Goal: Task Accomplishment & Management: Manage account settings

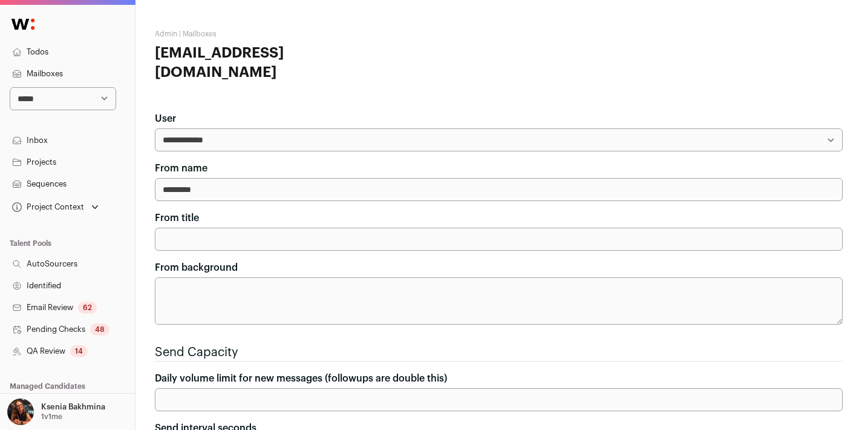
scroll to position [437, 0]
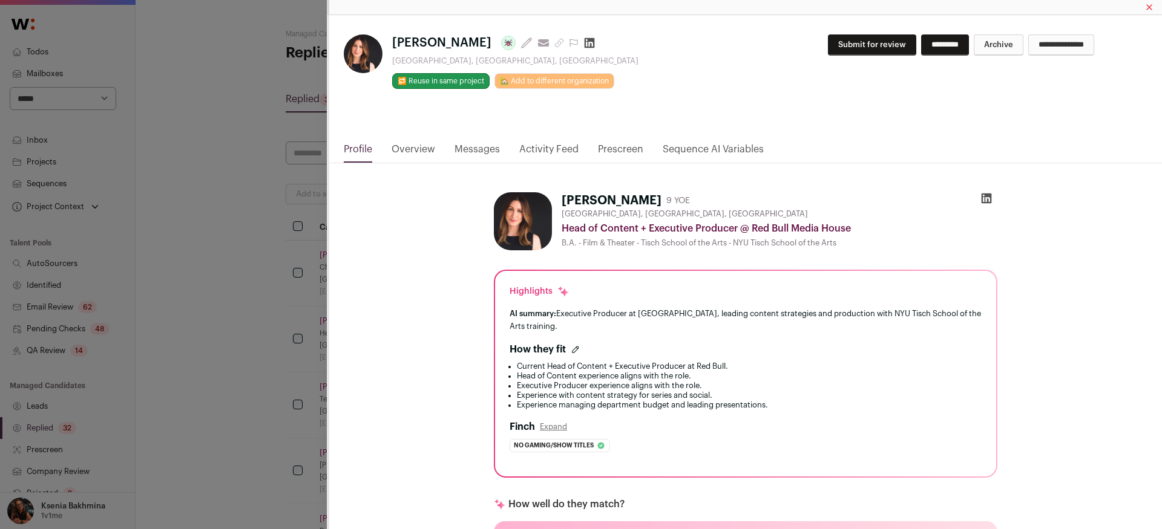
click at [260, 159] on div "**********" at bounding box center [581, 264] width 1162 height 529
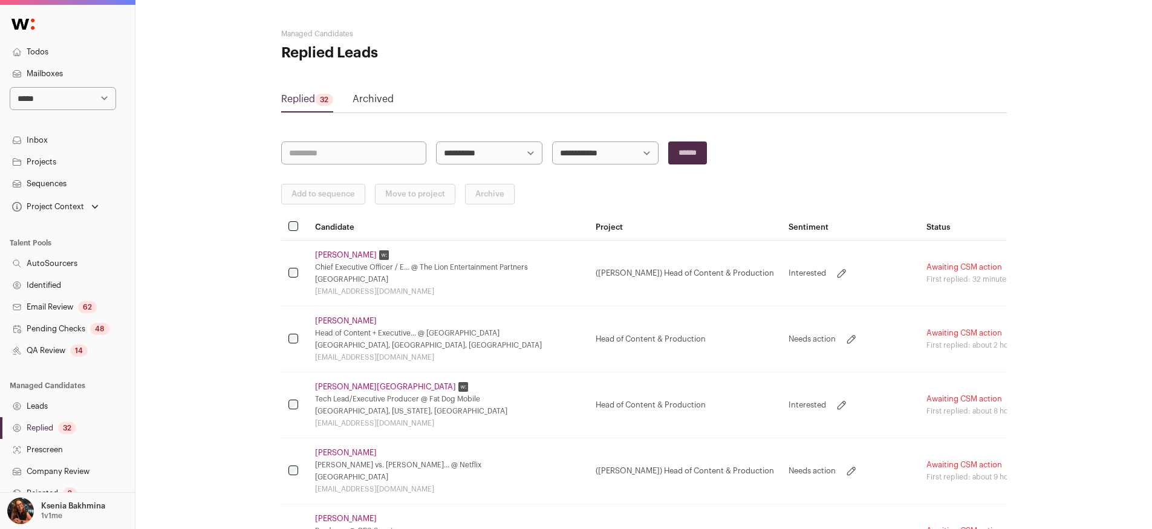
click at [82, 99] on select "**********" at bounding box center [63, 98] width 106 height 23
click at [74, 510] on p "Ksenia Bakhmina" at bounding box center [73, 507] width 64 height 10
click at [49, 479] on link "Admin" at bounding box center [82, 478] width 134 height 27
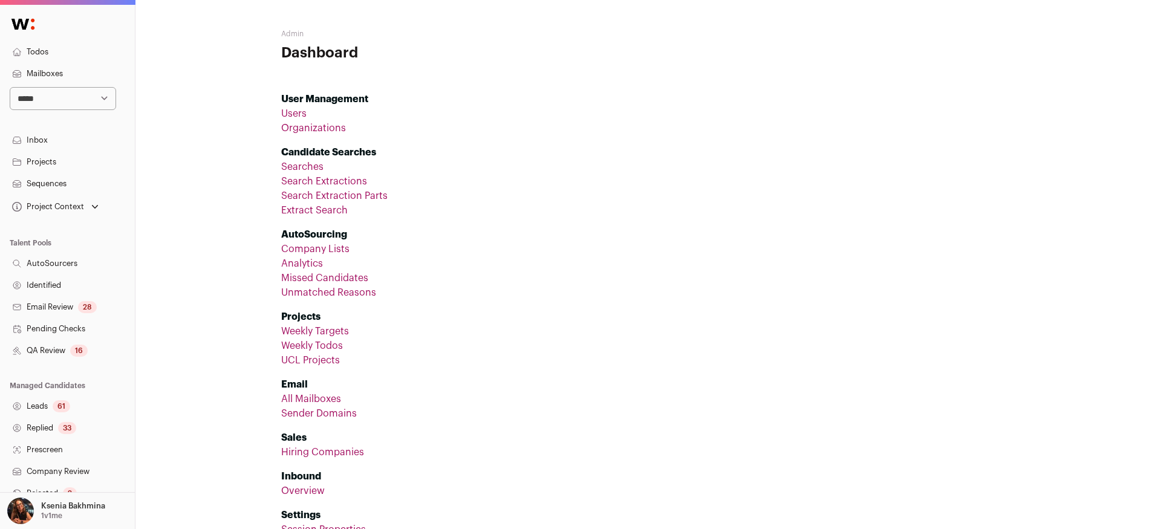
click at [307, 130] on link "Organizations" at bounding box center [313, 128] width 65 height 10
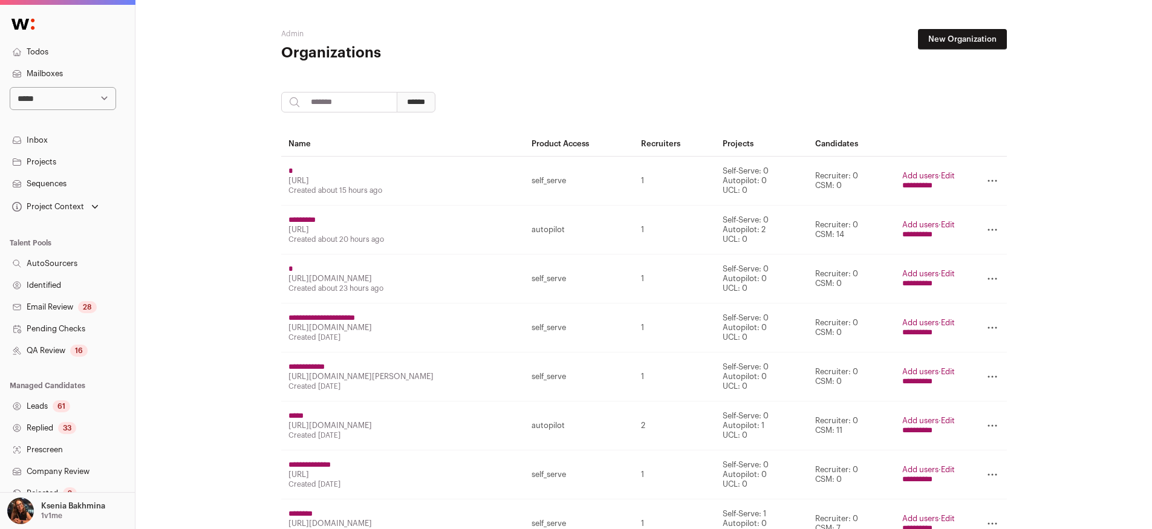
click at [342, 107] on input "search" at bounding box center [339, 102] width 116 height 21
type input "********"
click at [429, 103] on input "******" at bounding box center [416, 102] width 39 height 21
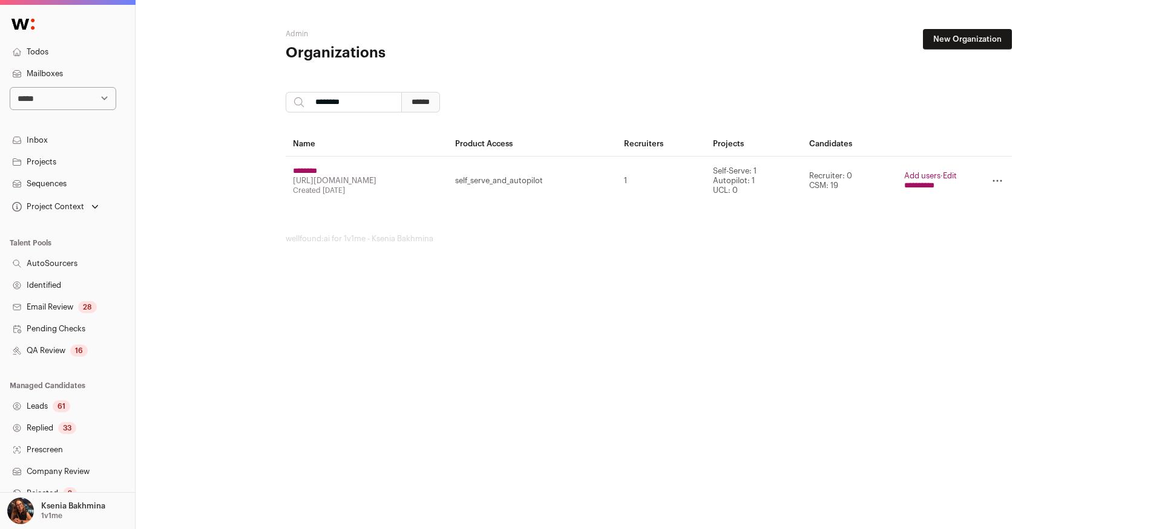
click at [912, 174] on link "Add users" at bounding box center [922, 176] width 36 height 8
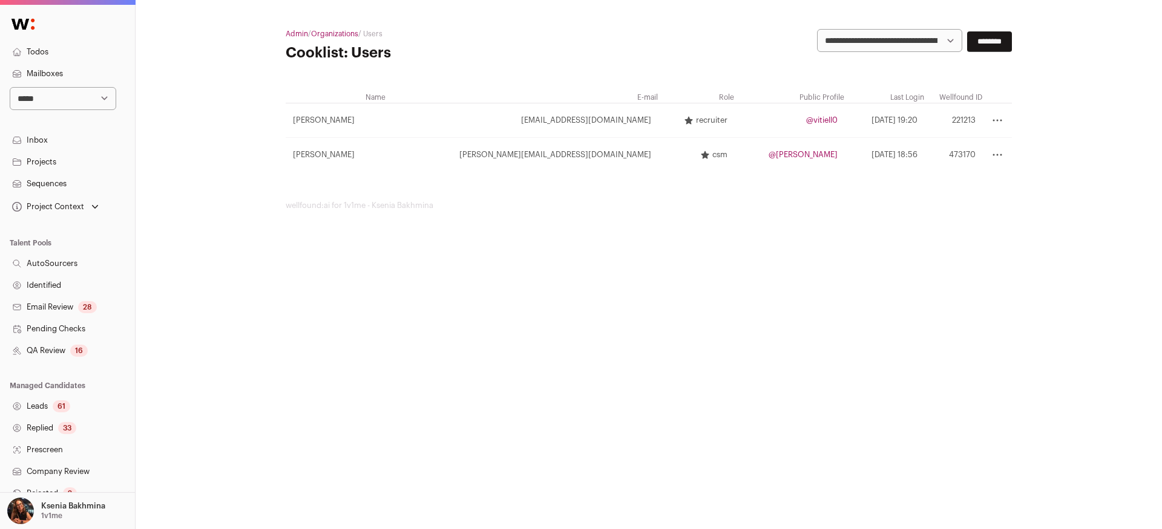
click at [904, 34] on select "**********" at bounding box center [889, 40] width 145 height 23
select select "*"
click at [817, 29] on select "**********" at bounding box center [889, 40] width 145 height 23
click at [984, 42] on input "********" at bounding box center [989, 41] width 45 height 21
click at [901, 44] on select "**********" at bounding box center [889, 40] width 145 height 23
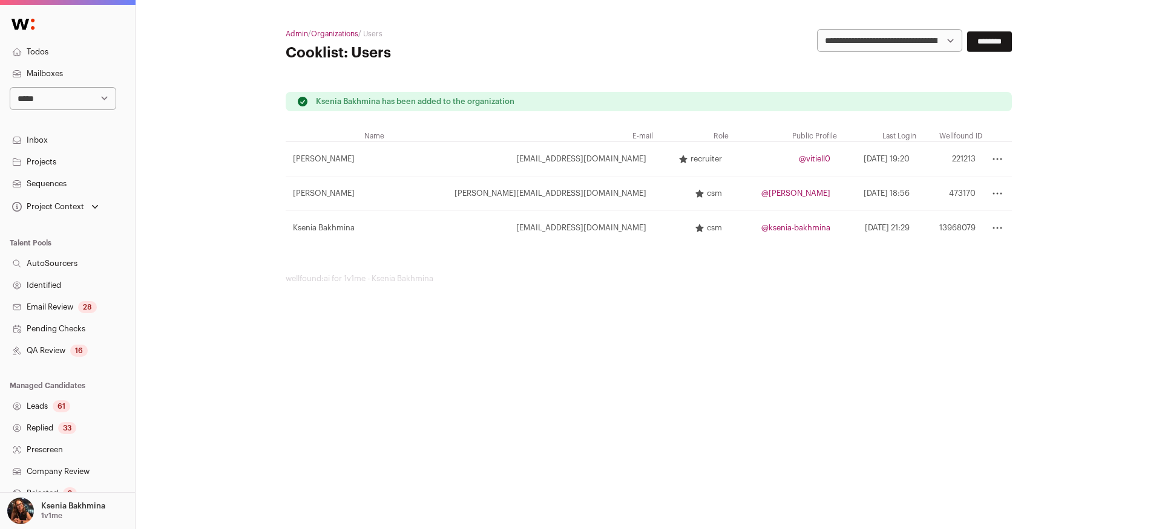
select select "*****"
click at [817, 29] on select "**********" at bounding box center [889, 40] width 145 height 23
click at [998, 40] on input "********" at bounding box center [989, 41] width 45 height 21
select select
click at [43, 183] on link "Sequences" at bounding box center [67, 184] width 135 height 22
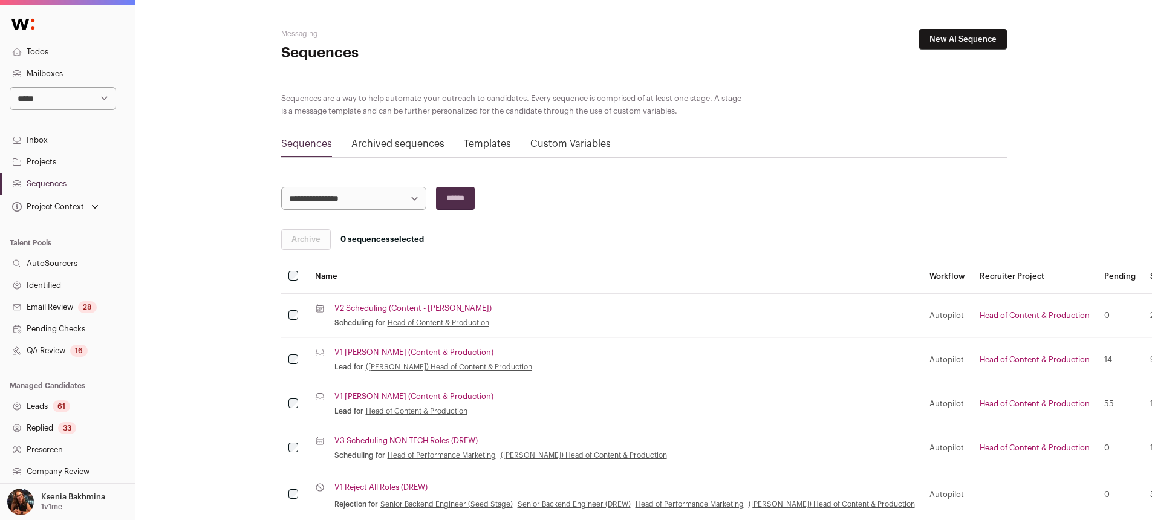
scroll to position [2, 0]
click at [45, 99] on select "**********" at bounding box center [63, 96] width 106 height 23
select select "*****"
click at [10, 85] on select "**********" at bounding box center [63, 96] width 106 height 23
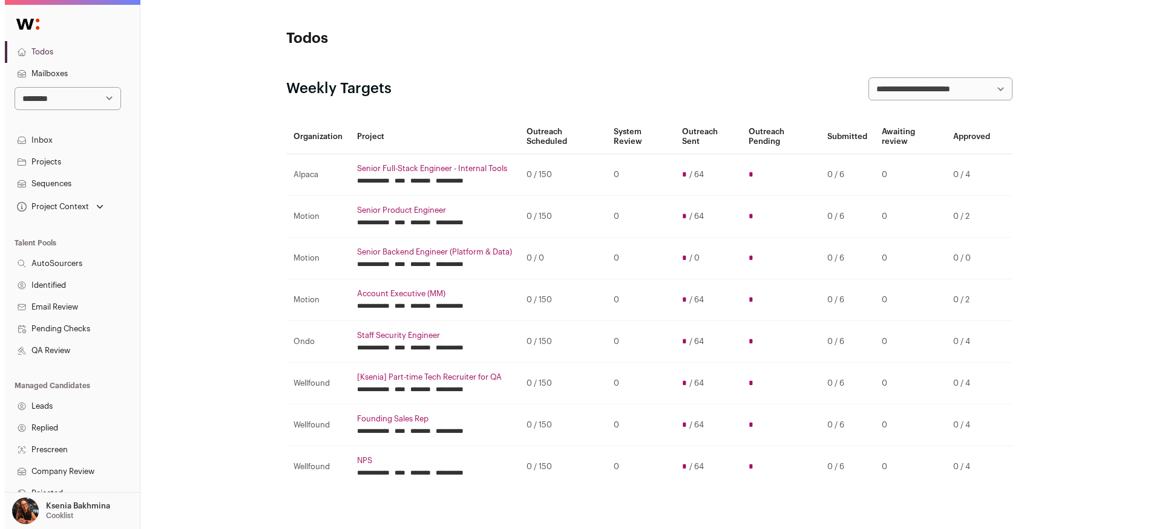
scroll to position [167, 0]
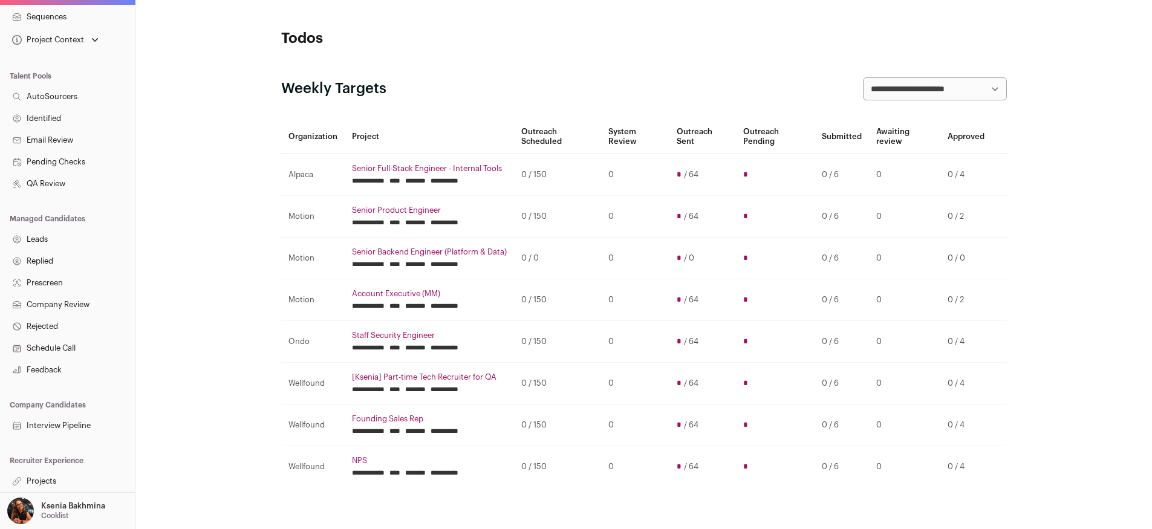
click at [53, 477] on link "Projects" at bounding box center [67, 482] width 135 height 22
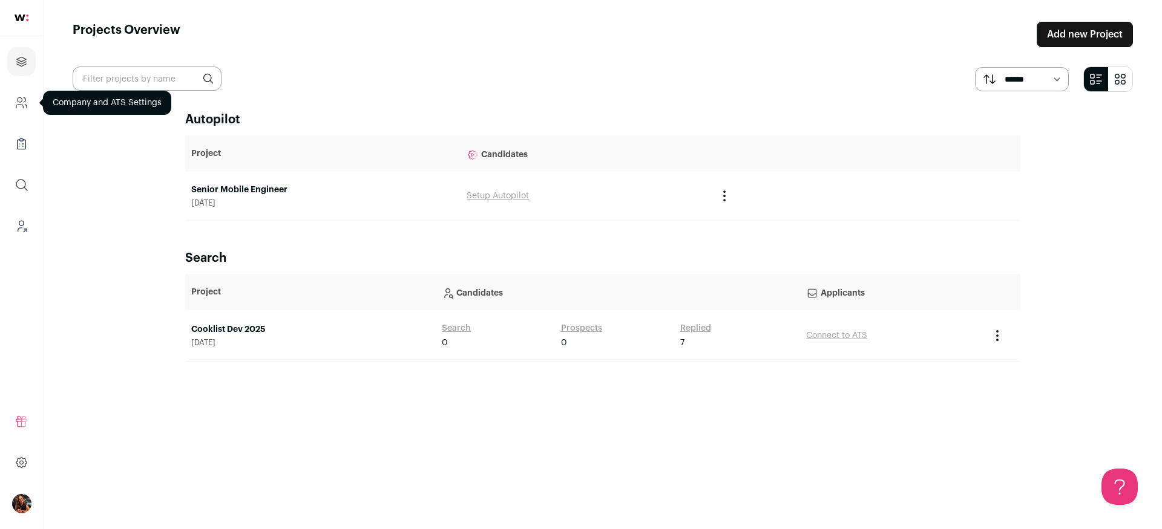
click at [25, 105] on icon "Company and ATS Settings" at bounding box center [26, 107] width 2 height 4
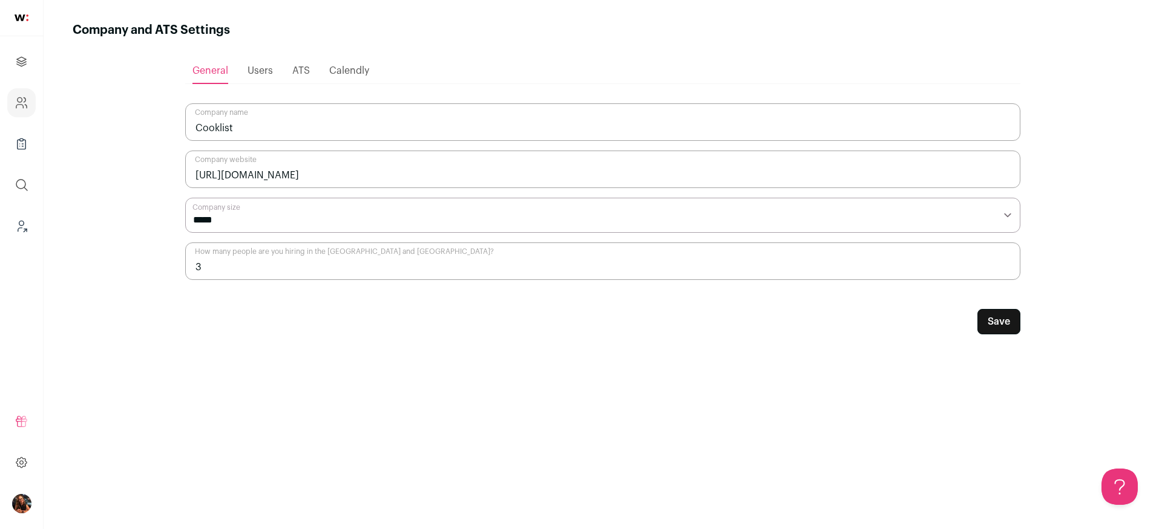
click at [260, 67] on span "Users" at bounding box center [259, 71] width 25 height 10
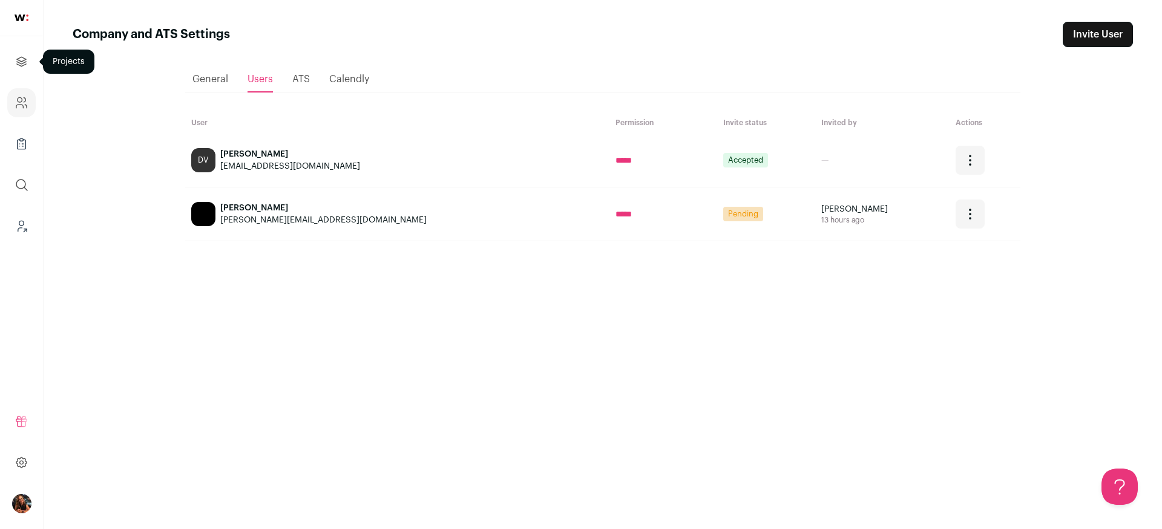
click at [19, 65] on icon "Projects" at bounding box center [21, 61] width 9 height 9
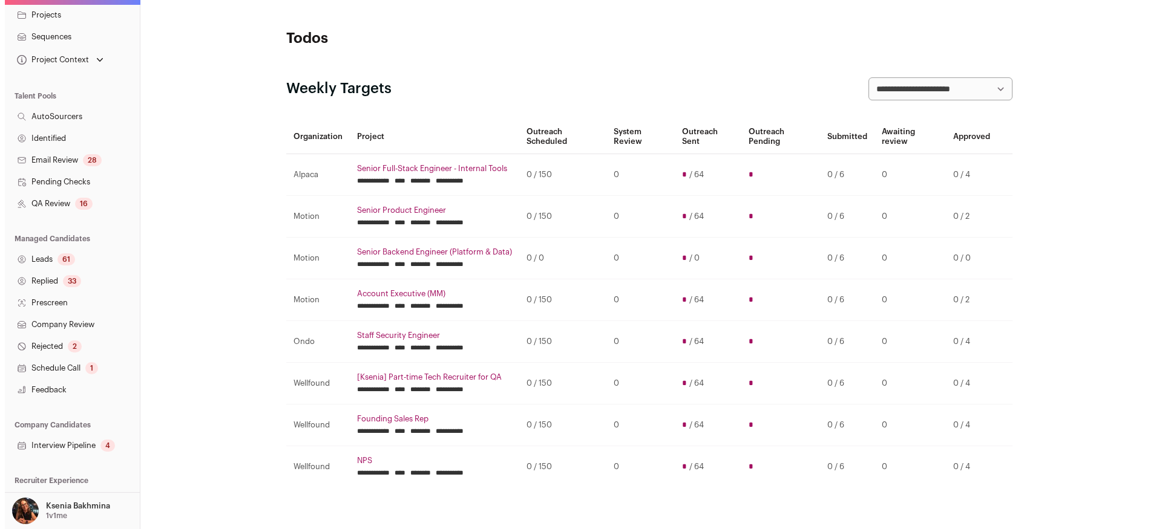
scroll to position [167, 0]
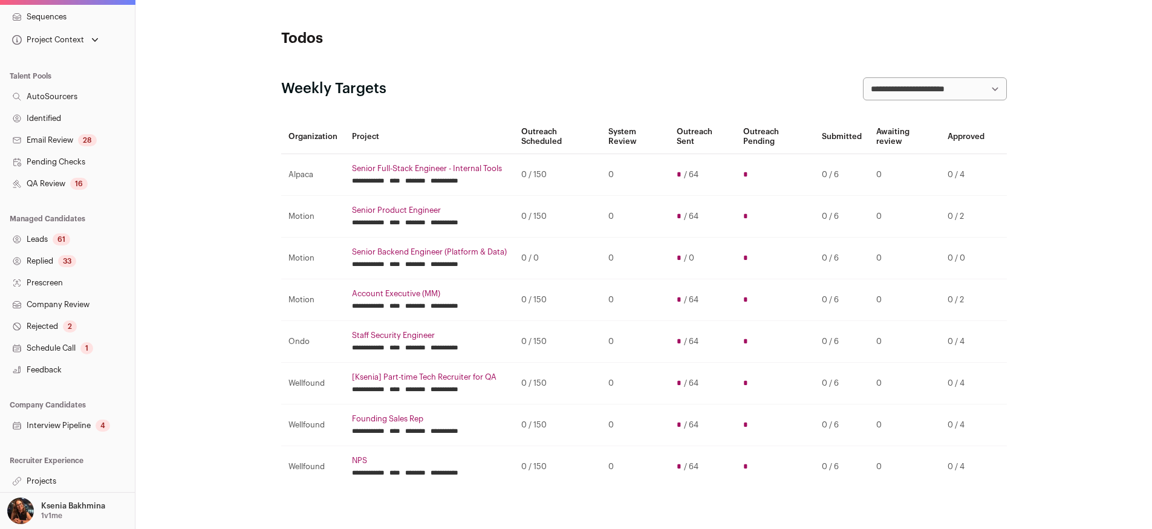
click at [44, 261] on link "Replied 33" at bounding box center [67, 261] width 135 height 22
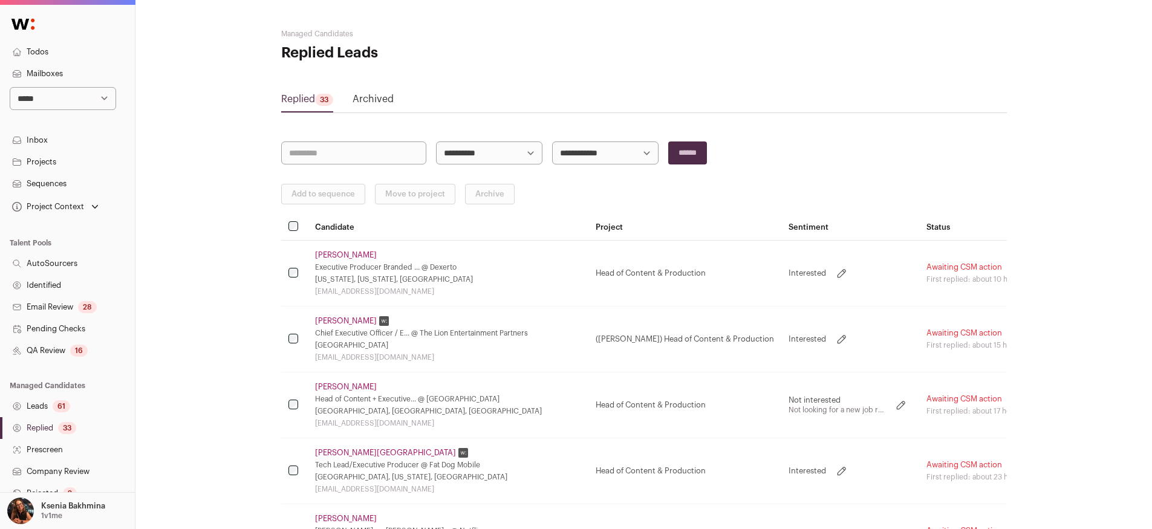
click at [339, 251] on link "[PERSON_NAME]" at bounding box center [346, 255] width 62 height 10
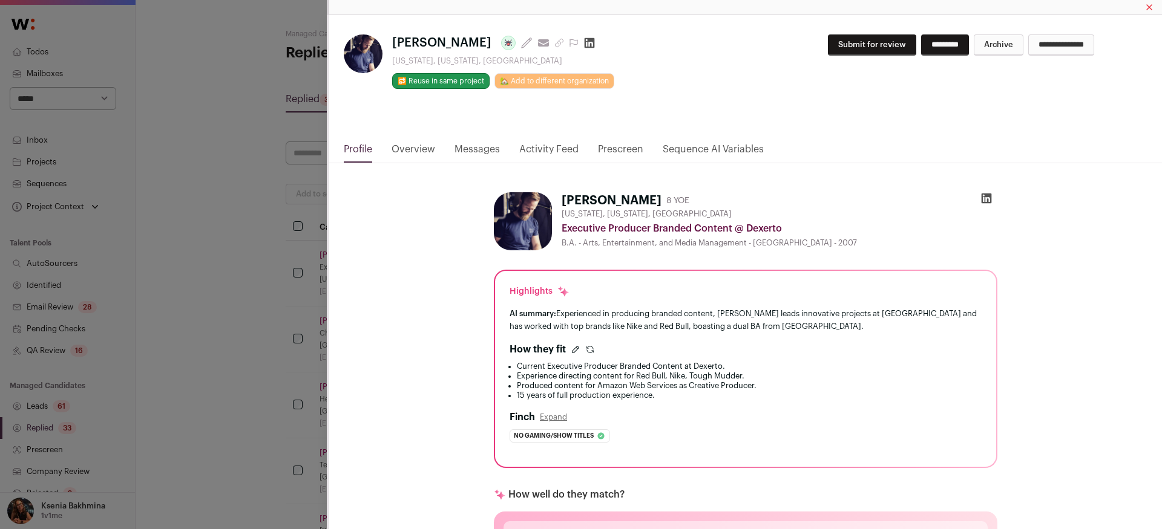
click at [981, 195] on icon "Close modal via background" at bounding box center [986, 199] width 10 height 10
click at [463, 149] on link "Messages" at bounding box center [476, 152] width 45 height 21
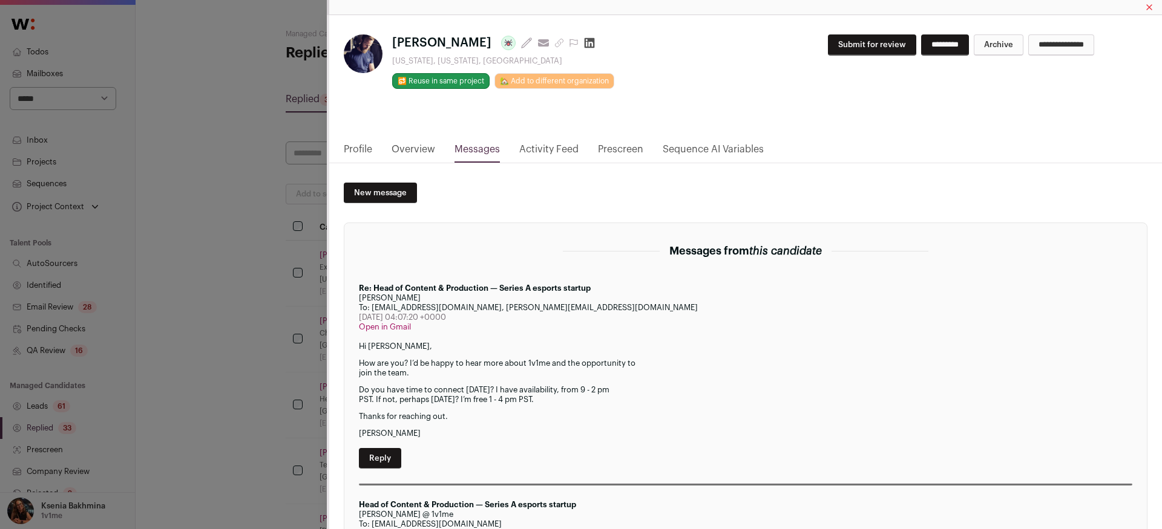
click at [839, 44] on button "Submit for review" at bounding box center [872, 44] width 88 height 21
click at [836, 65] on textarea "Notes for Company" at bounding box center [917, 71] width 266 height 30
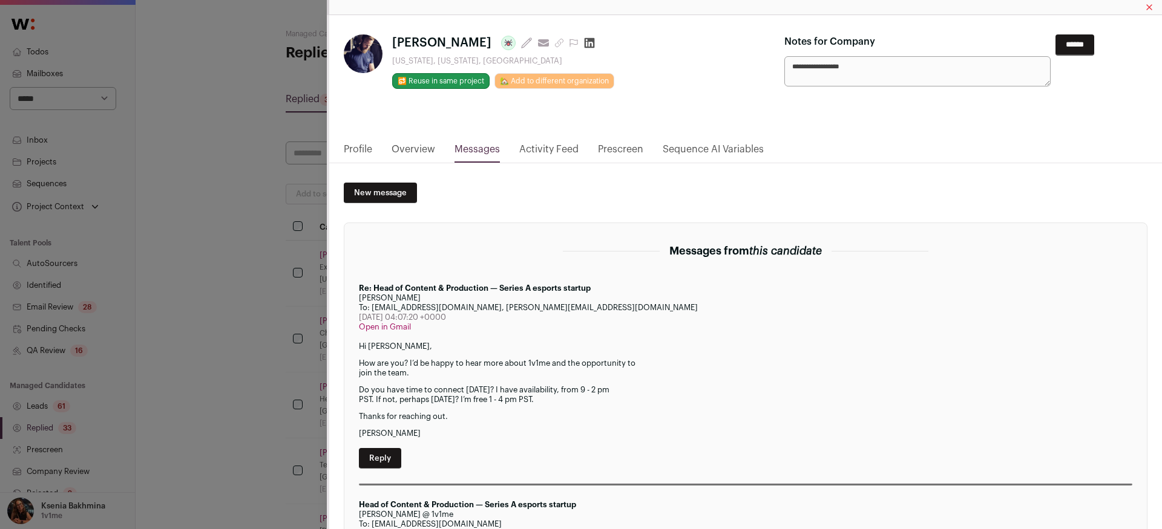
paste textarea "**********"
type textarea "**********"
click at [1055, 43] on input "******" at bounding box center [1074, 44] width 39 height 21
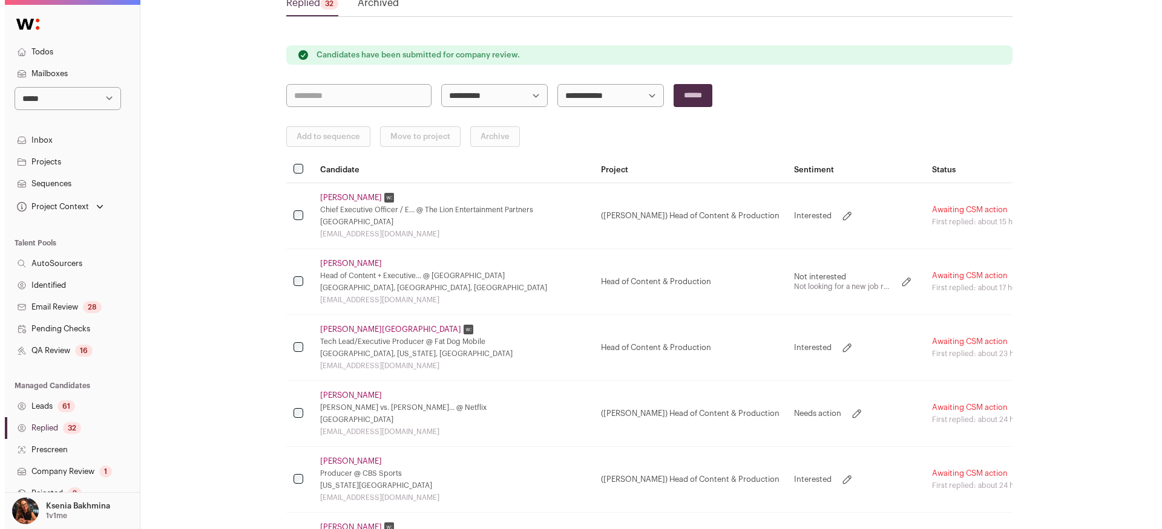
scroll to position [97, 0]
click at [337, 195] on link "Bud Tody" at bounding box center [346, 197] width 62 height 10
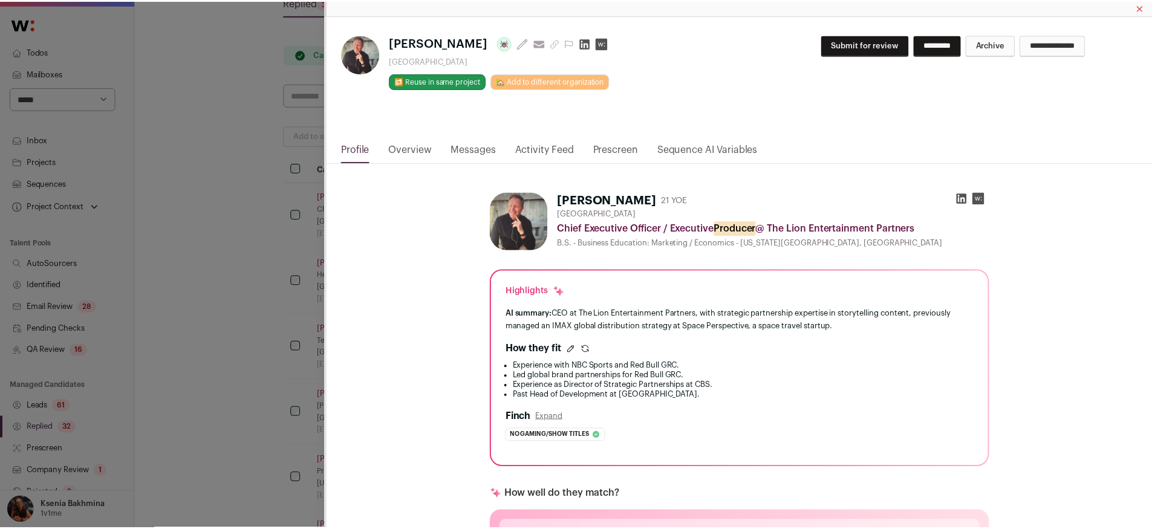
scroll to position [2, 0]
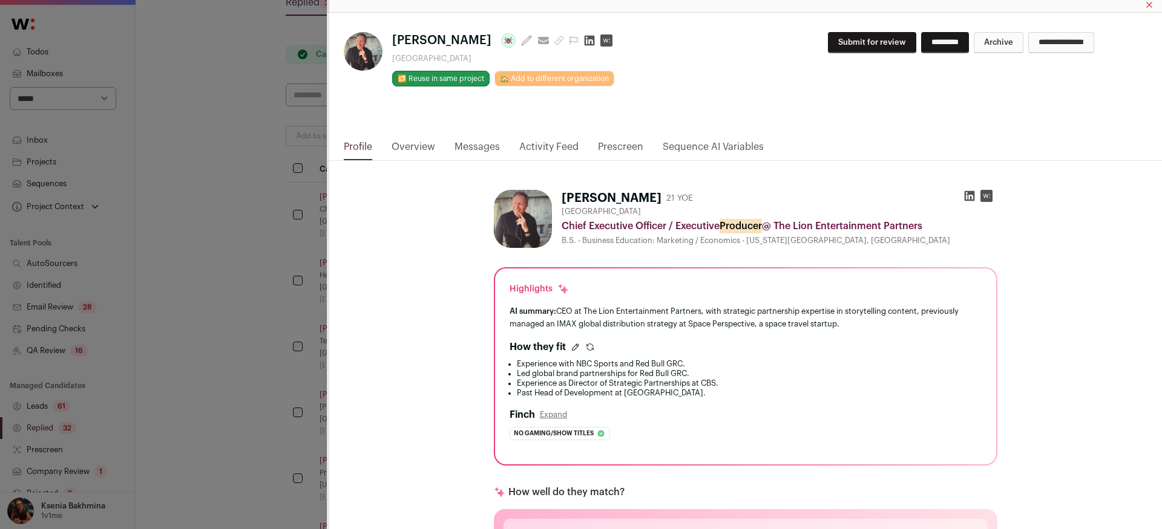
click at [471, 143] on link "Messages" at bounding box center [476, 150] width 45 height 21
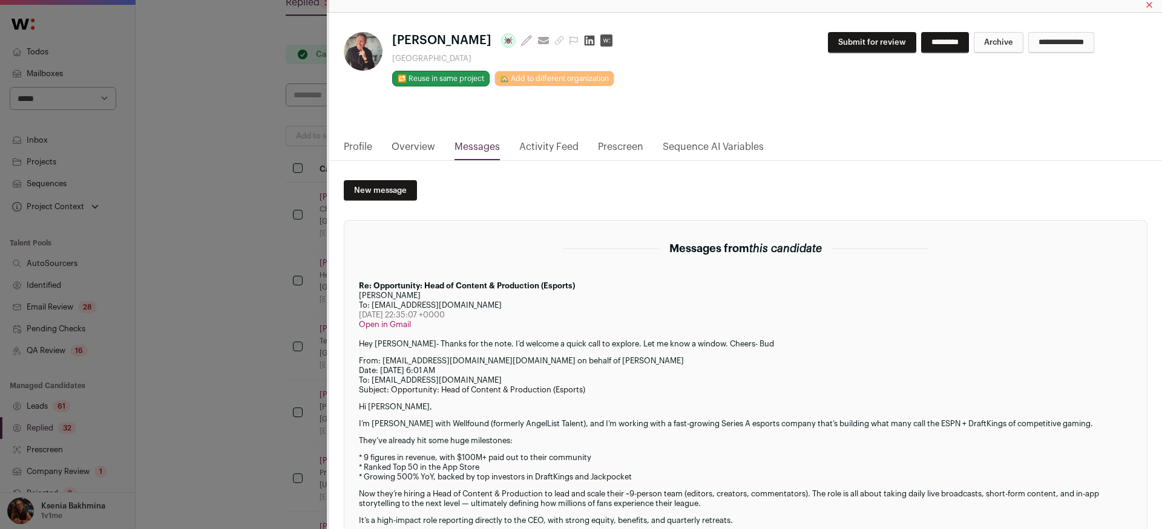
click at [304, 246] on div "Bud Tody Last update: 8 days ago View most recent conversation in Front Los Ang…" at bounding box center [581, 264] width 1162 height 529
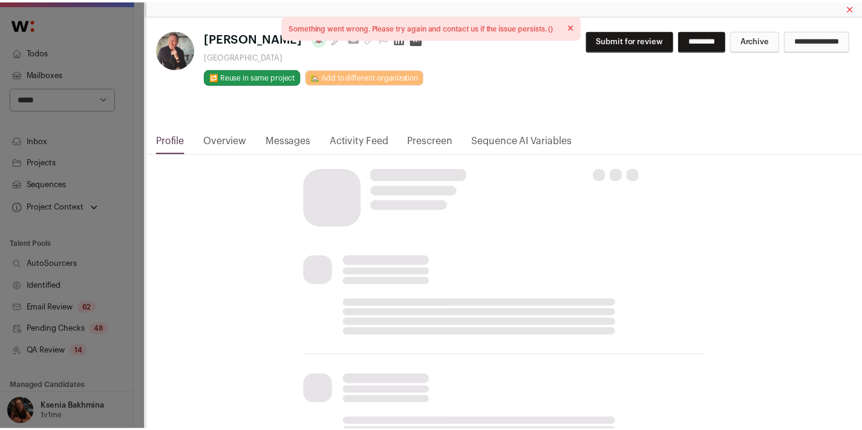
scroll to position [78, 0]
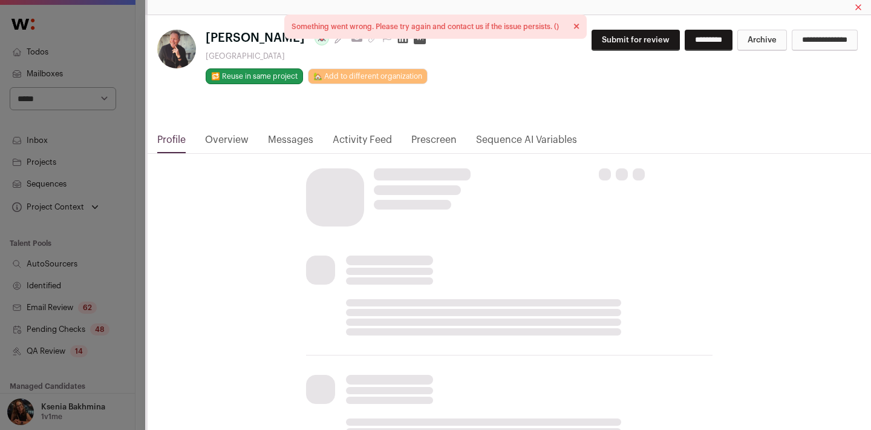
click at [124, 82] on div "**********" at bounding box center [435, 215] width 871 height 430
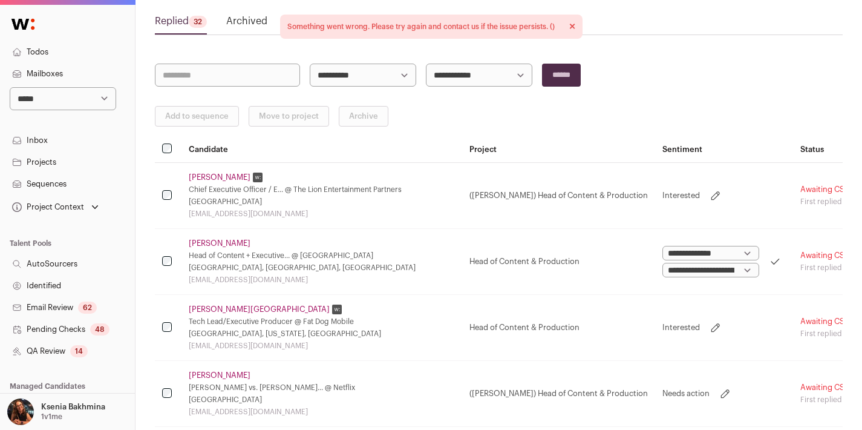
click at [51, 141] on link "Inbox" at bounding box center [67, 140] width 135 height 22
click at [47, 162] on link "Projects" at bounding box center [67, 162] width 135 height 22
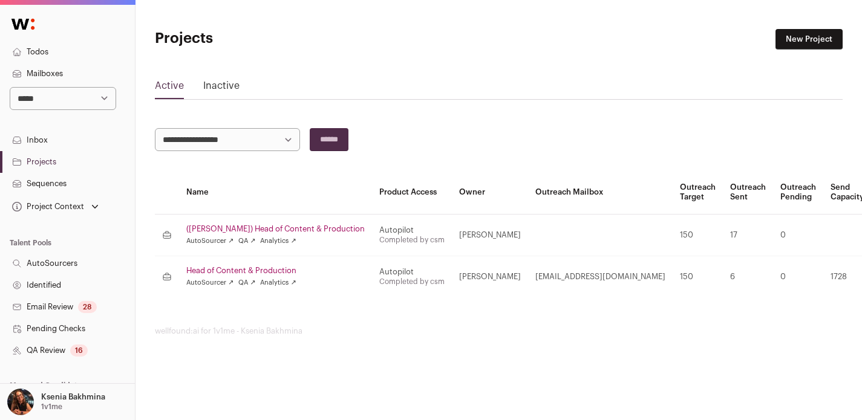
click at [76, 88] on select "**********" at bounding box center [63, 98] width 106 height 23
select select "*****"
click at [10, 87] on select "**********" at bounding box center [63, 98] width 106 height 23
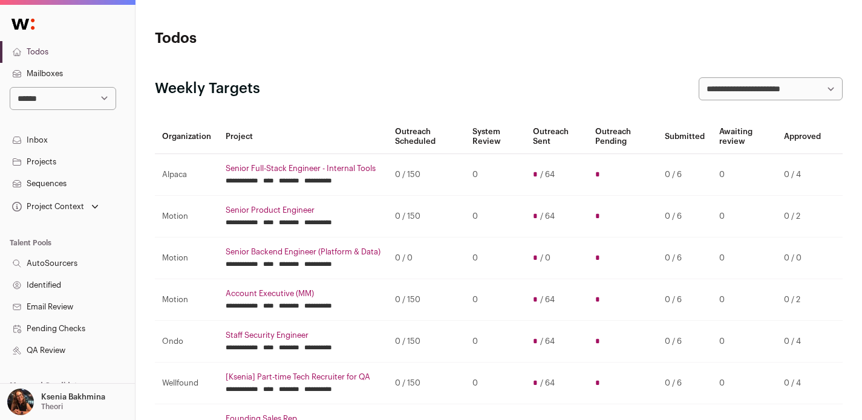
click at [80, 163] on link "Projects" at bounding box center [67, 162] width 135 height 22
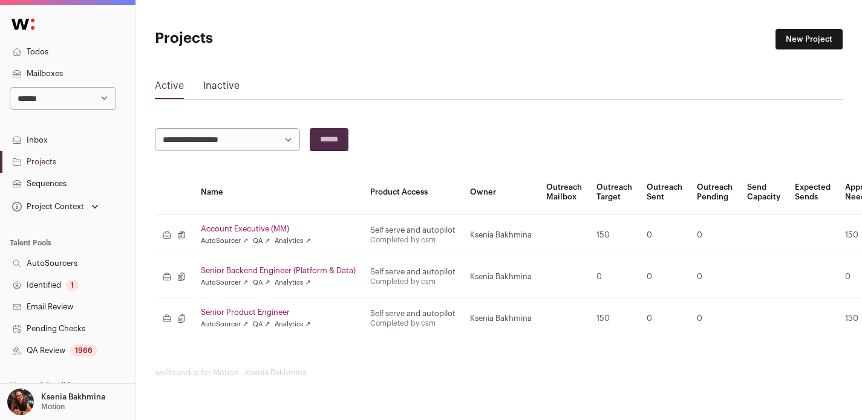
click at [56, 97] on select "**********" at bounding box center [63, 98] width 106 height 23
select select "*****"
click at [10, 87] on select "**********" at bounding box center [63, 98] width 106 height 23
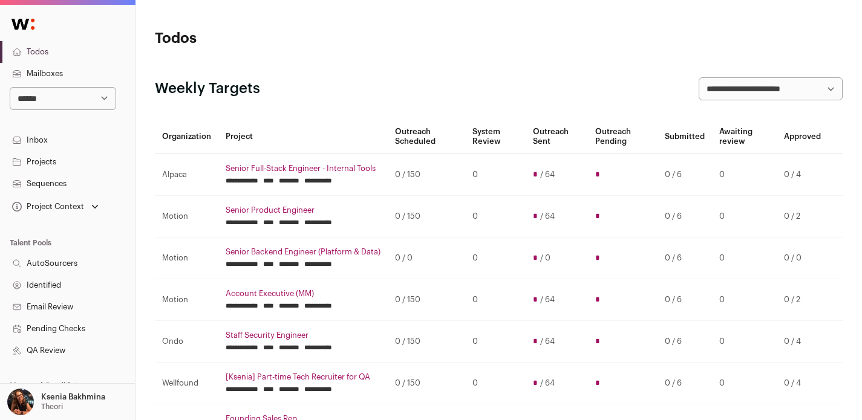
click at [53, 163] on link "Projects" at bounding box center [67, 162] width 135 height 22
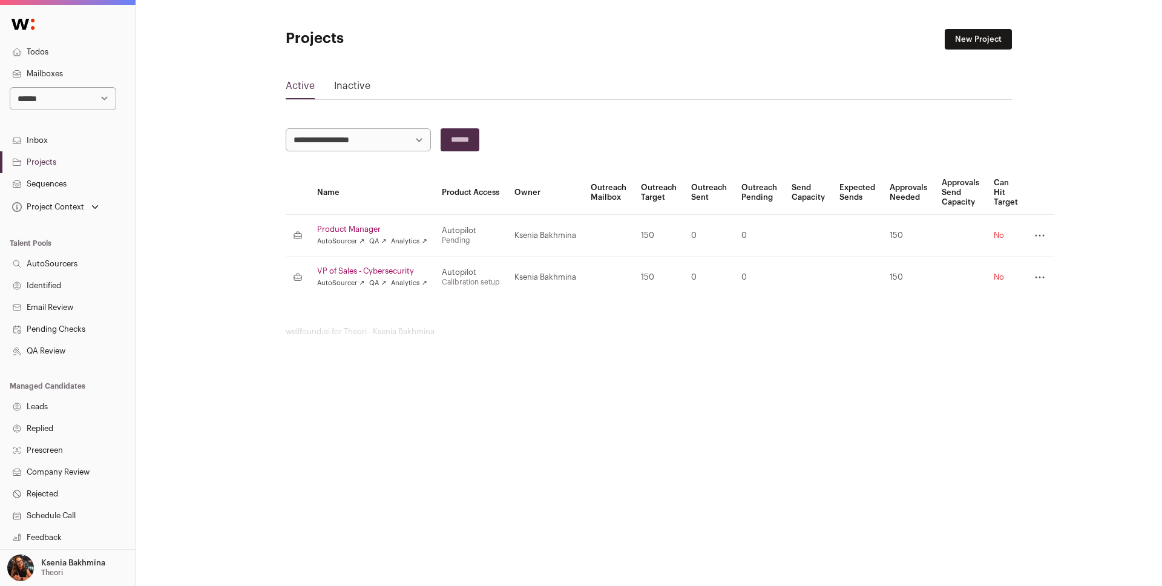
click at [362, 270] on link "VP of Sales - Cybersecurity" at bounding box center [372, 271] width 110 height 10
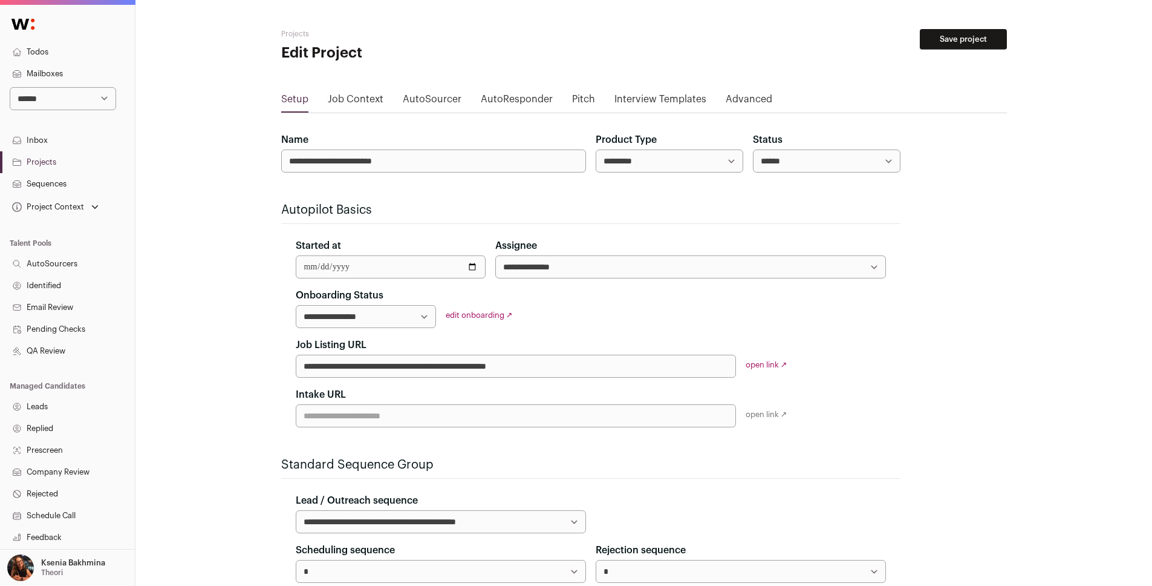
click at [424, 316] on select "**********" at bounding box center [366, 316] width 140 height 23
select select "**********"
click at [296, 305] on select "**********" at bounding box center [366, 316] width 140 height 23
click at [861, 38] on button "Save project" at bounding box center [963, 39] width 87 height 21
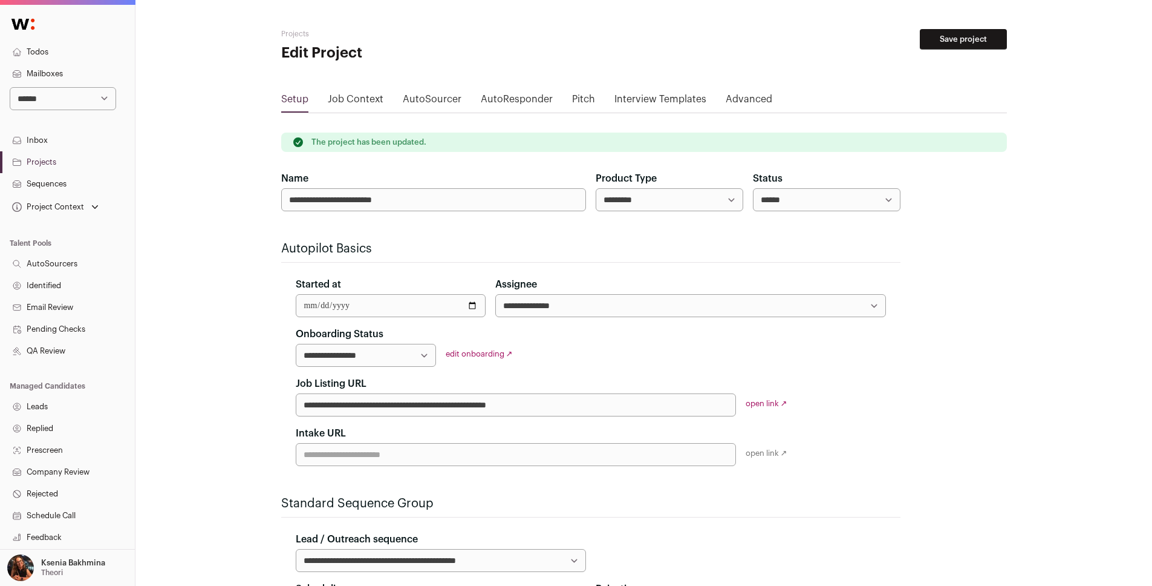
click at [357, 99] on link "Job Context" at bounding box center [356, 101] width 56 height 19
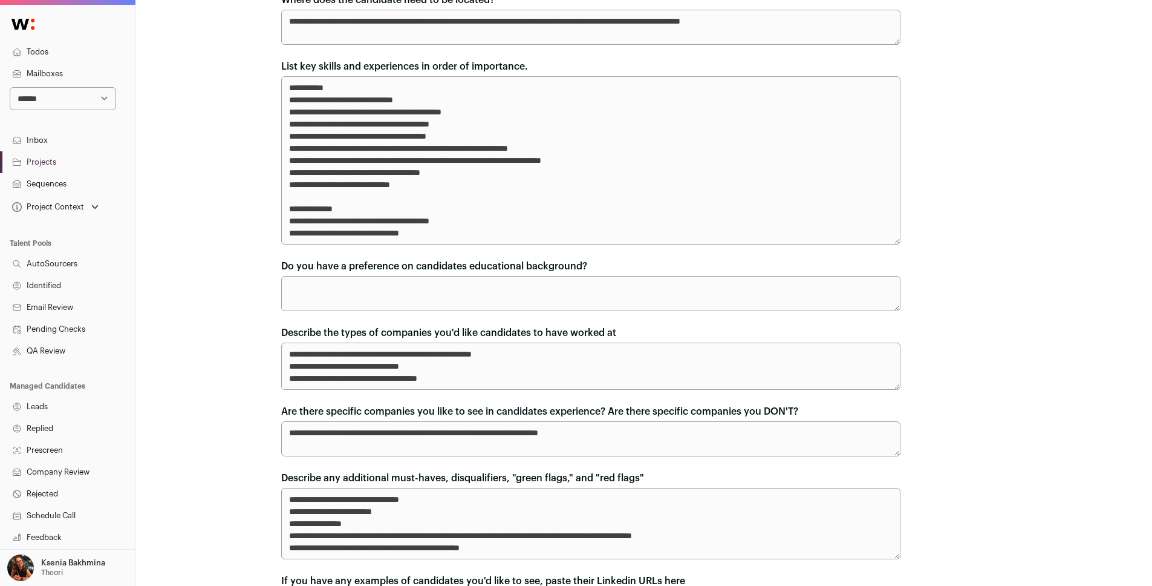
scroll to position [377, 0]
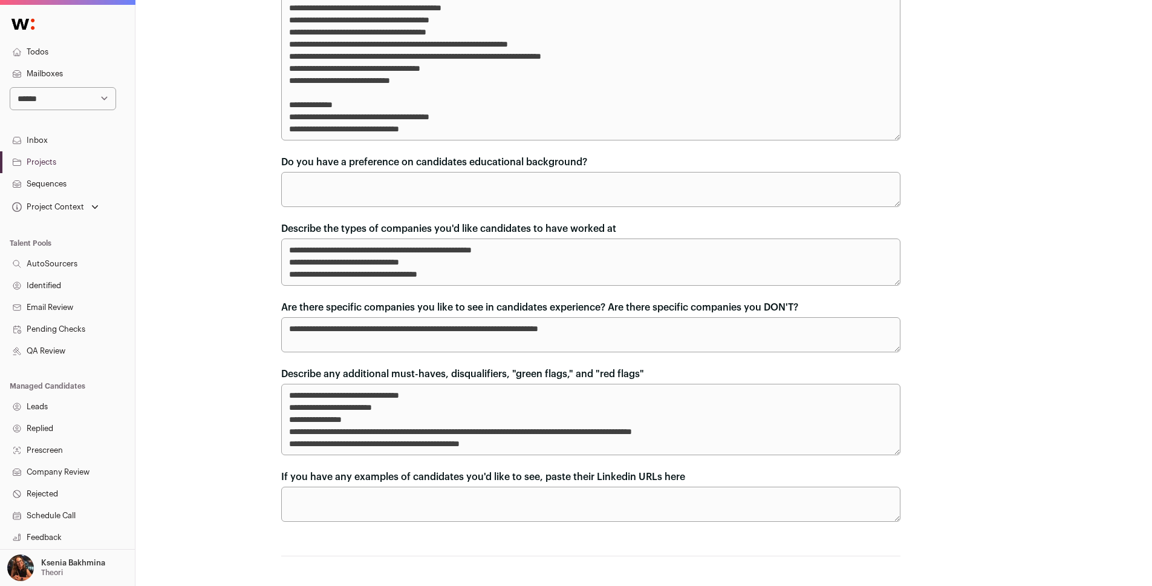
drag, startPoint x: 434, startPoint y: 330, endPoint x: 644, endPoint y: 330, distance: 210.5
click at [644, 330] on textarea "**********" at bounding box center [591, 334] width 620 height 35
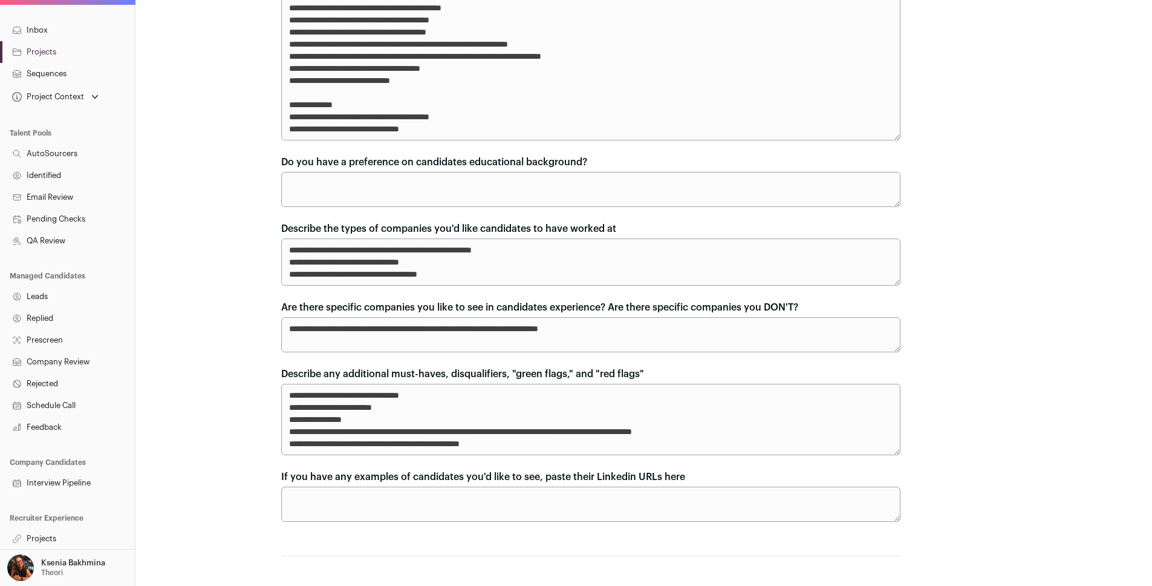
scroll to position [111, 0]
click at [55, 534] on link "Projects" at bounding box center [67, 538] width 135 height 22
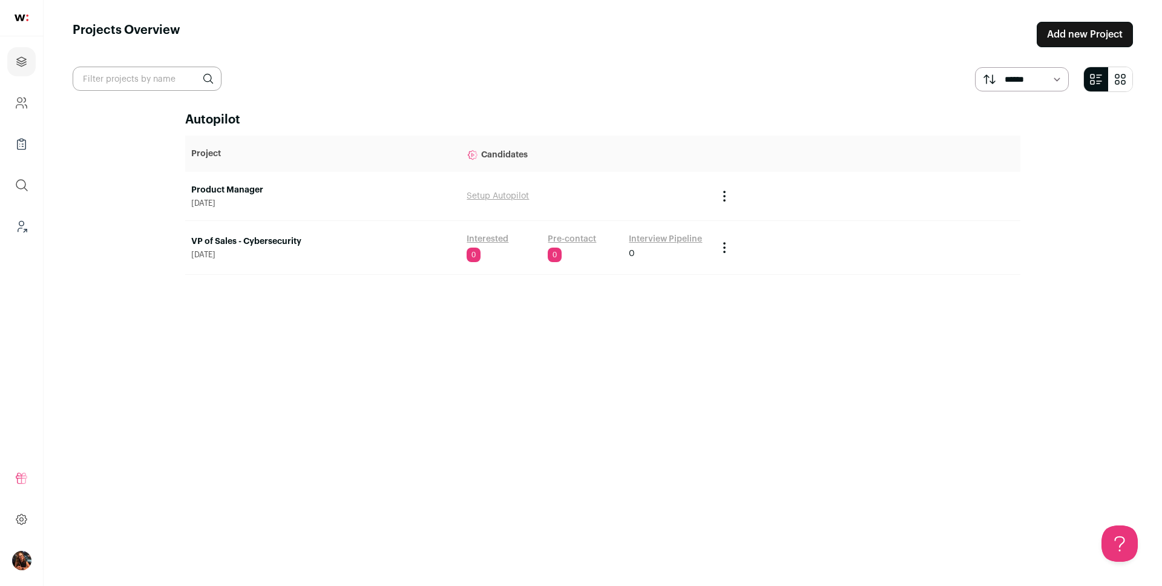
click at [255, 239] on link "VP of Sales - Cybersecurity" at bounding box center [322, 241] width 263 height 12
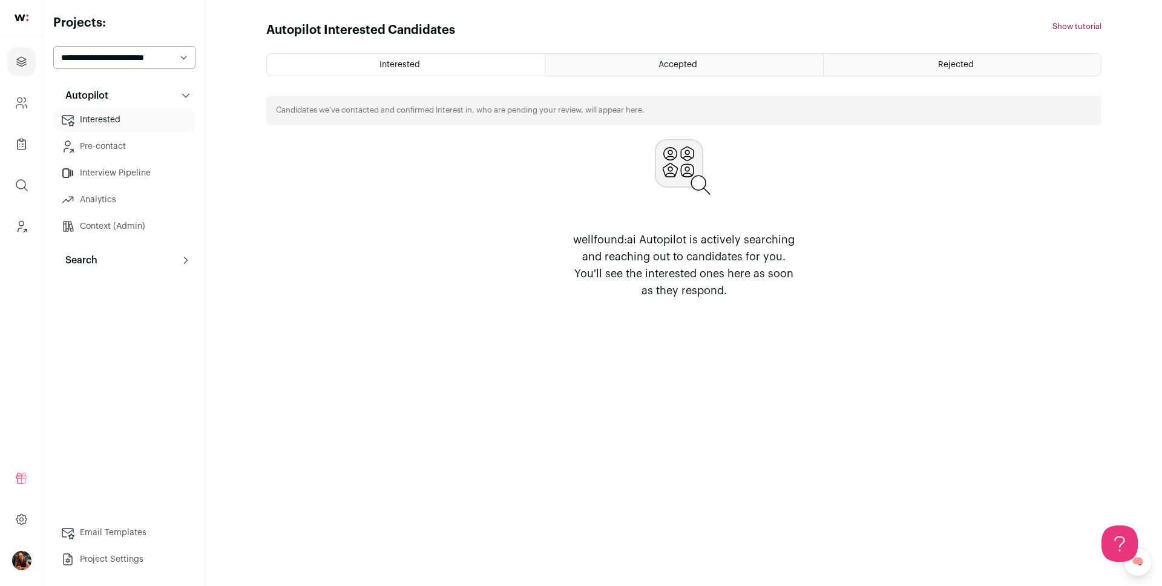
click at [132, 262] on button "Search" at bounding box center [124, 260] width 142 height 24
click at [111, 287] on link "Search" at bounding box center [124, 284] width 142 height 24
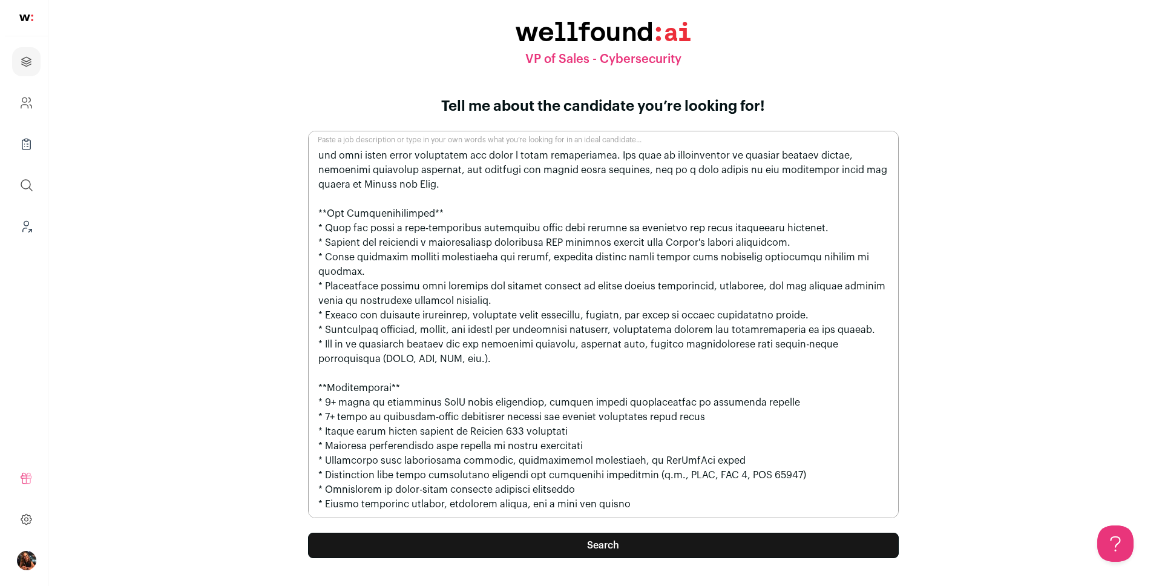
scroll to position [115, 0]
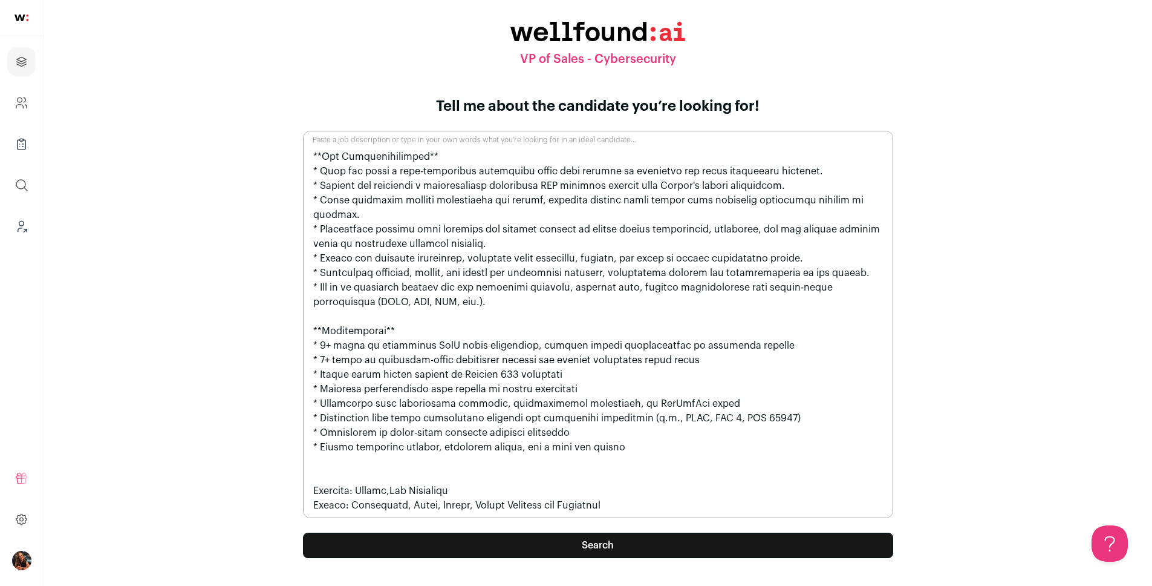
click at [559, 549] on button "Search" at bounding box center [598, 544] width 590 height 25
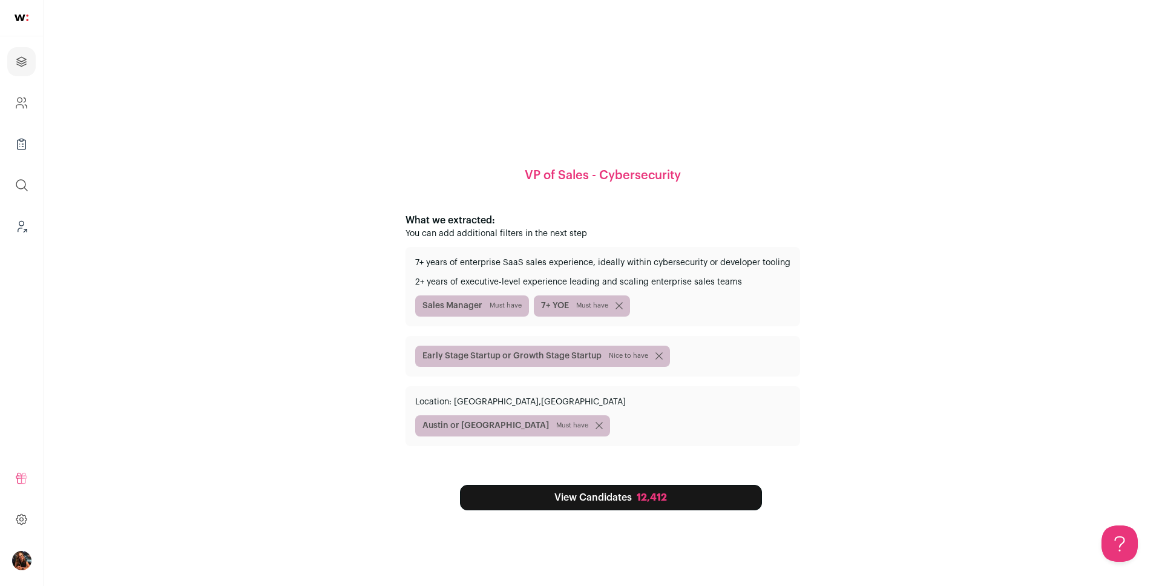
click at [602, 497] on link "View Candidates 12,412" at bounding box center [611, 497] width 302 height 25
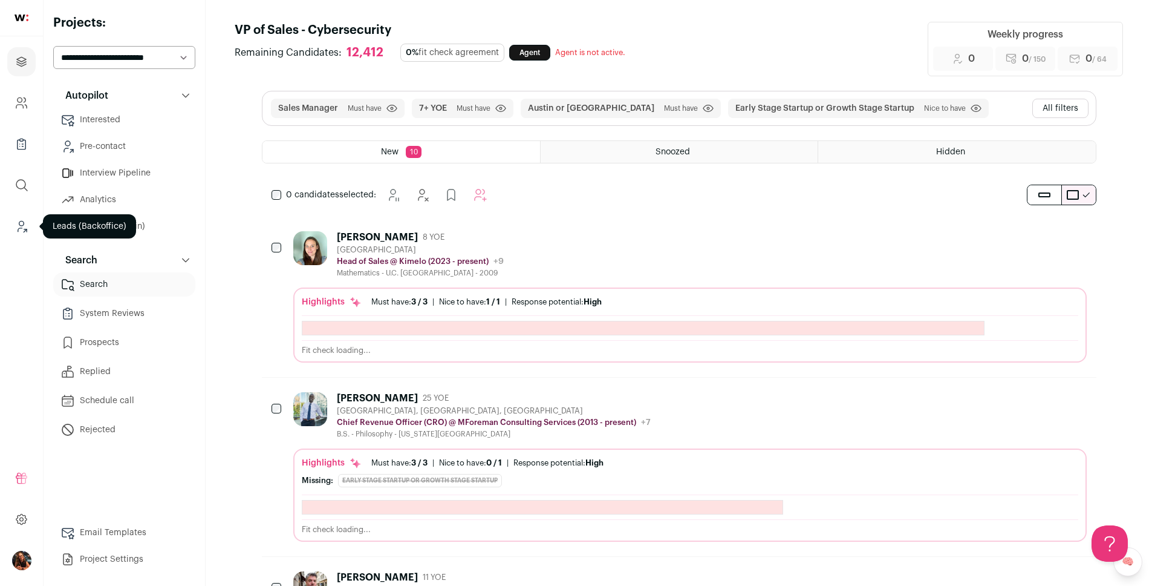
click at [21, 230] on icon "Leads (Backoffice)" at bounding box center [22, 226] width 14 height 15
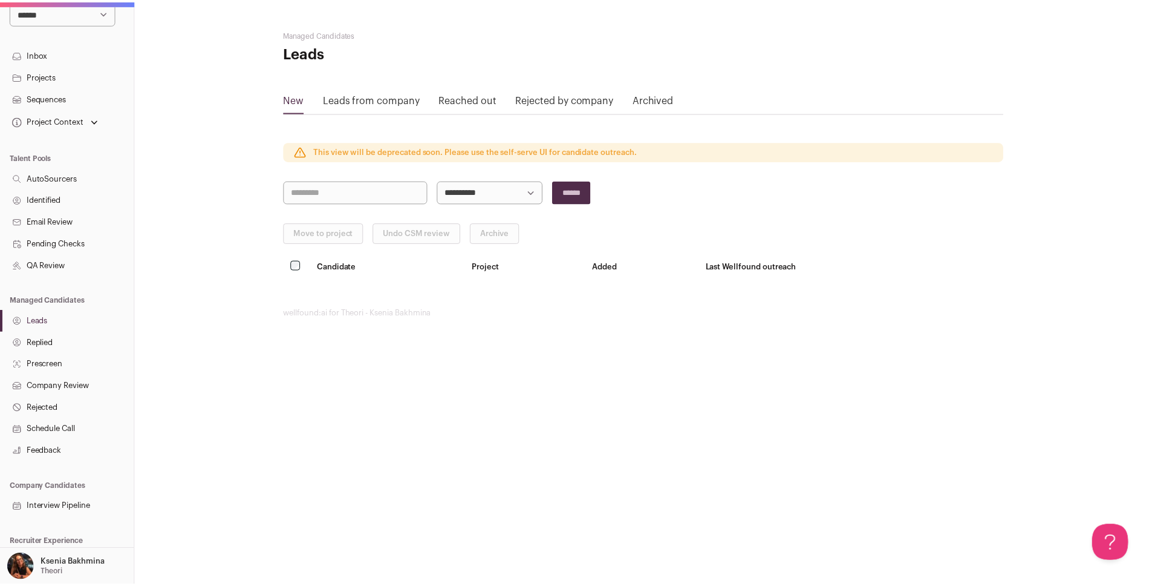
scroll to position [111, 0]
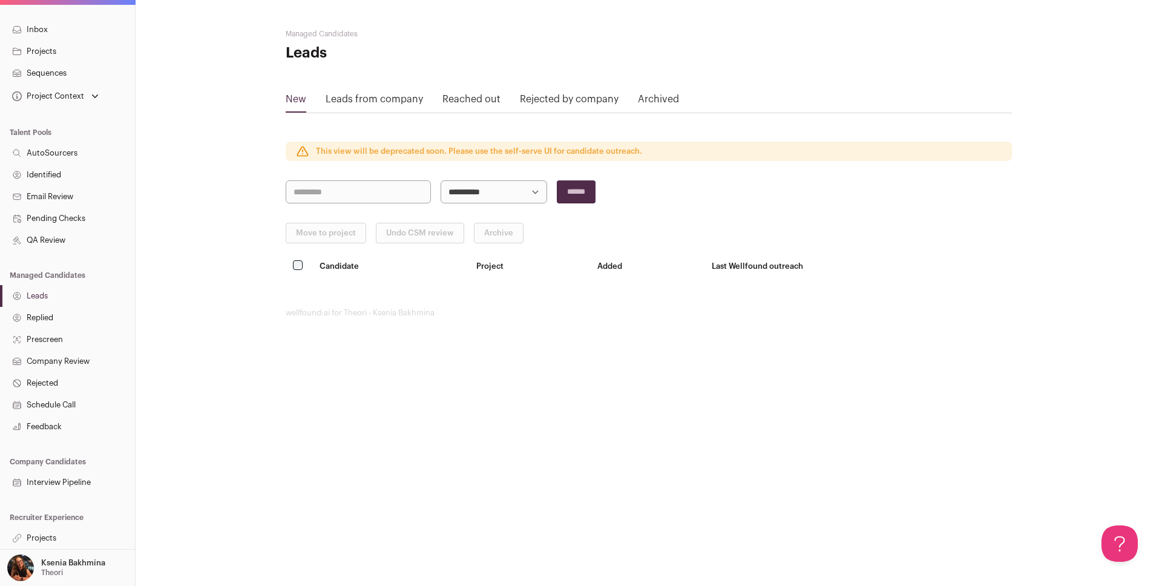
click at [50, 535] on link "Projects" at bounding box center [67, 538] width 135 height 22
click at [44, 537] on link "Projects" at bounding box center [67, 538] width 135 height 22
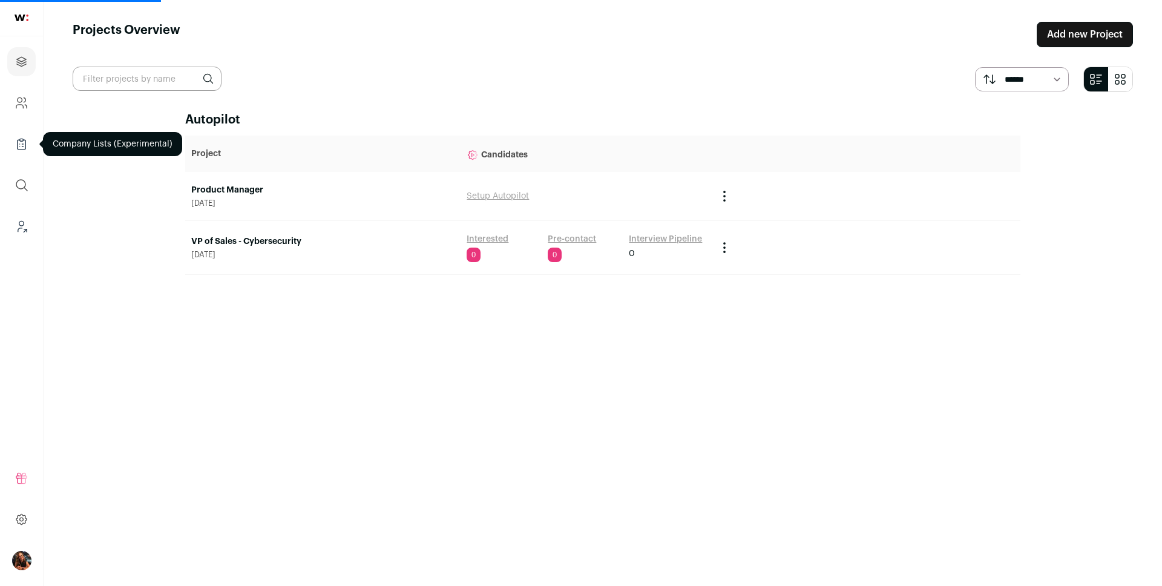
click at [22, 143] on icon "Company Lists" at bounding box center [22, 144] width 14 height 15
click at [16, 149] on icon "Company Lists" at bounding box center [22, 144] width 14 height 15
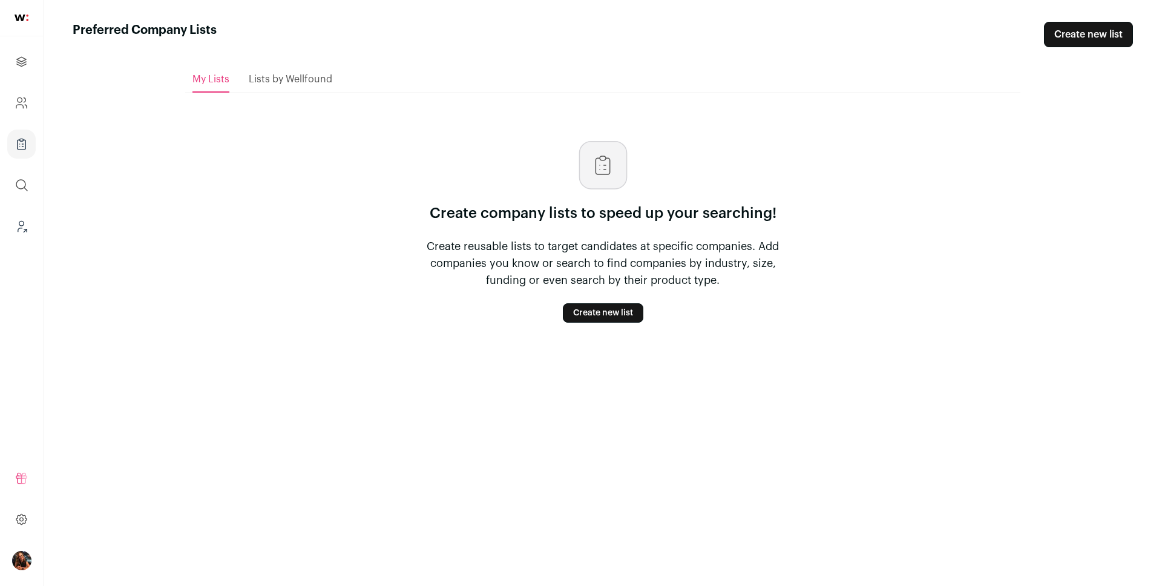
click at [577, 318] on link "Create new list" at bounding box center [603, 312] width 80 height 19
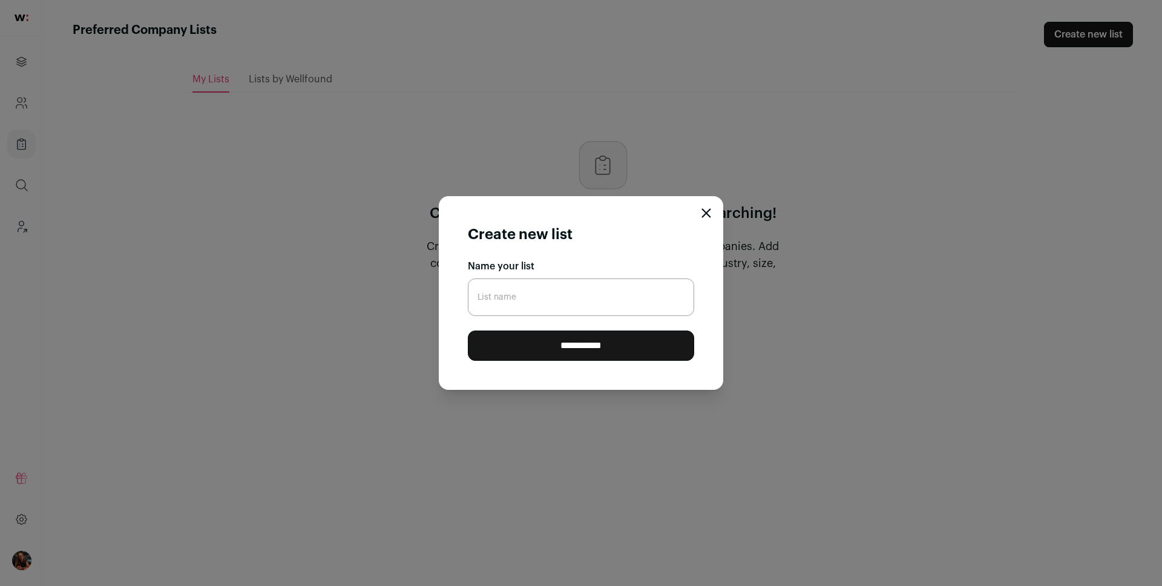
click at [512, 292] on input "List name" at bounding box center [581, 297] width 226 height 38
type input "Security startups"
click at [561, 345] on input "**********" at bounding box center [581, 345] width 226 height 30
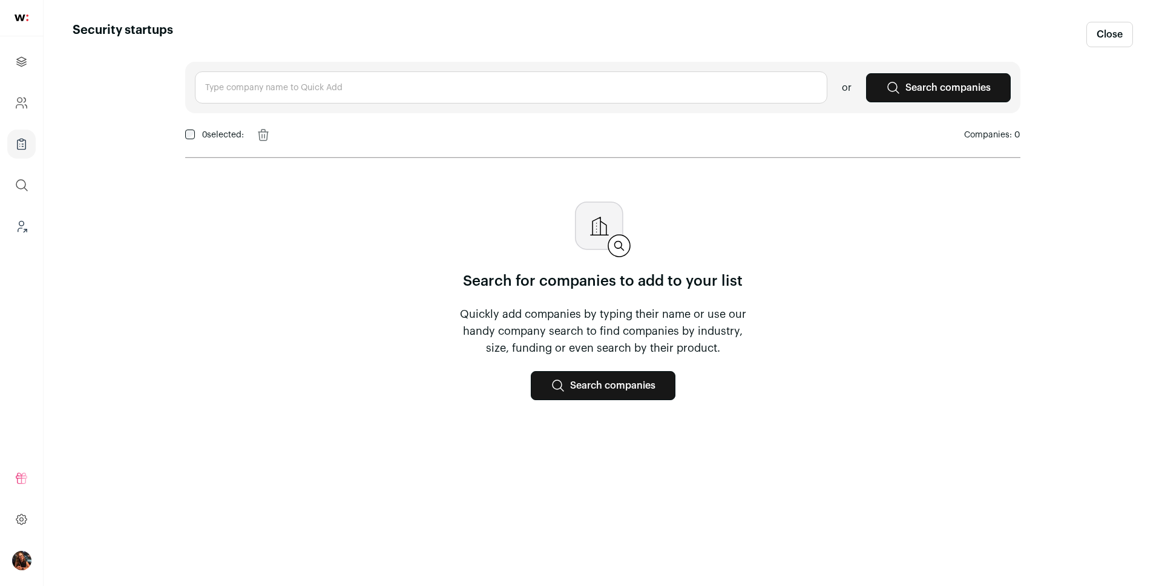
click at [269, 103] on input "text" at bounding box center [511, 87] width 632 height 32
paste input "Semgrep, Datadog, Coverity, Checkmarx, Acunetix"
drag, startPoint x: 245, startPoint y: 88, endPoint x: 454, endPoint y: 90, distance: 208.7
click at [454, 90] on input "Semgrep, Datadog, Coverity, Checkmarx, Acunetix" at bounding box center [511, 87] width 632 height 32
click at [252, 114] on span "Semgrep" at bounding box center [258, 120] width 52 height 12
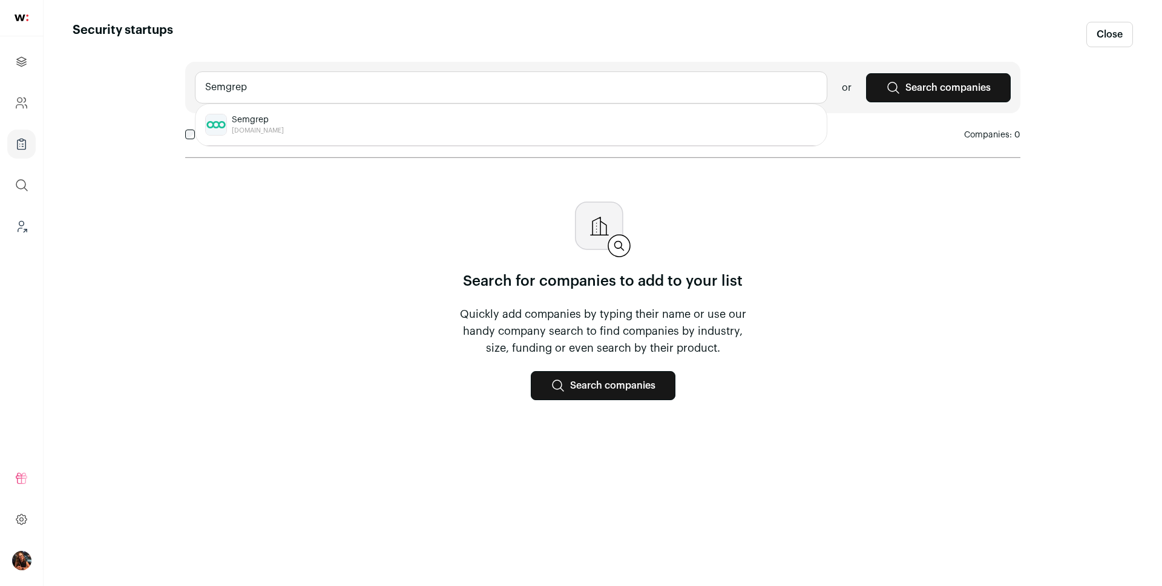
type input "Semgrep semgrep.dev"
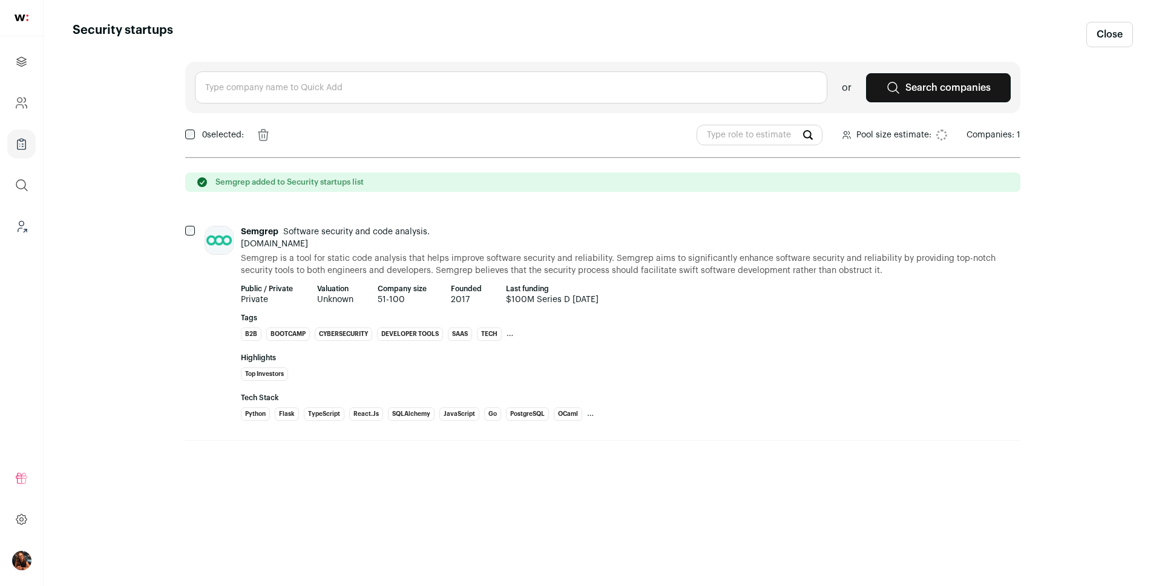
click at [252, 97] on input "text" at bounding box center [511, 87] width 632 height 32
paste input "Semgrep, Datadog, Coverity, Checkmarx, Acunetix"
drag, startPoint x: 252, startPoint y: 86, endPoint x: 175, endPoint y: 80, distance: 77.7
click at [175, 80] on main "Security startups Close Semgrep, Datadog, Coverity, Checkmarx, Acunetix No item…" at bounding box center [603, 293] width 1118 height 586
drag, startPoint x: 244, startPoint y: 88, endPoint x: 459, endPoint y: 93, distance: 214.2
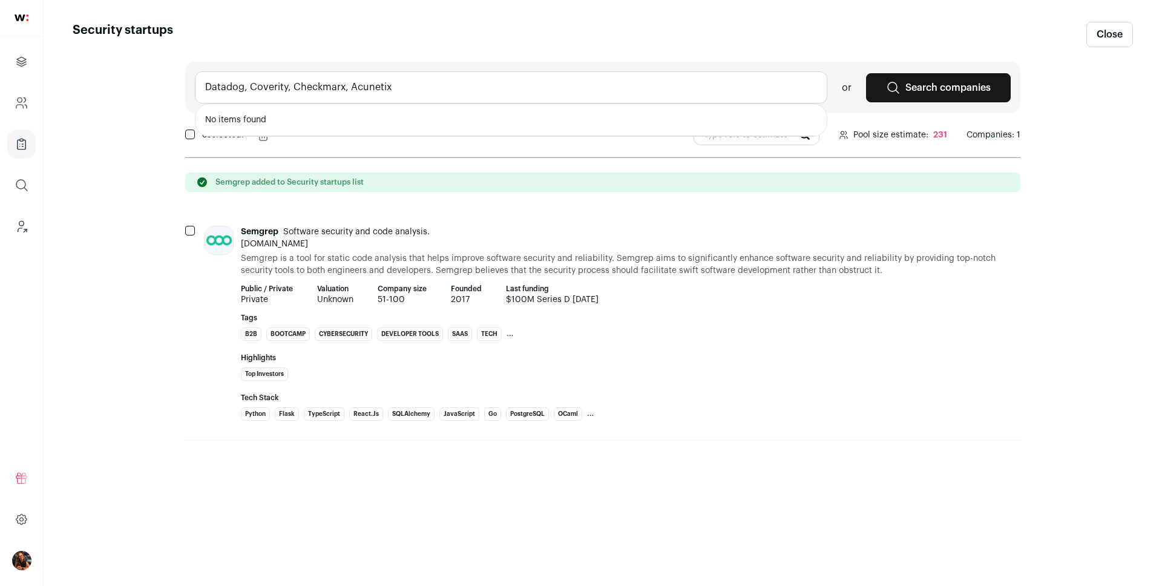
click at [459, 93] on input "Datadog, Coverity, Checkmarx, Acunetix" at bounding box center [511, 87] width 632 height 32
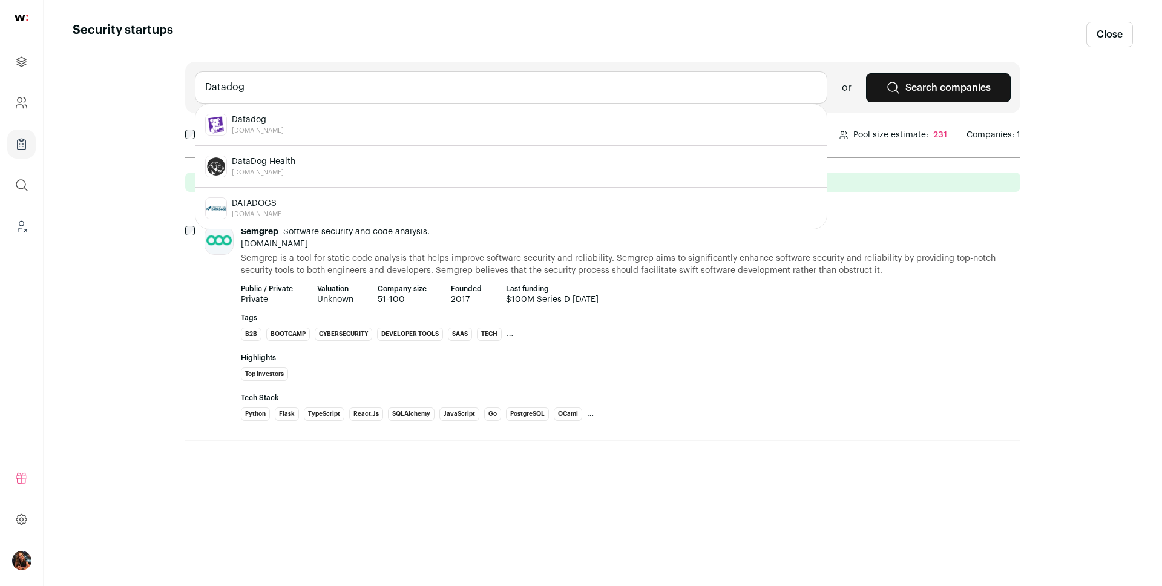
click at [246, 114] on span "Datadog" at bounding box center [258, 120] width 52 height 12
type input "Datadog datadoghq.com"
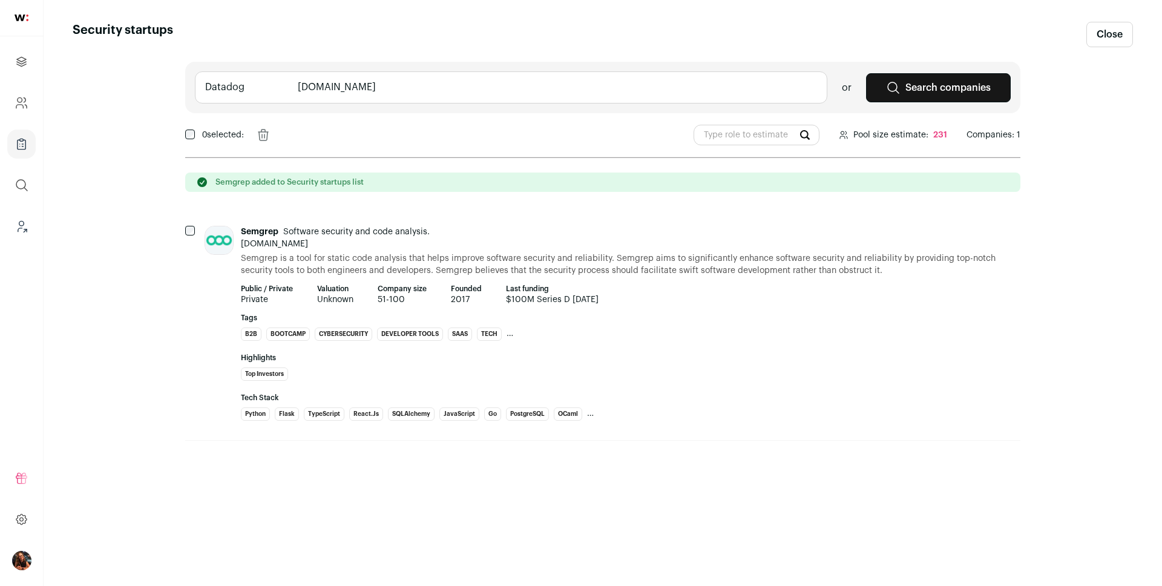
click at [240, 90] on input "Datadog datadoghq.com" at bounding box center [511, 87] width 632 height 32
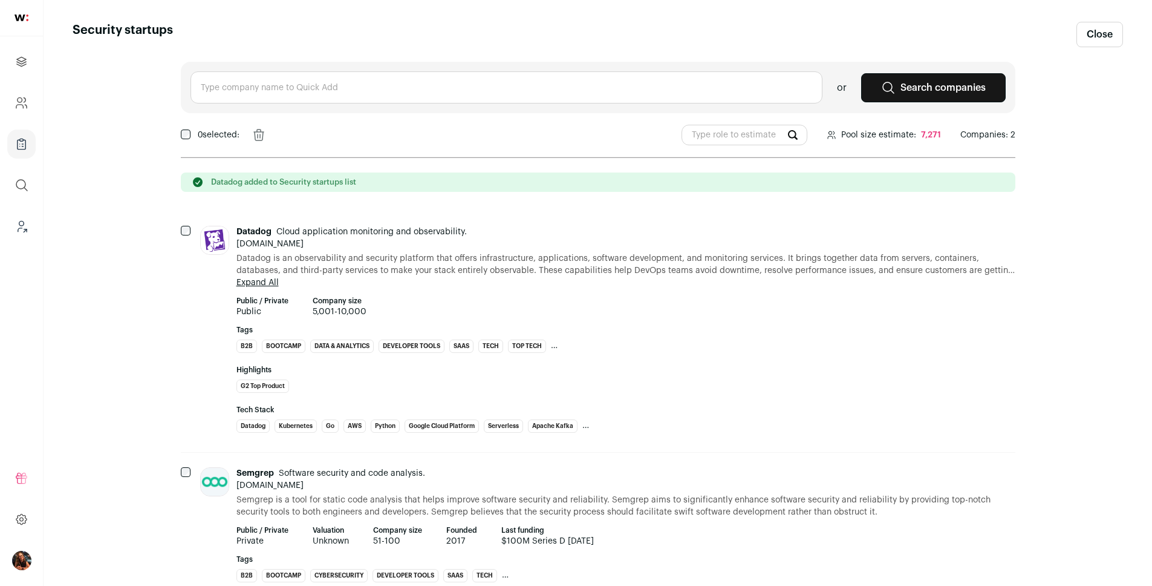
click at [240, 90] on input "text" at bounding box center [507, 87] width 632 height 32
paste input "Semgrep, Datadog, Coverity, Checkmarx, Acunetix"
drag, startPoint x: 290, startPoint y: 84, endPoint x: 181, endPoint y: 79, distance: 109.6
click at [181, 79] on div "Semgrep, Datadog, Coverity, Checkmarx, Acunetix or Search companies" at bounding box center [598, 87] width 835 height 51
drag, startPoint x: 239, startPoint y: 85, endPoint x: 398, endPoint y: 96, distance: 159.5
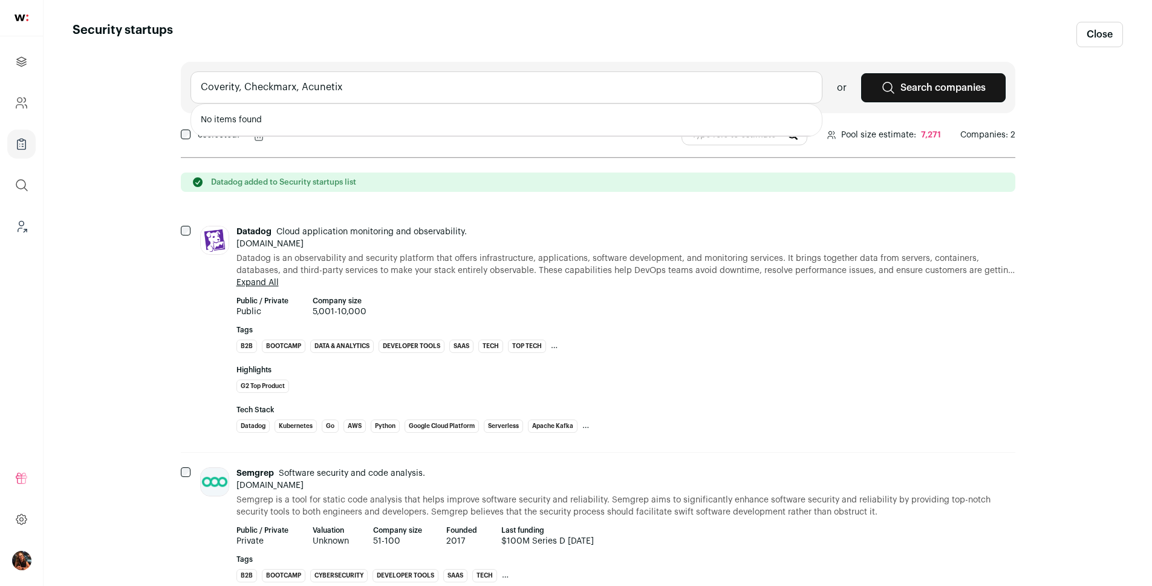
click at [398, 96] on input "Coverity, Checkmarx, Acunetix" at bounding box center [507, 87] width 632 height 32
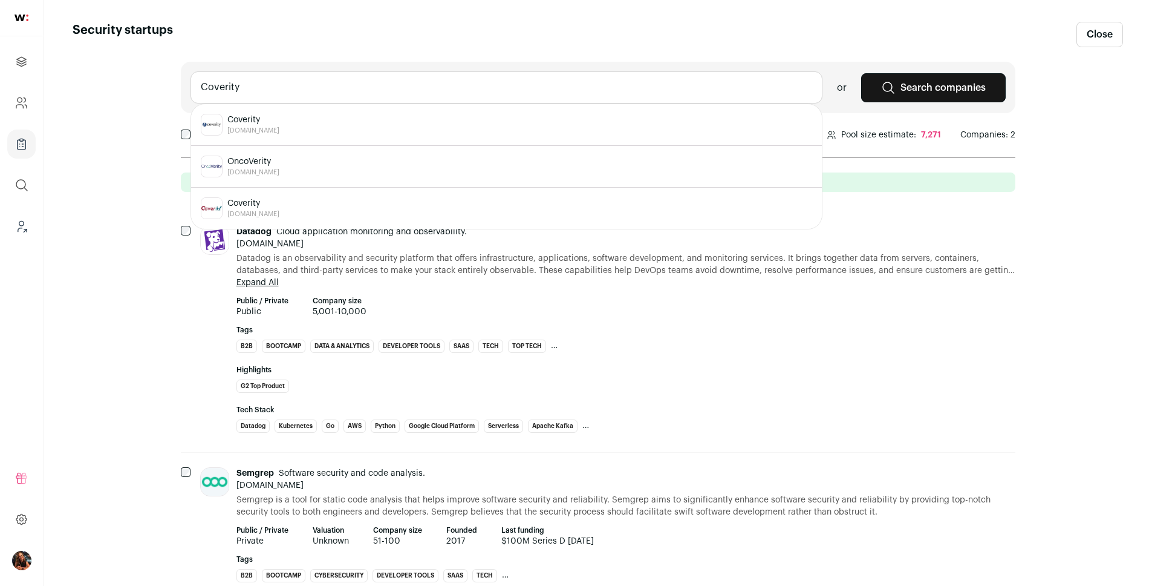
click at [250, 121] on span "Coverity" at bounding box center [253, 120] width 52 height 12
type input "Coverity coverity.com"
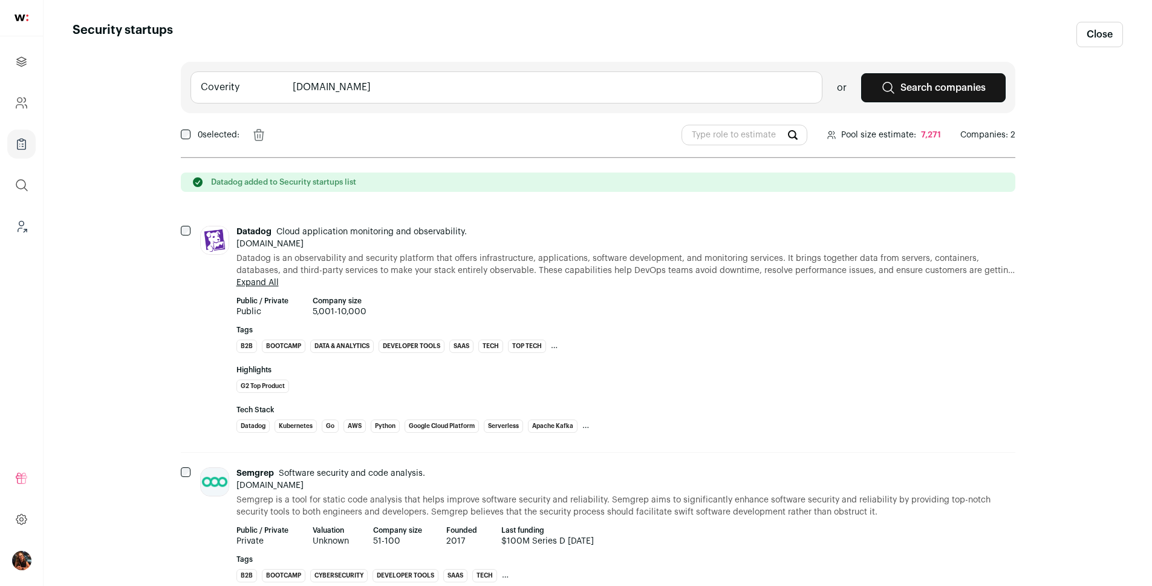
click at [250, 90] on input "Coverity coverity.com" at bounding box center [507, 87] width 632 height 32
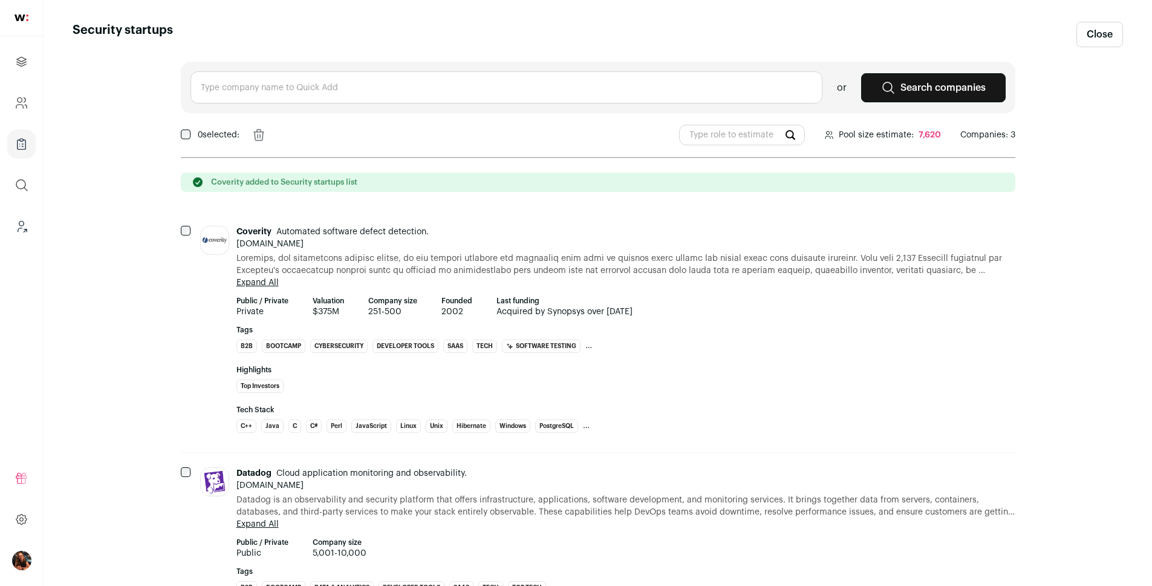
paste input "Semgrep, Datadog, Coverity, Checkmarx, Acunetix"
drag, startPoint x: 336, startPoint y: 88, endPoint x: 162, endPoint y: 80, distance: 173.8
click at [162, 80] on main "Security startups Close Semgrep, Datadog, Coverity, Checkmarx, Acunetix No item…" at bounding box center [598, 472] width 1109 height 945
drag, startPoint x: 250, startPoint y: 89, endPoint x: 359, endPoint y: 91, distance: 108.9
click at [359, 91] on input "Checkmarx, Acunetix" at bounding box center [507, 87] width 632 height 32
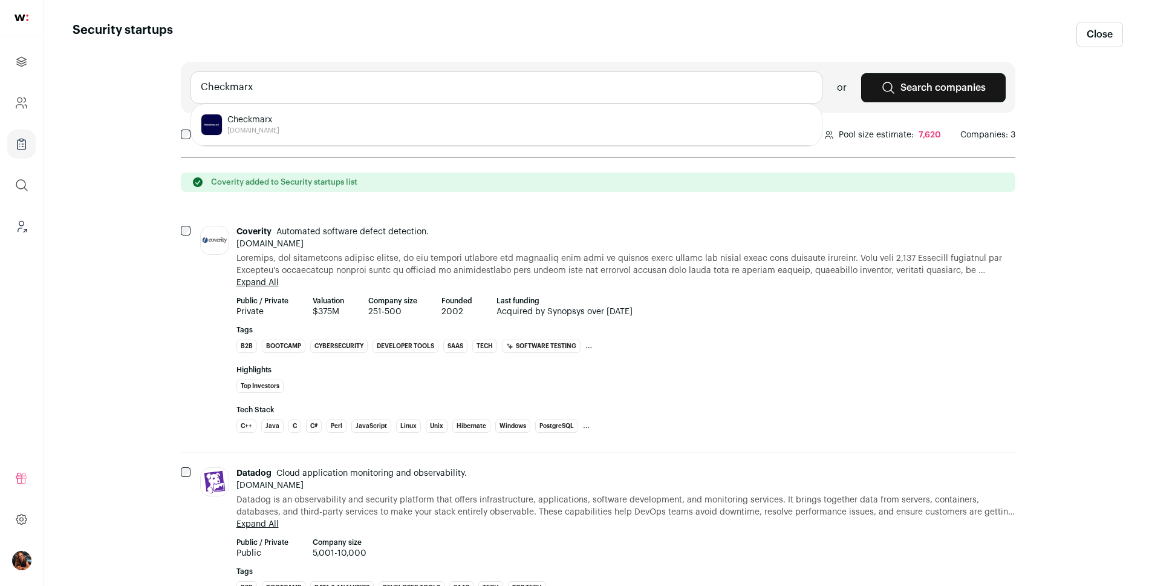
click at [285, 114] on div "Checkmarx checkmarx.com" at bounding box center [507, 125] width 612 height 22
type input "Checkmarx checkmarx.com"
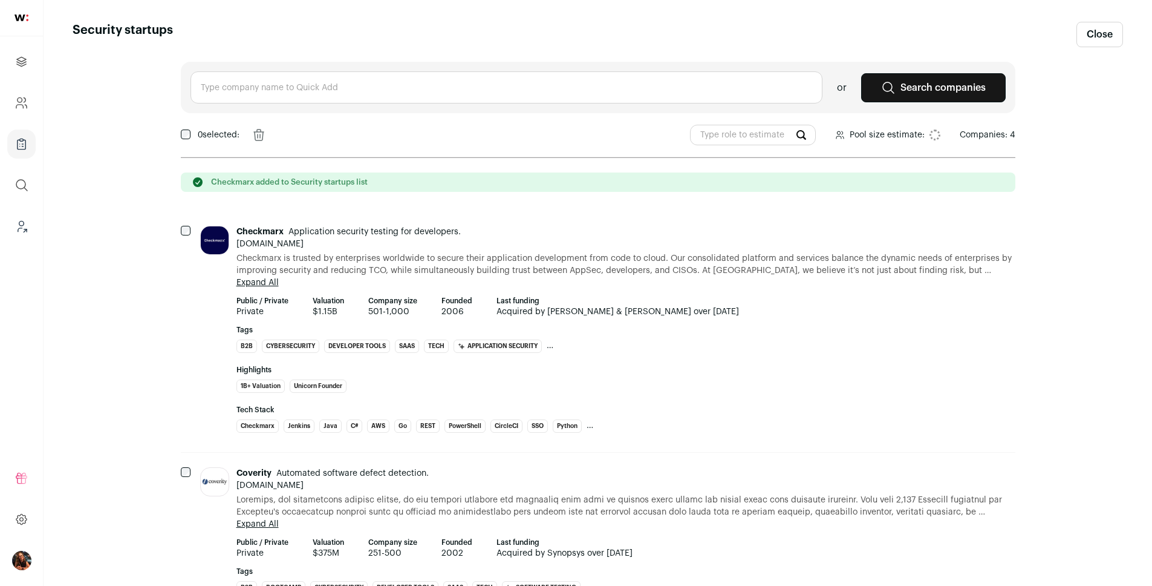
click at [251, 91] on input "text" at bounding box center [507, 87] width 632 height 32
paste input "Semgrep, Datadog, Coverity, Checkmarx, Acunetix"
drag, startPoint x: 391, startPoint y: 88, endPoint x: 200, endPoint y: 76, distance: 191.0
click at [200, 76] on input "Semgrep, Datadog, Coverity, Checkmarx, Acunetix" at bounding box center [507, 87] width 632 height 32
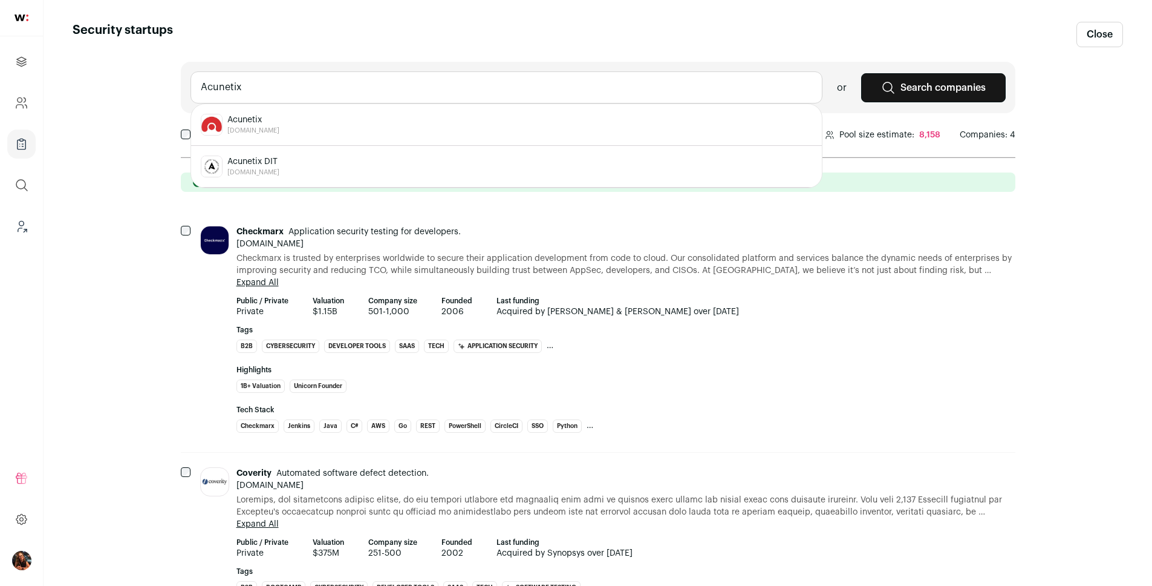
click at [316, 127] on div "Acunetix acunetix.com" at bounding box center [507, 125] width 612 height 22
type input "Acunetix acunetix.com"
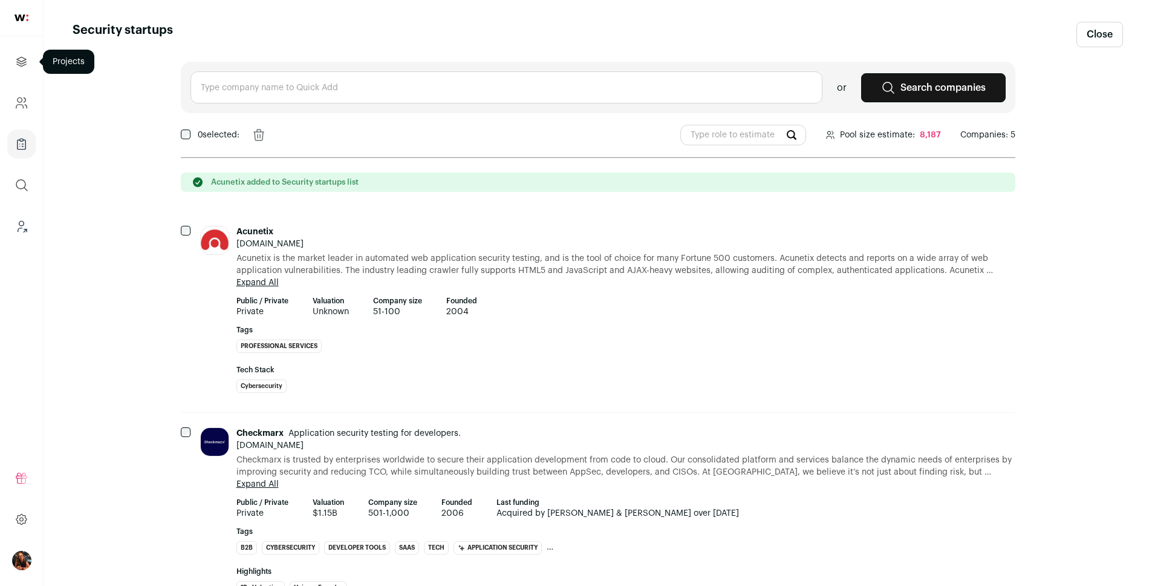
click at [21, 60] on icon "Projects" at bounding box center [22, 61] width 14 height 15
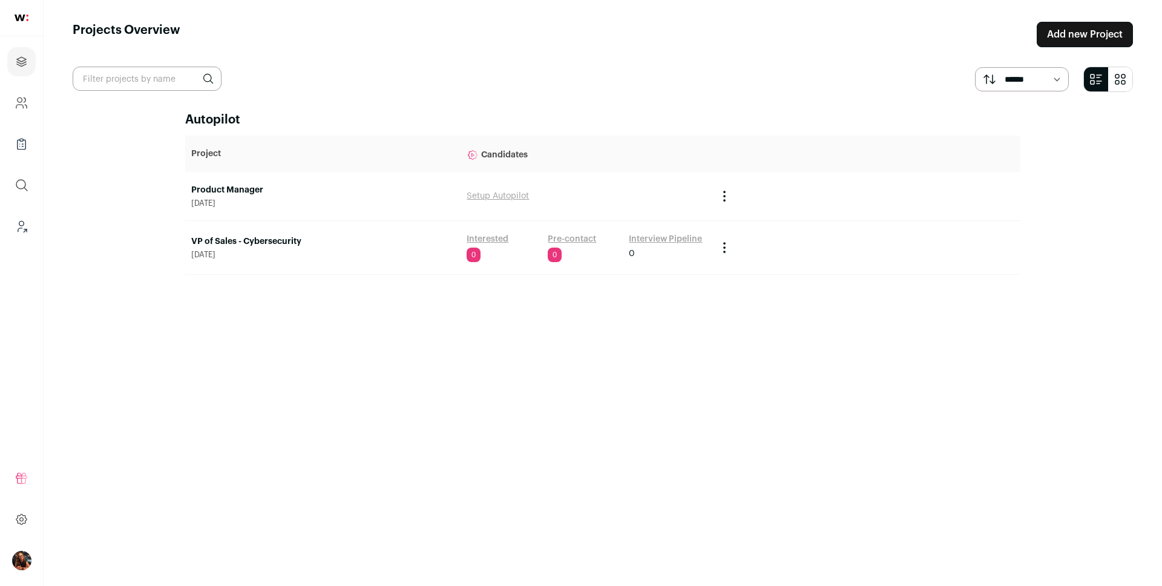
click at [245, 238] on link "VP of Sales - Cybersecurity" at bounding box center [322, 241] width 263 height 12
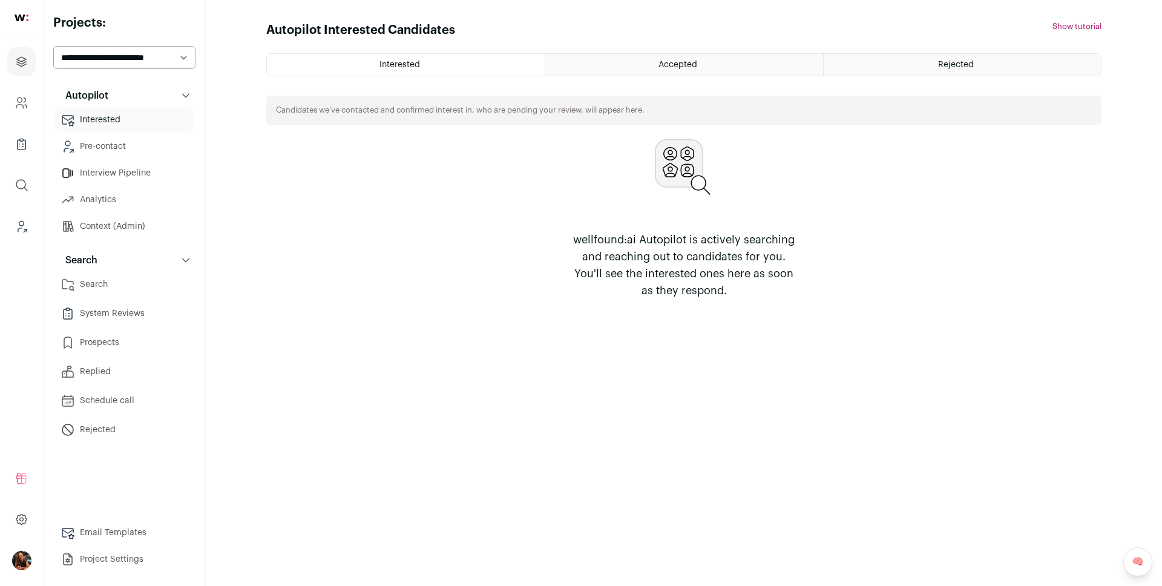
click at [122, 275] on link "Search" at bounding box center [124, 284] width 142 height 24
click at [121, 277] on link "Search" at bounding box center [124, 284] width 142 height 24
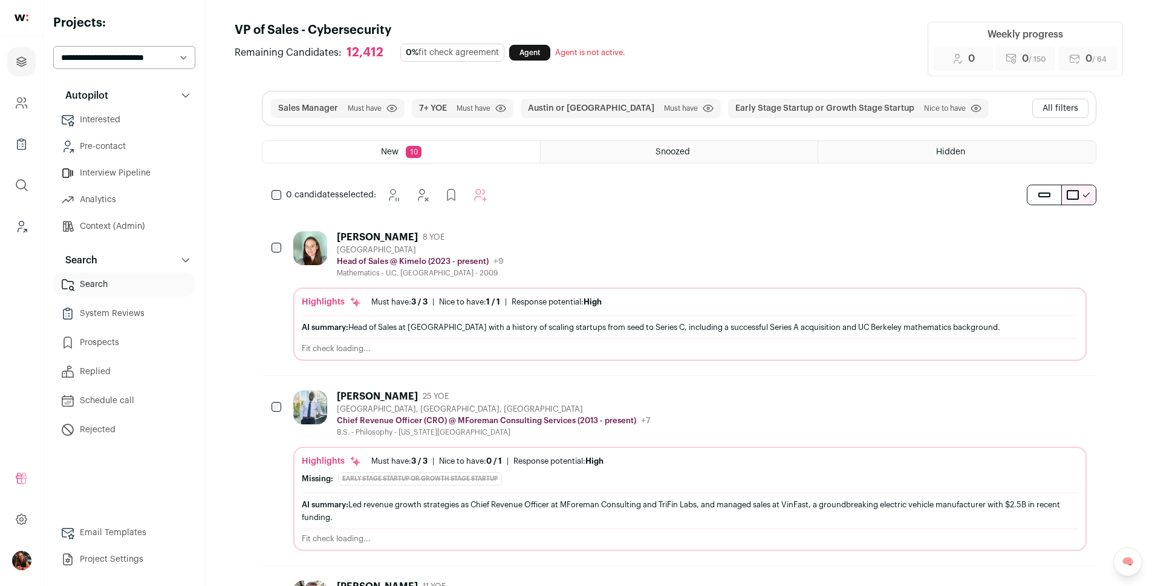
click at [1058, 109] on button "All filters" at bounding box center [1061, 108] width 56 height 19
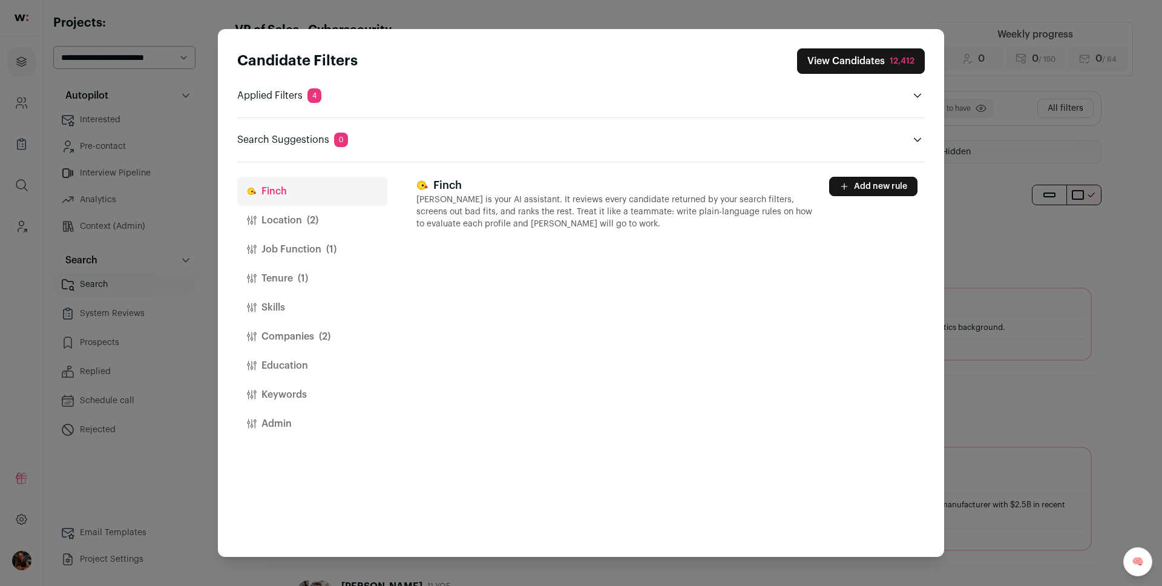
click at [310, 334] on button "Companies (2)" at bounding box center [312, 336] width 150 height 29
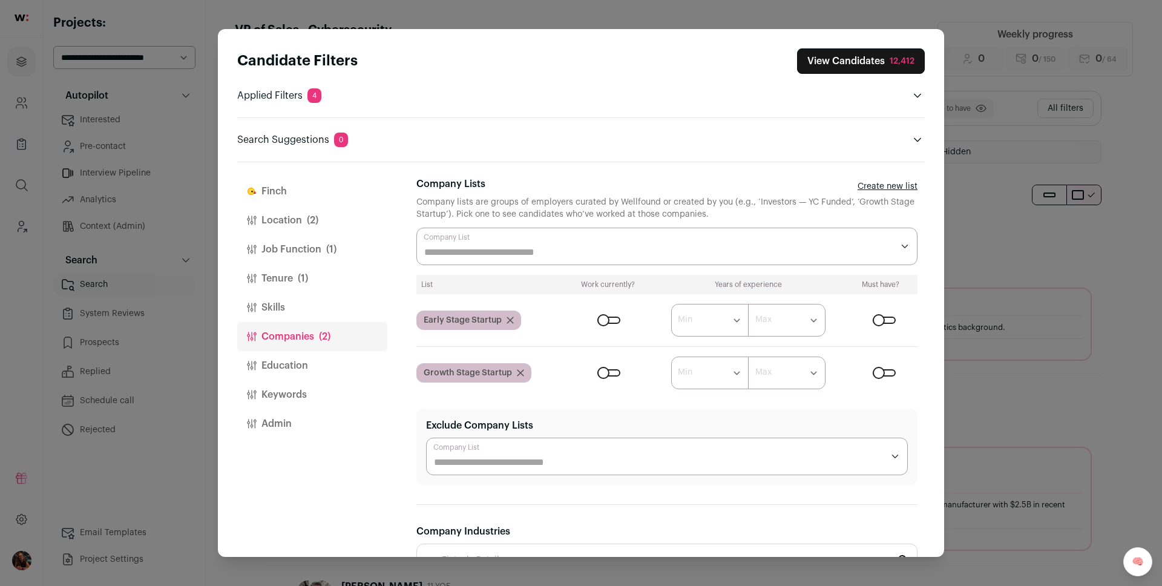
click at [536, 256] on input "Company Lists" at bounding box center [658, 252] width 468 height 15
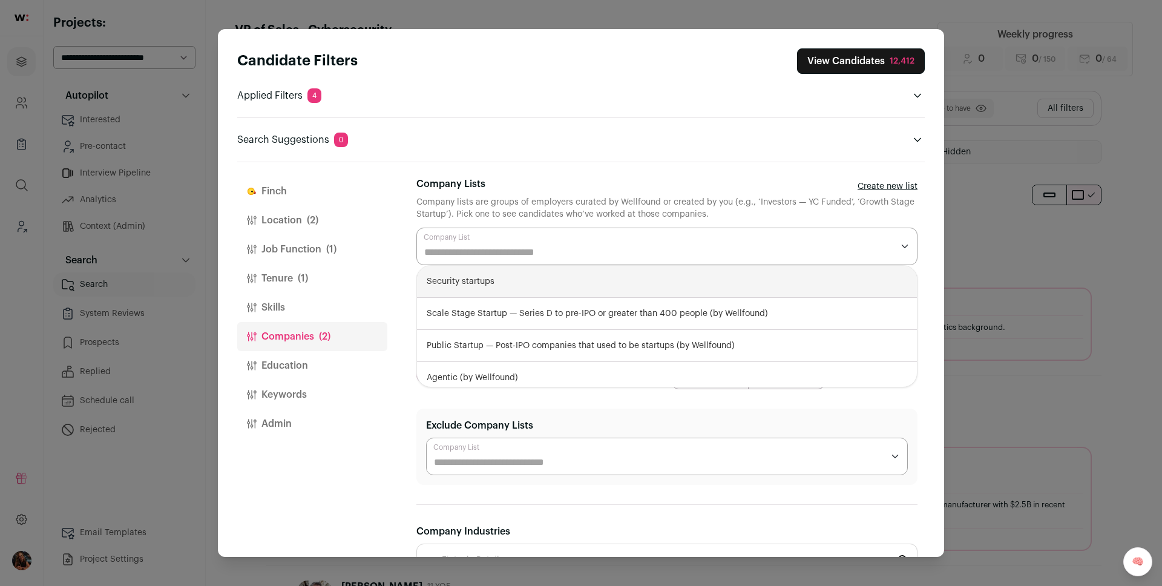
click at [494, 269] on div "Security startups" at bounding box center [667, 282] width 500 height 32
select select "****"
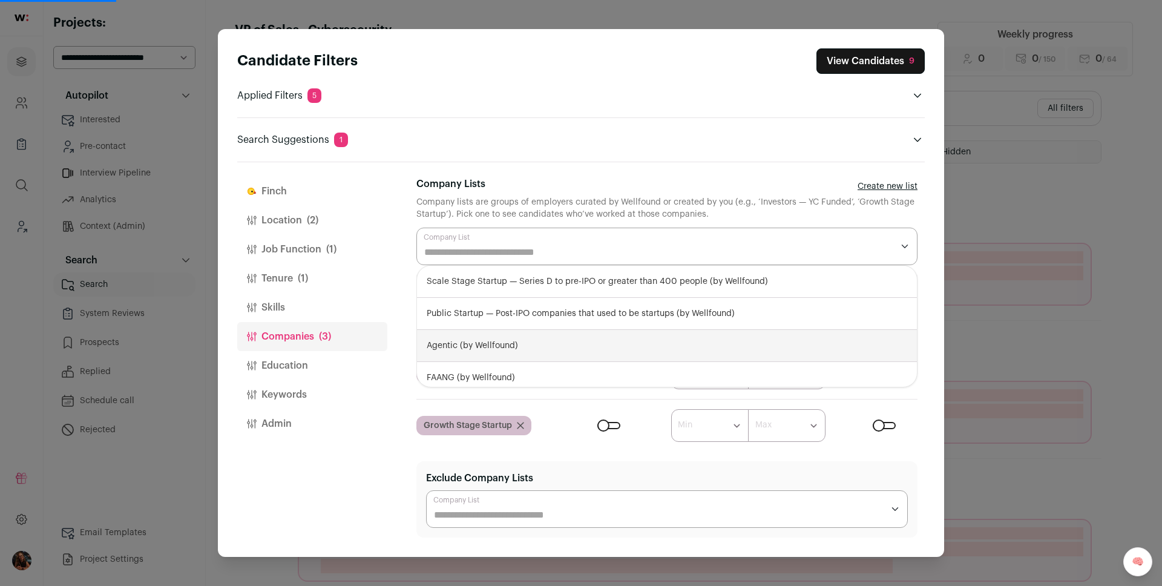
click at [365, 436] on button "Admin" at bounding box center [312, 423] width 150 height 29
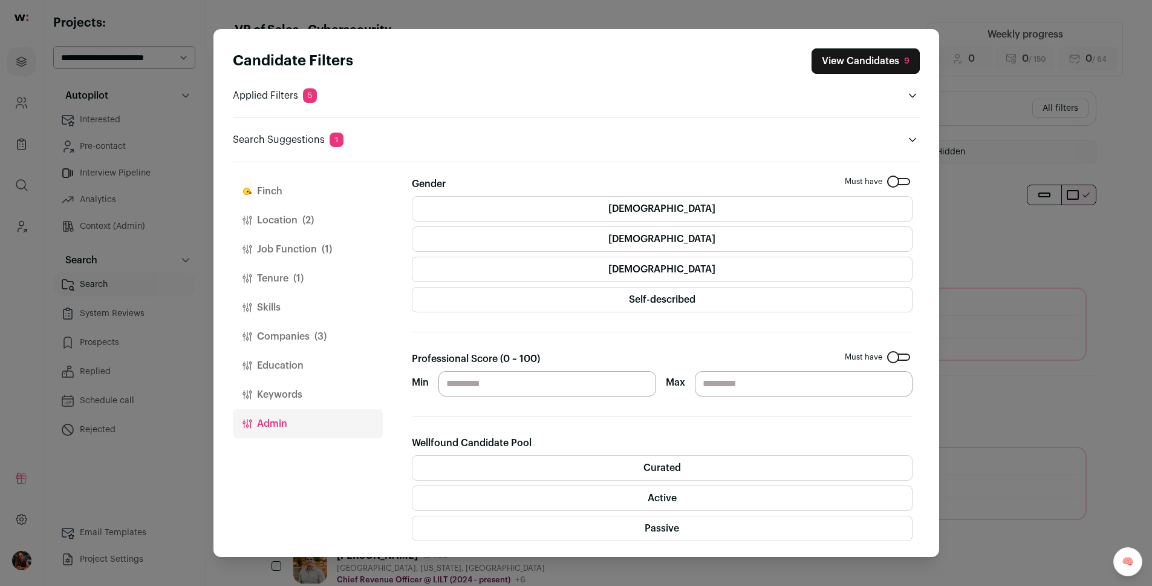
click at [282, 344] on button "Companies (3)" at bounding box center [308, 336] width 150 height 29
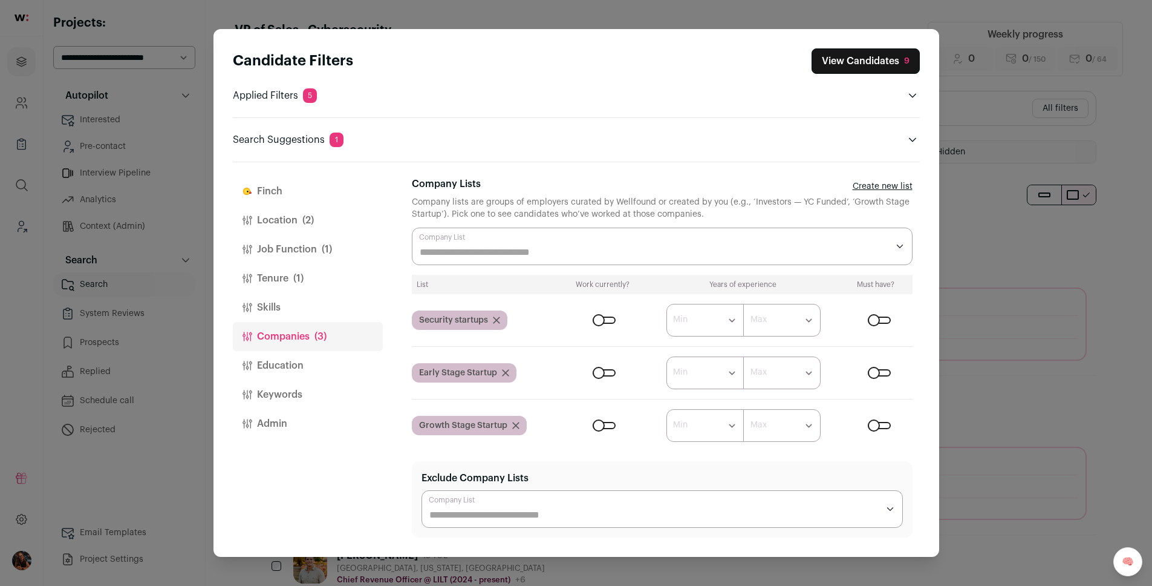
click at [875, 373] on div "Close modal via background" at bounding box center [879, 372] width 23 height 7
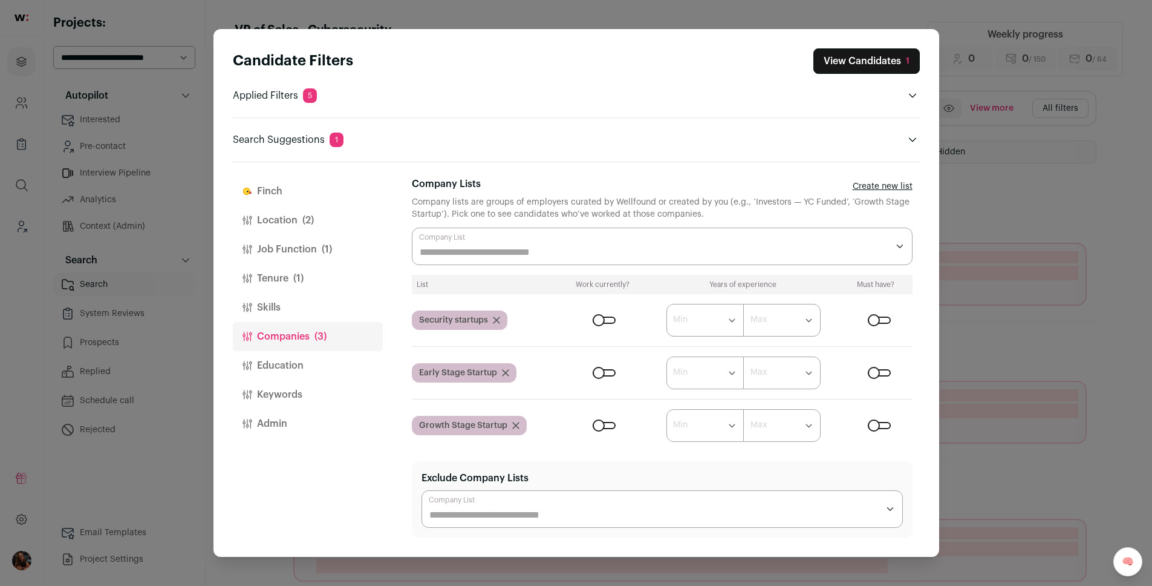
click at [875, 428] on div "Close modal via background" at bounding box center [879, 425] width 23 height 7
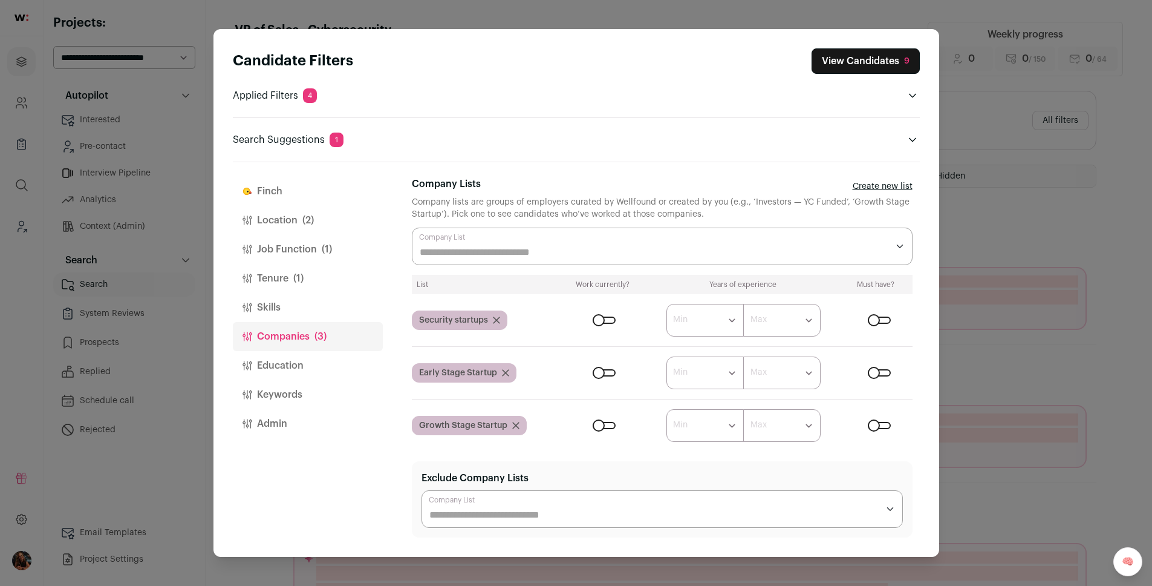
click at [869, 322] on div "Close modal via background" at bounding box center [879, 319] width 23 height 7
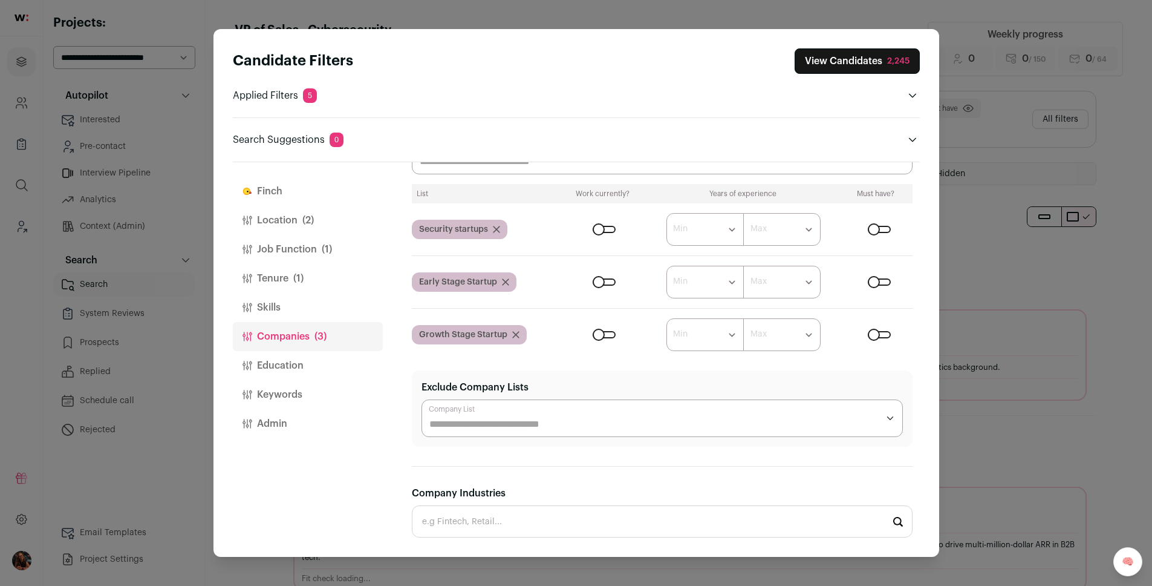
click at [877, 226] on div "Close modal via background" at bounding box center [879, 229] width 23 height 7
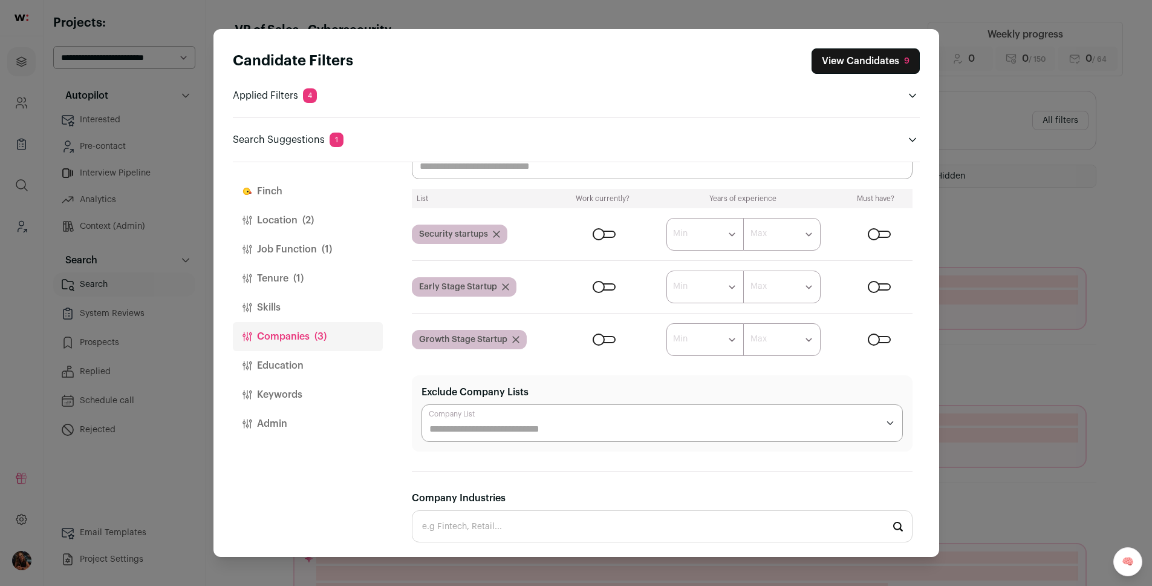
click at [272, 221] on button "Location (2)" at bounding box center [308, 220] width 150 height 29
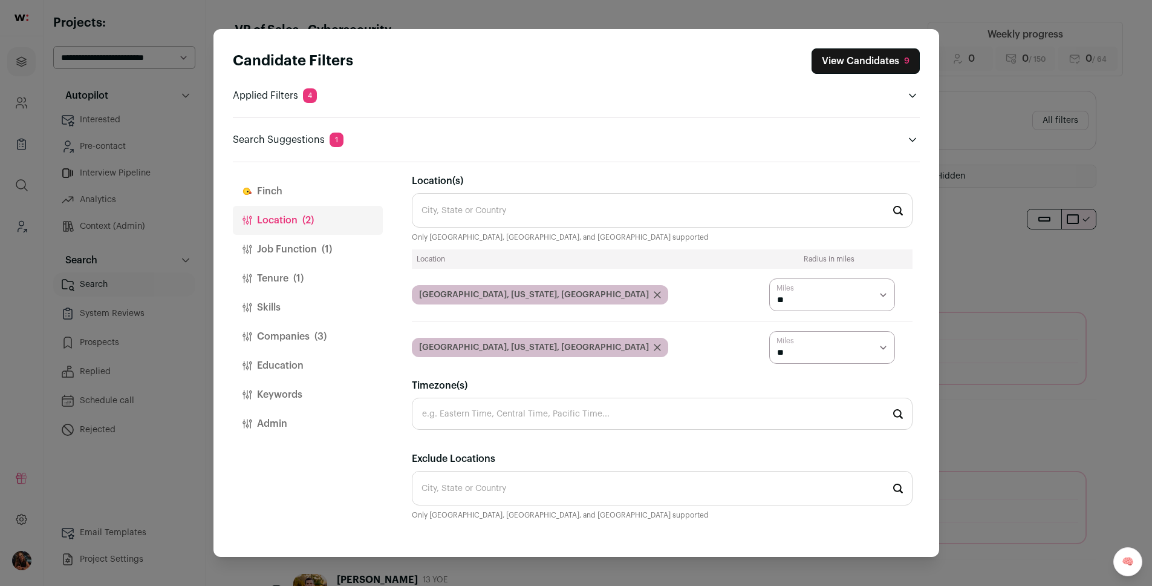
click at [795, 356] on select "* ** ** **" at bounding box center [833, 347] width 126 height 33
select select "****"
click at [770, 331] on select "* ** ** **" at bounding box center [833, 347] width 126 height 33
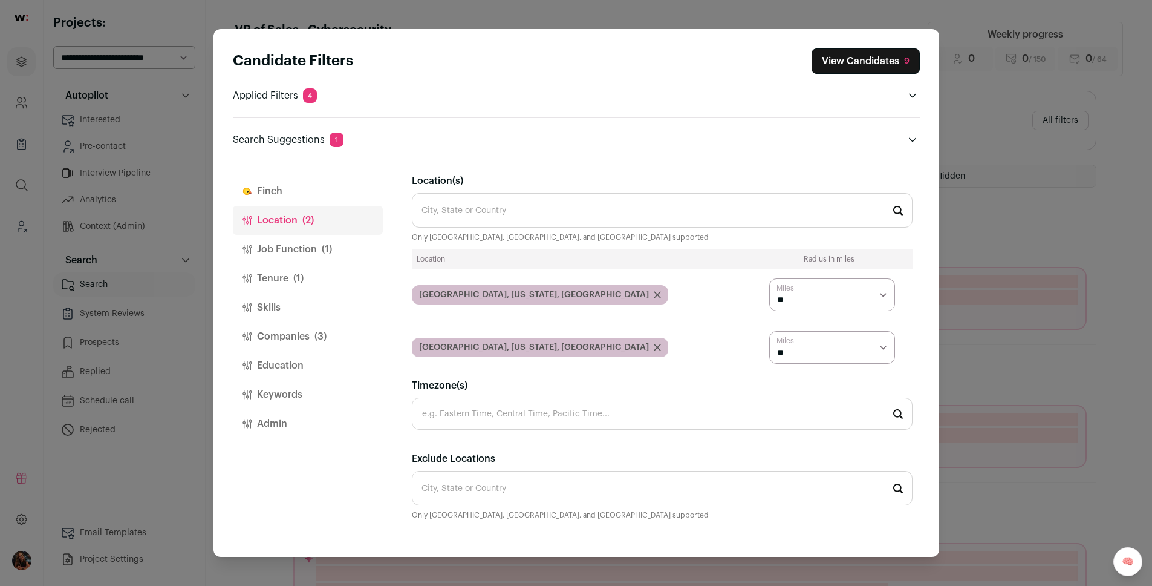
click at [655, 292] on icon "Close modal via background" at bounding box center [658, 295] width 6 height 6
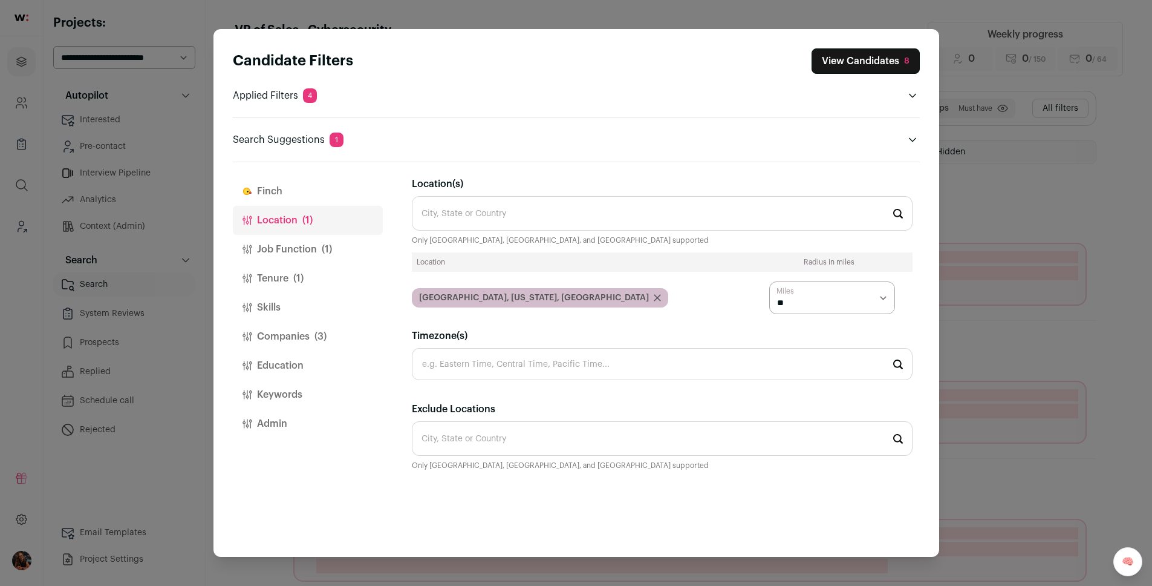
click at [309, 246] on button "Job Function (1)" at bounding box center [308, 249] width 150 height 29
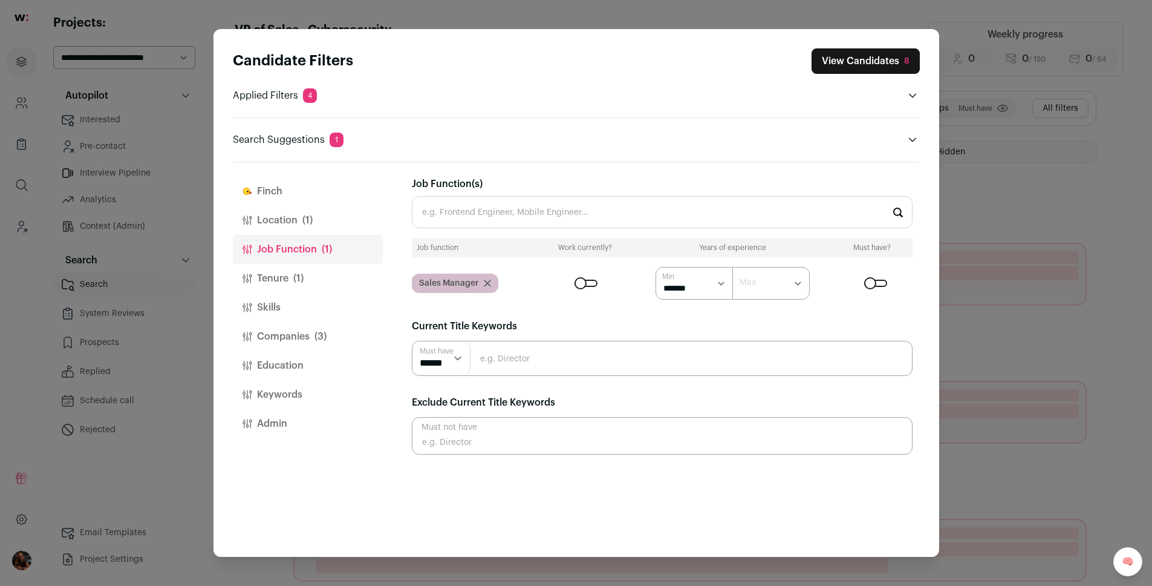
click at [474, 209] on input "Job Function(s)" at bounding box center [662, 212] width 501 height 32
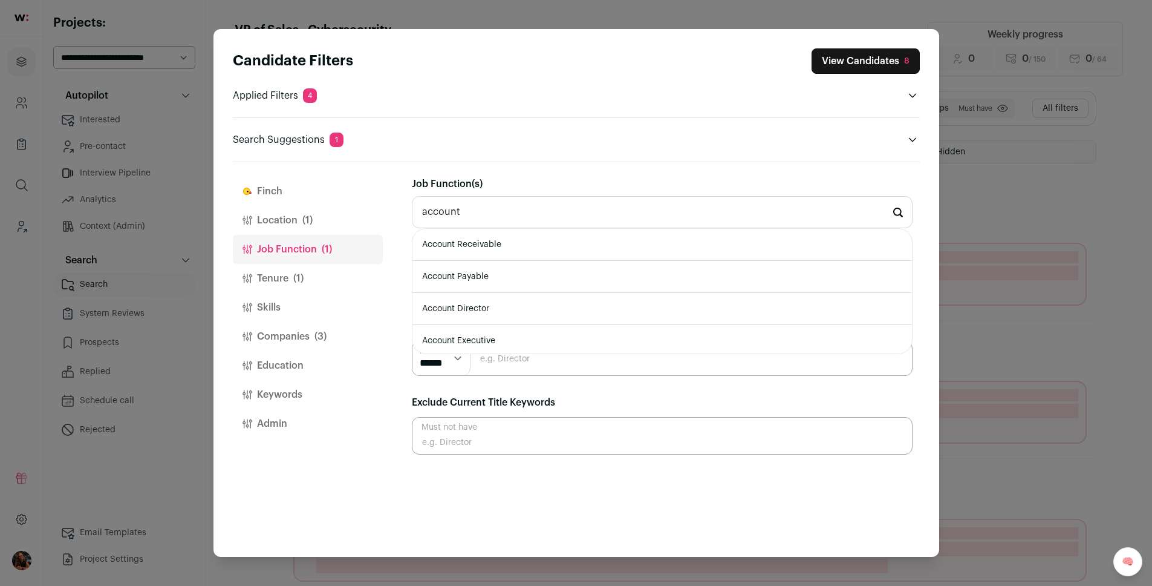
click at [472, 332] on li "Account Executive" at bounding box center [663, 341] width 500 height 32
type input "Account Executive"
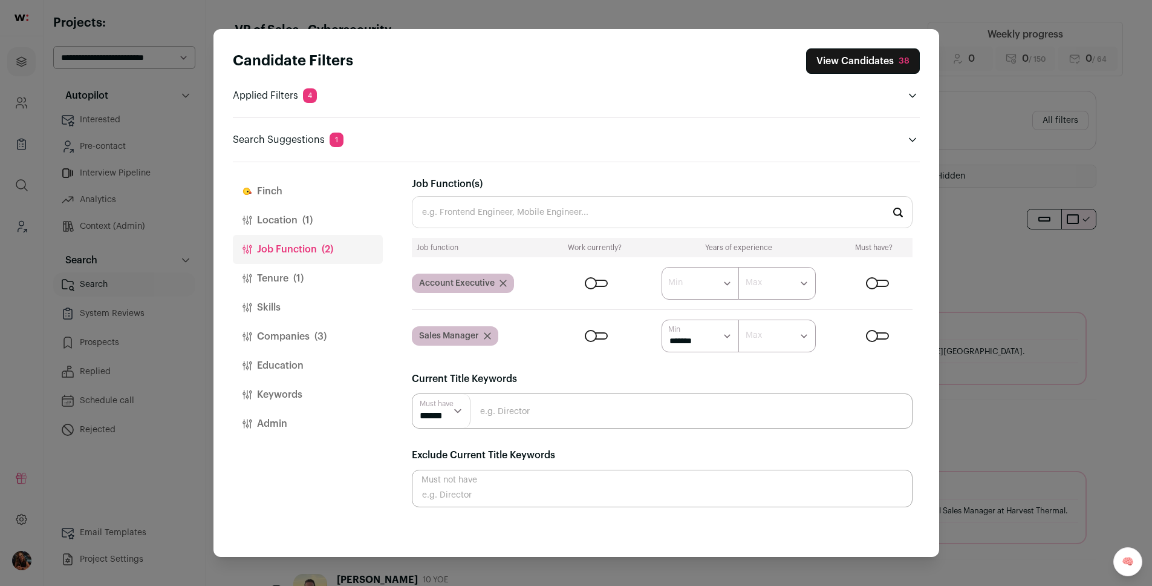
click at [485, 410] on input "Close modal via background" at bounding box center [662, 410] width 501 height 35
type input "VP"
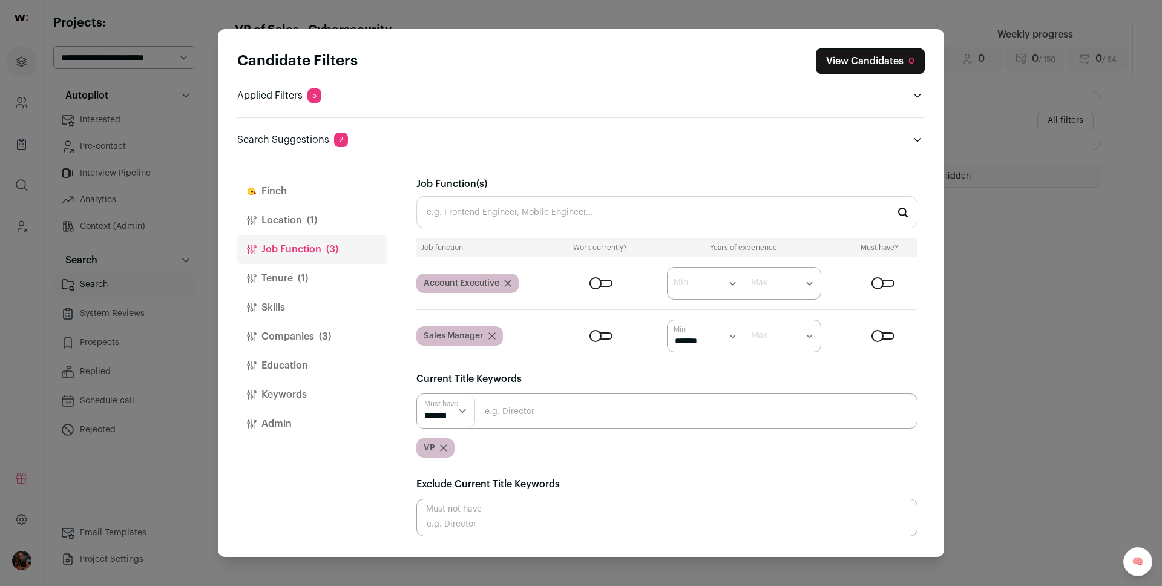
click at [445, 447] on icon "Close modal via background" at bounding box center [443, 447] width 7 height 7
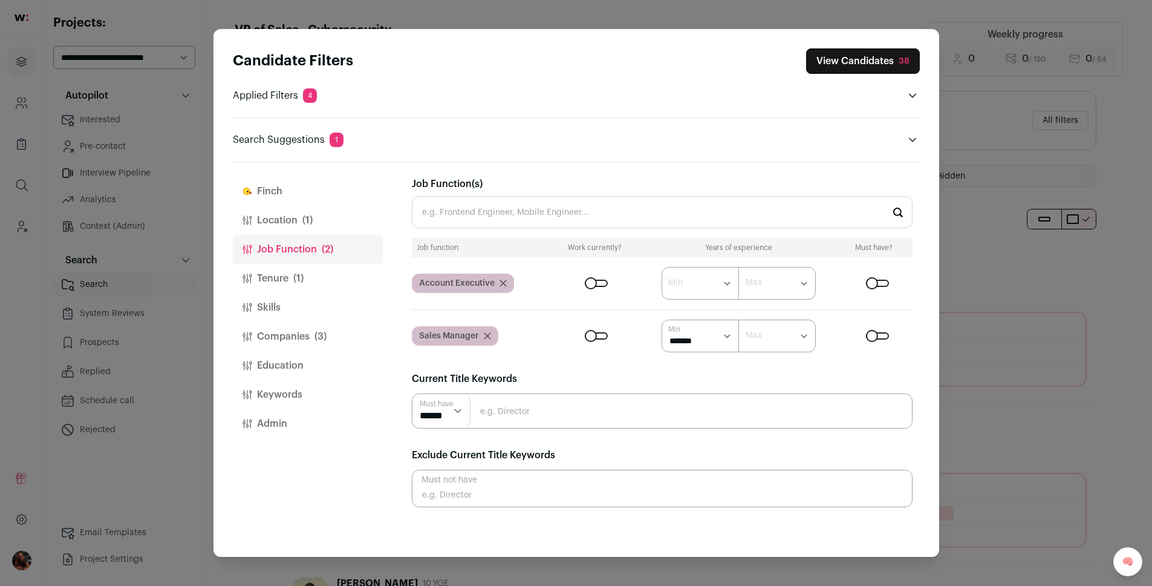
click at [276, 279] on button "Tenure (1)" at bounding box center [308, 278] width 150 height 29
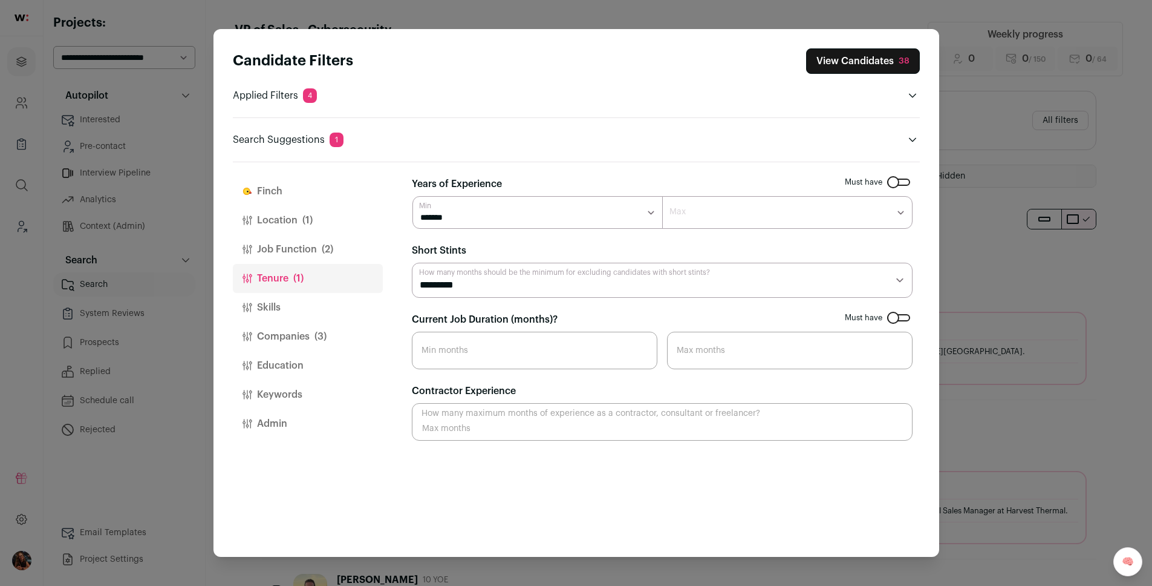
click at [688, 224] on select "******* ******* ******** ******** ******** ******** ******** ******** ******** …" at bounding box center [787, 212] width 250 height 33
select select "**"
click at [662, 196] on select "******* ******* ******** ******** ******** ******** ******** ******** ******** …" at bounding box center [787, 212] width 250 height 33
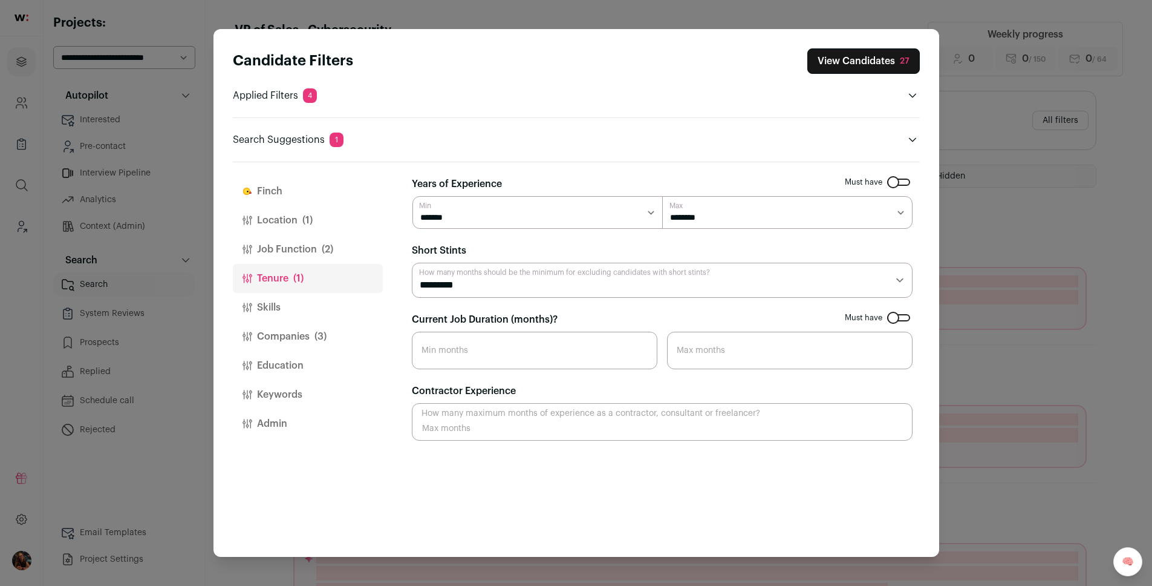
click at [290, 302] on button "Skills" at bounding box center [308, 307] width 150 height 29
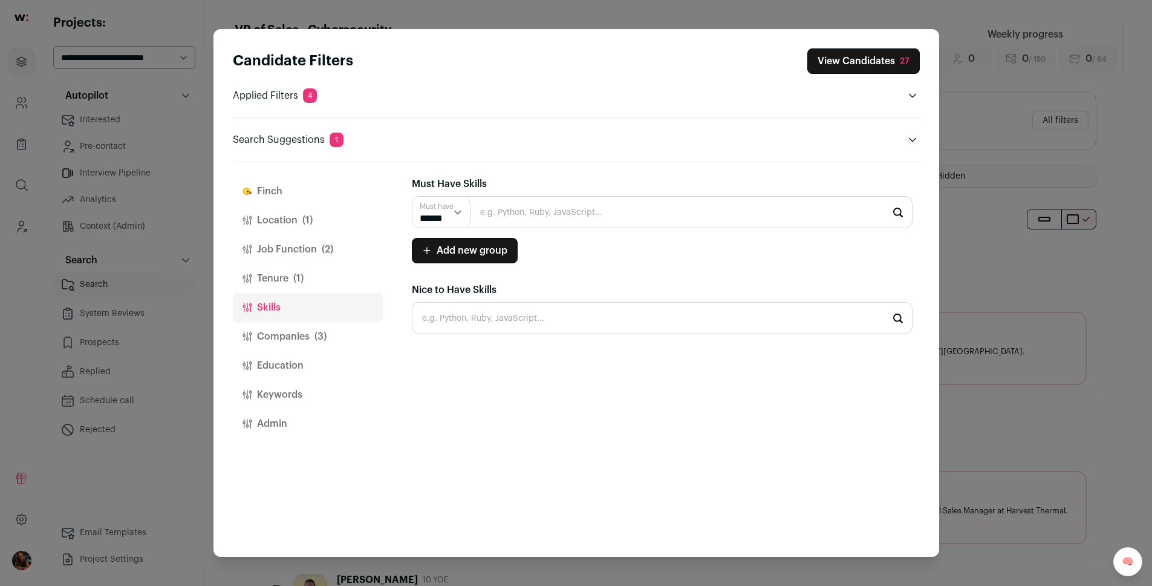
click at [284, 398] on button "Keywords" at bounding box center [308, 394] width 150 height 29
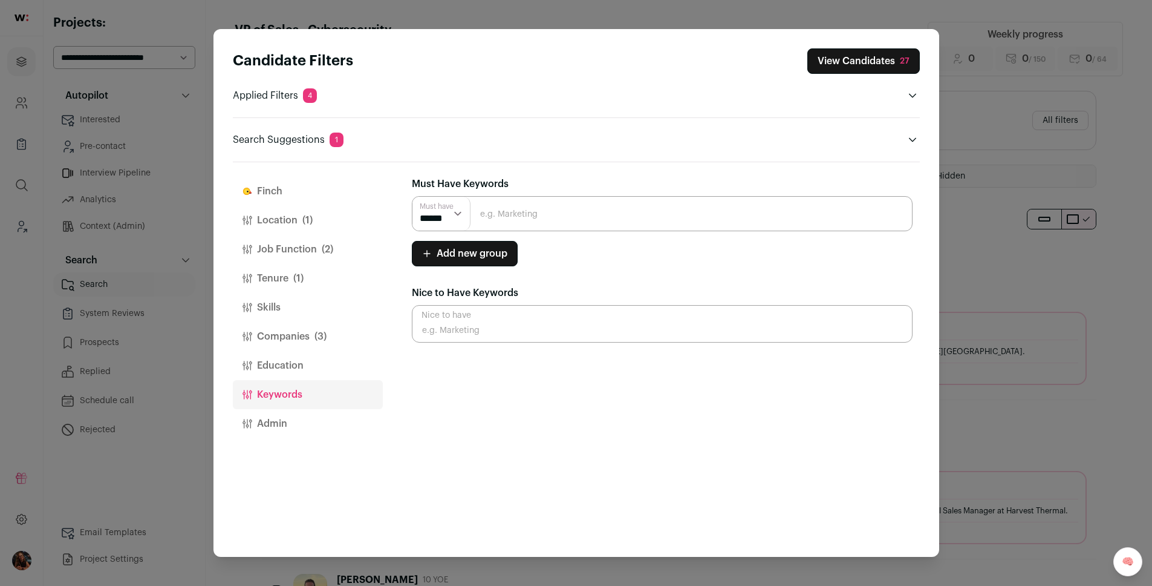
click at [448, 216] on select "****** ******" at bounding box center [442, 214] width 58 height 34
select select "**"
click at [413, 197] on select "****** ******" at bounding box center [442, 214] width 58 height 34
click at [499, 213] on input "Close modal via background" at bounding box center [662, 213] width 501 height 35
type input "Security"
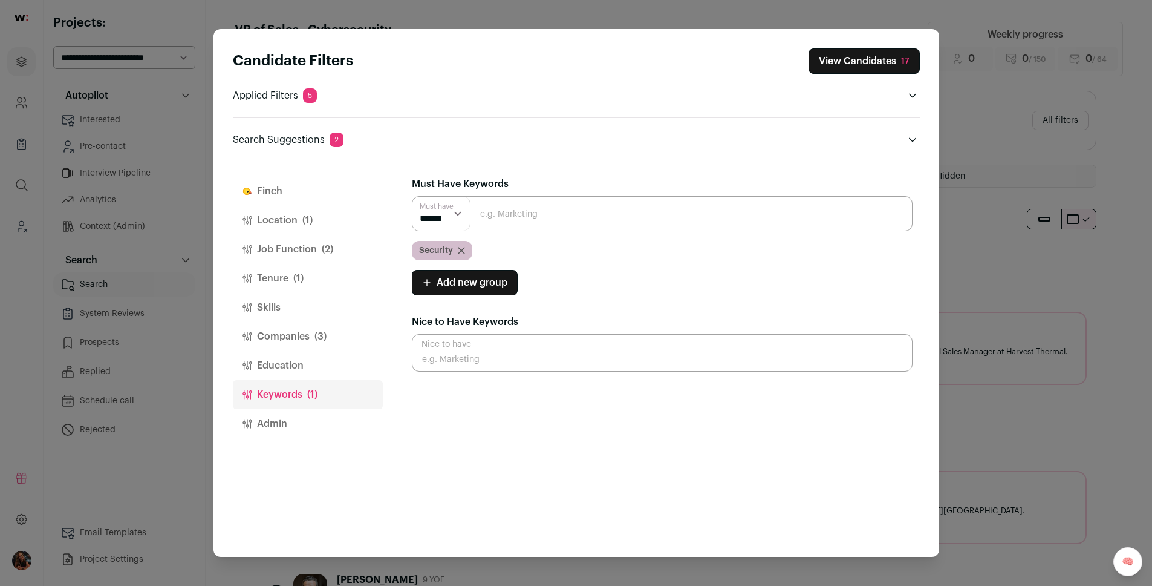
click at [479, 207] on input "Close modal via background" at bounding box center [662, 213] width 501 height 35
paste input "cybersecurity"
type input "cybersecurity"
click at [475, 207] on input "Close modal via background" at bounding box center [662, 213] width 501 height 35
paste input "Enterprise"
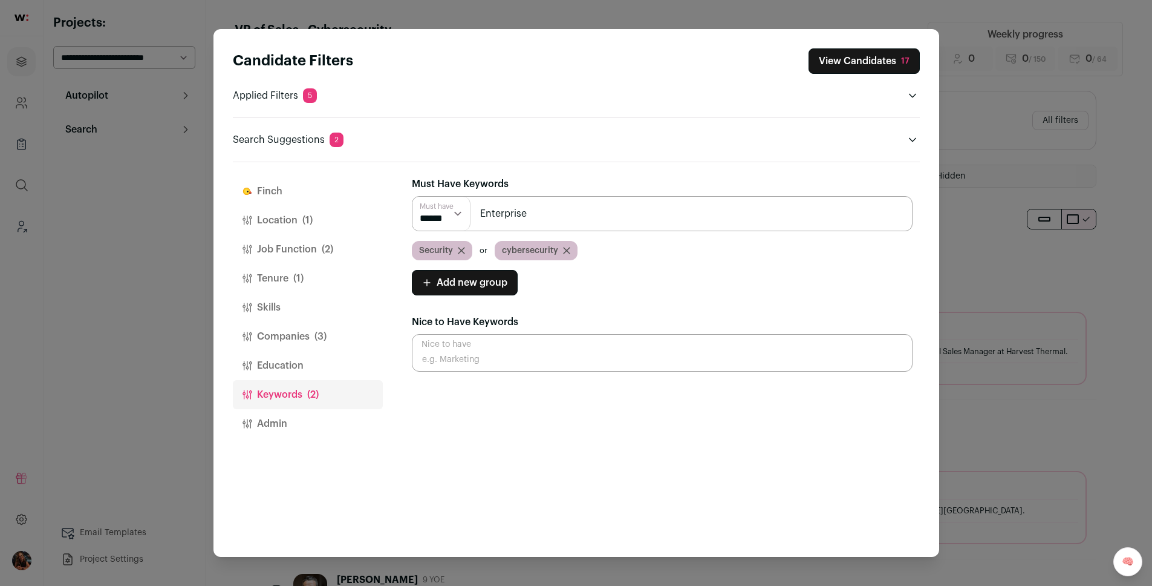
type input "Enterprise"
click at [295, 419] on button "Admin" at bounding box center [308, 423] width 150 height 29
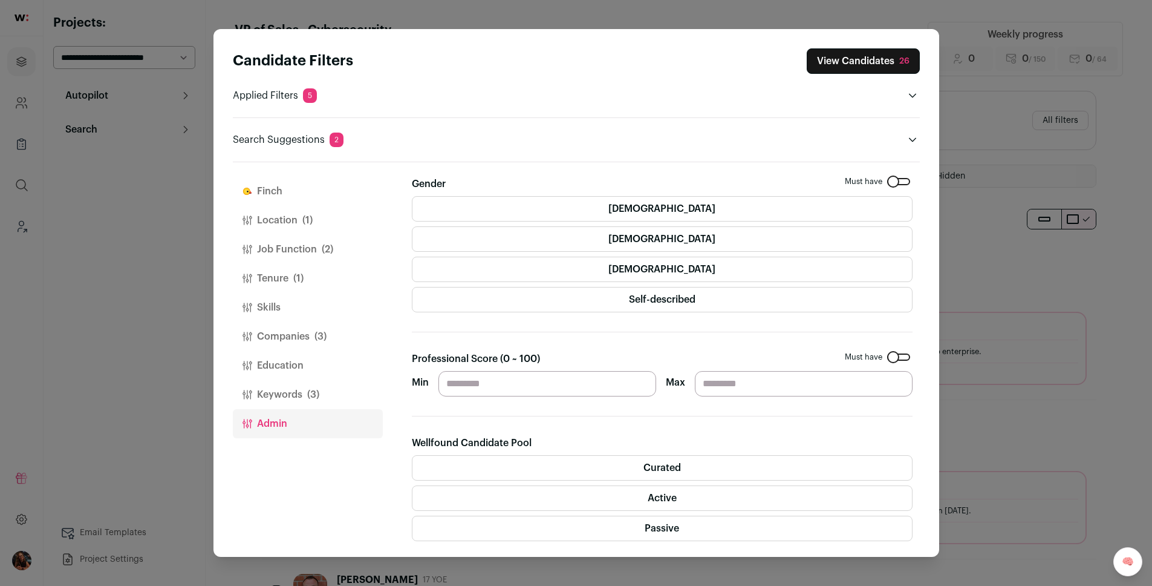
click at [838, 64] on button "View Candidates 26" at bounding box center [863, 60] width 113 height 25
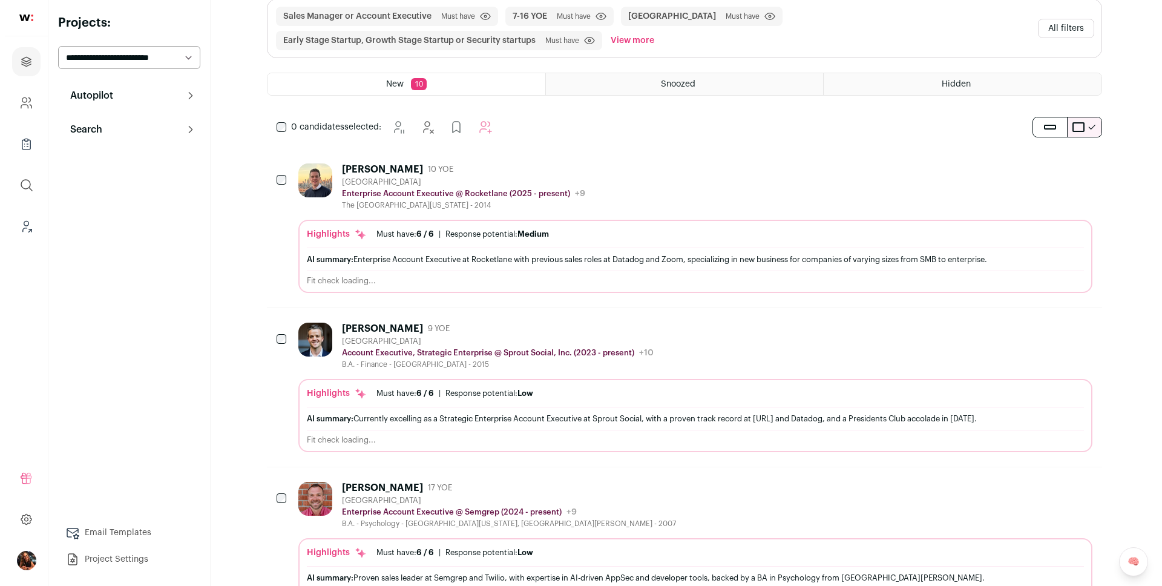
scroll to position [188, 0]
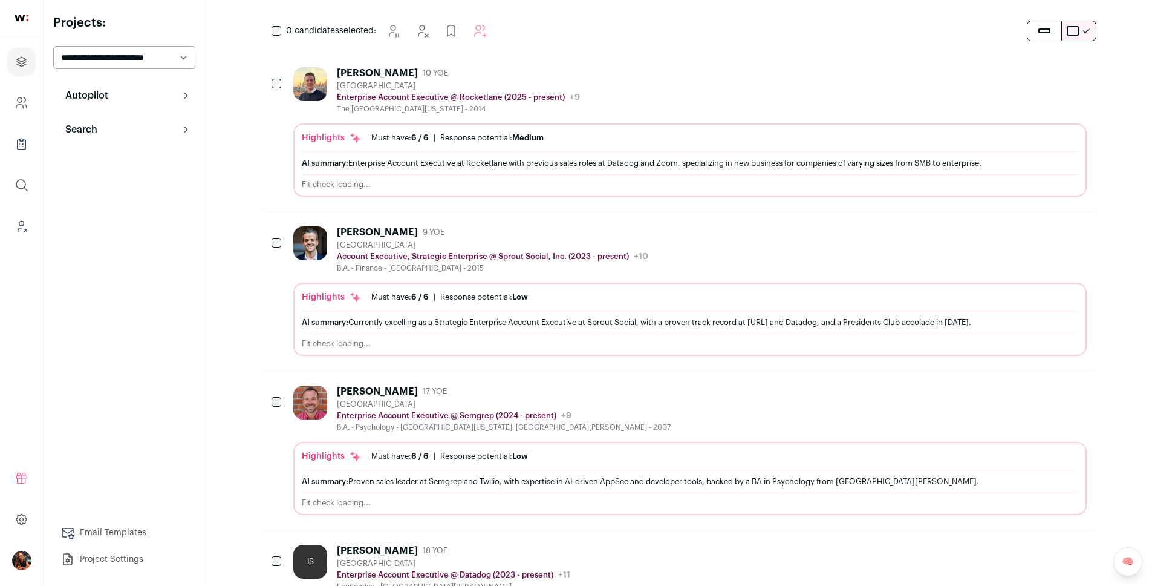
click at [321, 412] on img at bounding box center [310, 402] width 34 height 34
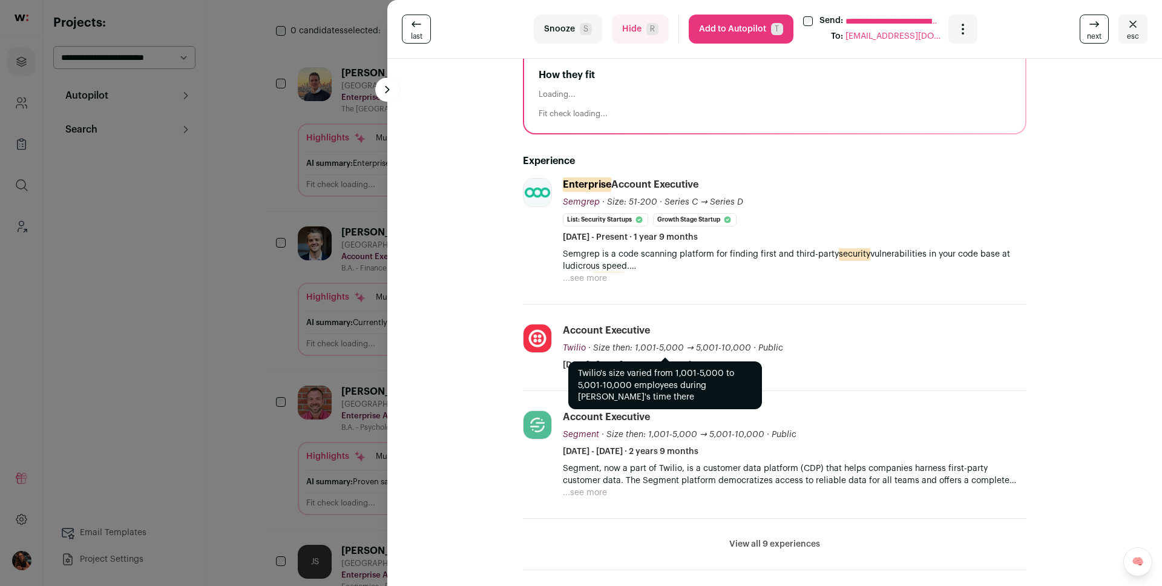
scroll to position [18, 0]
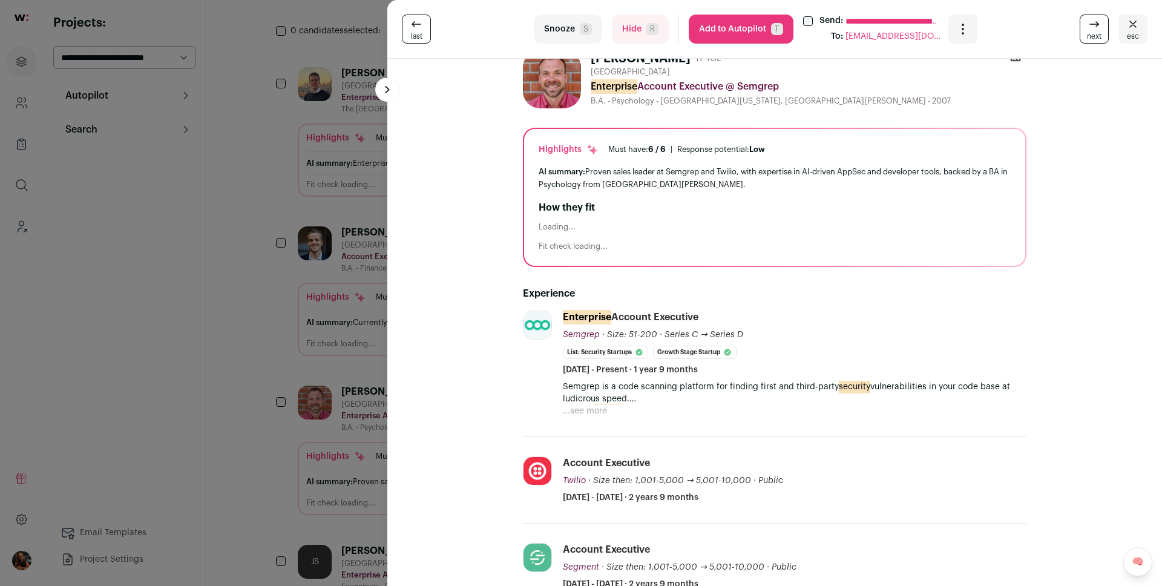
click at [595, 405] on button "...see more" at bounding box center [585, 411] width 44 height 12
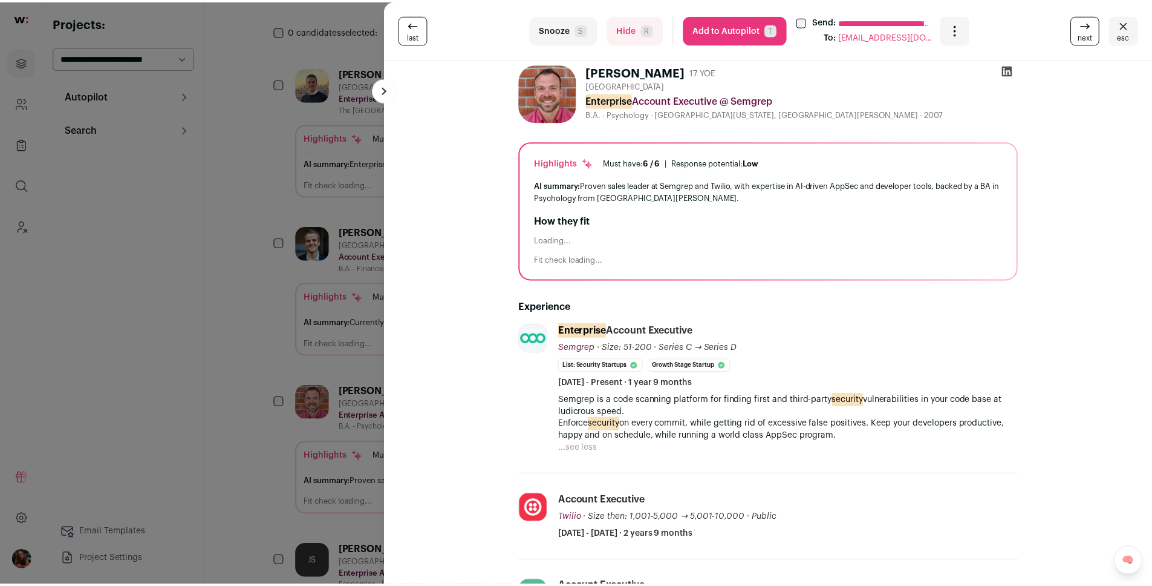
scroll to position [0, 0]
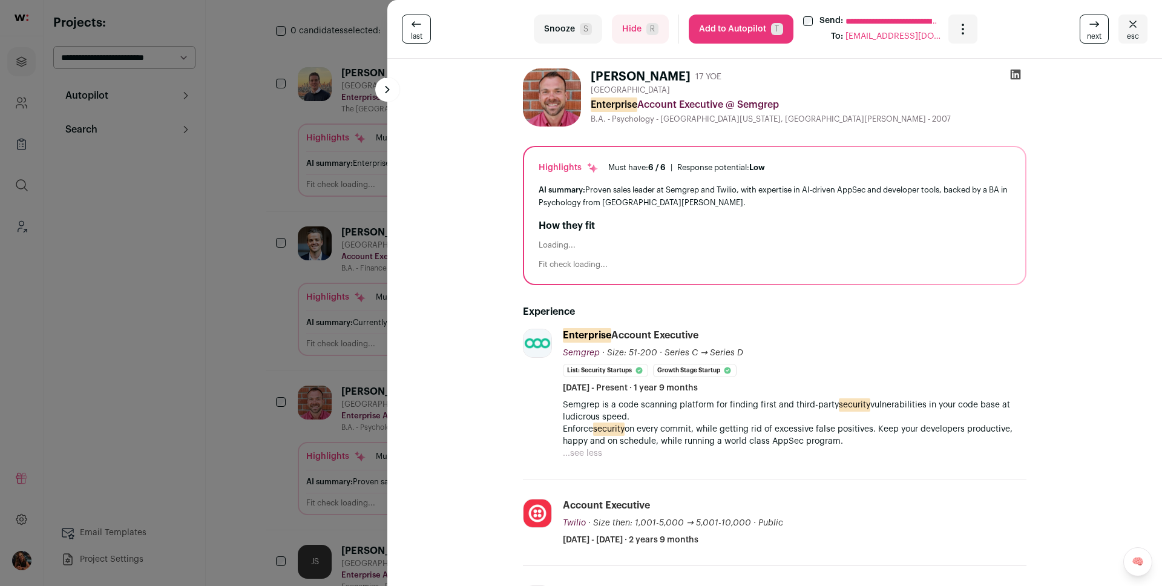
click at [718, 33] on button "Add to Autopilot T" at bounding box center [740, 29] width 105 height 29
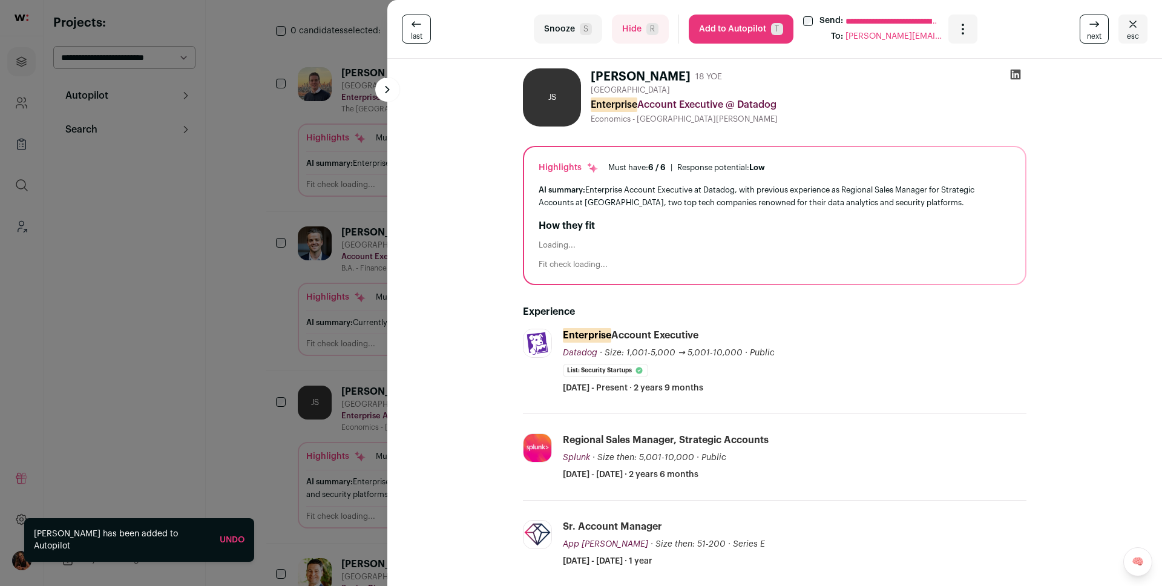
click at [730, 29] on button "Add to Autopilot T" at bounding box center [740, 29] width 105 height 29
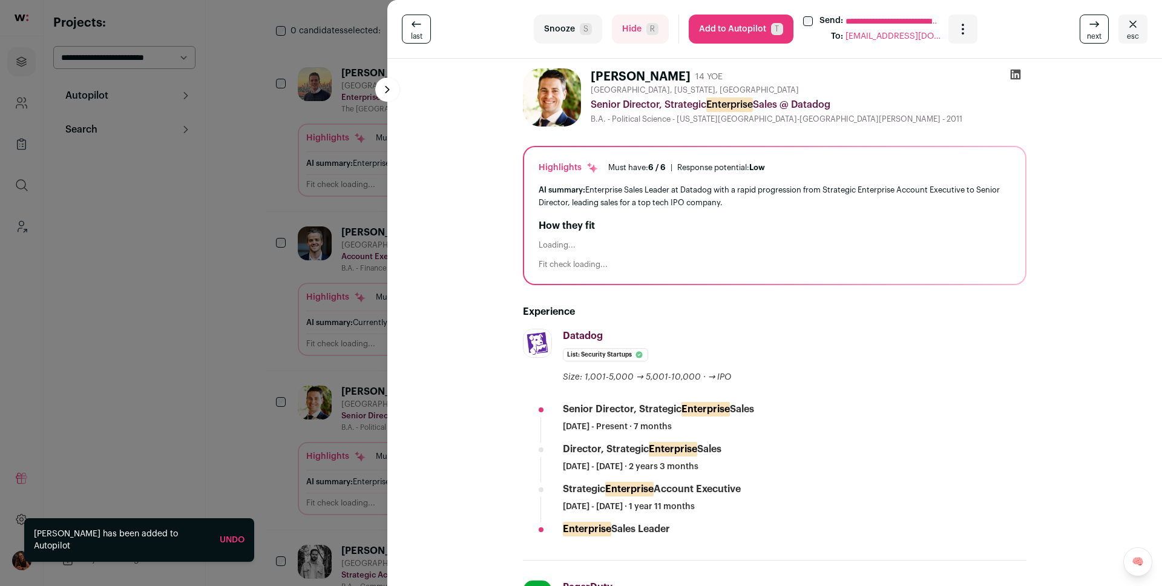
click at [742, 32] on button "Add to Autopilot T" at bounding box center [740, 29] width 105 height 29
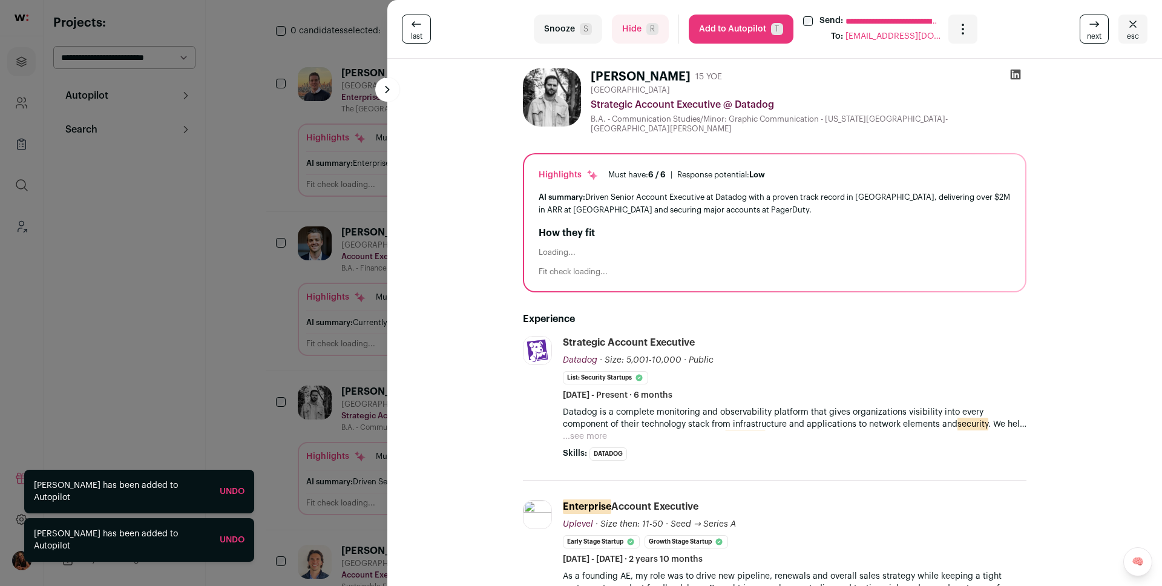
click at [278, 347] on div "**********" at bounding box center [581, 293] width 1162 height 586
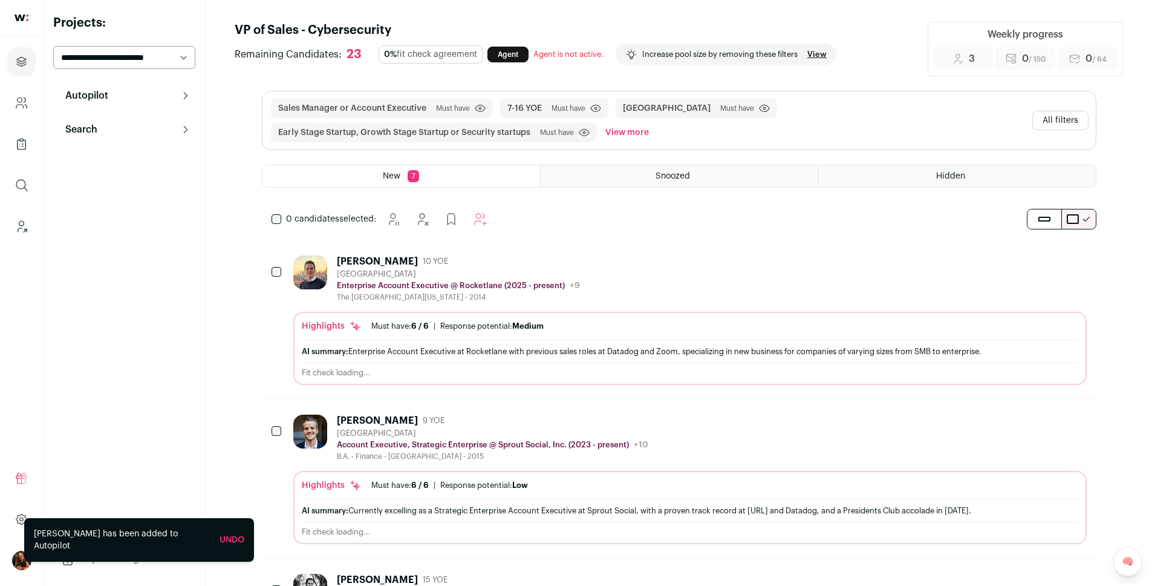
click at [1050, 117] on button "All filters" at bounding box center [1061, 120] width 56 height 19
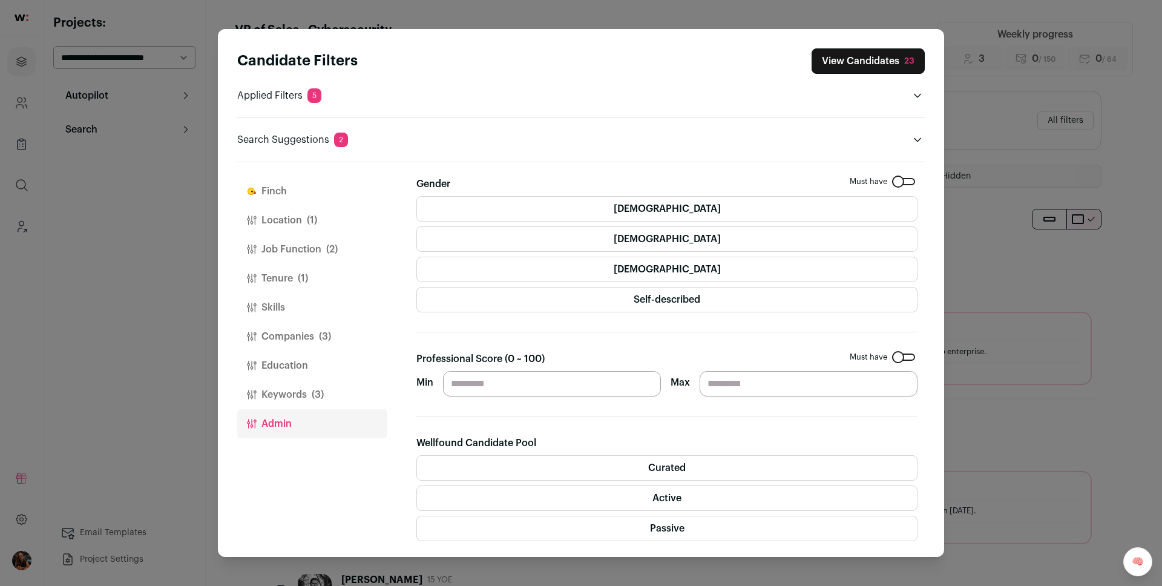
click at [261, 197] on button "Finch" at bounding box center [312, 191] width 150 height 29
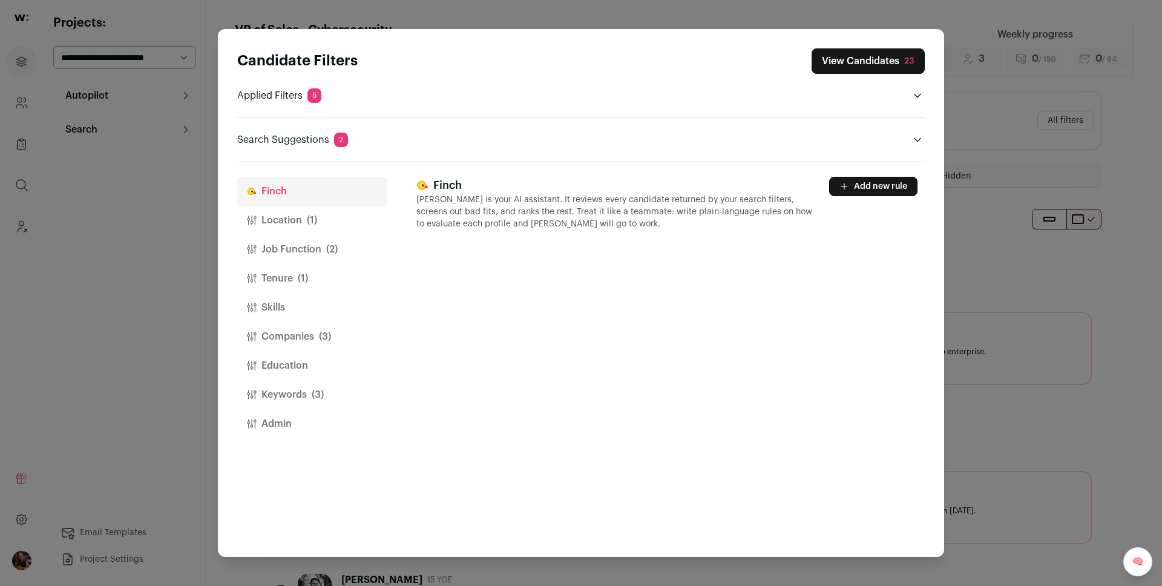
click at [854, 194] on button "Add new rule" at bounding box center [873, 186] width 88 height 19
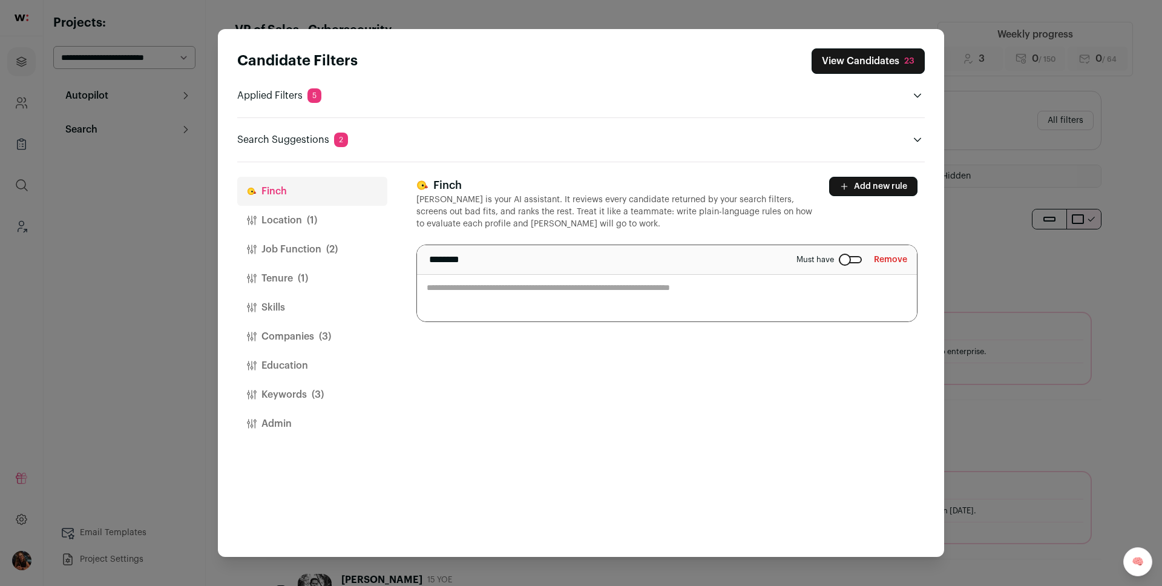
click at [581, 276] on textarea "Close modal via background" at bounding box center [667, 283] width 500 height 76
paste textarea "**********"
type textarea "**********"
click at [871, 182] on button "Add new rule" at bounding box center [873, 186] width 88 height 19
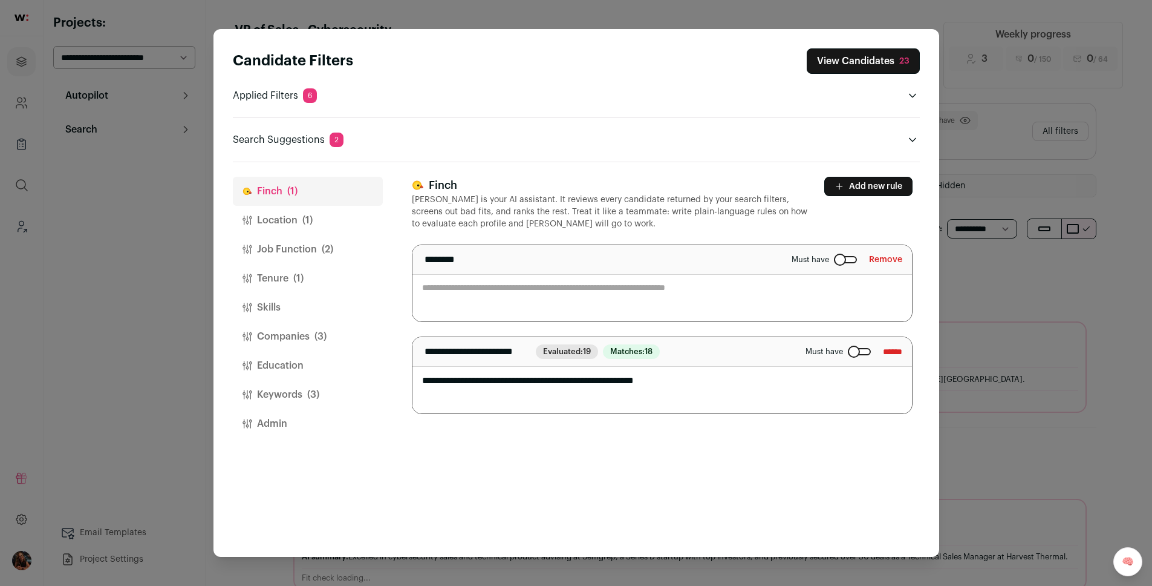
click at [476, 294] on textarea "Close modal via background" at bounding box center [663, 283] width 500 height 76
paste textarea "**********"
type textarea "**********"
click at [839, 63] on button "View Candidates 23" at bounding box center [863, 60] width 113 height 25
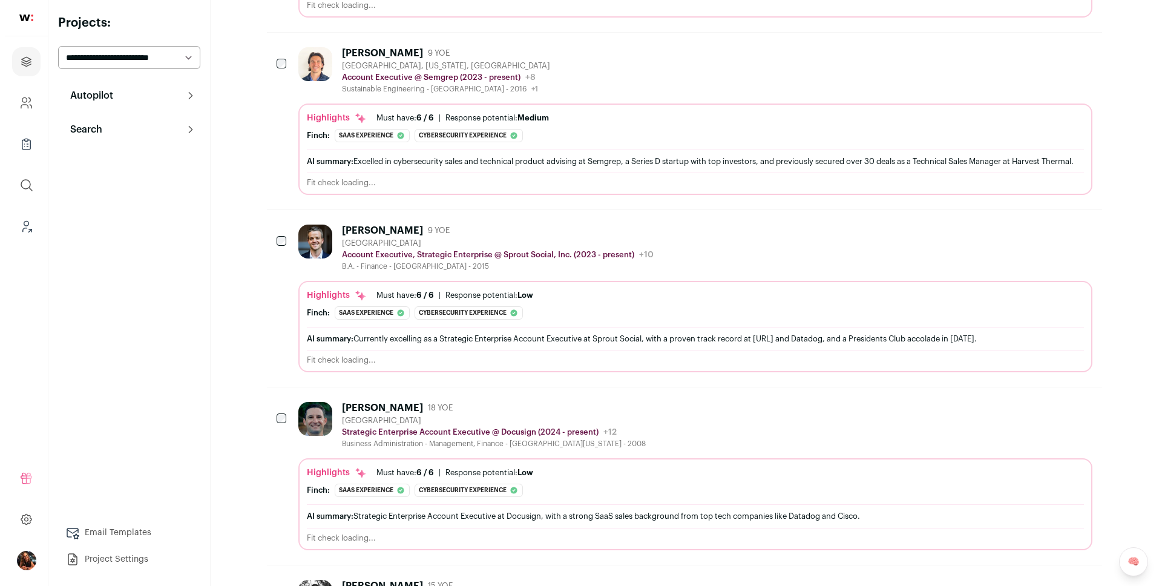
scroll to position [710, 0]
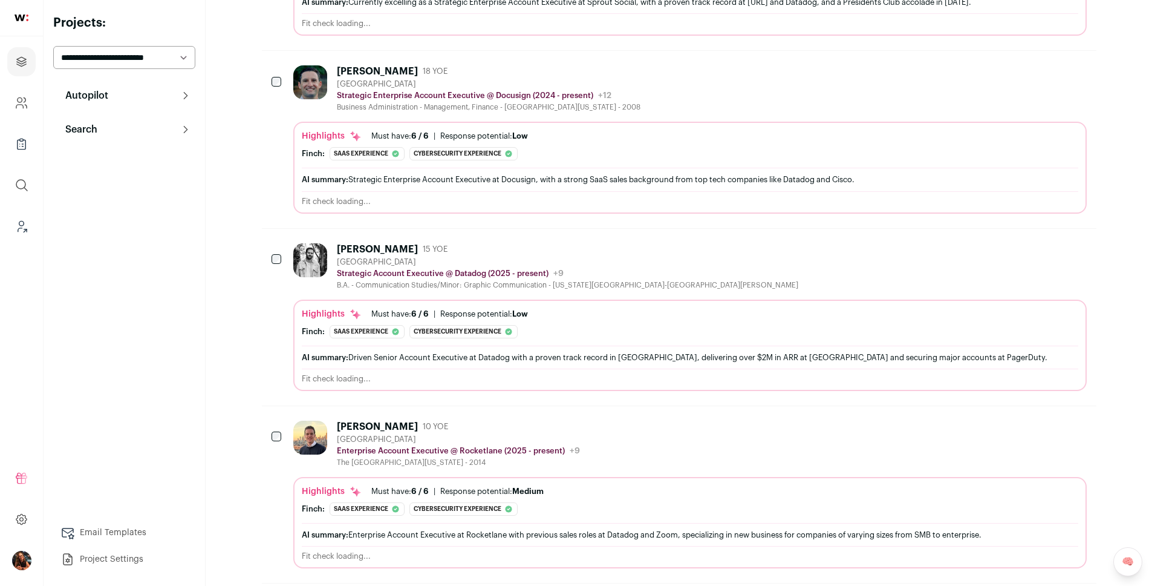
click at [382, 77] on div "Nate Rogoff" at bounding box center [377, 71] width 81 height 12
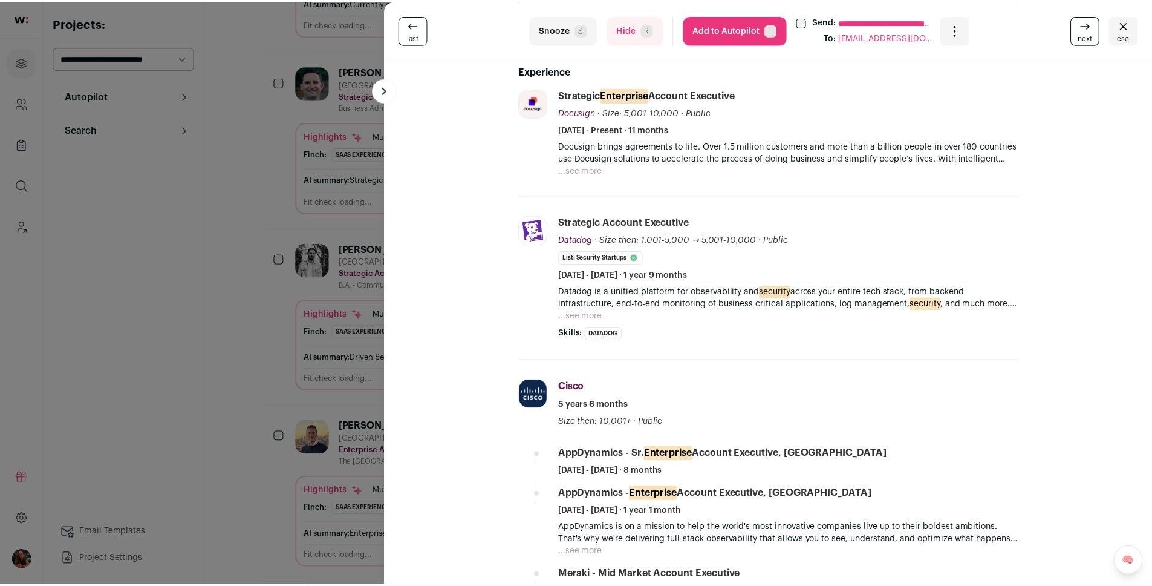
scroll to position [756, 0]
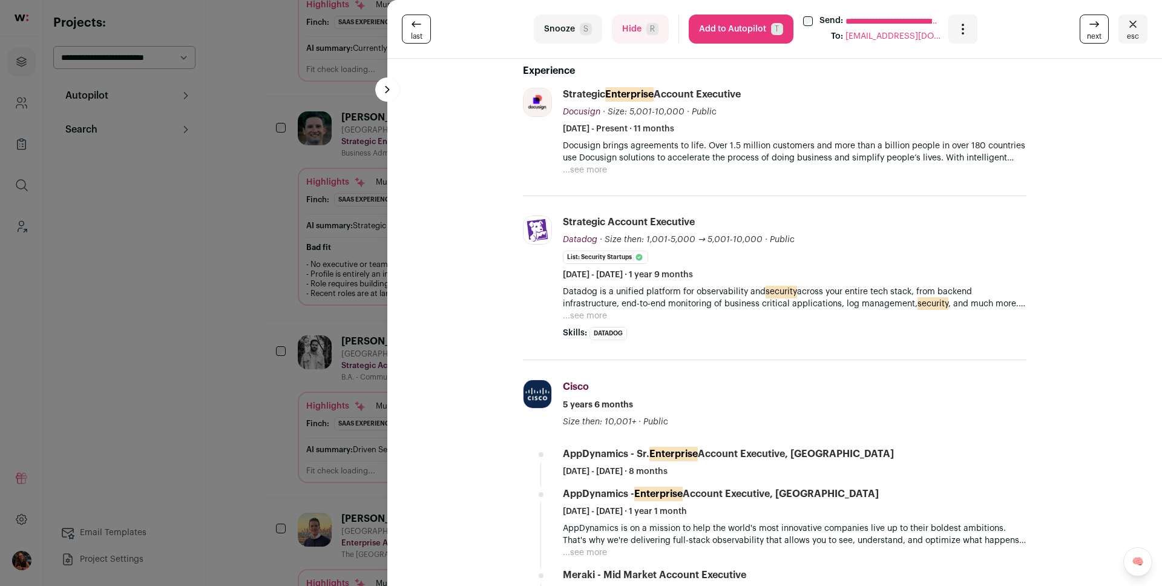
click at [286, 286] on div "**********" at bounding box center [581, 293] width 1162 height 586
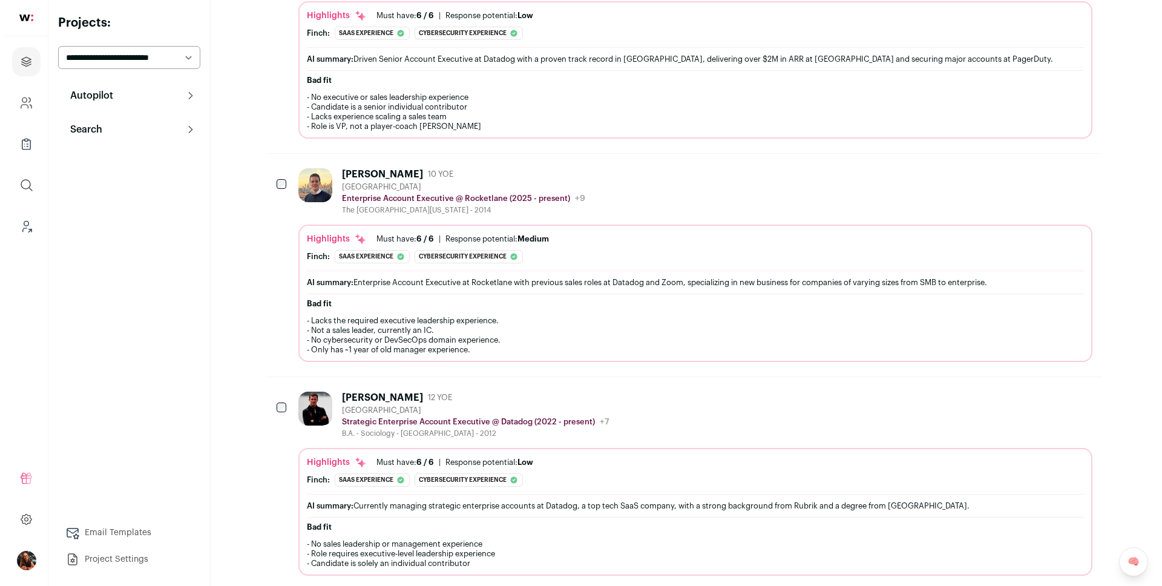
scroll to position [1238, 0]
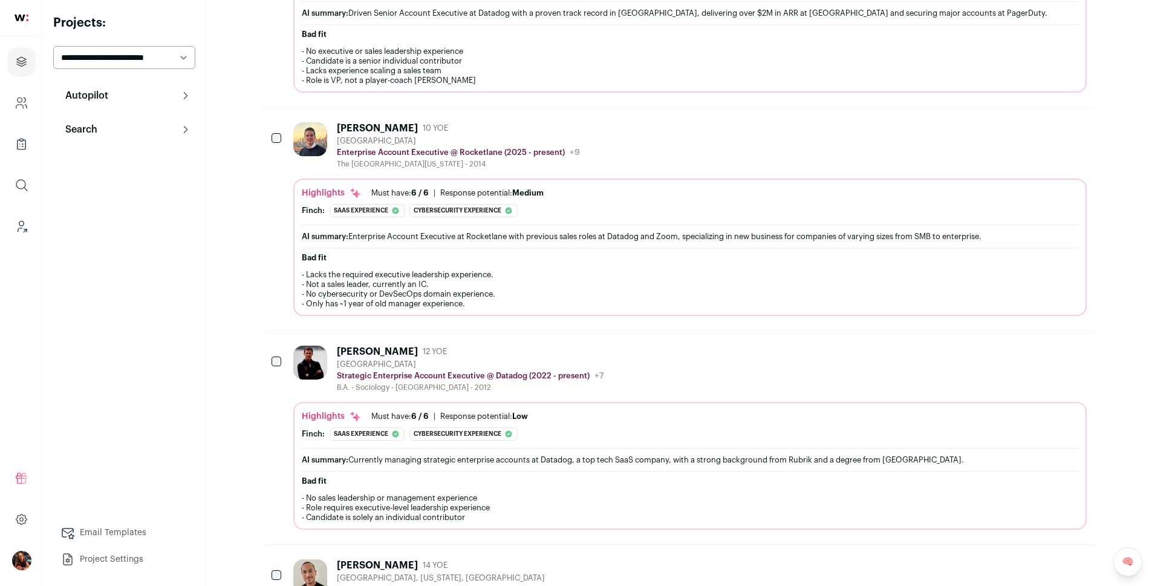
click at [387, 134] on div "Daniel Cunningham" at bounding box center [377, 128] width 81 height 12
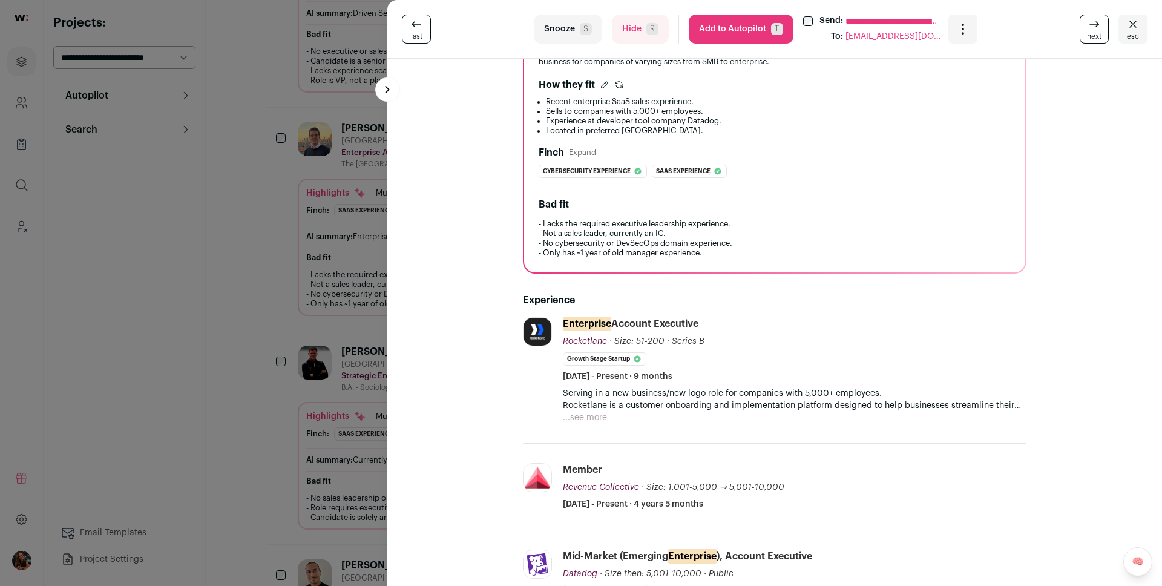
scroll to position [241, 0]
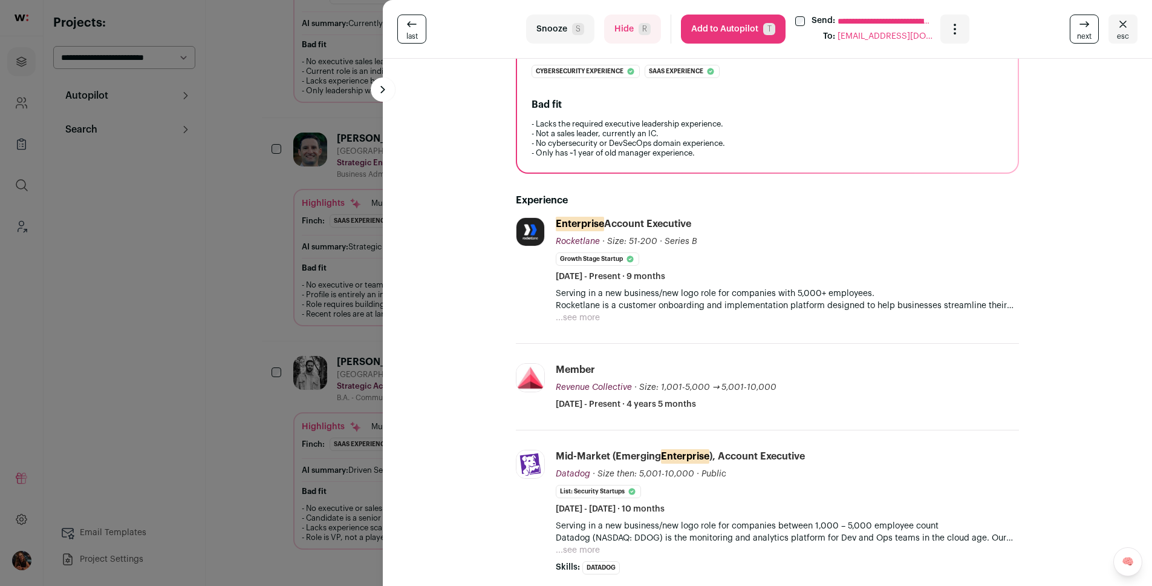
click at [290, 280] on div "**********" at bounding box center [576, 293] width 1152 height 586
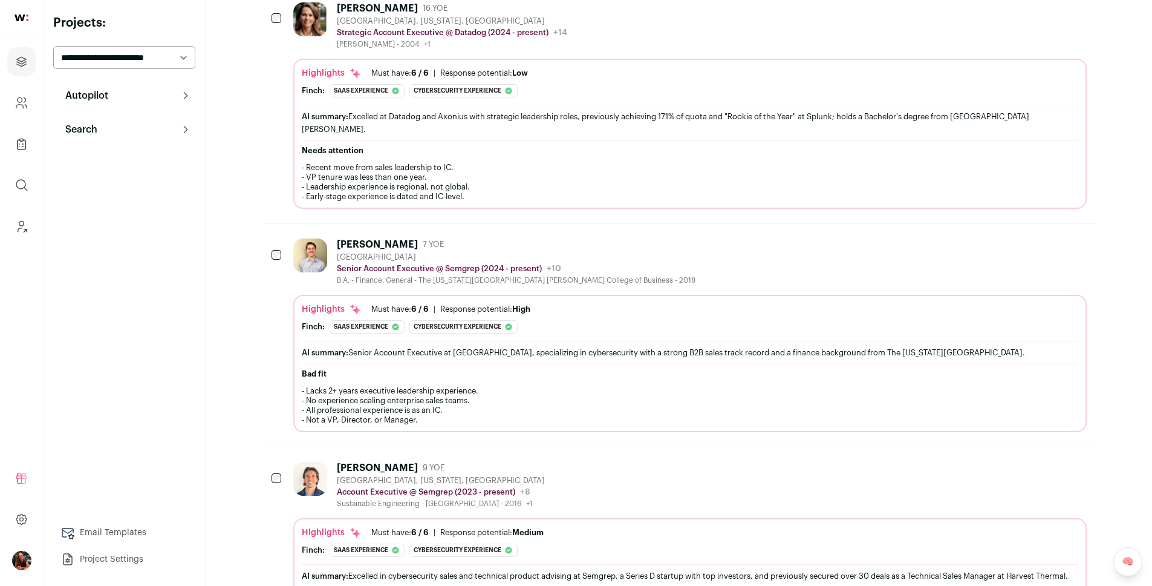
scroll to position [0, 0]
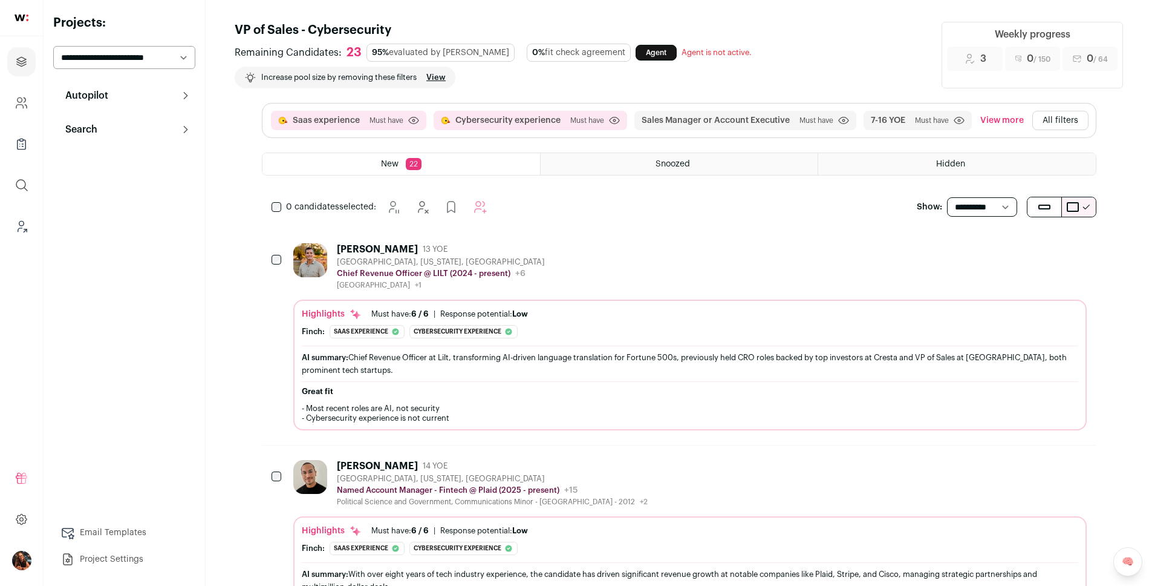
click at [978, 200] on select "**********" at bounding box center [982, 206] width 70 height 19
select select "**"
click at [947, 197] on select "**********" at bounding box center [982, 206] width 70 height 19
click at [181, 94] on icon at bounding box center [186, 96] width 10 height 10
click at [171, 255] on button "Search" at bounding box center [124, 260] width 142 height 24
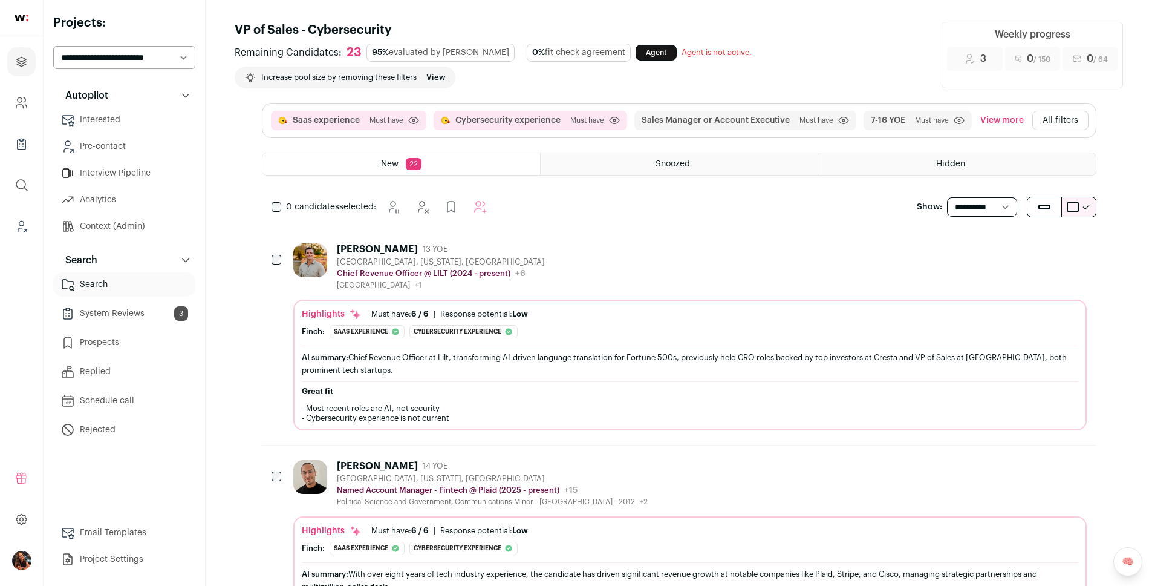
click at [154, 314] on link "System Reviews 3" at bounding box center [124, 313] width 142 height 24
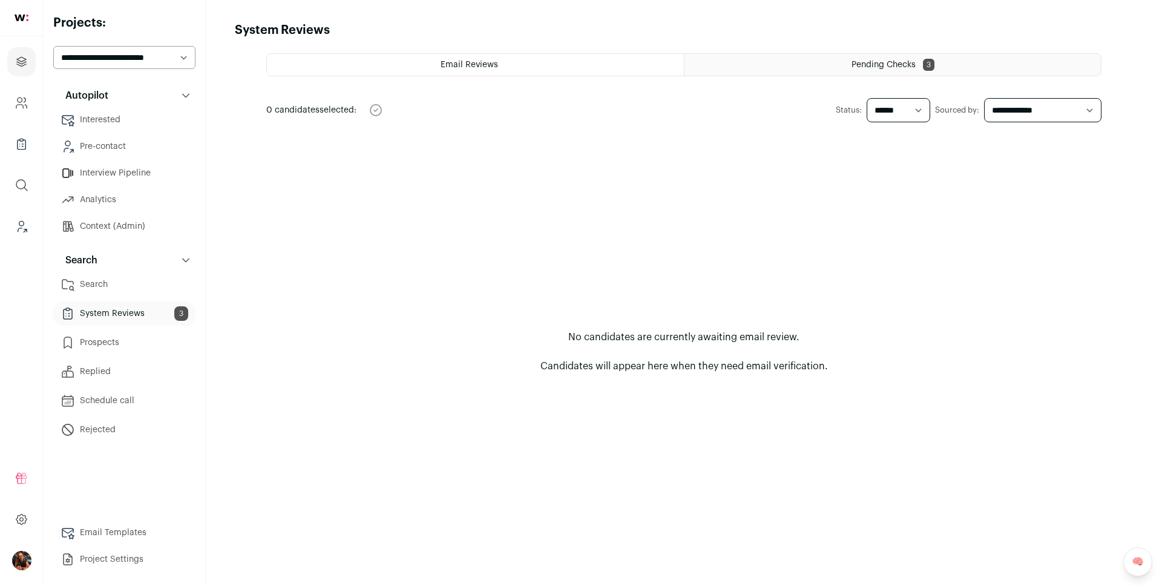
click at [135, 281] on link "Search" at bounding box center [124, 284] width 142 height 24
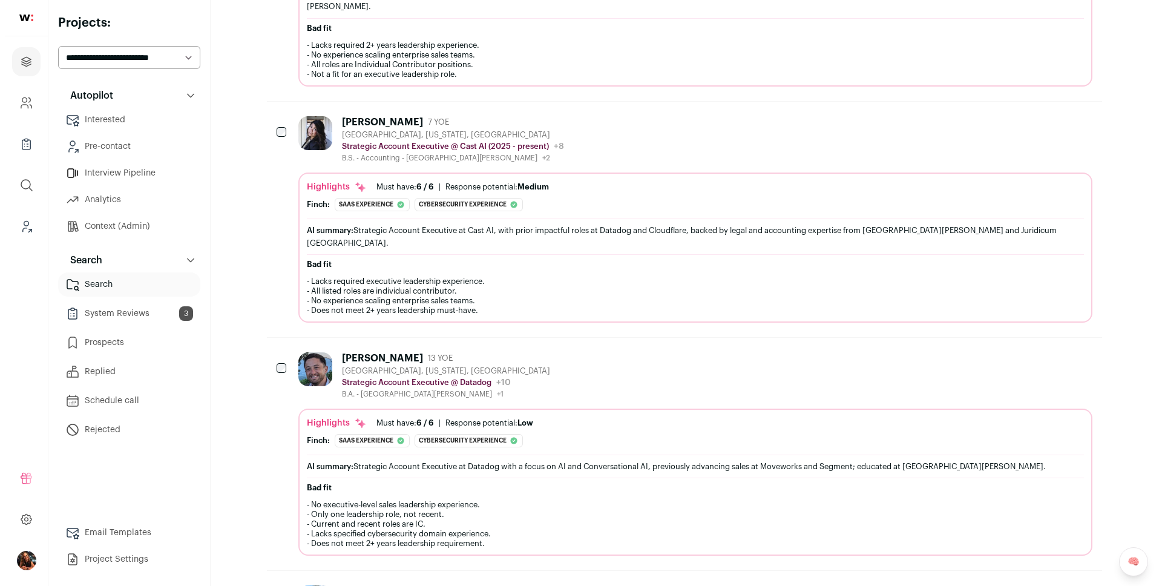
scroll to position [3767, 0]
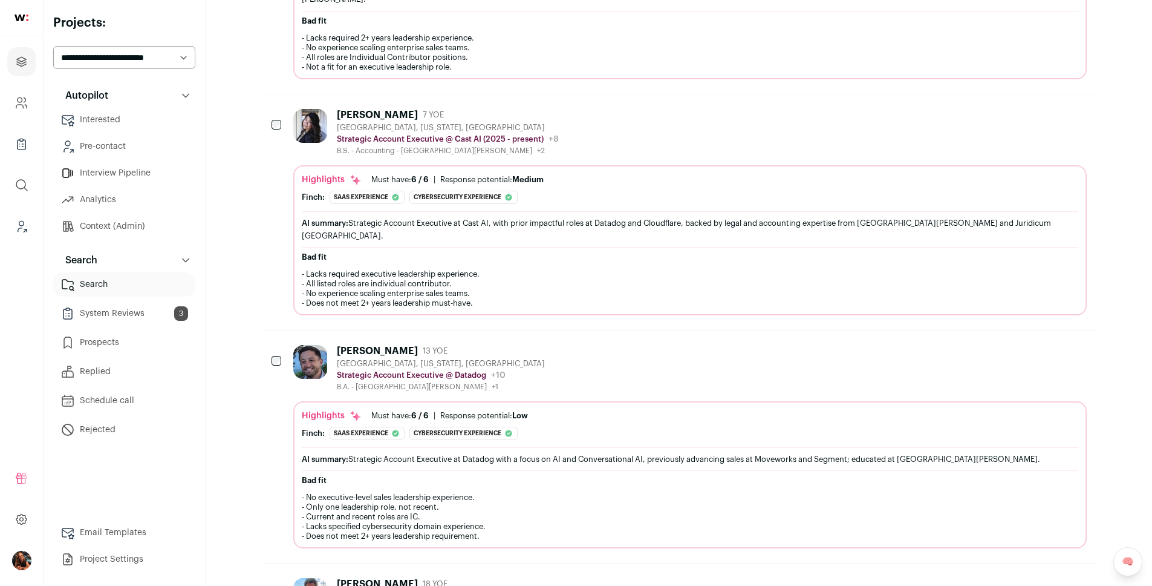
click at [378, 109] on div "Brittany Thai" at bounding box center [377, 115] width 81 height 12
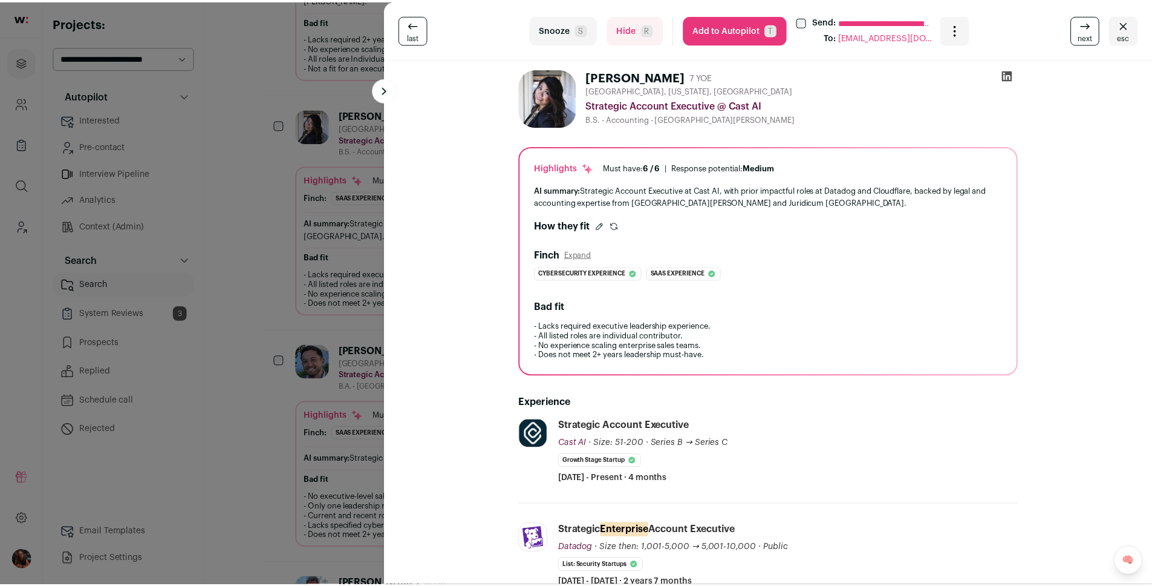
scroll to position [2, 0]
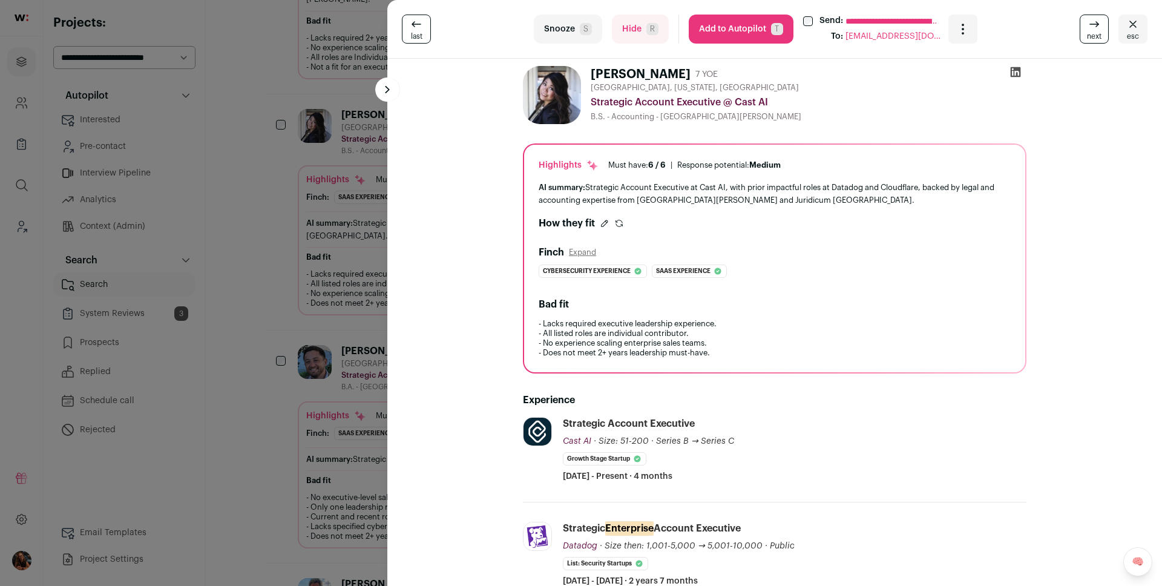
click at [361, 138] on div "**********" at bounding box center [581, 293] width 1162 height 586
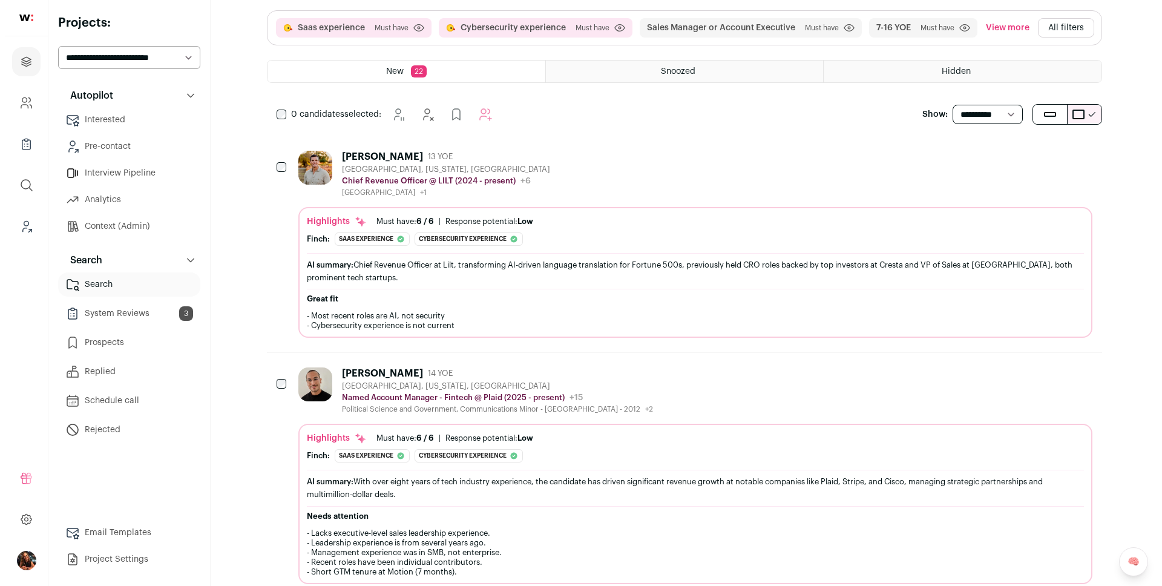
scroll to position [0, 0]
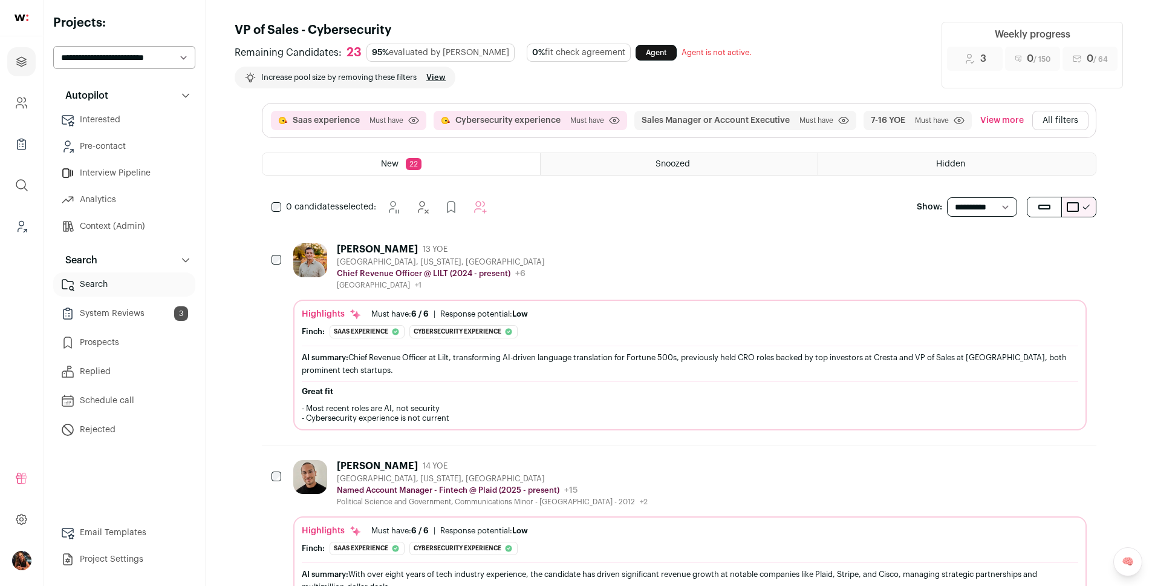
click at [1050, 120] on button "All filters" at bounding box center [1061, 120] width 56 height 19
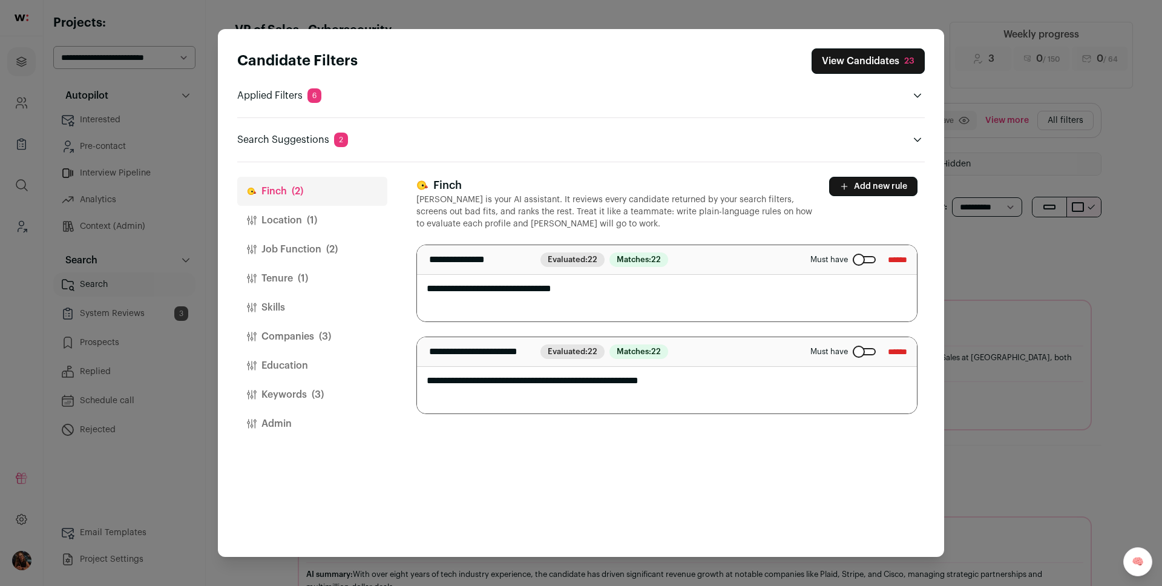
click at [857, 185] on button "Add new rule" at bounding box center [873, 186] width 88 height 19
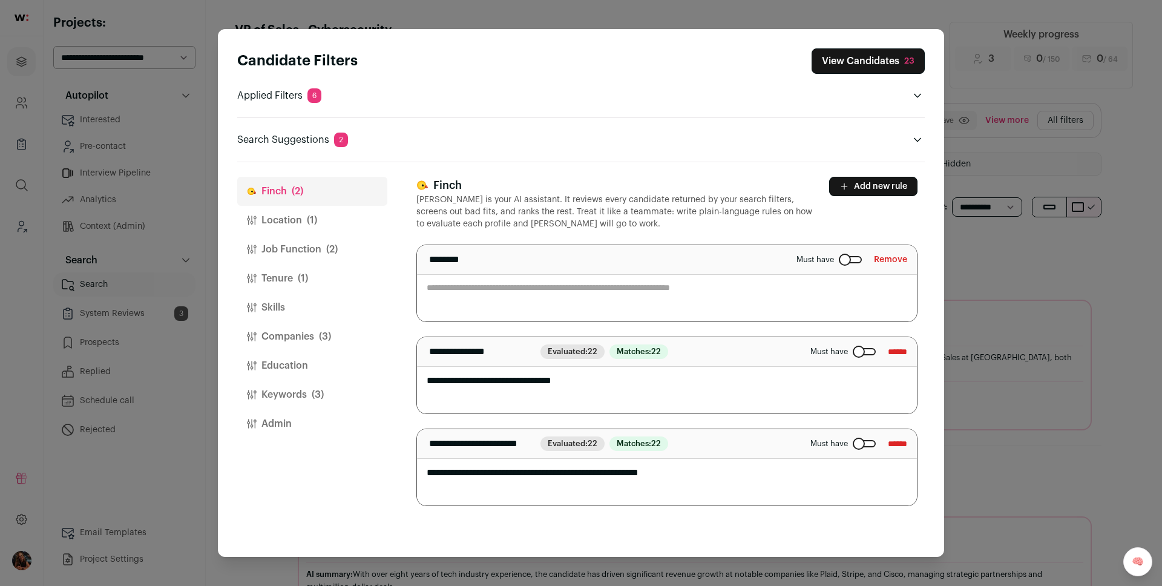
click at [445, 310] on textarea "Close modal via background" at bounding box center [667, 283] width 500 height 76
type textarea "**********"
click at [320, 326] on button "Companies (3)" at bounding box center [312, 336] width 150 height 29
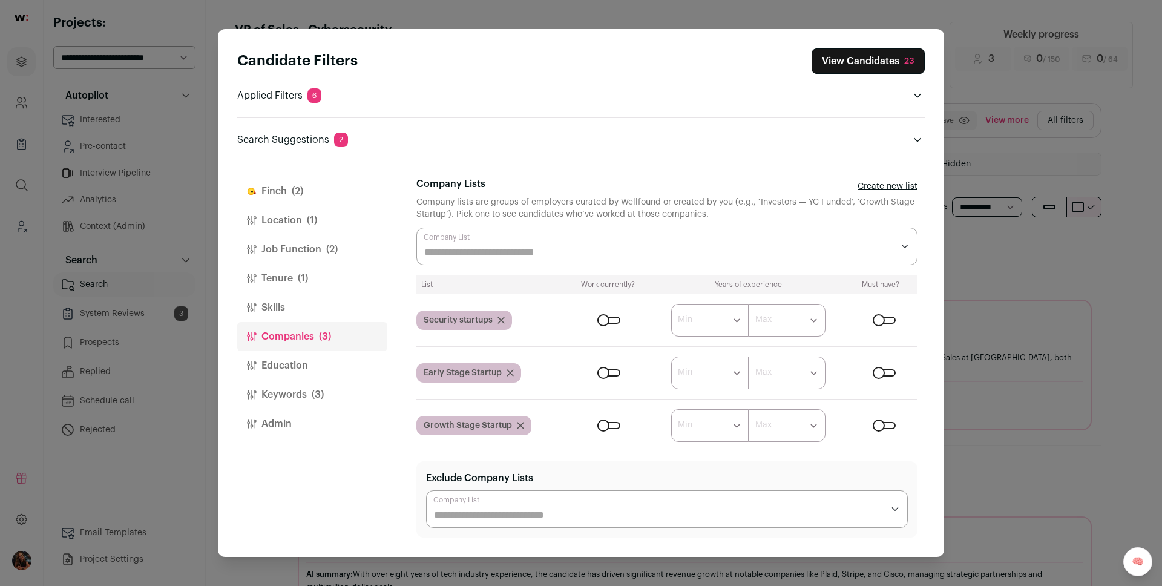
click at [291, 277] on button "Tenure (1)" at bounding box center [312, 278] width 150 height 29
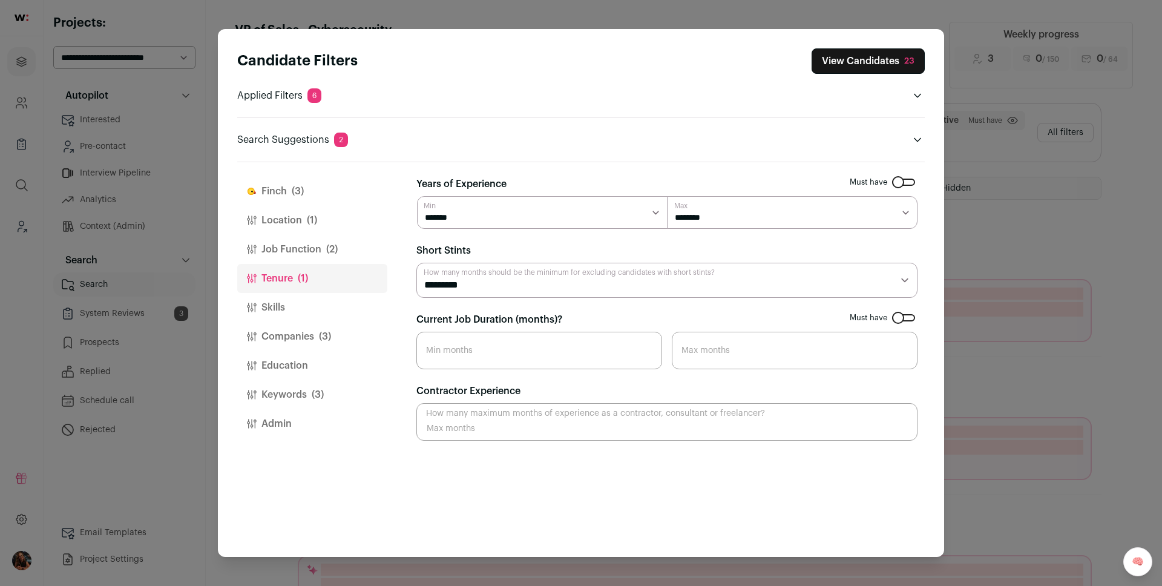
click at [724, 211] on select "******* ******* ******** ******** ******** ******** ******** ******** ******** …" at bounding box center [792, 212] width 250 height 33
select select "**"
click at [667, 196] on select "******* ******* ******** ******** ******** ******** ******** ******** ******** …" at bounding box center [792, 212] width 250 height 33
click at [310, 305] on button "Skills" at bounding box center [312, 307] width 150 height 29
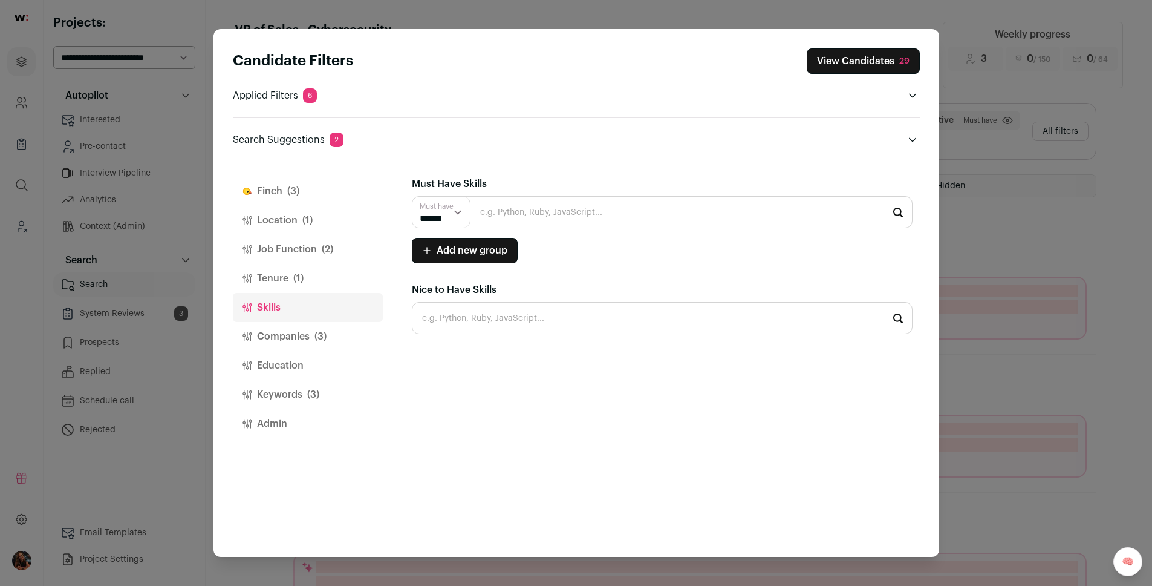
click at [308, 320] on button "Skills" at bounding box center [308, 307] width 150 height 29
click at [306, 329] on button "Companies (3)" at bounding box center [308, 336] width 150 height 29
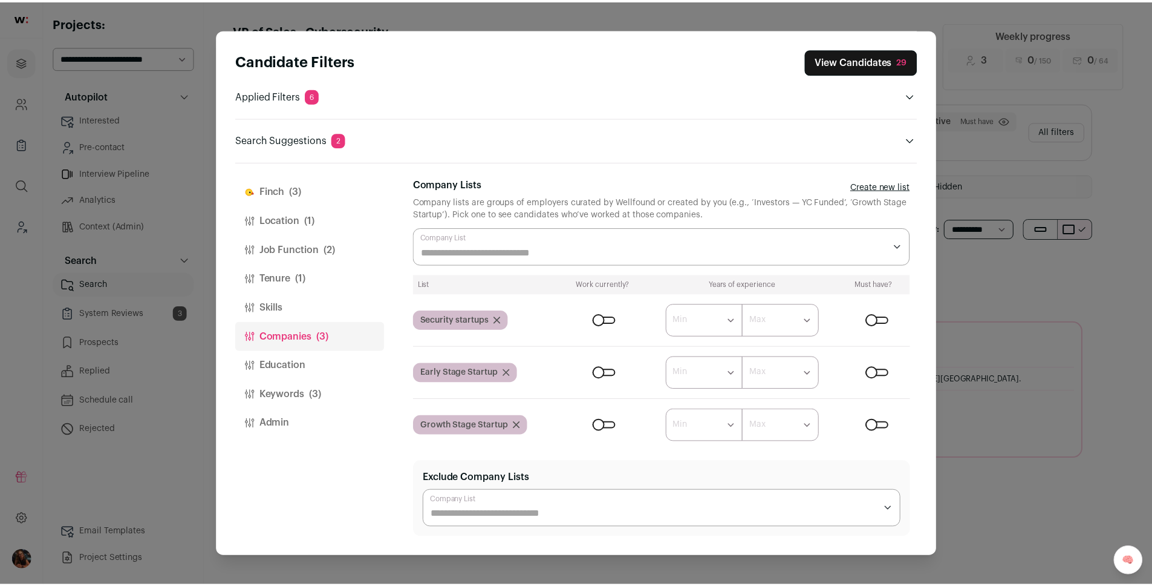
scroll to position [2, 0]
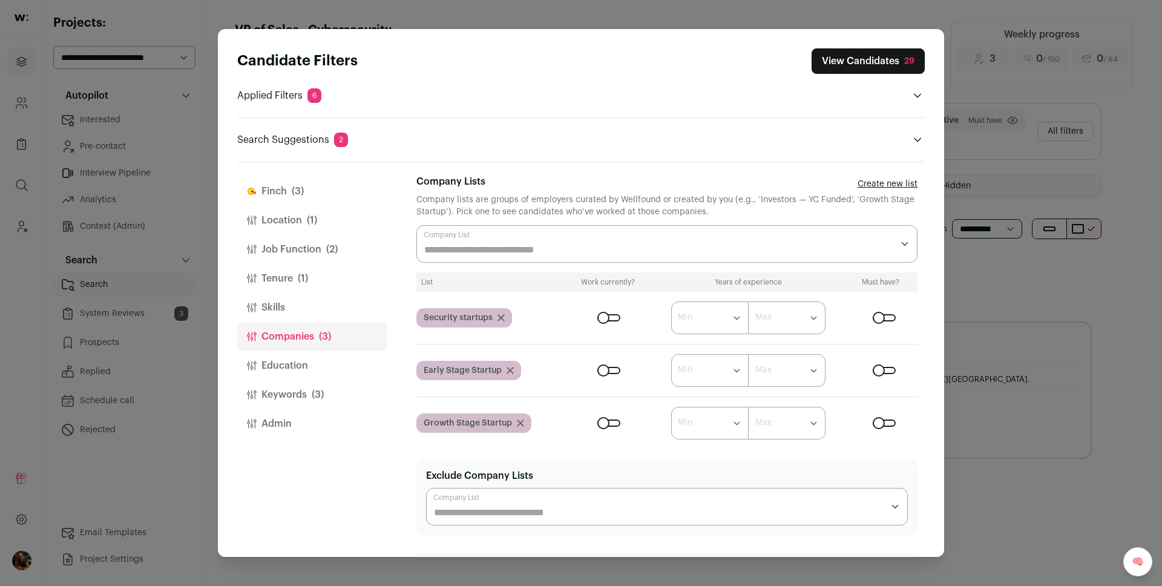
click at [877, 319] on div "Close modal via background" at bounding box center [883, 317] width 23 height 7
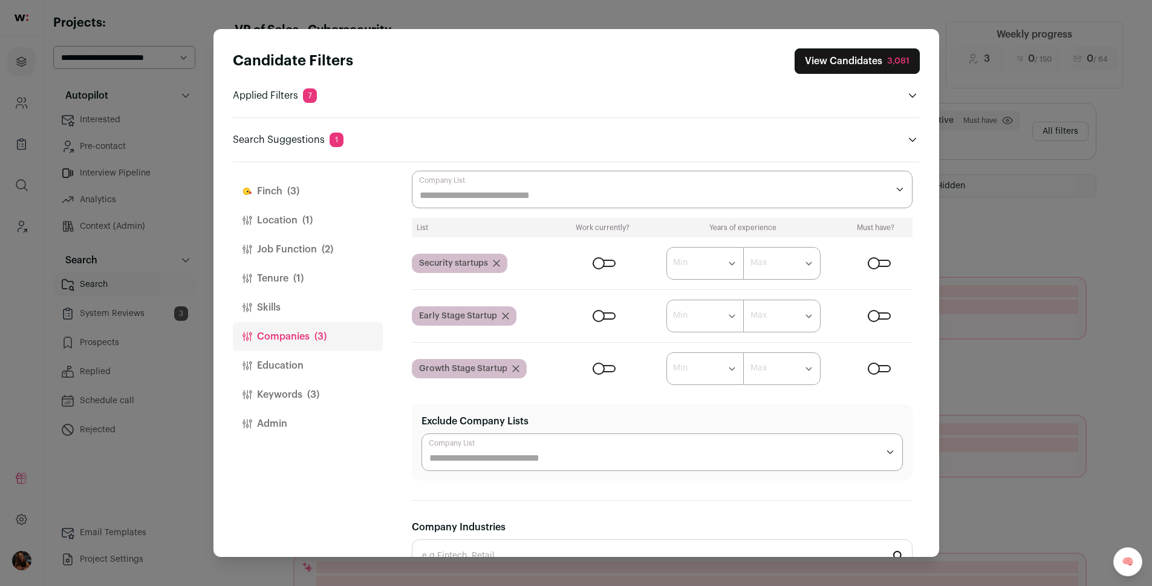
scroll to position [0, 0]
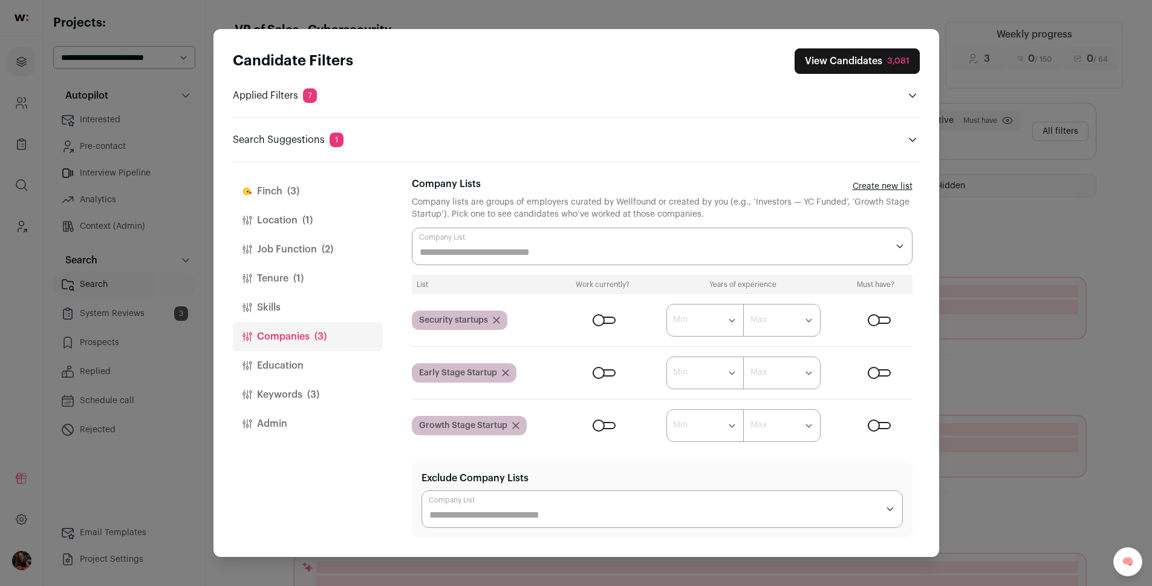
click at [494, 255] on input "Company Lists" at bounding box center [654, 252] width 468 height 15
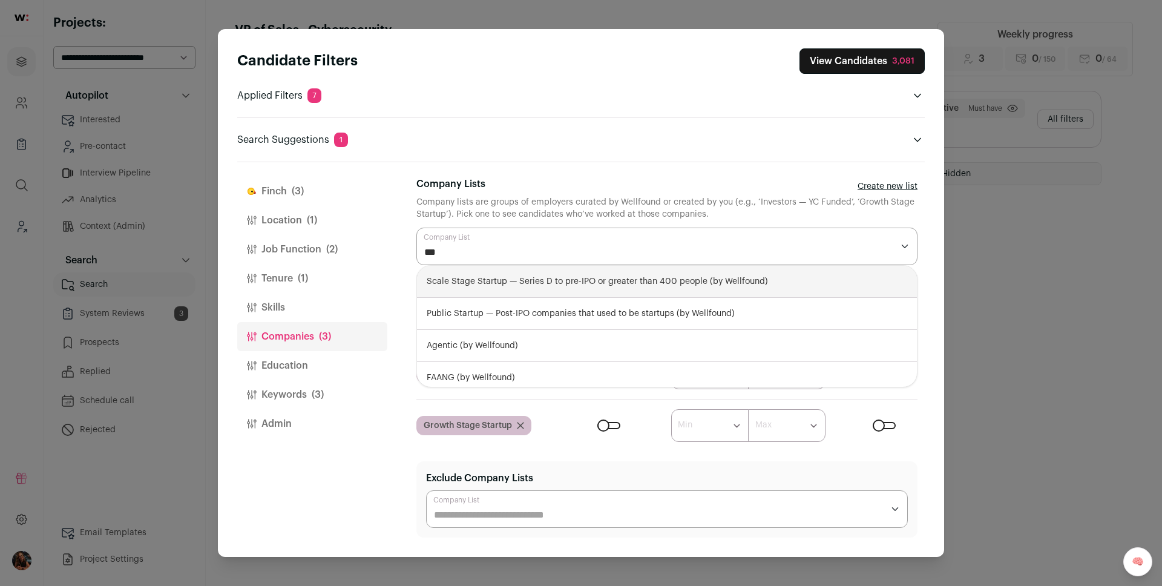
type input "****"
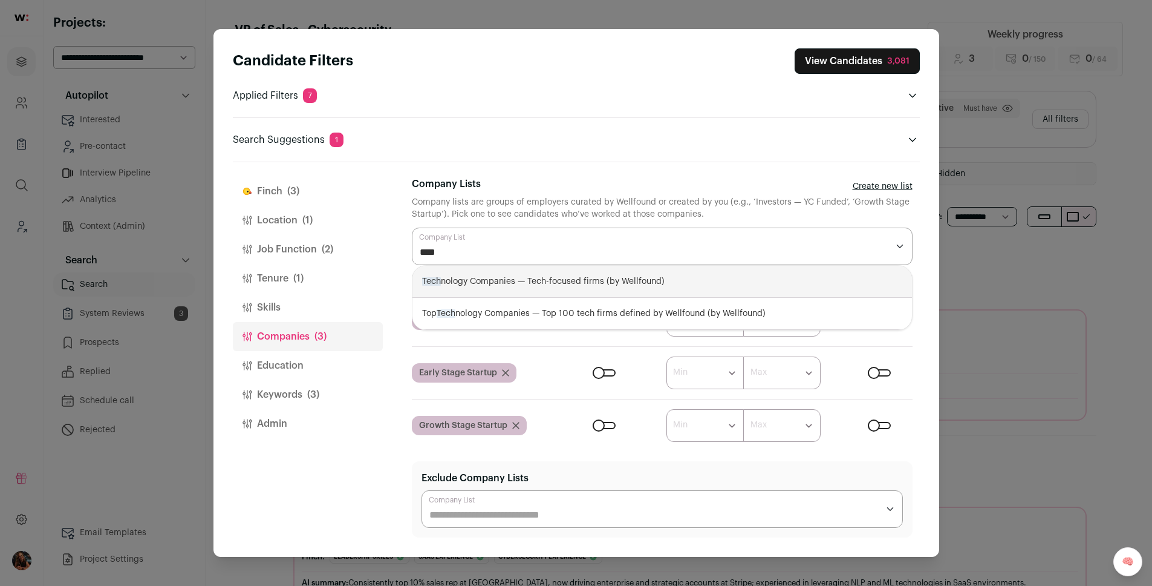
click at [633, 281] on div "Tech nology Companies — Tech-focused firms (by Wellfound)" at bounding box center [663, 282] width 500 height 32
select select "**********"
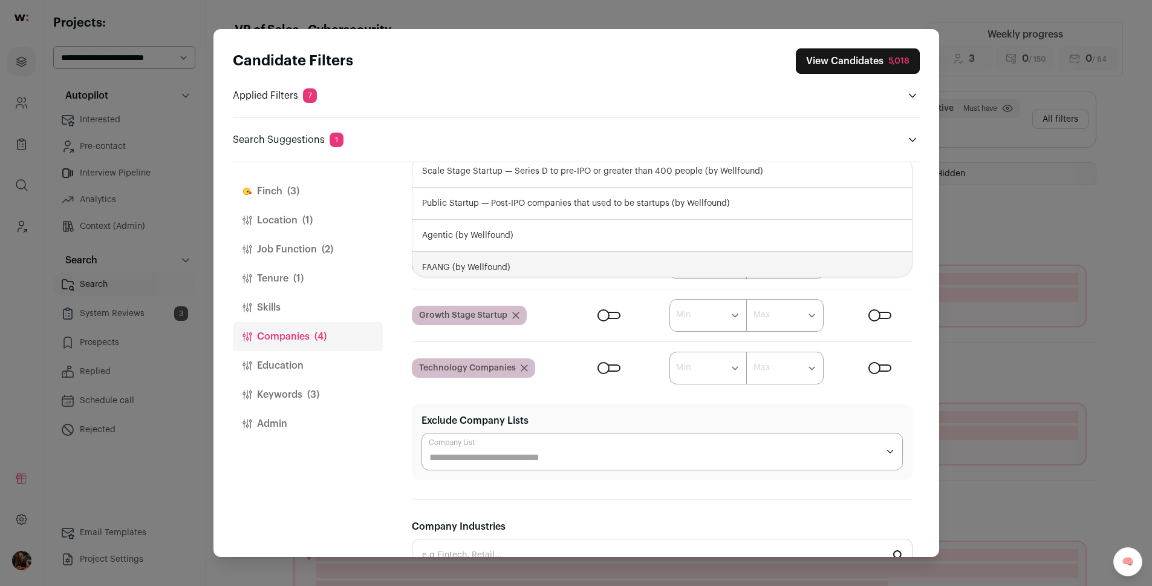
scroll to position [42, 0]
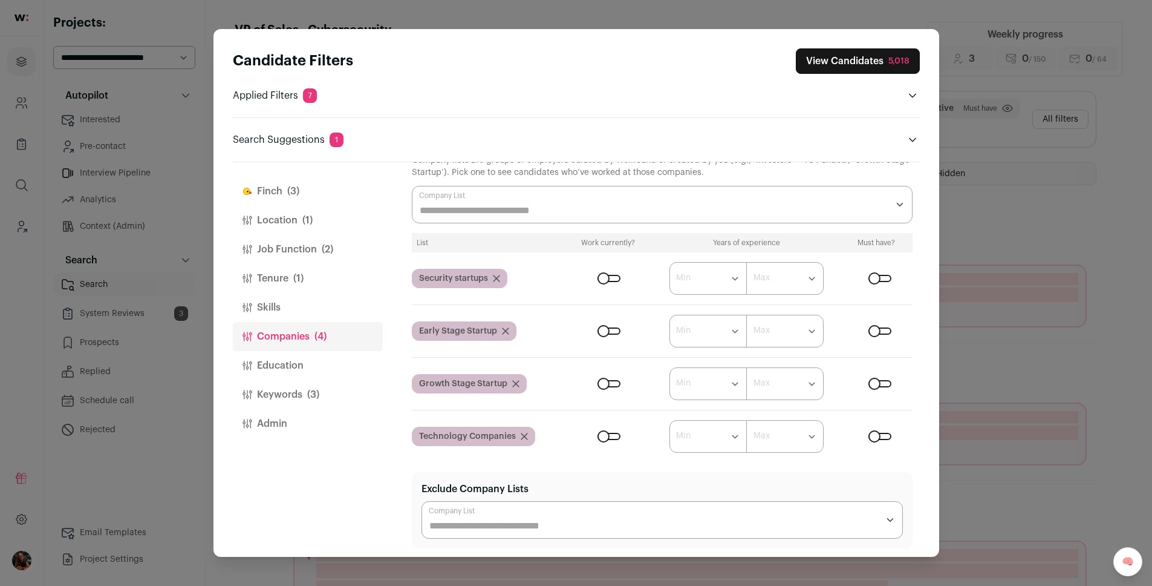
click at [921, 299] on div "Candidate Filters View Candidates 5,018 Applied Filters 7 Leadership skills, Sa…" at bounding box center [577, 292] width 726 height 527
click at [857, 64] on button "View Candidates 5,018" at bounding box center [858, 60] width 124 height 25
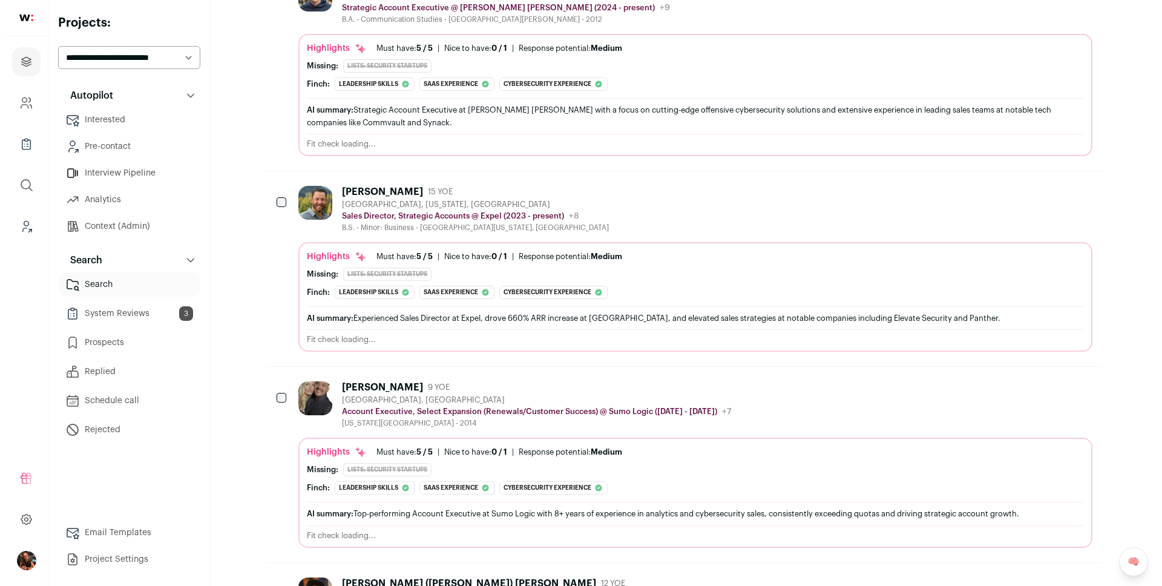
scroll to position [283, 0]
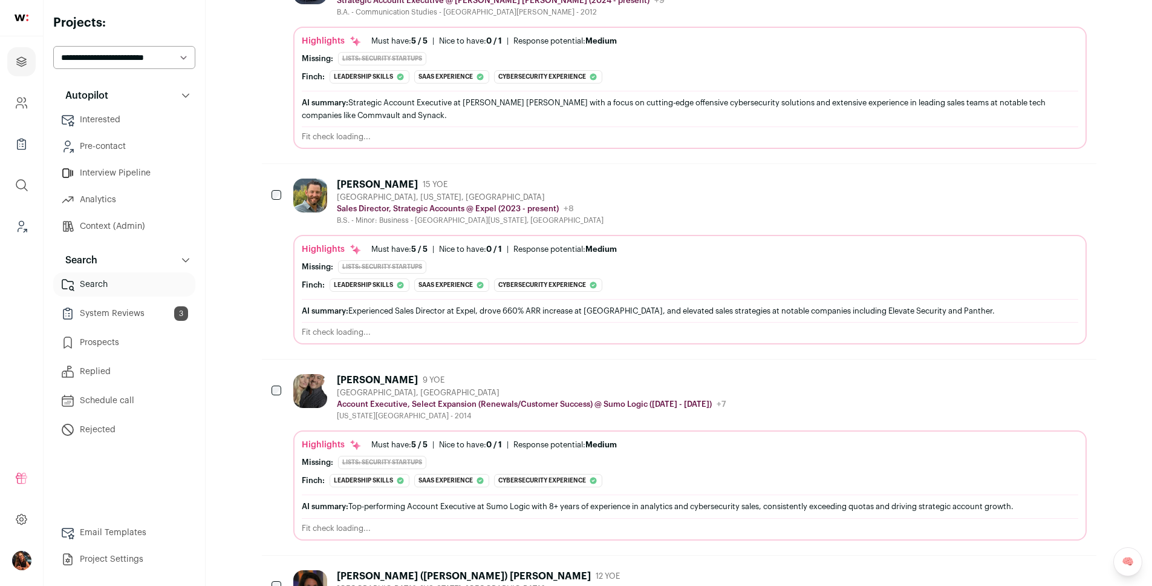
click at [372, 180] on div "Jon Sanders" at bounding box center [377, 184] width 81 height 12
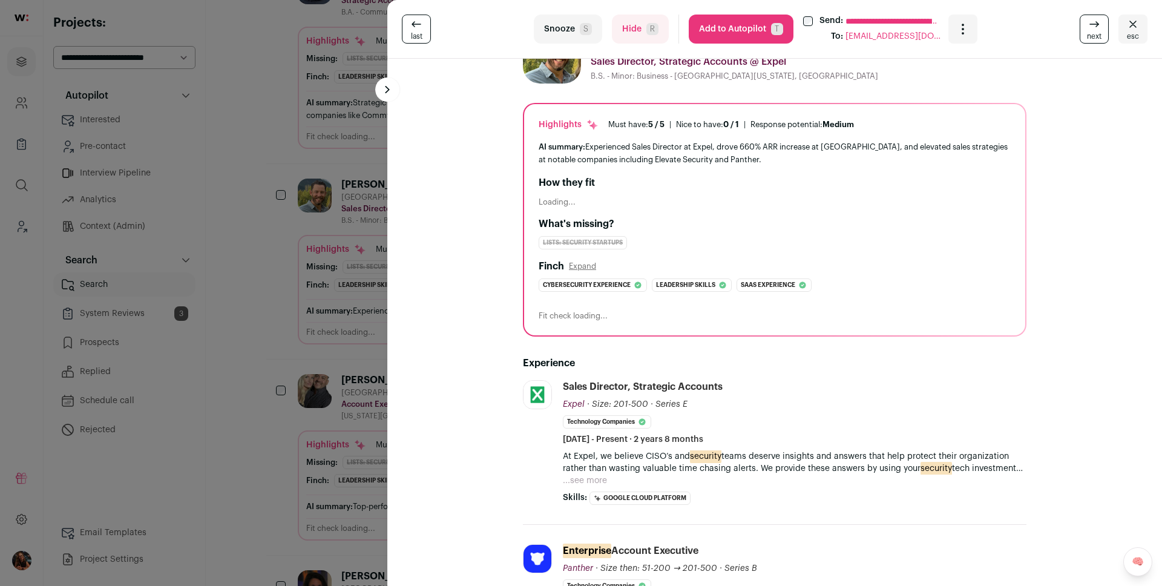
scroll to position [97, 0]
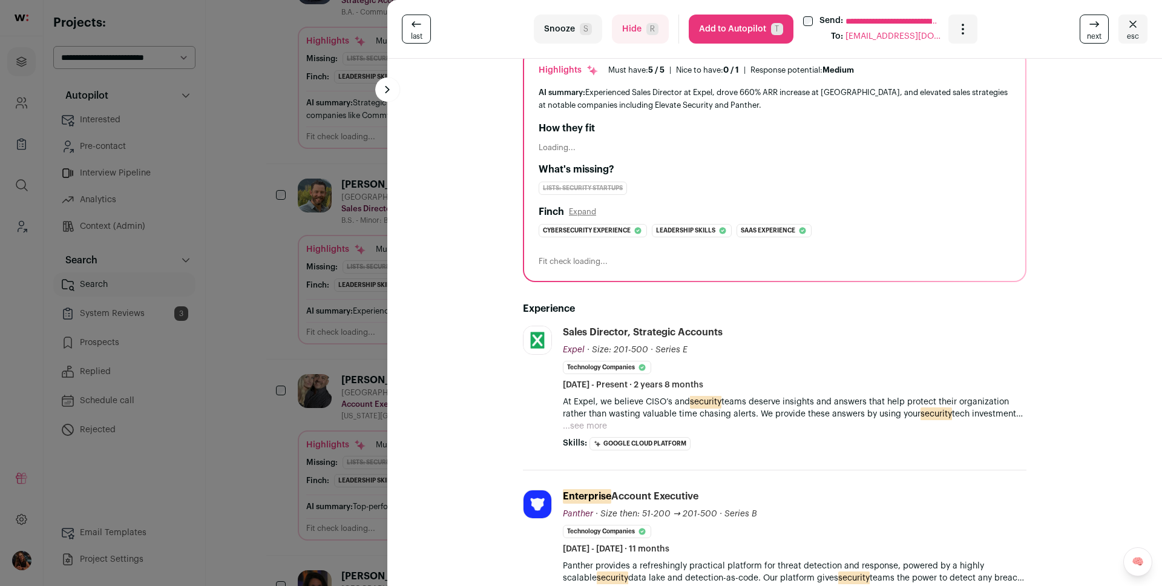
click at [566, 422] on button "...see more" at bounding box center [585, 426] width 44 height 12
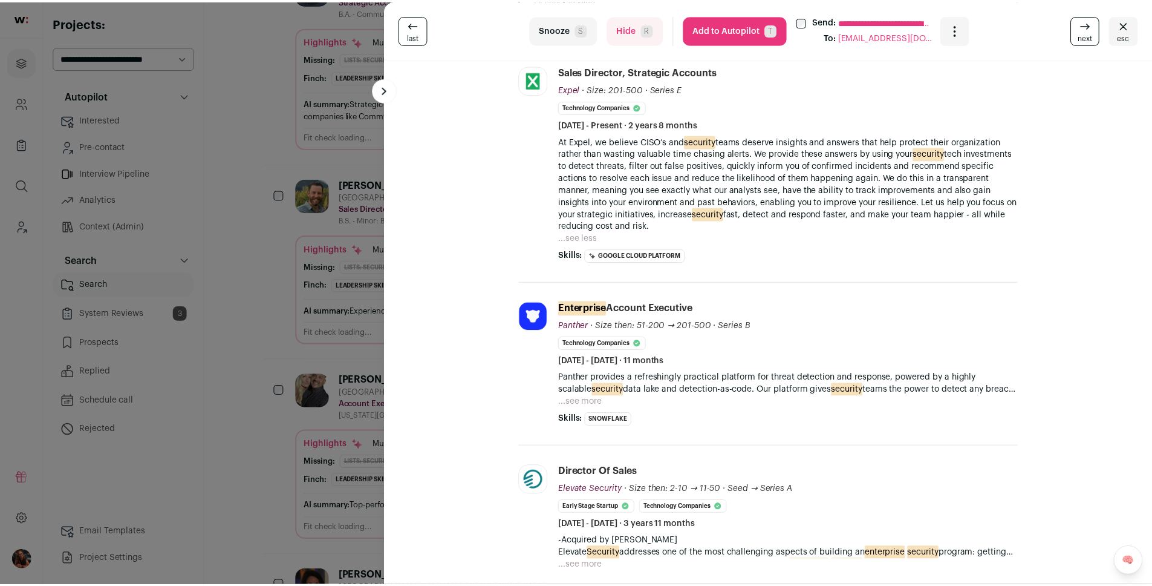
scroll to position [0, 0]
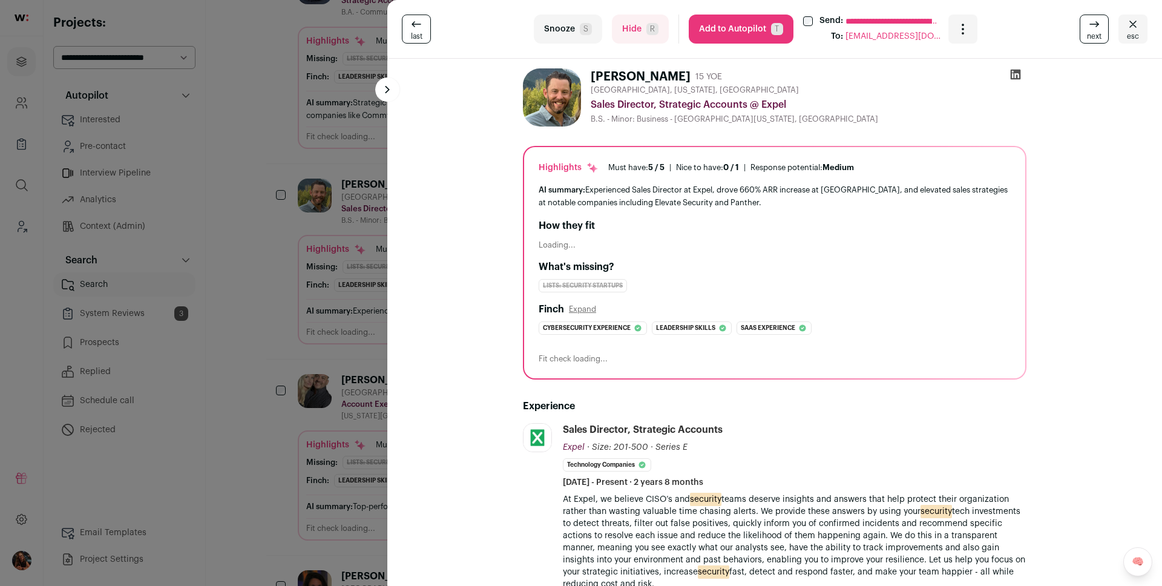
click at [754, 25] on button "Add to Autopilot T" at bounding box center [740, 29] width 105 height 29
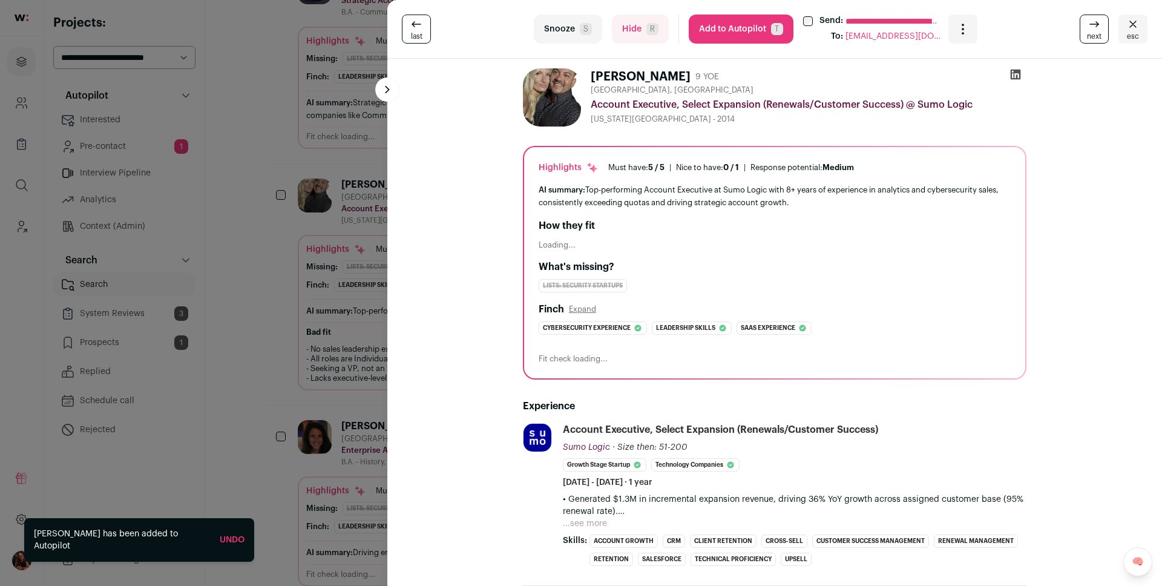
click at [338, 315] on div "**********" at bounding box center [581, 293] width 1162 height 586
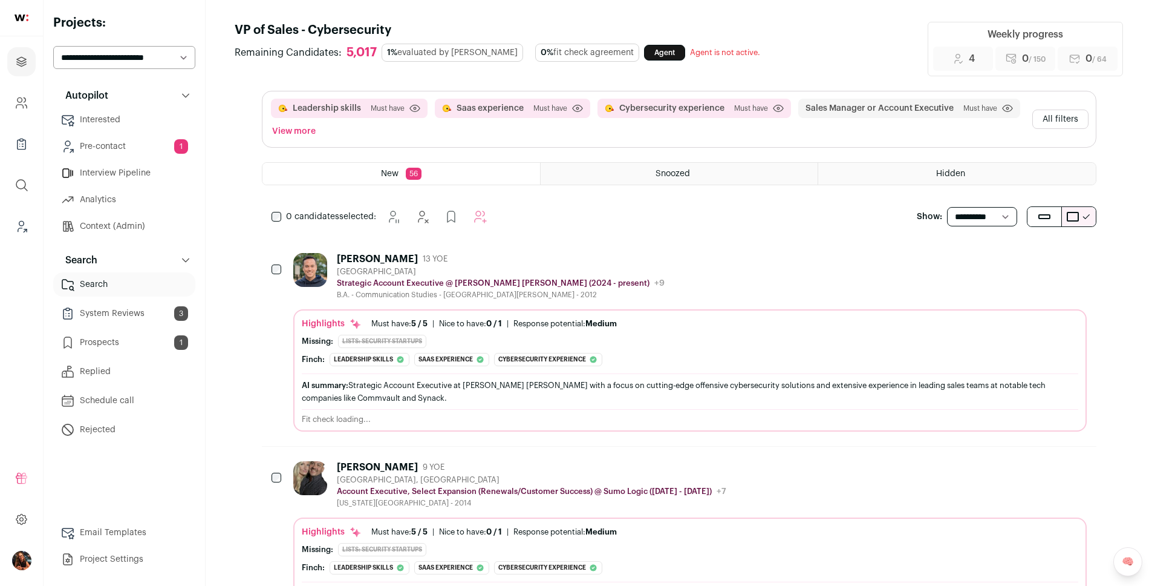
click at [1056, 113] on button "All filters" at bounding box center [1061, 119] width 56 height 19
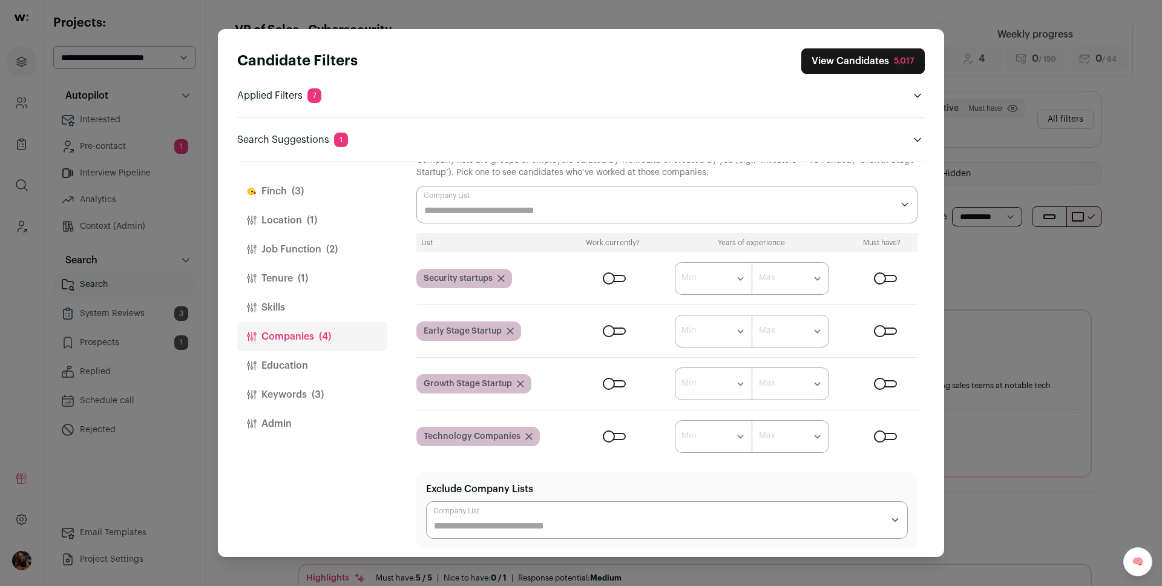
click at [288, 246] on button "Job Function (2)" at bounding box center [312, 249] width 150 height 29
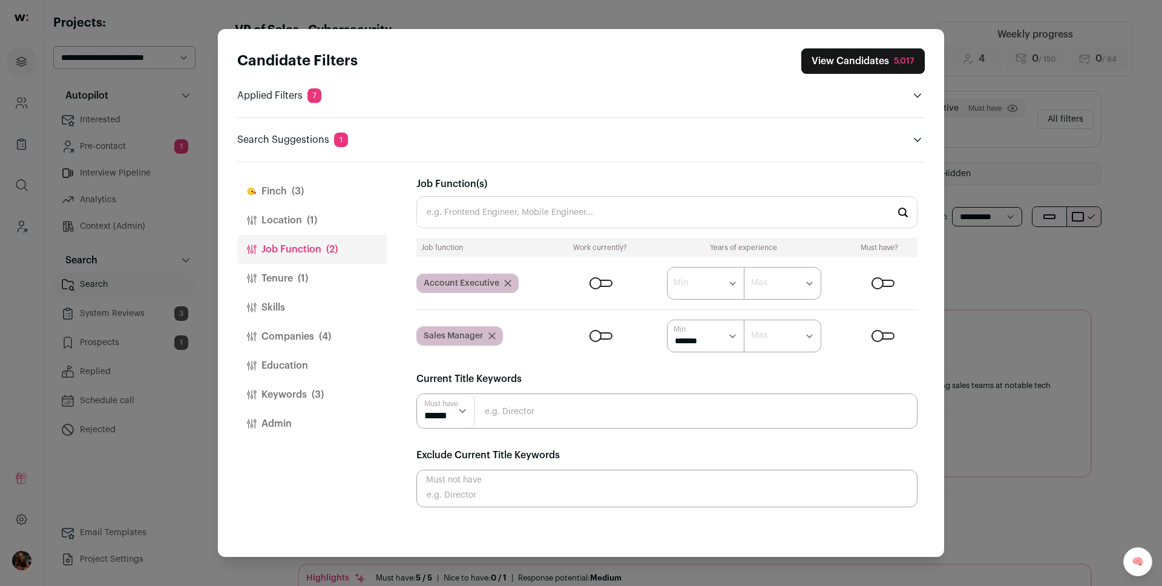
click at [505, 280] on icon "Close modal via background" at bounding box center [507, 283] width 7 height 7
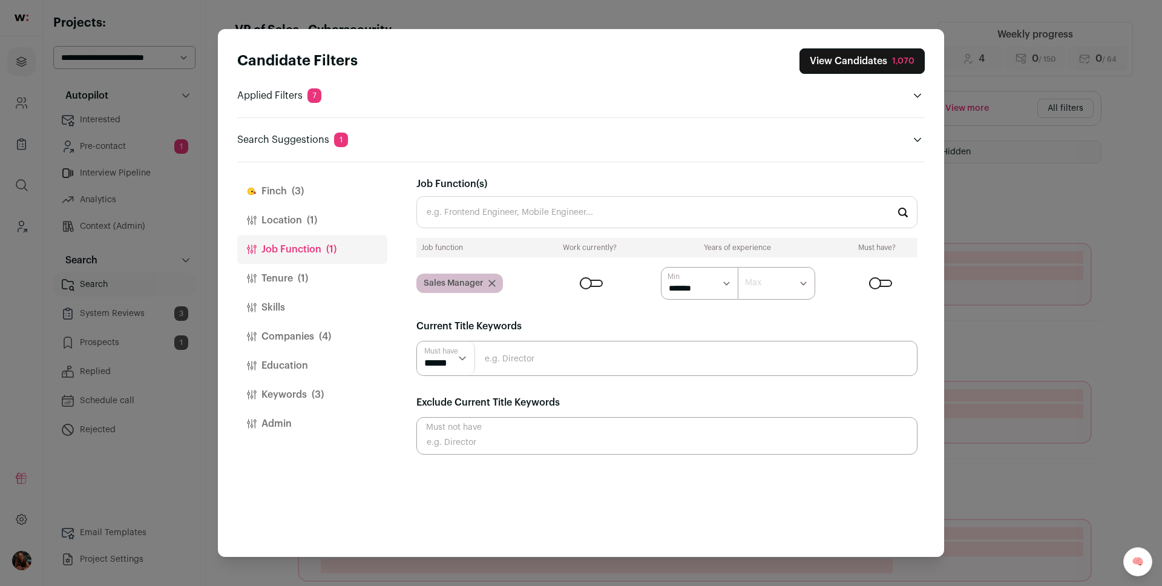
click at [851, 57] on button "View Candidates 1,070" at bounding box center [861, 60] width 125 height 25
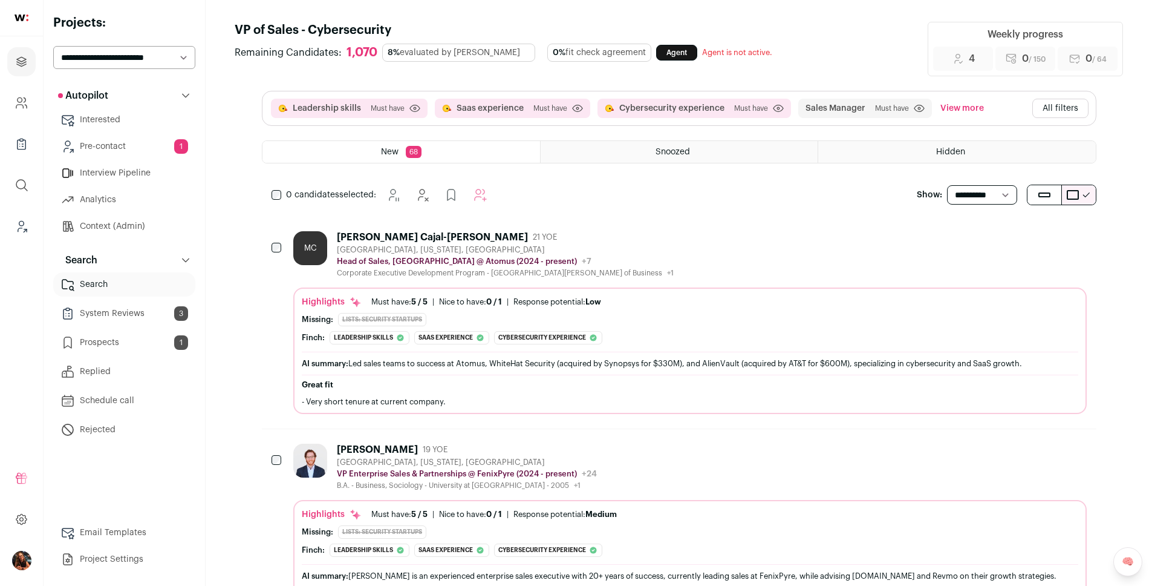
click at [1048, 107] on button "All filters" at bounding box center [1061, 108] width 56 height 19
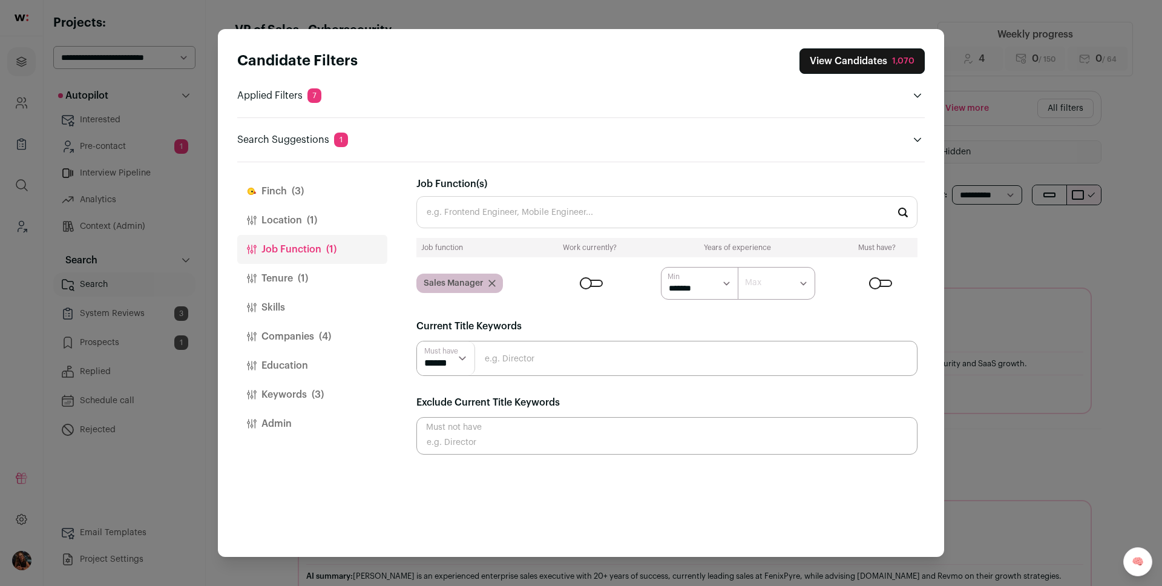
click at [284, 338] on button "Companies (4)" at bounding box center [312, 336] width 150 height 29
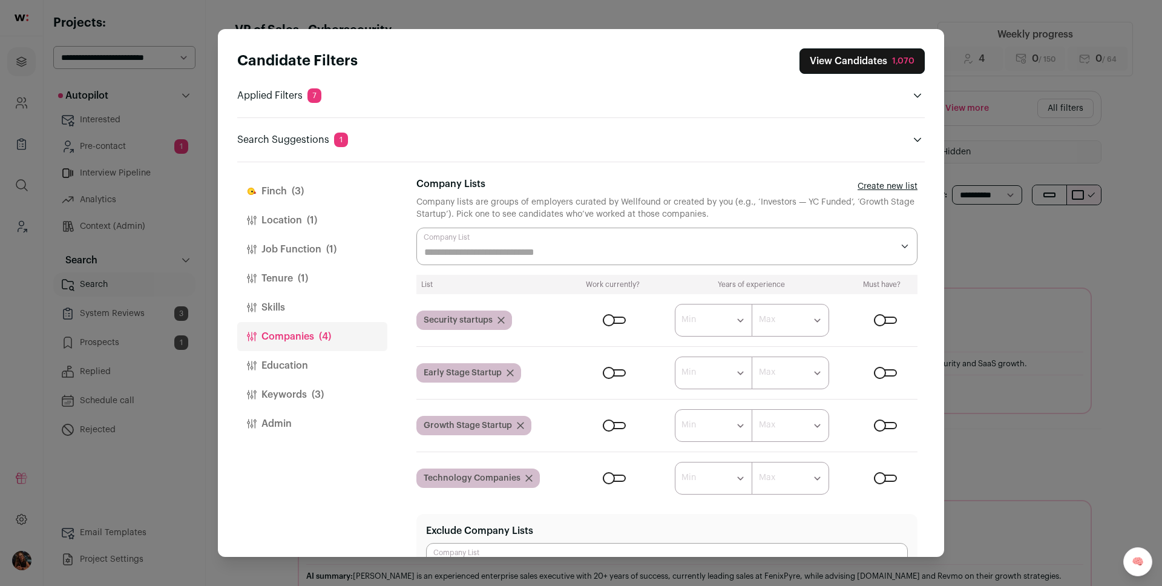
click at [280, 362] on button "Education" at bounding box center [312, 365] width 150 height 29
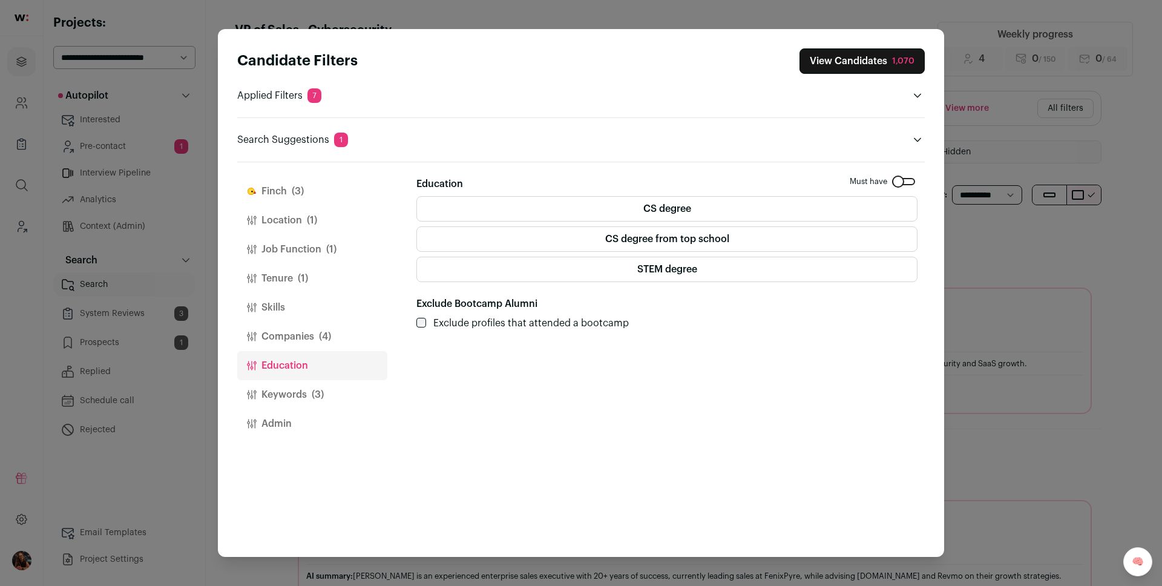
click at [279, 335] on button "Companies (4)" at bounding box center [312, 336] width 150 height 29
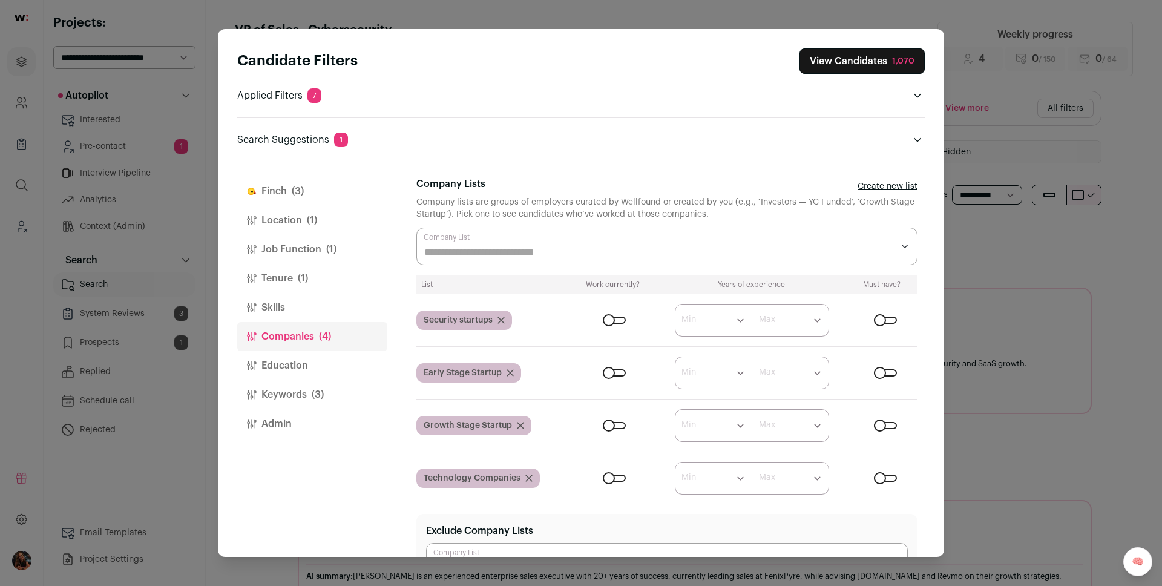
click at [613, 371] on div "Close modal via background" at bounding box center [614, 372] width 23 height 7
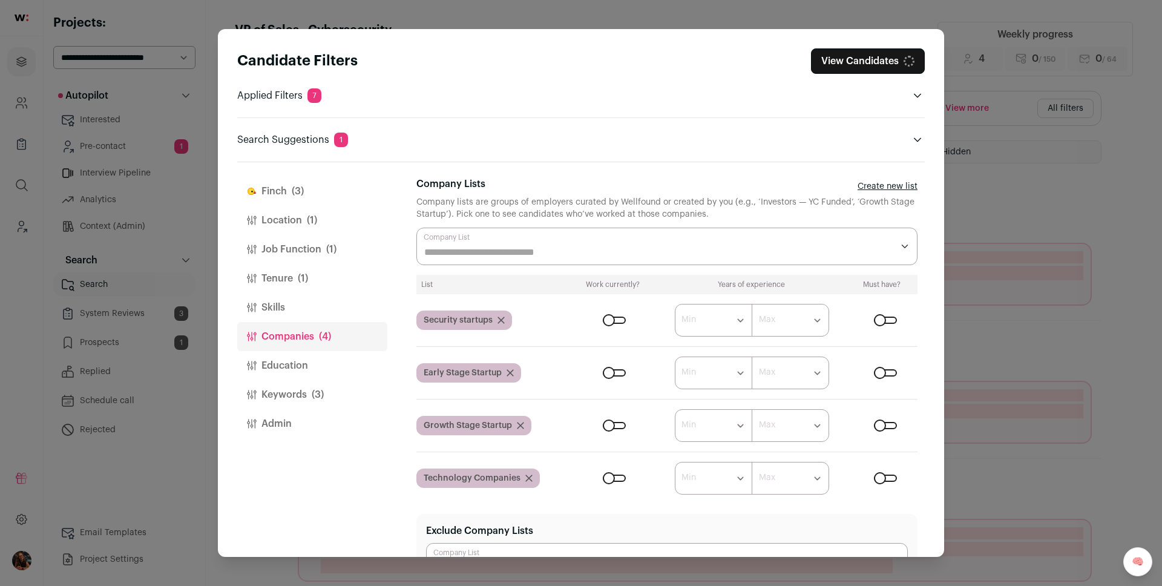
click at [615, 427] on div "Close modal via background" at bounding box center [614, 425] width 23 height 7
click at [832, 67] on button "View Candidates 1,060" at bounding box center [862, 60] width 126 height 25
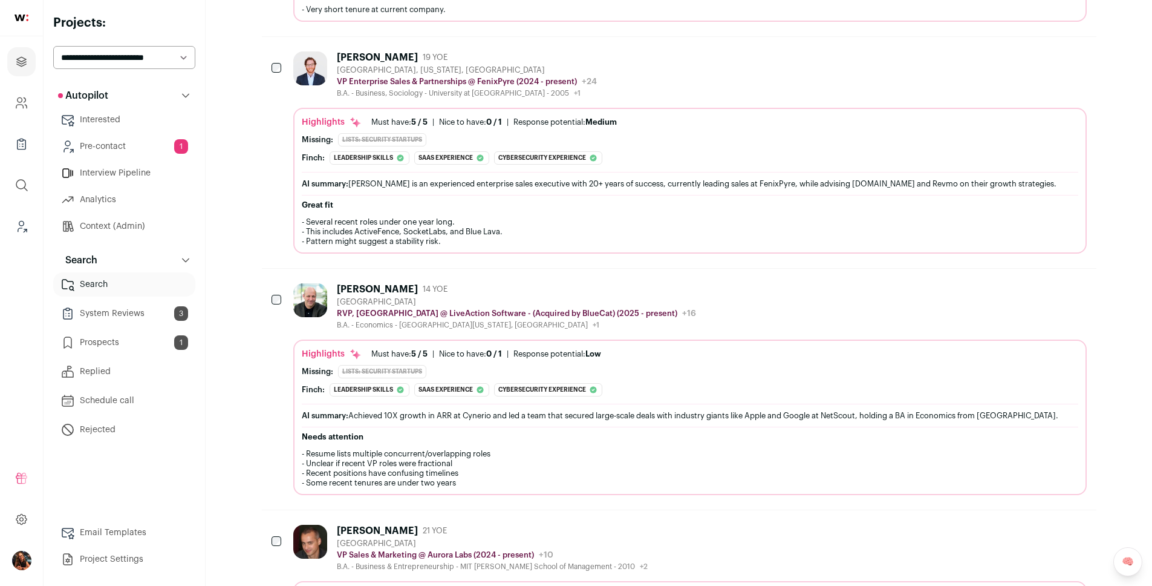
scroll to position [454, 0]
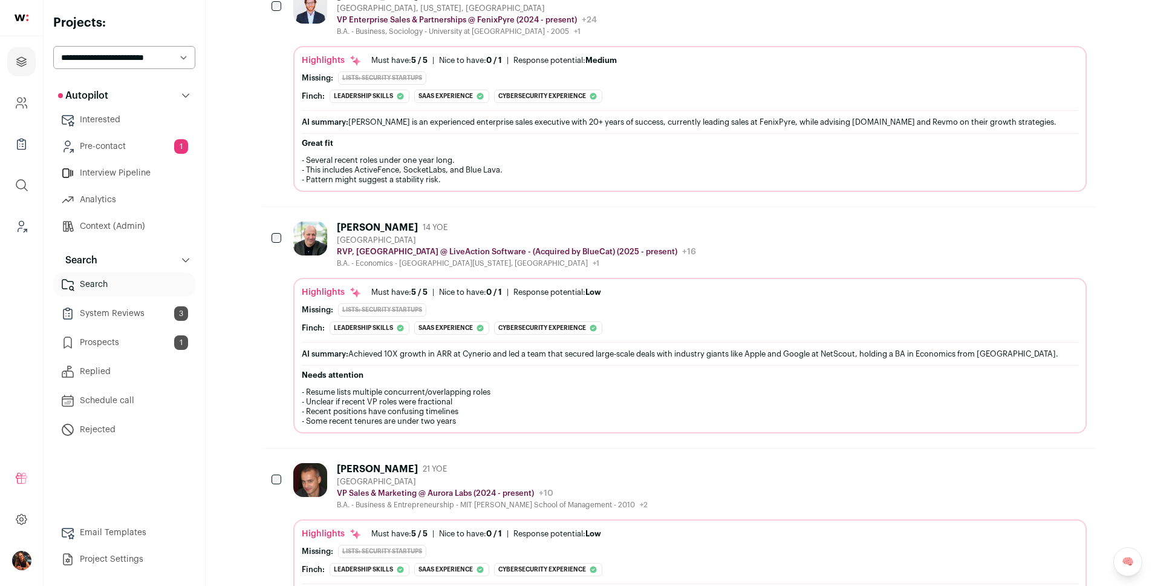
click at [374, 226] on div "Stuart Lee" at bounding box center [377, 227] width 81 height 12
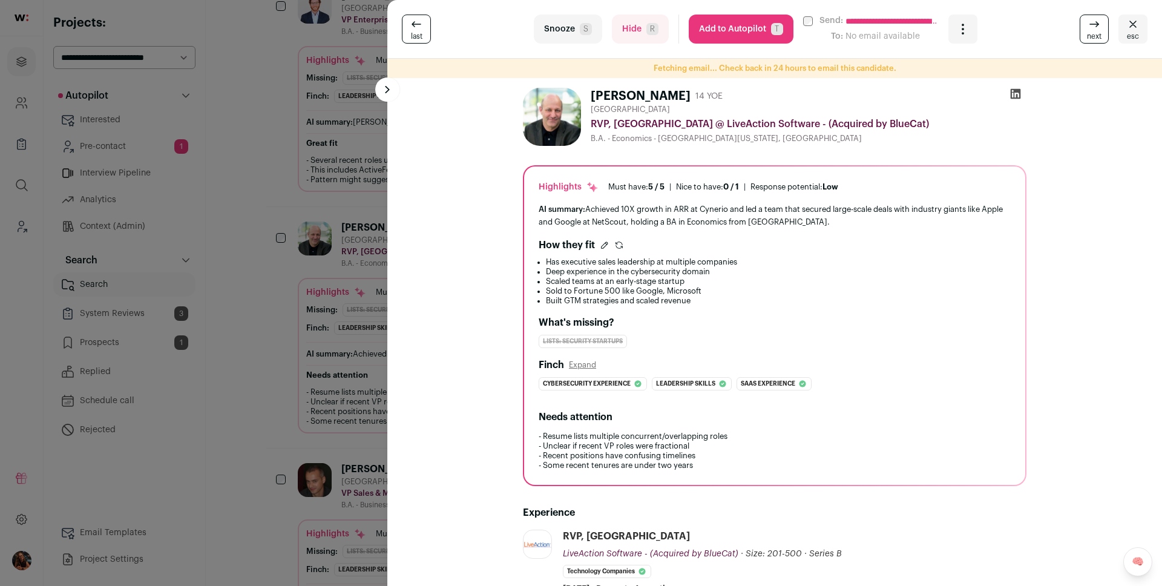
click at [337, 264] on div "**********" at bounding box center [581, 293] width 1162 height 586
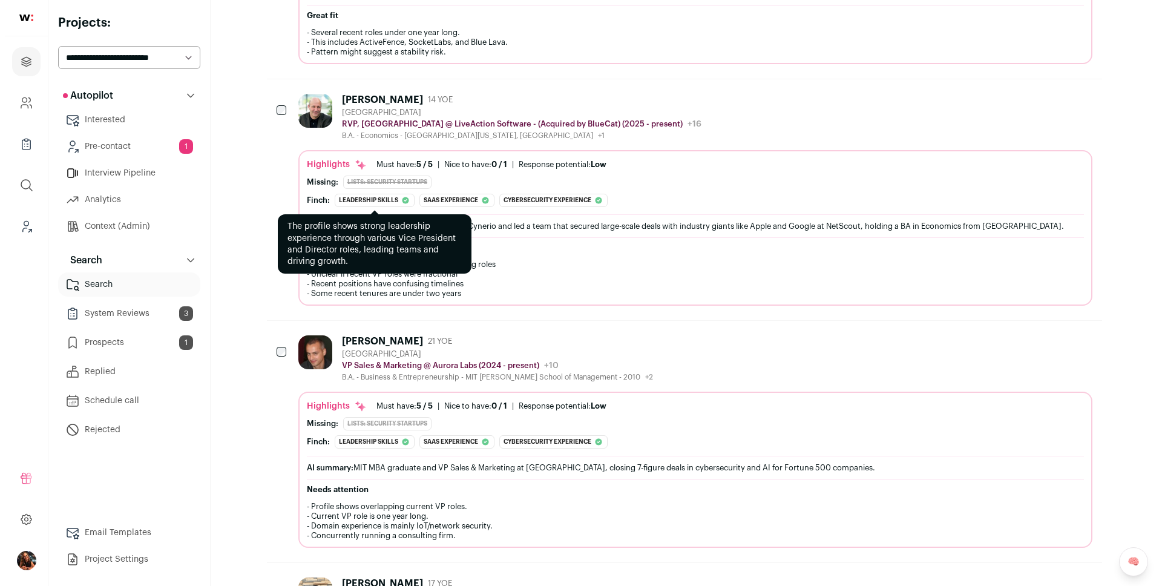
scroll to position [653, 0]
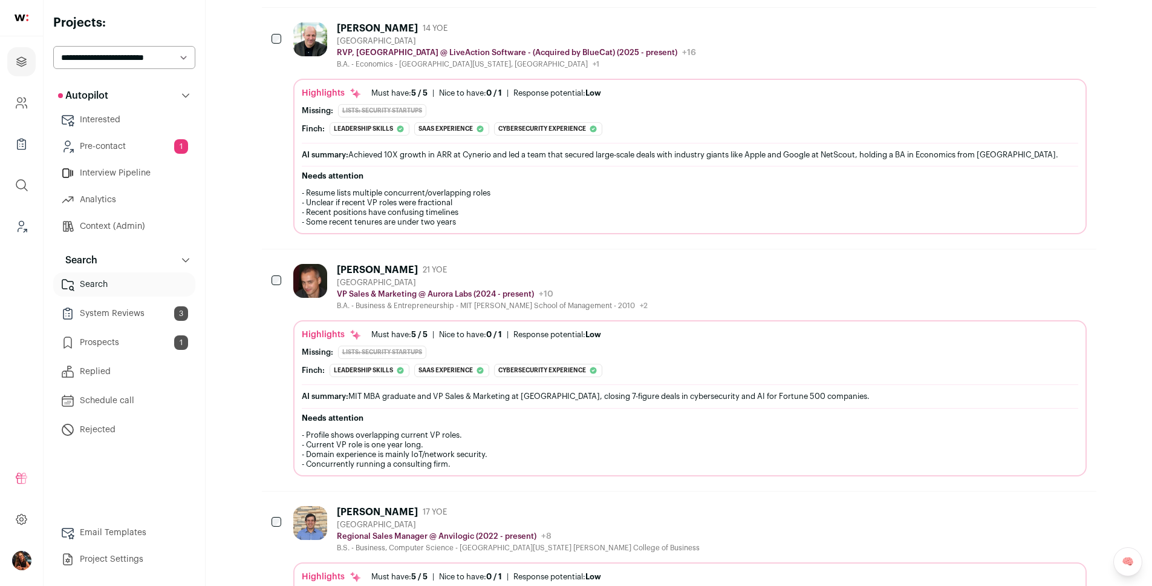
click at [362, 267] on div "Nir Hasson" at bounding box center [377, 270] width 81 height 12
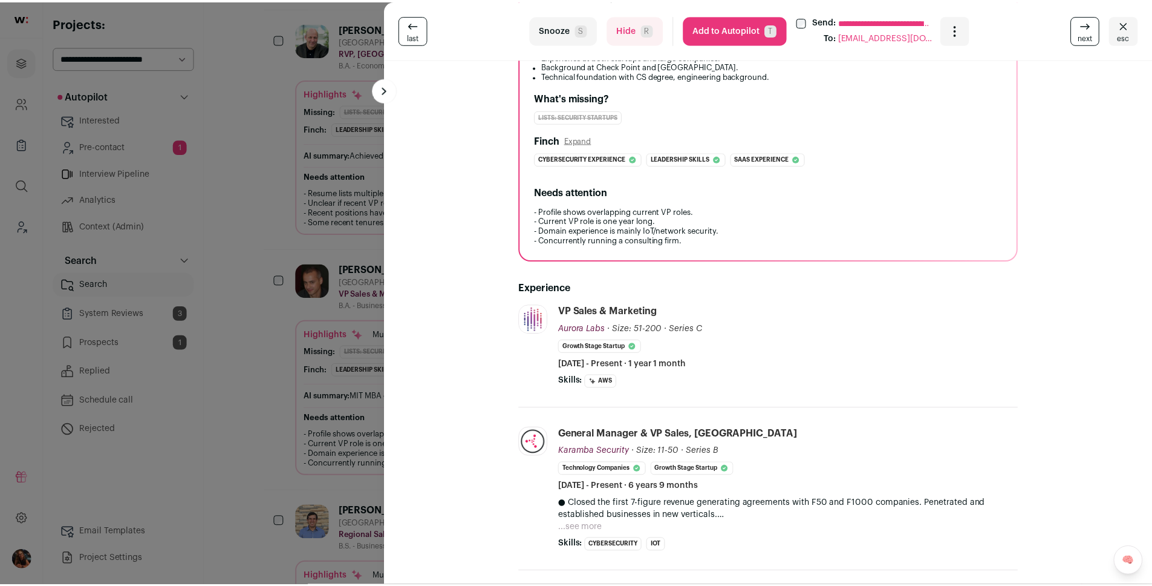
scroll to position [252, 0]
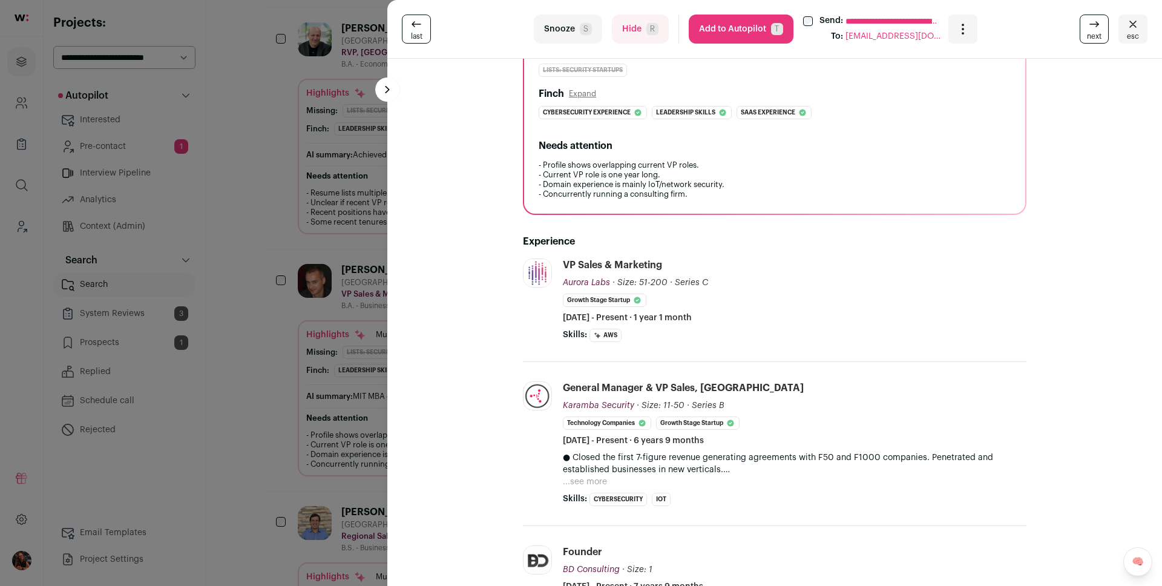
click at [296, 330] on div "**********" at bounding box center [581, 293] width 1162 height 586
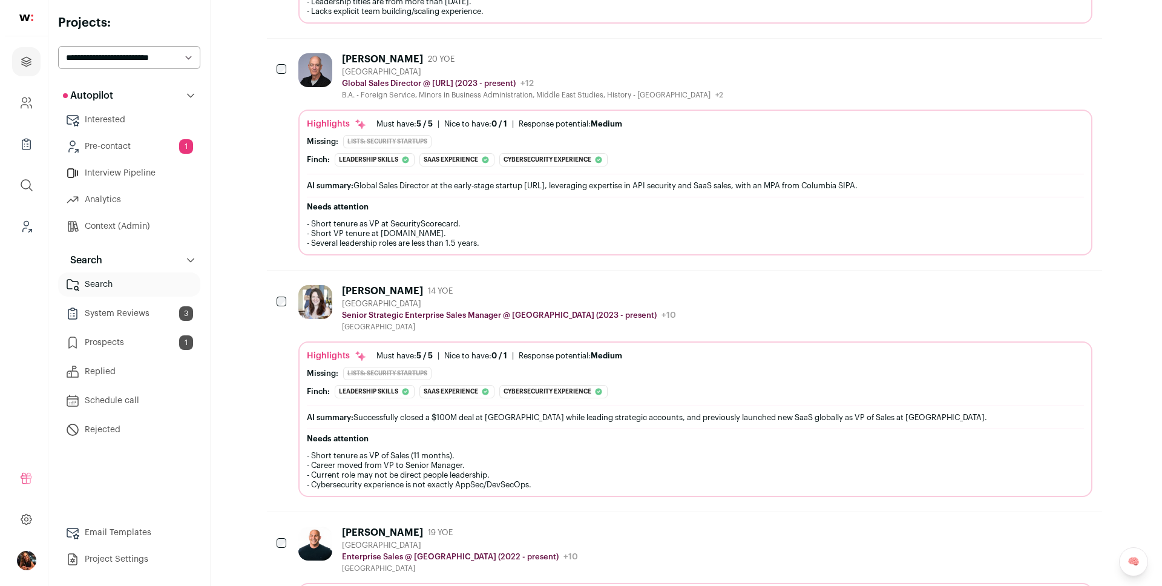
scroll to position [1886, 0]
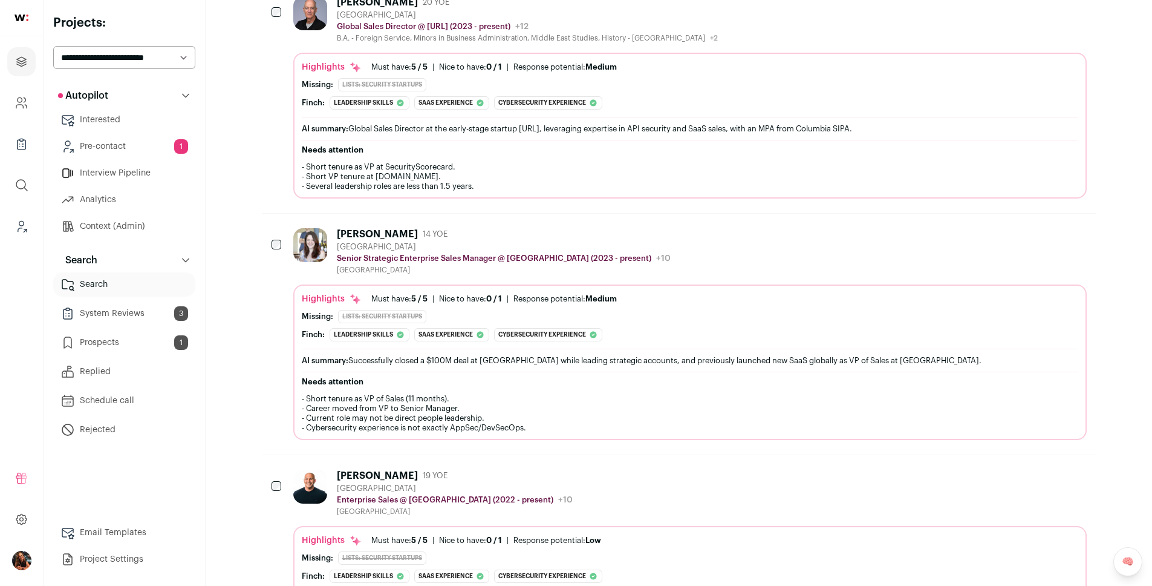
click at [351, 231] on div "Christine Nolan" at bounding box center [377, 234] width 81 height 12
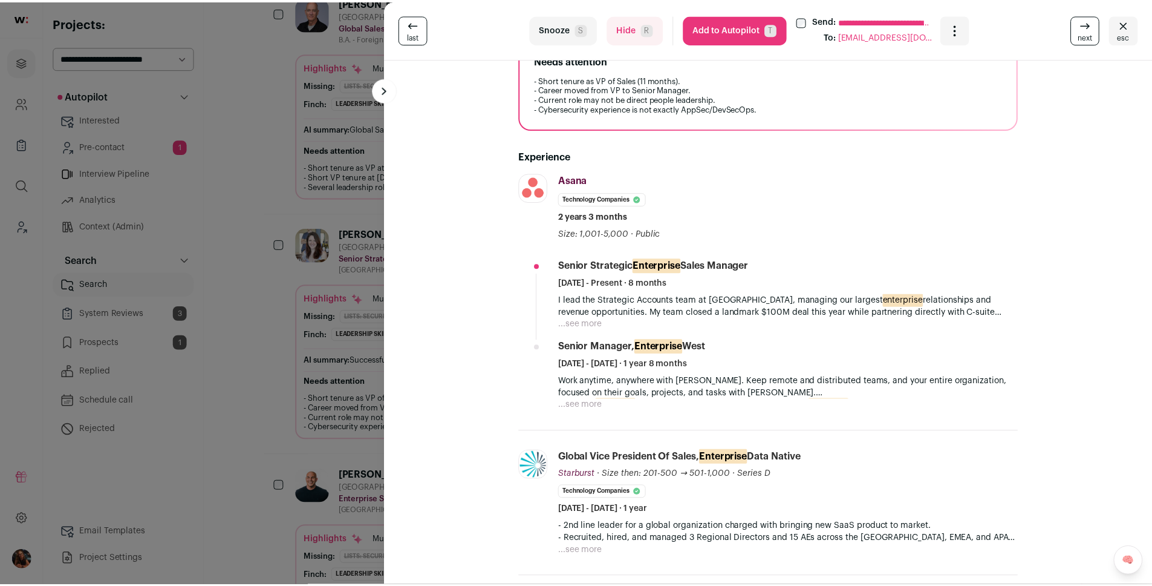
scroll to position [0, 0]
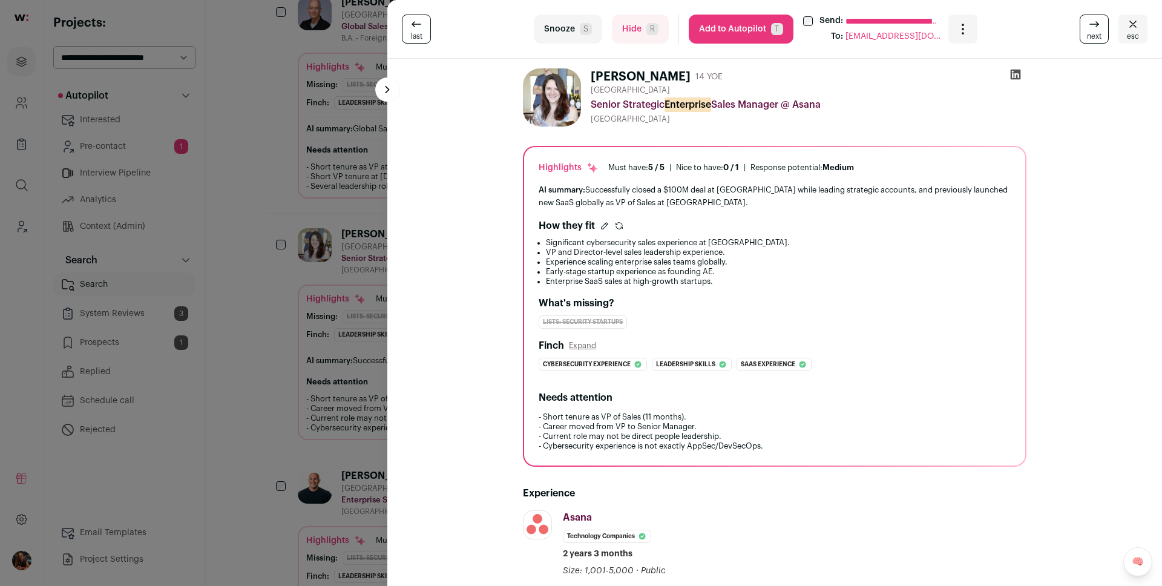
click at [736, 30] on button "Add to Autopilot T" at bounding box center [740, 29] width 105 height 29
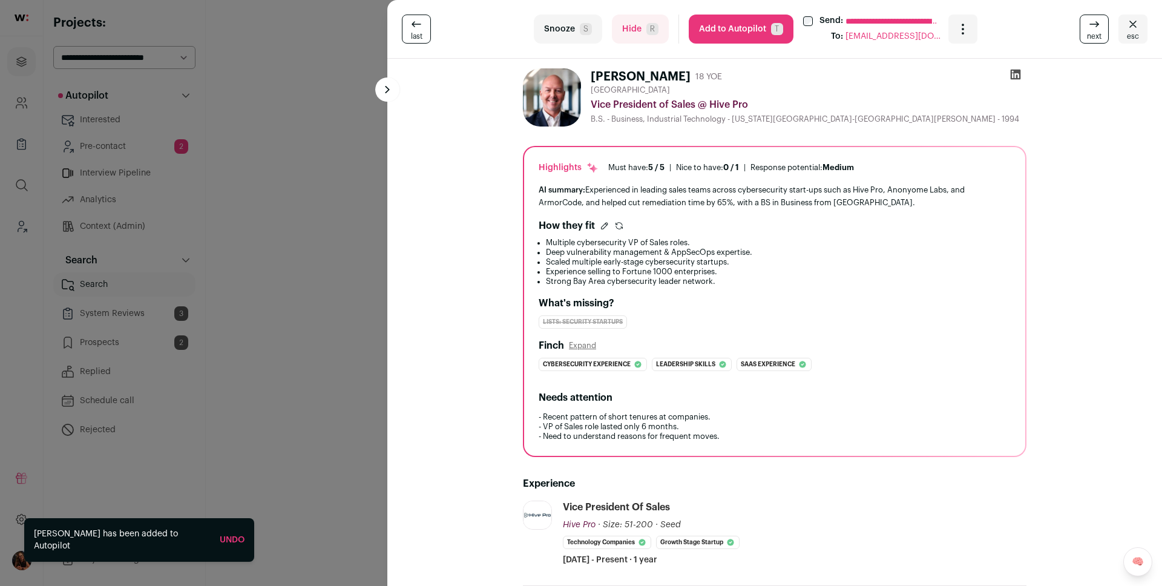
click at [336, 313] on div "**********" at bounding box center [581, 293] width 1162 height 586
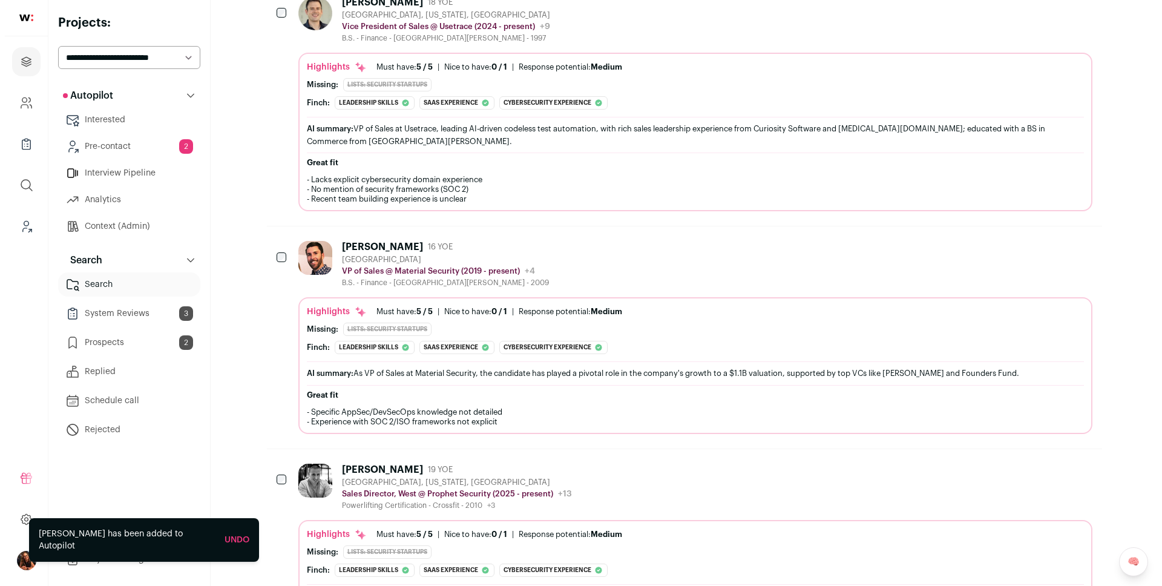
scroll to position [2335, 0]
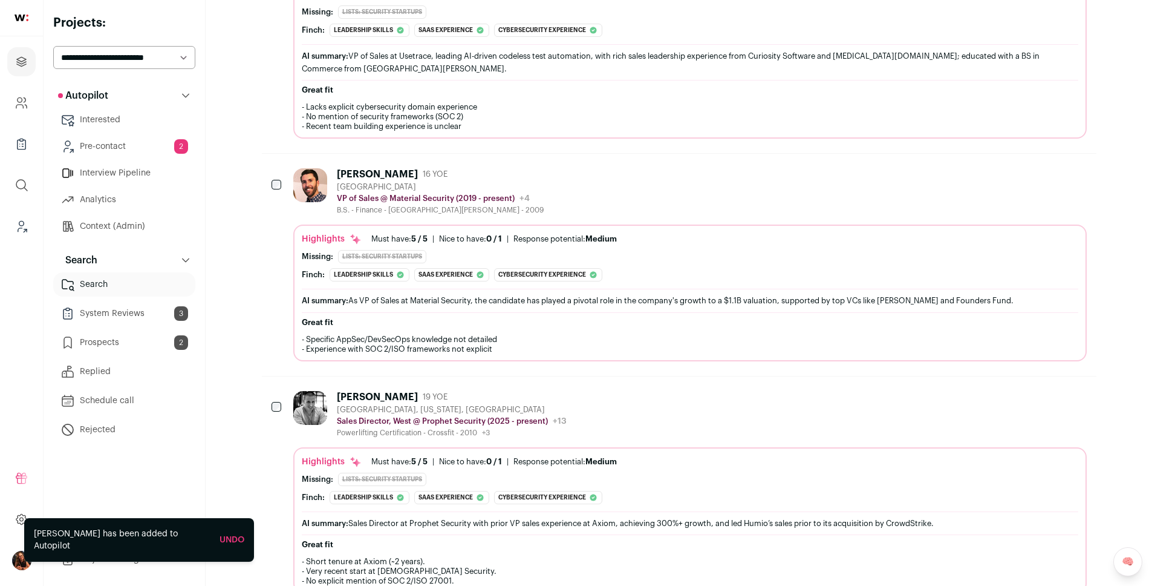
click at [367, 180] on div "Kevin Bayly" at bounding box center [377, 174] width 81 height 12
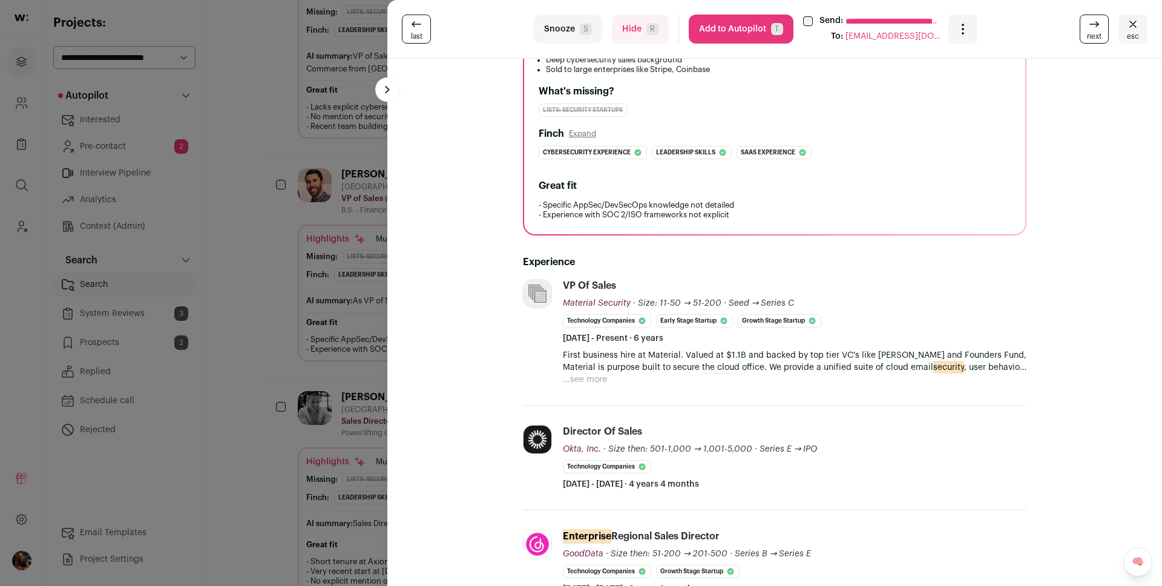
scroll to position [0, 0]
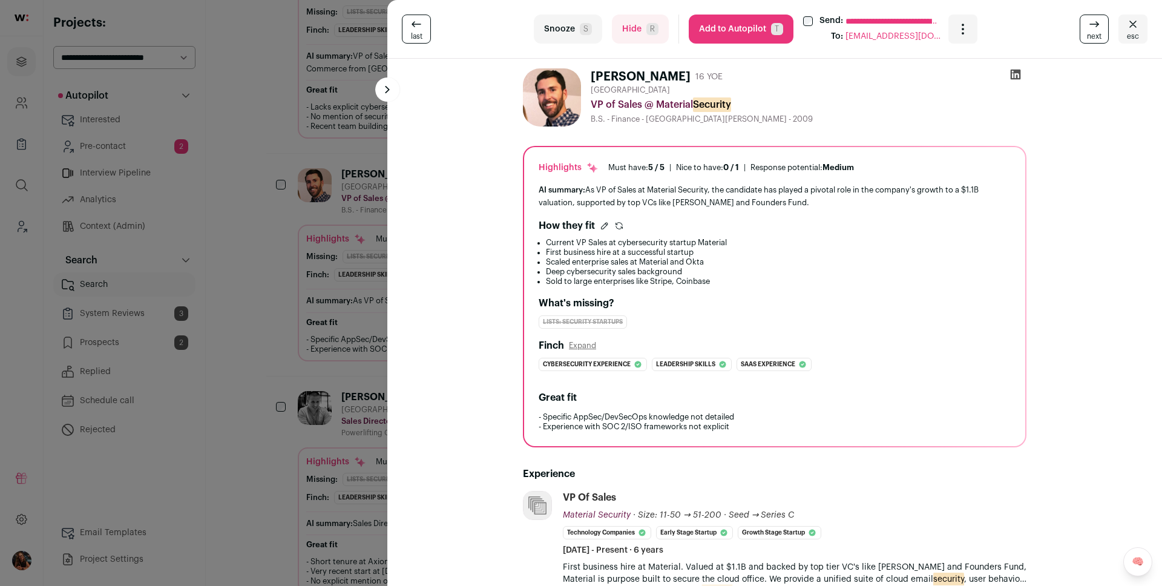
click at [732, 32] on button "Add to Autopilot T" at bounding box center [740, 29] width 105 height 29
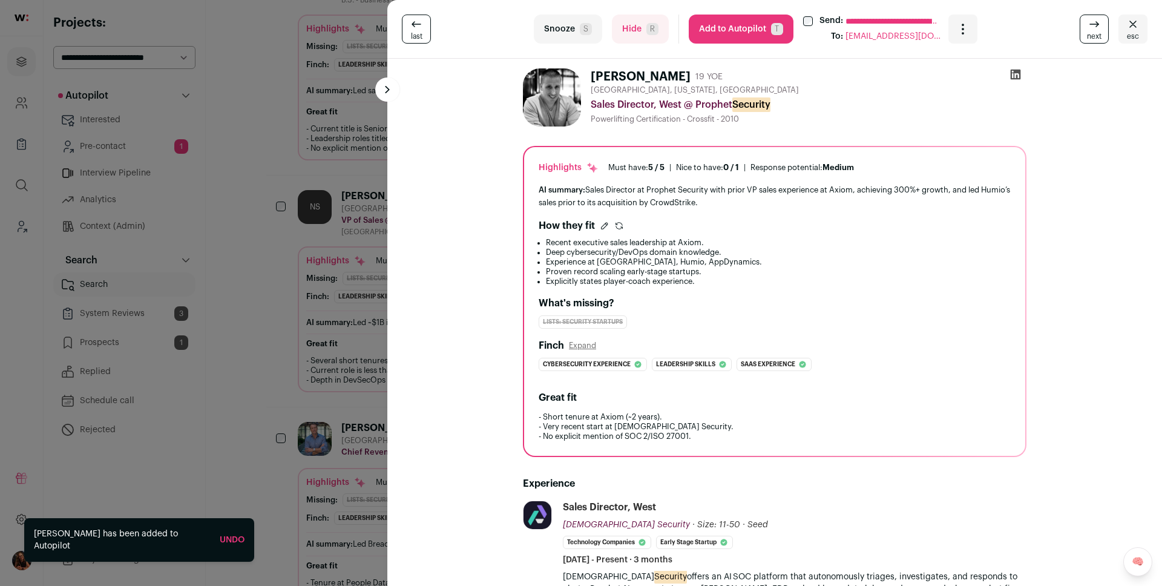
scroll to position [3032, 0]
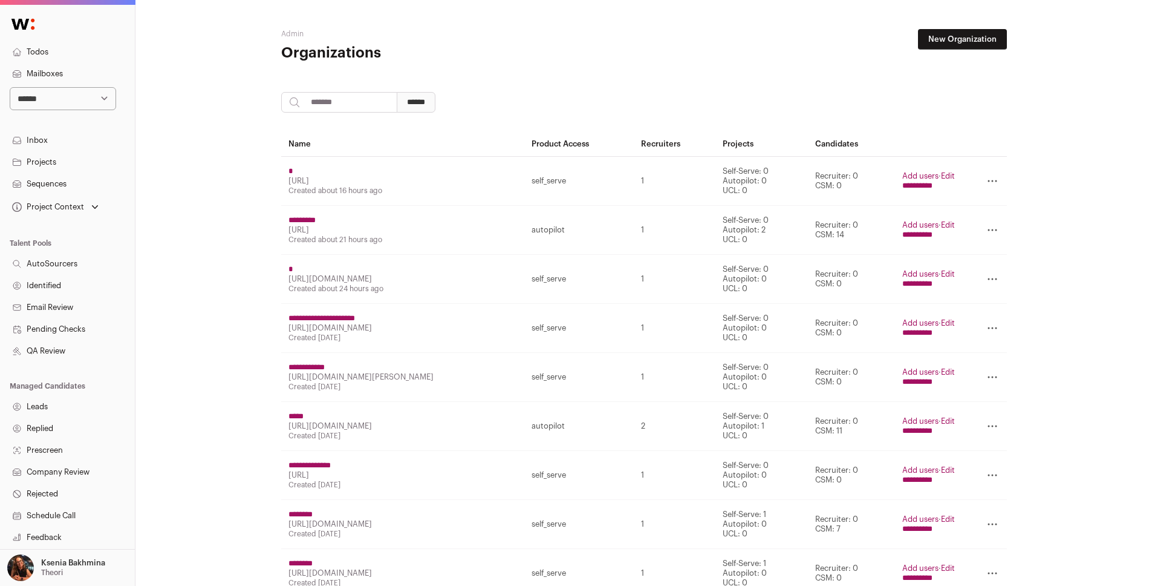
click at [54, 164] on link "Projects" at bounding box center [67, 162] width 135 height 22
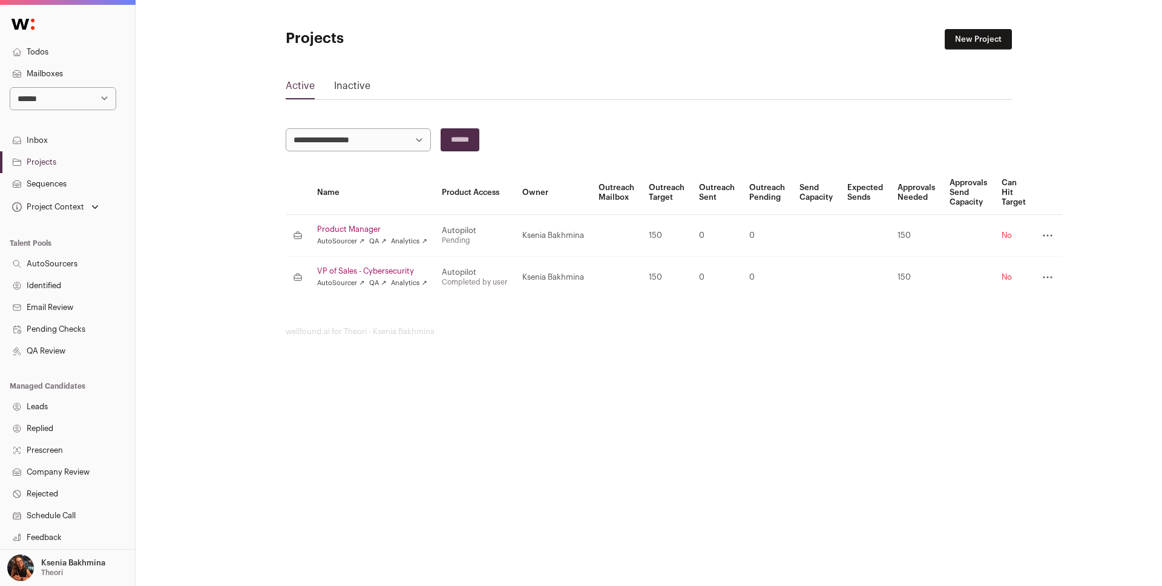
click at [356, 267] on link "VP of Sales - Cybersecurity" at bounding box center [372, 271] width 110 height 10
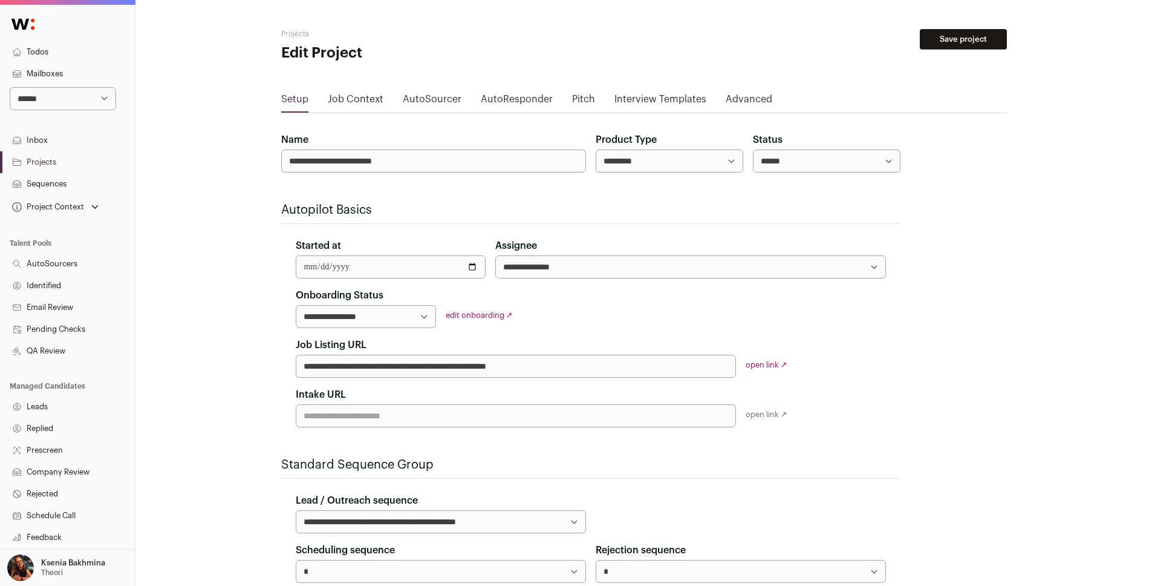
click at [362, 106] on link "Job Context" at bounding box center [356, 101] width 56 height 19
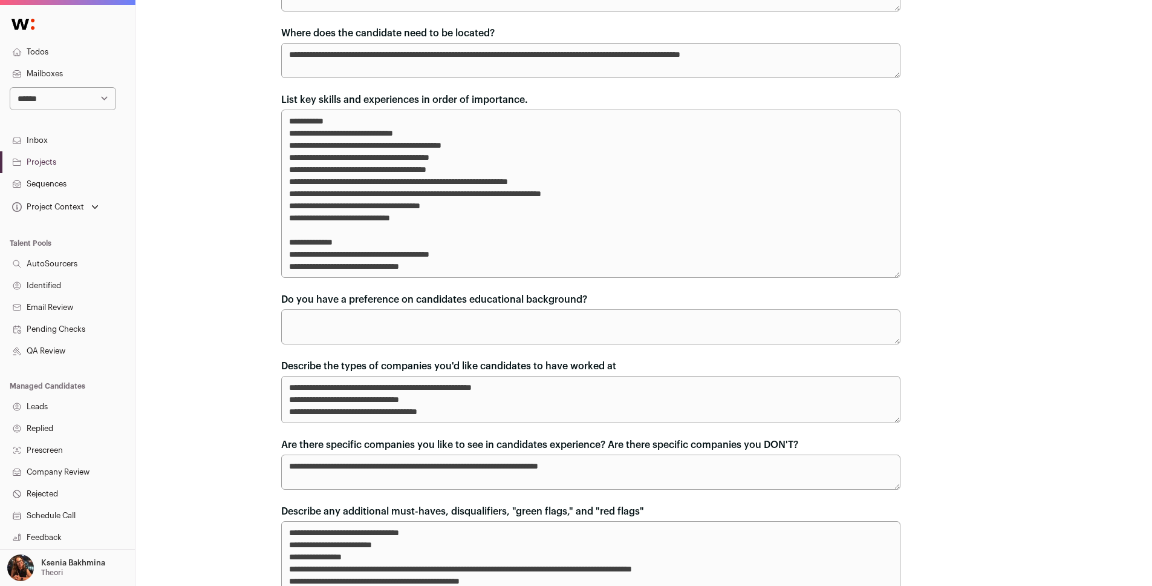
scroll to position [310, 0]
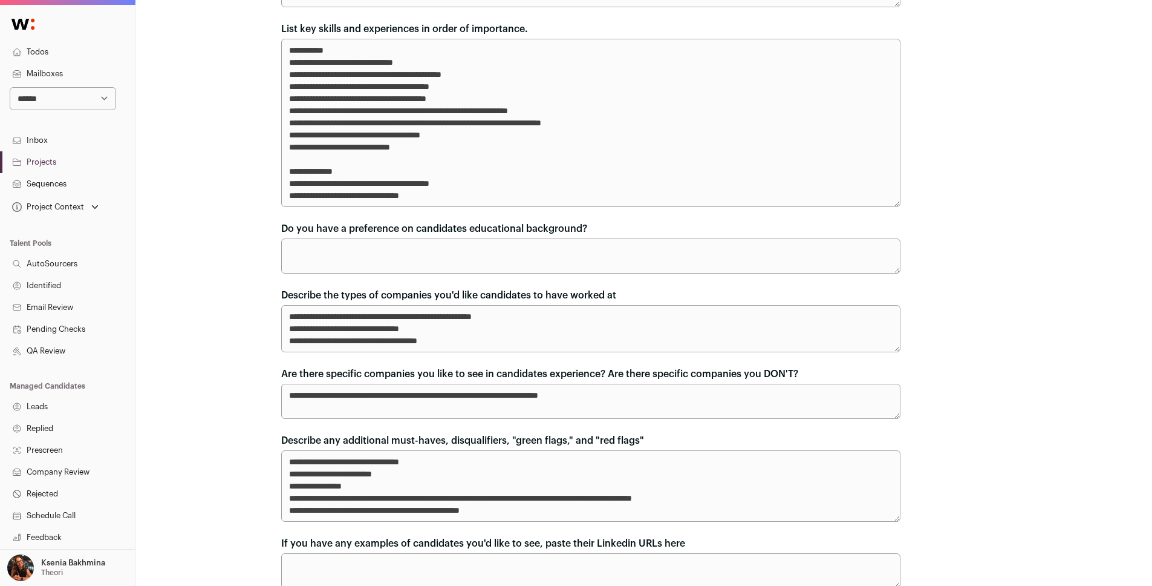
drag, startPoint x: 404, startPoint y: 315, endPoint x: 351, endPoint y: 315, distance: 52.6
click at [351, 315] on textarea "**********" at bounding box center [591, 328] width 620 height 47
drag, startPoint x: 334, startPoint y: 331, endPoint x: 292, endPoint y: 329, distance: 42.4
click at [292, 329] on textarea "**********" at bounding box center [591, 328] width 620 height 47
click at [382, 324] on textarea "**********" at bounding box center [591, 328] width 620 height 47
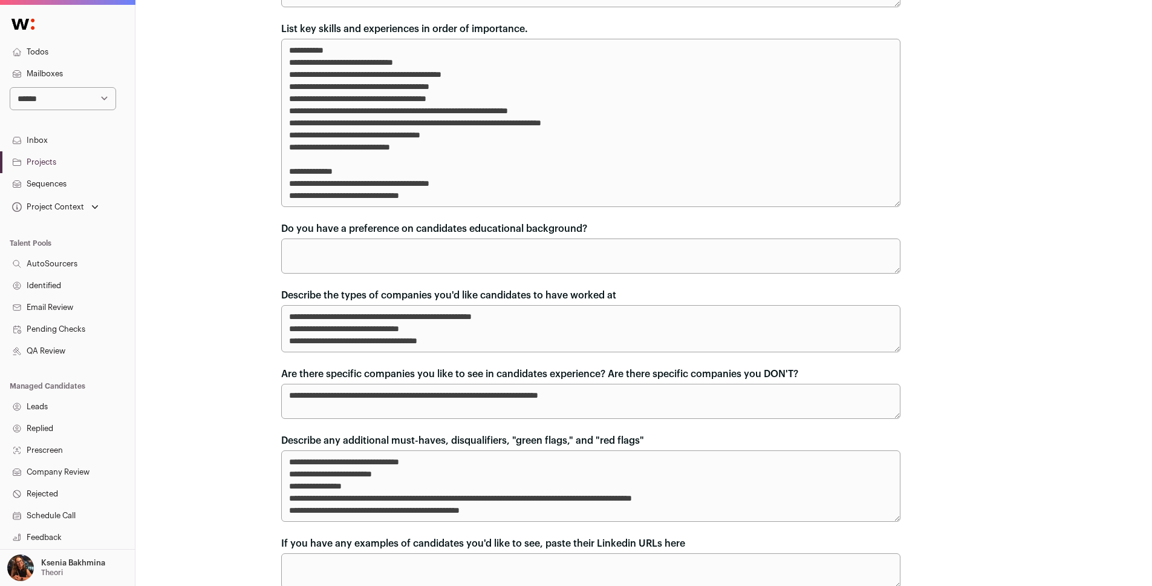
drag, startPoint x: 540, startPoint y: 312, endPoint x: 292, endPoint y: 317, distance: 247.5
click at [292, 317] on textarea "**********" at bounding box center [591, 328] width 620 height 47
click at [457, 325] on textarea "**********" at bounding box center [591, 328] width 620 height 47
drag, startPoint x: 450, startPoint y: 327, endPoint x: 295, endPoint y: 326, distance: 154.9
click at [295, 326] on textarea "**********" at bounding box center [591, 328] width 620 height 47
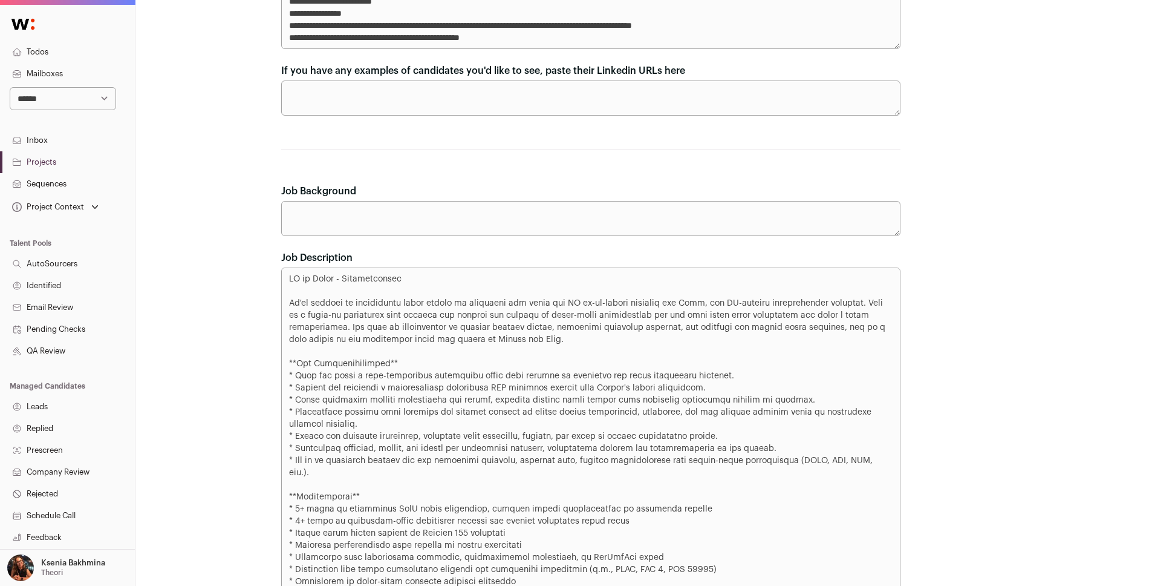
scroll to position [1018, 0]
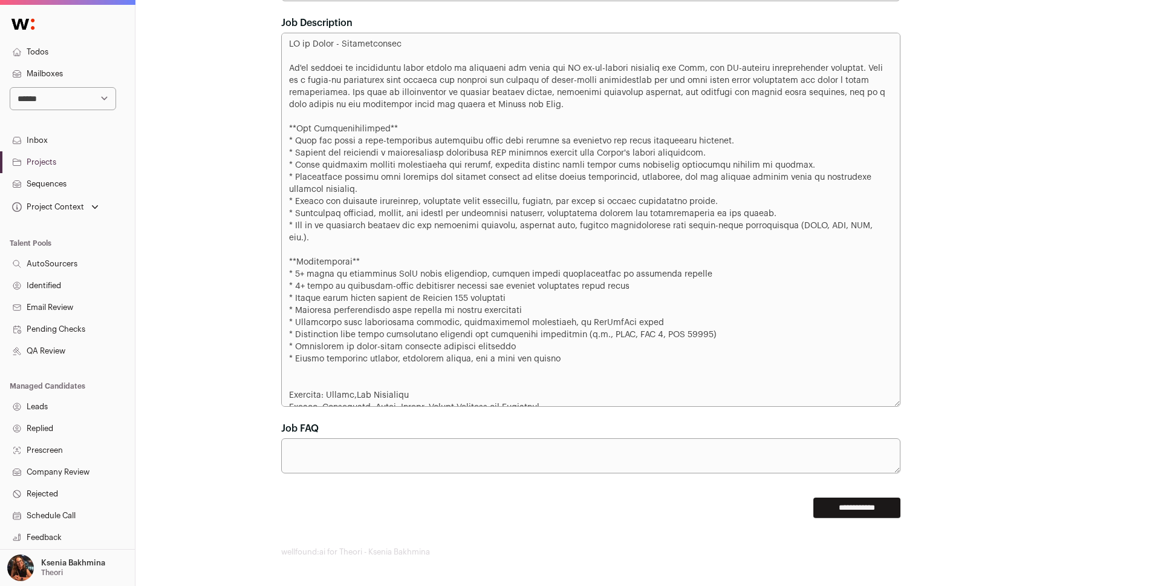
drag, startPoint x: 696, startPoint y: 321, endPoint x: 599, endPoint y: 320, distance: 97.4
click at [599, 320] on textarea "Job Description" at bounding box center [591, 220] width 620 height 374
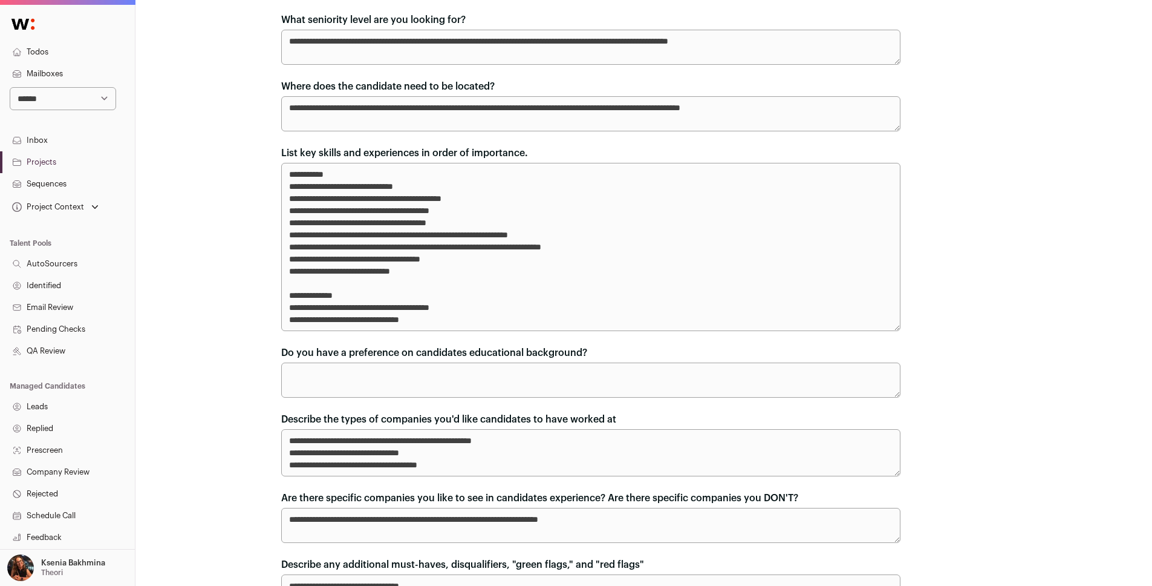
scroll to position [0, 0]
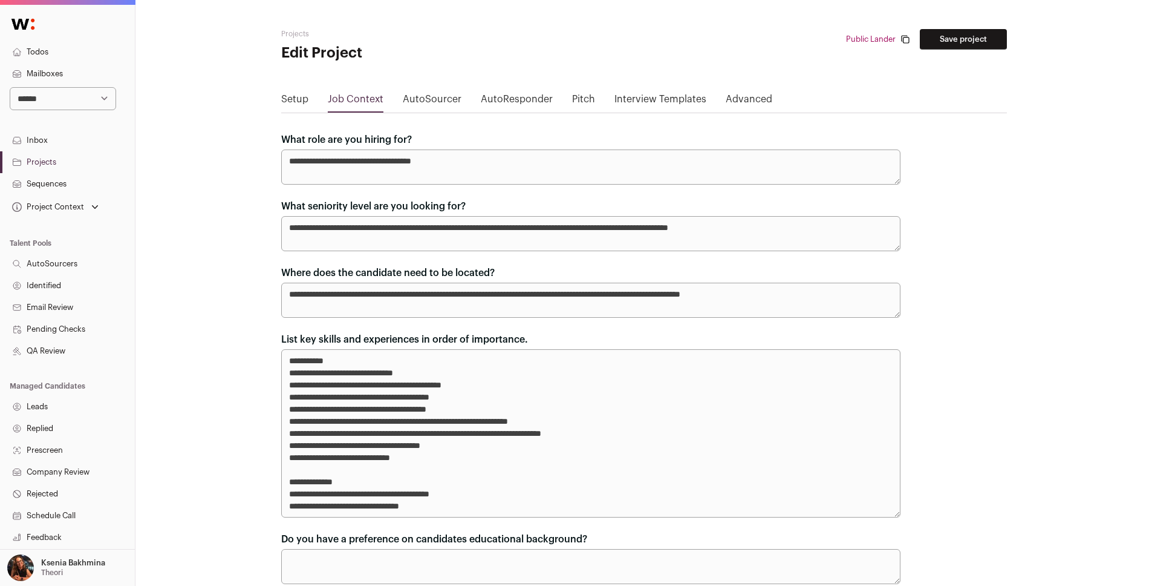
click at [291, 97] on link "Setup" at bounding box center [294, 101] width 27 height 19
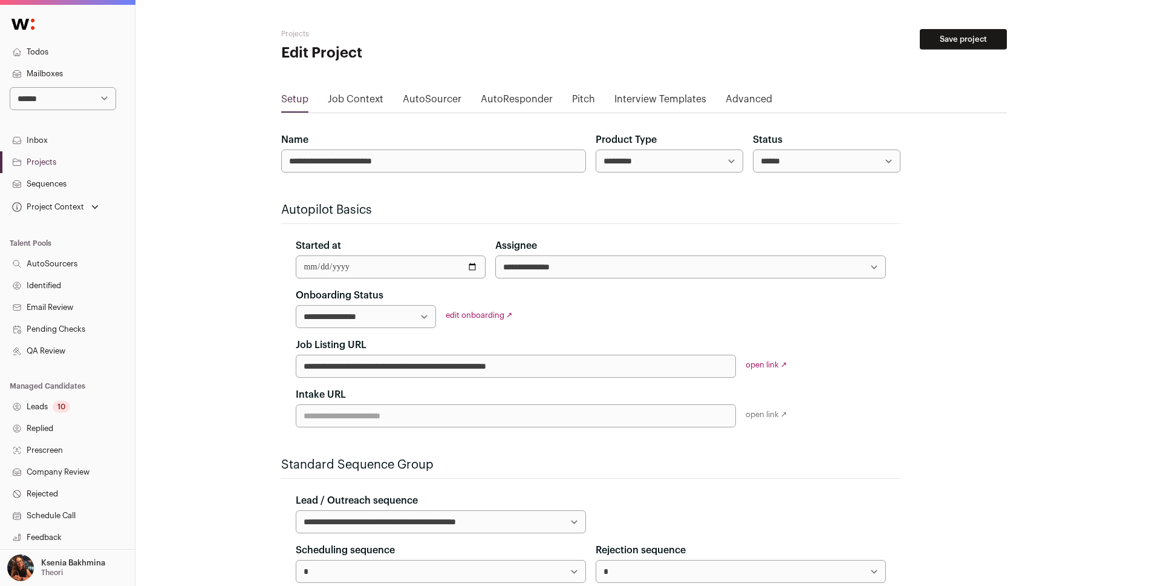
click at [773, 362] on link "open link ↗" at bounding box center [767, 365] width 42 height 8
click at [43, 177] on link "Sequences" at bounding box center [67, 184] width 135 height 22
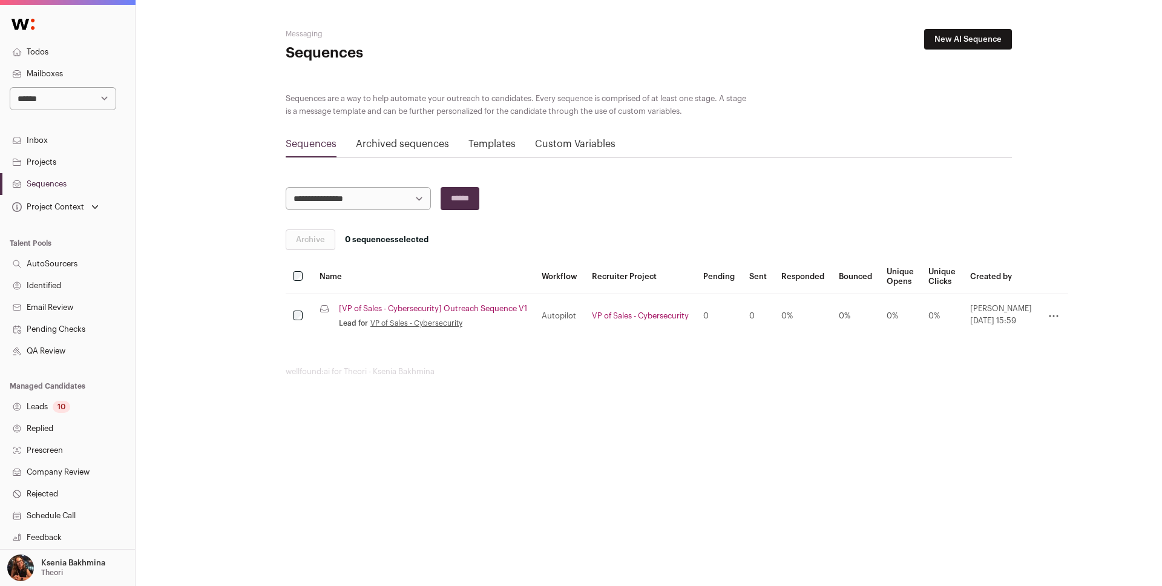
click at [43, 160] on link "Projects" at bounding box center [67, 162] width 135 height 22
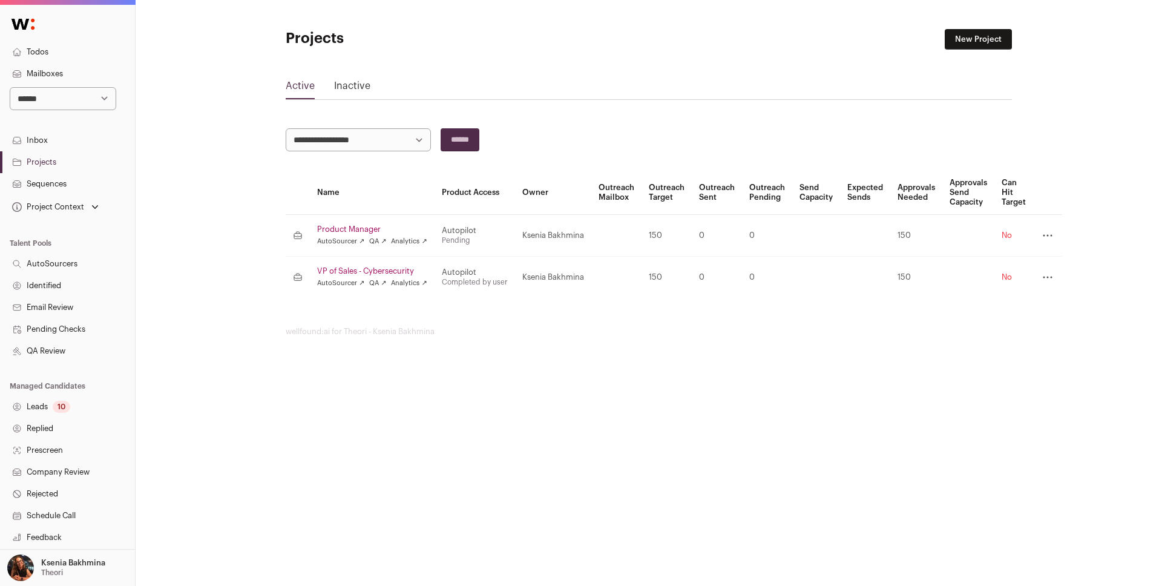
click at [371, 225] on link "Product Manager" at bounding box center [372, 229] width 110 height 10
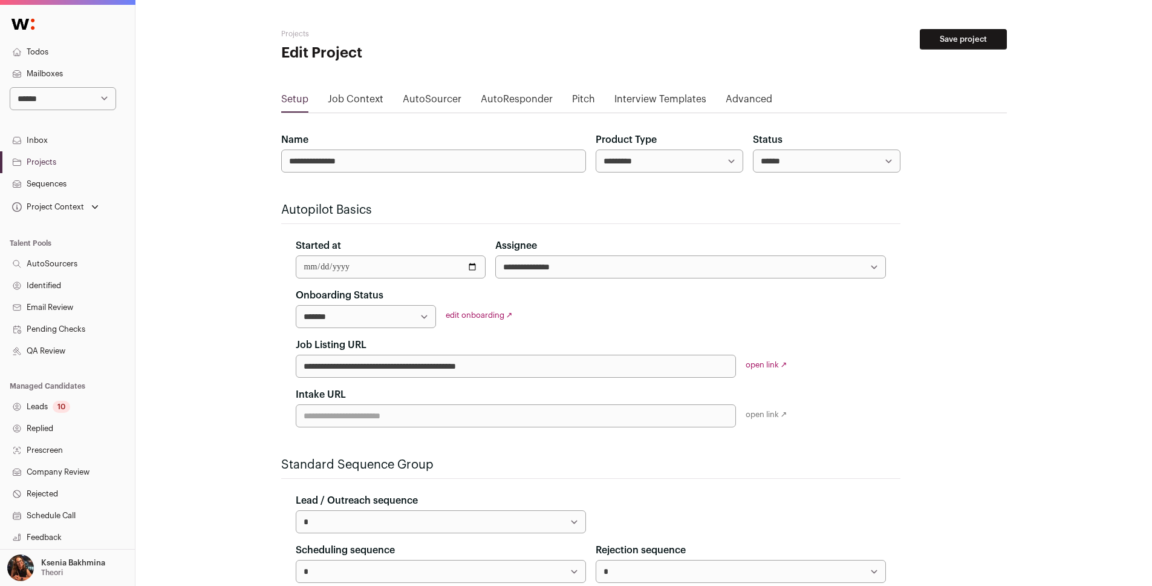
click at [417, 319] on select "**********" at bounding box center [366, 316] width 140 height 23
select select "**********"
click at [296, 305] on select "**********" at bounding box center [366, 316] width 140 height 23
click at [941, 39] on button "Save project" at bounding box center [963, 39] width 87 height 21
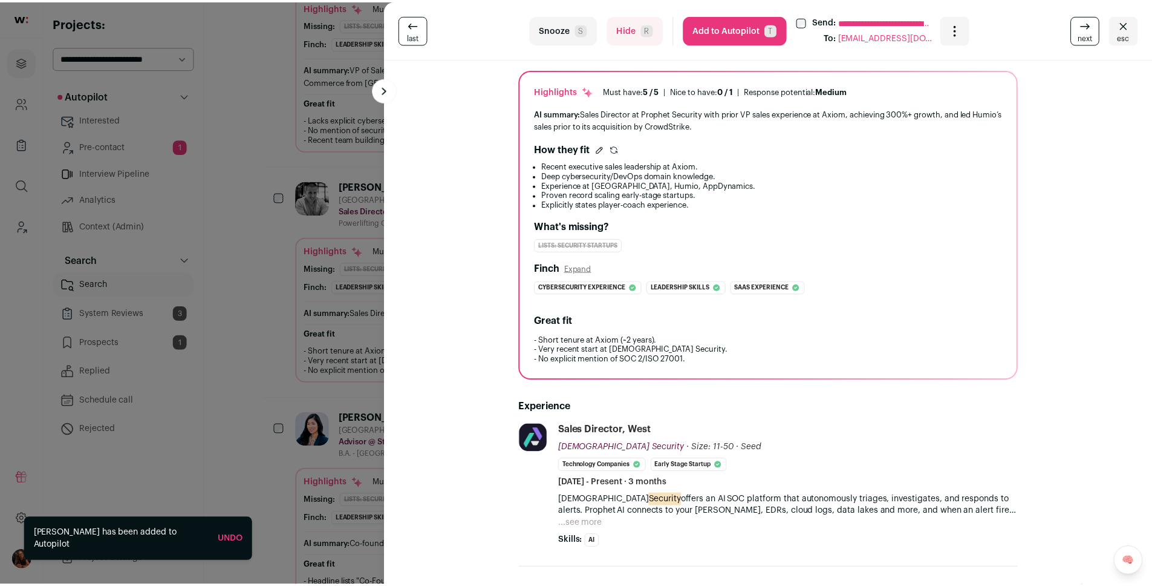
scroll to position [82, 0]
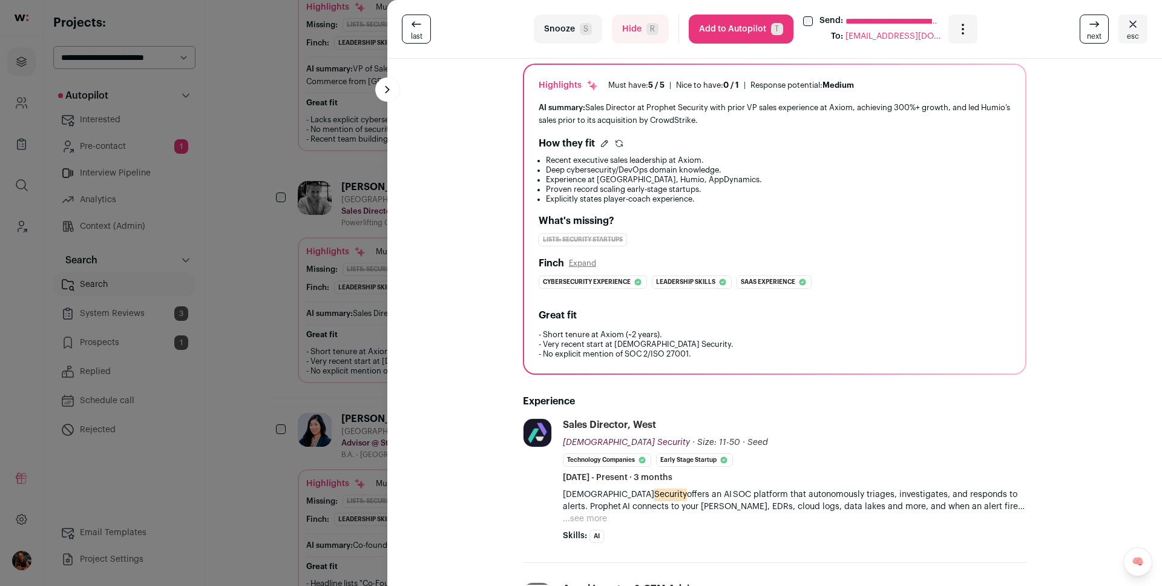
click at [714, 26] on button "Add to Autopilot T" at bounding box center [740, 29] width 105 height 29
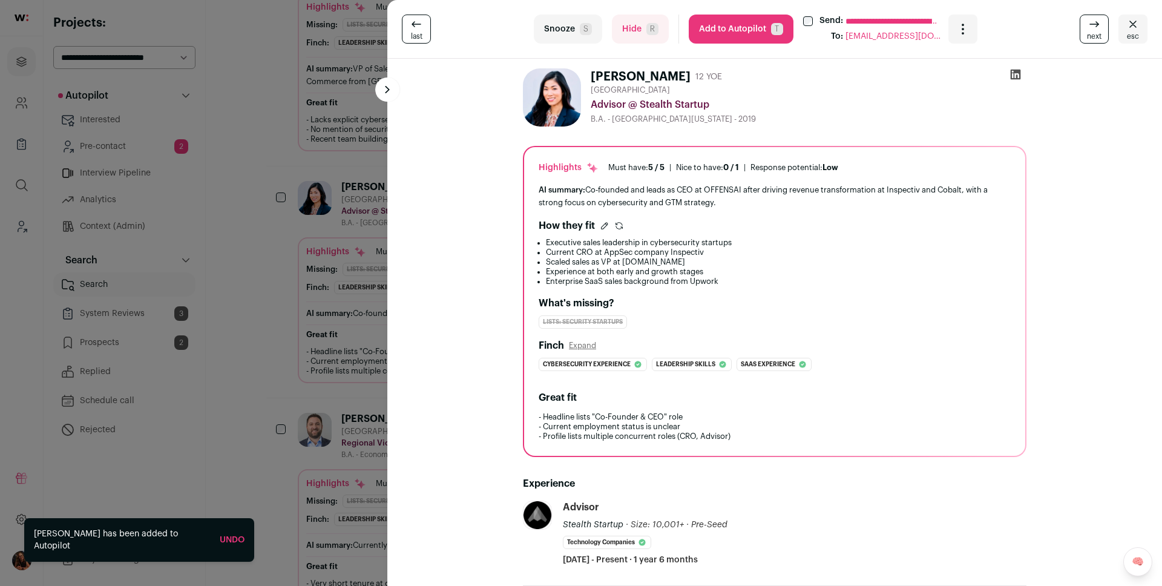
click at [333, 142] on div "**********" at bounding box center [581, 293] width 1162 height 586
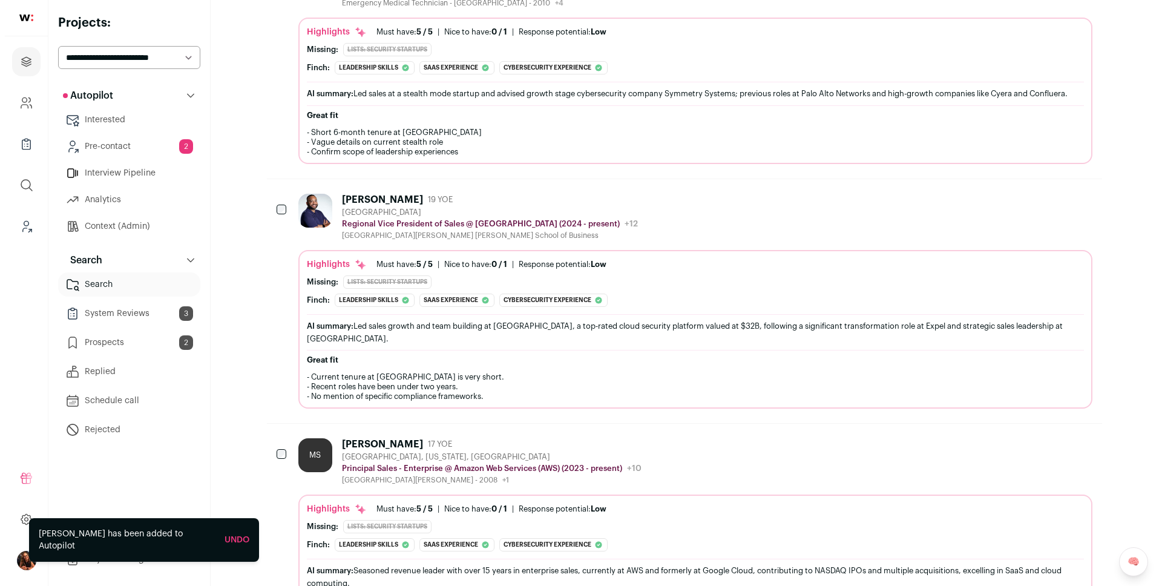
scroll to position [0, 0]
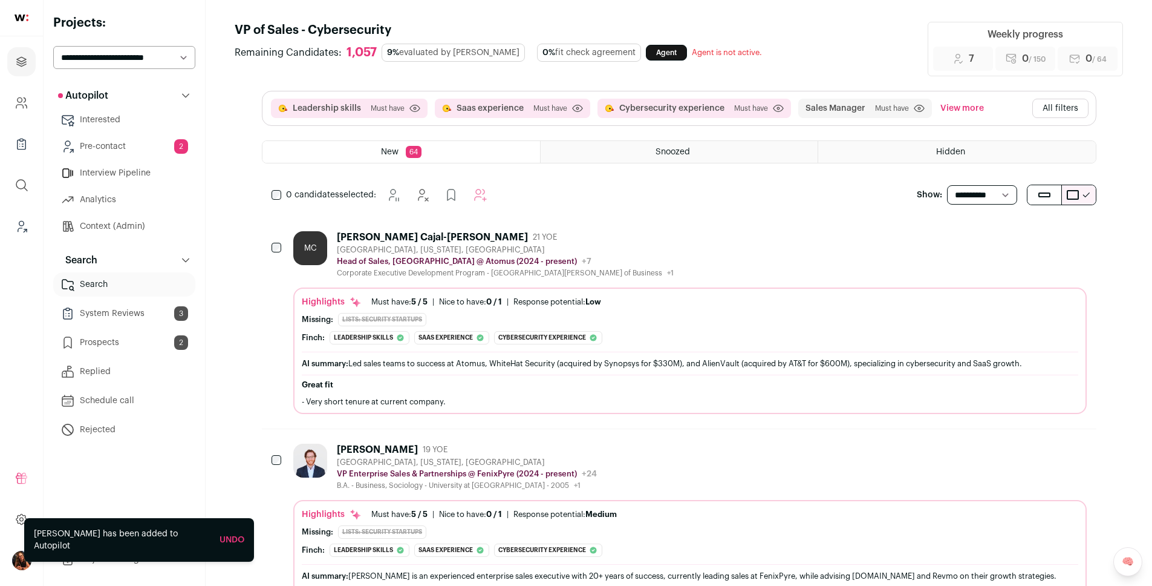
click at [1069, 107] on button "All filters" at bounding box center [1061, 108] width 56 height 19
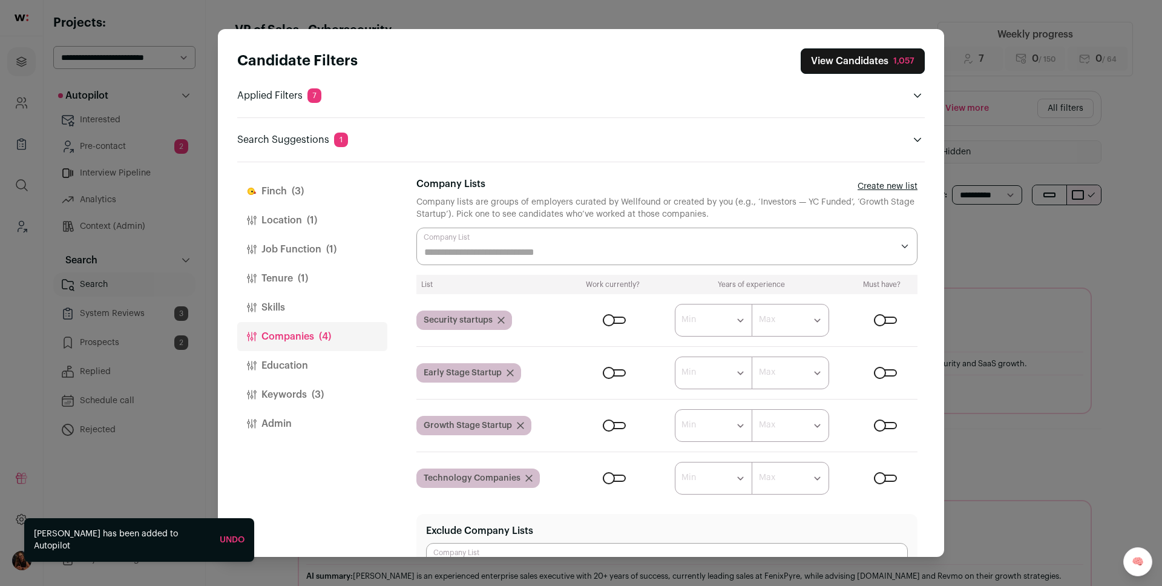
click at [319, 220] on button "Location (1)" at bounding box center [312, 220] width 150 height 29
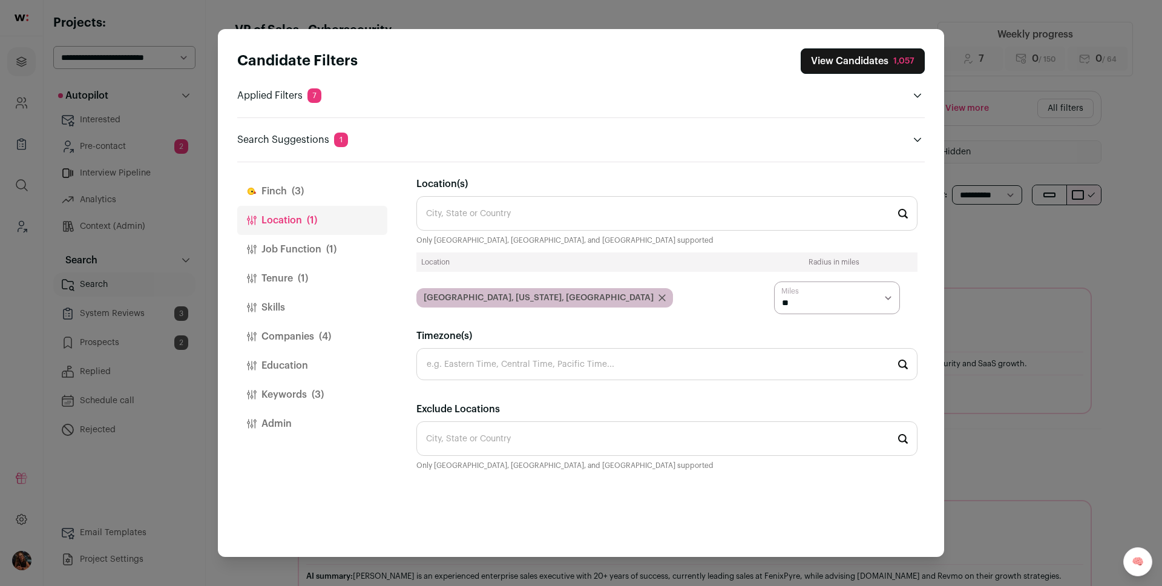
click at [658, 296] on icon "Close modal via background" at bounding box center [661, 297] width 7 height 7
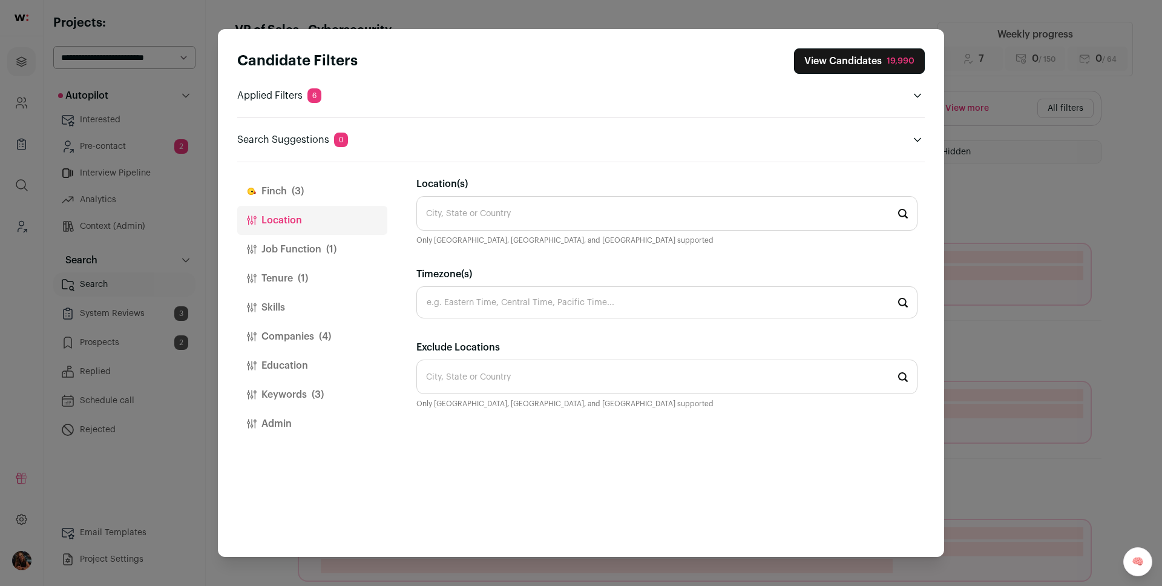
click at [283, 334] on button "Companies (4)" at bounding box center [312, 336] width 150 height 29
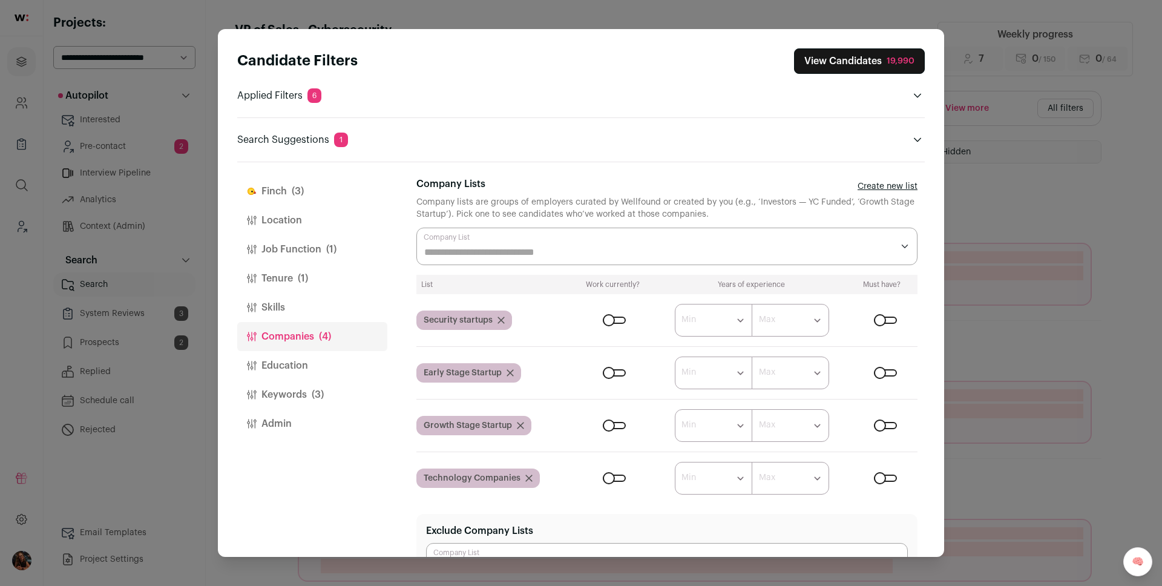
click at [874, 316] on div "Close modal via background" at bounding box center [885, 319] width 23 height 7
click at [853, 64] on button "View Candidates 40" at bounding box center [867, 60] width 114 height 25
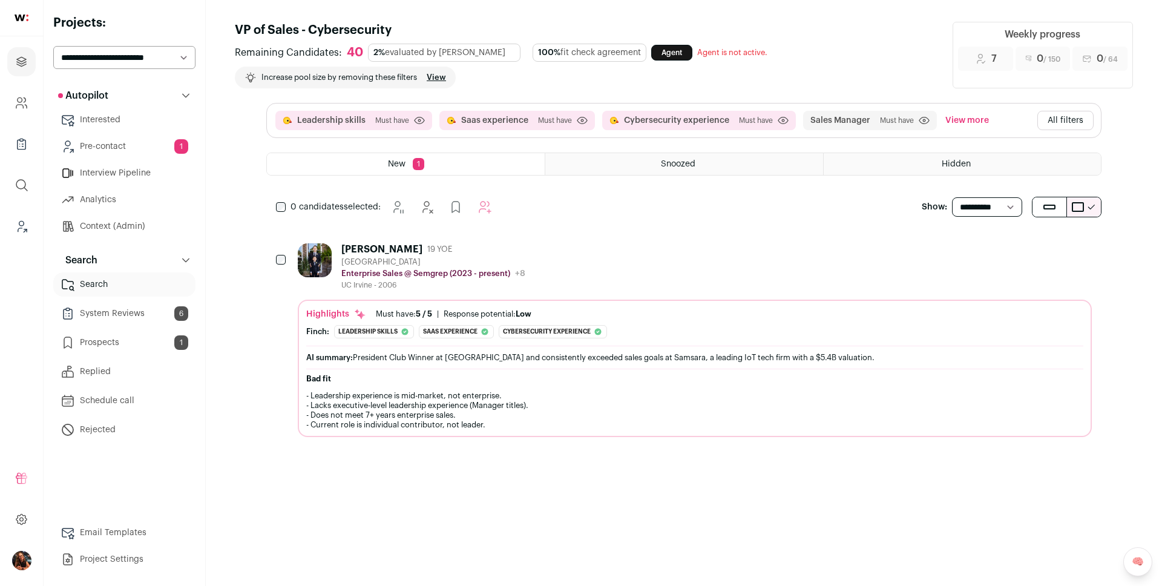
click at [367, 248] on div "Alex Tran" at bounding box center [381, 249] width 81 height 12
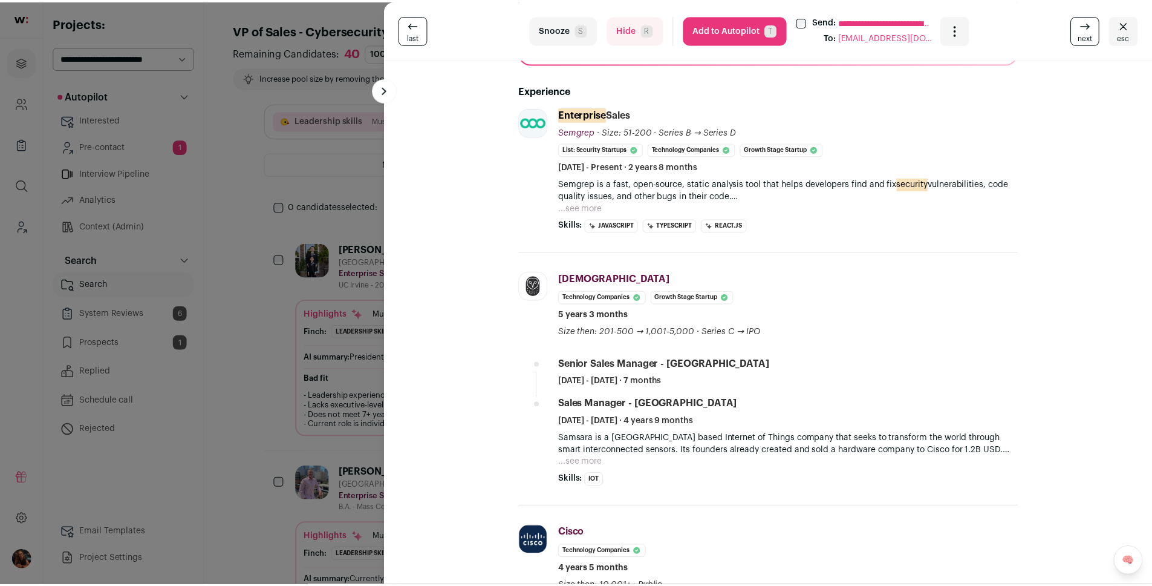
scroll to position [258, 0]
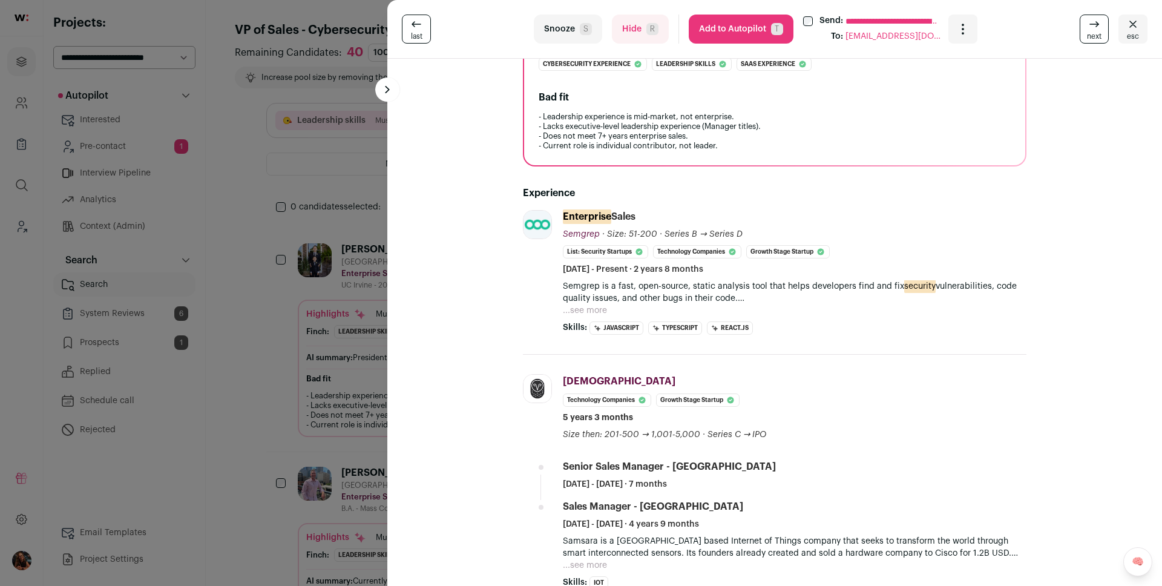
click at [364, 292] on div "**********" at bounding box center [581, 293] width 1162 height 586
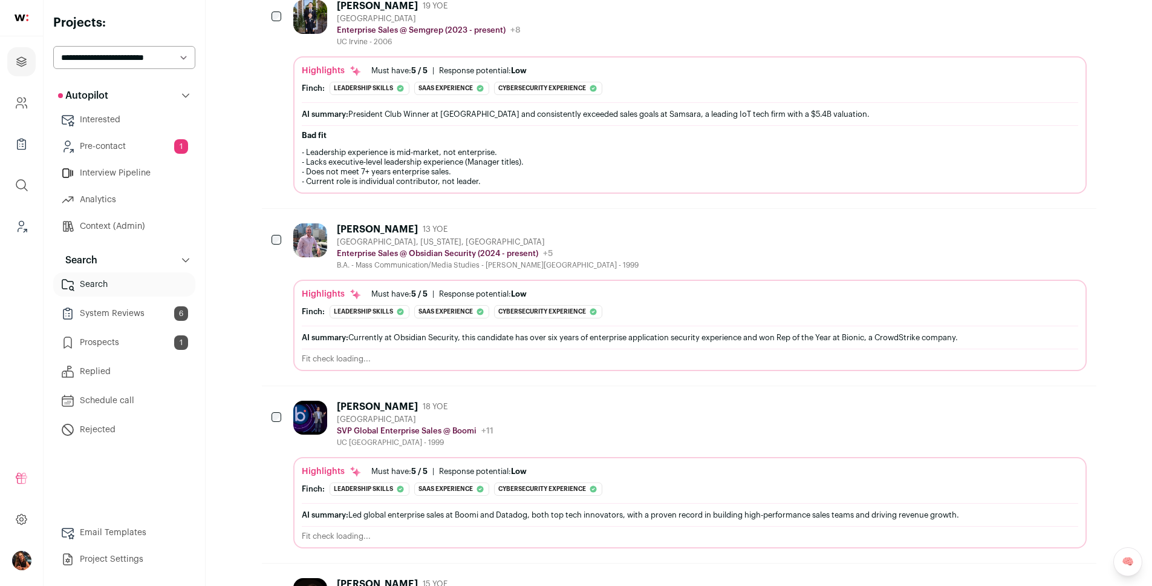
scroll to position [138, 0]
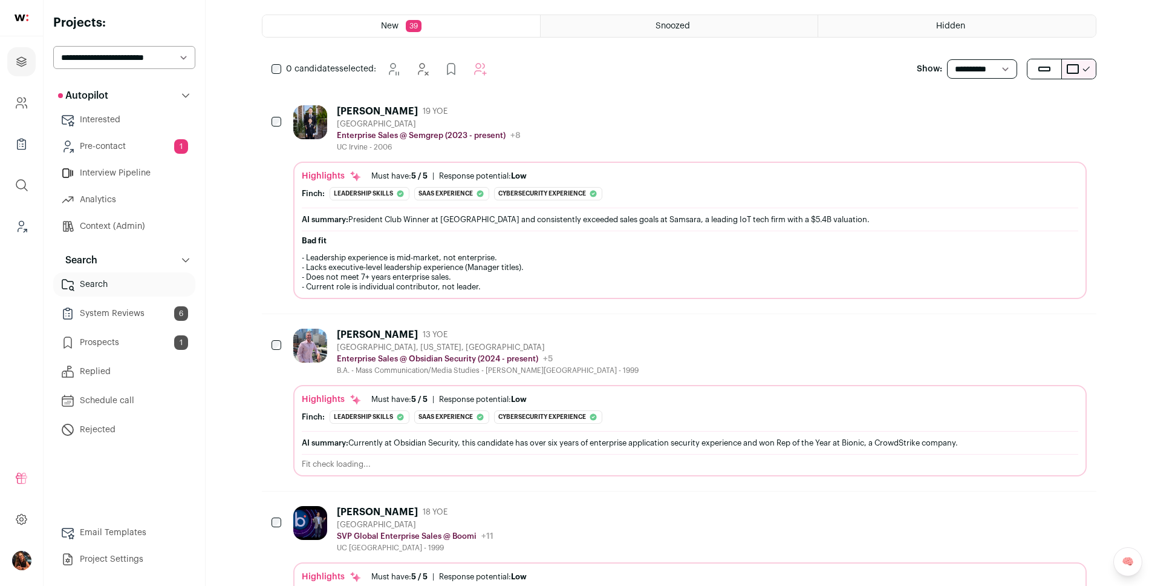
click at [369, 109] on div "Alex Tran" at bounding box center [377, 111] width 81 height 12
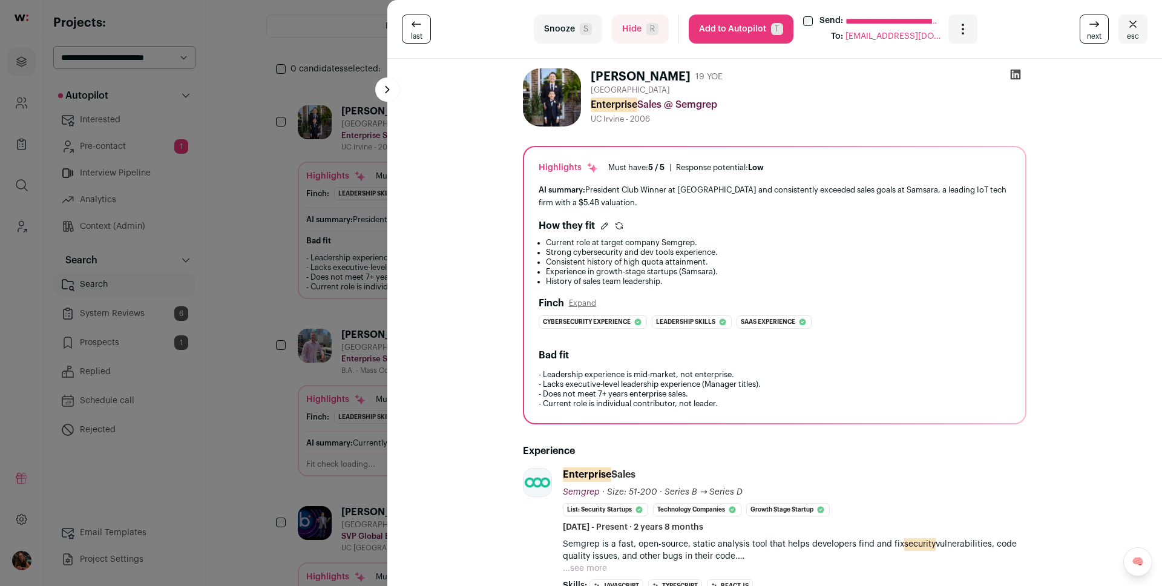
click at [337, 233] on div "**********" at bounding box center [581, 293] width 1162 height 586
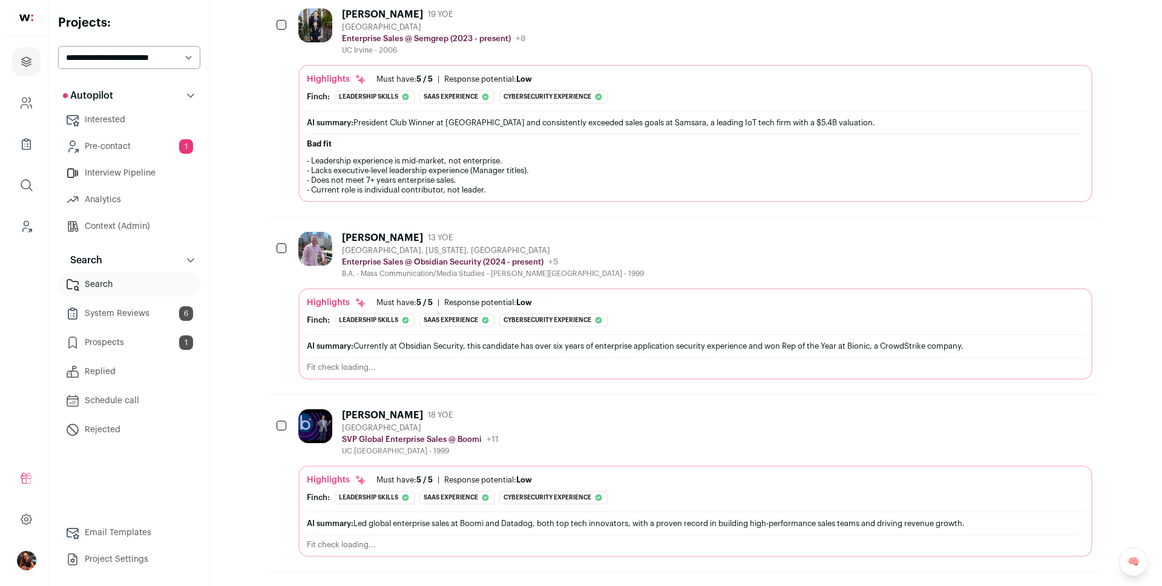
scroll to position [238, 0]
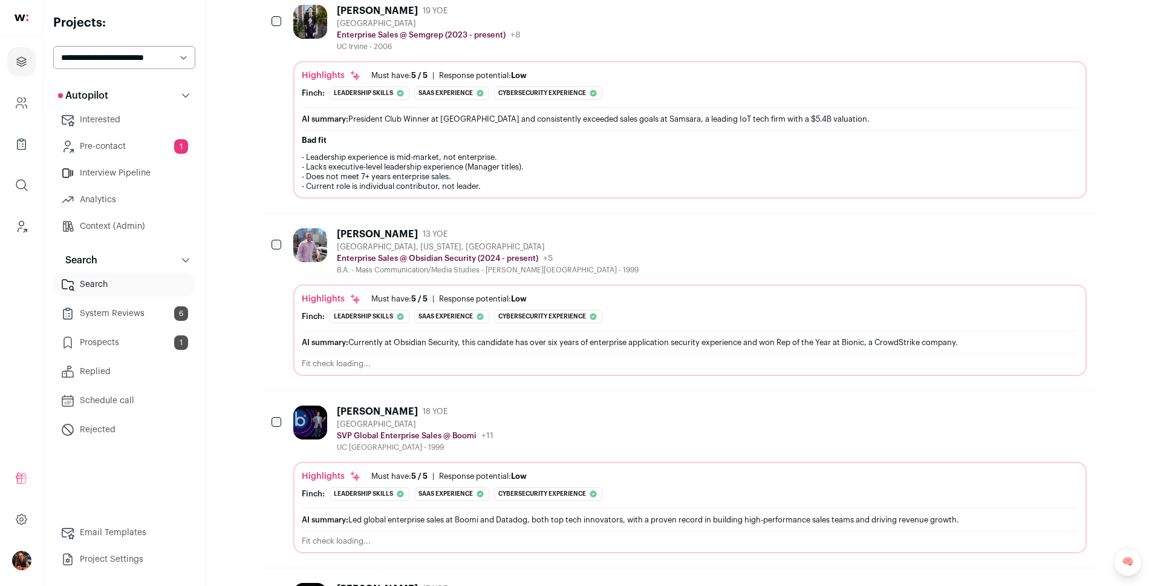
click at [370, 229] on div "Jared Seavey" at bounding box center [377, 234] width 81 height 12
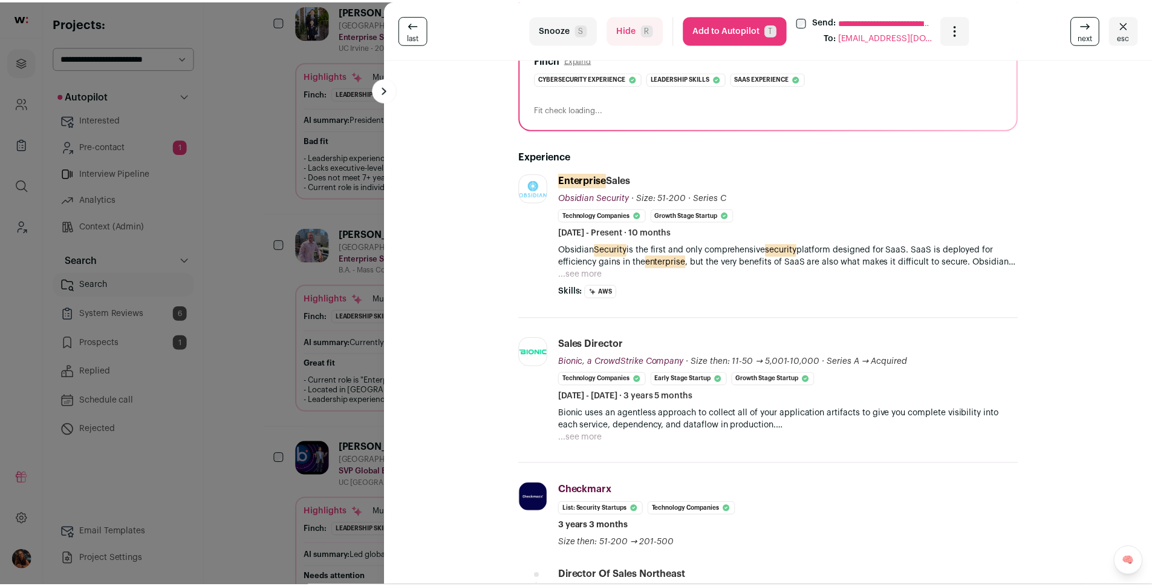
scroll to position [0, 0]
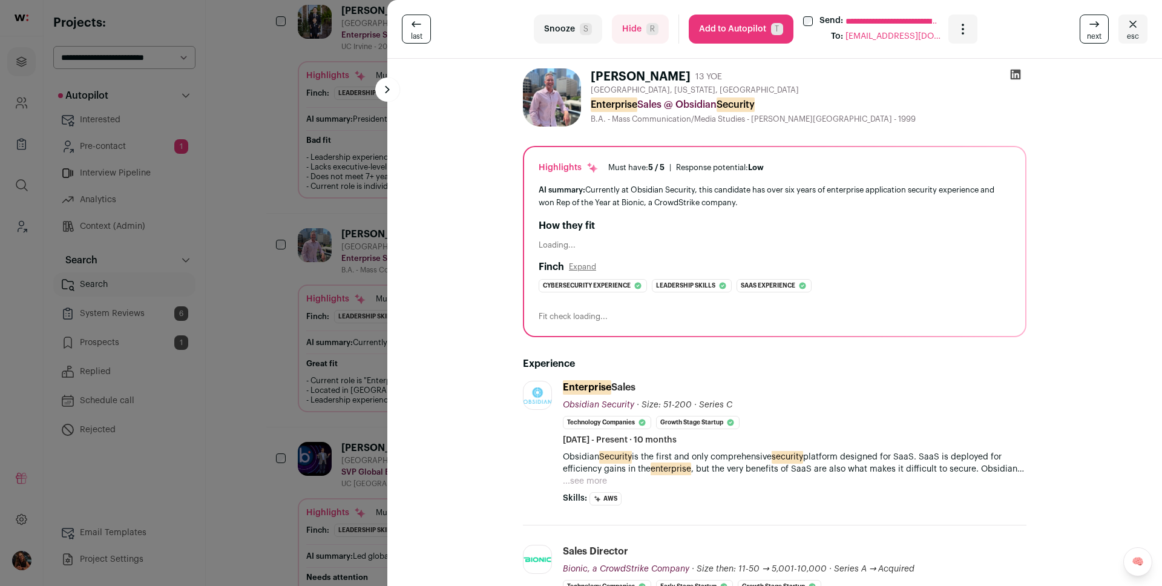
click at [301, 345] on div "**********" at bounding box center [581, 293] width 1162 height 586
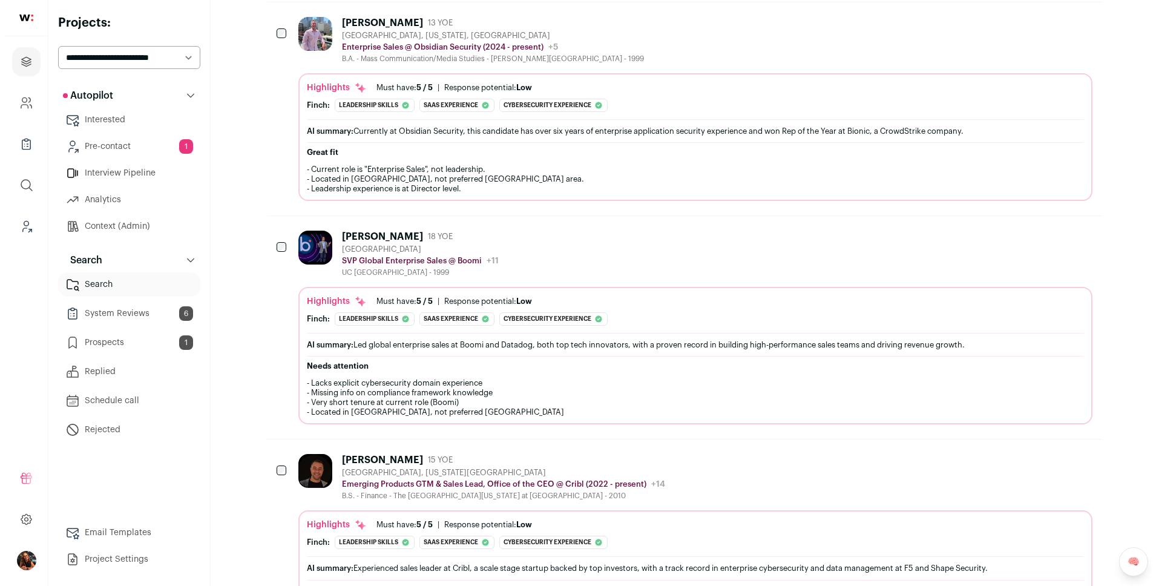
scroll to position [451, 0]
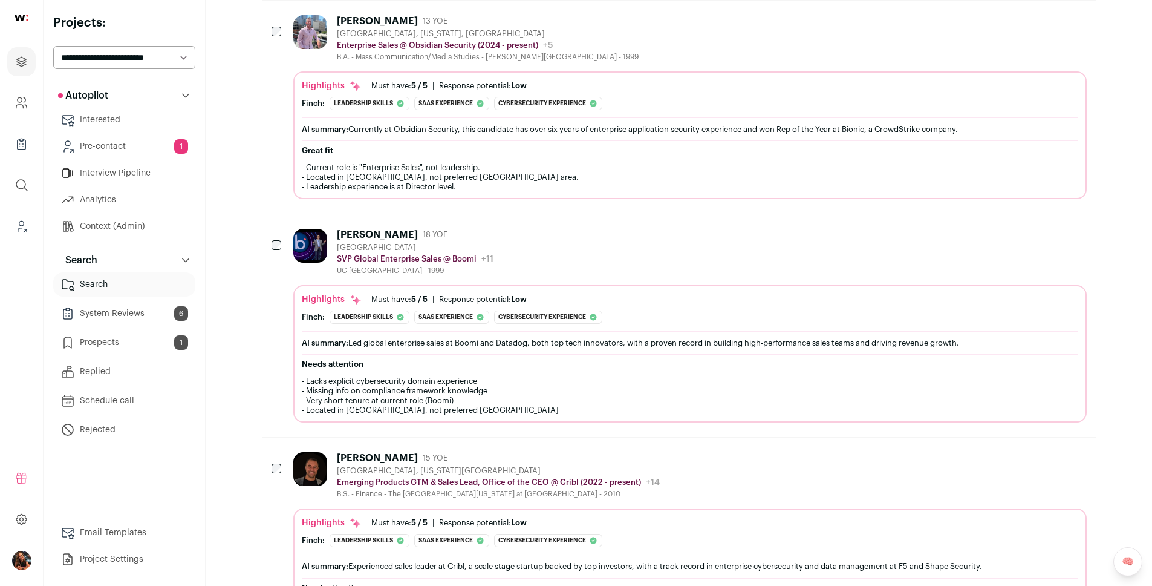
click at [367, 231] on div "Lee Hunt" at bounding box center [377, 235] width 81 height 12
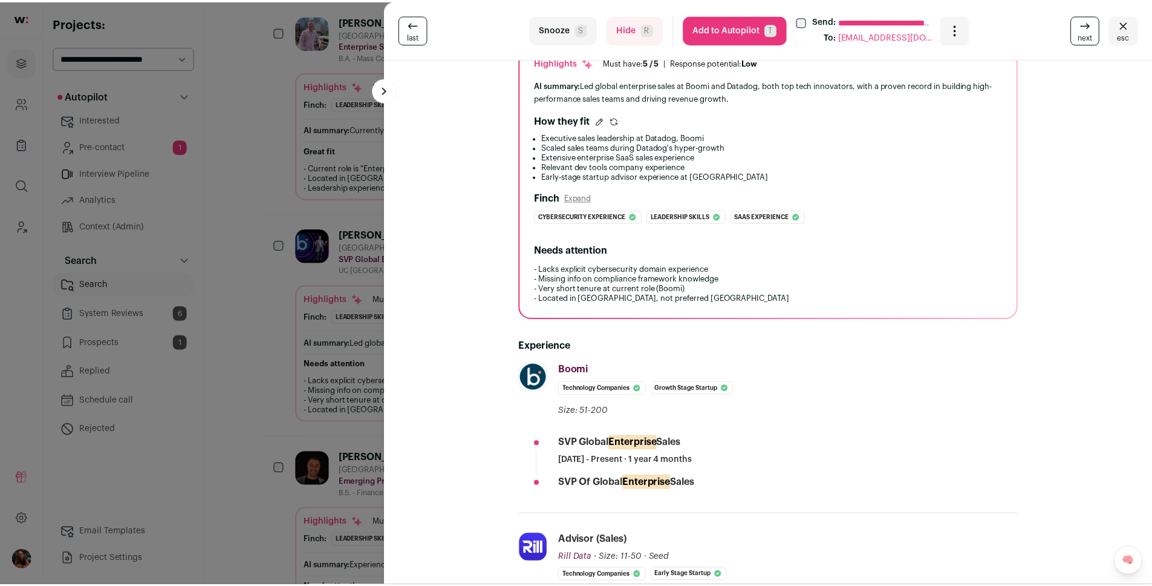
scroll to position [0, 0]
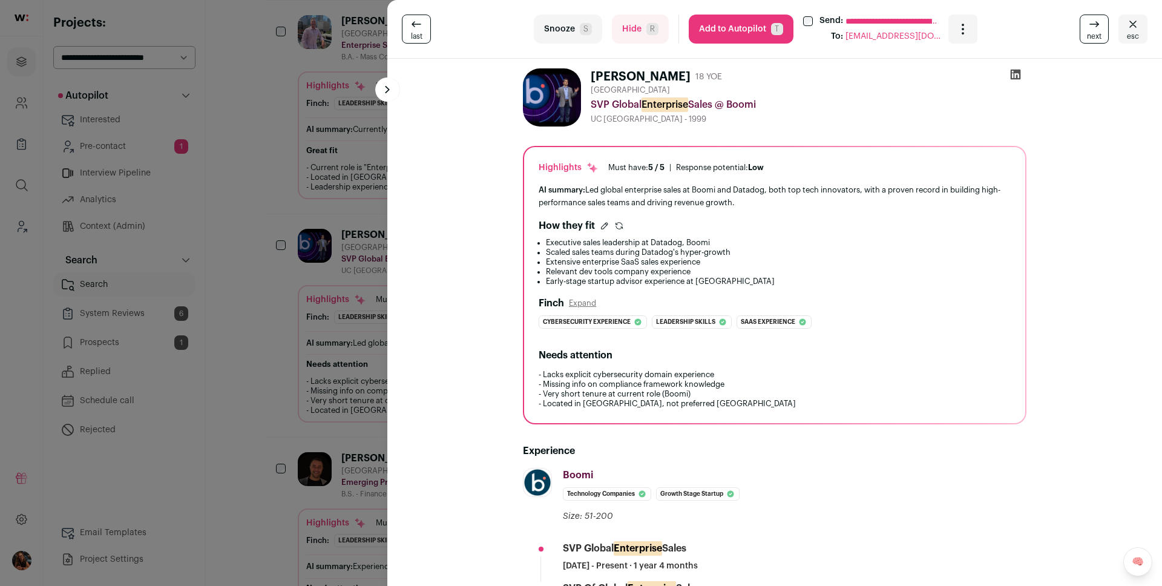
click at [367, 329] on div "**********" at bounding box center [581, 293] width 1162 height 586
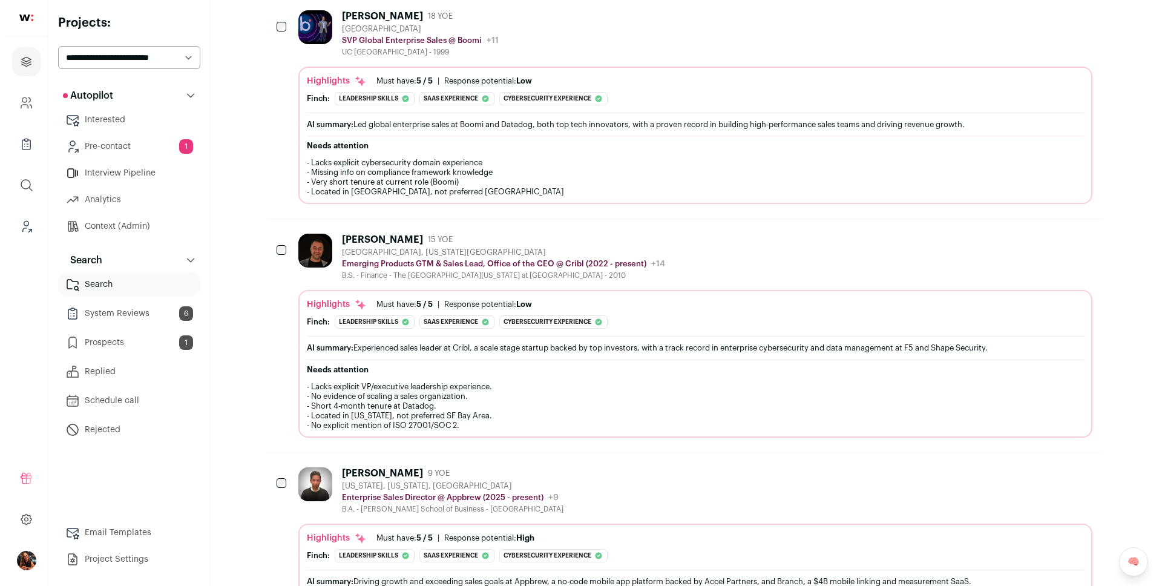
scroll to position [710, 0]
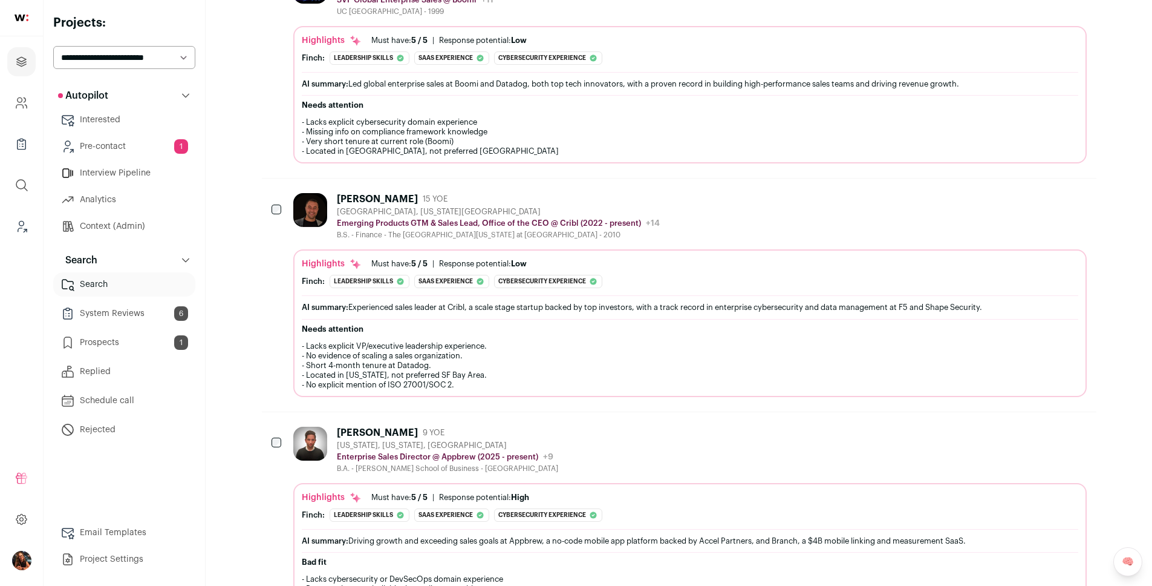
click at [371, 200] on div "Alonso Robles" at bounding box center [377, 199] width 81 height 12
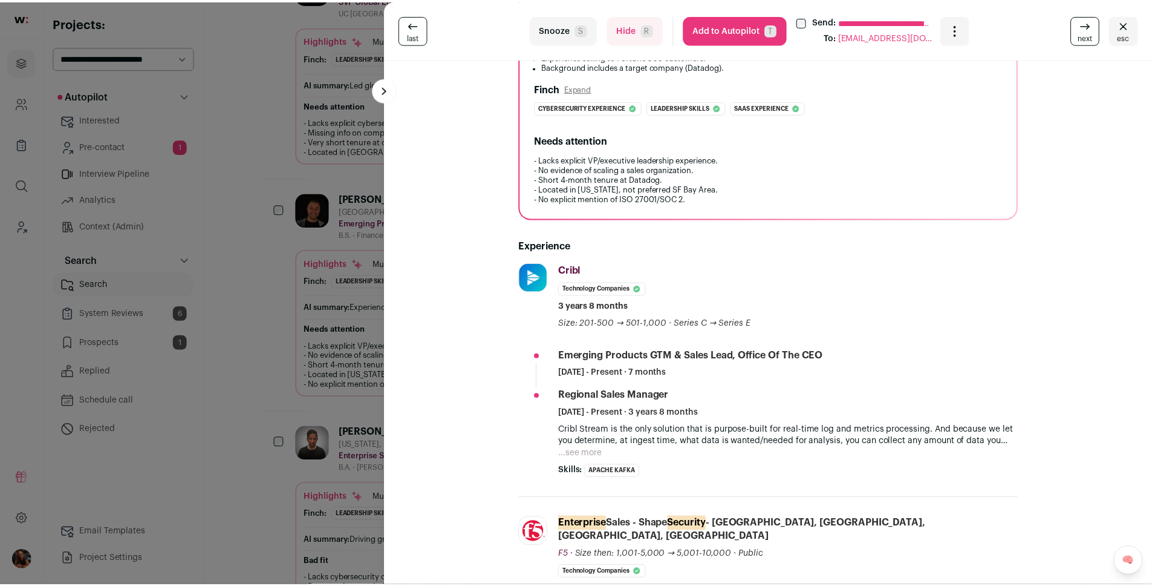
scroll to position [153, 0]
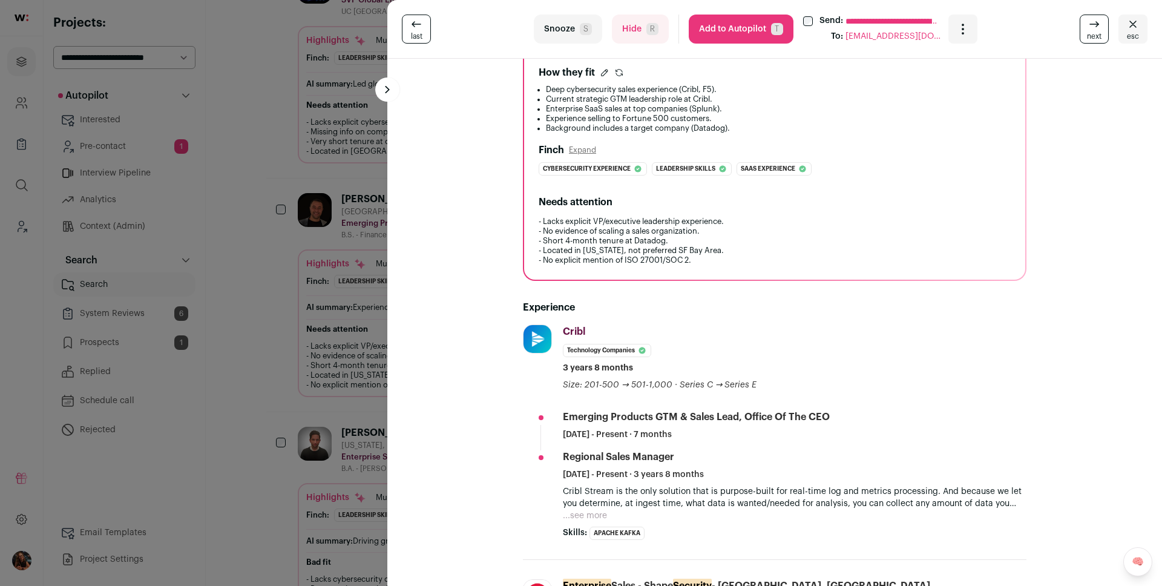
click at [289, 356] on div "**********" at bounding box center [581, 293] width 1162 height 586
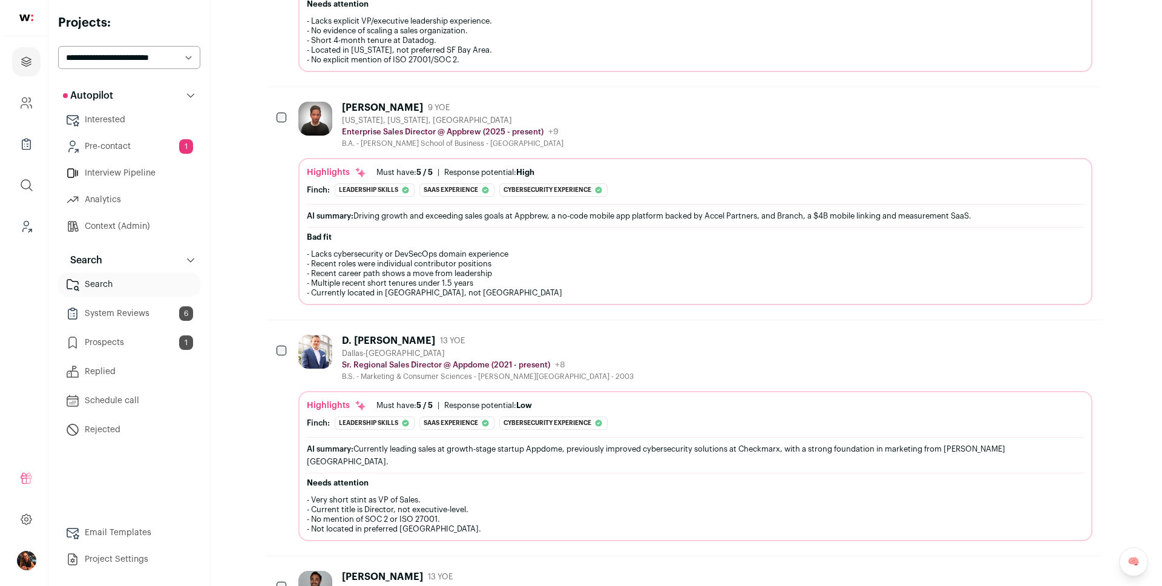
scroll to position [1434, 0]
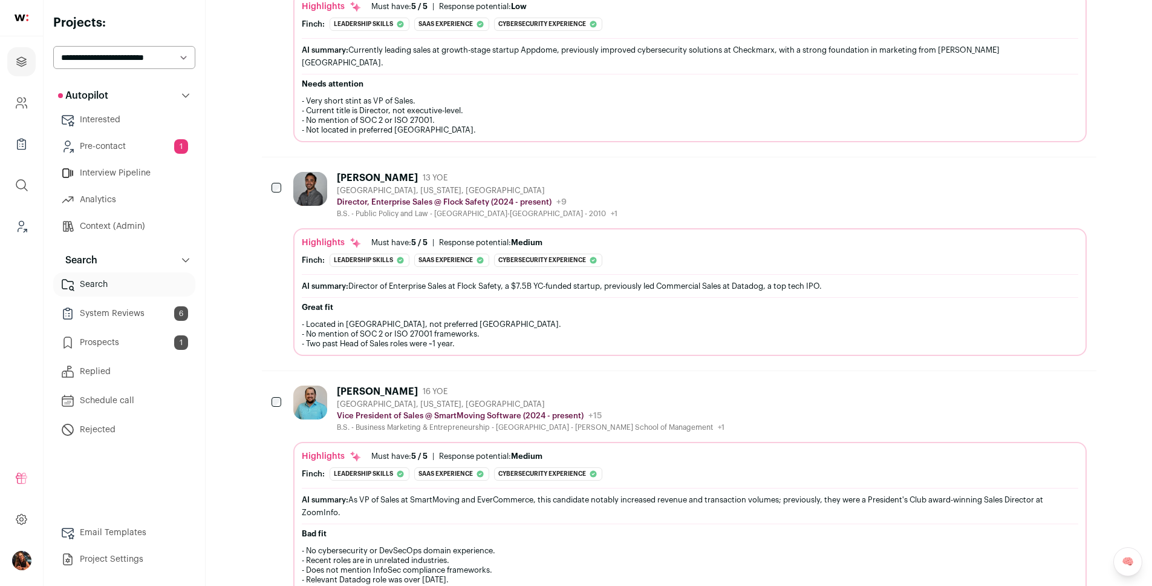
click at [387, 157] on div "Justin Levitas 13 YOE Denver, Colorado, United States Director, Enterprise Sale…" at bounding box center [679, 263] width 835 height 213
click at [385, 172] on div "Justin Levitas" at bounding box center [377, 178] width 81 height 12
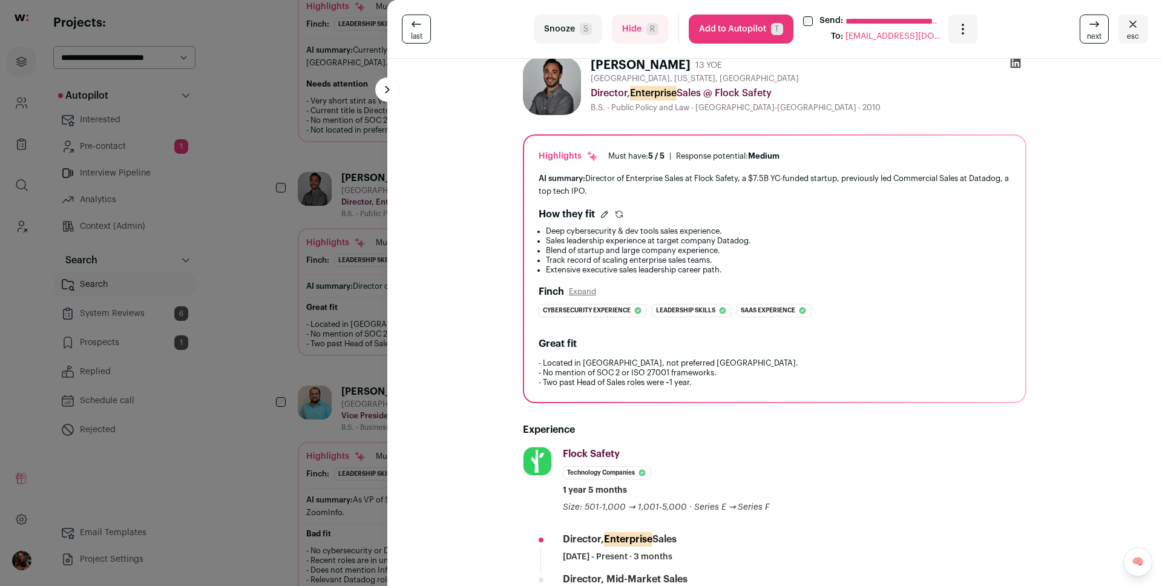
scroll to position [0, 0]
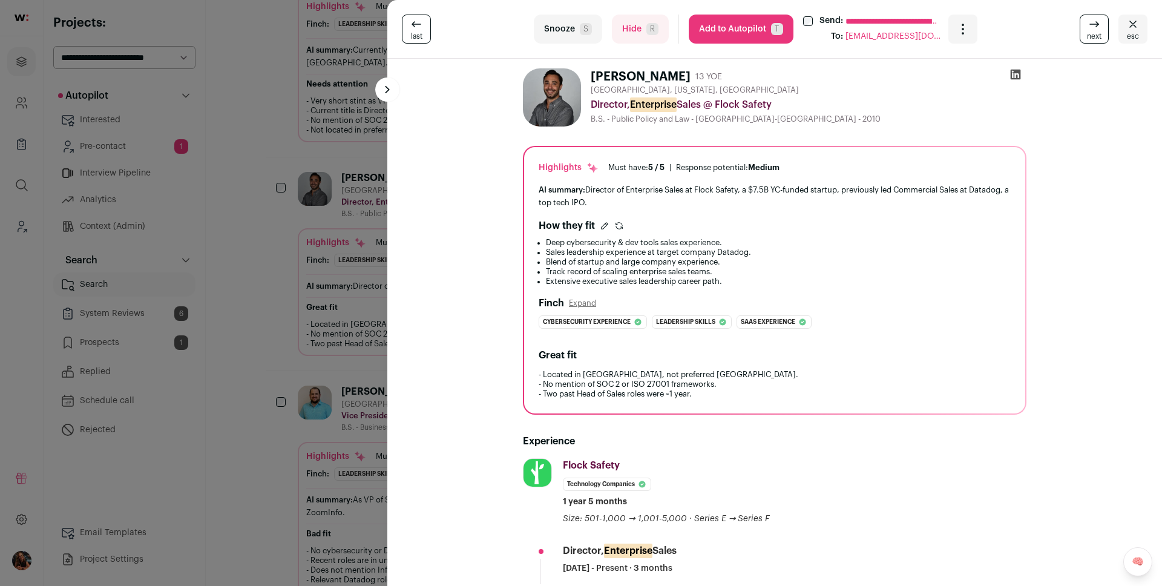
click at [713, 31] on button "Add to Autopilot T" at bounding box center [740, 29] width 105 height 29
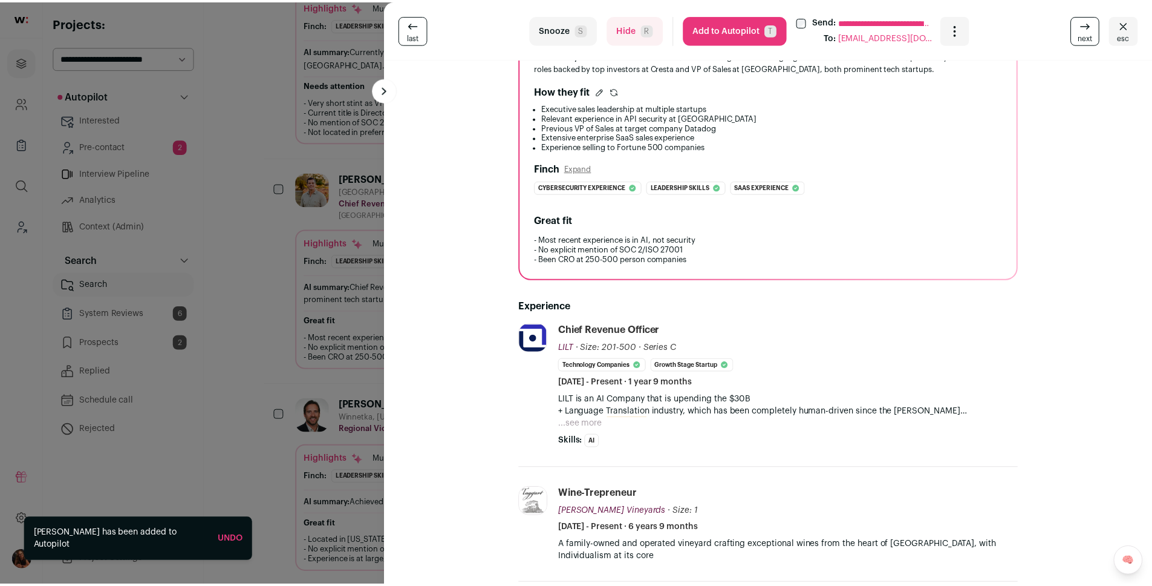
scroll to position [189, 0]
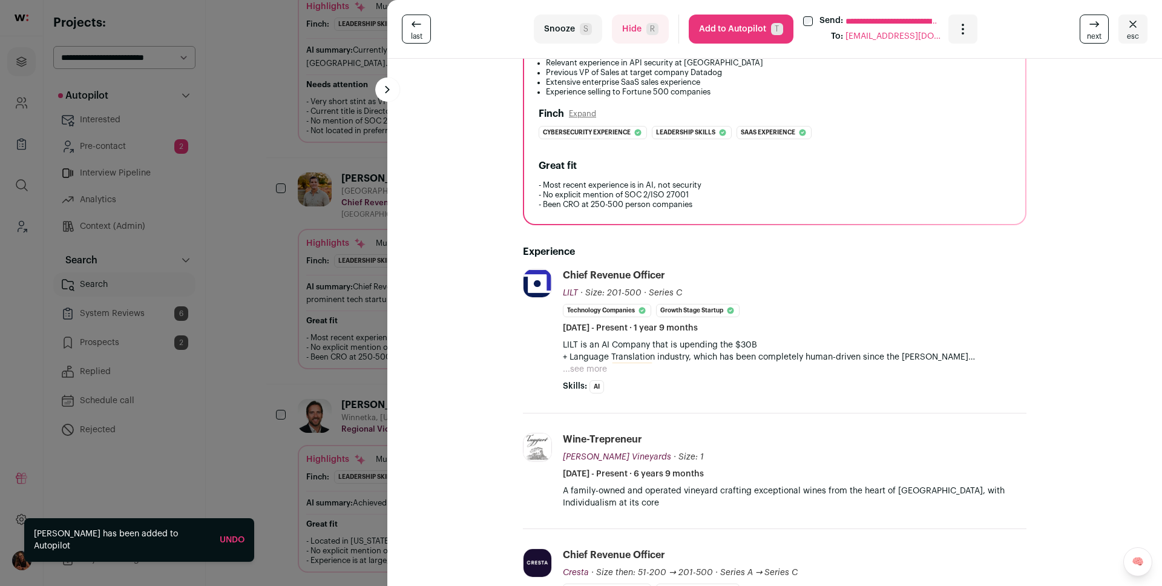
click at [309, 307] on div "**********" at bounding box center [581, 293] width 1162 height 586
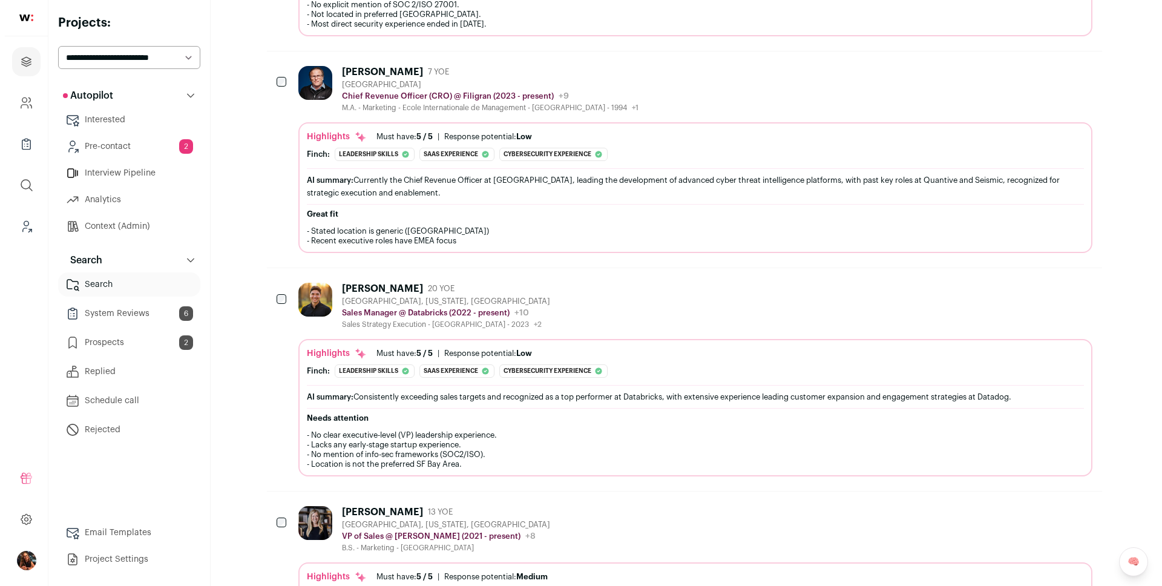
scroll to position [2614, 0]
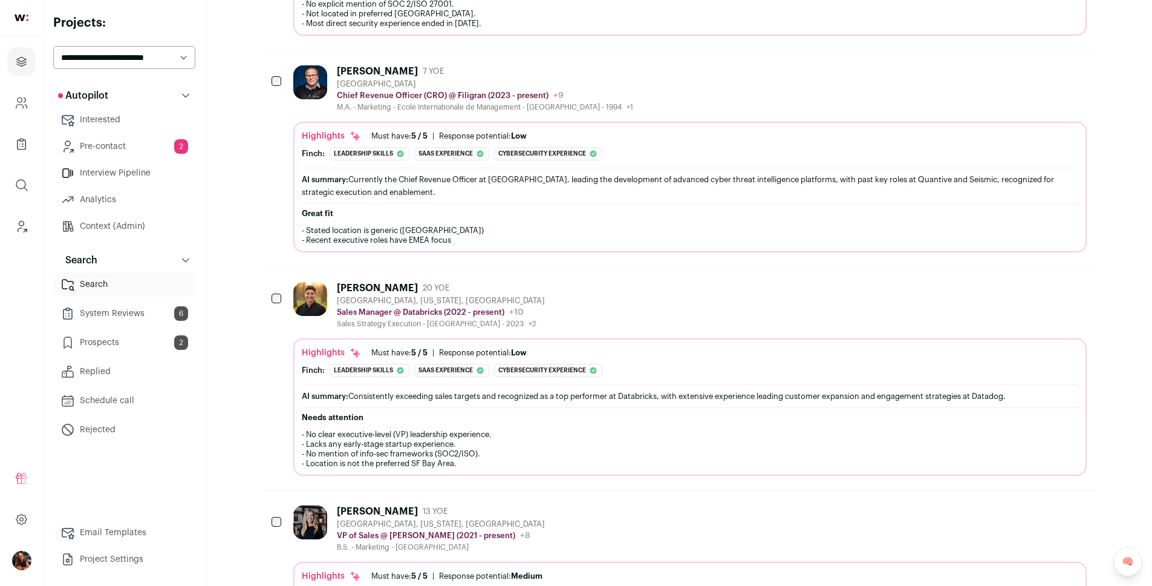
click at [310, 293] on img at bounding box center [310, 299] width 34 height 34
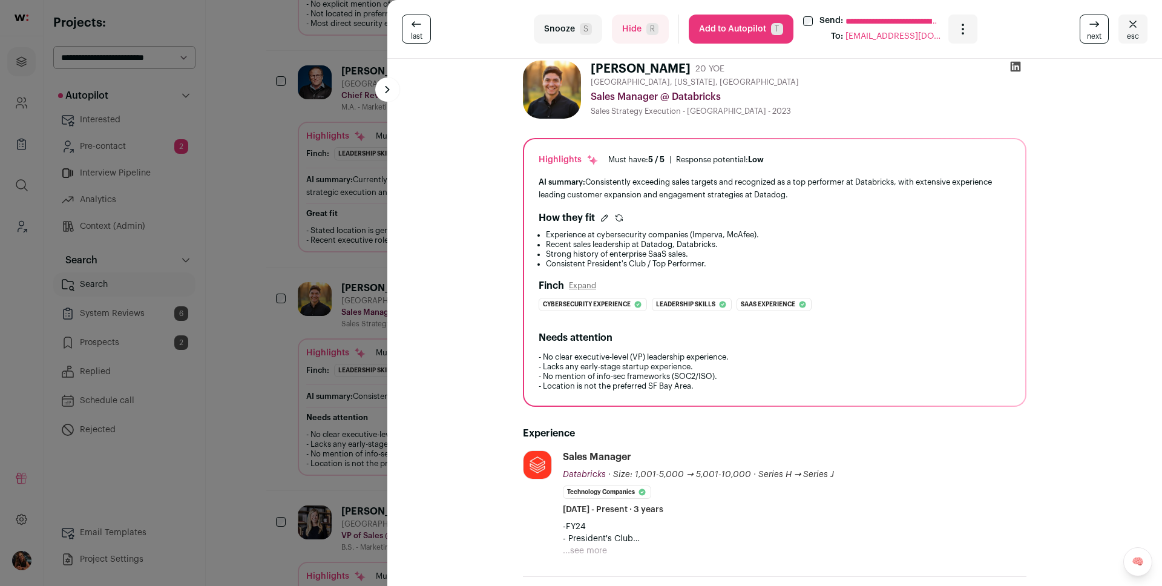
scroll to position [0, 0]
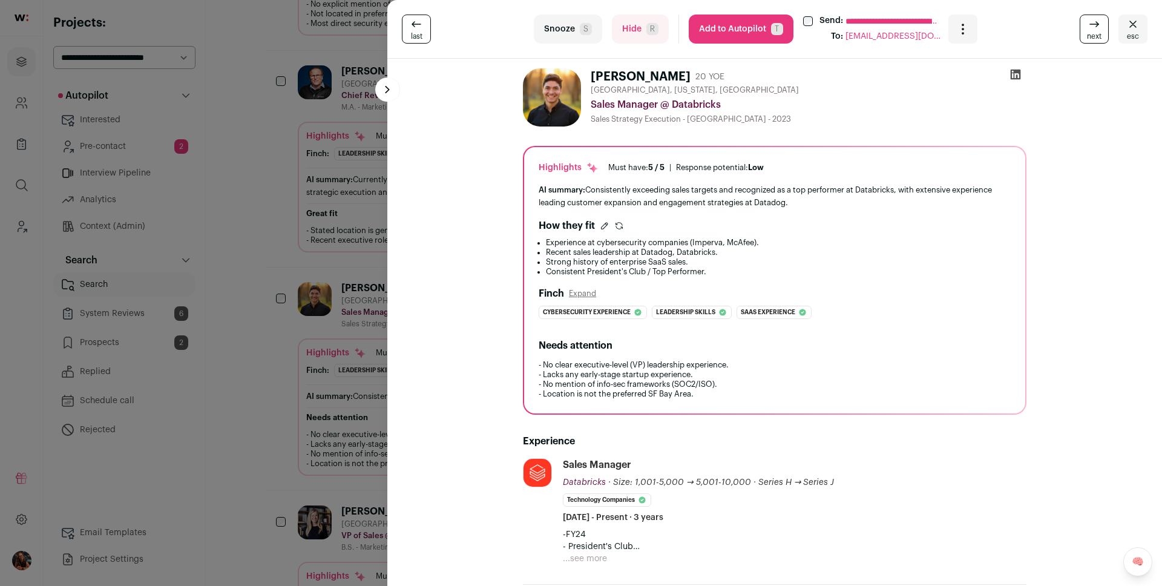
click at [735, 33] on button "Add to Autopilot T" at bounding box center [740, 29] width 105 height 29
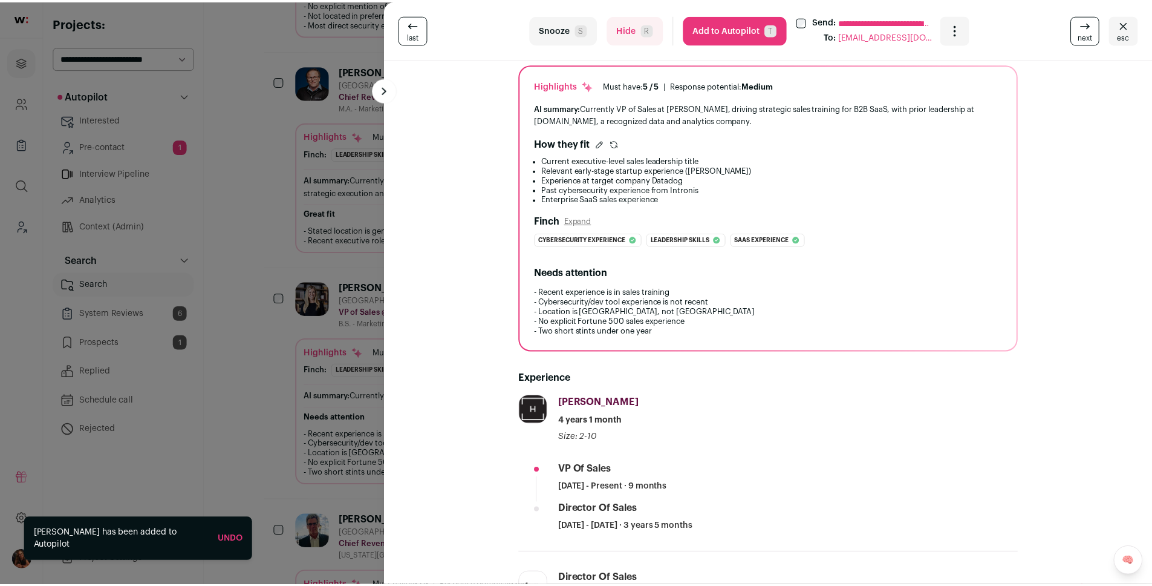
scroll to position [232, 0]
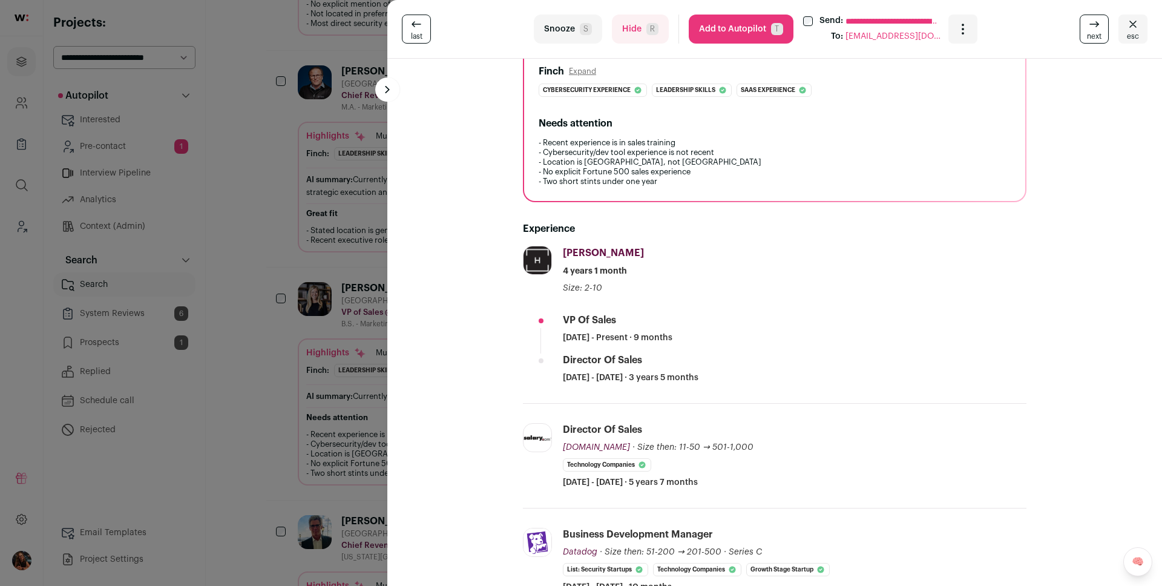
click at [267, 406] on div "**********" at bounding box center [581, 293] width 1162 height 586
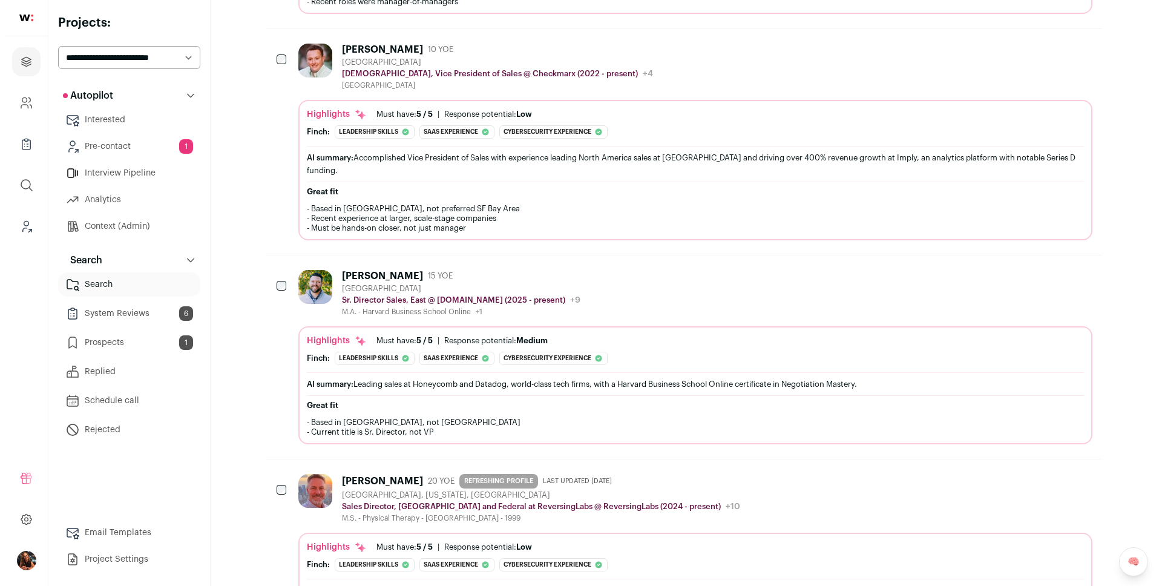
scroll to position [3644, 0]
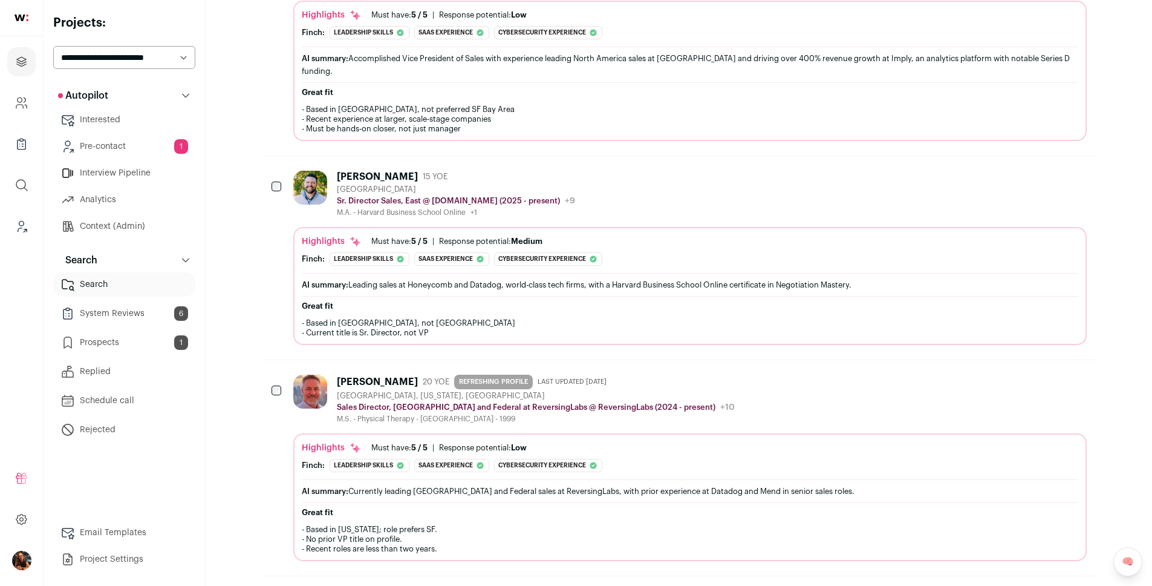
click at [392, 171] on div "Garrett Weliever" at bounding box center [377, 177] width 81 height 12
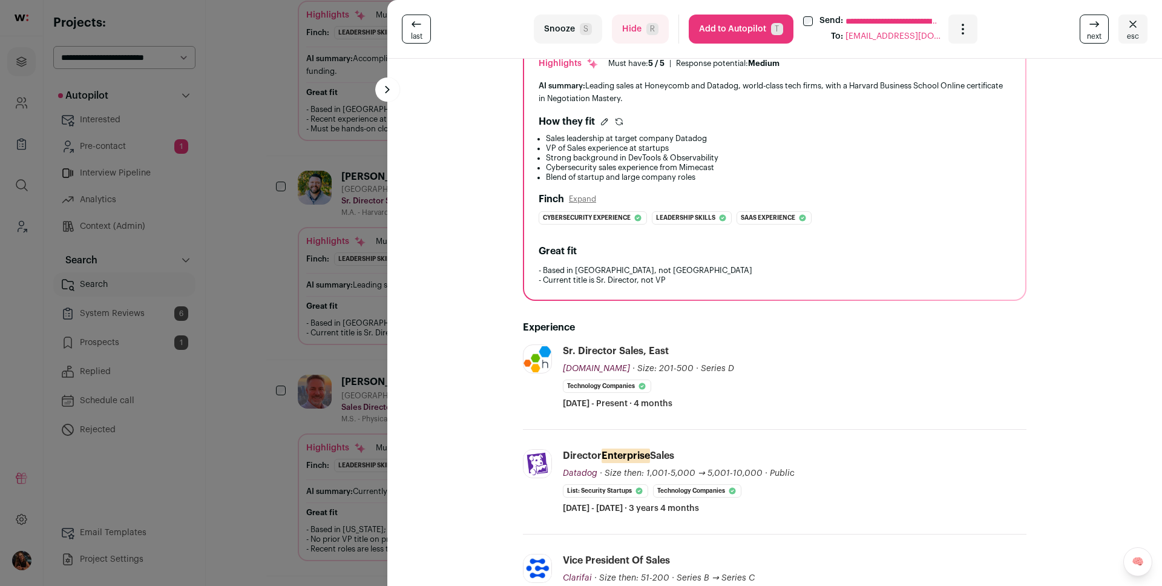
scroll to position [0, 0]
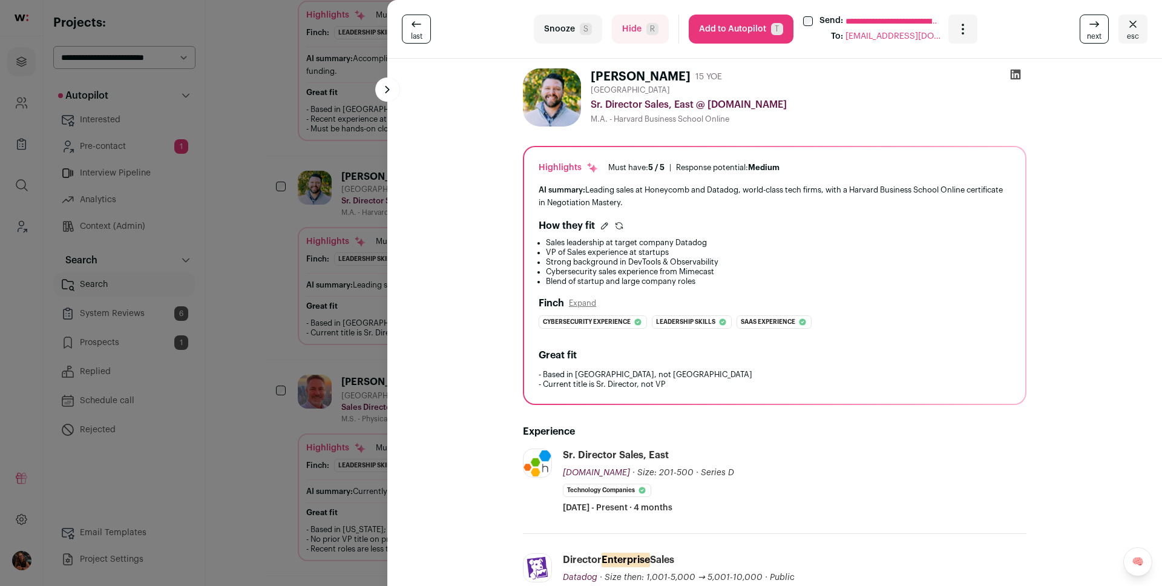
click at [730, 31] on button "Add to Autopilot T" at bounding box center [740, 29] width 105 height 29
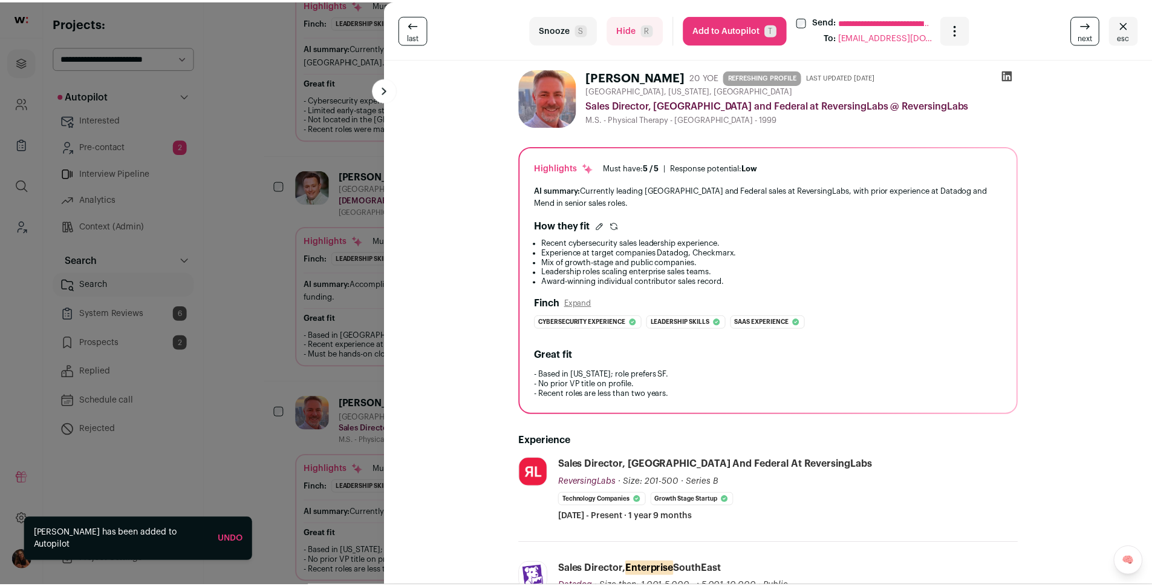
scroll to position [3869, 0]
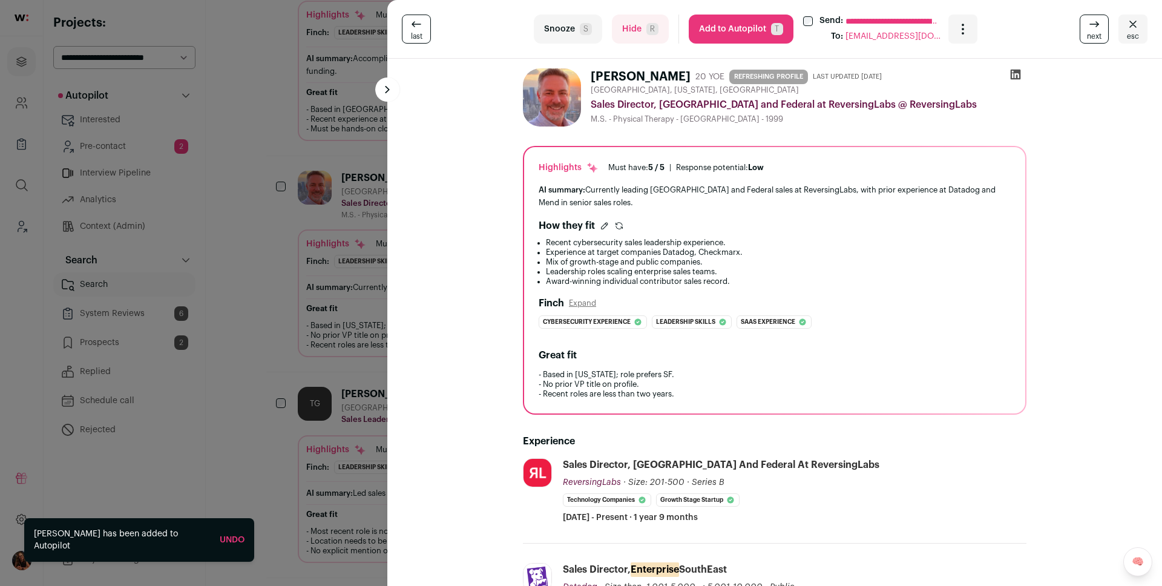
click at [268, 198] on div "**********" at bounding box center [581, 293] width 1162 height 586
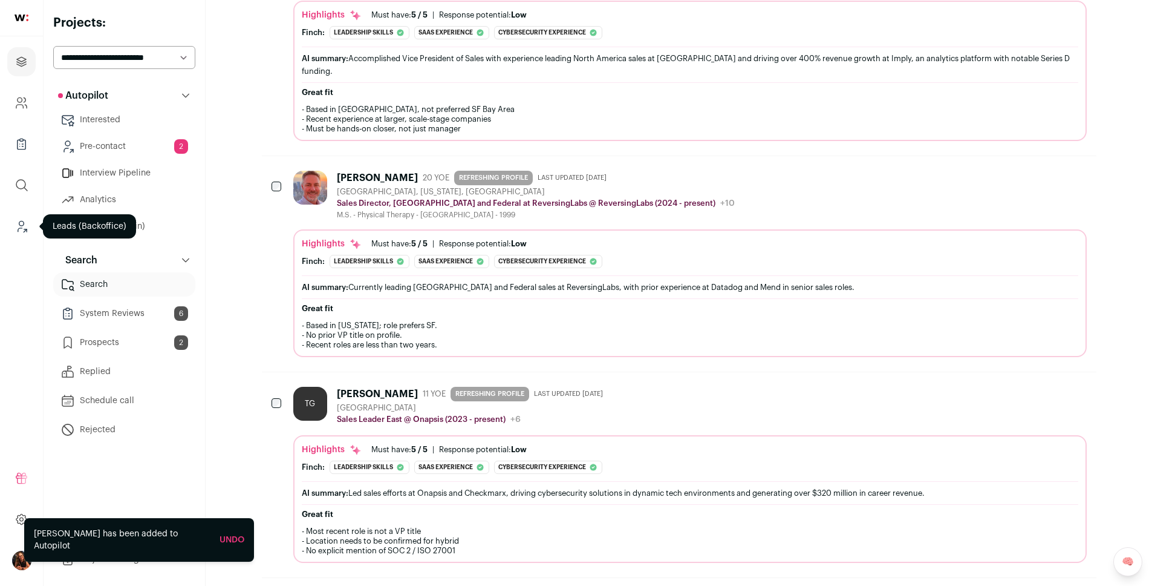
click at [18, 224] on icon "Leads (Backoffice)" at bounding box center [22, 226] width 14 height 15
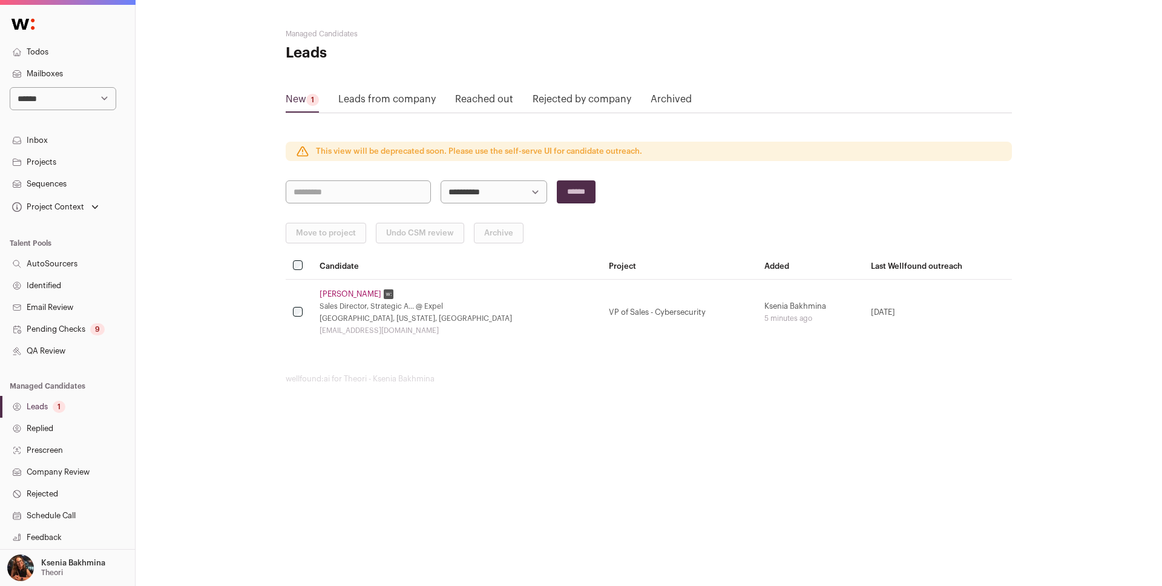
click at [62, 331] on link "Pending Checks 9" at bounding box center [67, 329] width 135 height 22
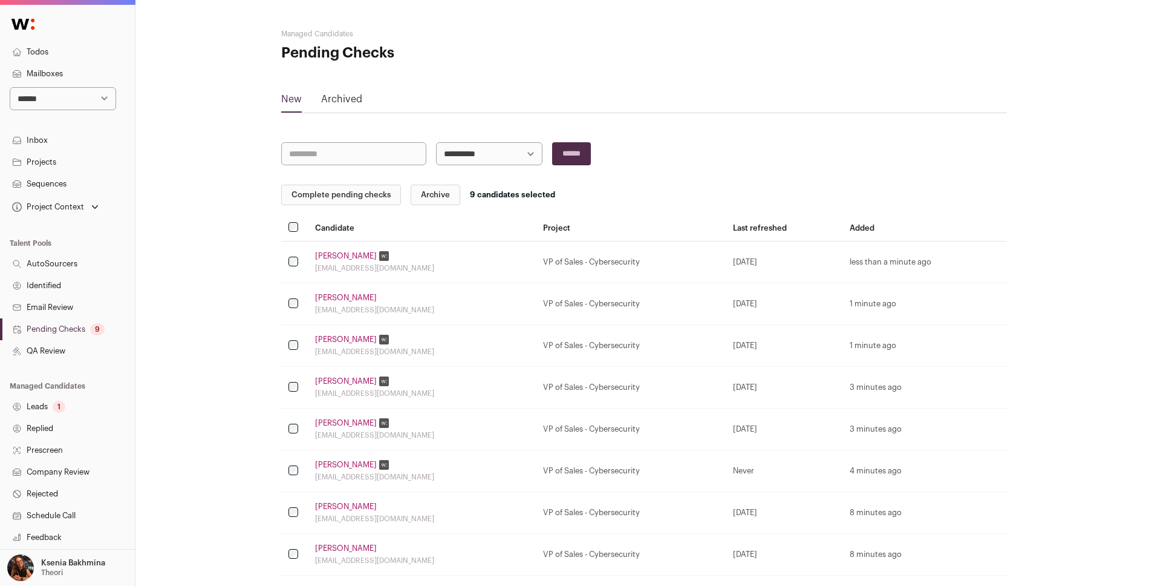
click at [342, 194] on button "Complete pending checks" at bounding box center [341, 195] width 120 height 21
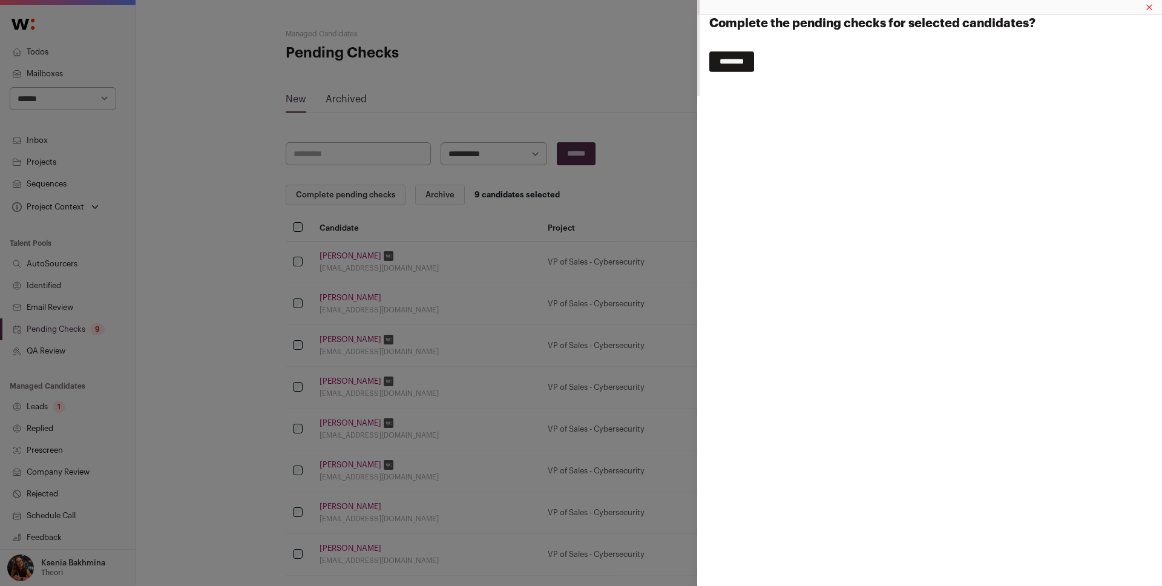
click at [719, 61] on input "********" at bounding box center [731, 61] width 45 height 21
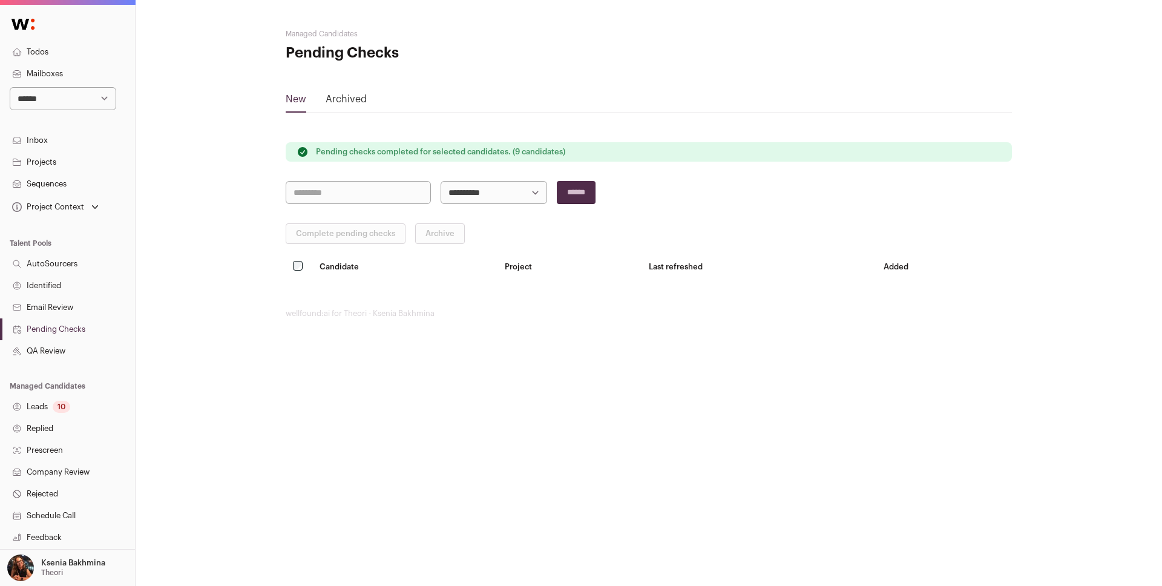
click at [38, 404] on link "Leads 10" at bounding box center [67, 407] width 135 height 22
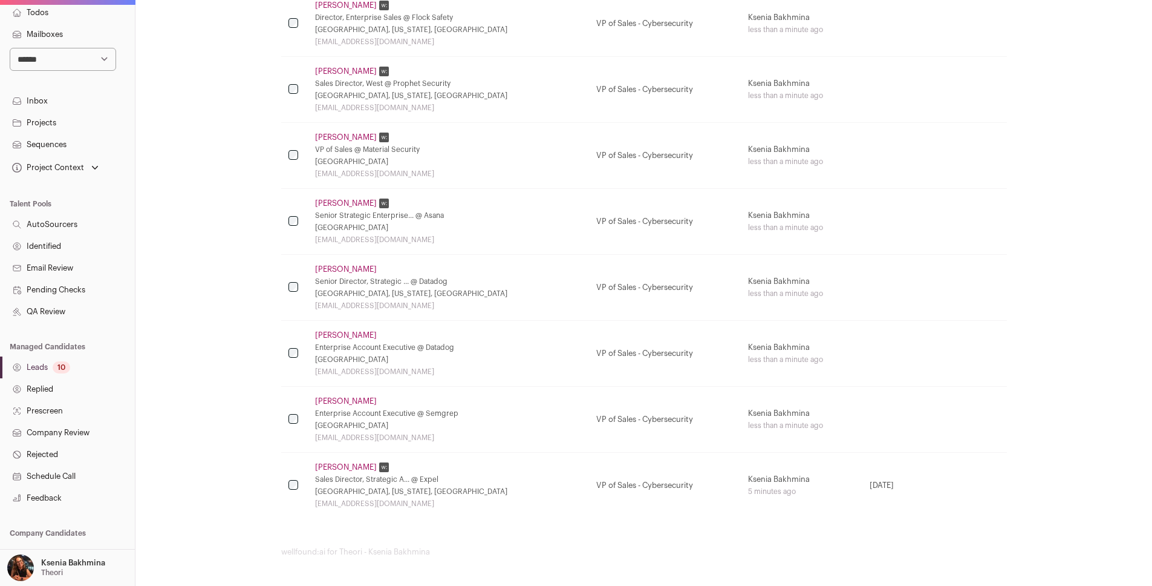
scroll to position [111, 0]
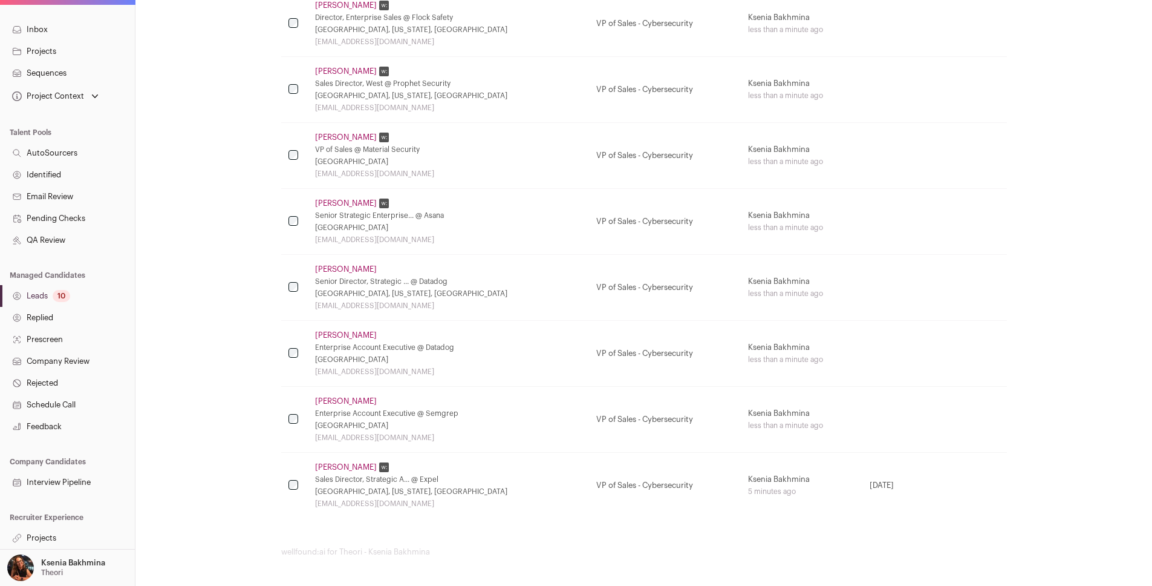
click at [60, 540] on link "Projects" at bounding box center [67, 538] width 135 height 22
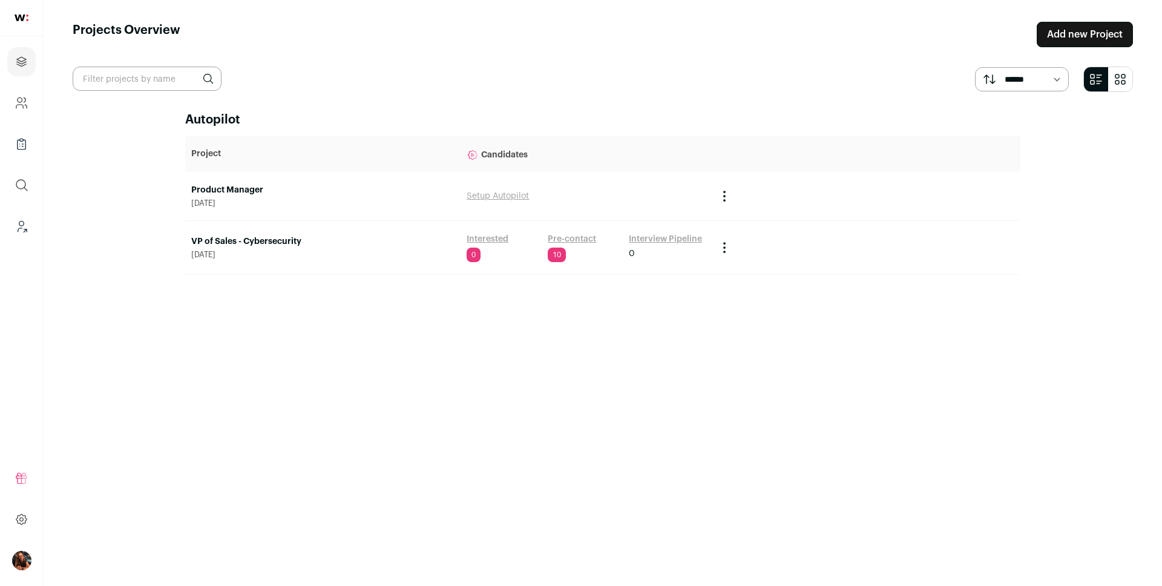
click at [270, 251] on span "August 29, 2025" at bounding box center [322, 255] width 263 height 10
click at [264, 241] on link "VP of Sales - Cybersecurity" at bounding box center [322, 241] width 263 height 12
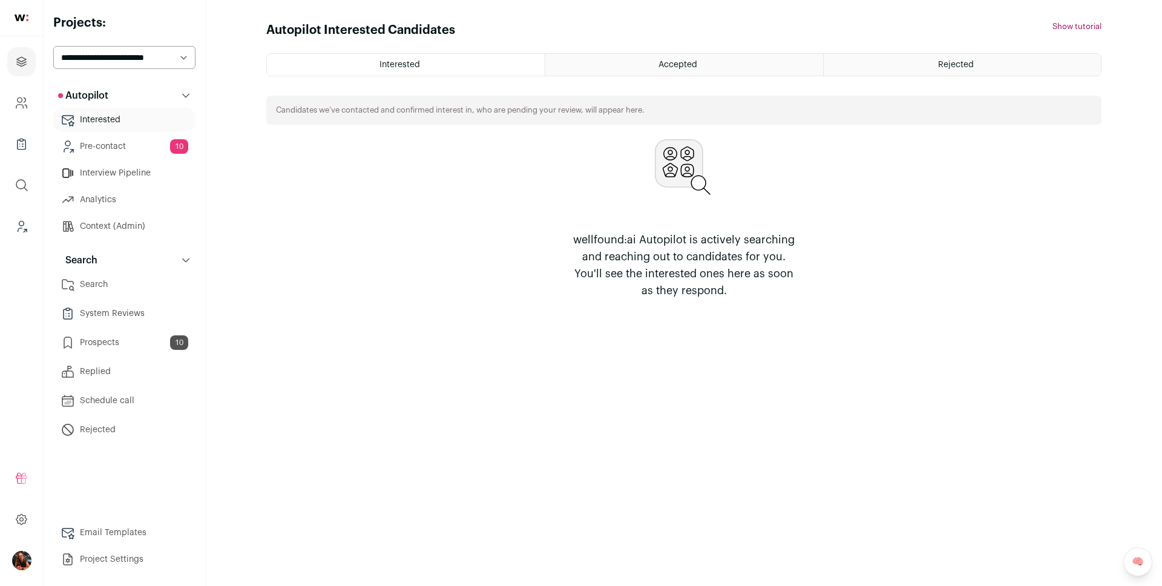
click at [145, 147] on link "Pre-contact 10" at bounding box center [124, 146] width 142 height 24
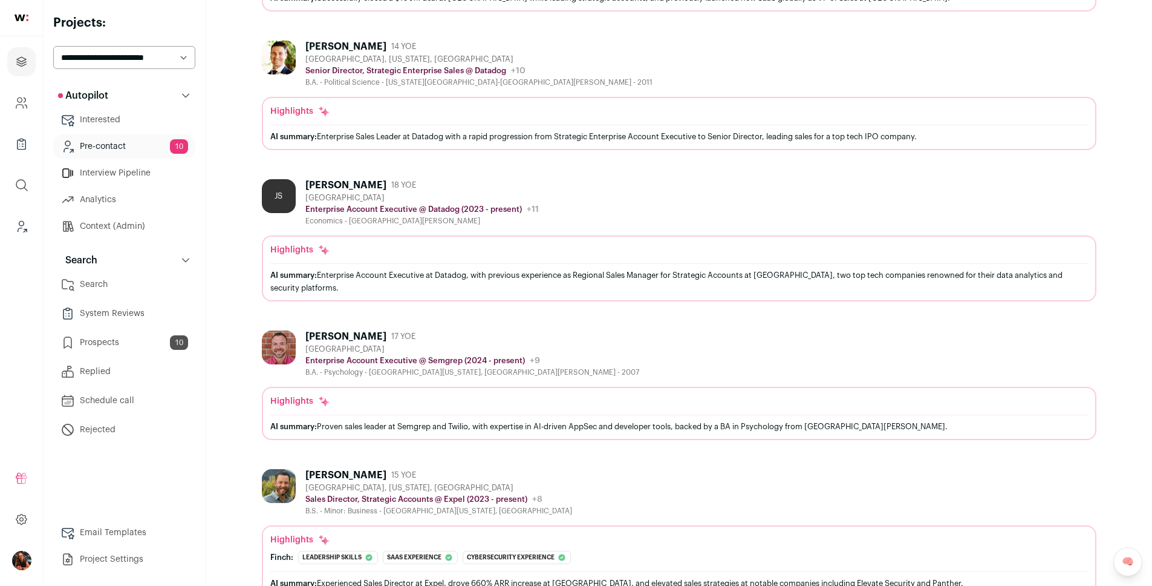
scroll to position [1072, 0]
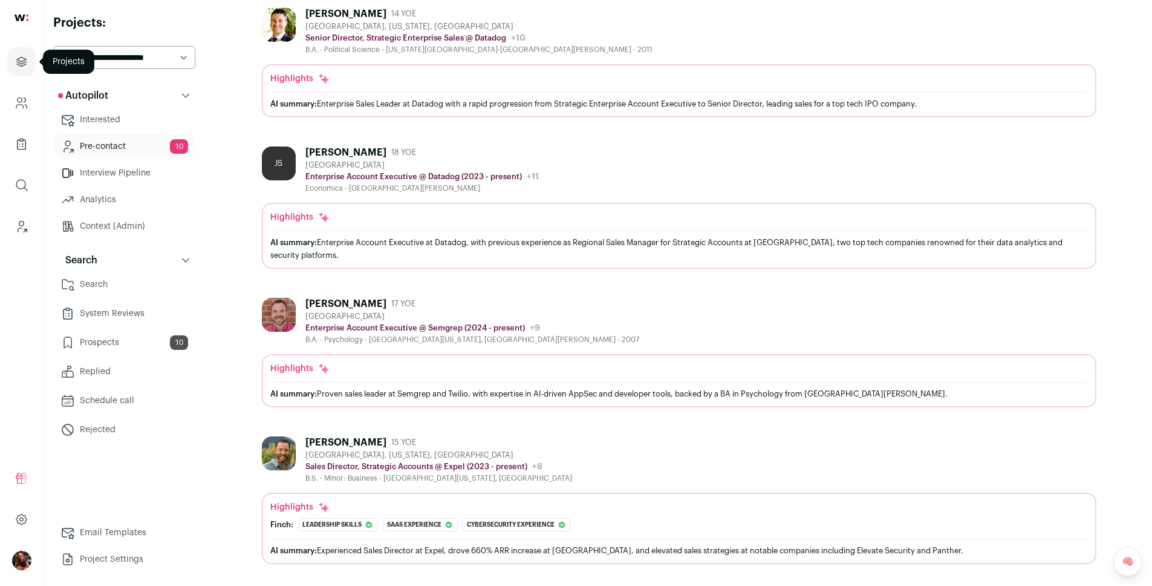
click at [25, 65] on icon "Projects" at bounding box center [22, 61] width 14 height 15
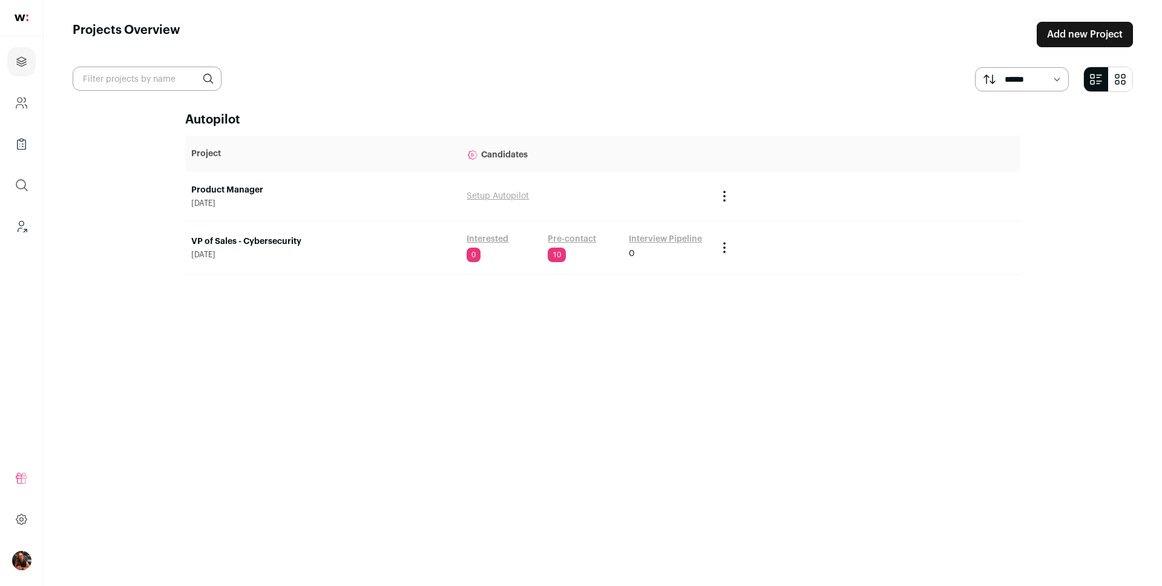
click at [241, 189] on link "Product Manager" at bounding box center [322, 190] width 263 height 12
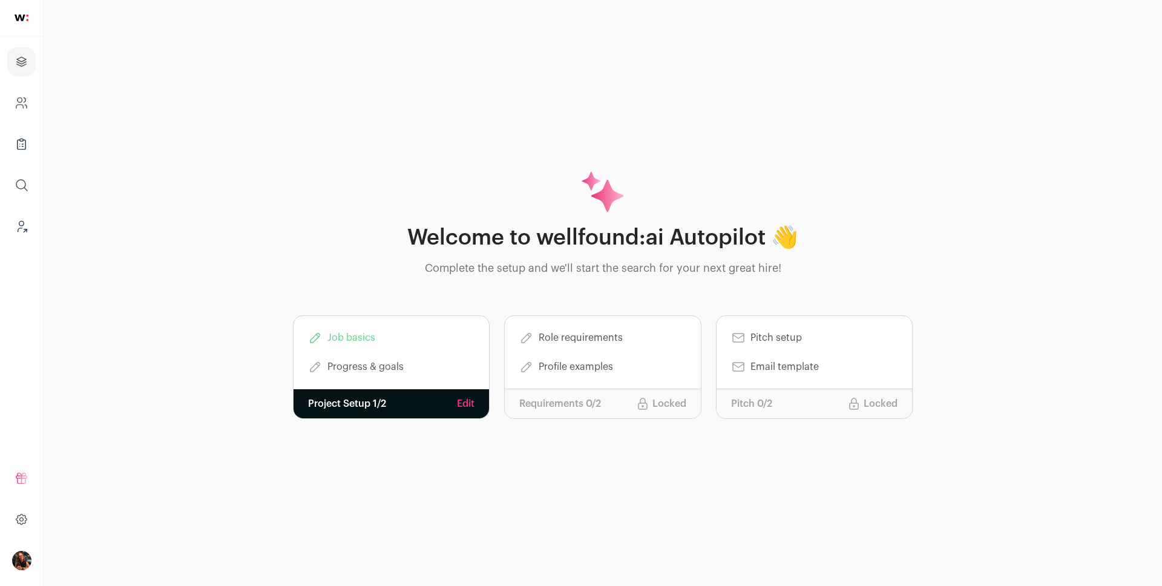
click at [465, 402] on link "Edit" at bounding box center [466, 403] width 18 height 15
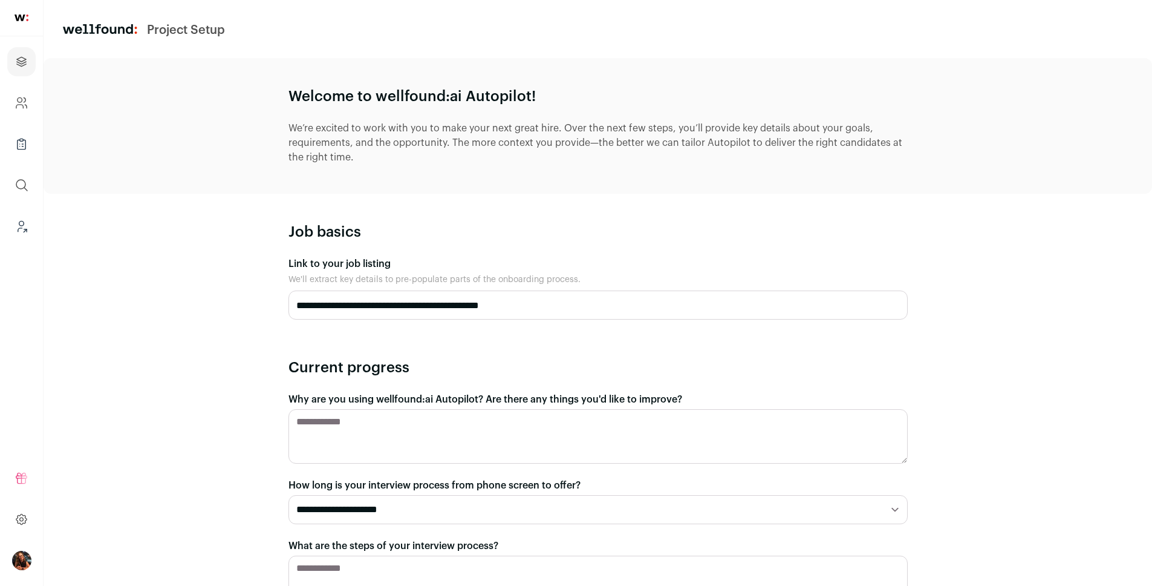
click at [542, 304] on input "**********" at bounding box center [599, 304] width 620 height 29
drag, startPoint x: 540, startPoint y: 304, endPoint x: 265, endPoint y: 307, distance: 275.3
click at [265, 307] on div "**********" at bounding box center [598, 471] width 1109 height 826
click at [16, 229] on icon "Leads (Backoffice)" at bounding box center [22, 226] width 14 height 15
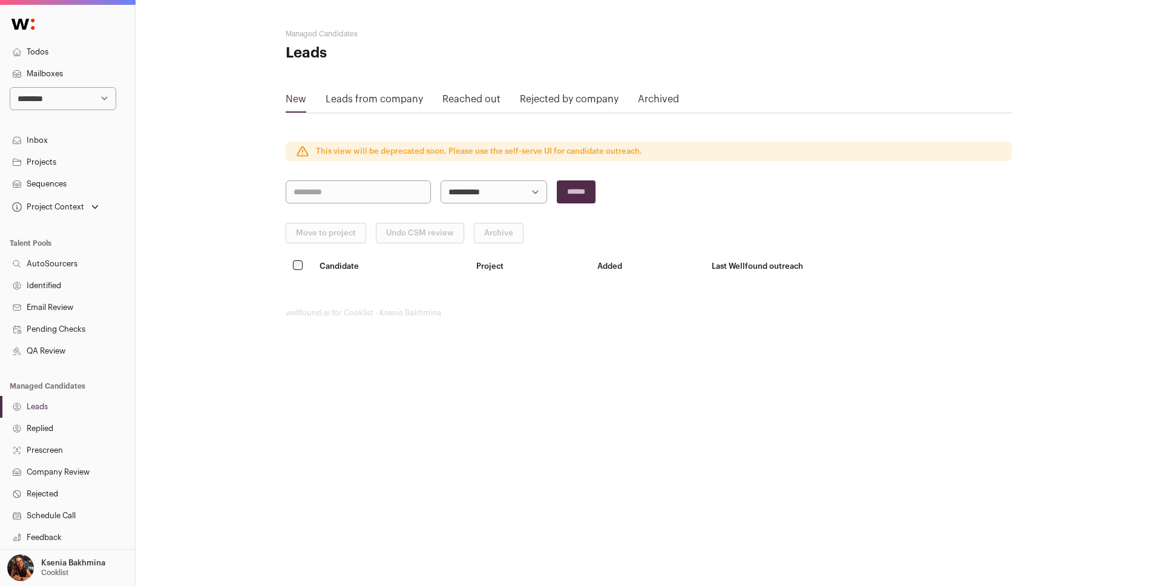
click at [52, 162] on link "Projects" at bounding box center [67, 162] width 135 height 22
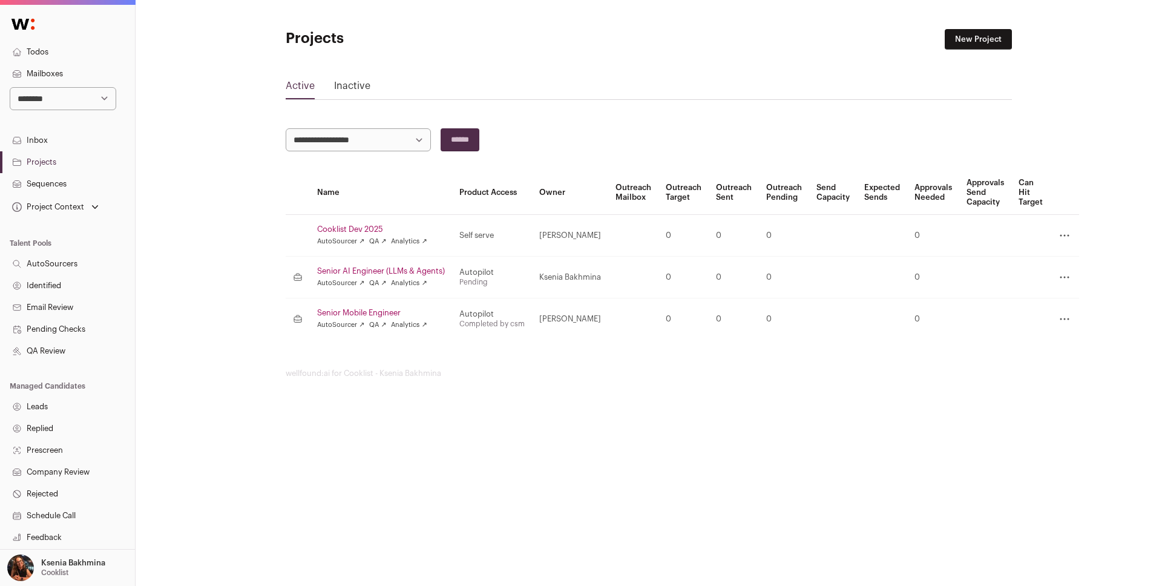
click at [958, 39] on link "New Project" at bounding box center [977, 39] width 67 height 21
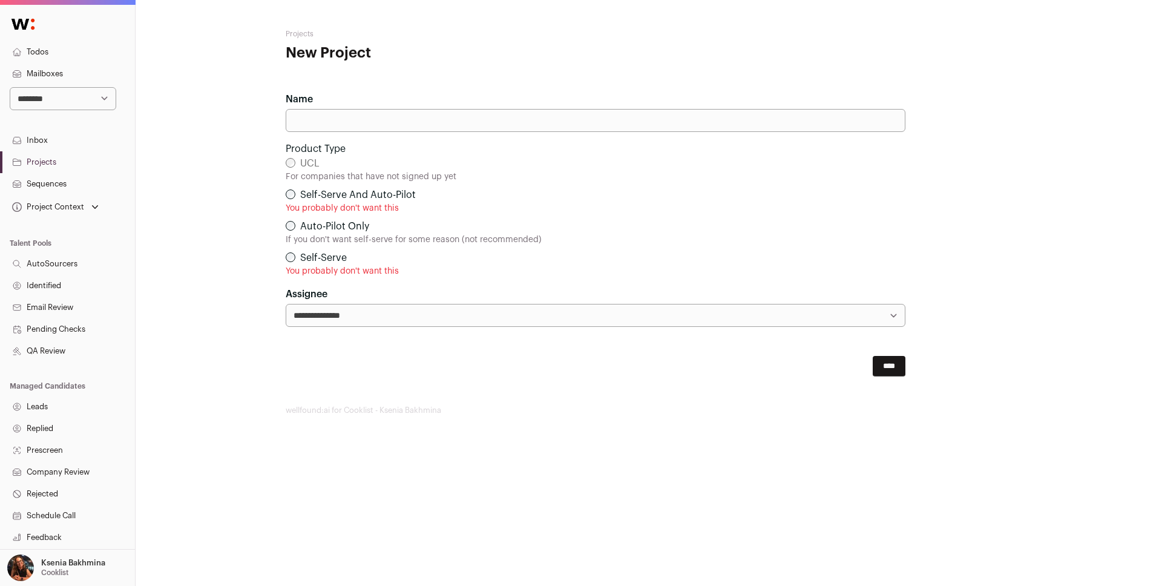
click at [322, 128] on input "Name" at bounding box center [596, 120] width 620 height 23
paste input "**********"
type input "**********"
click at [872, 361] on input "****" at bounding box center [888, 366] width 33 height 21
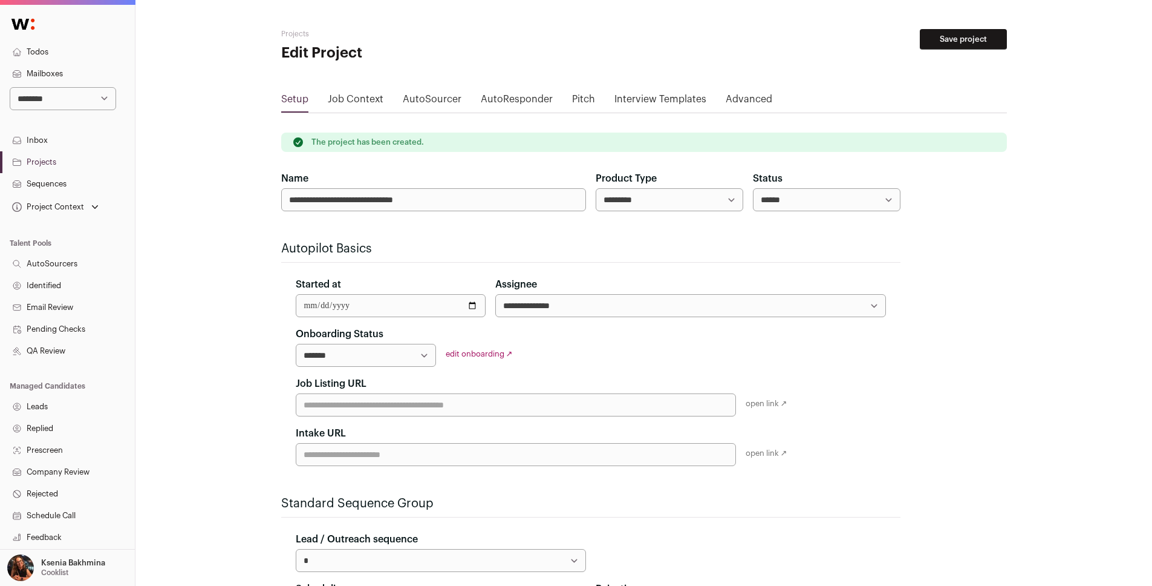
click at [379, 394] on input "Job Listing URL" at bounding box center [516, 404] width 440 height 23
paste input "**********"
type input "**********"
click at [963, 38] on button "Save project" at bounding box center [963, 39] width 87 height 21
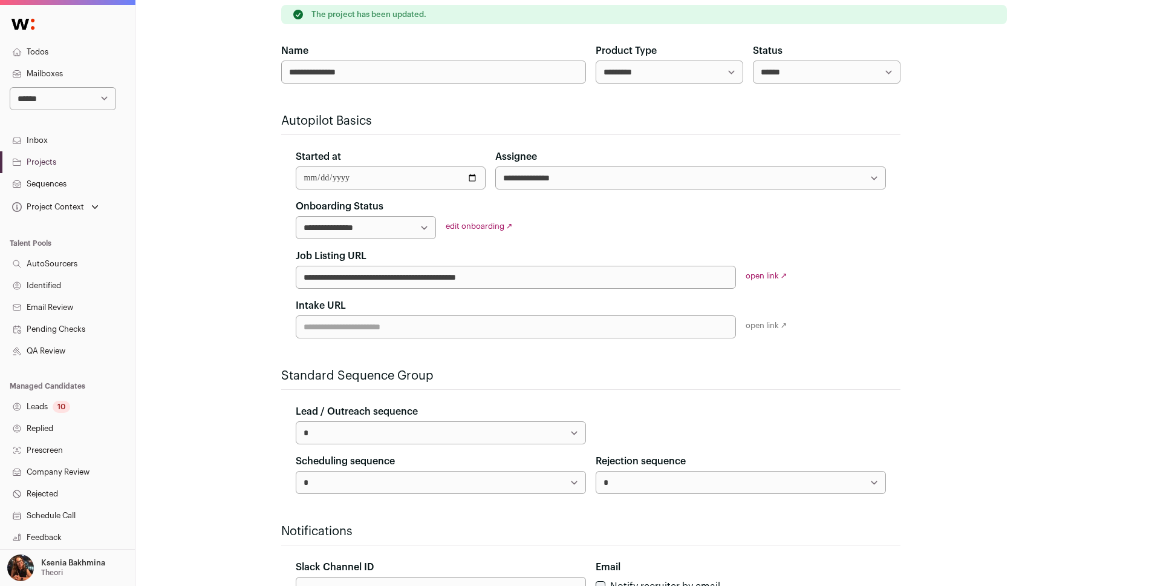
scroll to position [335, 0]
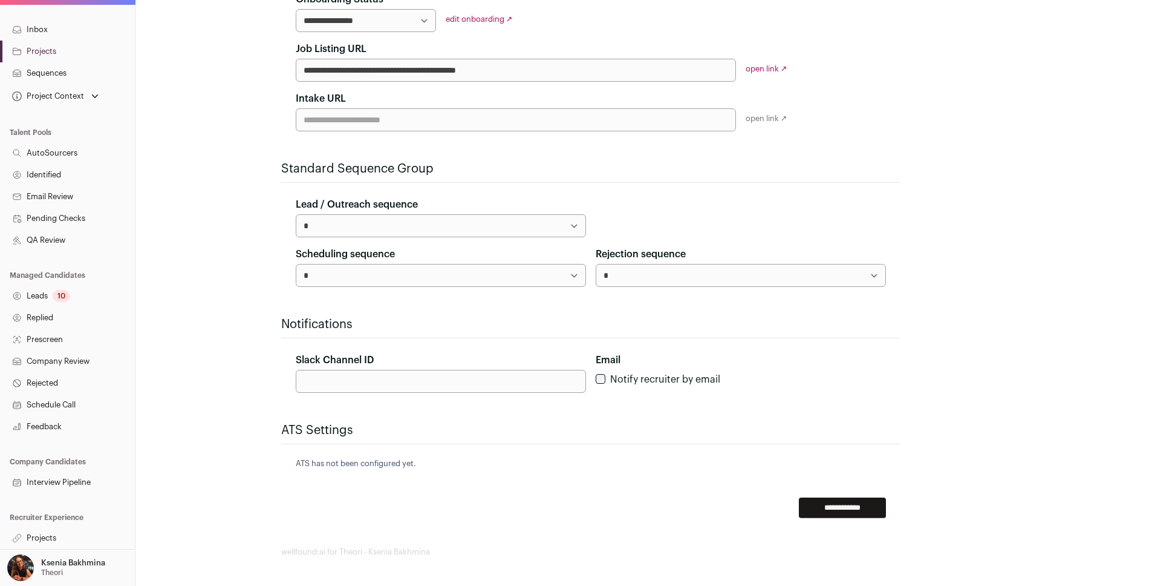
click at [53, 541] on link "Projects" at bounding box center [67, 538] width 135 height 22
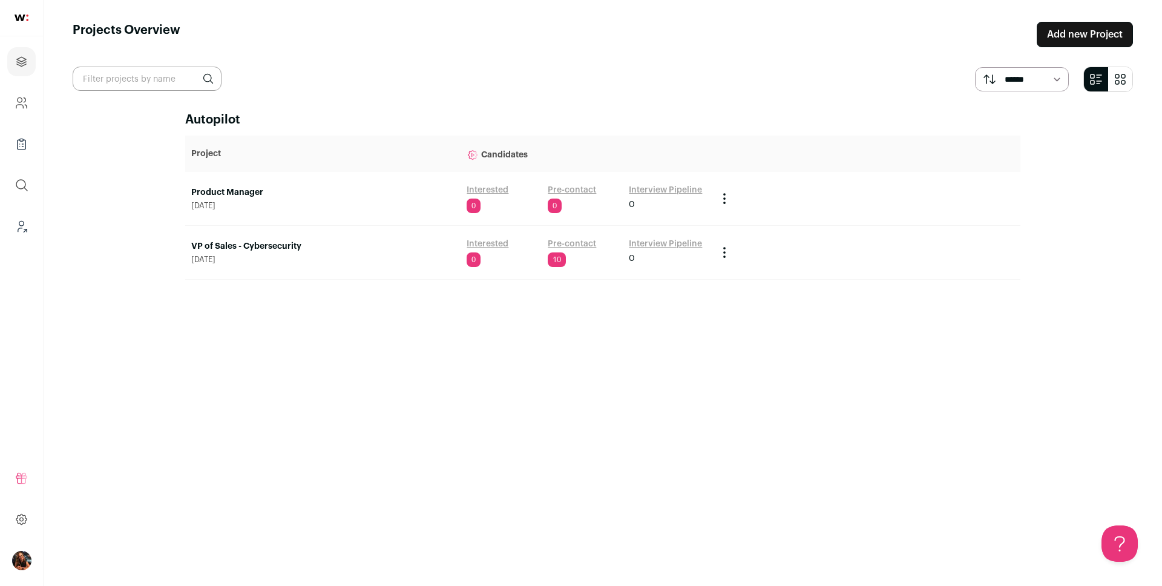
click at [228, 190] on link "Product Manager" at bounding box center [322, 192] width 263 height 12
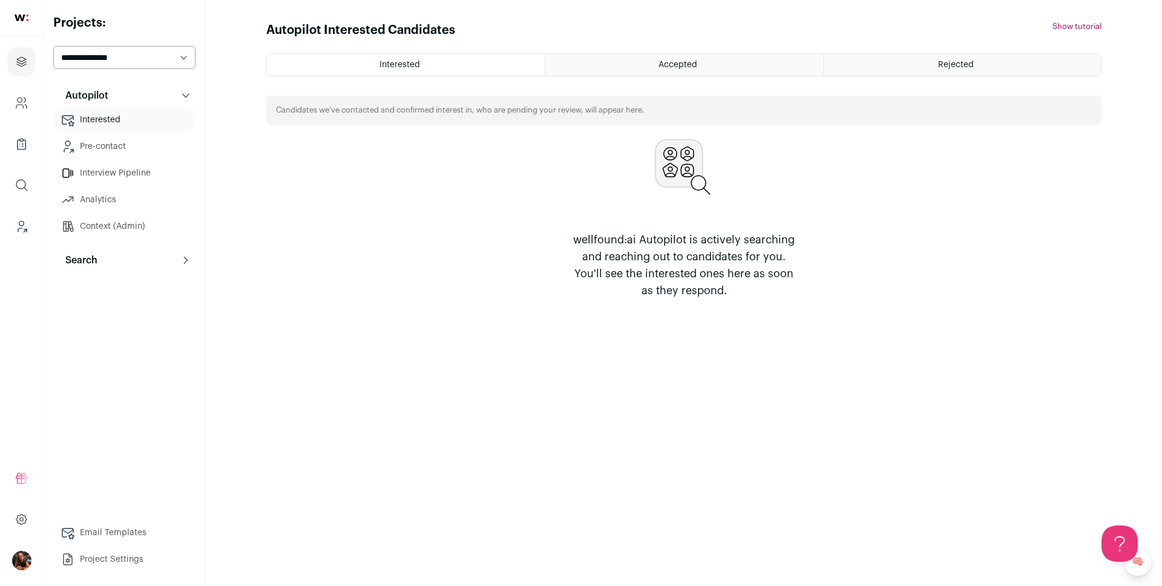
click at [105, 260] on button "Search" at bounding box center [124, 260] width 142 height 24
click at [100, 282] on link "Search" at bounding box center [124, 284] width 142 height 24
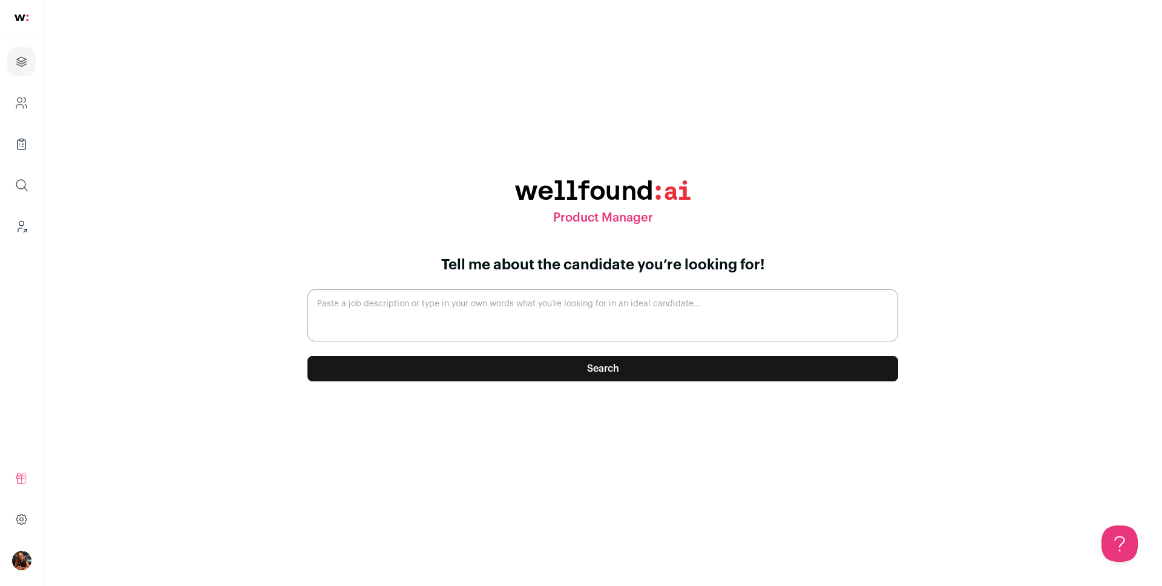
click at [523, 288] on div "Tell me about the candidate you’re looking for! Paste a job description or type…" at bounding box center [602, 318] width 590 height 126
click at [514, 304] on textarea "Paste a job description or type in your own words what you’re looking for in an…" at bounding box center [602, 315] width 590 height 52
paste textarea "We're seeking an experienced Product Manager to lead product strategy and execu…"
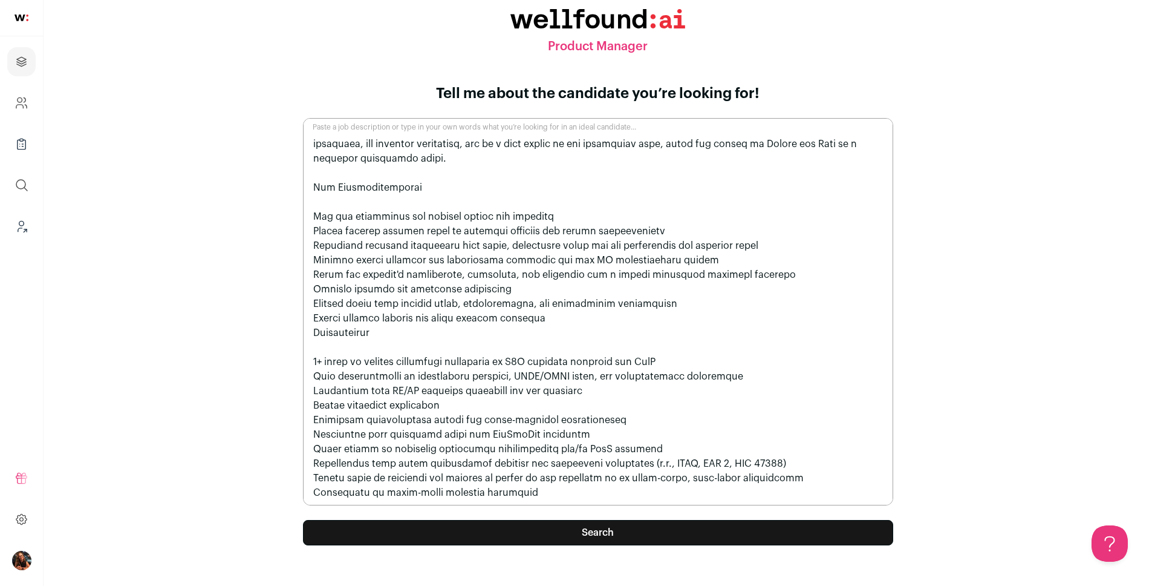
scroll to position [18, 0]
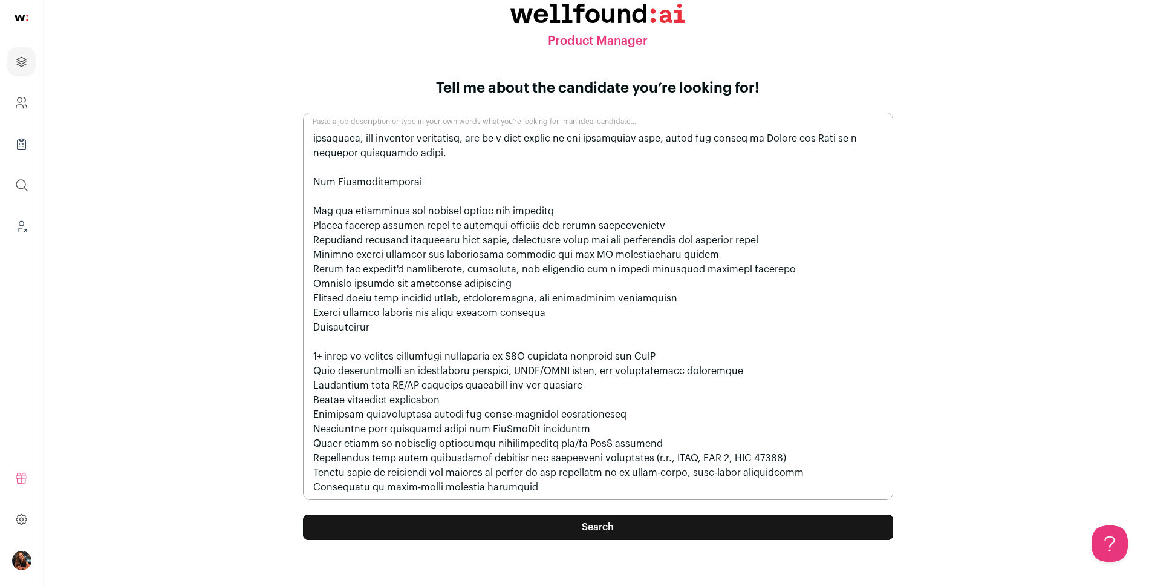
click at [534, 485] on textarea "Paste a job description or type in your own words what you’re looking for in an…" at bounding box center [598, 306] width 590 height 387
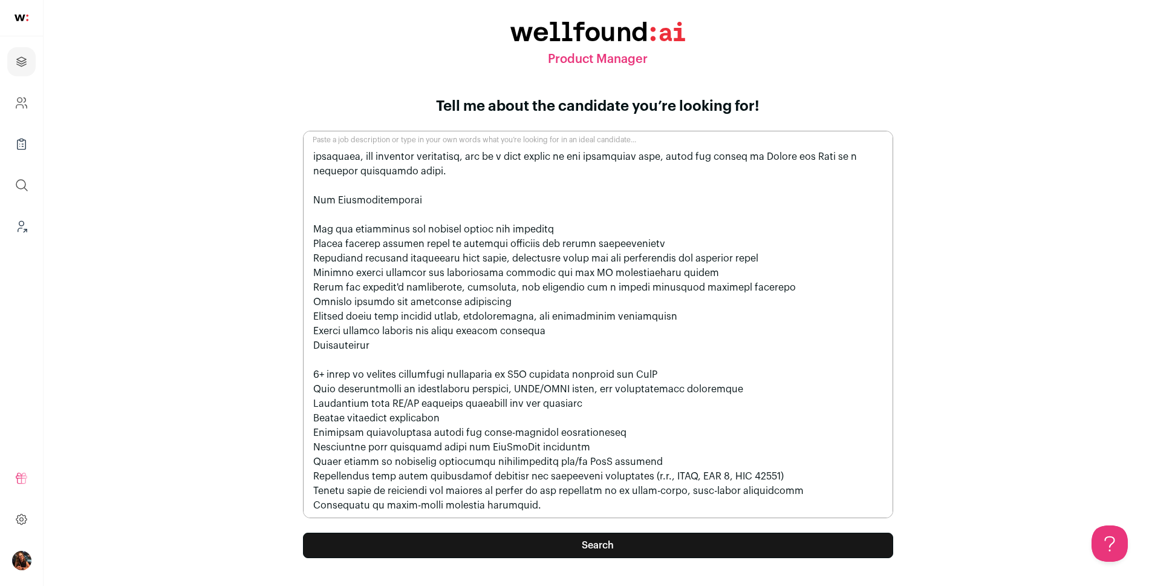
paste textarea "Hires remotely in United States Remote work policy Remote only Company Location…"
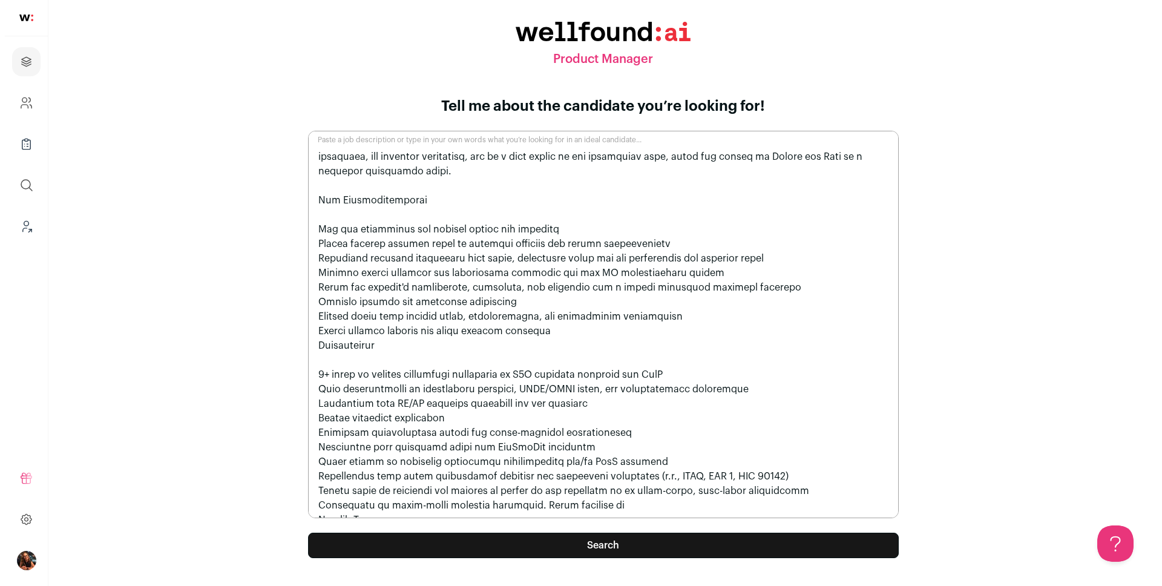
scroll to position [296, 0]
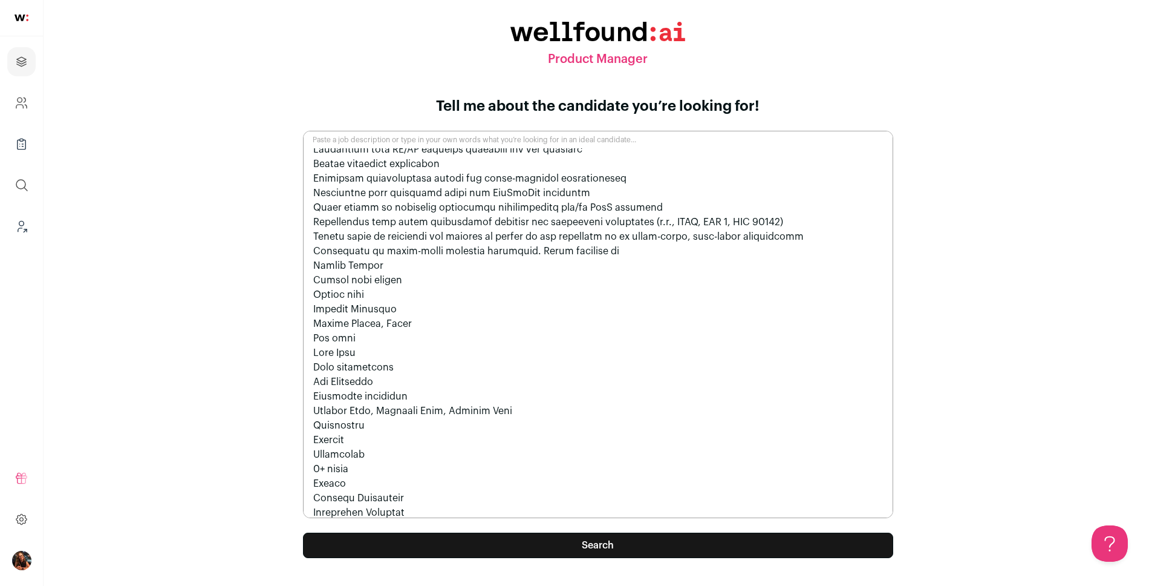
type textarea "We're seeking an experienced Product Manager to lead product strategy and execu…"
click at [614, 544] on button "Search" at bounding box center [598, 544] width 590 height 25
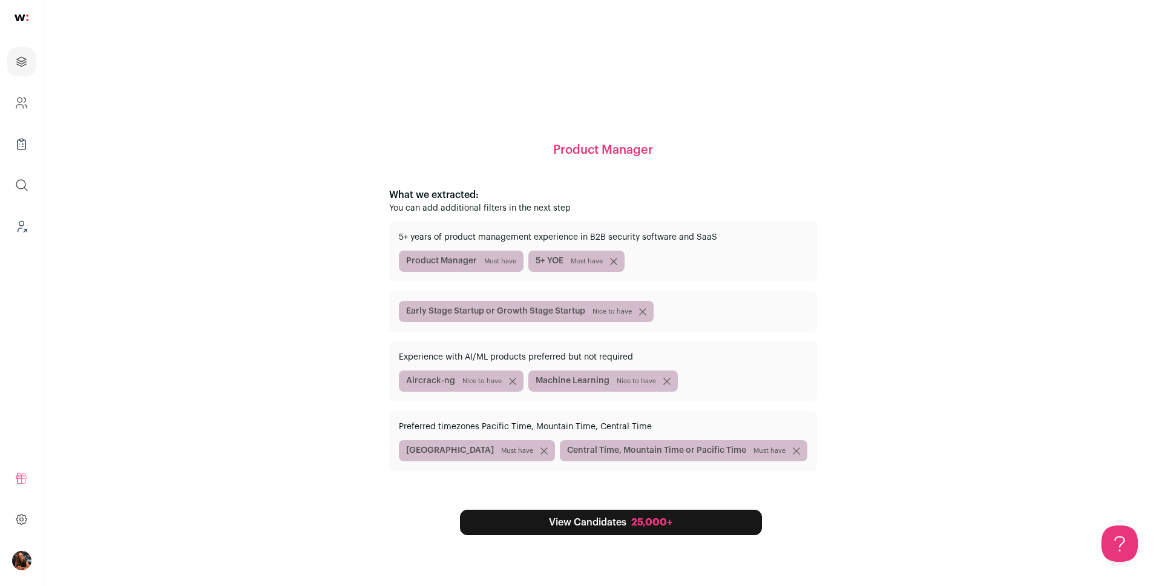
click at [624, 522] on link "View Candidates 25,000+" at bounding box center [611, 521] width 302 height 25
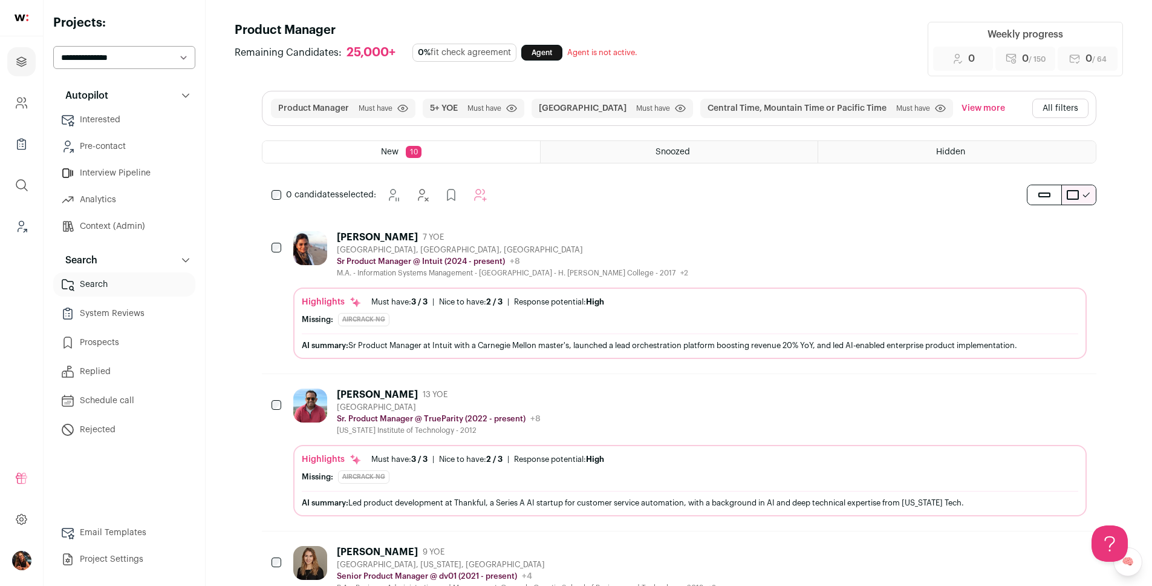
click at [1061, 106] on button "All filters" at bounding box center [1061, 108] width 56 height 19
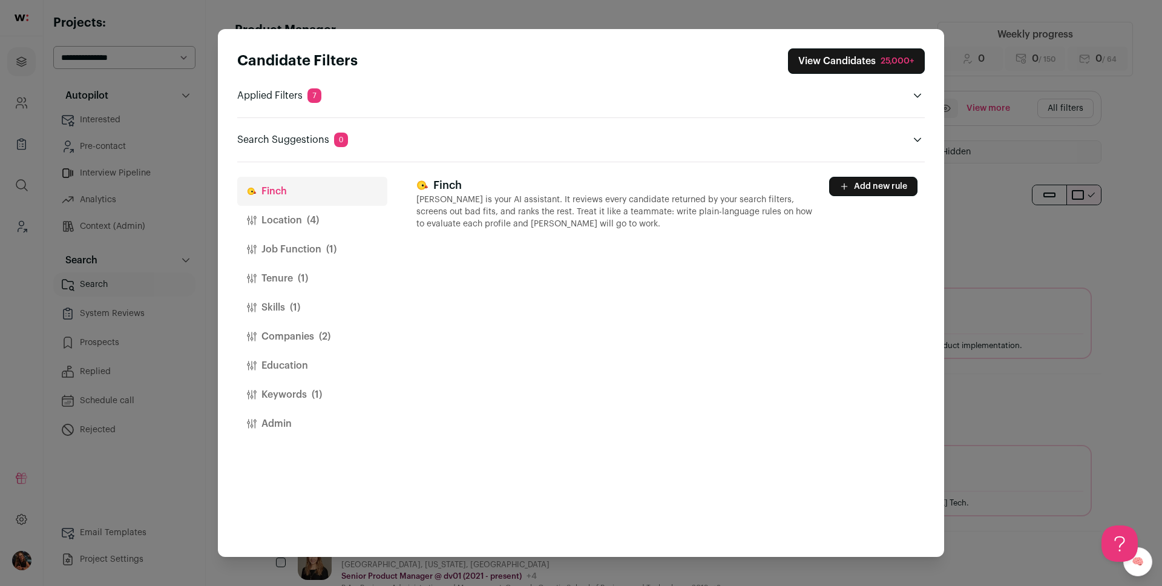
click at [293, 342] on button "Companies (2)" at bounding box center [312, 336] width 150 height 29
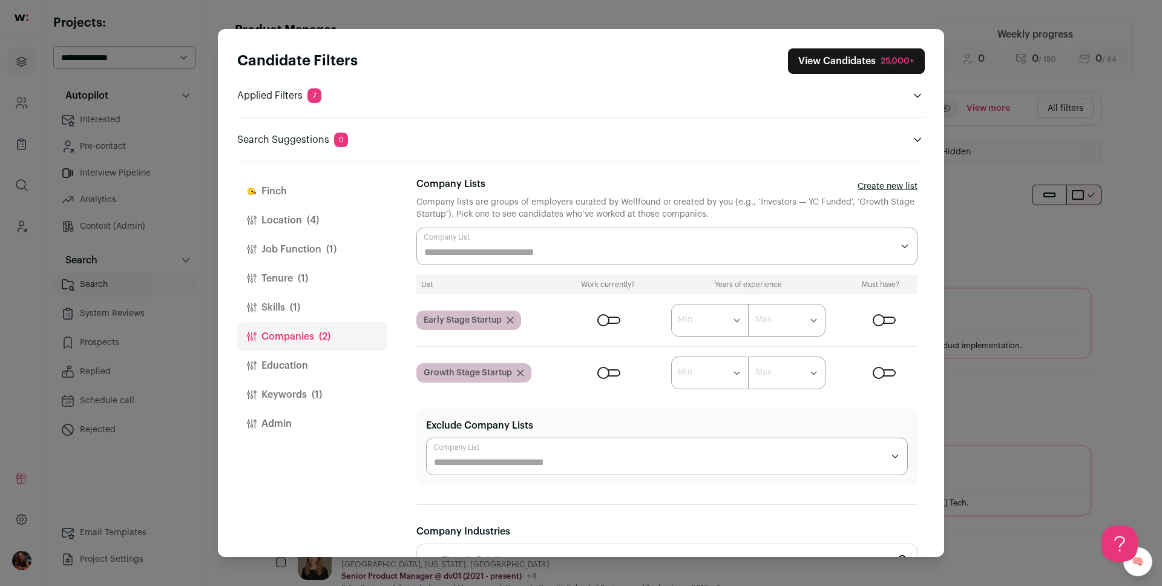
click at [661, 231] on div "Close modal via background" at bounding box center [666, 246] width 501 height 38
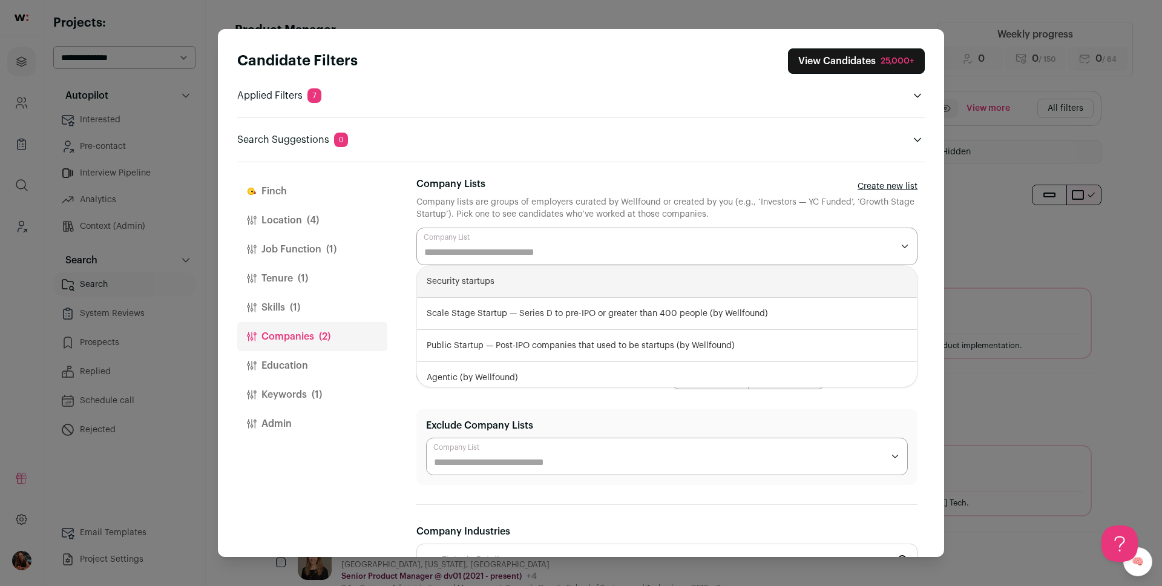
click at [497, 289] on div "Security startups" at bounding box center [667, 282] width 500 height 32
select select "****"
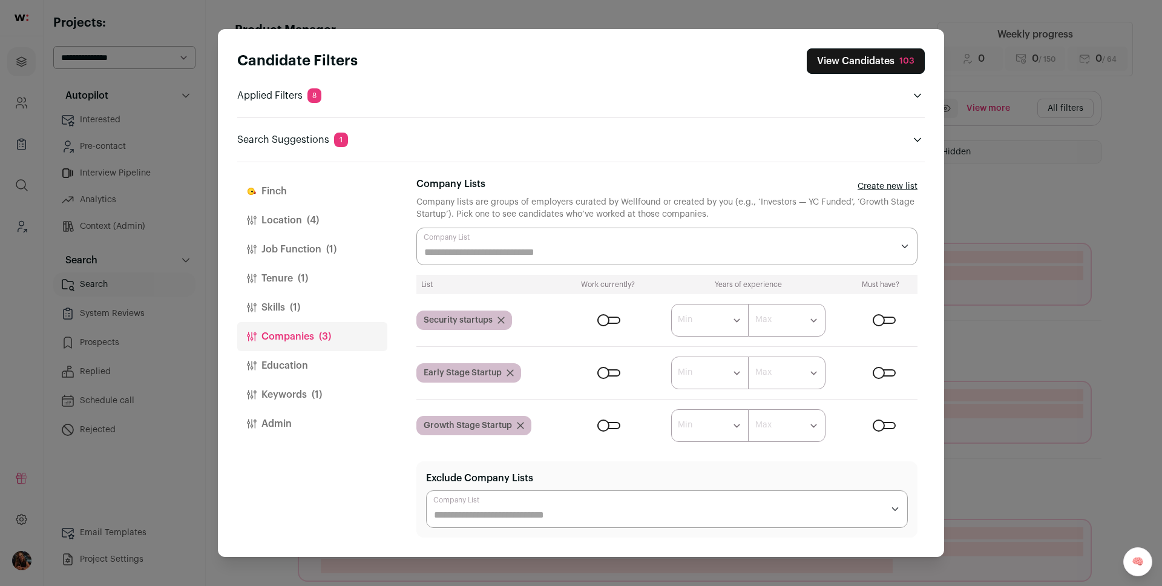
click at [914, 270] on div "Finch Finch is your AI assistant. It reviews every candidate returned by your s…" at bounding box center [670, 359] width 508 height 394
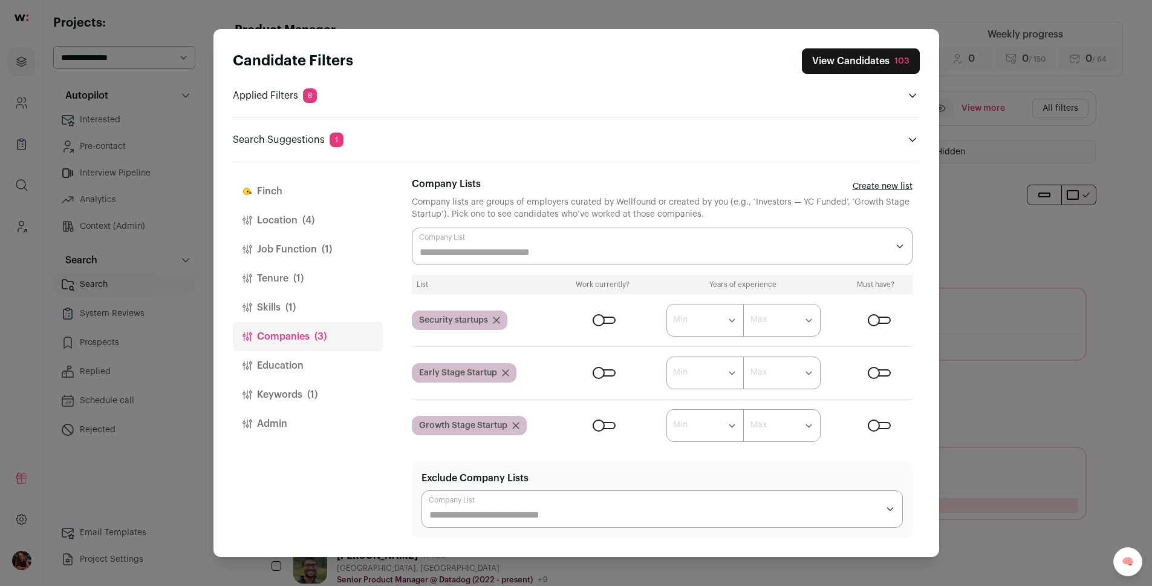
click at [881, 378] on form "****** ******* ******* ******* ******* ******* ******* ******* ******* ********…" at bounding box center [738, 372] width 350 height 33
click at [878, 373] on div "Close modal via background" at bounding box center [879, 372] width 23 height 7
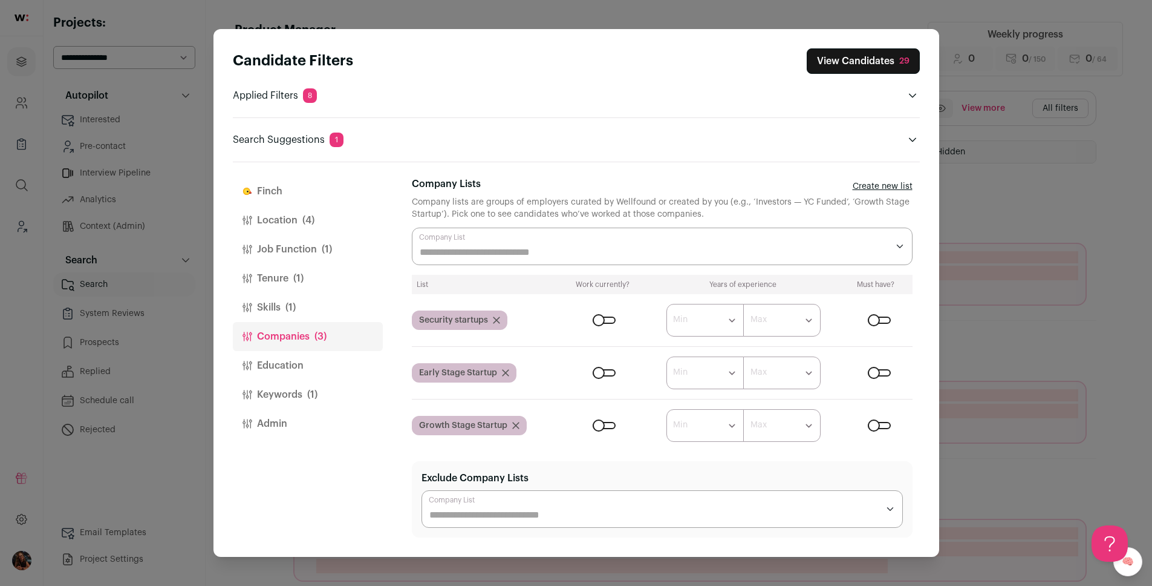
click at [872, 426] on div "Close modal via background" at bounding box center [879, 425] width 23 height 7
click at [278, 223] on button "Location (4)" at bounding box center [308, 220] width 150 height 29
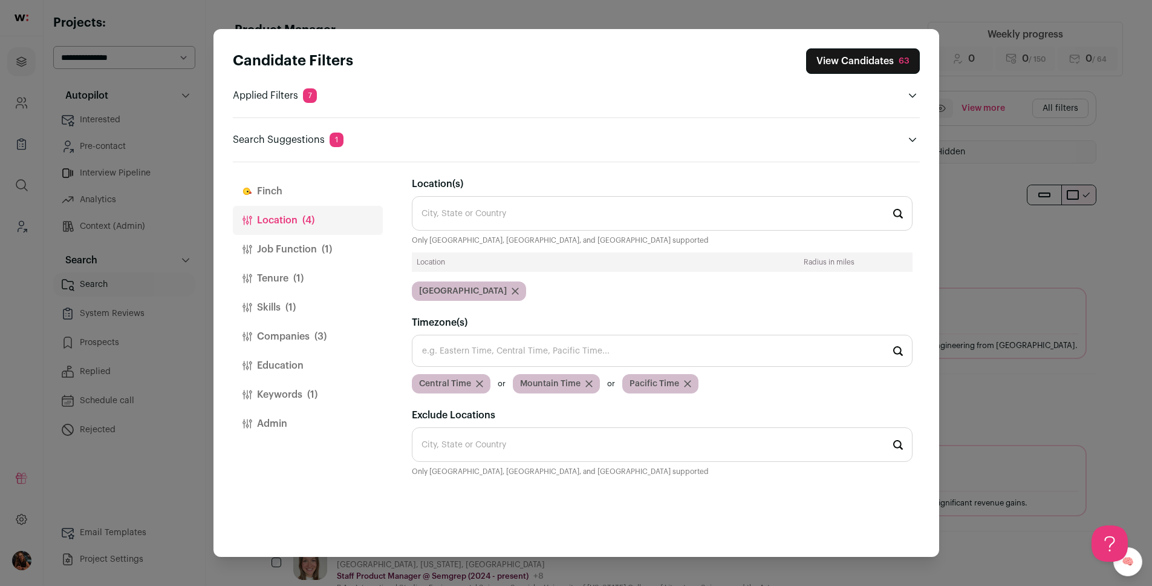
click at [287, 247] on button "Job Function (1)" at bounding box center [308, 249] width 150 height 29
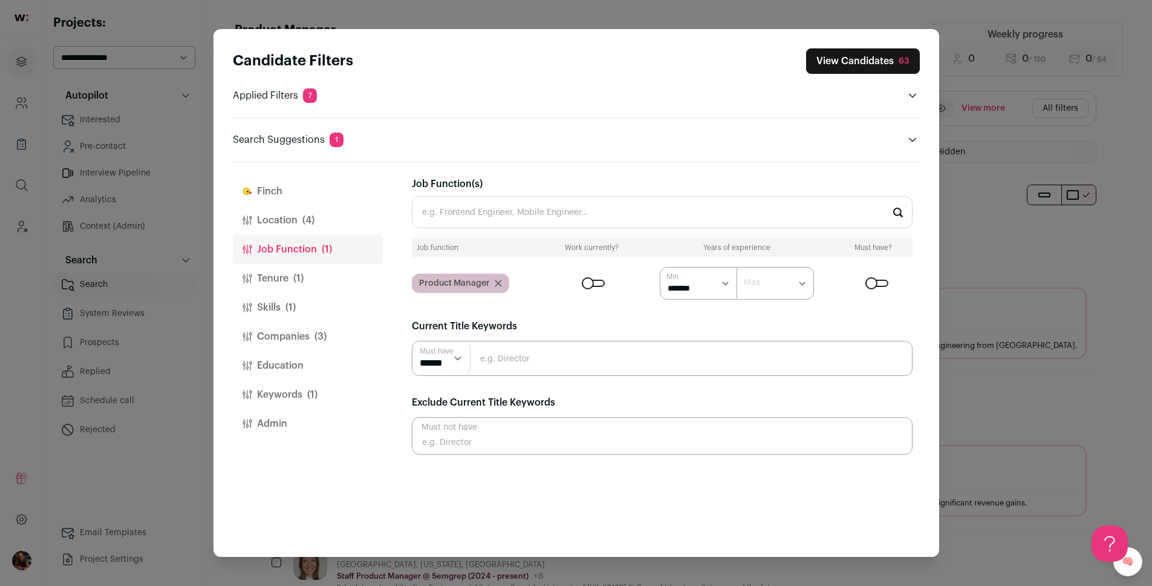
click at [794, 287] on select "******* ******* ******* ******* ******** ******** ******** ******** ******** **…" at bounding box center [775, 283] width 77 height 33
click at [278, 278] on button "Tenure (1)" at bounding box center [308, 278] width 150 height 29
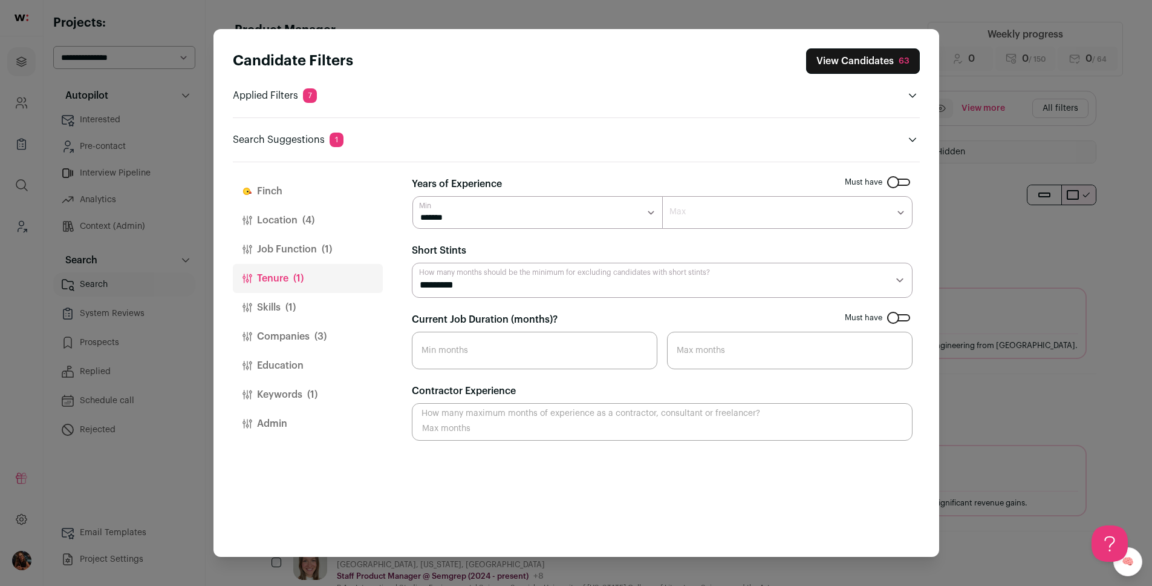
click at [748, 208] on select "******* ******* ******* ******* ******** ******** ******** ******** ******** **…" at bounding box center [787, 212] width 250 height 33
select select "**"
click at [662, 196] on select "******* ******* ******* ******* ******** ******** ******** ******** ******** **…" at bounding box center [787, 212] width 250 height 33
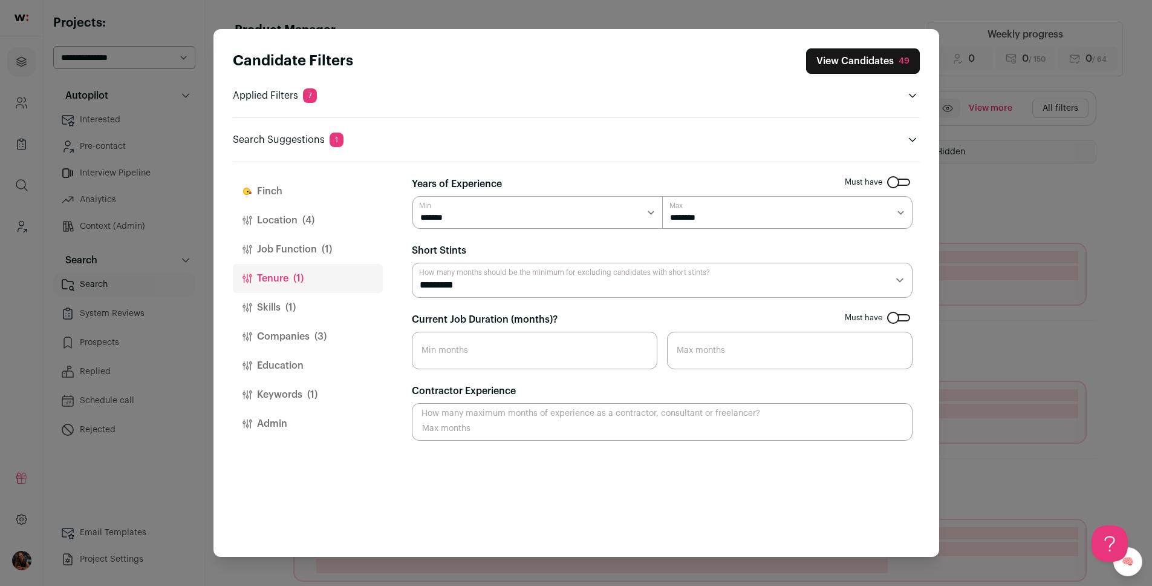
click at [255, 311] on button "Skills (1)" at bounding box center [308, 307] width 150 height 29
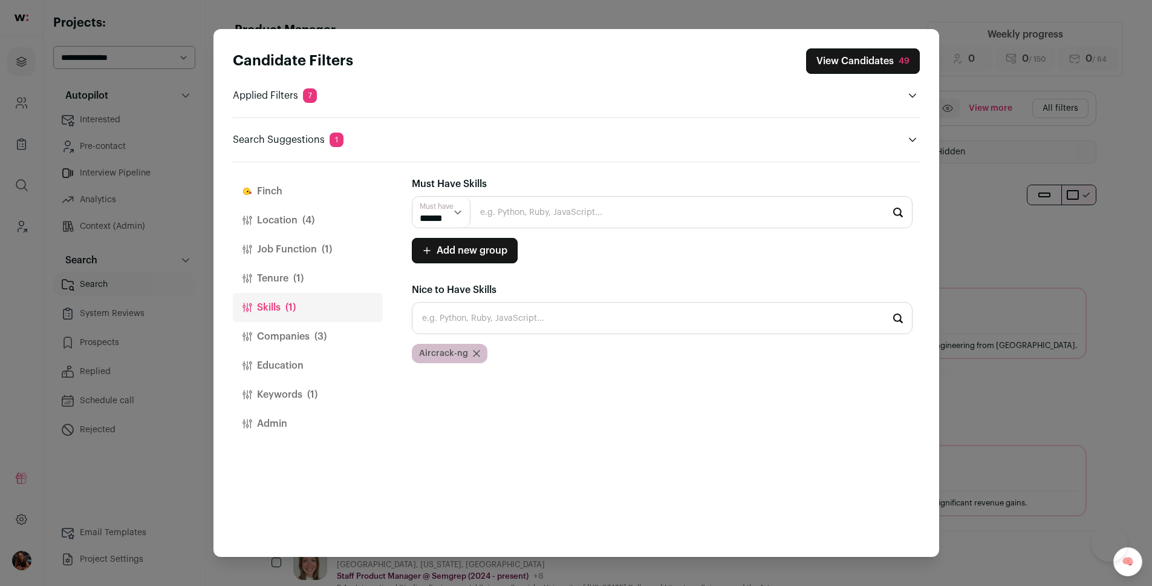
click at [267, 337] on button "Companies (3)" at bounding box center [308, 336] width 150 height 29
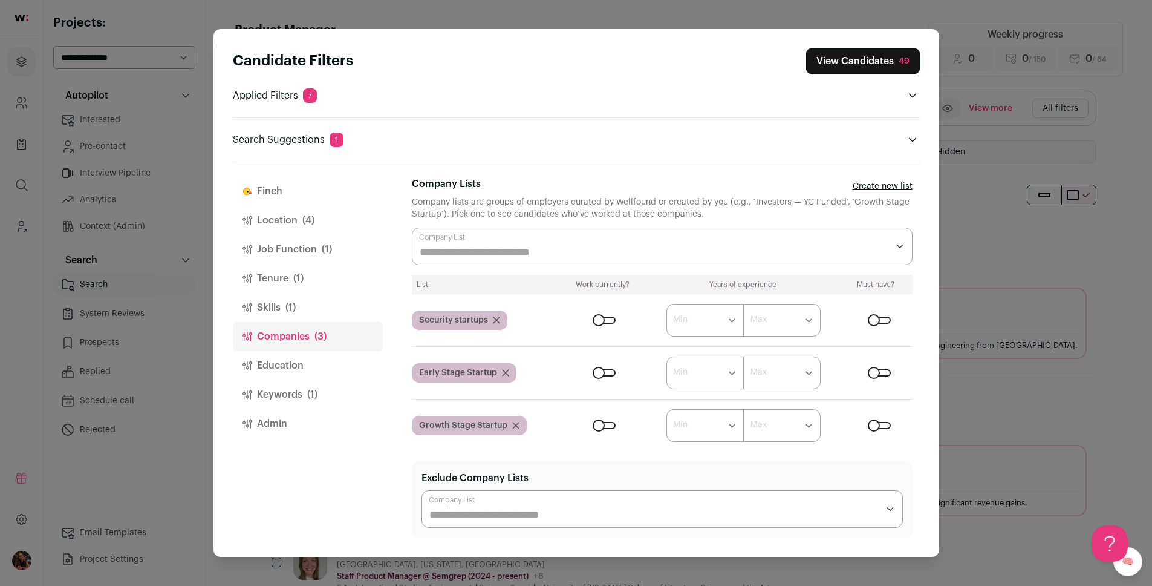
click at [267, 358] on button "Education" at bounding box center [308, 365] width 150 height 29
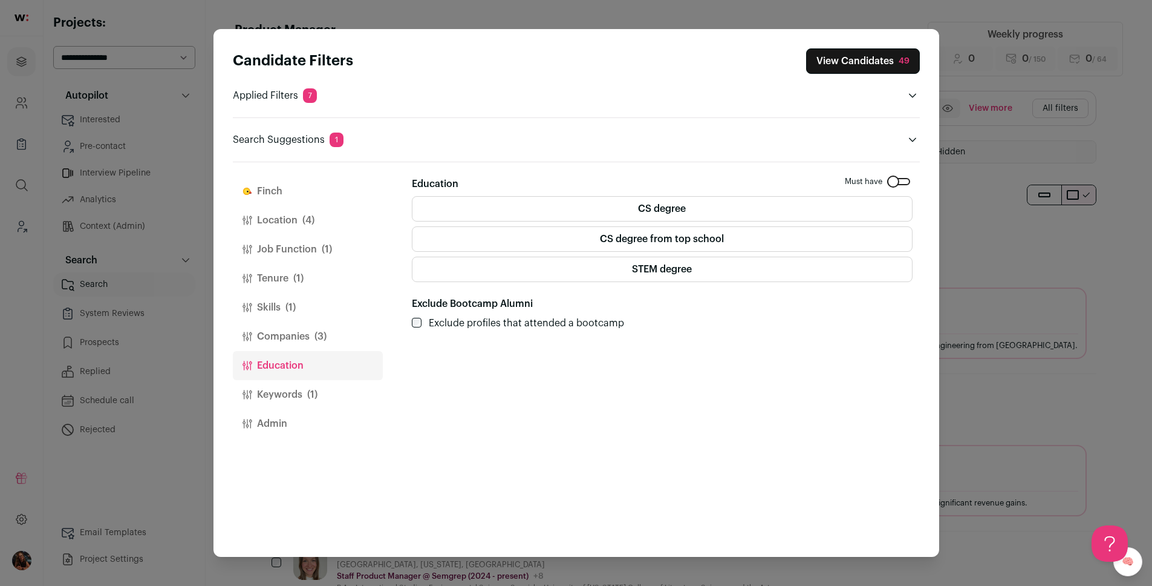
click at [272, 392] on button "Keywords (1)" at bounding box center [308, 394] width 150 height 29
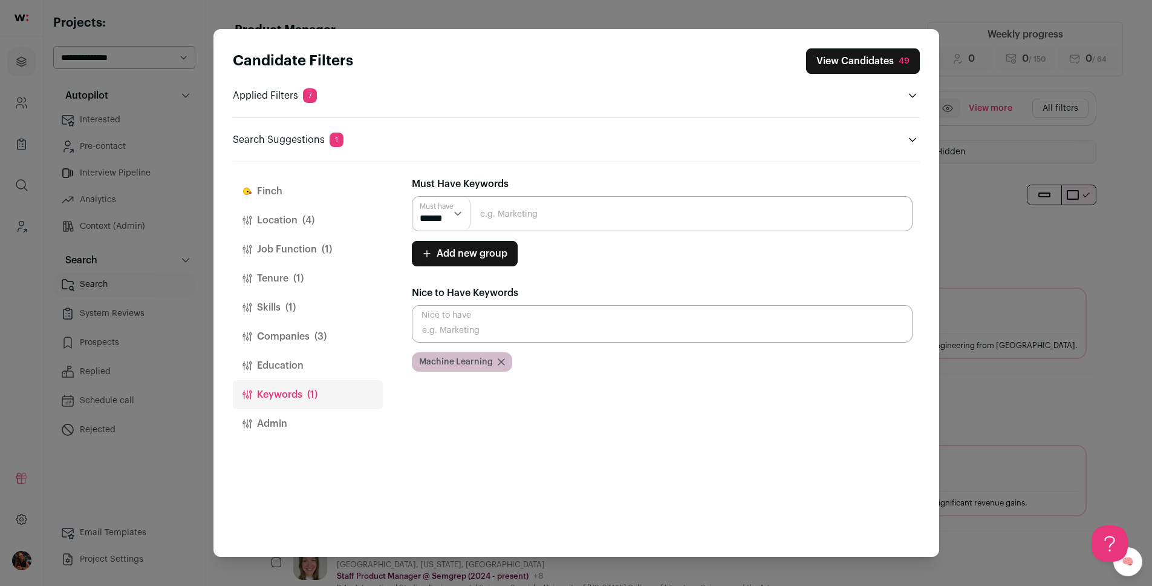
click at [490, 212] on input "Close modal via background" at bounding box center [662, 213] width 501 height 35
click at [517, 223] on input "Close modal via background" at bounding box center [662, 213] width 501 height 35
paste input "security"
type input "security"
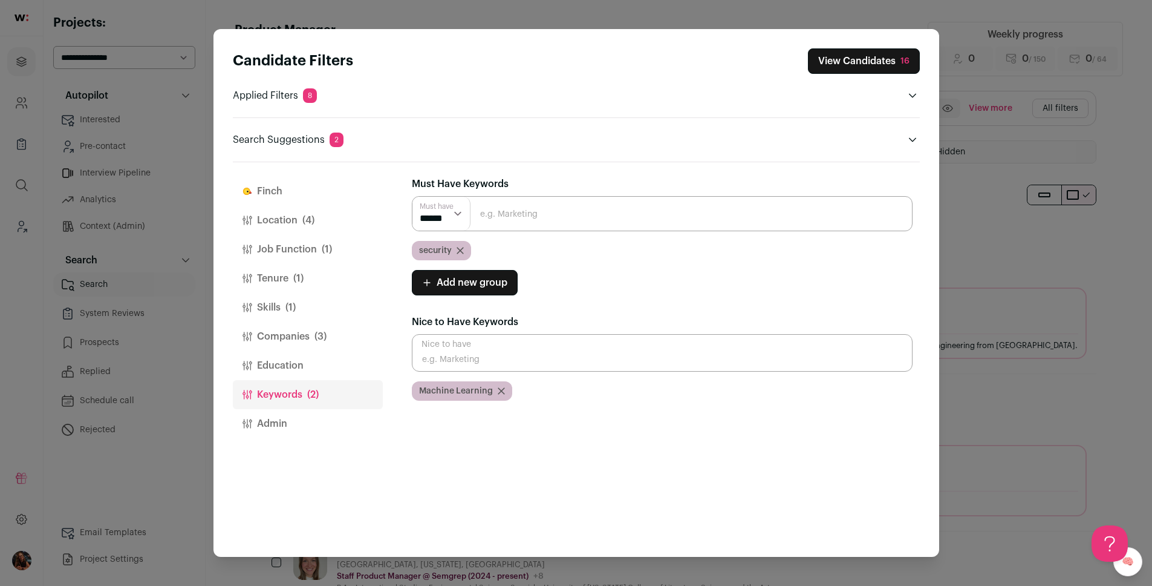
click at [521, 222] on input "Close modal via background" at bounding box center [662, 213] width 501 height 35
paste input "SAST/DAST"
type input "SAST/DAST"
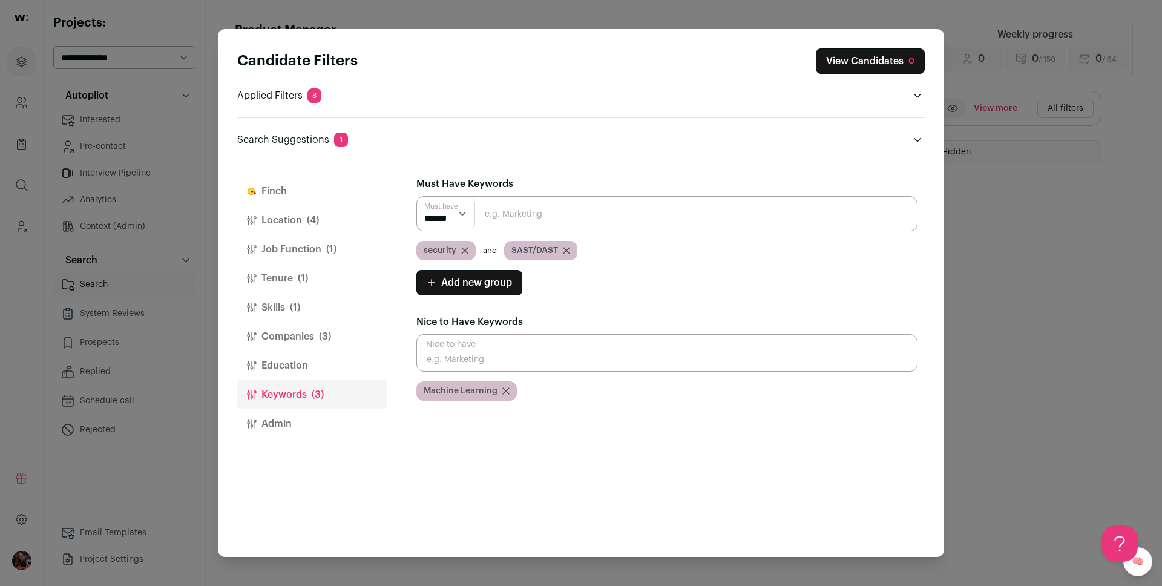
click at [532, 215] on input "Close modal via background" at bounding box center [666, 213] width 501 height 35
paste input "vulnerability"
type input "vulnerability"
click at [529, 209] on input "Close modal via background" at bounding box center [666, 213] width 501 height 35
paste input "ISMS, SOC 2, ISO 27001"
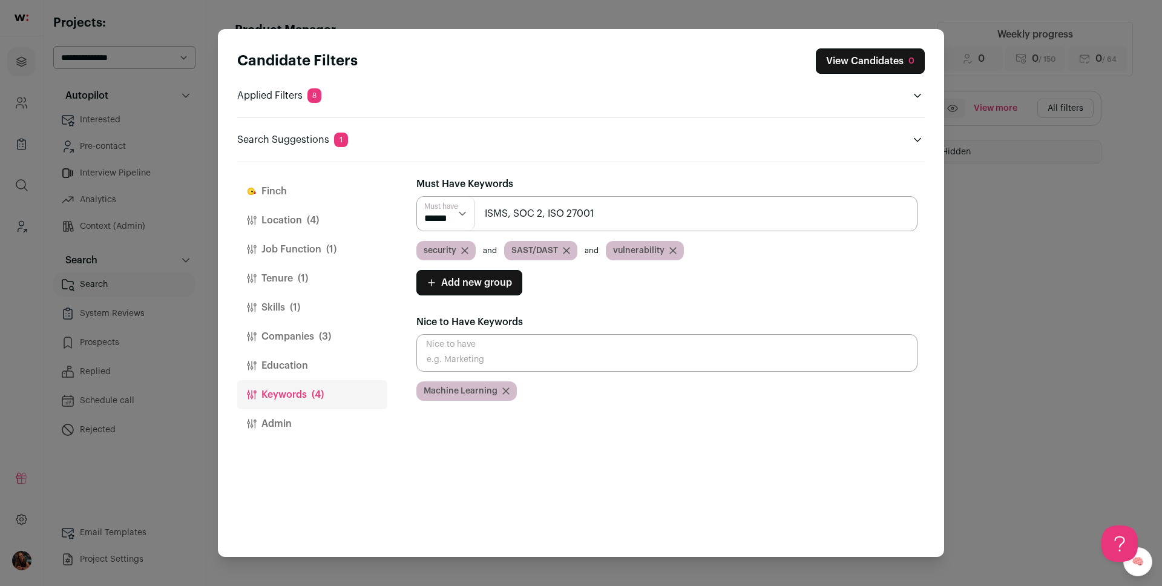
click at [506, 215] on input "ISMS, SOC 2, ISO 27001" at bounding box center [666, 213] width 501 height 35
drag, startPoint x: 506, startPoint y: 215, endPoint x: 601, endPoint y: 219, distance: 95.7
click at [602, 218] on input "ISMS, SOC 2, ISO 27001" at bounding box center [666, 213] width 501 height 35
type input "ISMS"
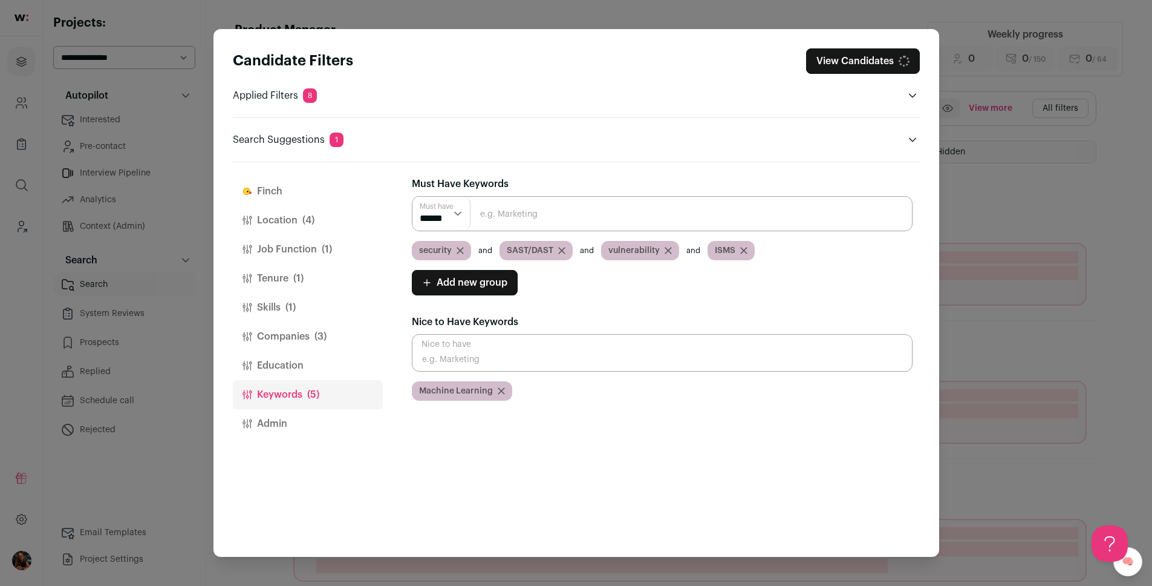
click at [444, 215] on select "****** ******" at bounding box center [442, 214] width 58 height 34
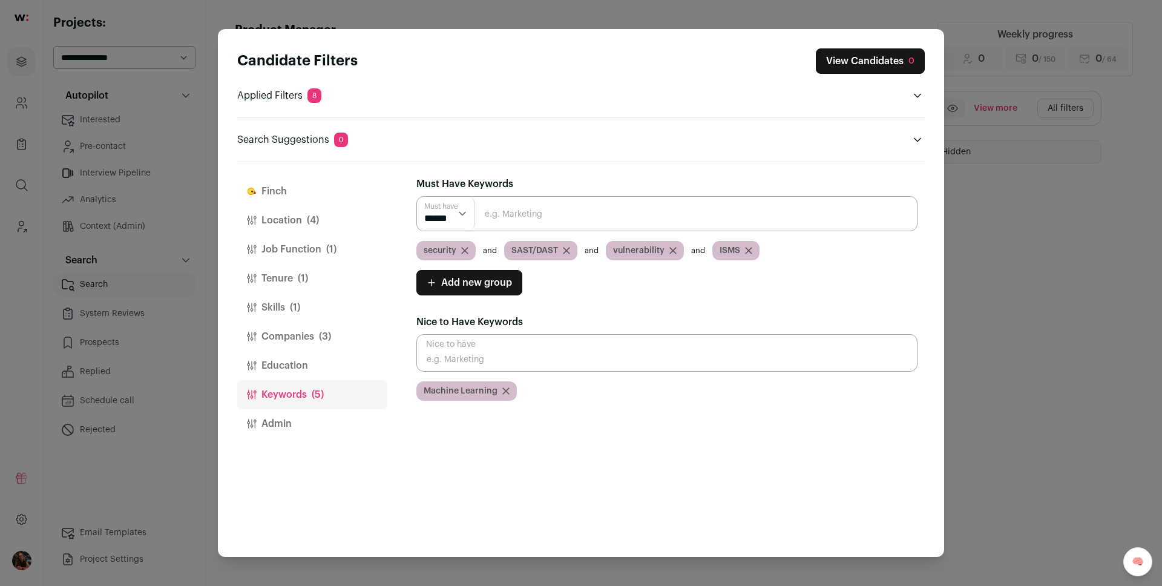
select select "**"
click at [417, 197] on select "****** ******" at bounding box center [446, 214] width 58 height 34
click at [521, 215] on input "Close modal via background" at bounding box center [666, 213] width 501 height 35
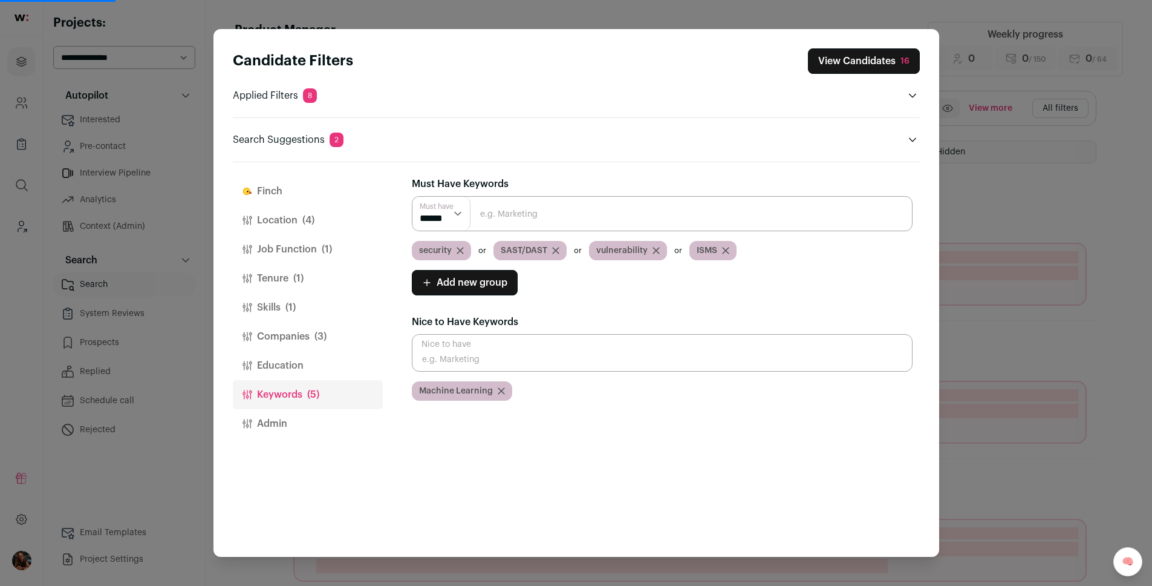
click at [512, 212] on input "Close modal via background" at bounding box center [662, 213] width 501 height 35
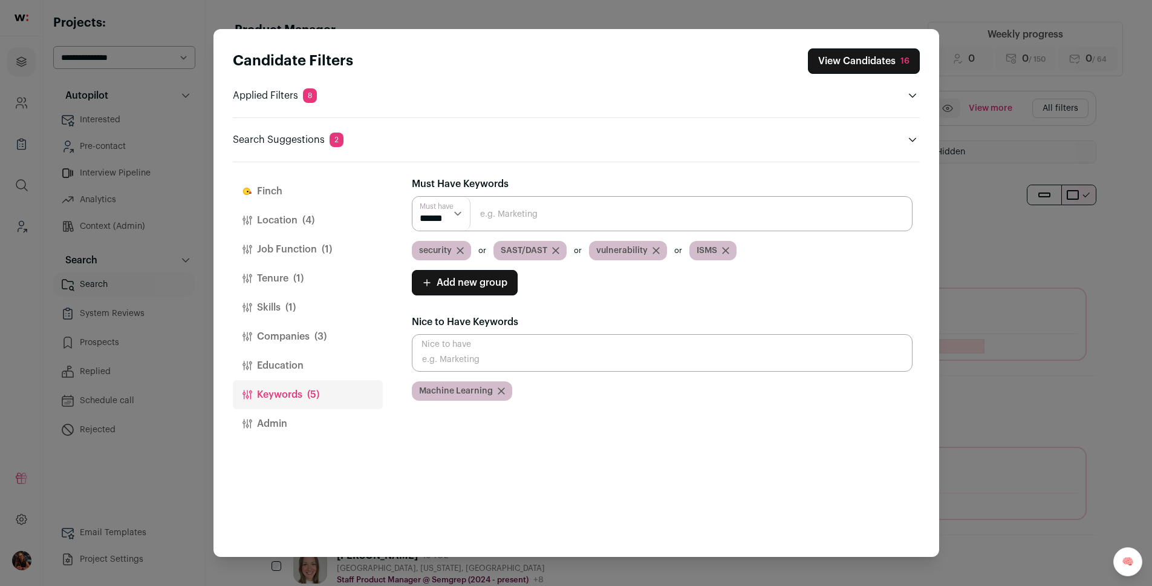
paste input "ISMS, SOC 2, ISO 27001"
drag, startPoint x: 509, startPoint y: 215, endPoint x: 453, endPoint y: 216, distance: 55.7
click at [453, 216] on div "Must have ****** ****** ISMS, SOC 2, ISO 27001" at bounding box center [662, 213] width 501 height 35
drag, startPoint x: 500, startPoint y: 212, endPoint x: 597, endPoint y: 213, distance: 96.8
click at [597, 213] on input "SOC 2, ISO 27001" at bounding box center [662, 213] width 501 height 35
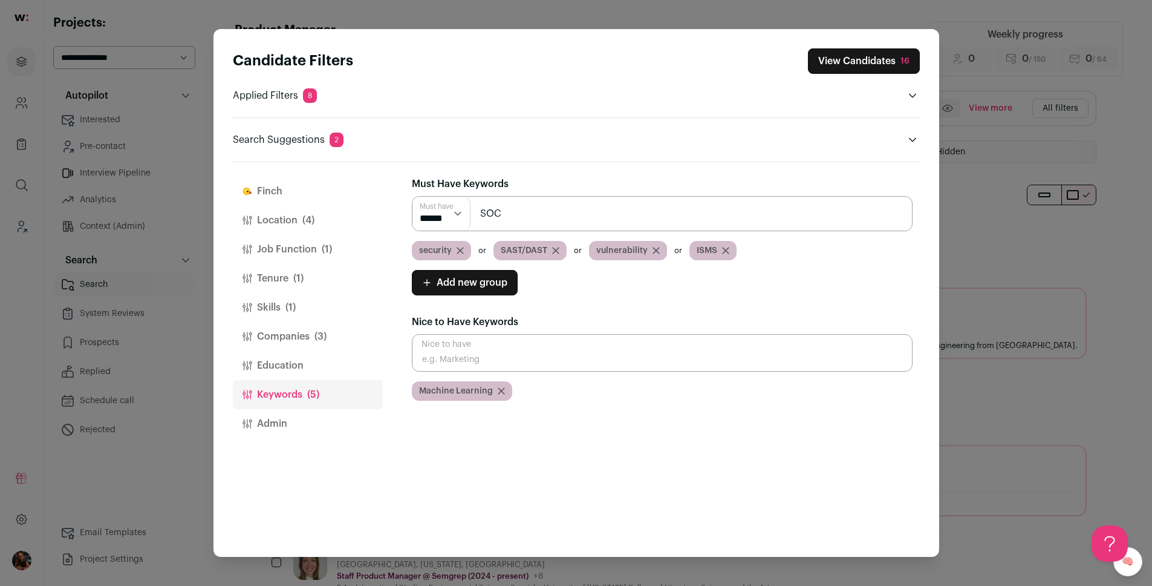
type input "SOC"
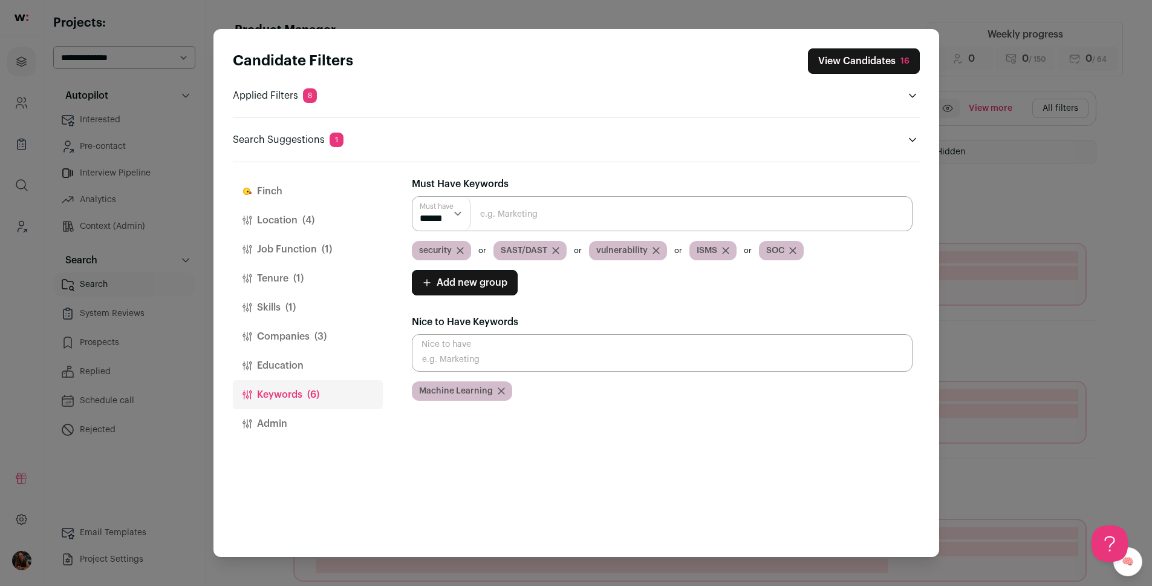
click at [494, 217] on input "Close modal via background" at bounding box center [662, 213] width 501 height 35
paste input "ISMS, SOC 2, ISO 27001"
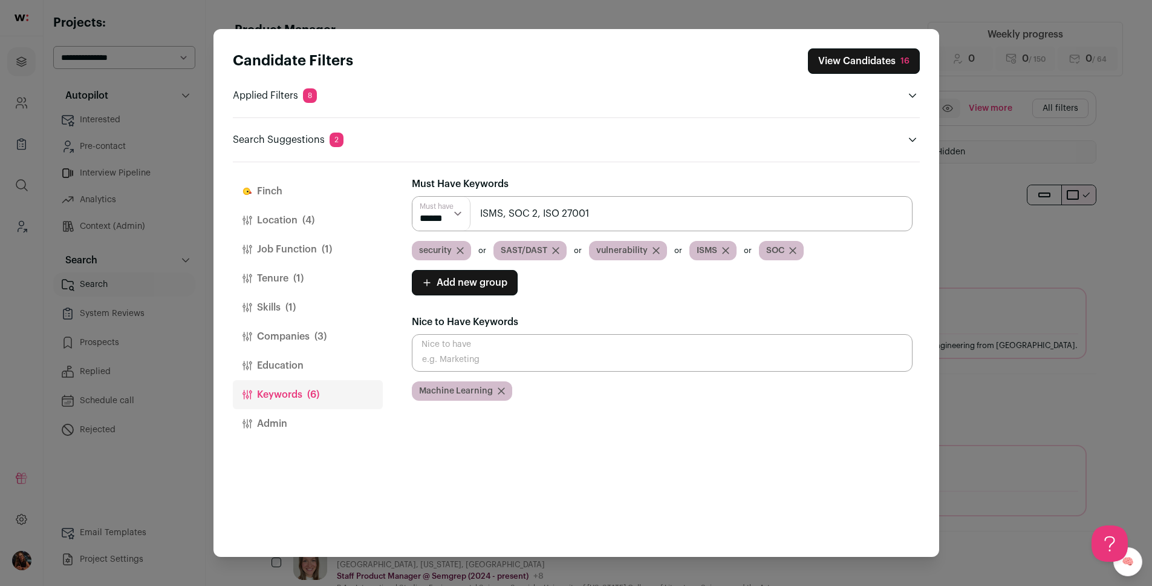
drag, startPoint x: 543, startPoint y: 212, endPoint x: 457, endPoint y: 217, distance: 85.4
click at [457, 217] on div "Must have ****** ****** ISMS, SOC 2, ISO 27001" at bounding box center [662, 213] width 501 height 35
type input "ISO 27001"
click at [281, 367] on button "Education" at bounding box center [308, 365] width 150 height 29
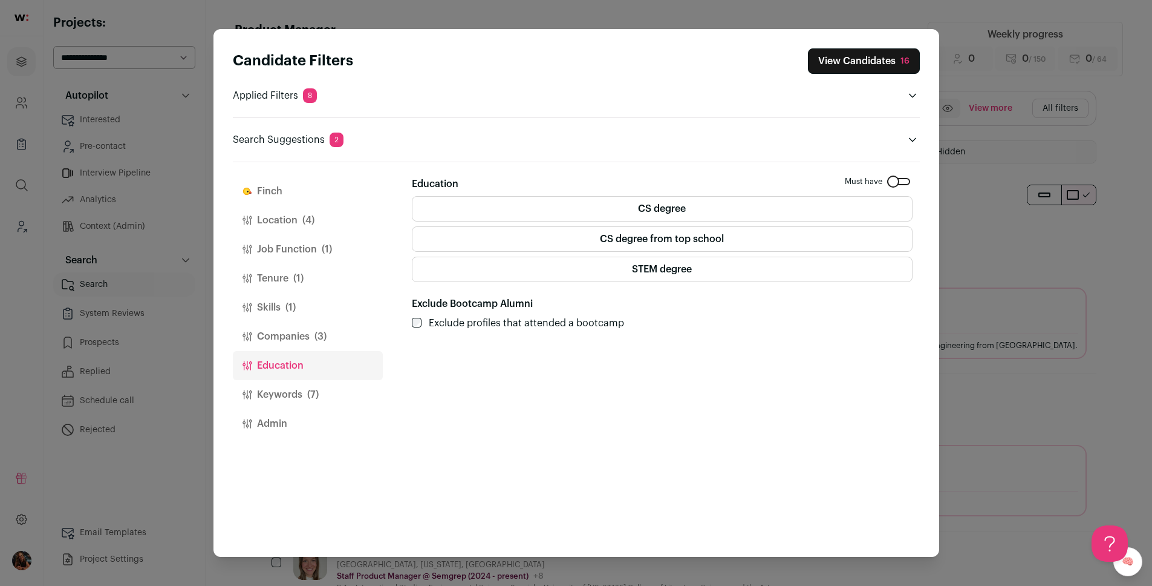
click at [280, 361] on button "Education" at bounding box center [308, 365] width 150 height 29
click at [279, 345] on button "Companies (3)" at bounding box center [308, 336] width 150 height 29
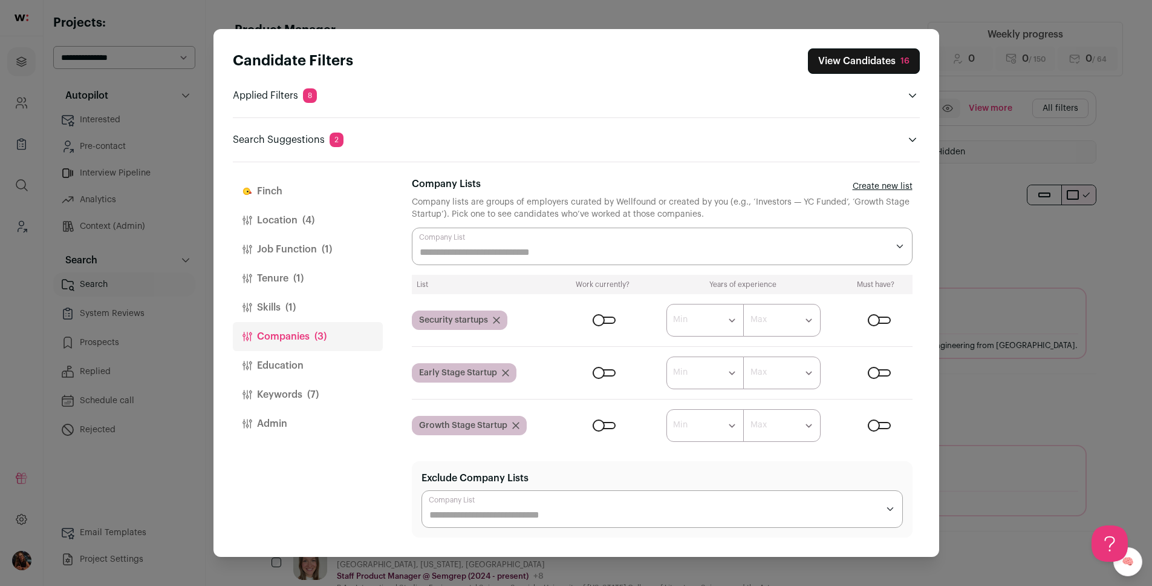
click at [868, 319] on div "Close modal via background" at bounding box center [879, 319] width 23 height 7
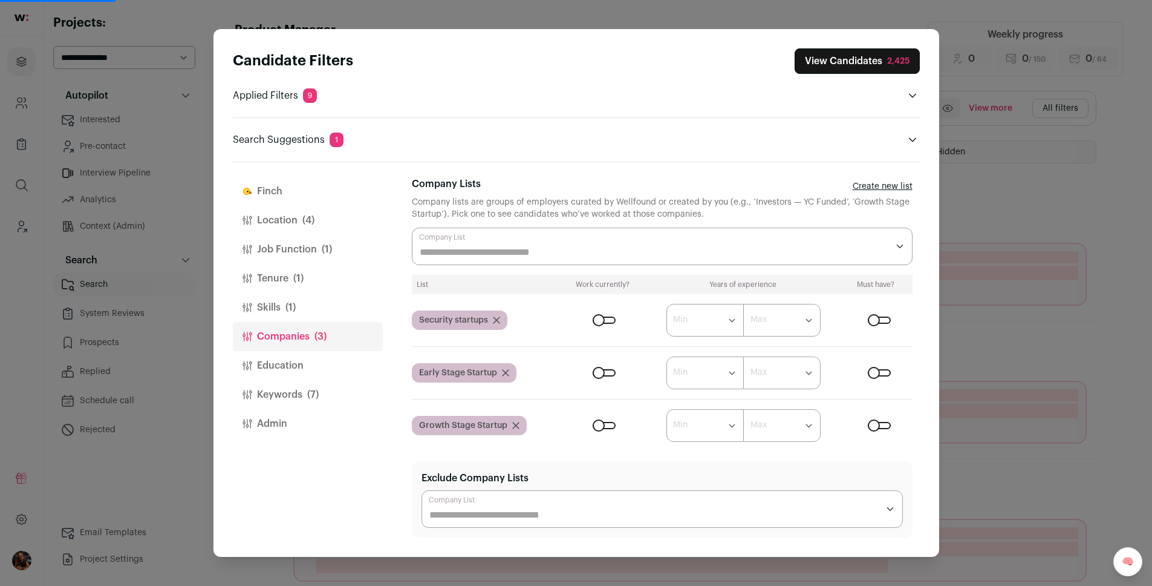
click at [875, 319] on div "Close modal via background" at bounding box center [879, 319] width 23 height 7
click at [826, 62] on button "View Candidates 16" at bounding box center [864, 60] width 112 height 25
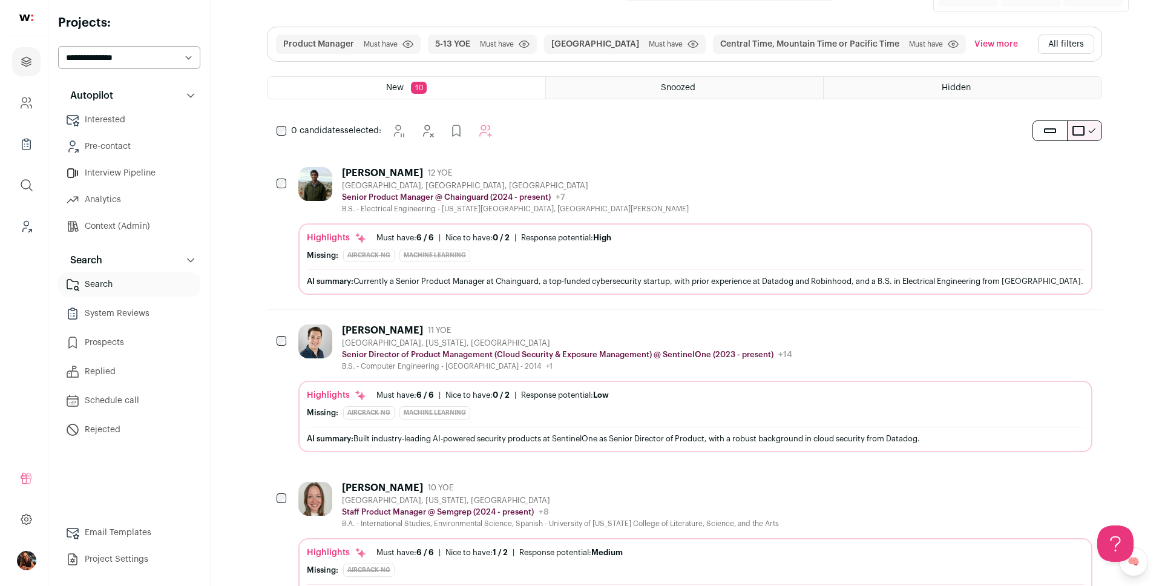
scroll to position [108, 0]
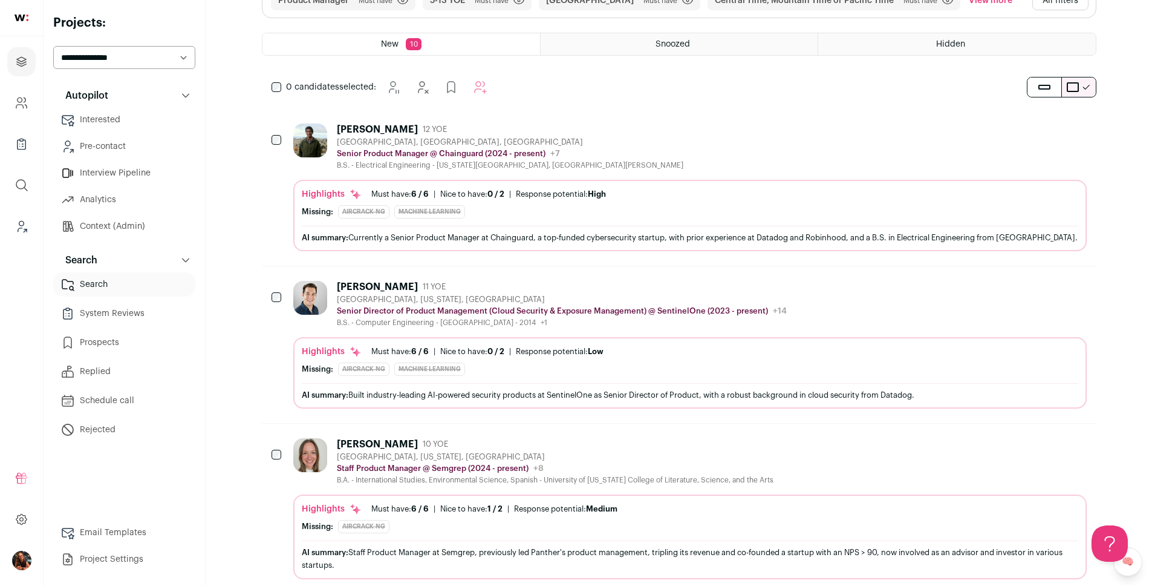
click at [377, 131] on div "Sourabh Katti" at bounding box center [377, 129] width 81 height 12
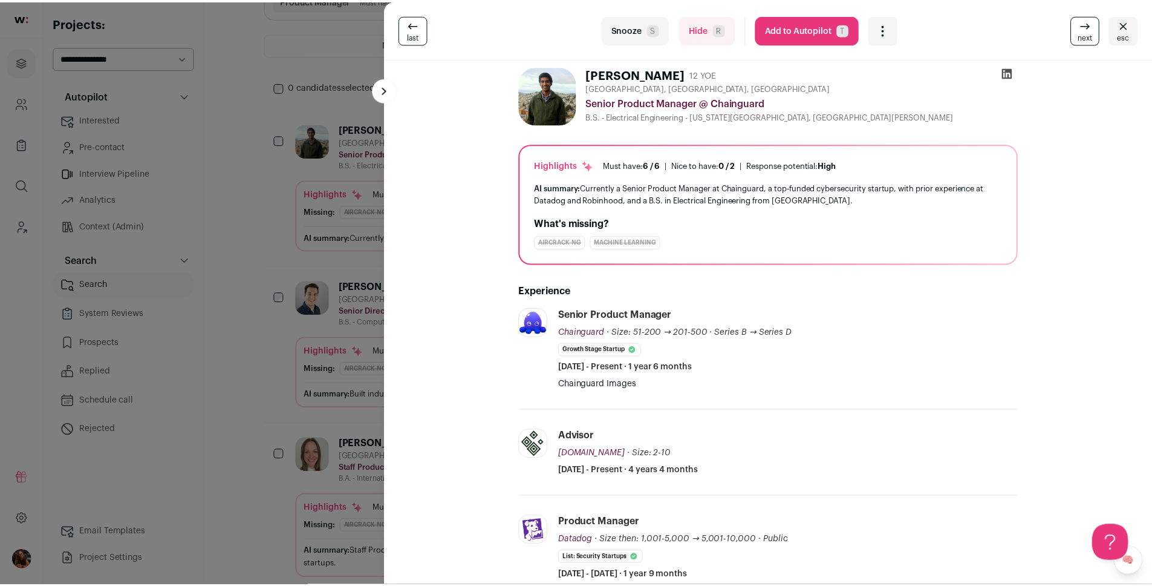
scroll to position [0, 0]
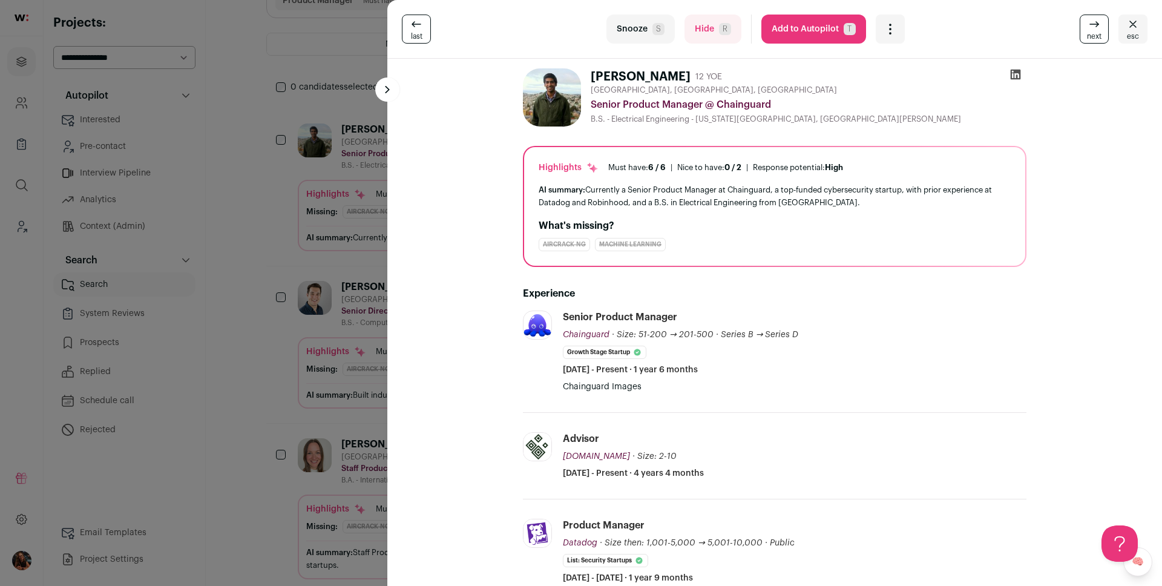
click at [812, 34] on button "Add to Autopilot T" at bounding box center [813, 29] width 105 height 29
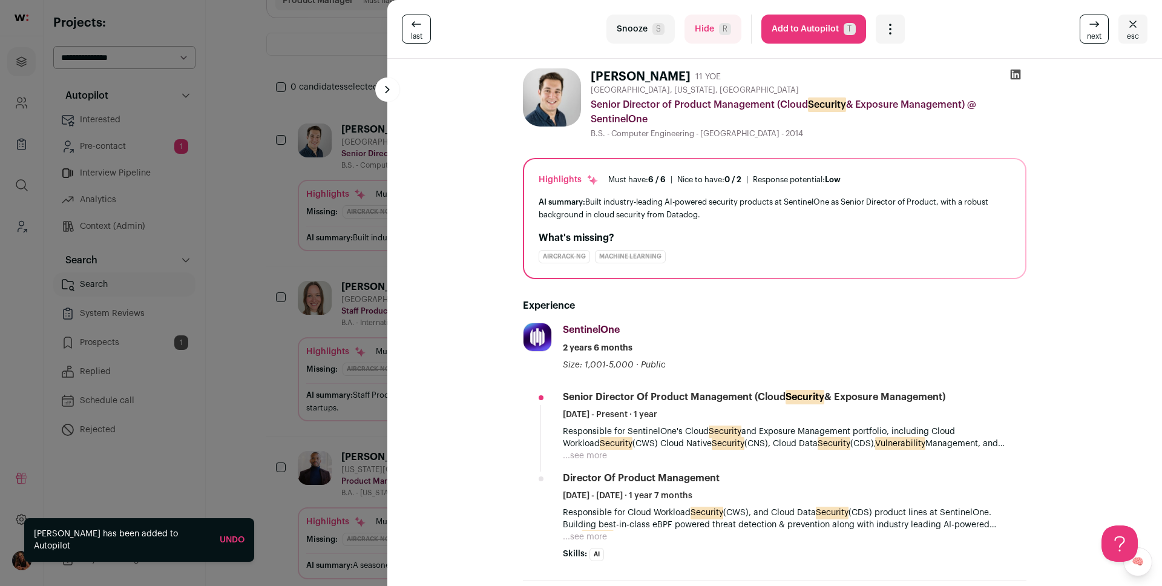
click at [321, 223] on div "last Snooze S Hide R Add to Autopilot T More actions Report a Problem Report th…" at bounding box center [581, 293] width 1162 height 586
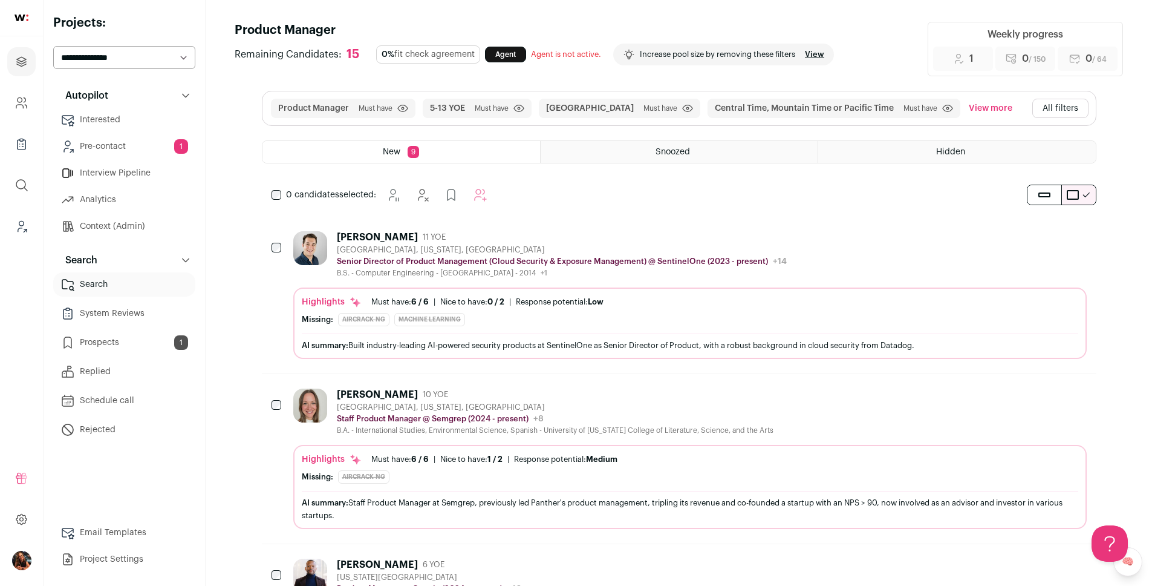
click at [1061, 103] on button "All filters" at bounding box center [1061, 108] width 56 height 19
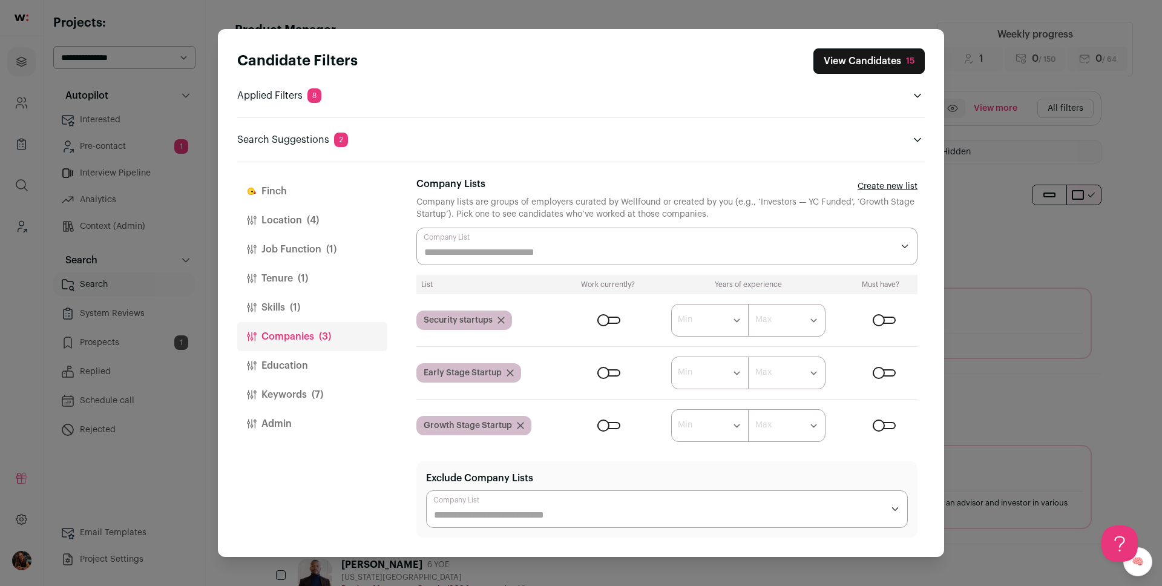
click at [303, 251] on button "Job Function (1)" at bounding box center [312, 249] width 150 height 29
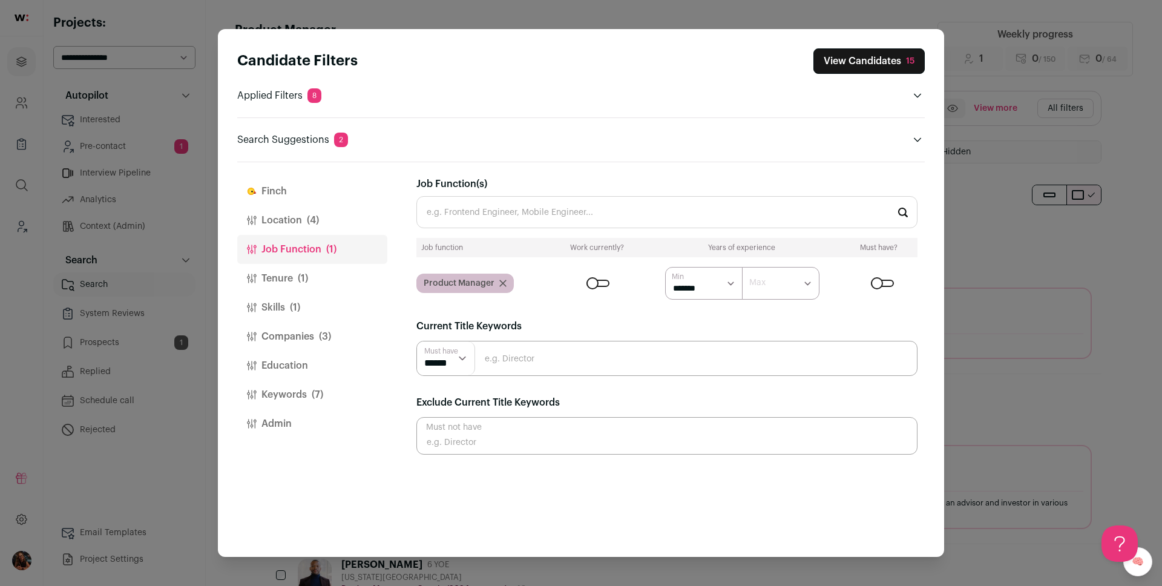
click at [239, 280] on button "Tenure (1)" at bounding box center [312, 278] width 150 height 29
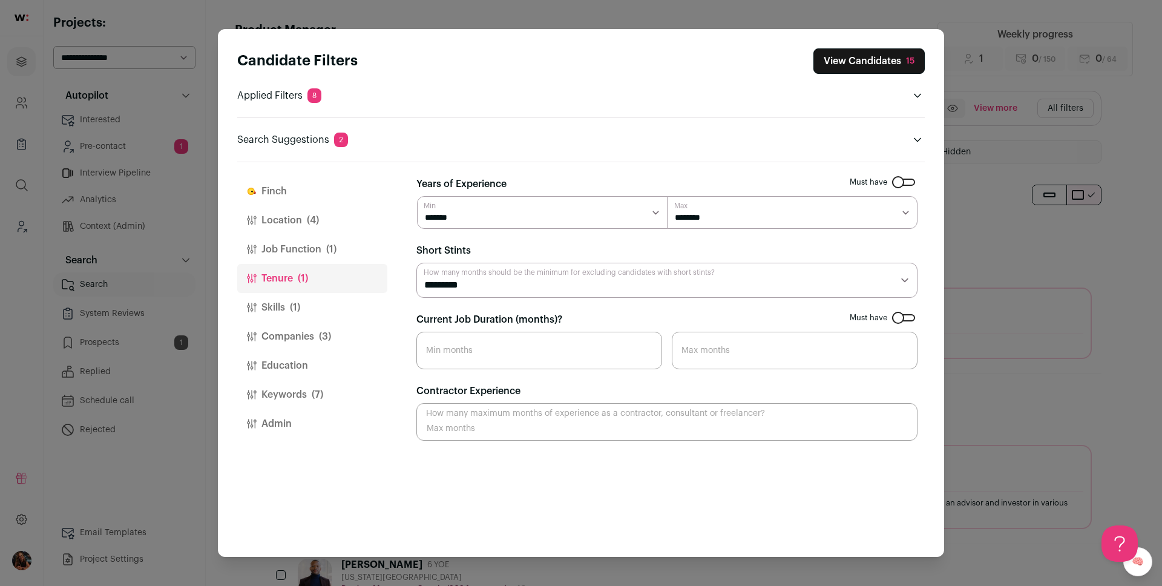
click at [691, 214] on select "******* ******* ******* ******* ******** ******** ******** ******** ******** **…" at bounding box center [792, 212] width 250 height 33
select select "**"
click at [667, 196] on select "******* ******* ******* ******* ******** ******** ******** ******** ******** **…" at bounding box center [792, 212] width 250 height 33
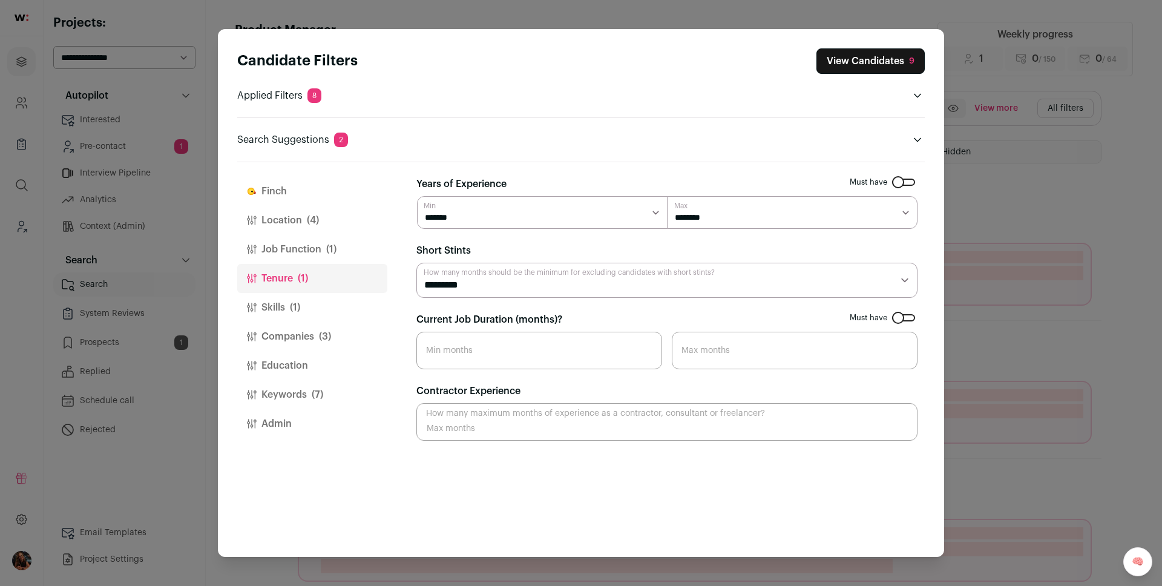
click at [839, 66] on button "View Candidates 9" at bounding box center [870, 60] width 108 height 25
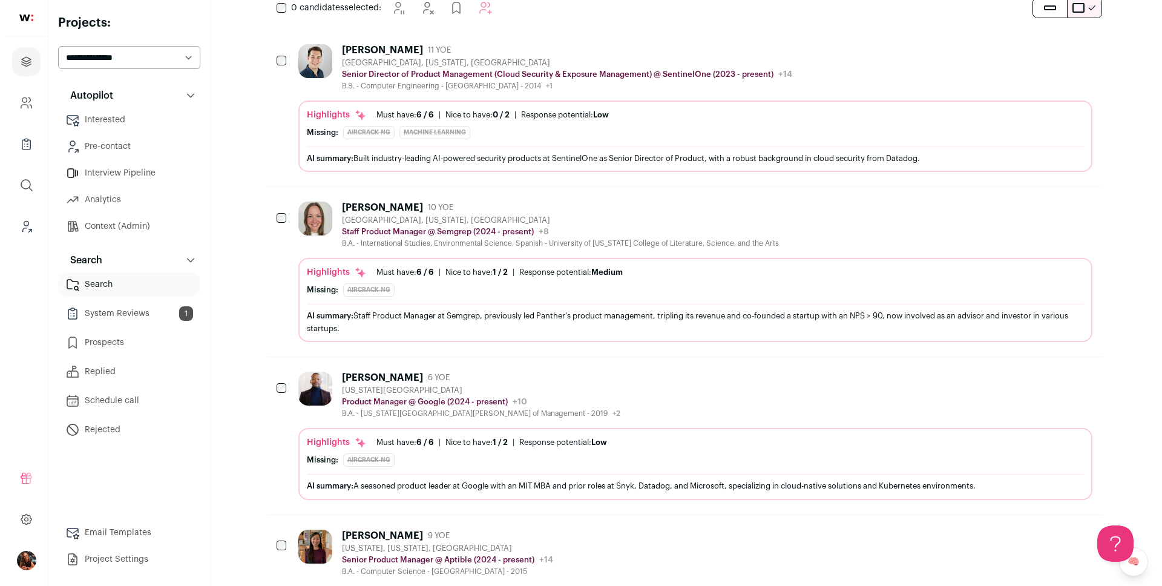
scroll to position [229, 0]
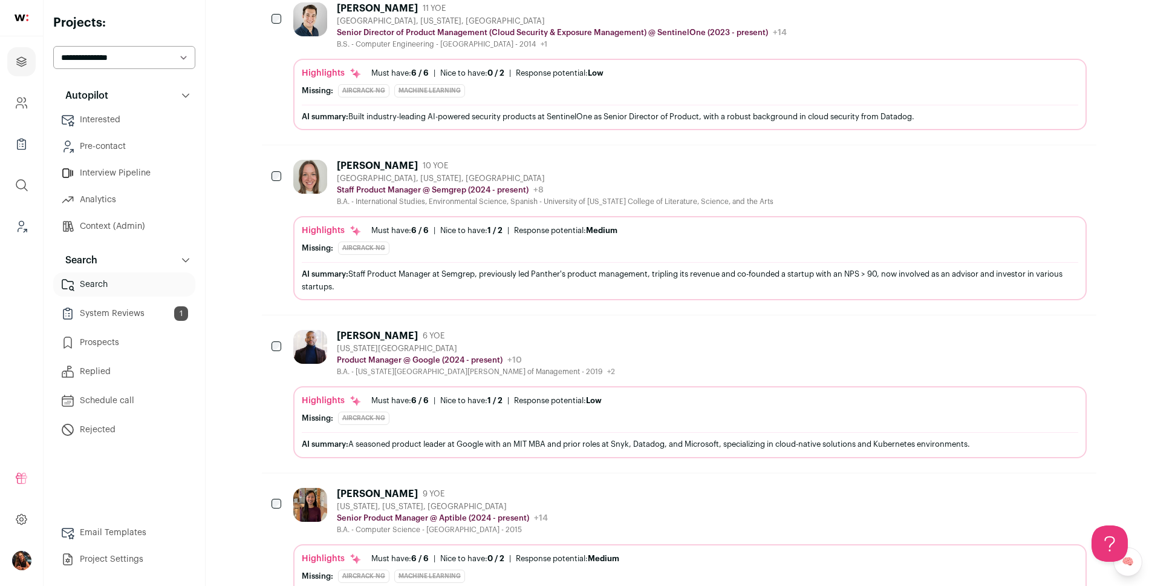
click at [348, 165] on div "Katie Kent" at bounding box center [377, 166] width 81 height 12
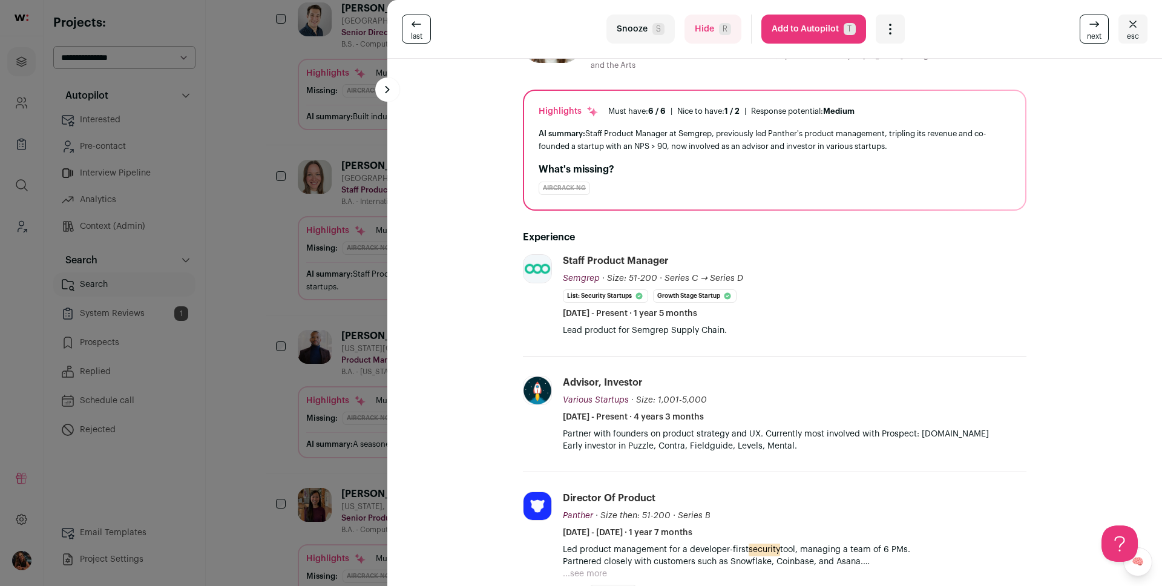
scroll to position [0, 0]
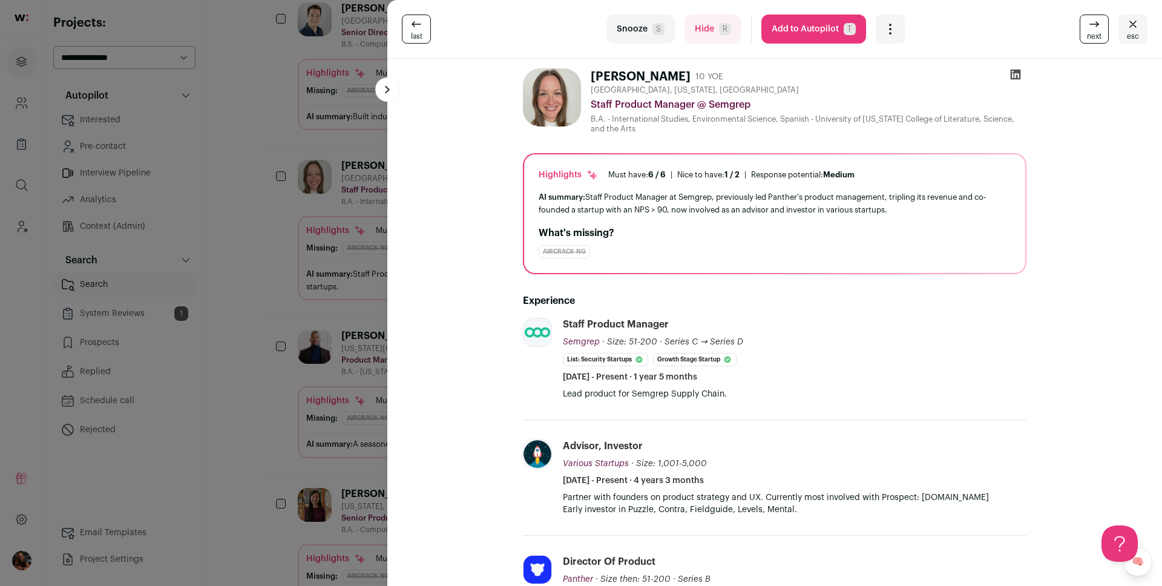
click at [808, 30] on button "Add to Autopilot T" at bounding box center [813, 29] width 105 height 29
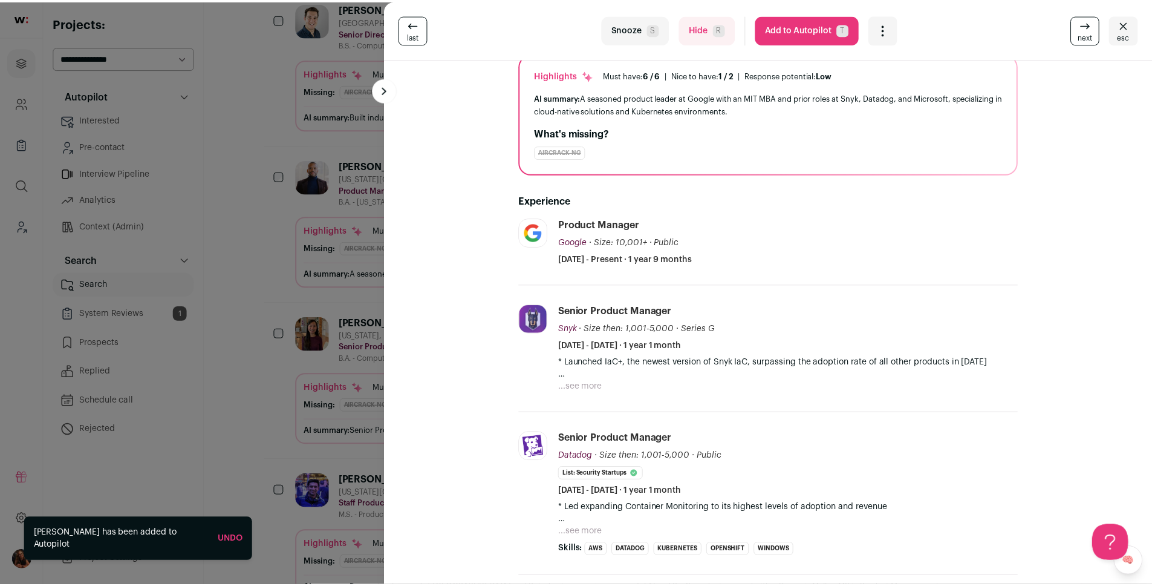
scroll to position [94, 0]
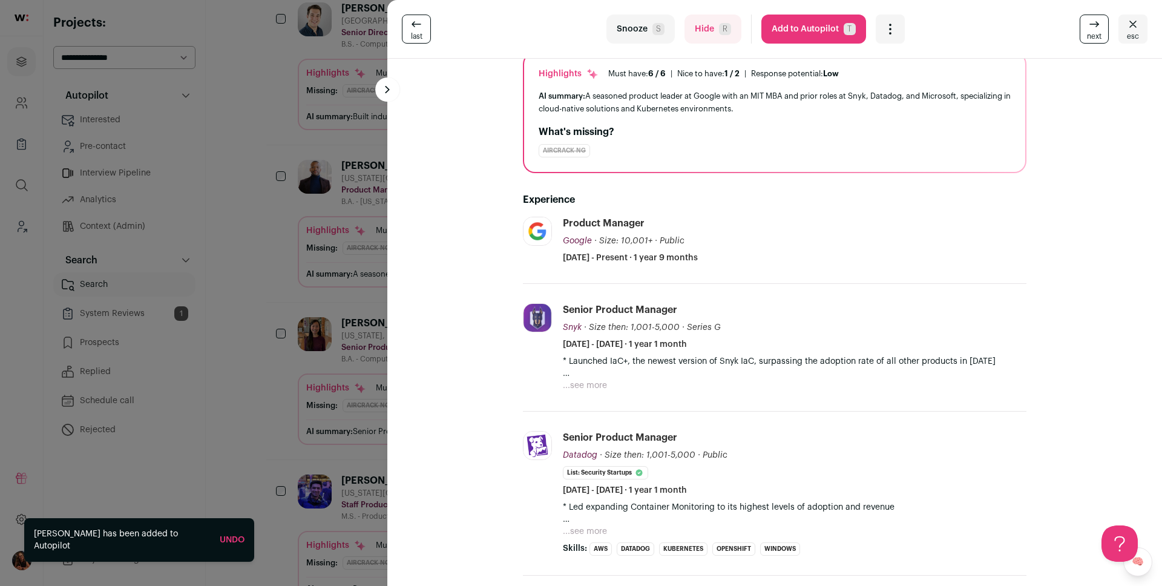
click at [333, 270] on div "last Snooze S Hide R Add to Autopilot T More actions Report a Problem Report th…" at bounding box center [581, 293] width 1162 height 586
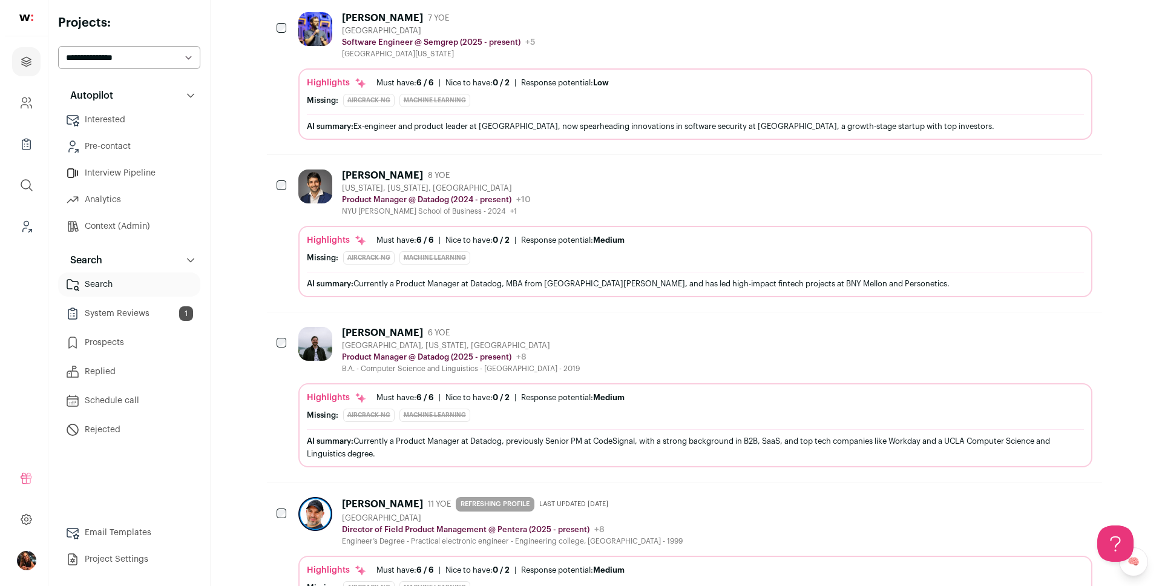
scroll to position [849, 0]
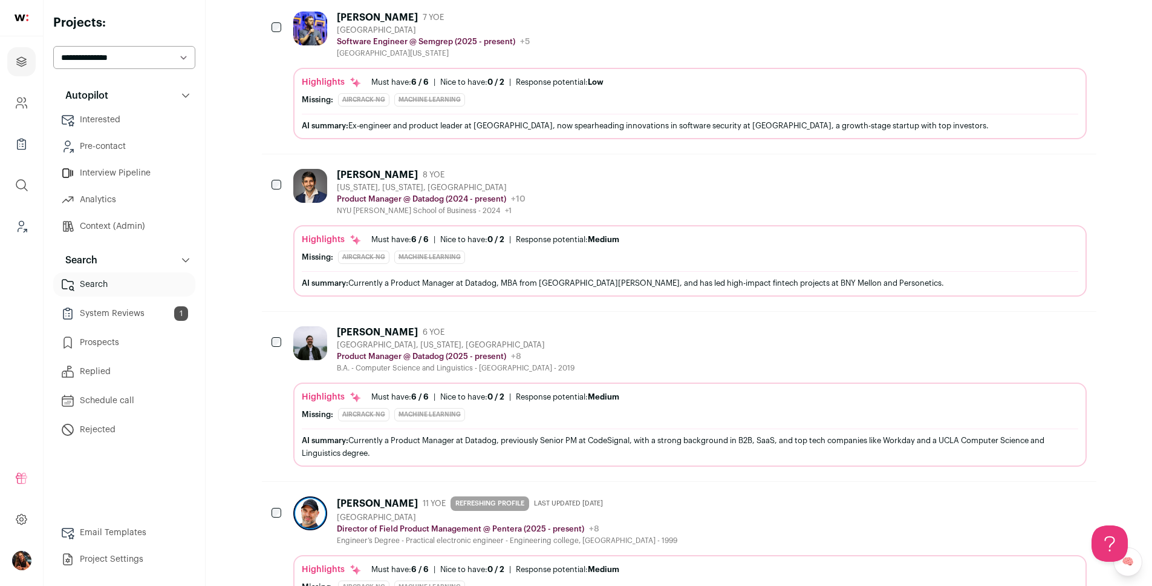
click at [365, 335] on div "Arti Arutiunov" at bounding box center [377, 332] width 81 height 12
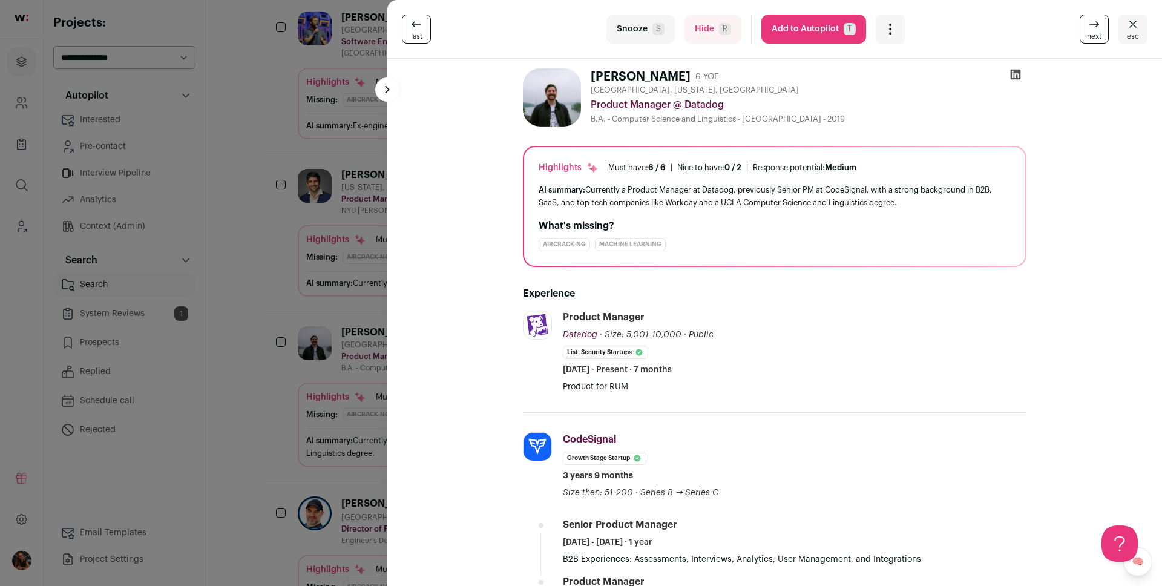
click at [805, 28] on button "Add to Autopilot T" at bounding box center [813, 29] width 105 height 29
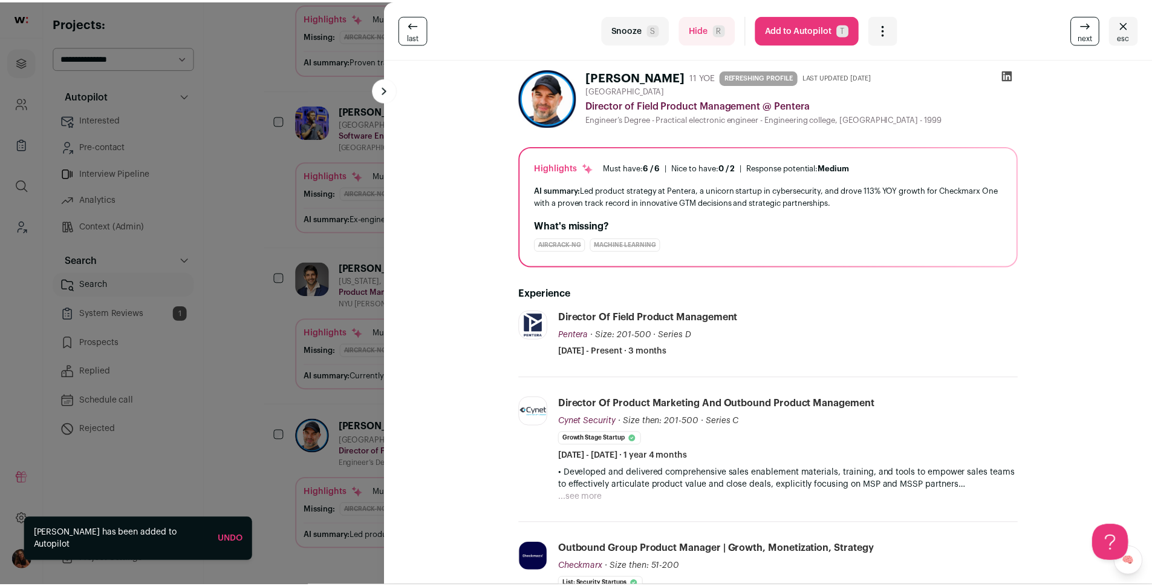
scroll to position [769, 0]
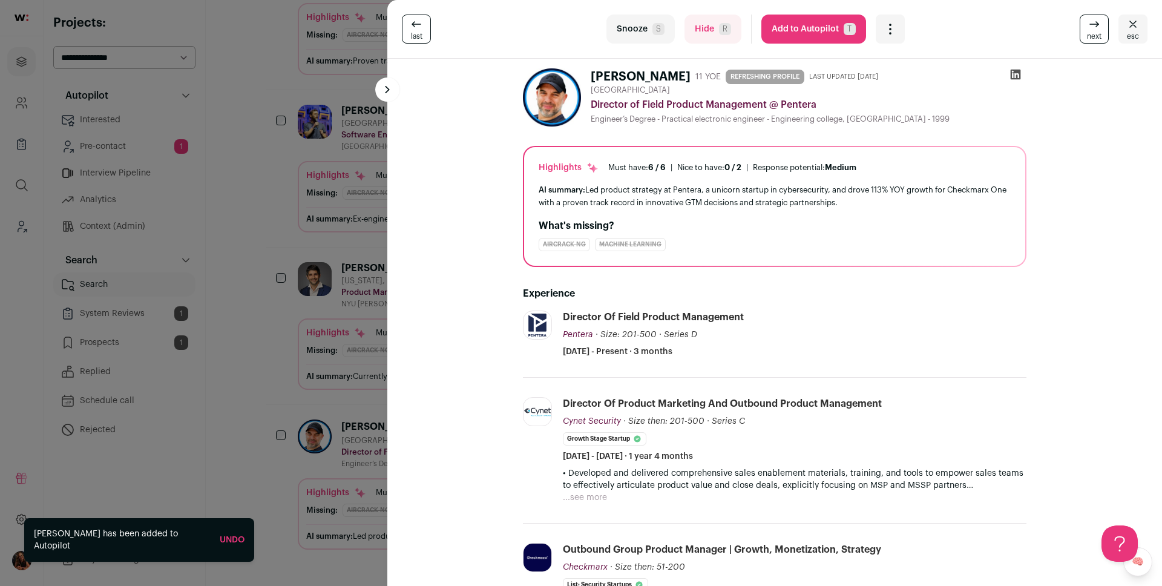
click at [371, 293] on div "last Snooze S Hide R Add to Autopilot T More actions Report a Problem Report th…" at bounding box center [581, 293] width 1162 height 586
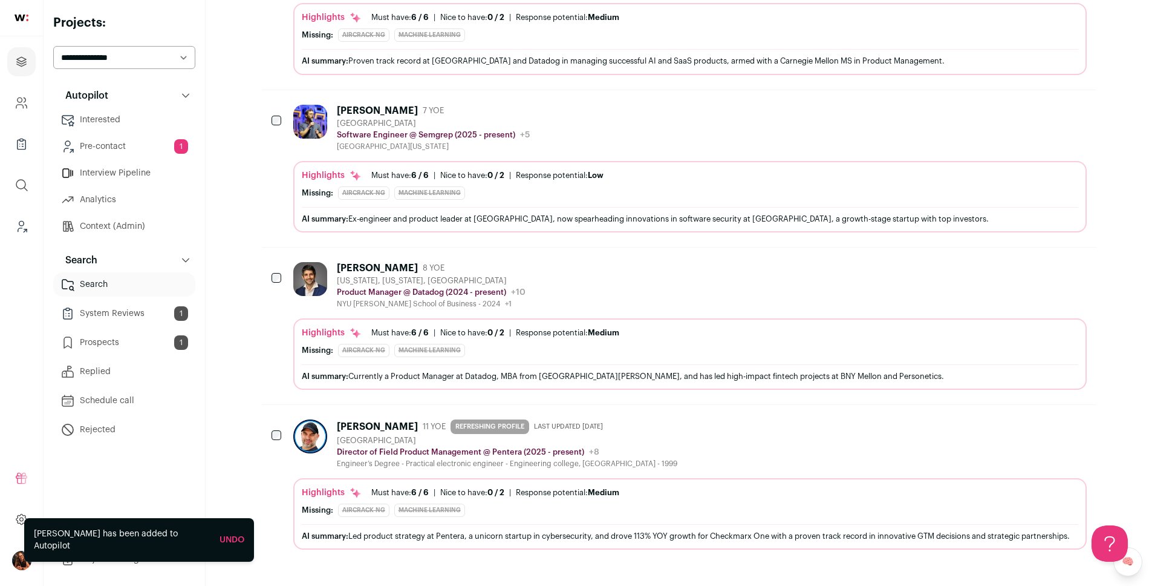
scroll to position [0, 0]
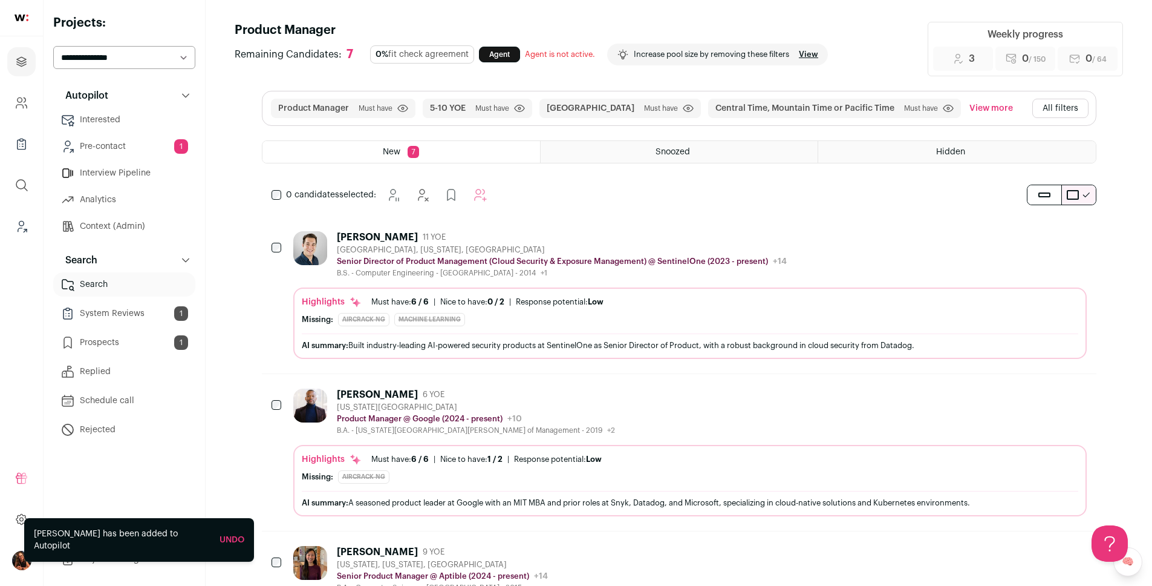
click at [1067, 108] on button "All filters" at bounding box center [1061, 108] width 56 height 19
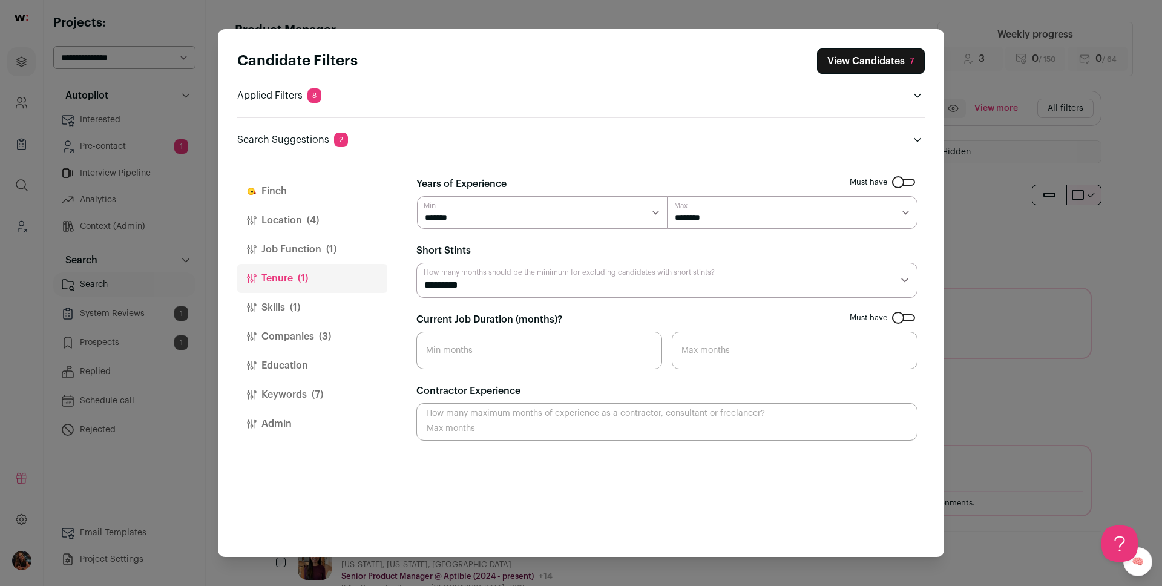
click at [1015, 281] on div "Candidate Filters View Candidates 7 Applied Filters 8 Product Manager Must have…" at bounding box center [581, 293] width 1162 height 586
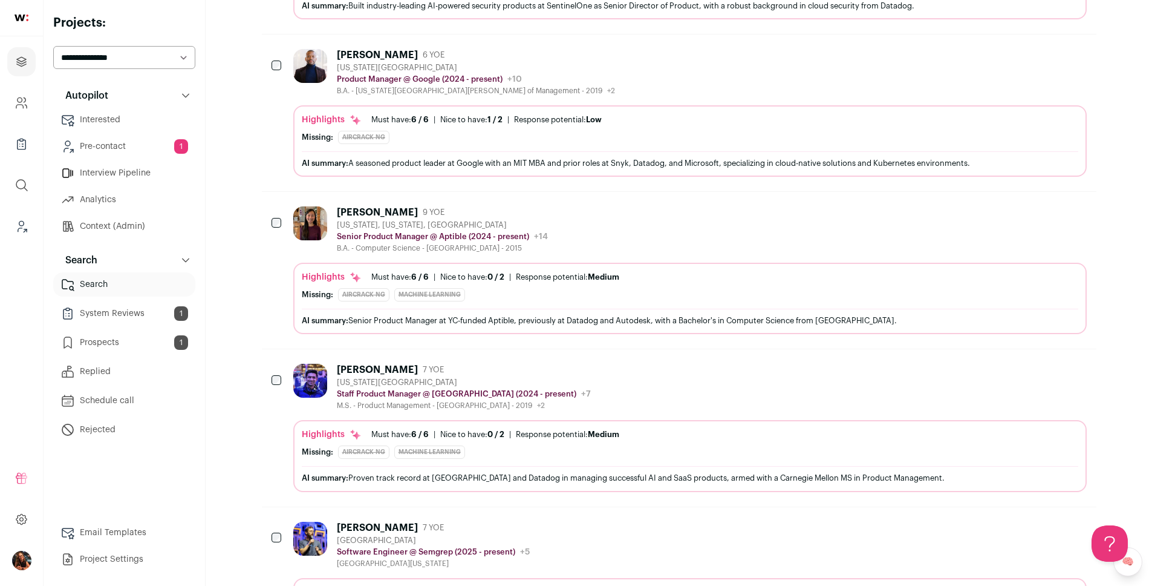
scroll to position [360, 0]
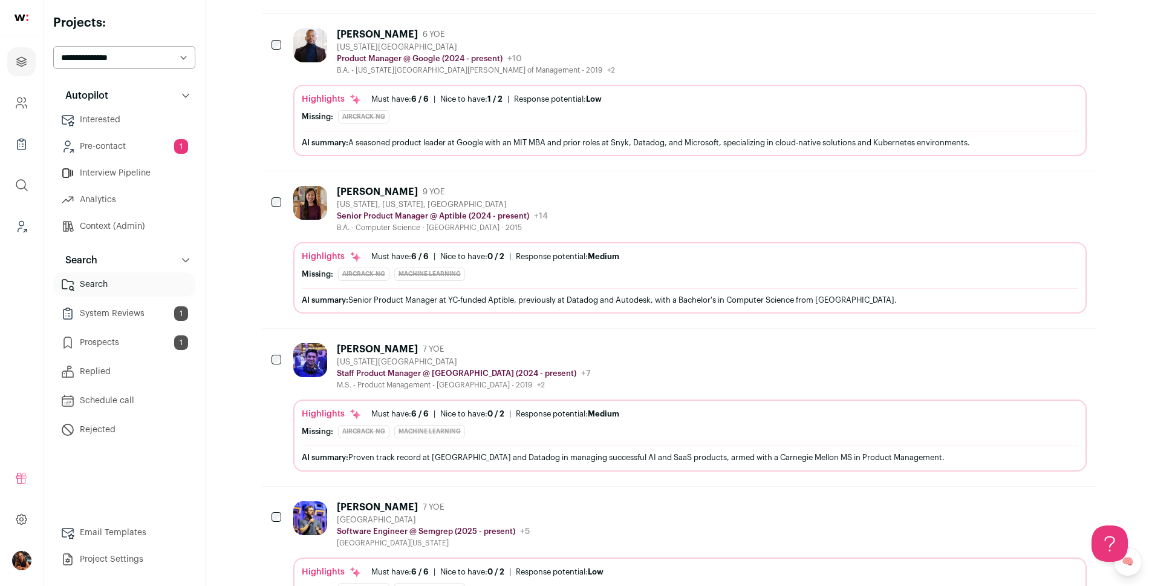
click at [376, 193] on div "Nhien Tran" at bounding box center [377, 192] width 81 height 12
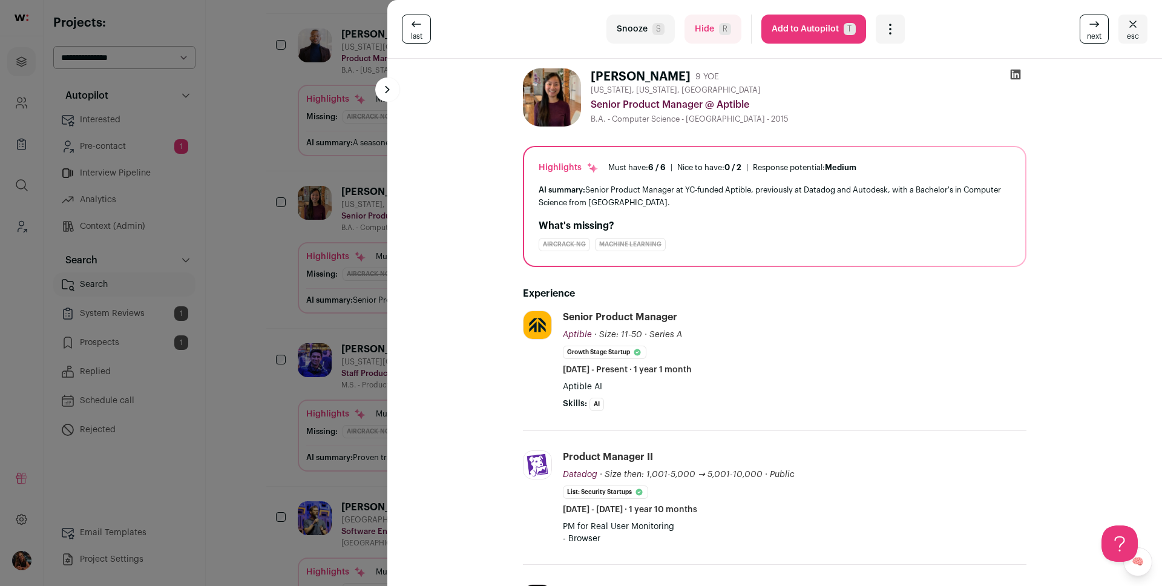
click at [815, 36] on button "Add to Autopilot T" at bounding box center [813, 29] width 105 height 29
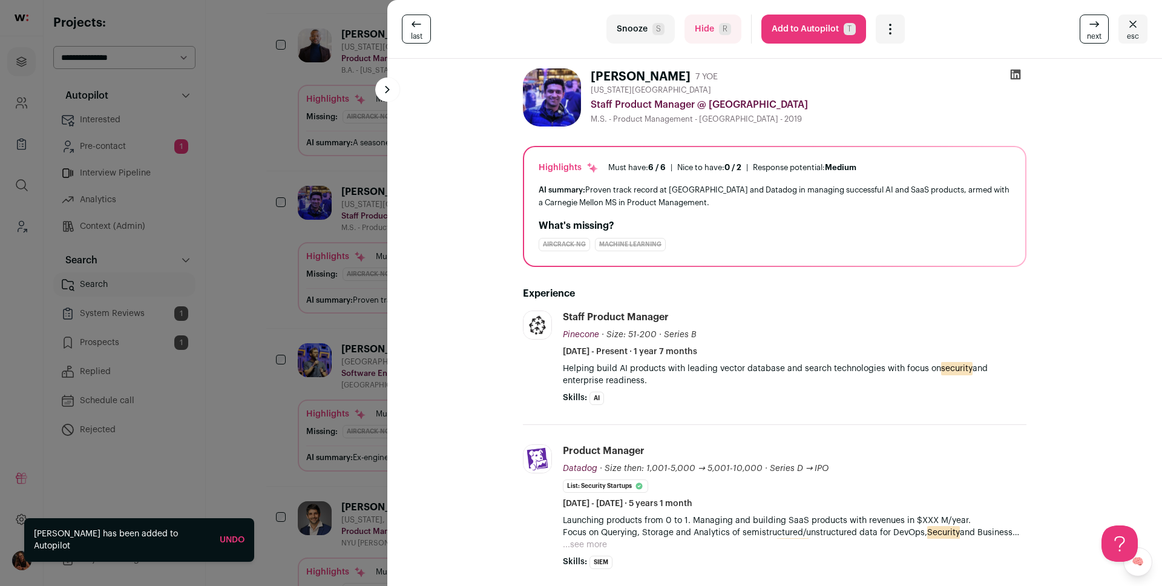
click at [336, 305] on div "last Snooze S Hide R Add to Autopilot T More actions Report a Problem Report th…" at bounding box center [581, 293] width 1162 height 586
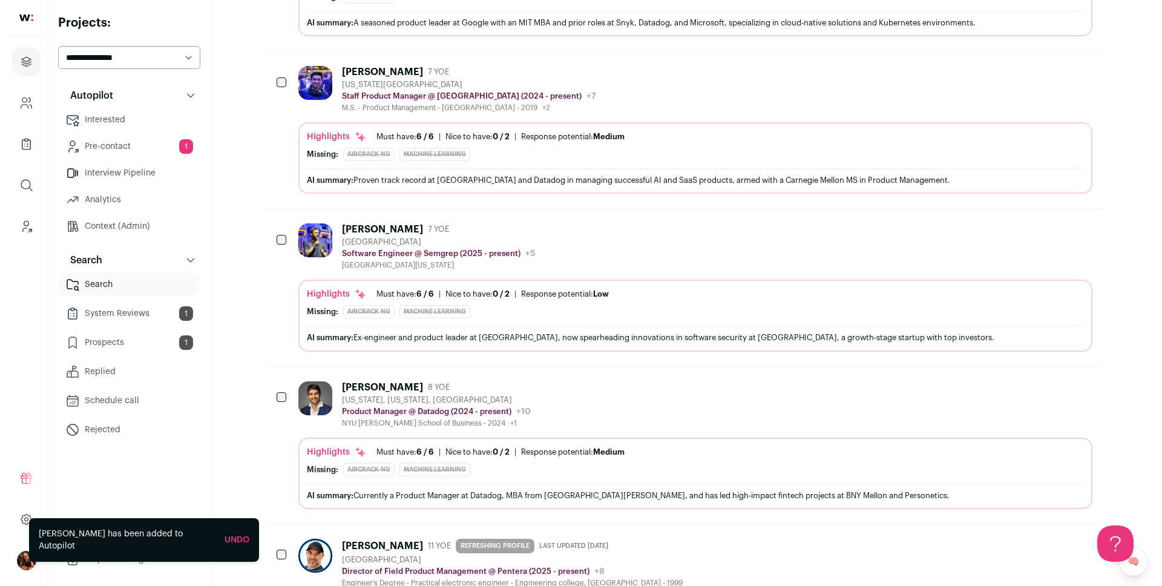
scroll to position [486, 0]
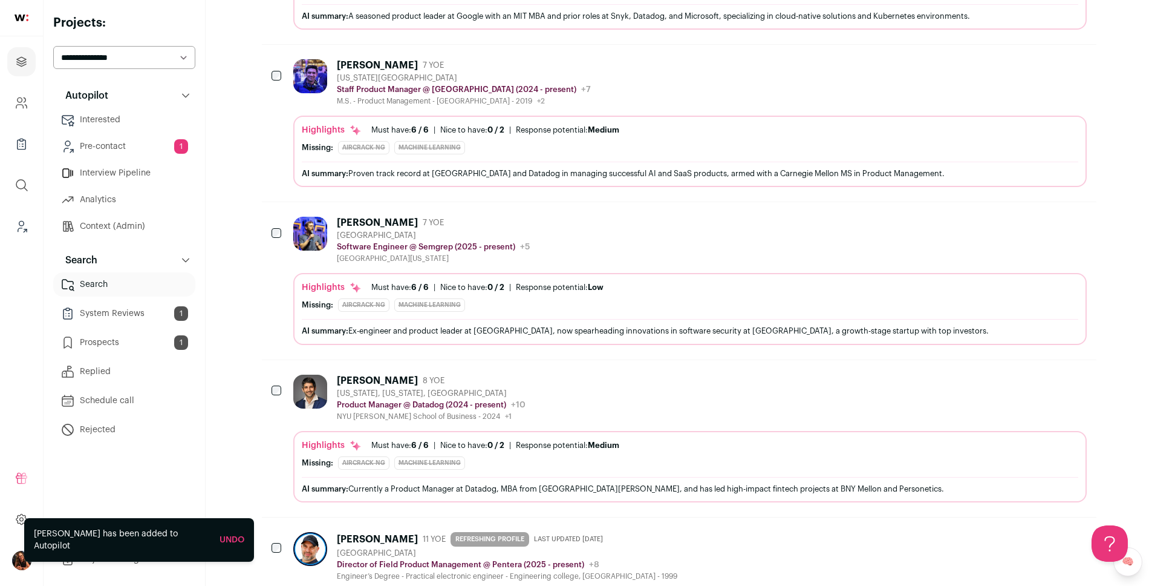
click at [372, 383] on div "Barak Shoushan" at bounding box center [377, 380] width 81 height 12
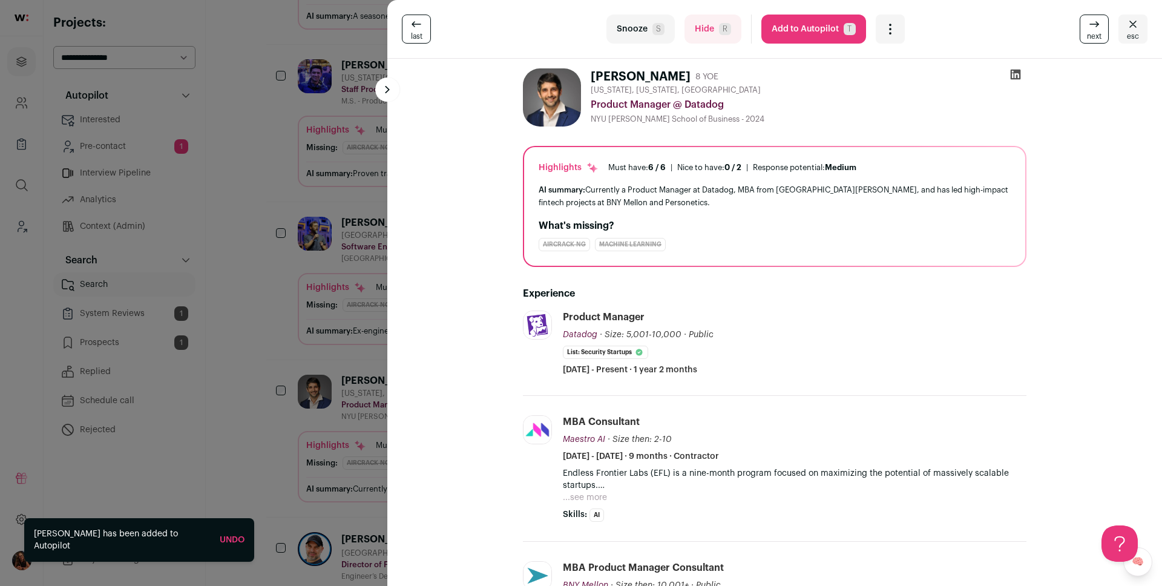
click at [799, 30] on button "Add to Autopilot T" at bounding box center [813, 29] width 105 height 29
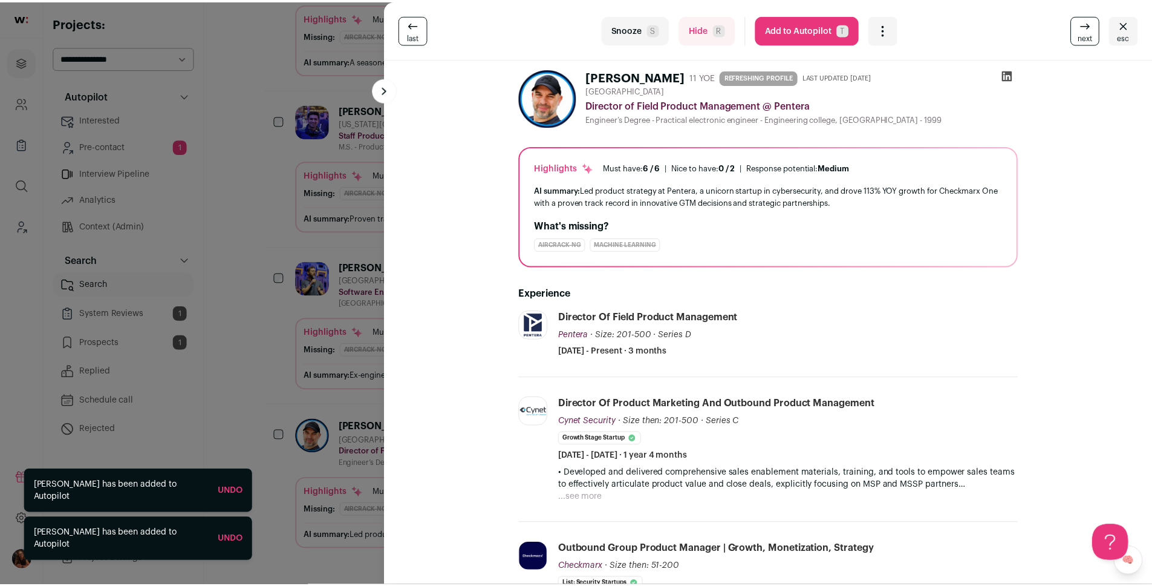
scroll to position [454, 0]
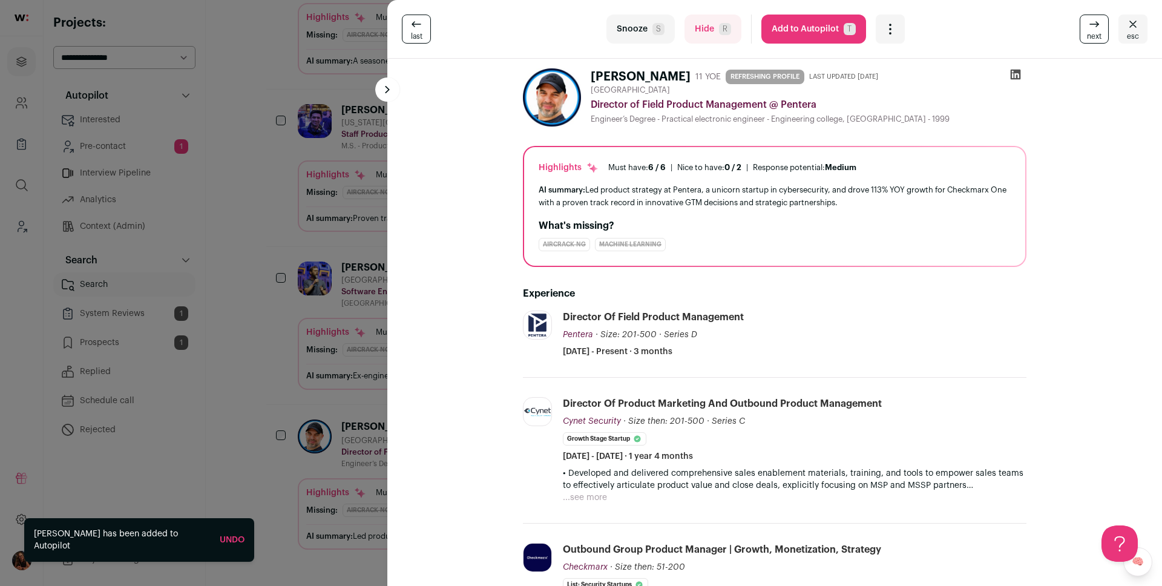
click at [265, 304] on div "last Snooze S Hide R Add to Autopilot T More actions Report a Problem Report th…" at bounding box center [581, 293] width 1162 height 586
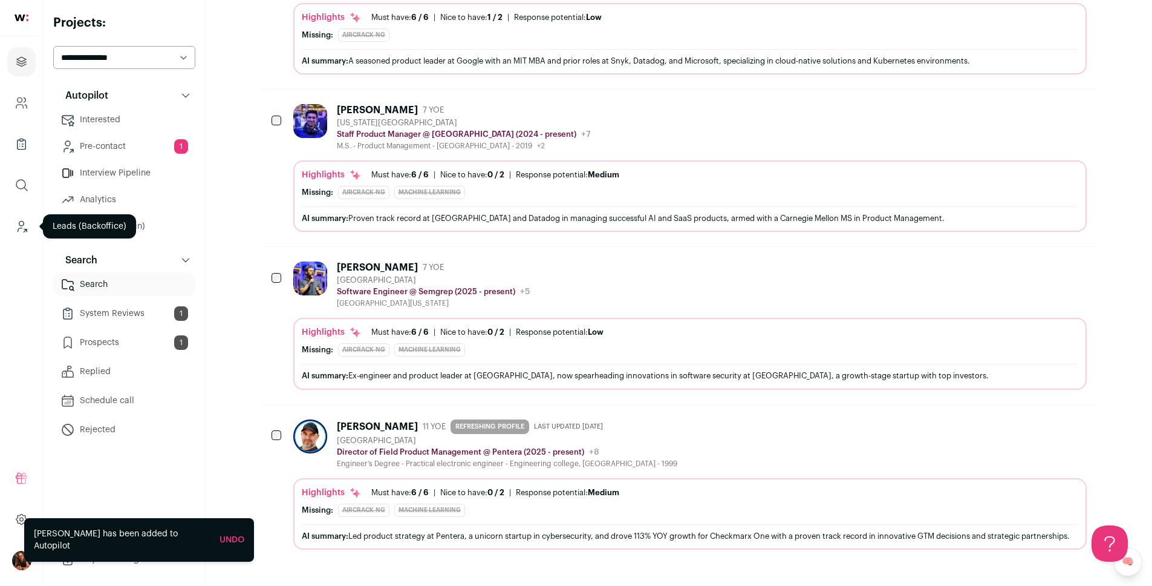
click at [21, 232] on icon "Leads (Backoffice)" at bounding box center [22, 226] width 14 height 15
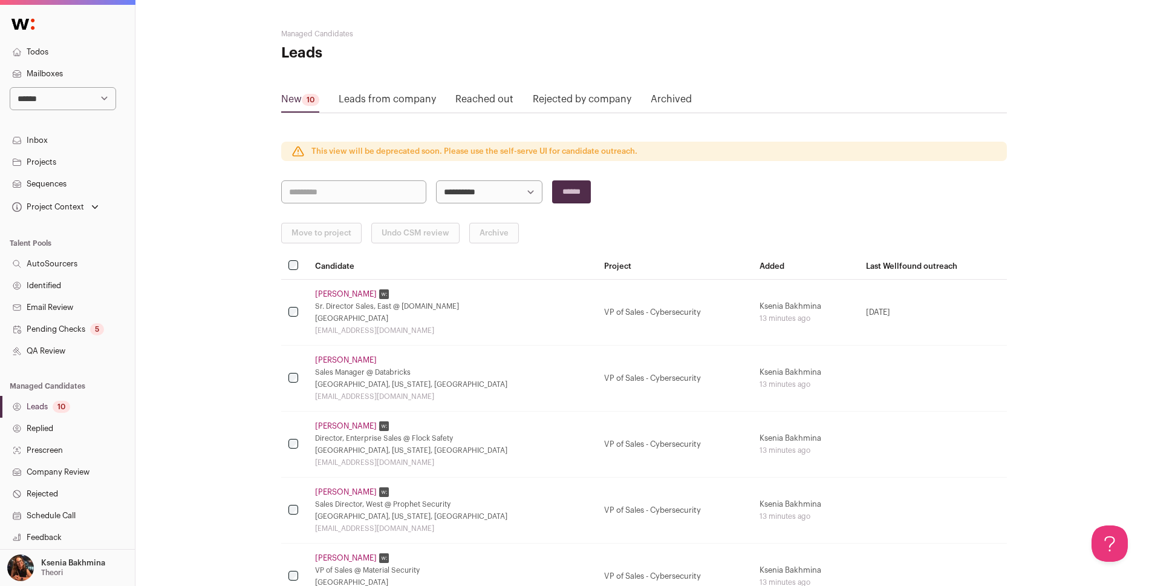
click at [60, 334] on link "Pending Checks 5" at bounding box center [67, 329] width 135 height 22
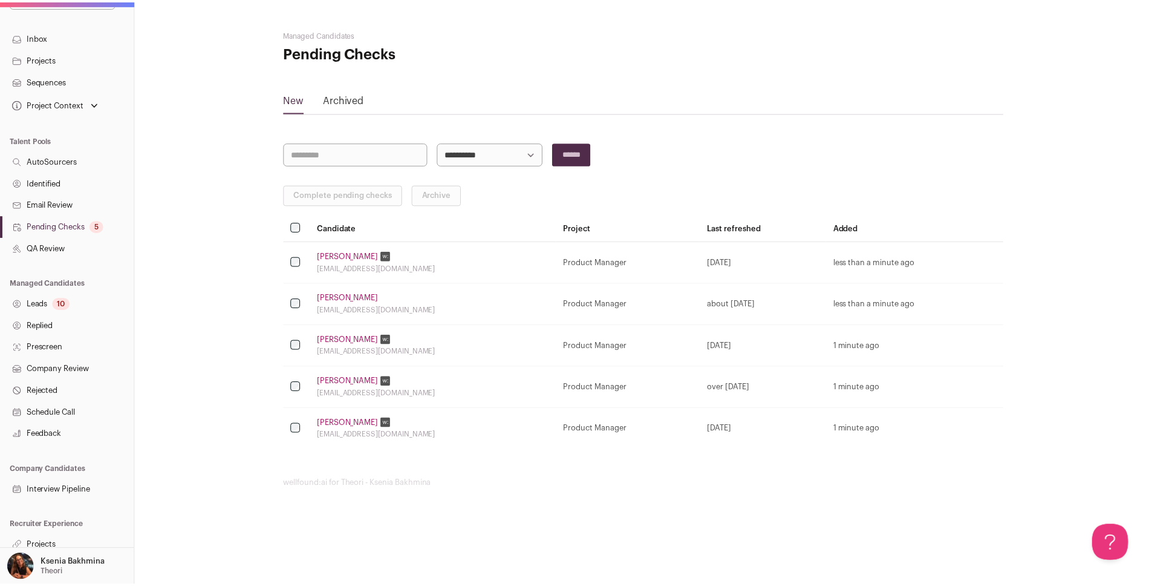
scroll to position [111, 0]
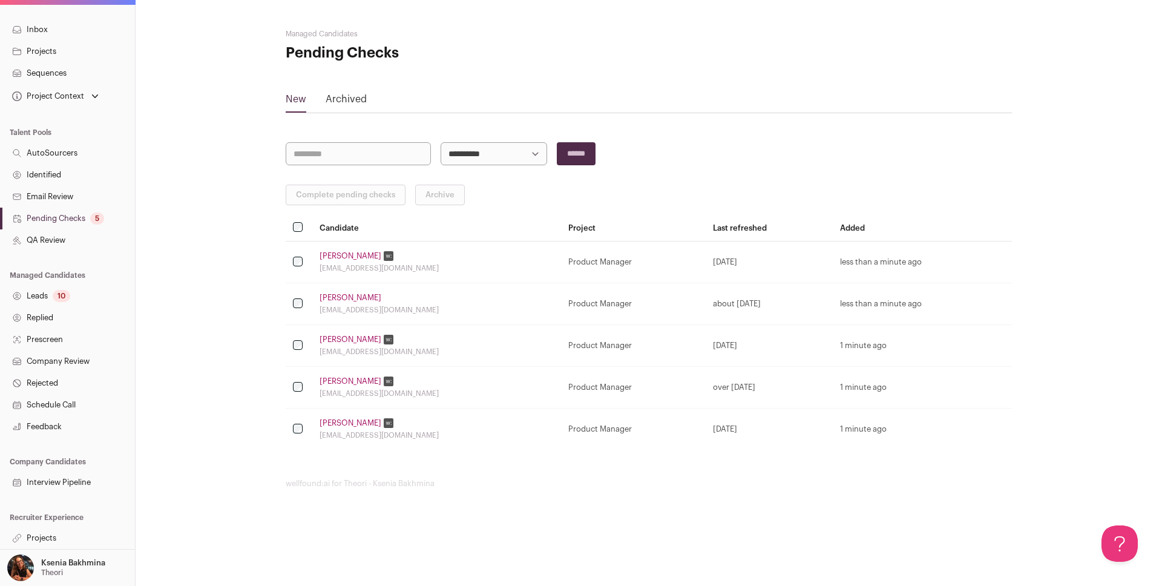
click at [31, 538] on link "Projects" at bounding box center [67, 538] width 135 height 22
click at [55, 535] on link "Projects" at bounding box center [67, 538] width 135 height 22
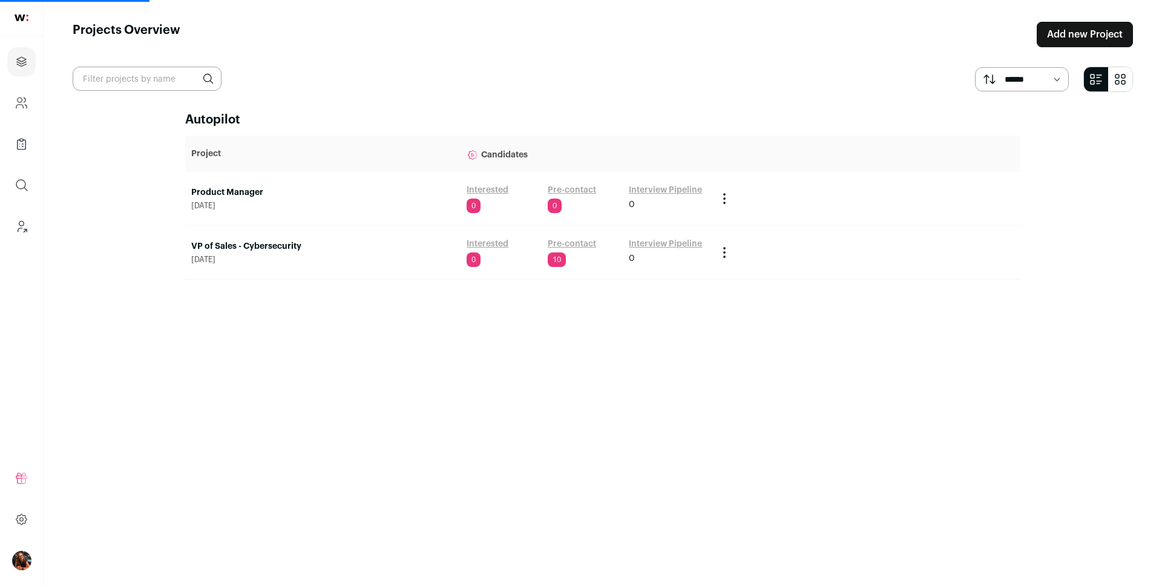
click at [245, 187] on link "Product Manager" at bounding box center [322, 192] width 263 height 12
click at [224, 192] on link "Product Manager" at bounding box center [322, 192] width 263 height 12
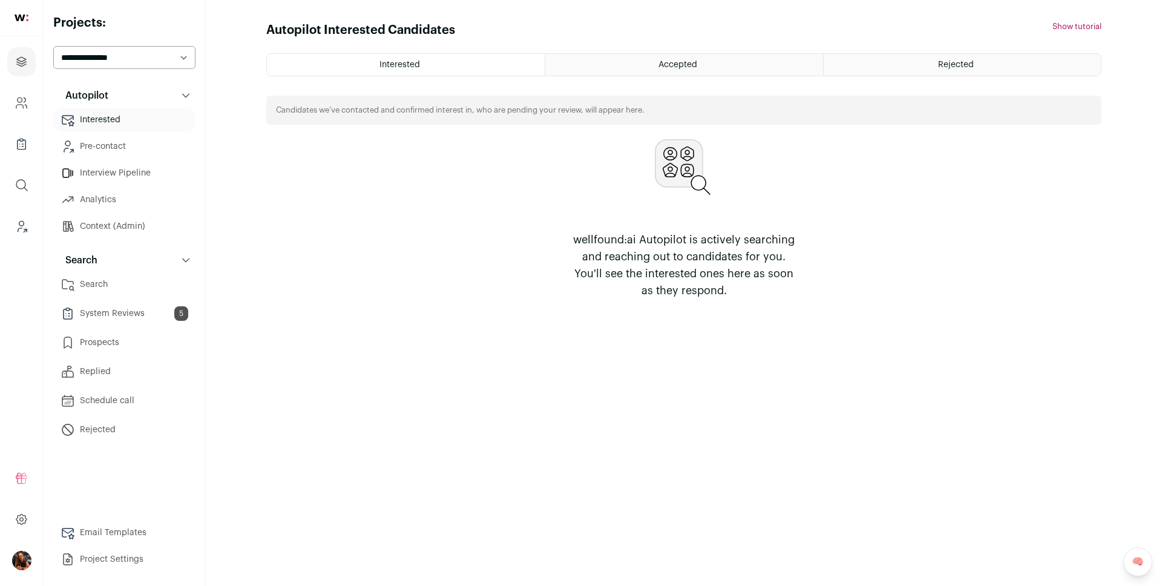
click at [113, 283] on link "Search" at bounding box center [124, 284] width 142 height 24
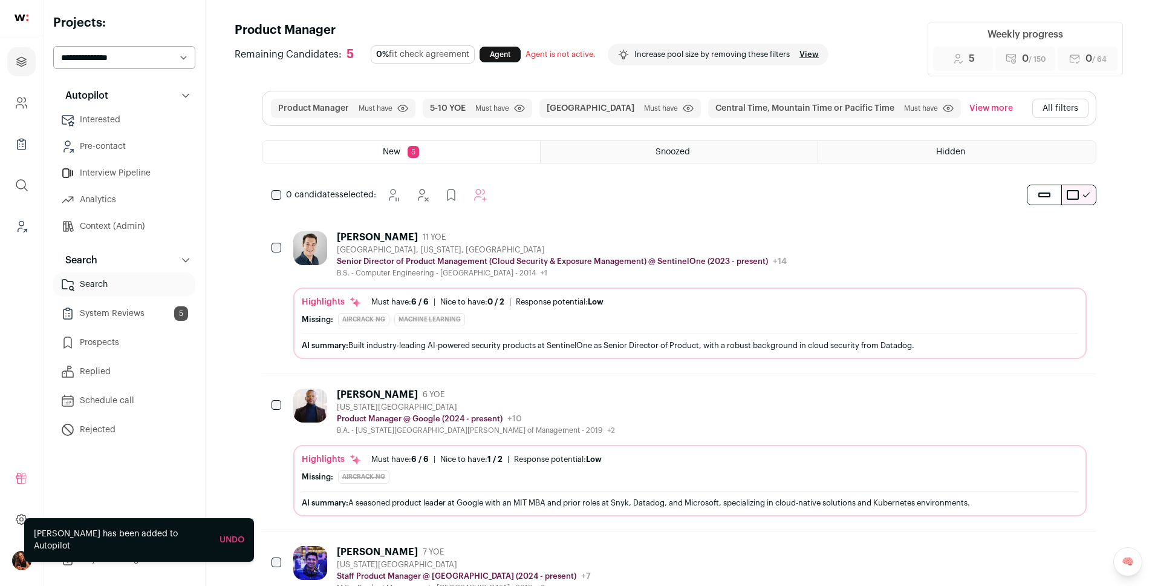
click at [1046, 107] on button "All filters" at bounding box center [1061, 108] width 56 height 19
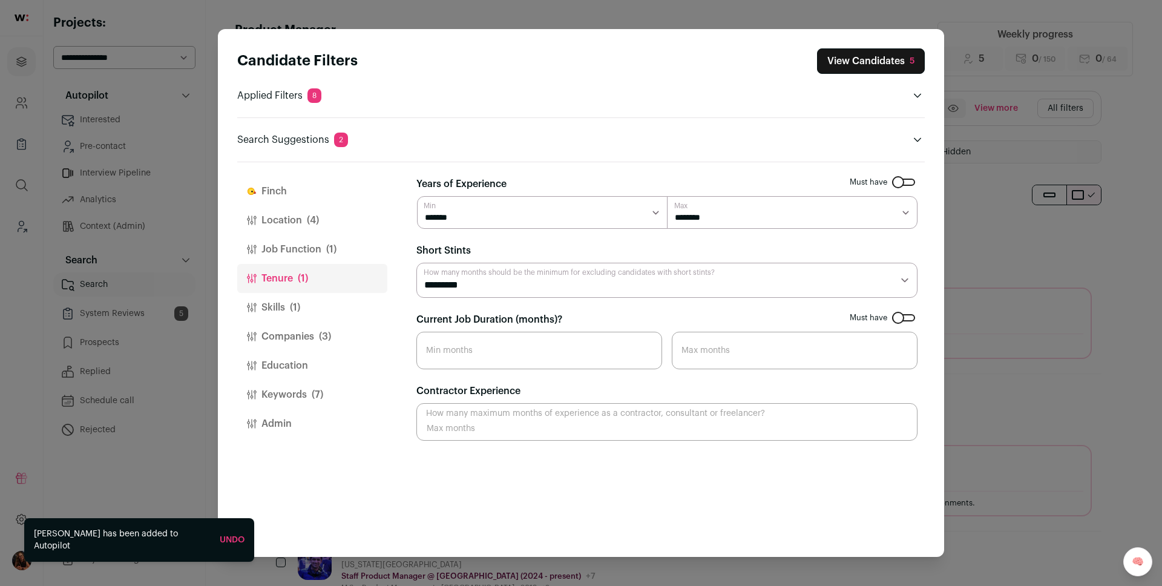
click at [307, 333] on button "Companies (3)" at bounding box center [312, 336] width 150 height 29
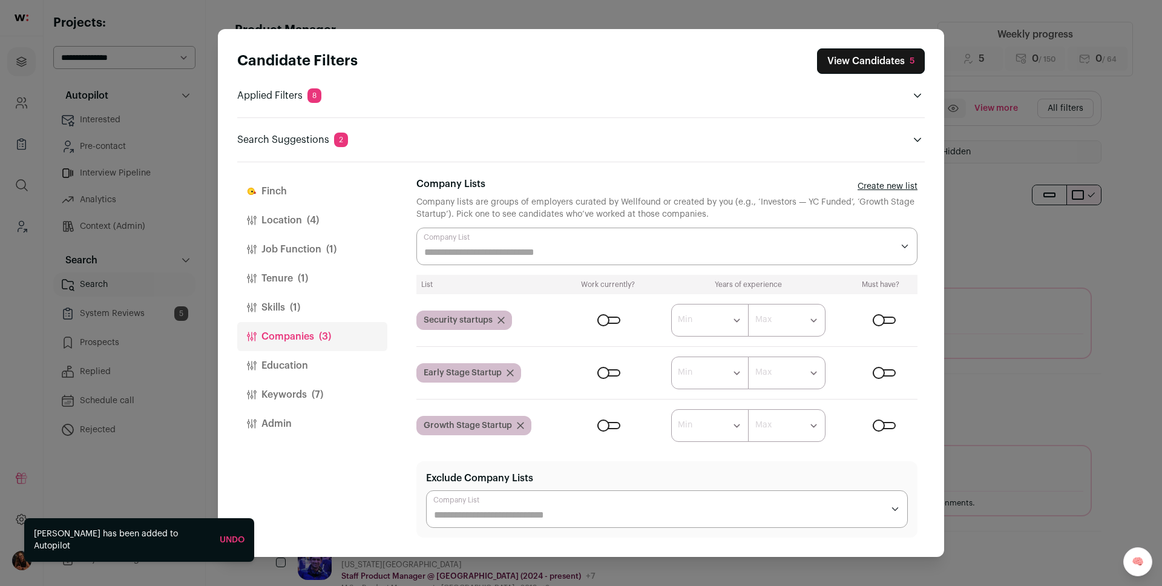
click at [872, 322] on div "Close modal via background" at bounding box center [883, 319] width 23 height 7
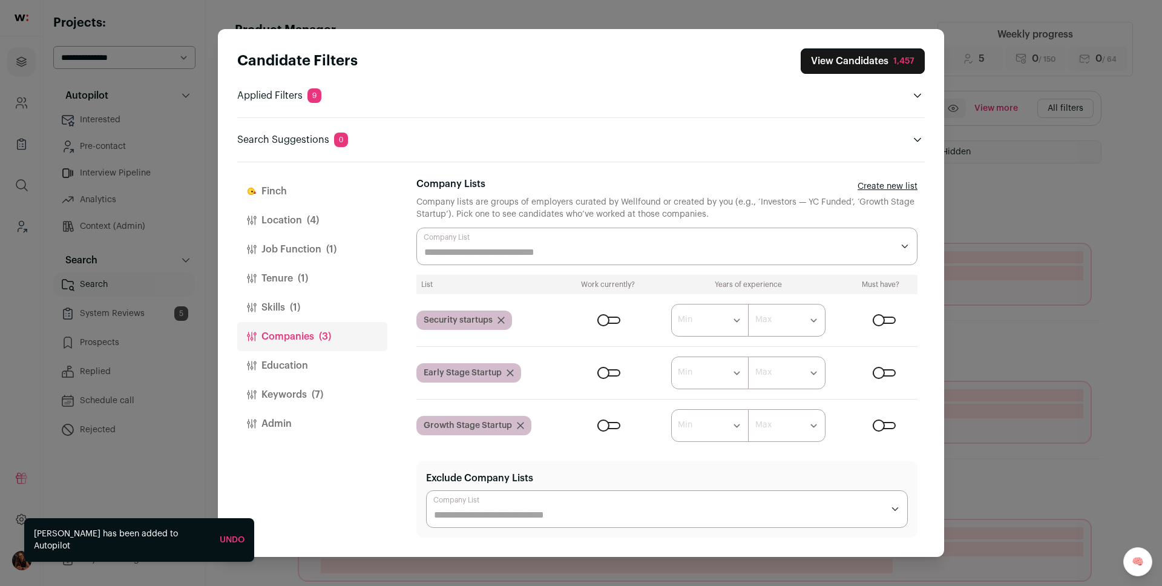
click at [617, 373] on div "Close modal via background" at bounding box center [607, 372] width 30 height 7
click at [608, 373] on div "Close modal via background" at bounding box center [608, 372] width 23 height 7
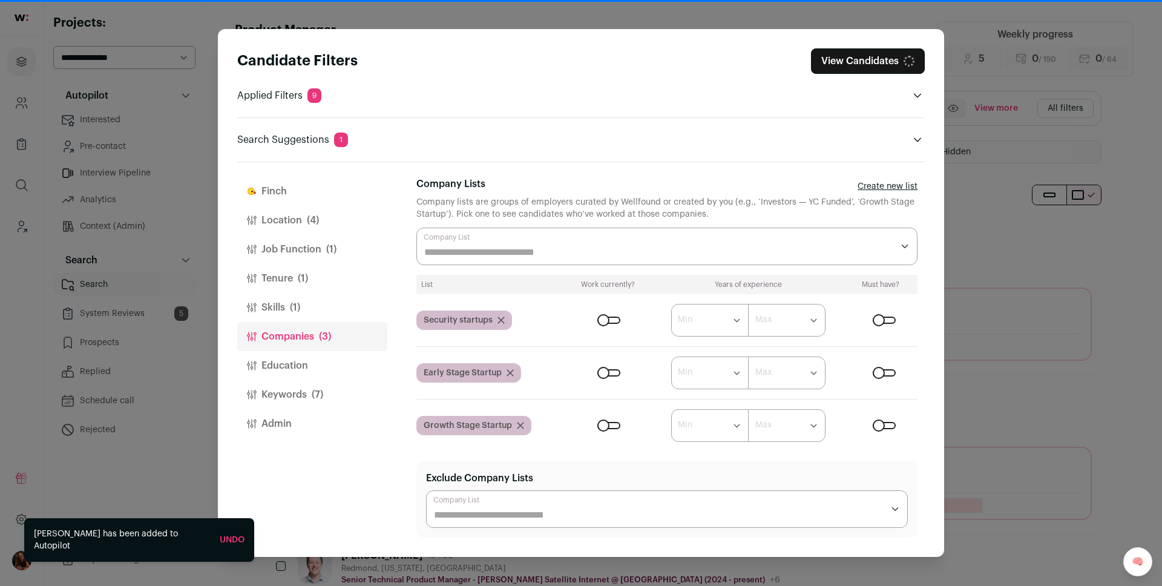
click at [613, 429] on form "****** ******* ******* ******* ******* ******* ******* ******* ******* ********…" at bounding box center [742, 425] width 350 height 33
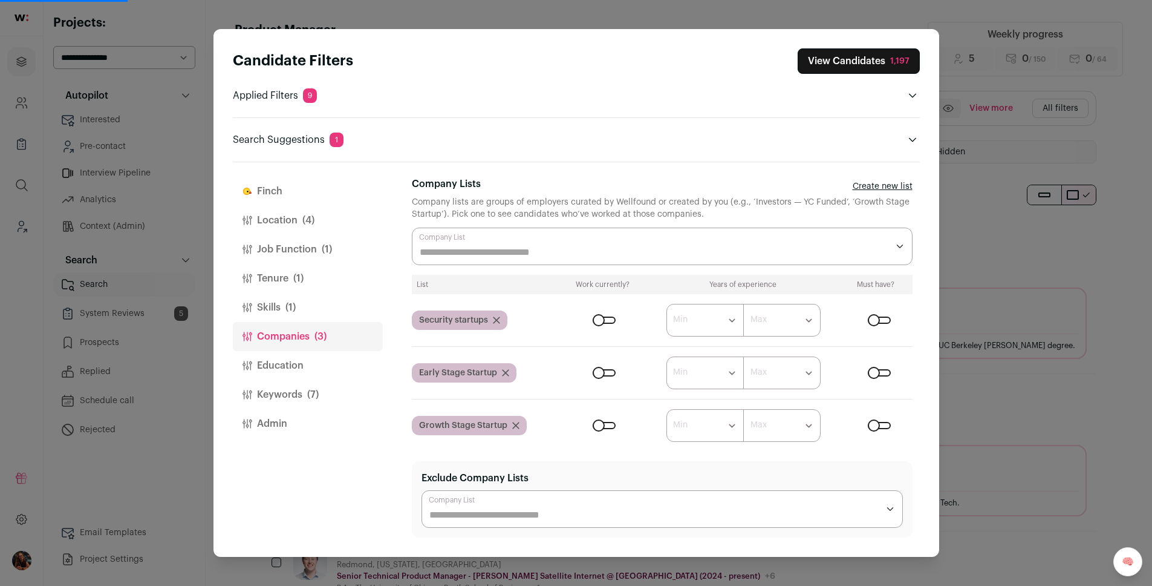
click at [603, 426] on div "Close modal via background" at bounding box center [604, 425] width 23 height 7
click at [598, 426] on div "Close modal via background" at bounding box center [604, 425] width 23 height 7
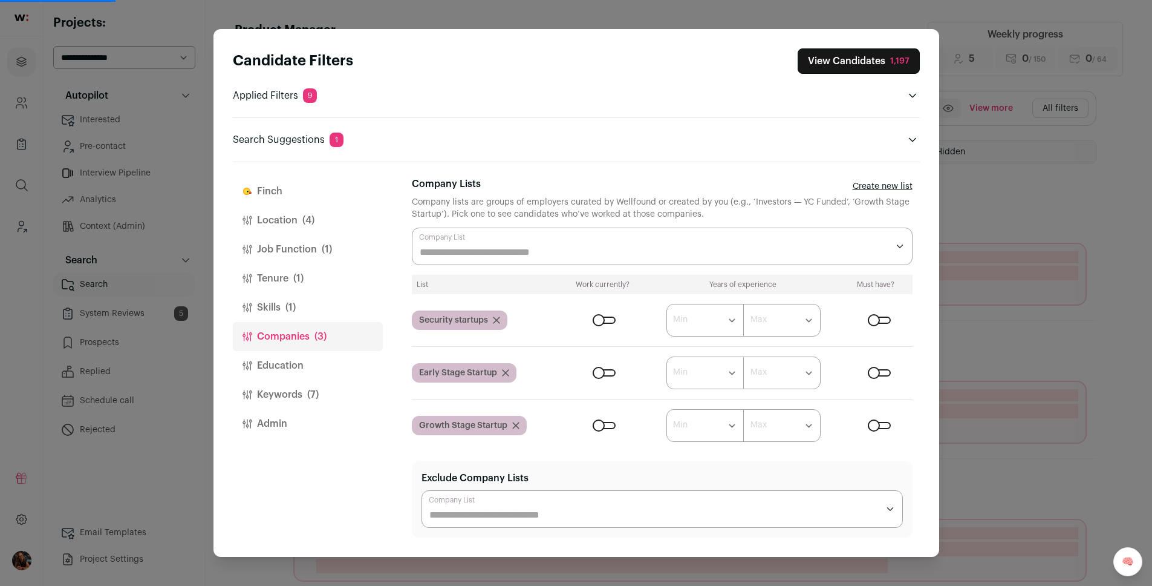
click at [606, 425] on div "Close modal via background" at bounding box center [604, 425] width 23 height 7
click at [873, 59] on button "View Candidates 333" at bounding box center [860, 60] width 119 height 25
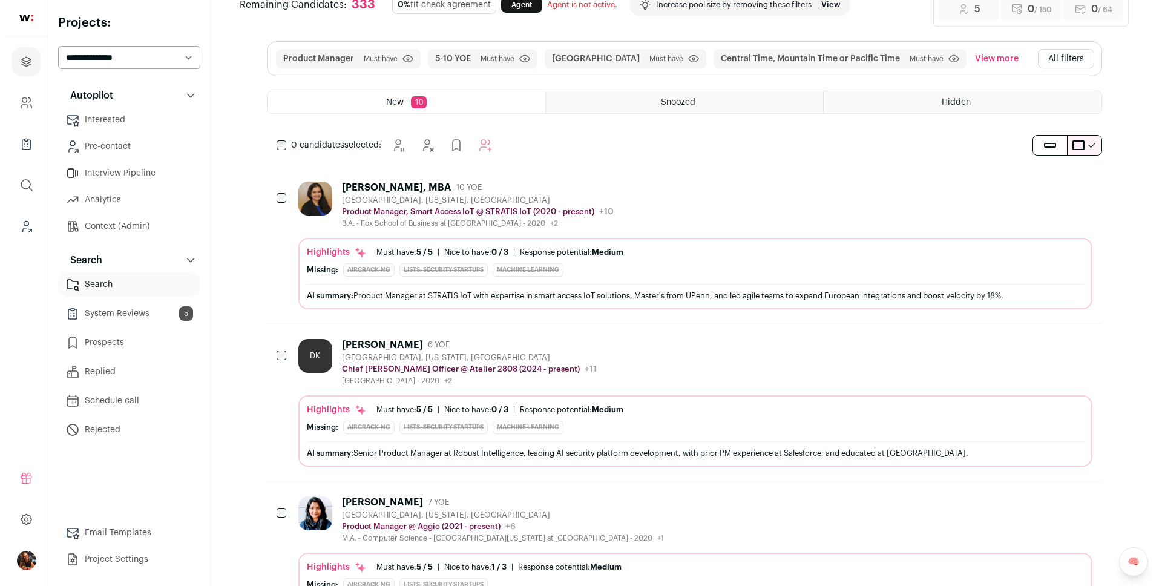
scroll to position [202, 0]
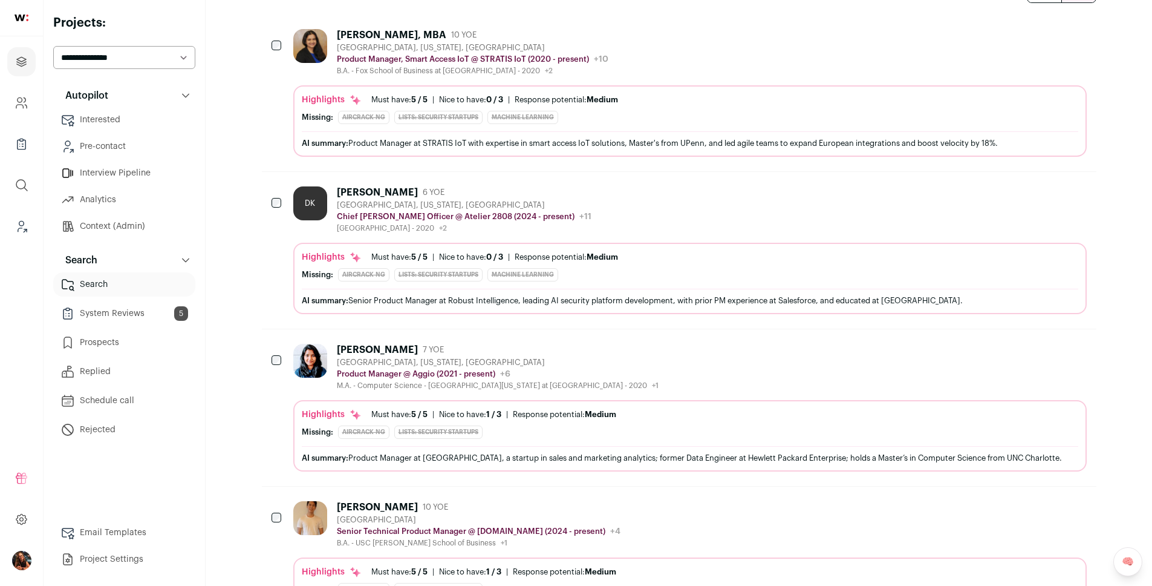
click at [390, 350] on div "Medha Nagaraj" at bounding box center [377, 350] width 81 height 12
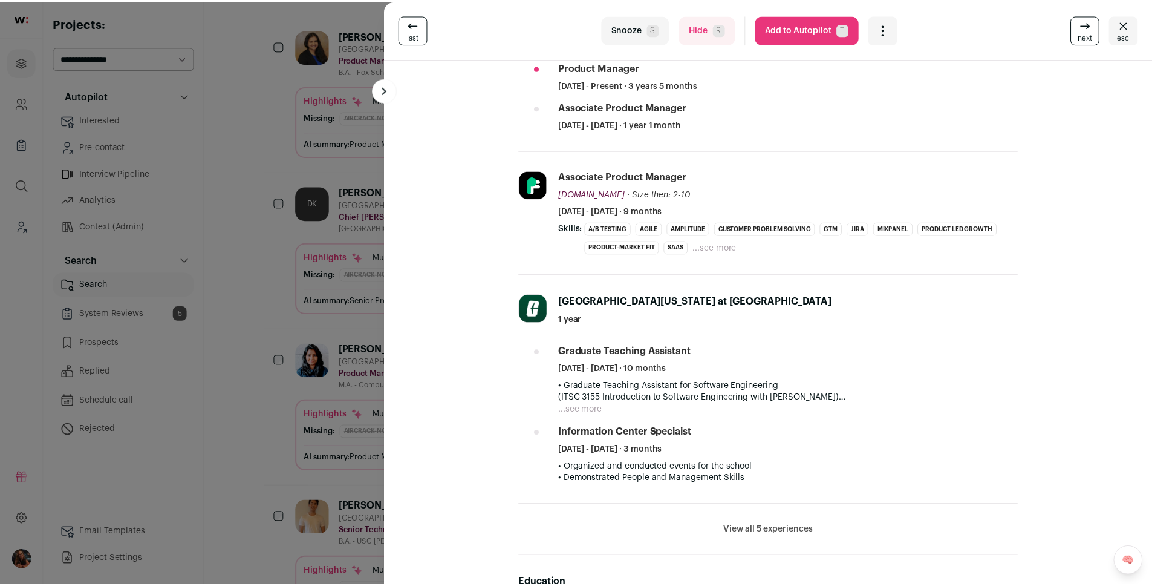
scroll to position [0, 0]
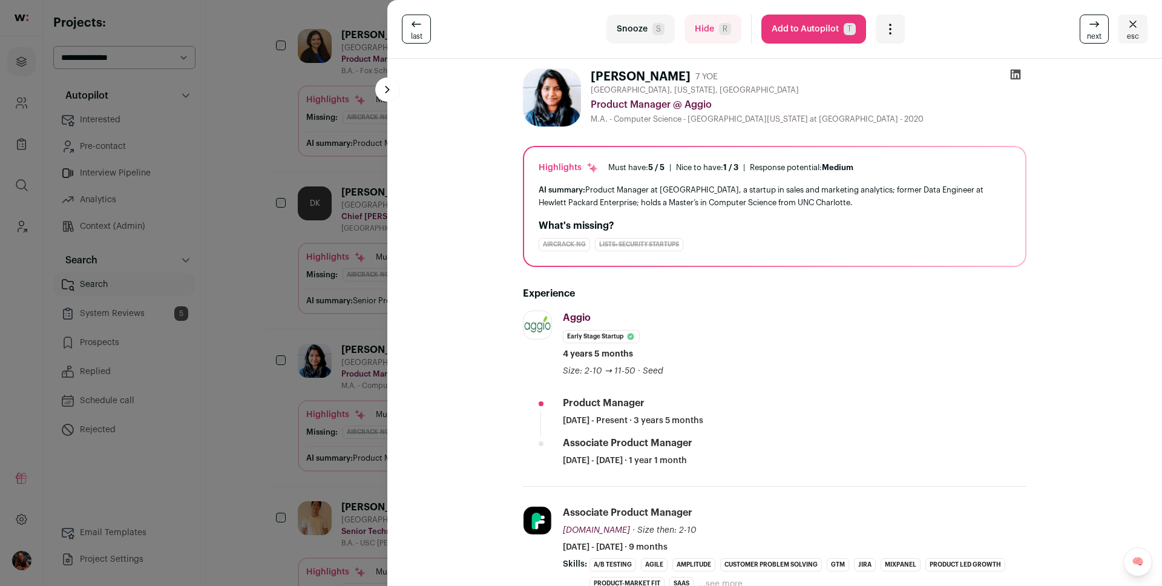
click at [352, 293] on div "last Snooze S Hide R Add to Autopilot T More actions Report a Problem Report th…" at bounding box center [581, 293] width 1162 height 586
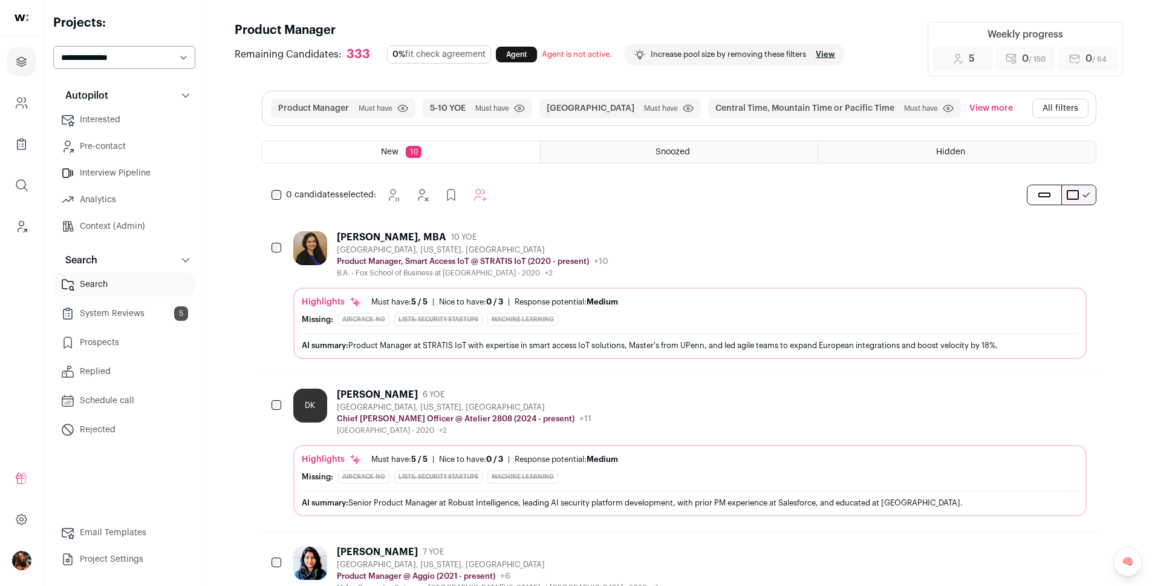
click at [1052, 114] on button "All filters" at bounding box center [1061, 108] width 56 height 19
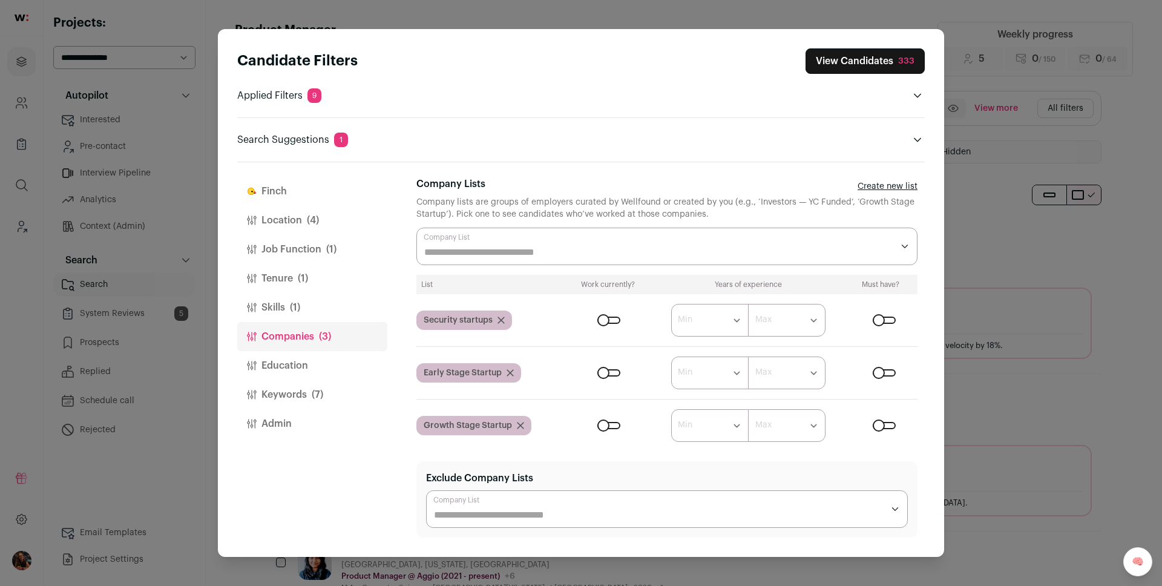
click at [296, 197] on button "Finch" at bounding box center [312, 191] width 150 height 29
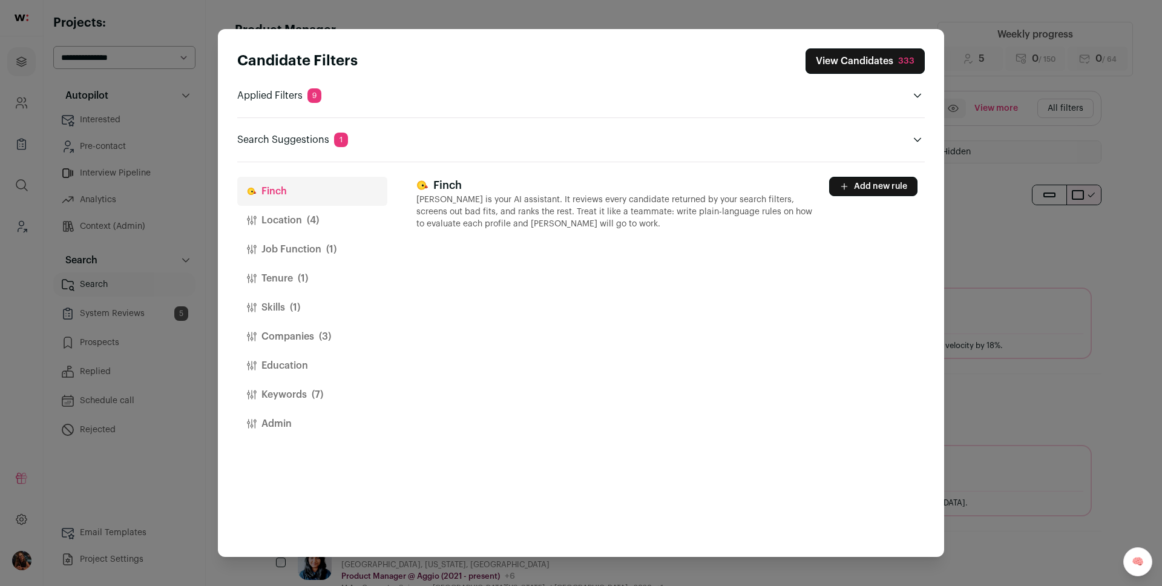
click at [850, 187] on button "Add new rule" at bounding box center [873, 186] width 88 height 19
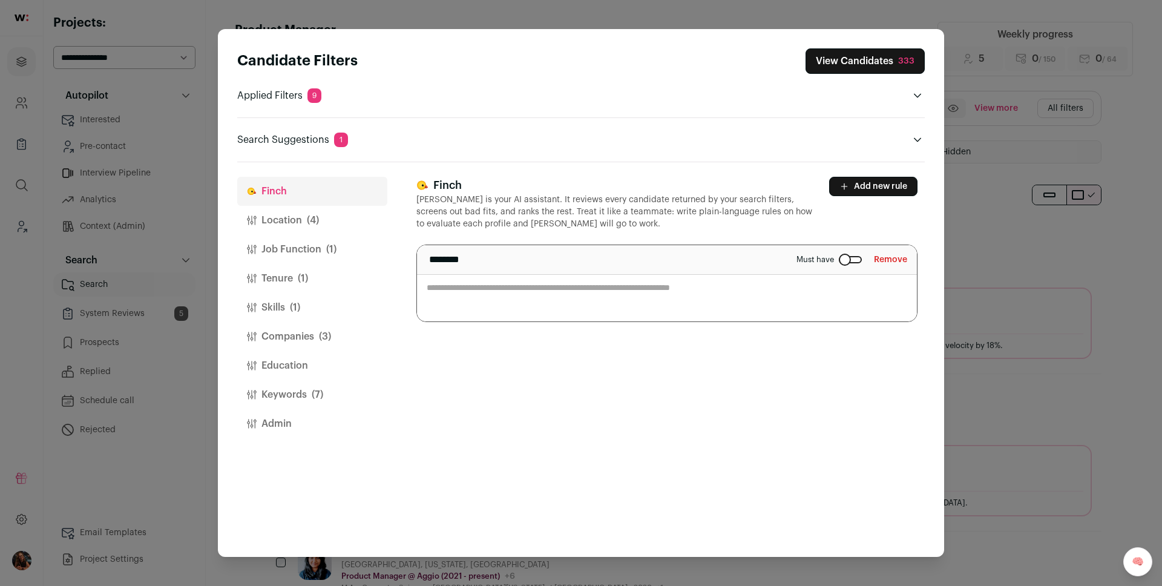
click at [537, 284] on textarea "Close modal via background" at bounding box center [667, 283] width 500 height 76
paste textarea "**********"
type textarea "**********"
click at [869, 184] on button "Add new rule" at bounding box center [873, 186] width 88 height 19
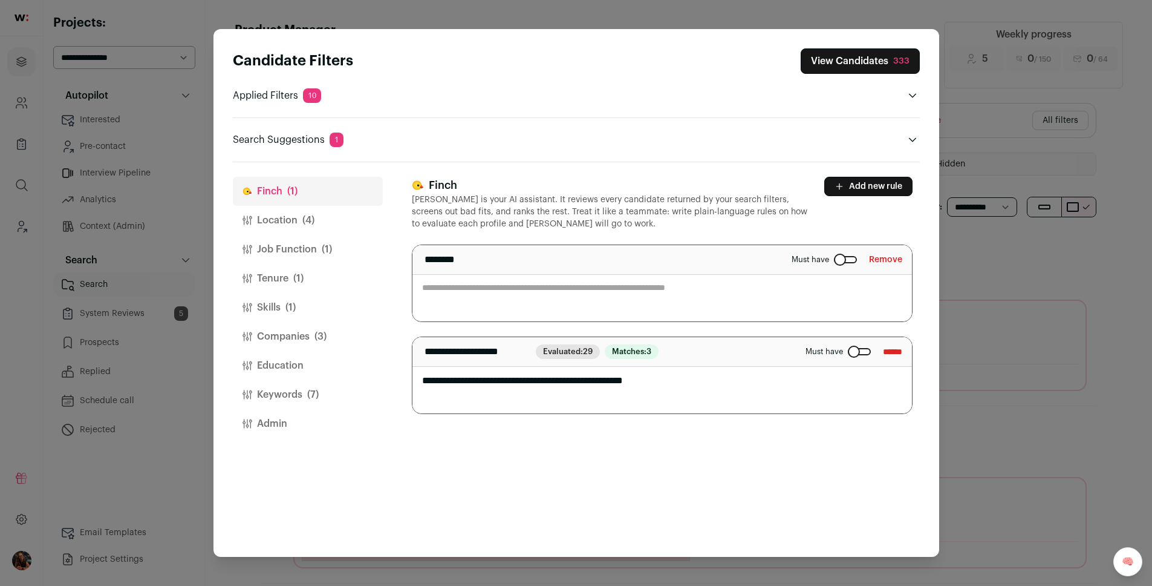
click at [480, 296] on textarea "Close modal via background" at bounding box center [663, 283] width 500 height 76
paste textarea "**********"
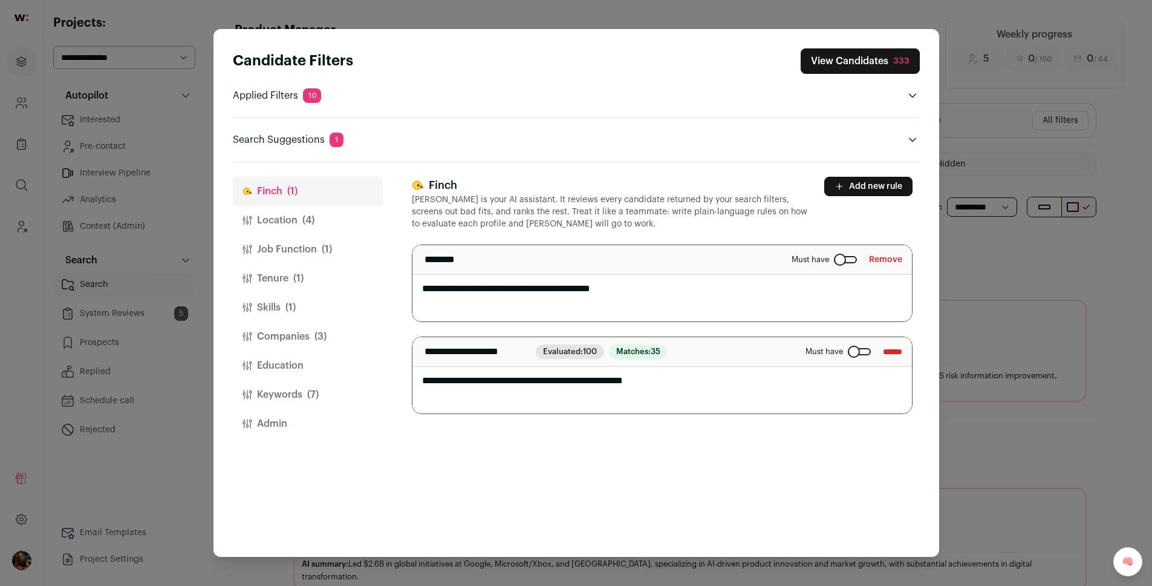
type textarea "**********"
click at [840, 64] on button "View Candidates 333" at bounding box center [860, 60] width 119 height 25
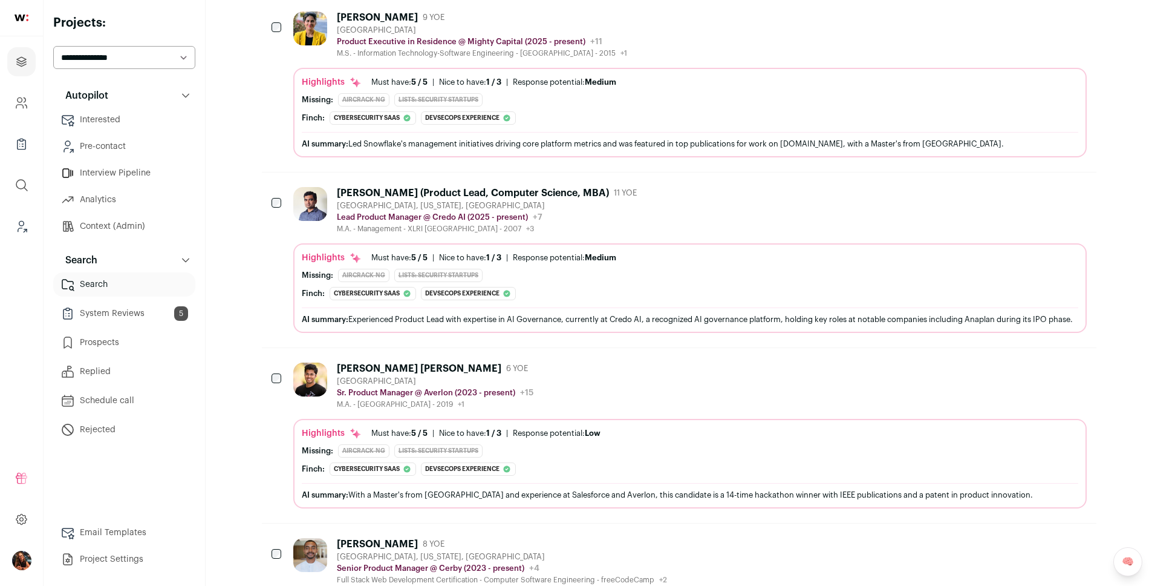
scroll to position [949, 0]
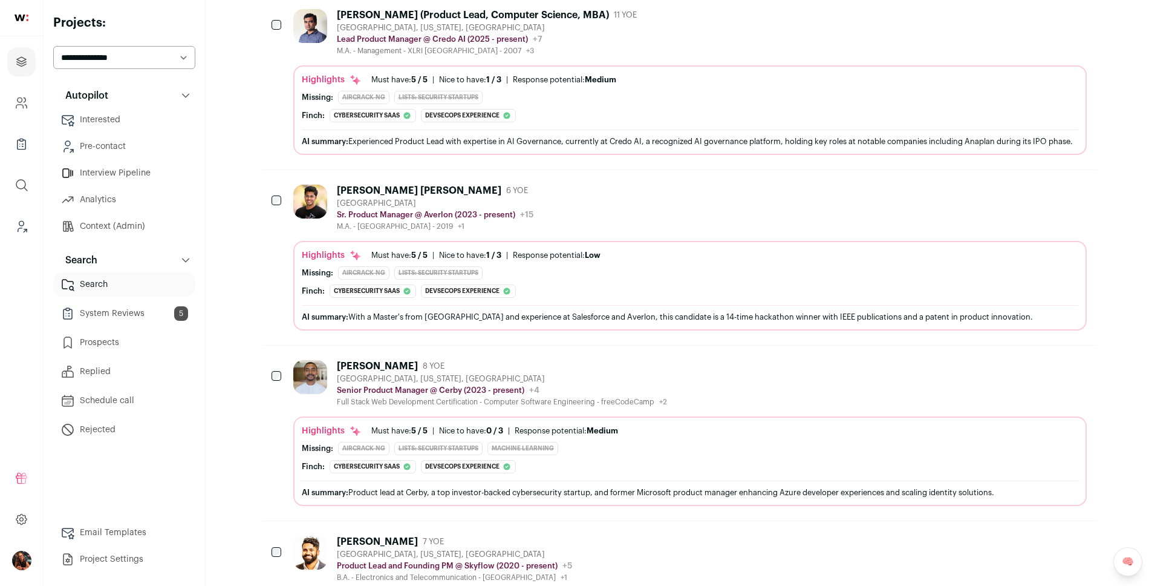
click at [396, 197] on div "Manish Varma Datla" at bounding box center [419, 191] width 165 height 12
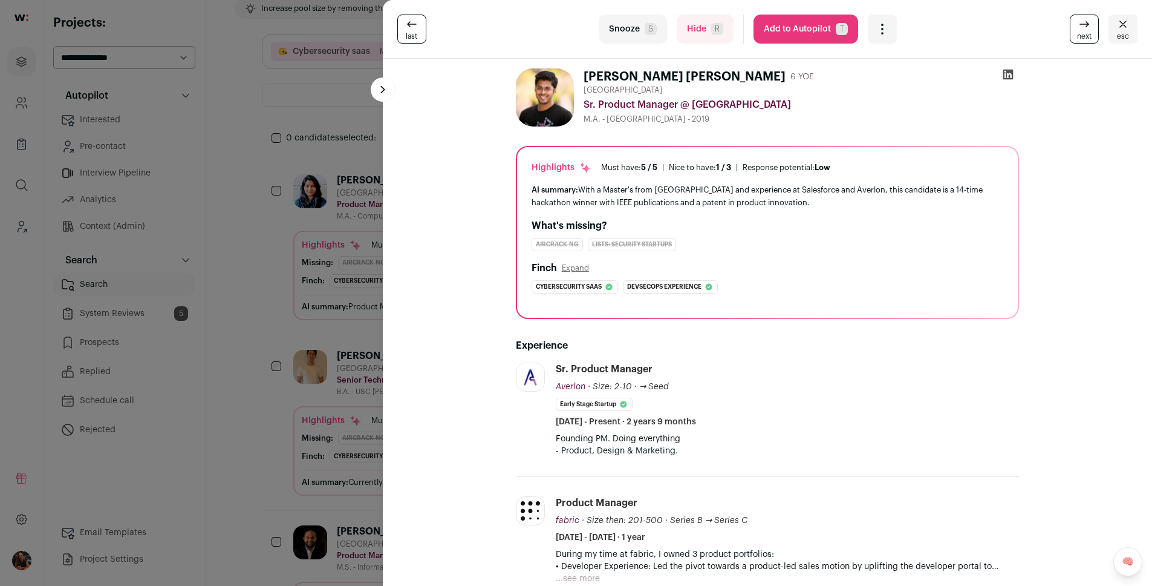
scroll to position [0, 0]
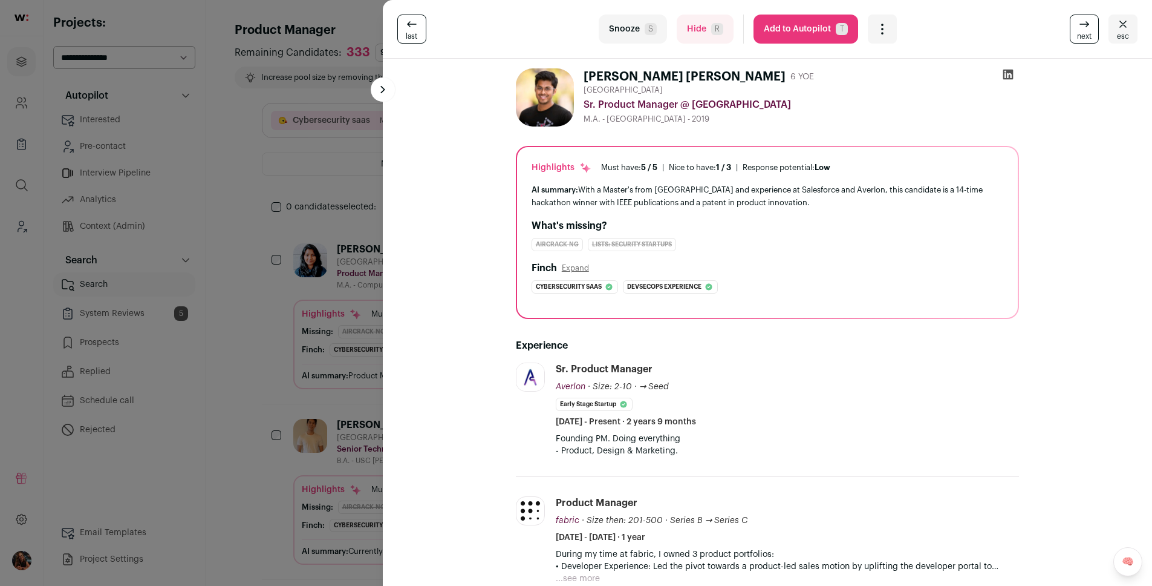
click at [799, 33] on button "Add to Autopilot T" at bounding box center [806, 29] width 105 height 29
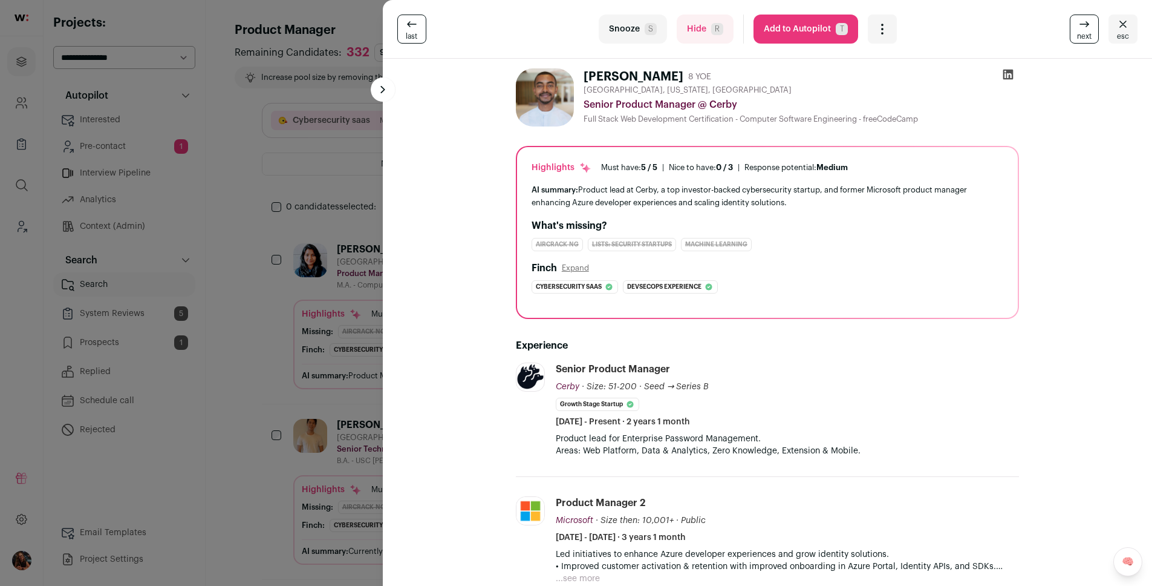
click at [783, 31] on button "Add to Autopilot T" at bounding box center [806, 29] width 105 height 29
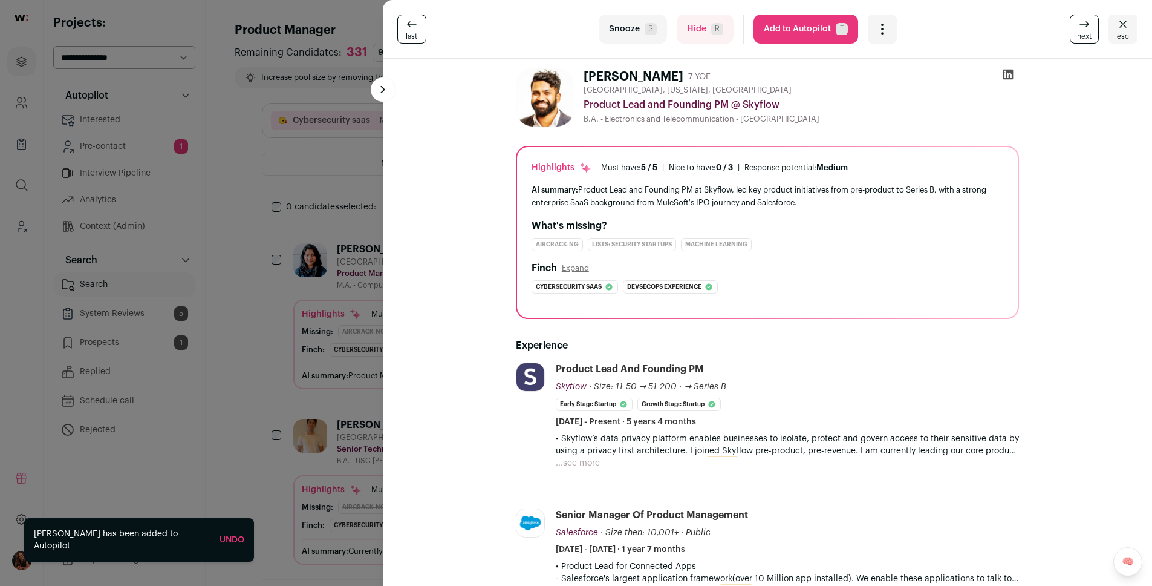
click at [824, 29] on button "Add to Autopilot T" at bounding box center [806, 29] width 105 height 29
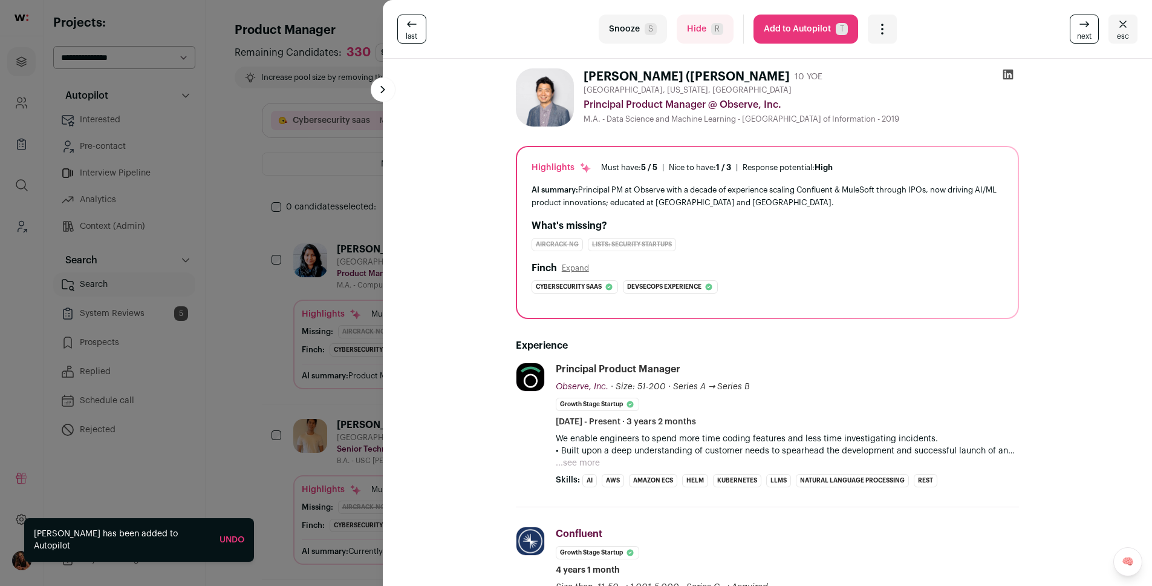
click at [264, 332] on div "last Snooze S Hide R Add to Autopilot T More actions Report a Problem Report th…" at bounding box center [576, 293] width 1152 height 586
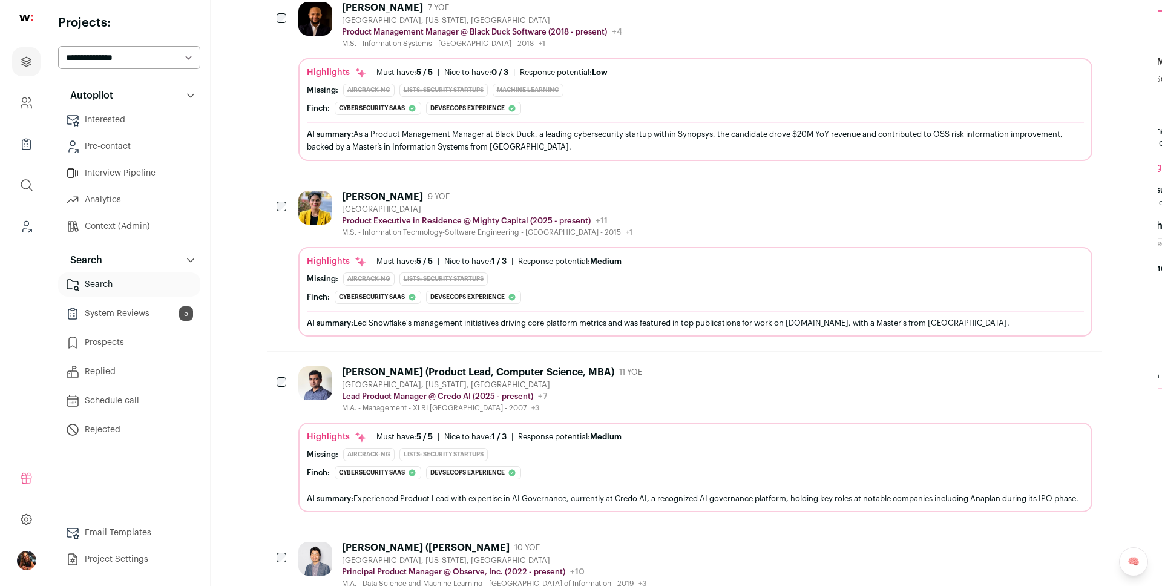
scroll to position [652, 0]
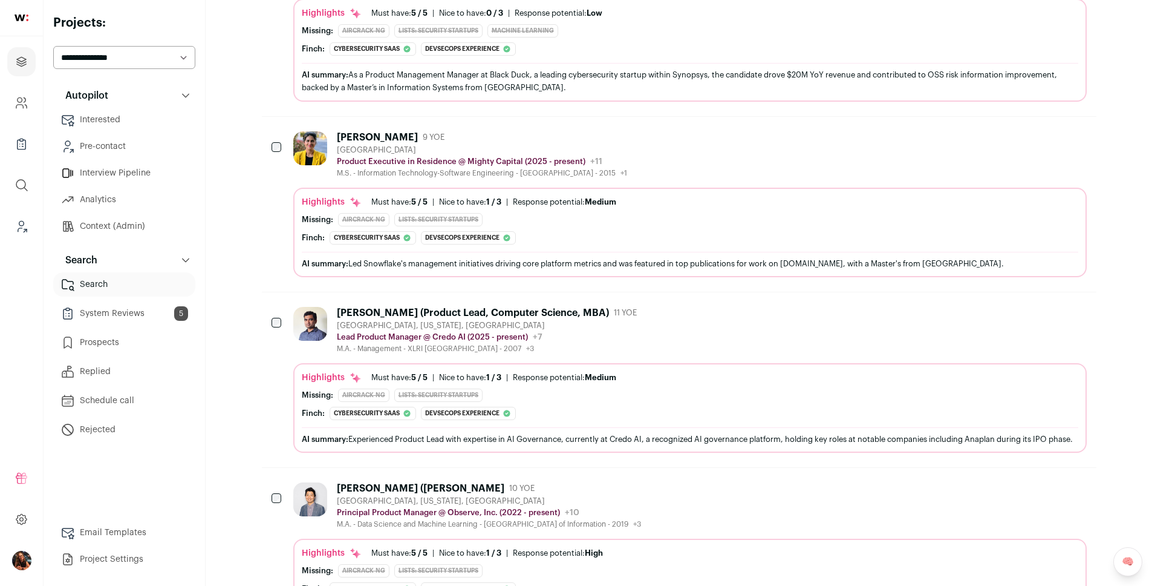
click at [353, 133] on div "Shruti Anand" at bounding box center [377, 137] width 81 height 12
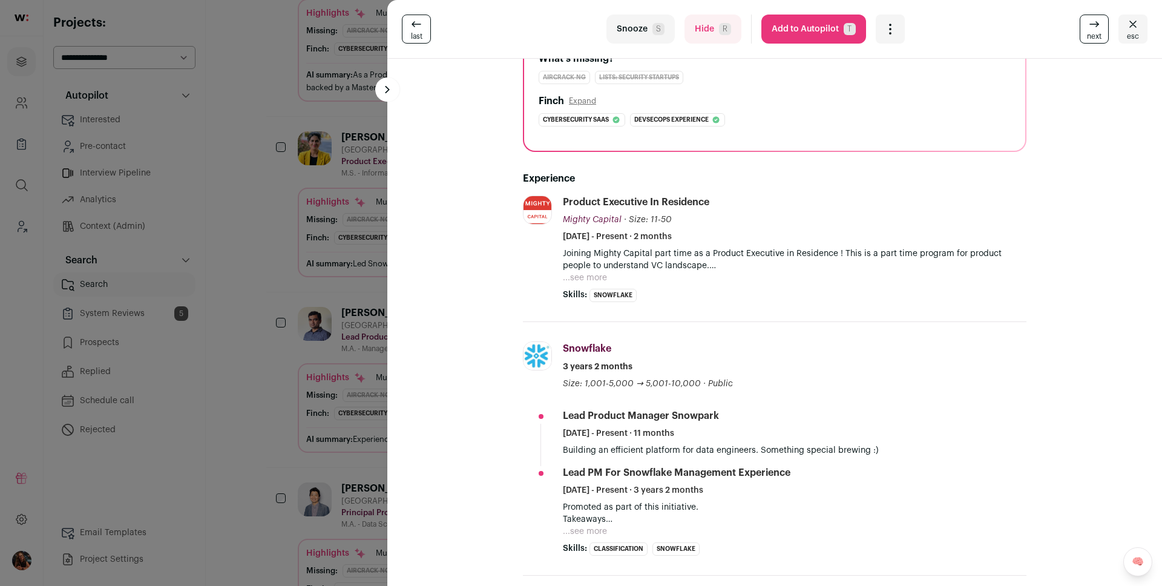
scroll to position [168, 0]
click at [584, 278] on button "...see more" at bounding box center [585, 277] width 44 height 12
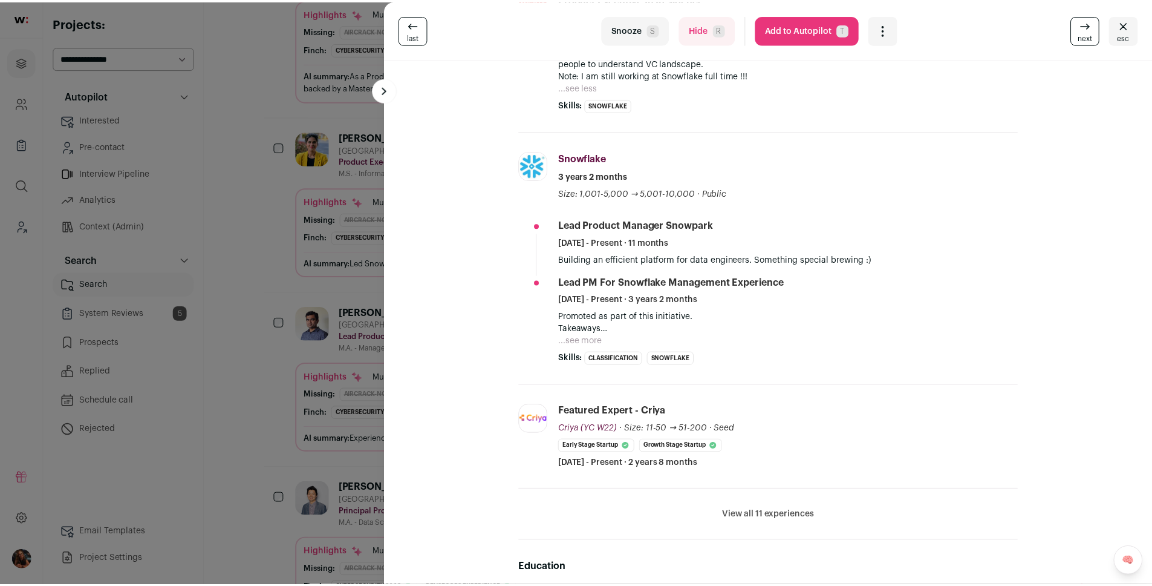
scroll to position [0, 0]
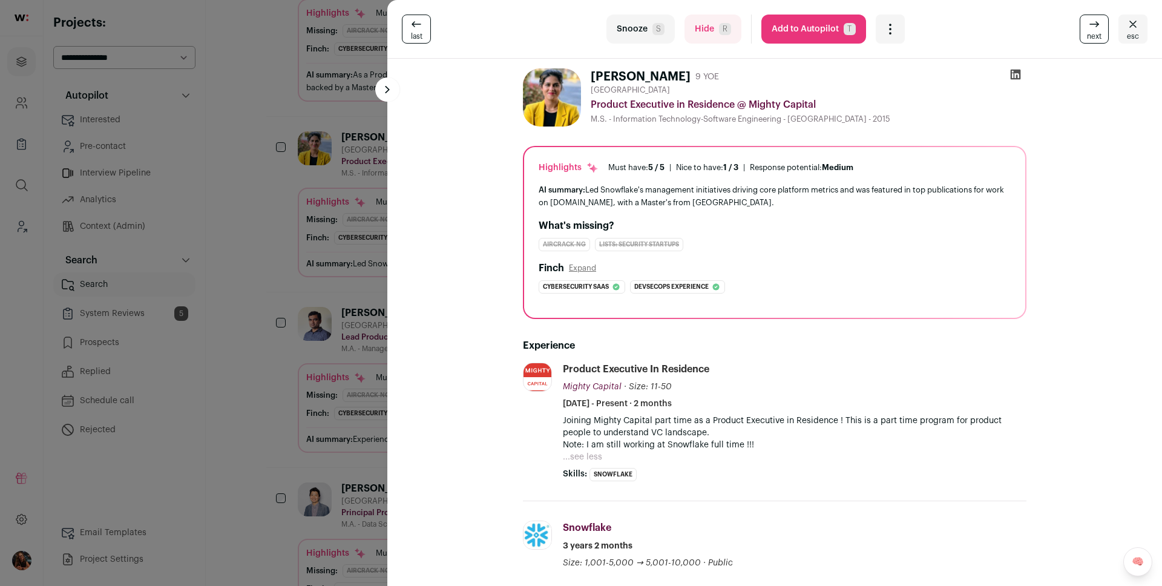
click at [822, 37] on button "Add to Autopilot T" at bounding box center [813, 29] width 105 height 29
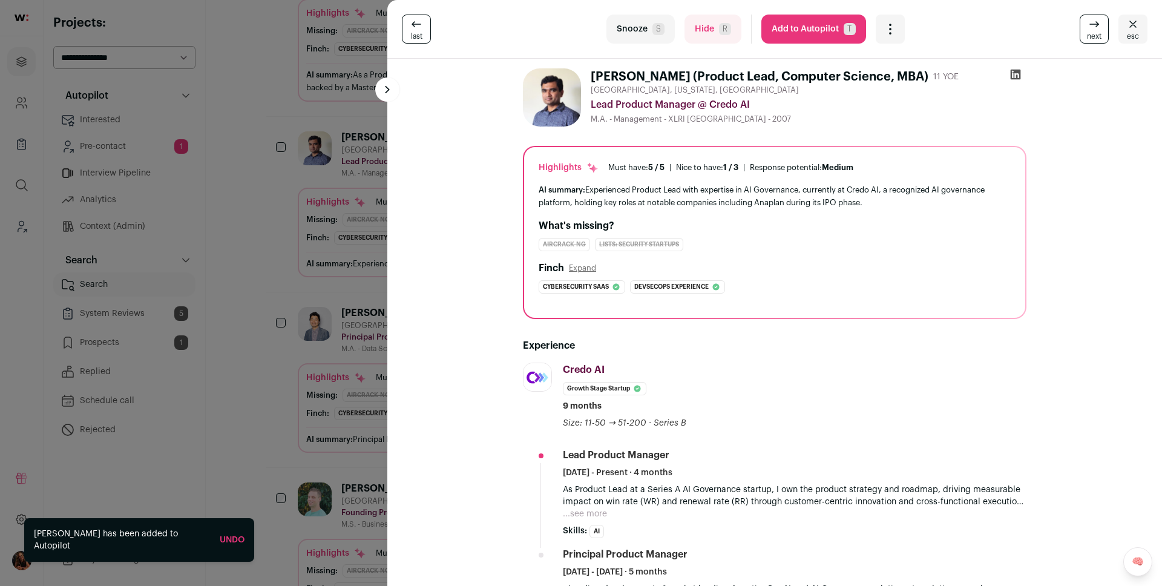
click at [114, 335] on div "last Snooze S Hide R Add to Autopilot T More actions Report a Problem Report th…" at bounding box center [581, 293] width 1162 height 586
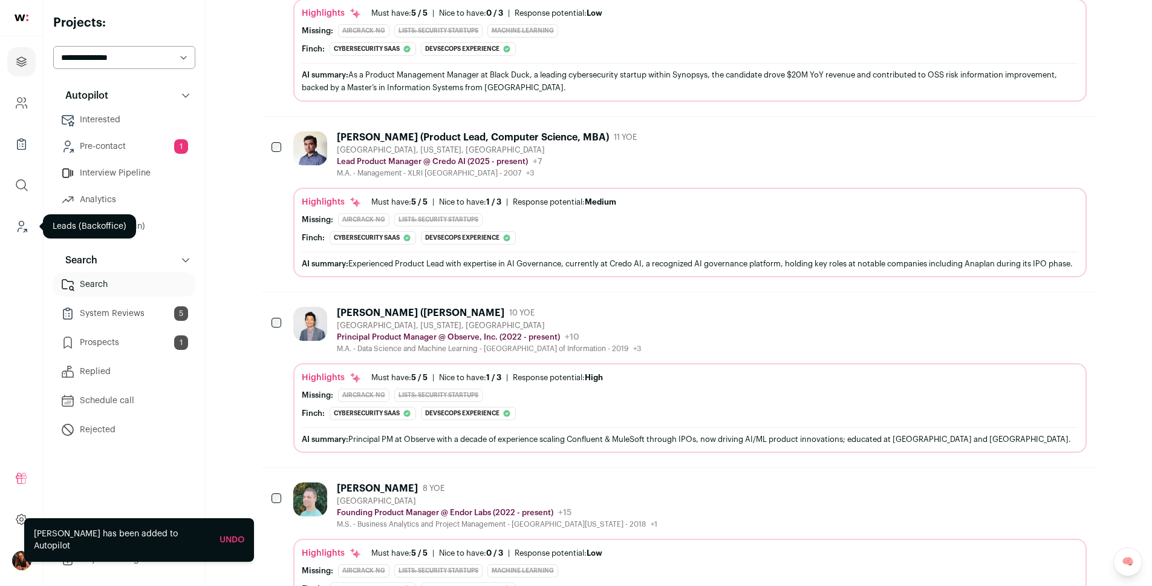
click at [13, 225] on link "Leads (Backoffice)" at bounding box center [21, 226] width 28 height 29
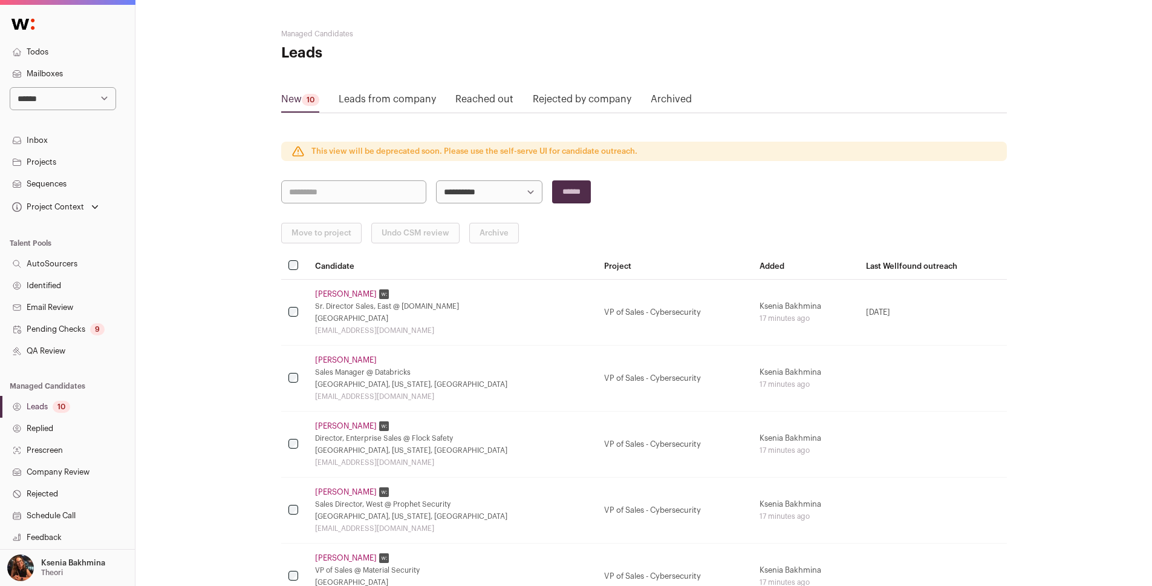
click at [72, 330] on link "Pending Checks 9" at bounding box center [67, 329] width 135 height 22
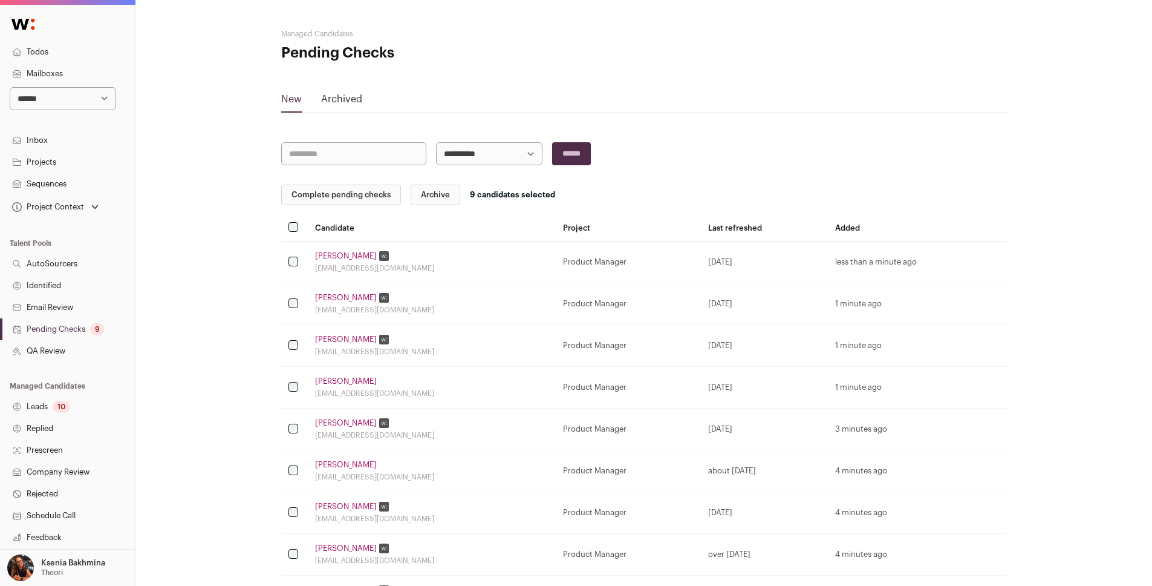
click at [344, 187] on button "Complete pending checks" at bounding box center [341, 195] width 120 height 21
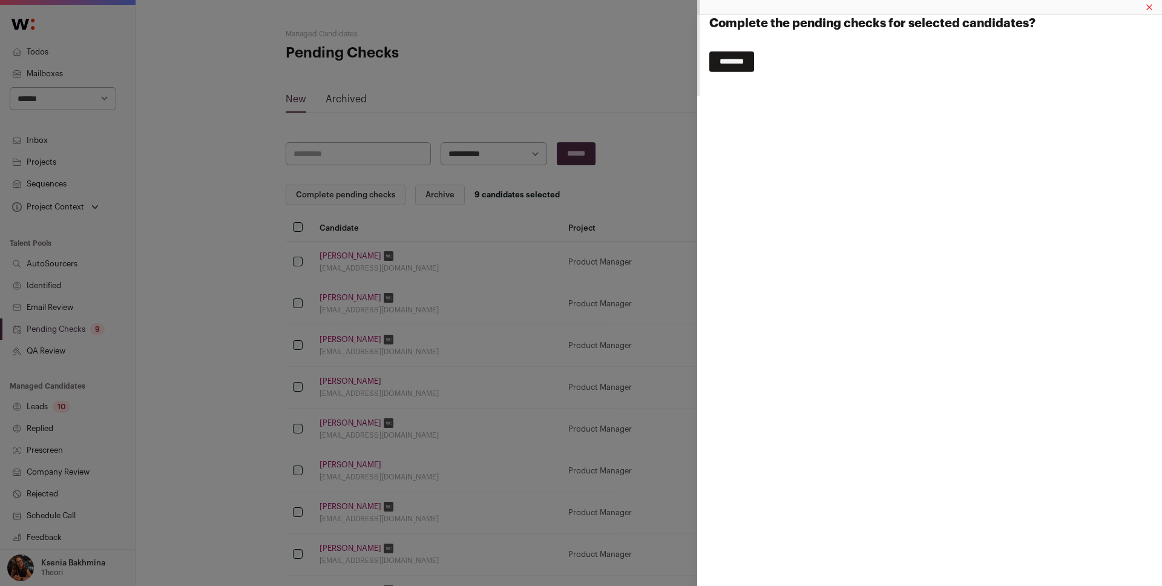
click at [735, 56] on input "********" at bounding box center [731, 61] width 45 height 21
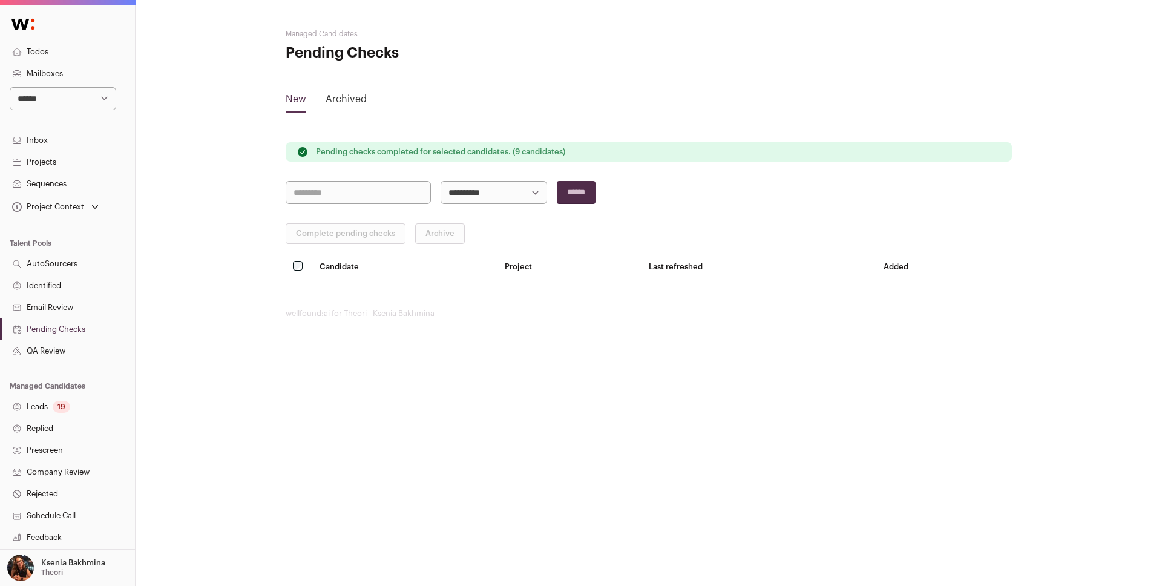
click at [35, 407] on link "Leads 19" at bounding box center [67, 407] width 135 height 22
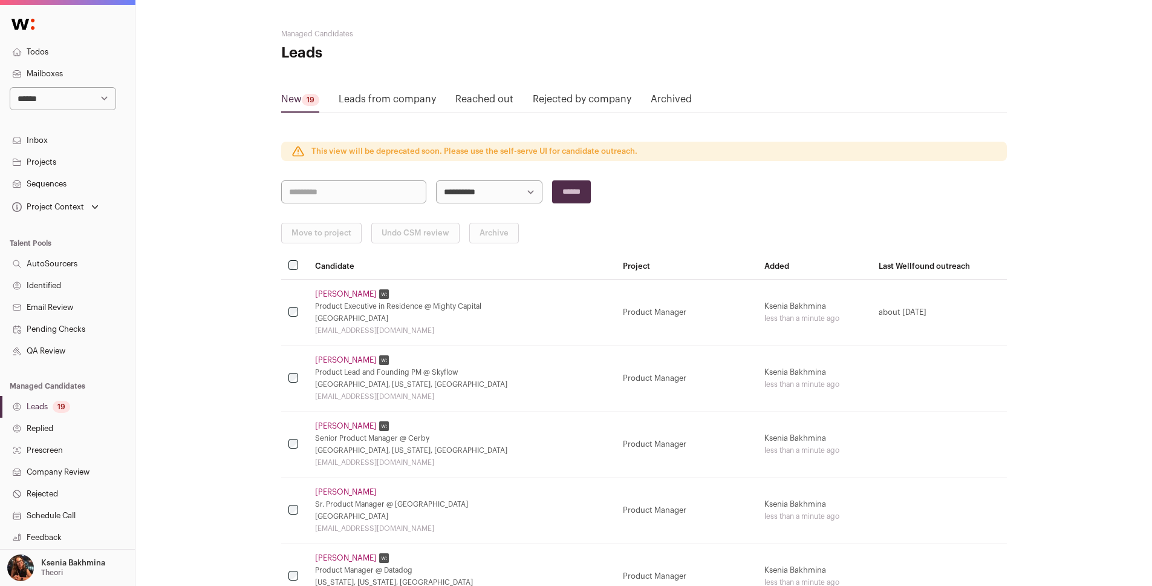
click at [53, 165] on link "Projects" at bounding box center [67, 162] width 135 height 22
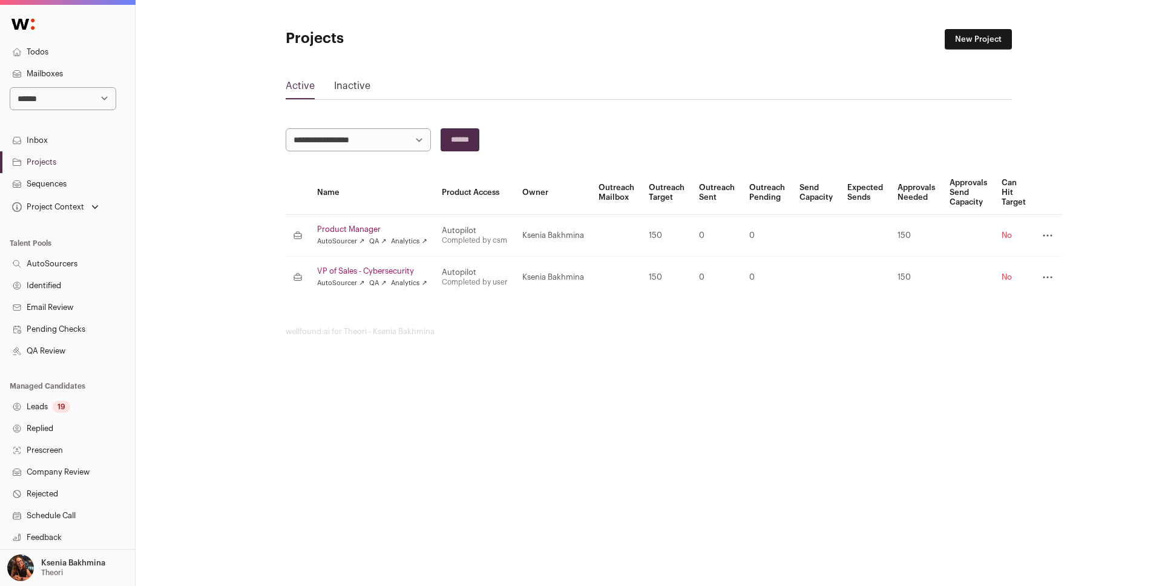
click at [82, 91] on select "**********" at bounding box center [63, 98] width 106 height 23
select select "*****"
click at [10, 87] on select "**********" at bounding box center [63, 98] width 106 height 23
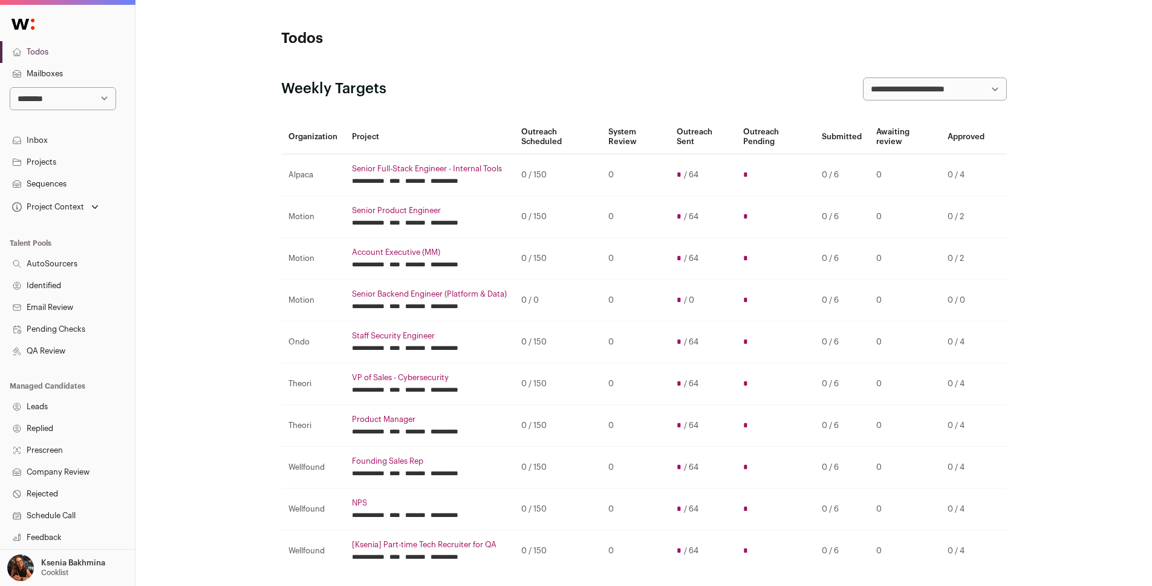
click at [62, 162] on link "Projects" at bounding box center [67, 162] width 135 height 22
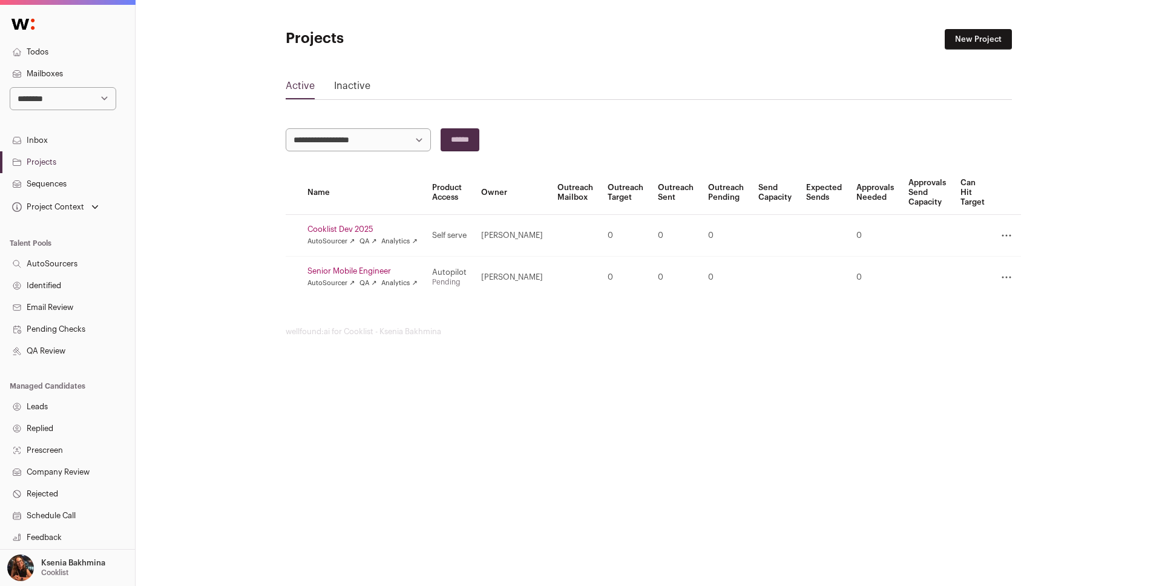
click at [353, 268] on link "Senior Mobile Engineer" at bounding box center [362, 271] width 110 height 10
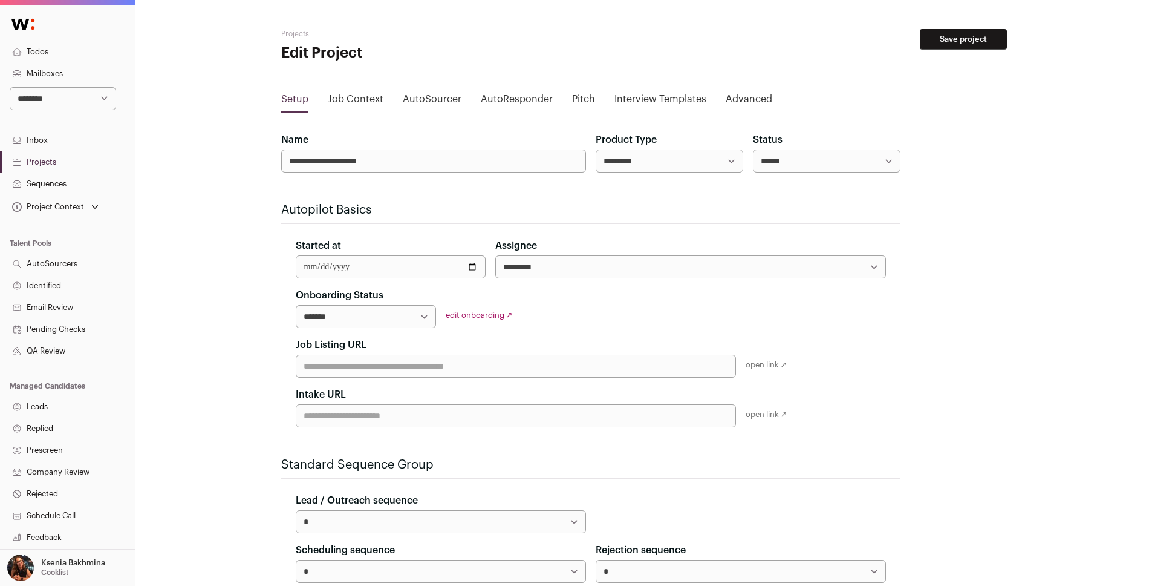
click at [417, 374] on input "Job Listing URL" at bounding box center [516, 366] width 440 height 23
paste input "**********"
type input "**********"
click at [929, 42] on button "Save project" at bounding box center [963, 39] width 87 height 21
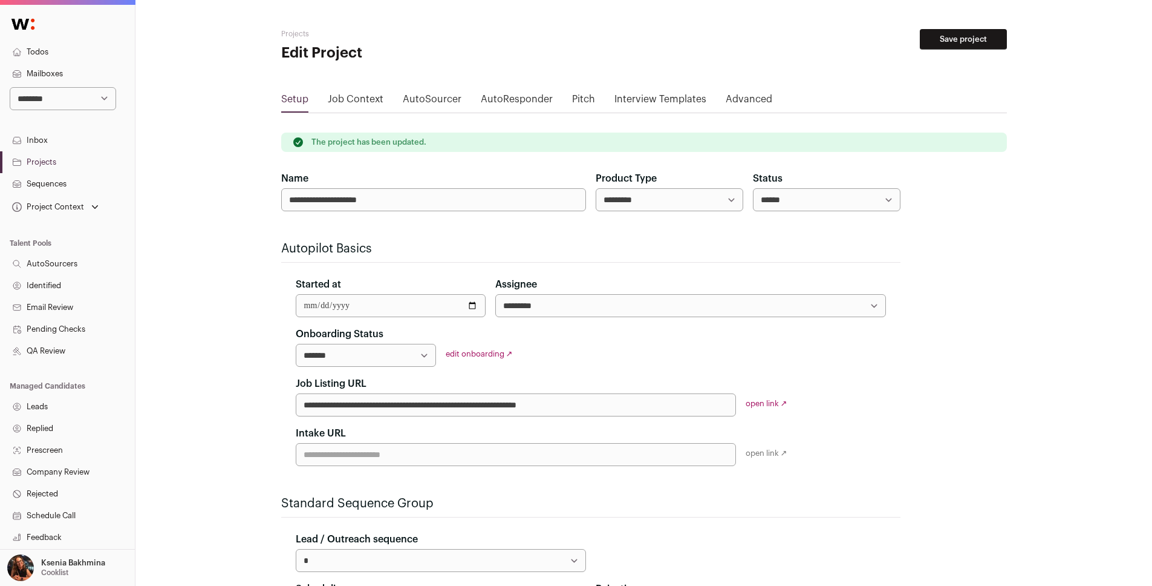
click at [41, 157] on link "Projects" at bounding box center [67, 162] width 135 height 22
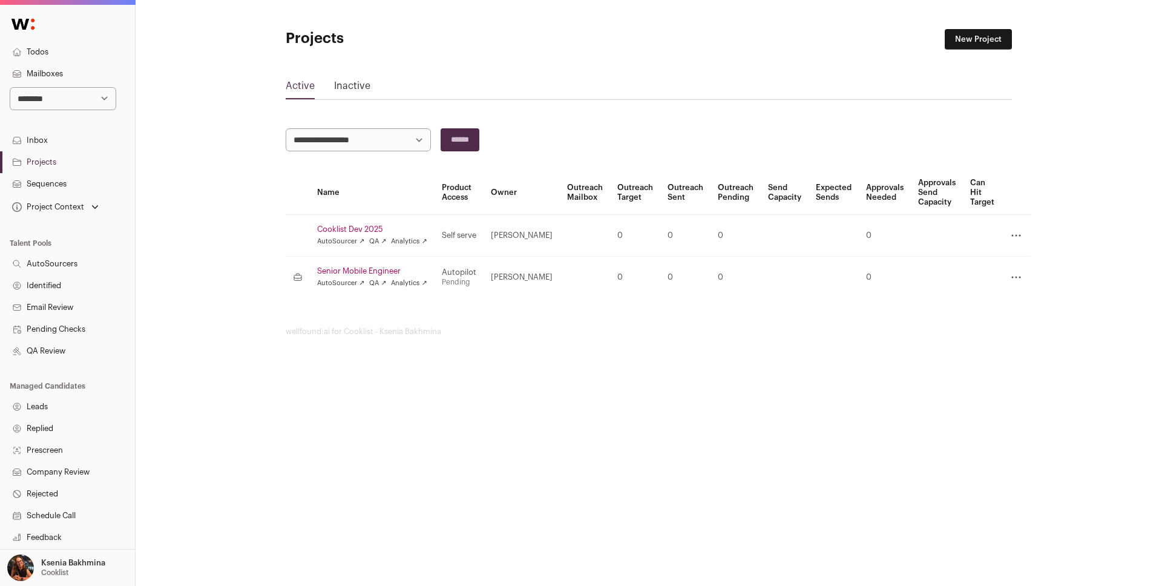
click at [964, 42] on link "New Project" at bounding box center [977, 39] width 67 height 21
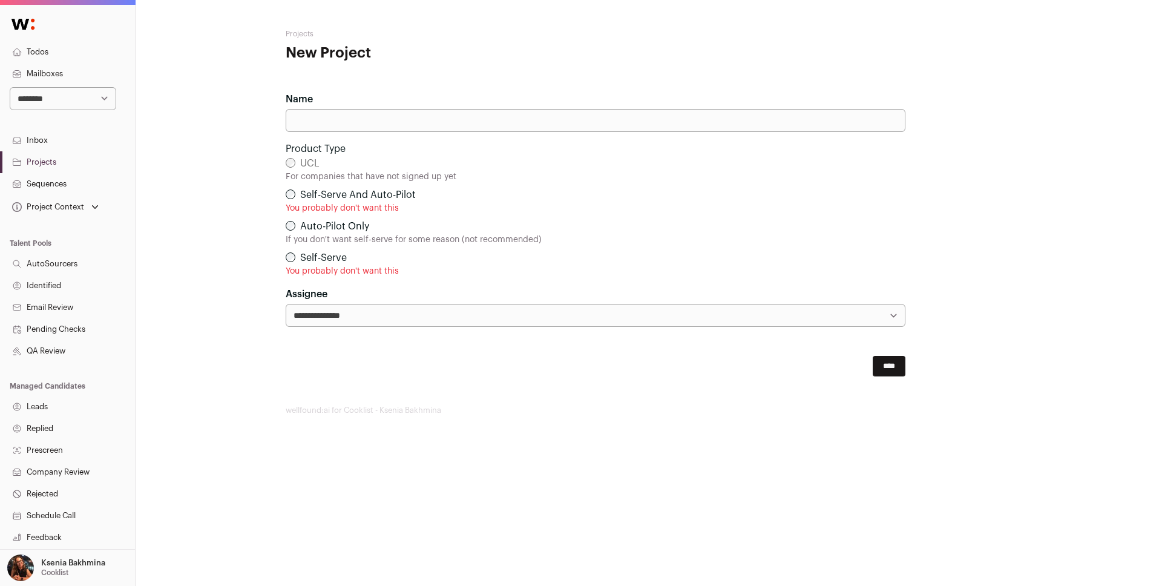
click at [310, 116] on input "Name" at bounding box center [596, 120] width 620 height 23
paste input "**********"
type input "**********"
click at [892, 367] on input "****" at bounding box center [888, 366] width 33 height 21
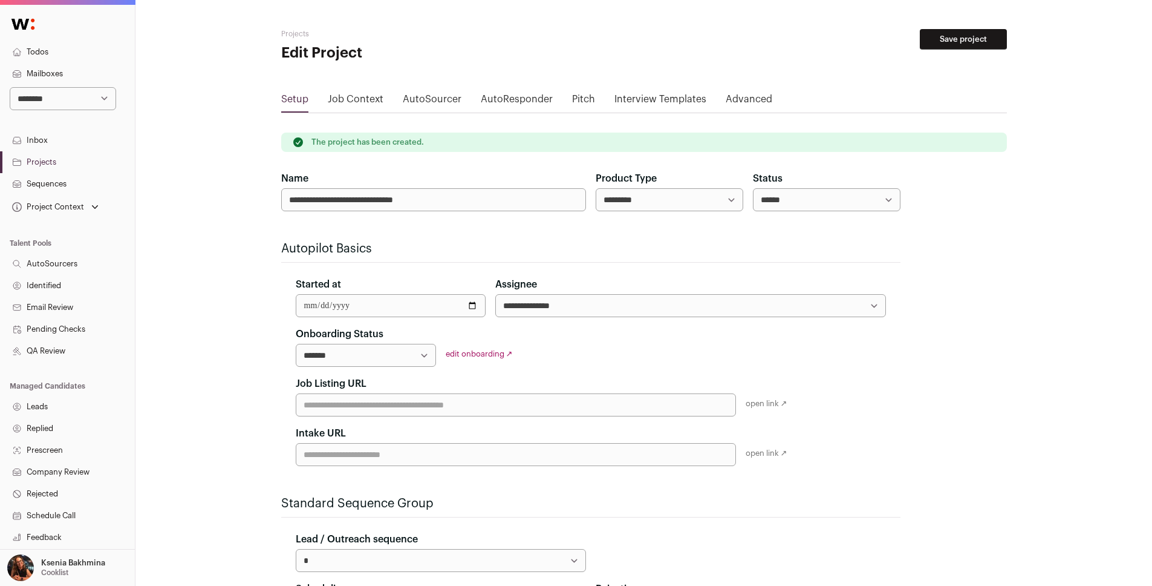
click at [410, 405] on input "Job Listing URL" at bounding box center [516, 404] width 440 height 23
paste input "**********"
type input "**********"
click at [973, 45] on button "Save project" at bounding box center [963, 39] width 87 height 21
click at [41, 160] on link "Projects" at bounding box center [67, 162] width 135 height 22
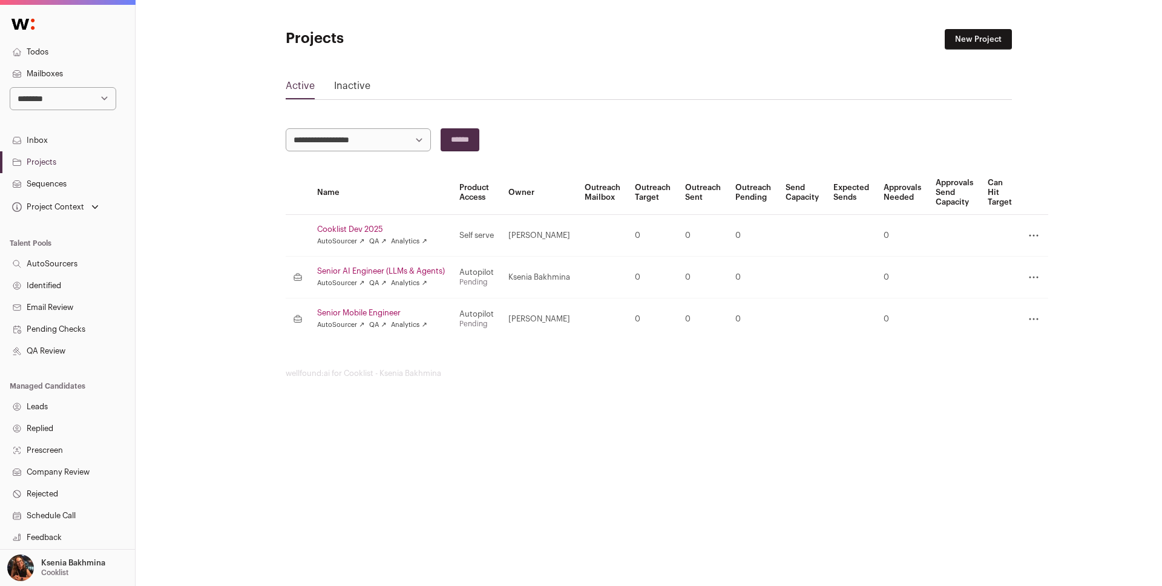
click at [363, 312] on link "Senior Mobile Engineer" at bounding box center [381, 313] width 128 height 10
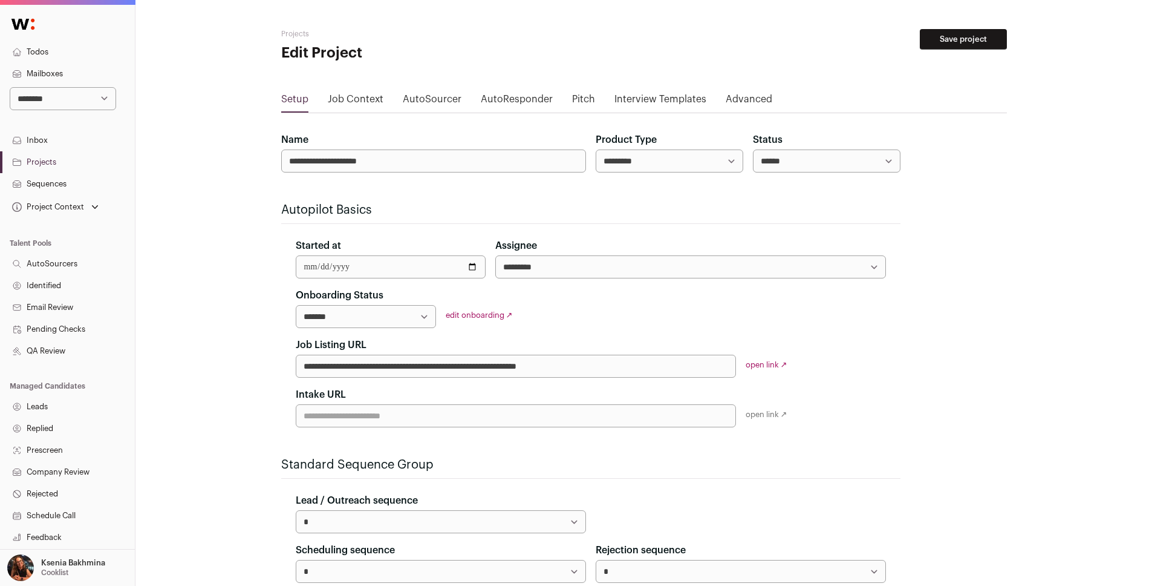
click at [377, 304] on div "**********" at bounding box center [366, 308] width 140 height 40
click at [424, 312] on select "**********" at bounding box center [366, 316] width 140 height 23
select select "**********"
click at [296, 305] on select "**********" at bounding box center [366, 316] width 140 height 23
click at [943, 37] on button "Save project" at bounding box center [963, 39] width 87 height 21
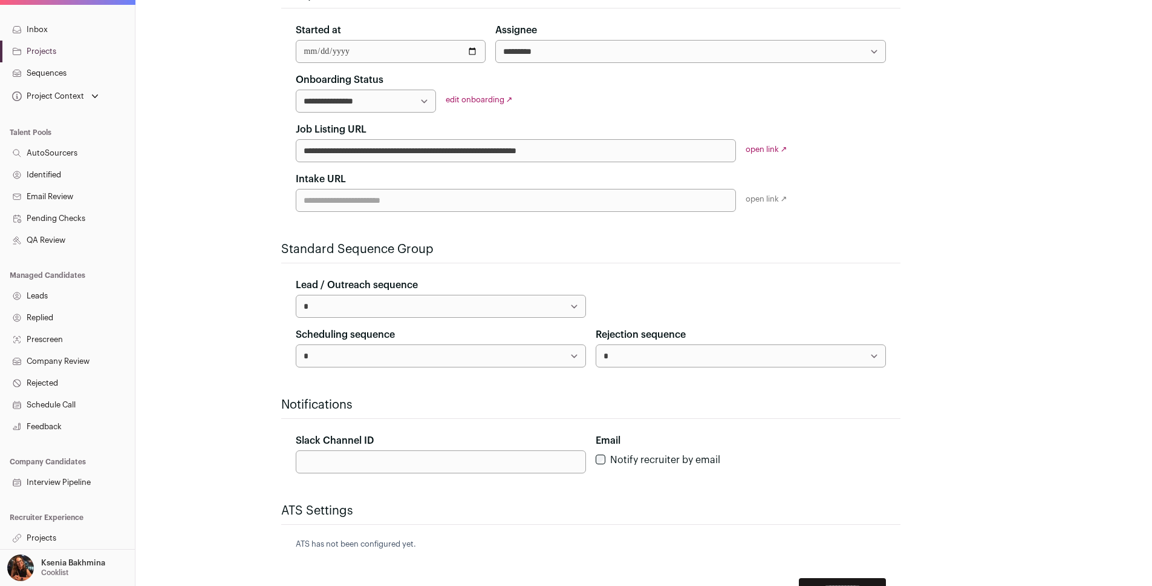
scroll to position [335, 0]
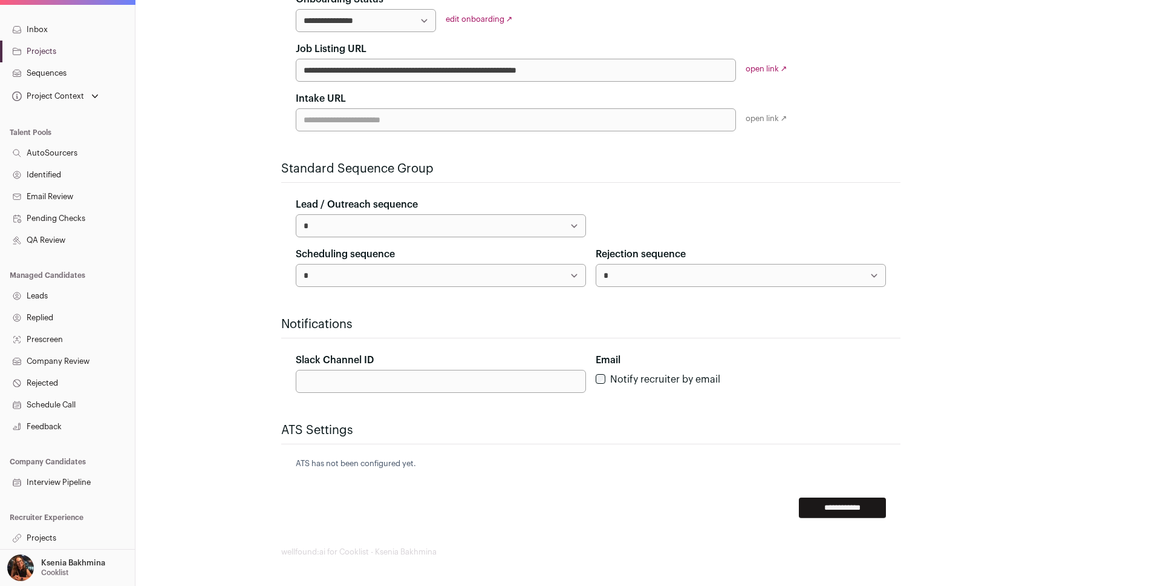
click at [44, 538] on link "Projects" at bounding box center [67, 538] width 135 height 22
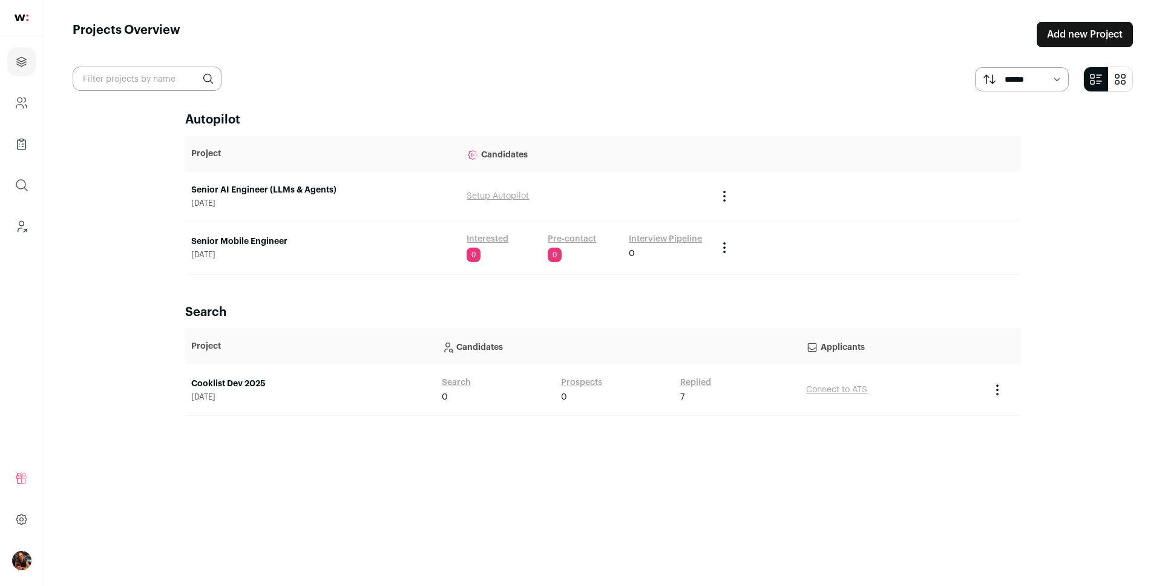
click at [48, 535] on main "Projects Overview Add new Project ****** ******* Autopilot Project Candidates S…" at bounding box center [603, 293] width 1118 height 586
click at [240, 244] on link "Senior Mobile Engineer" at bounding box center [322, 241] width 263 height 12
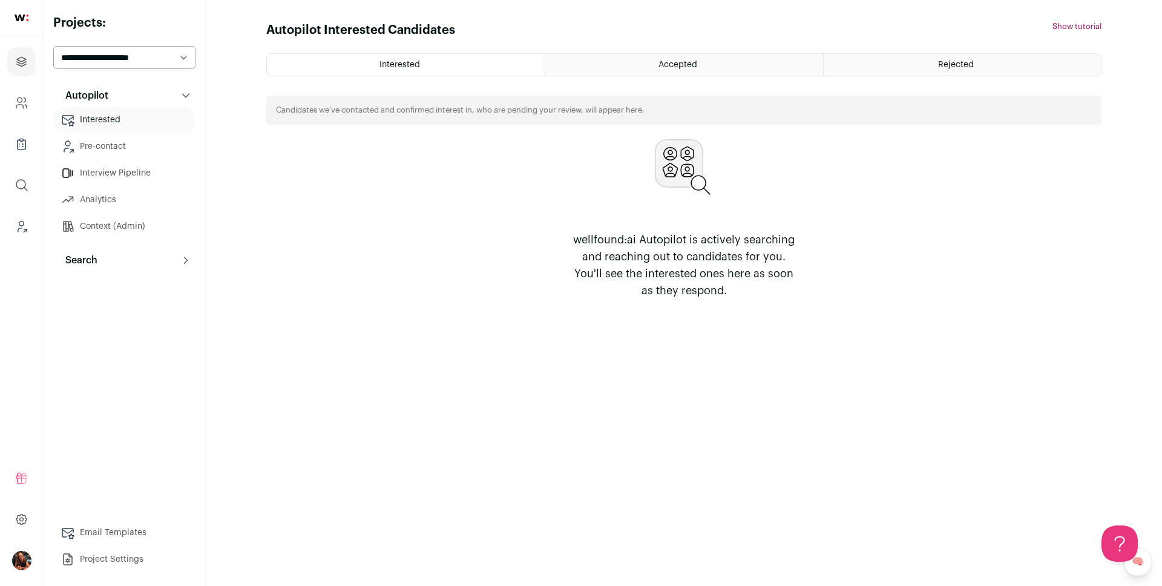
click at [95, 263] on p "Search" at bounding box center [77, 260] width 39 height 15
click at [96, 290] on link "Search" at bounding box center [124, 284] width 142 height 24
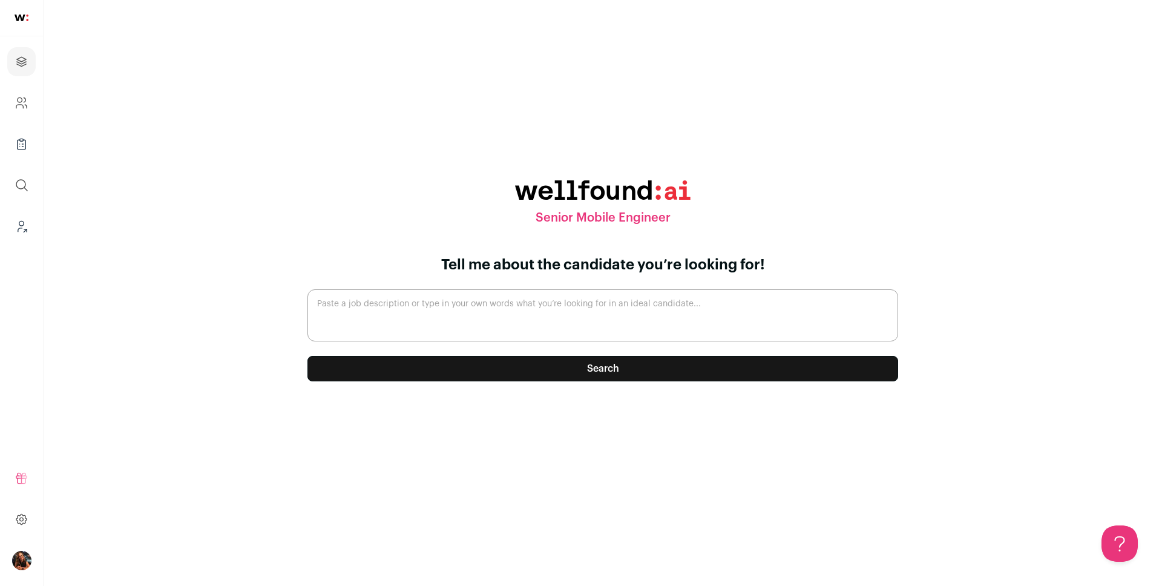
click at [496, 314] on textarea "Paste a job description or type in your own words what you’re looking for in an…" at bounding box center [602, 315] width 590 height 52
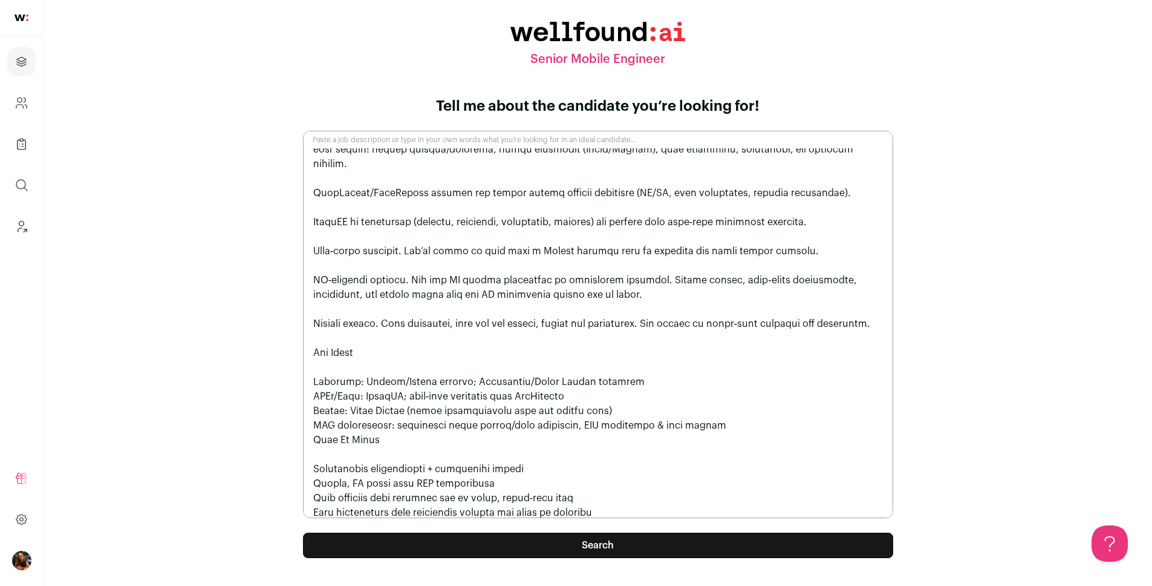
scroll to position [681, 0]
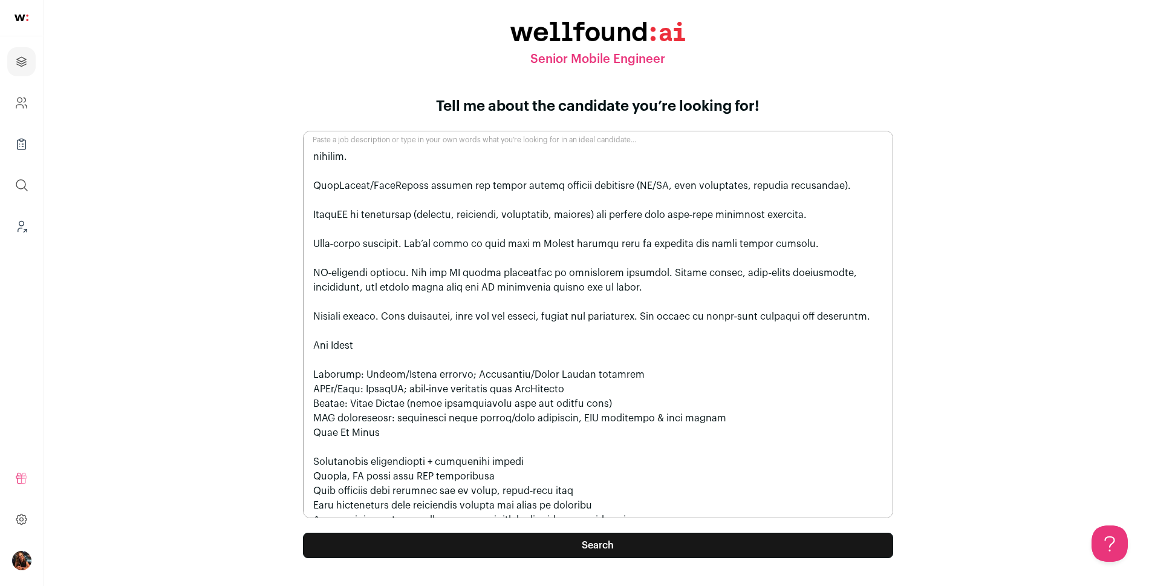
click at [652, 508] on textarea "Paste a job description or type in your own words what you’re looking for in an…" at bounding box center [598, 324] width 590 height 387
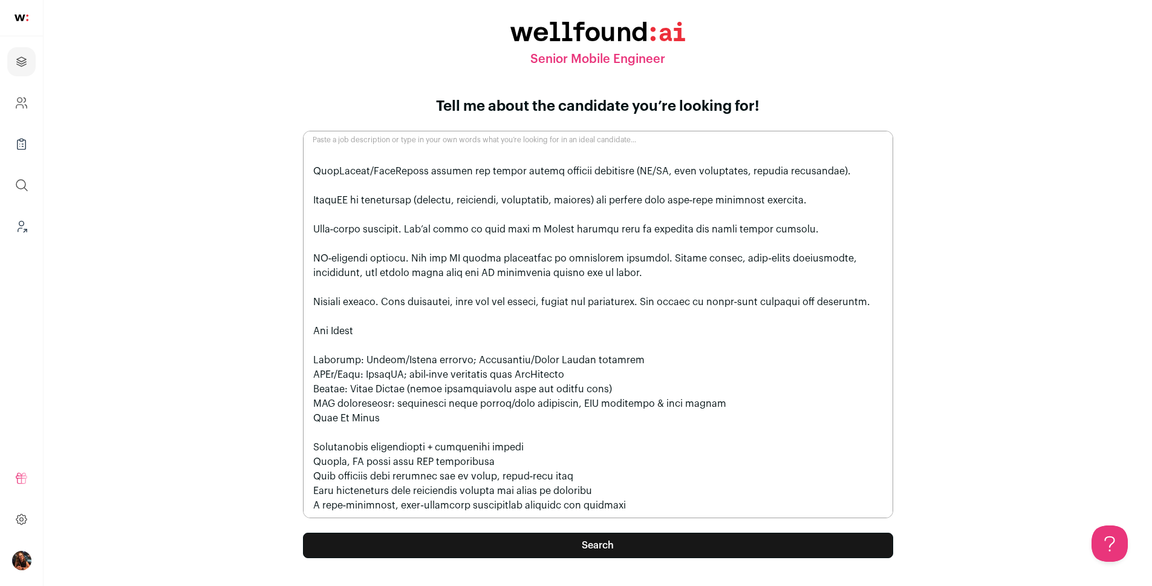
scroll to position [705, 0]
click at [349, 492] on textarea "Paste a job description or type in your own words what you’re looking for in an…" at bounding box center [598, 324] width 590 height 387
paste textarea "Loremips do sit AM consect‑adipiscingel seddoeiu temporin utla etdolore mag ali…"
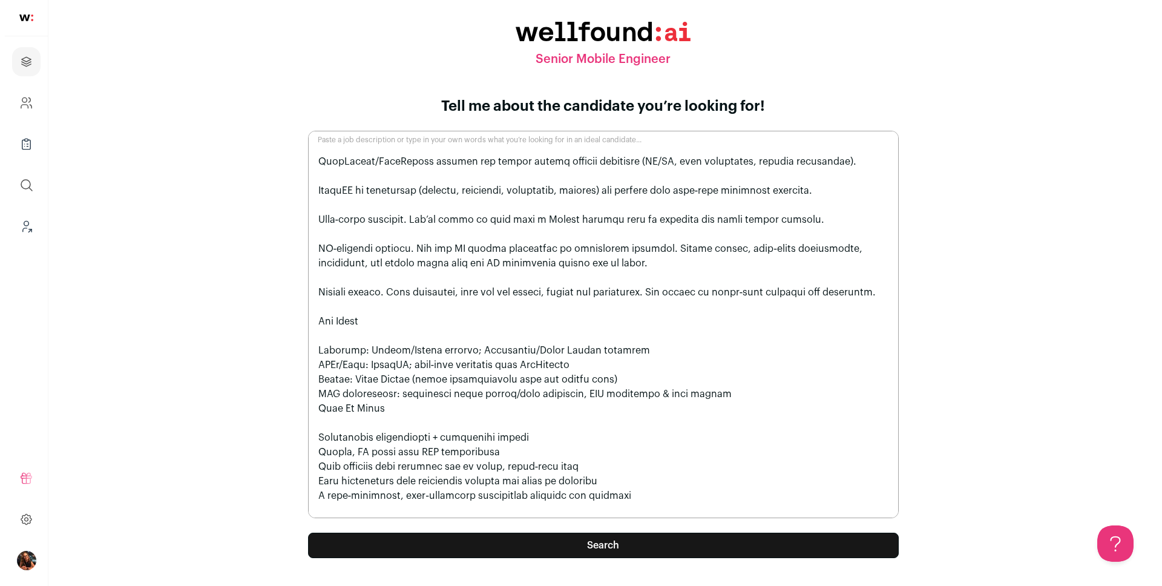
scroll to position [1908, 0]
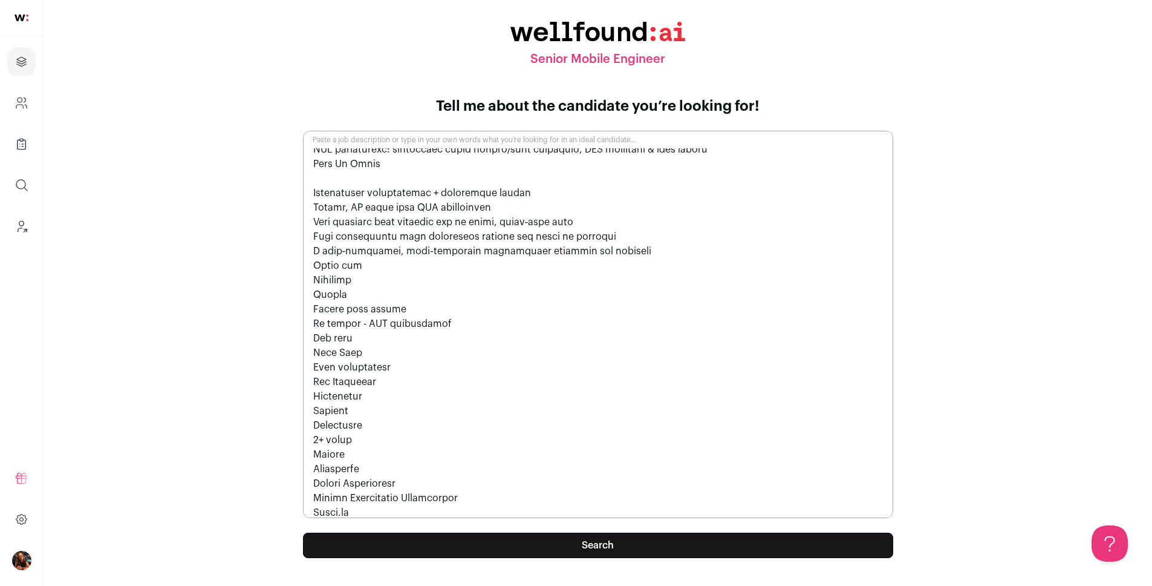
type textarea "Loremi Dolors Ametcons (Adipi Elitse) do Eiusmodt $007i – $232u • 5.1% – 0.9% L…"
click at [546, 544] on button "Search" at bounding box center [598, 544] width 590 height 25
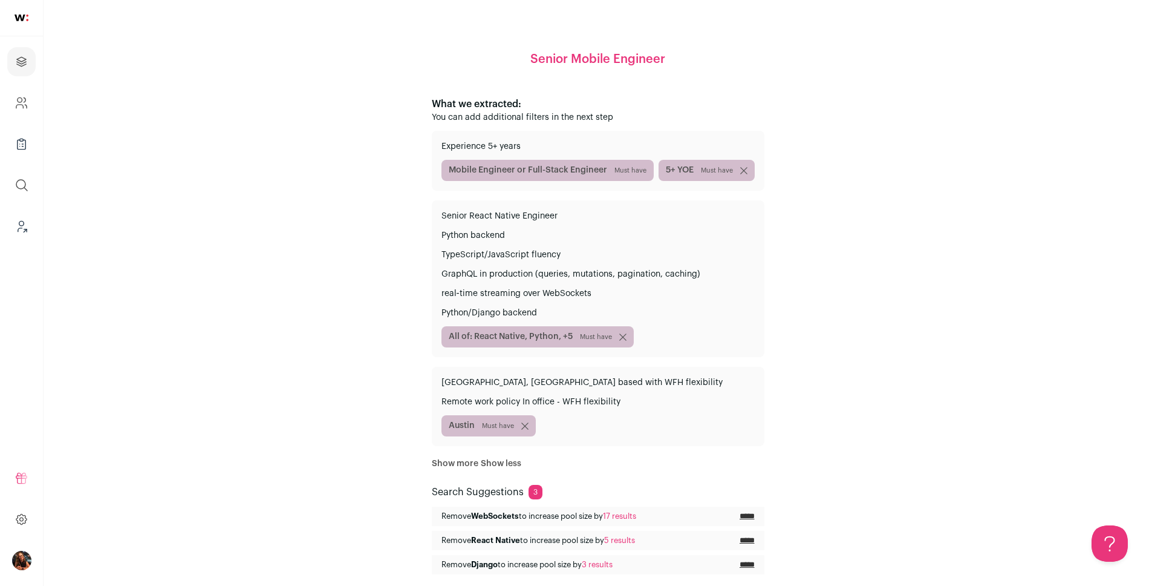
scroll to position [126, 0]
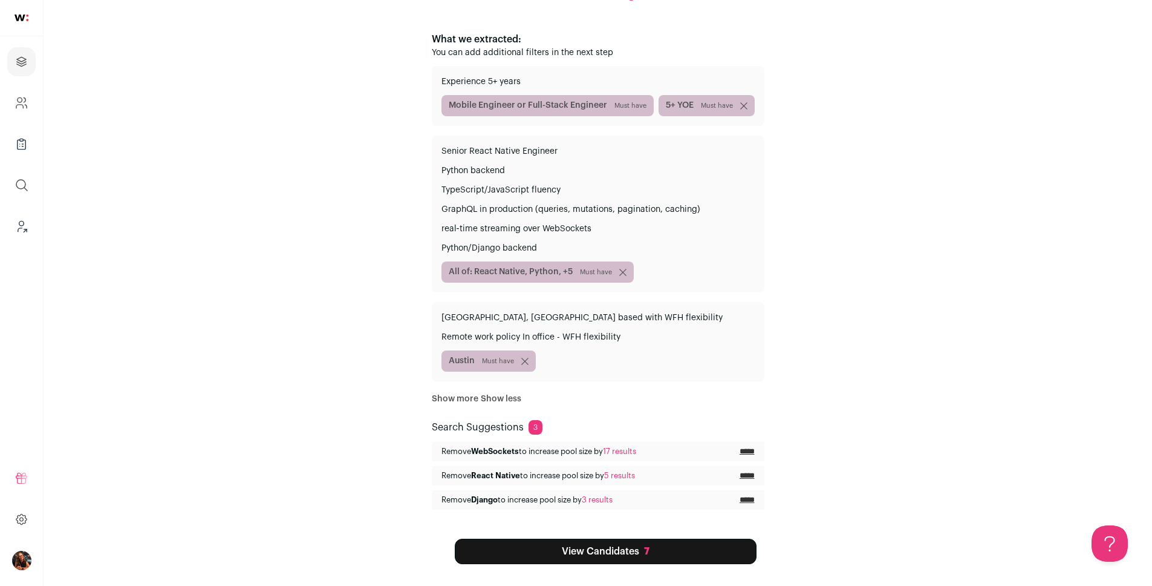
click at [601, 550] on link "View Candidates 7" at bounding box center [606, 550] width 302 height 25
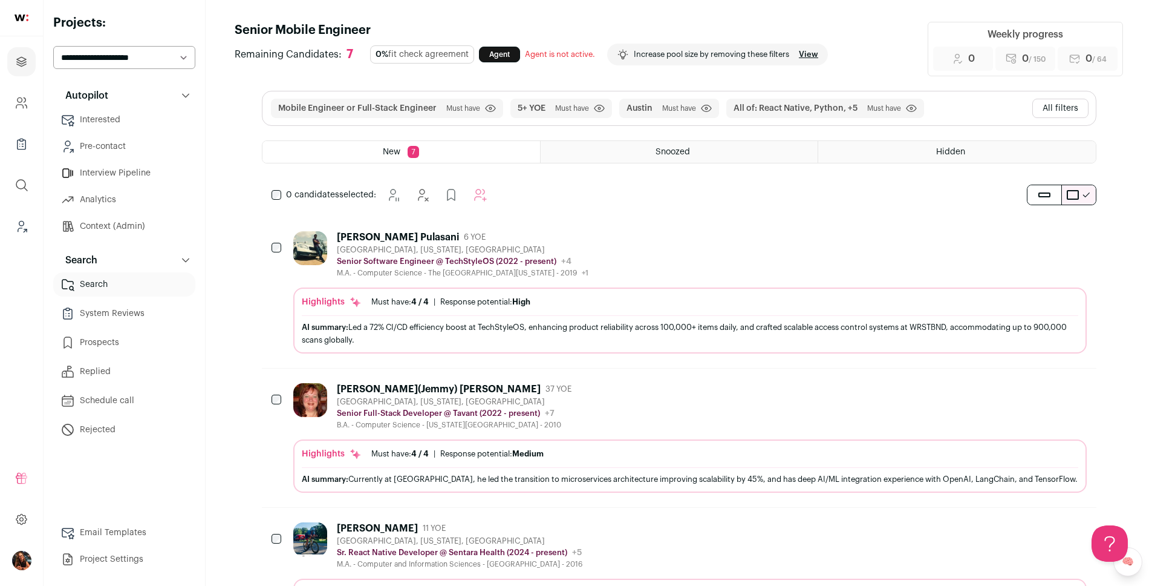
click at [1082, 106] on button "All filters" at bounding box center [1061, 108] width 56 height 19
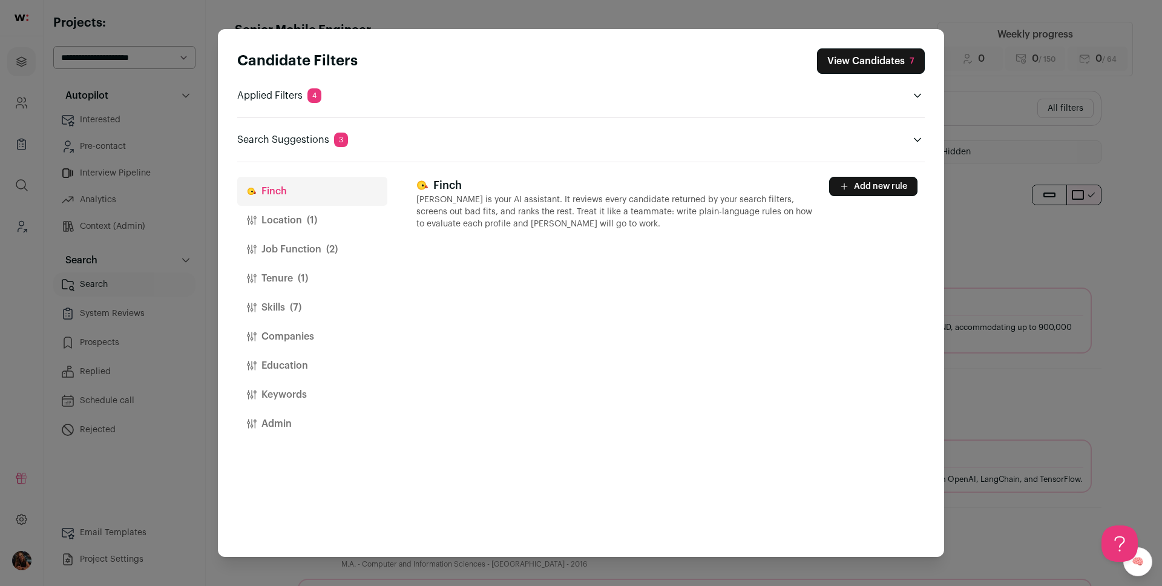
click at [286, 307] on button "Skills (7)" at bounding box center [312, 307] width 150 height 29
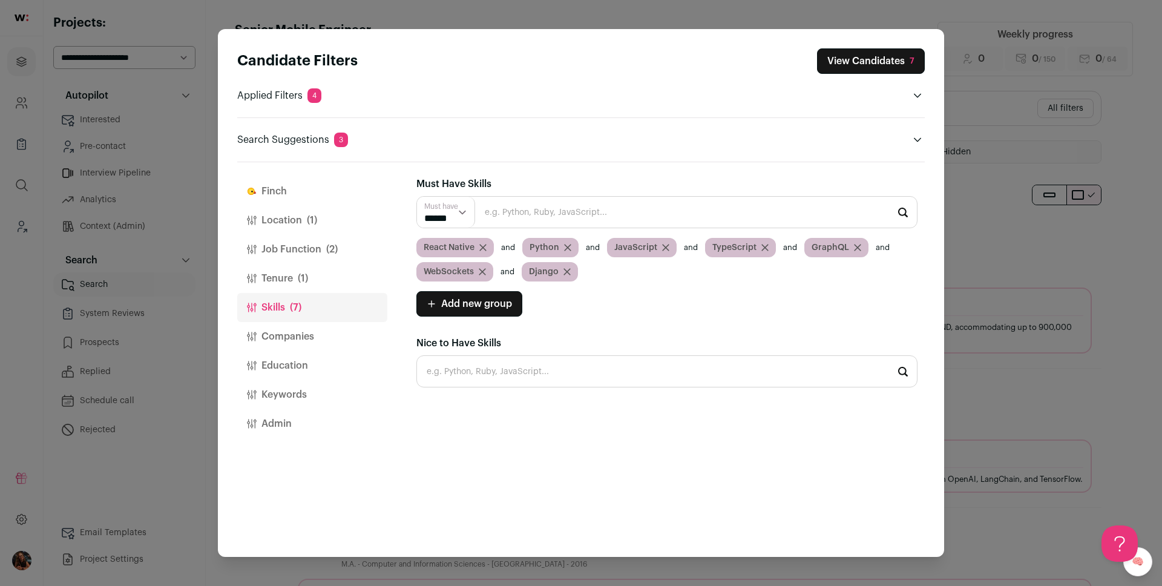
click at [475, 374] on input "Close modal via background" at bounding box center [666, 371] width 501 height 32
click at [471, 395] on li "WebSockets" at bounding box center [667, 404] width 500 height 32
type input "WebSockets"
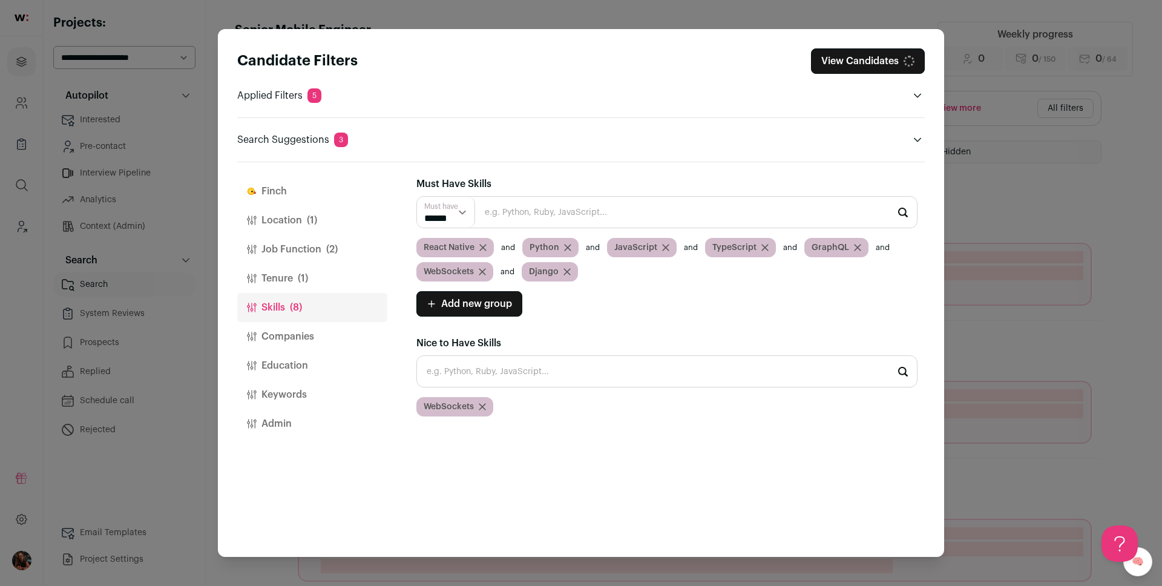
click at [471, 373] on input "Close modal via background" at bounding box center [666, 371] width 501 height 32
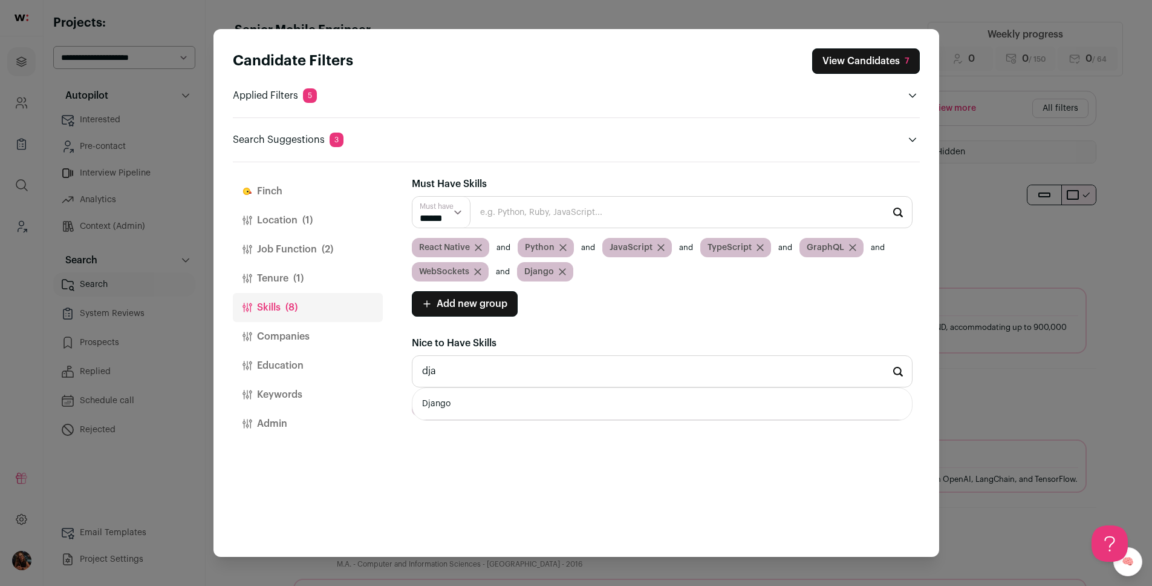
click at [459, 404] on li "Django" at bounding box center [663, 404] width 500 height 32
type input "Django"
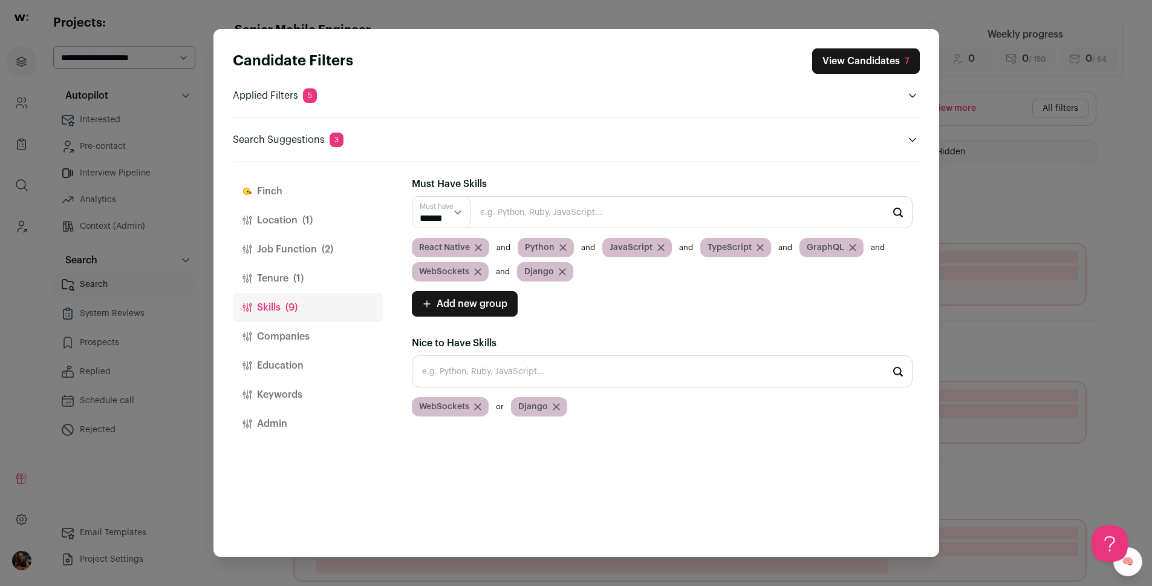
click at [563, 271] on icon "Close modal via background" at bounding box center [562, 271] width 7 height 7
click at [474, 270] on icon "Close modal via background" at bounding box center [477, 271] width 7 height 7
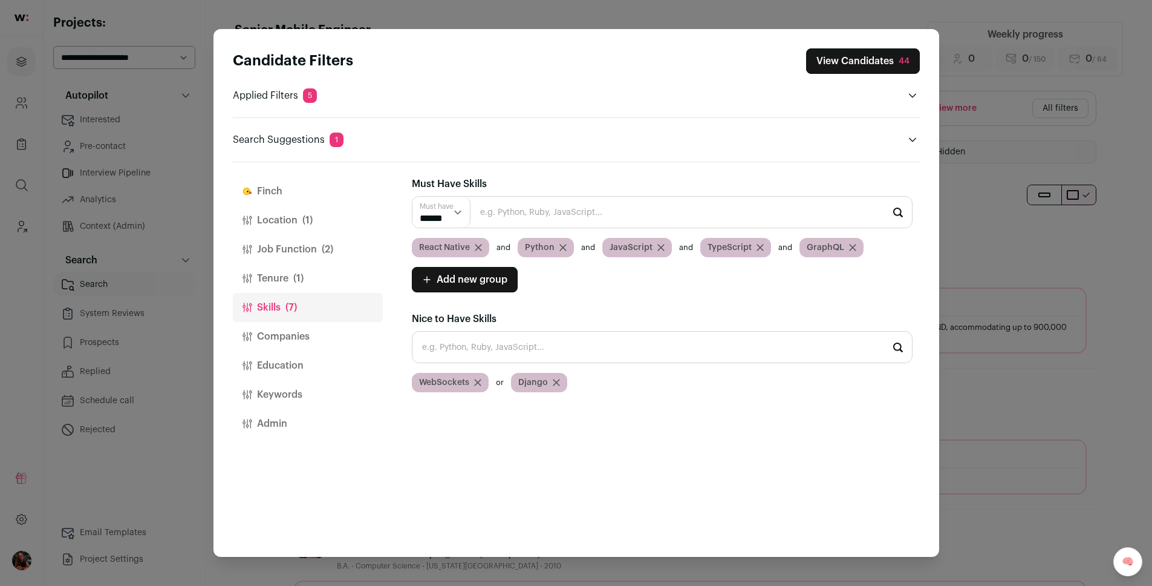
click at [817, 245] on span "GraphQL" at bounding box center [826, 247] width 38 height 12
click at [478, 350] on input "Close modal via background" at bounding box center [662, 347] width 501 height 32
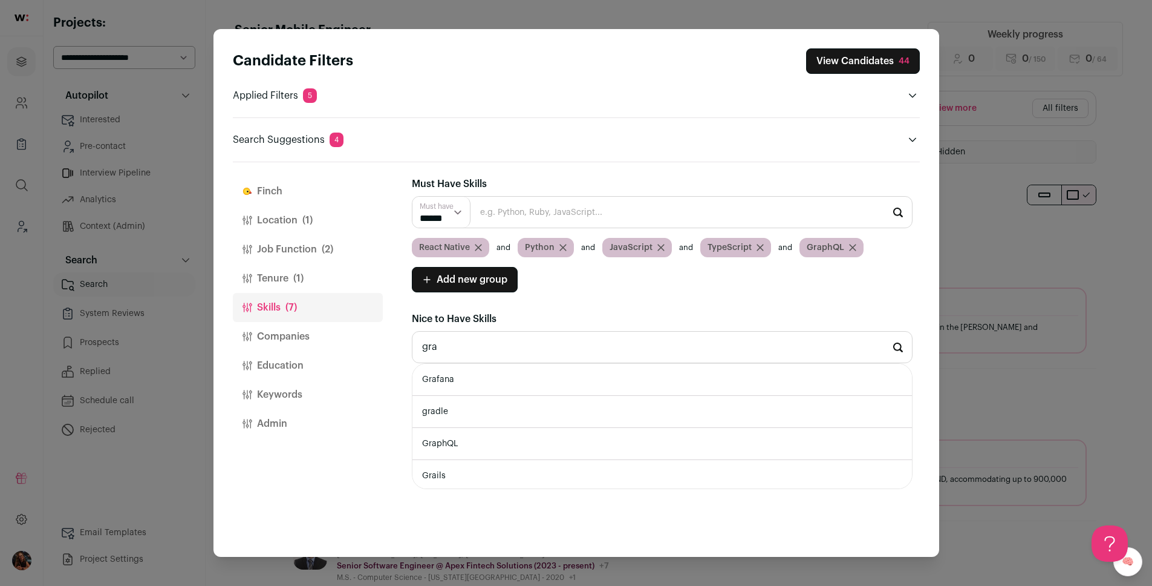
click at [458, 440] on li "GraphQL" at bounding box center [663, 444] width 500 height 32
type input "GraphQL"
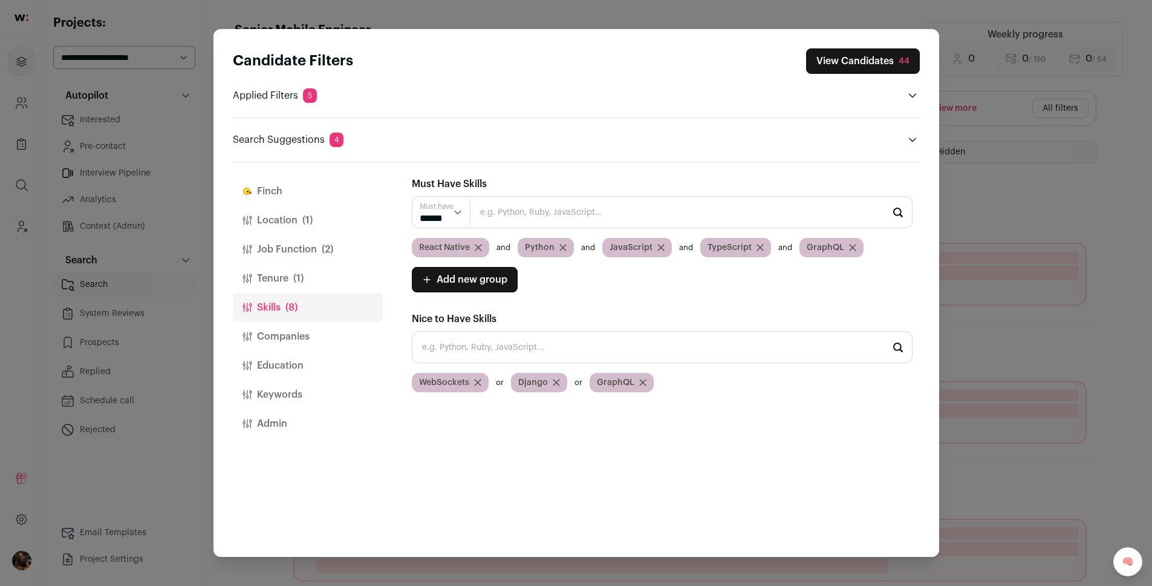
click at [854, 246] on div "GraphQL" at bounding box center [832, 247] width 64 height 19
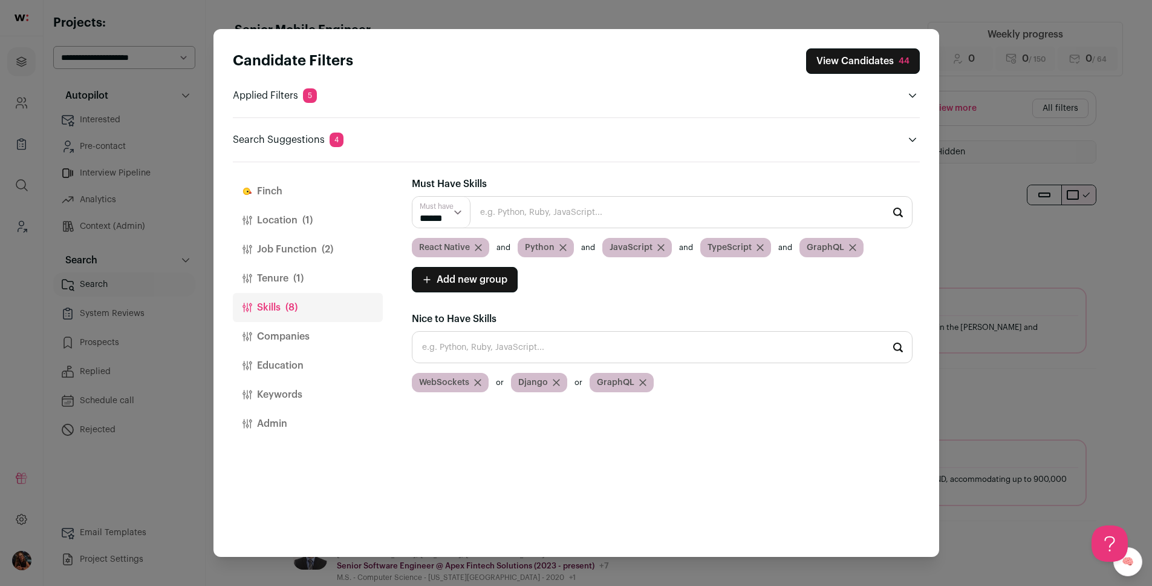
click at [478, 348] on input "Close modal via background" at bounding box center [662, 347] width 501 height 32
click at [468, 374] on li "Java" at bounding box center [663, 380] width 500 height 32
type input "Java"
click at [711, 382] on div "Java" at bounding box center [698, 382] width 45 height 19
click at [709, 382] on icon "Close modal via background" at bounding box center [710, 382] width 7 height 7
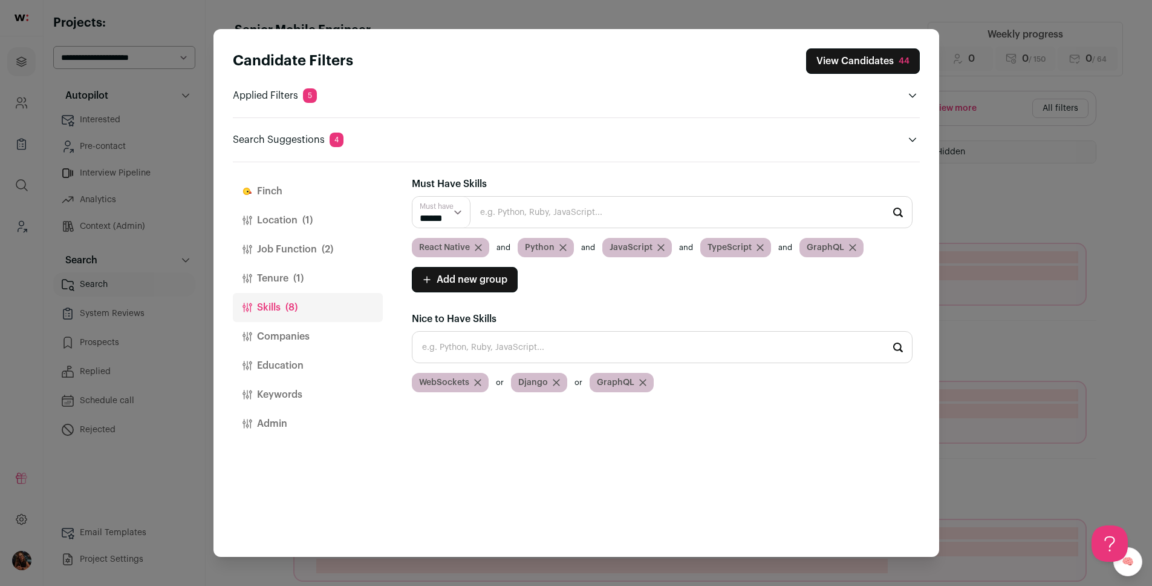
click at [659, 246] on icon "Close modal via background" at bounding box center [661, 247] width 7 height 7
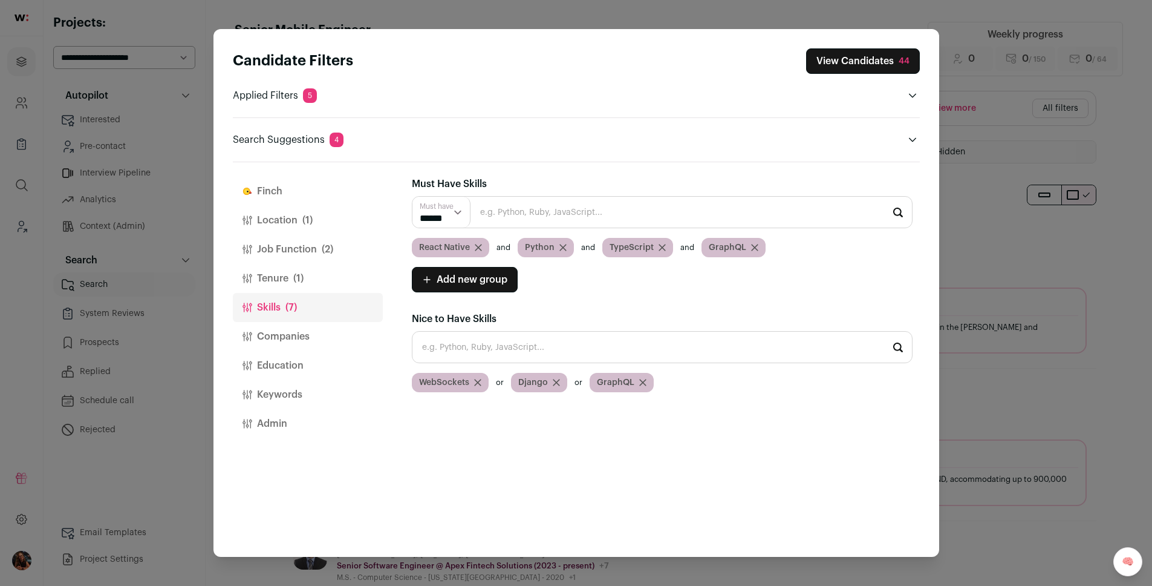
click at [753, 246] on icon "Close modal via background" at bounding box center [754, 247] width 7 height 7
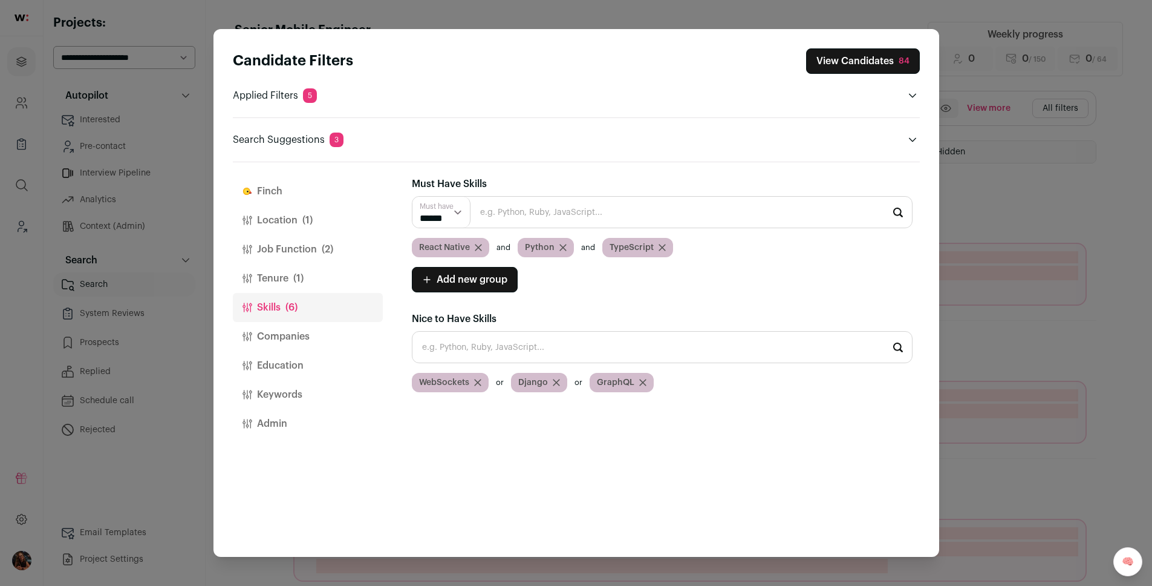
click at [439, 355] on input "Close modal via background" at bounding box center [662, 347] width 501 height 32
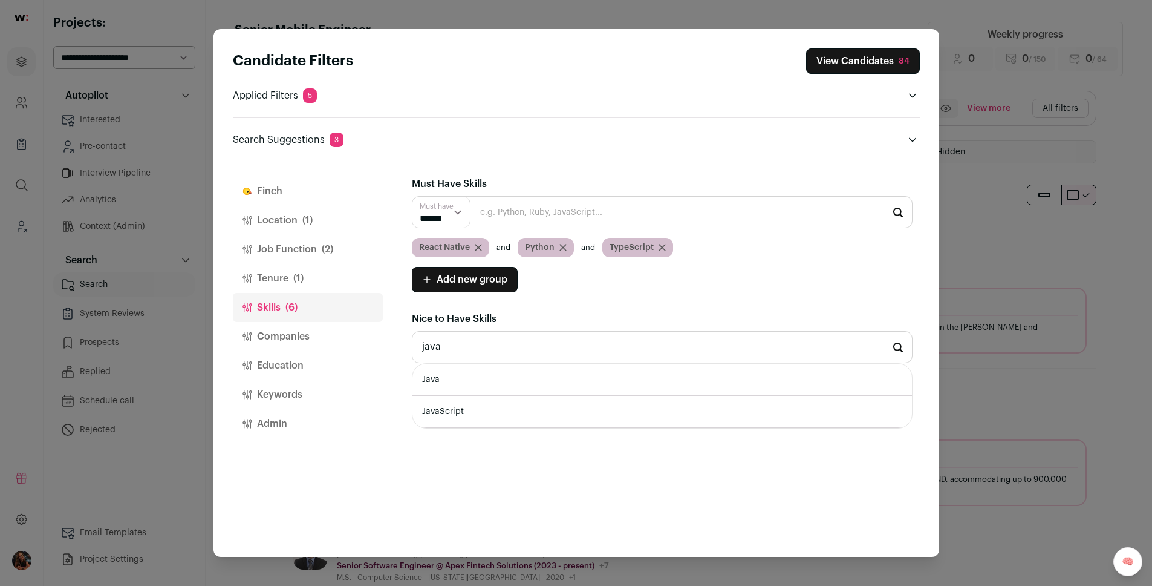
click at [457, 405] on li "JavaScript" at bounding box center [663, 412] width 500 height 32
type input "JavaScript"
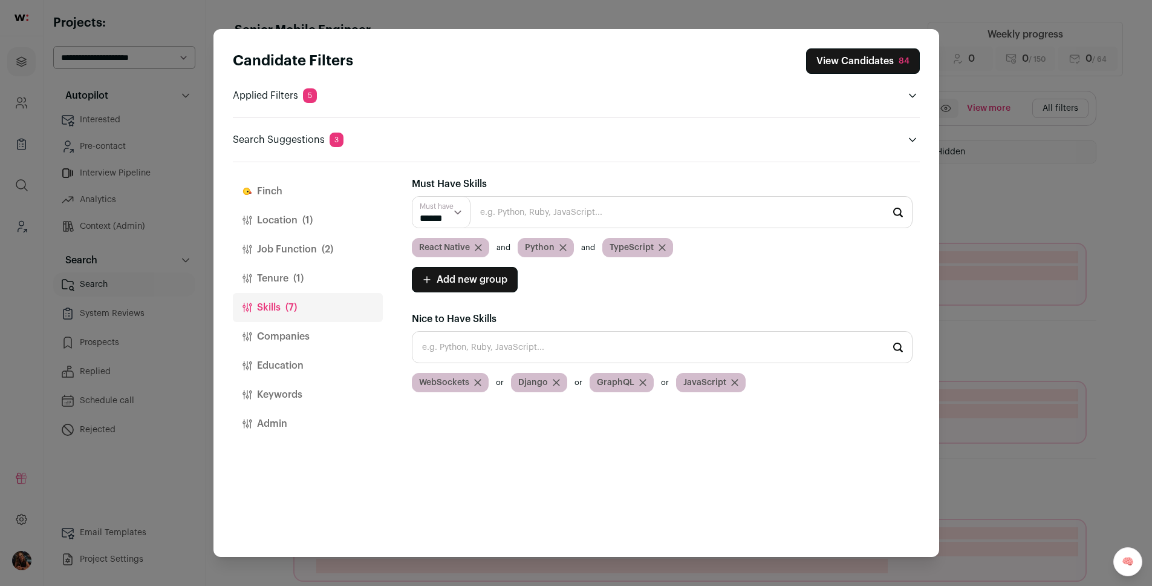
click at [319, 252] on button "Job Function (2)" at bounding box center [308, 249] width 150 height 29
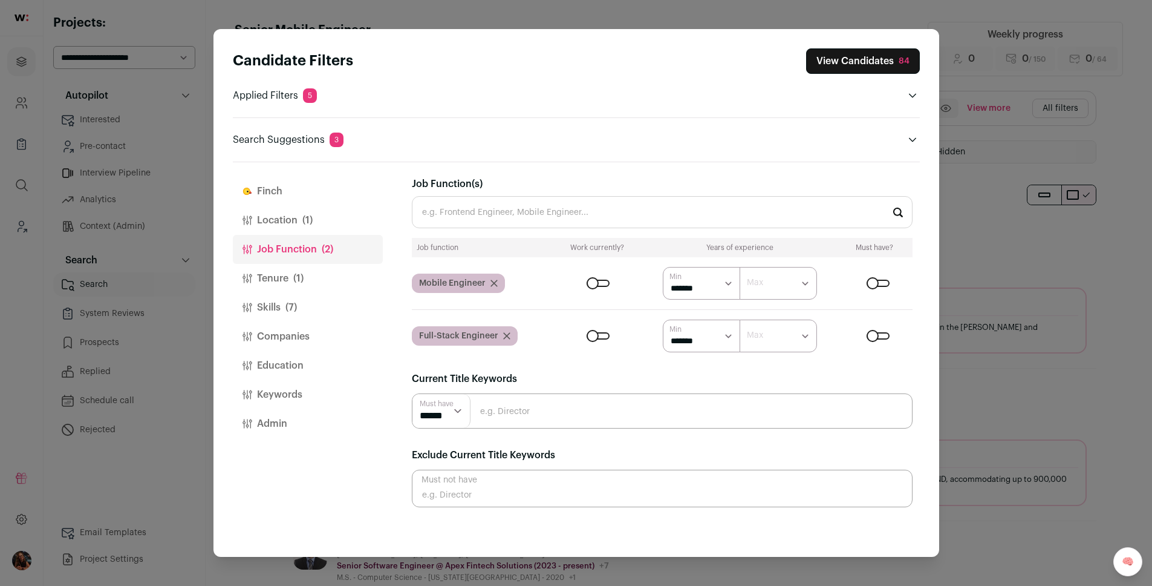
click at [774, 280] on select "******* ******* ******* ******* ******** ******** ******** ******** ******** **…" at bounding box center [778, 283] width 77 height 33
select select "**"
click at [740, 267] on select "******* ******* ******* ******* ******** ******** ******** ******** ******** **…" at bounding box center [778, 283] width 77 height 33
click at [776, 336] on select "******* ******* ******* ******* ******** ******** ******** ******** ******** **…" at bounding box center [778, 335] width 77 height 33
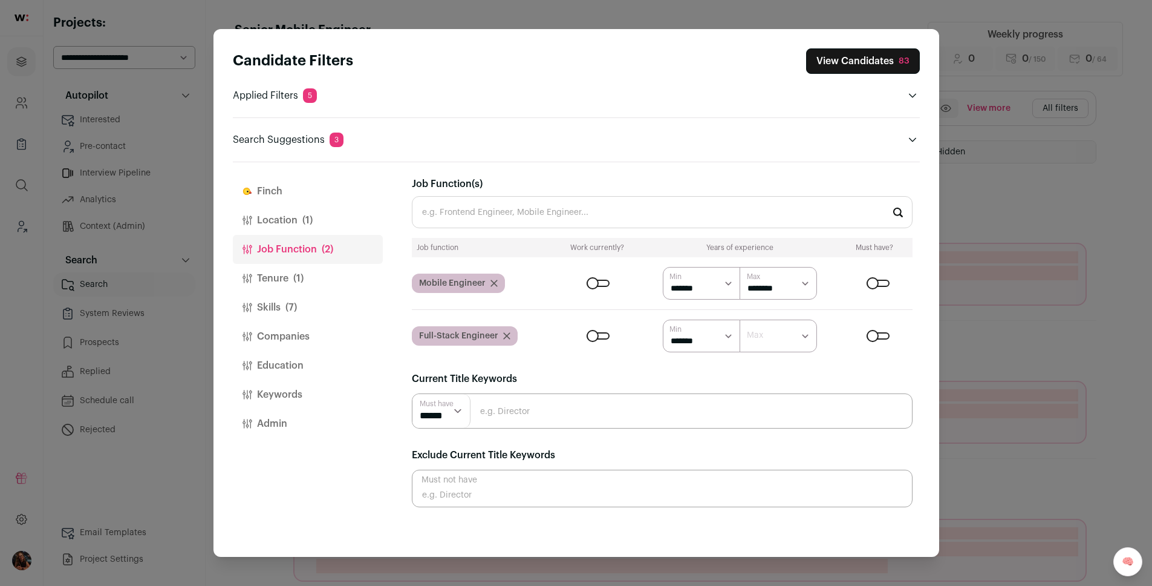
click at [778, 287] on select "******* ******* ******* ******* ******** ******** ******** ******** ******** **…" at bounding box center [778, 283] width 77 height 33
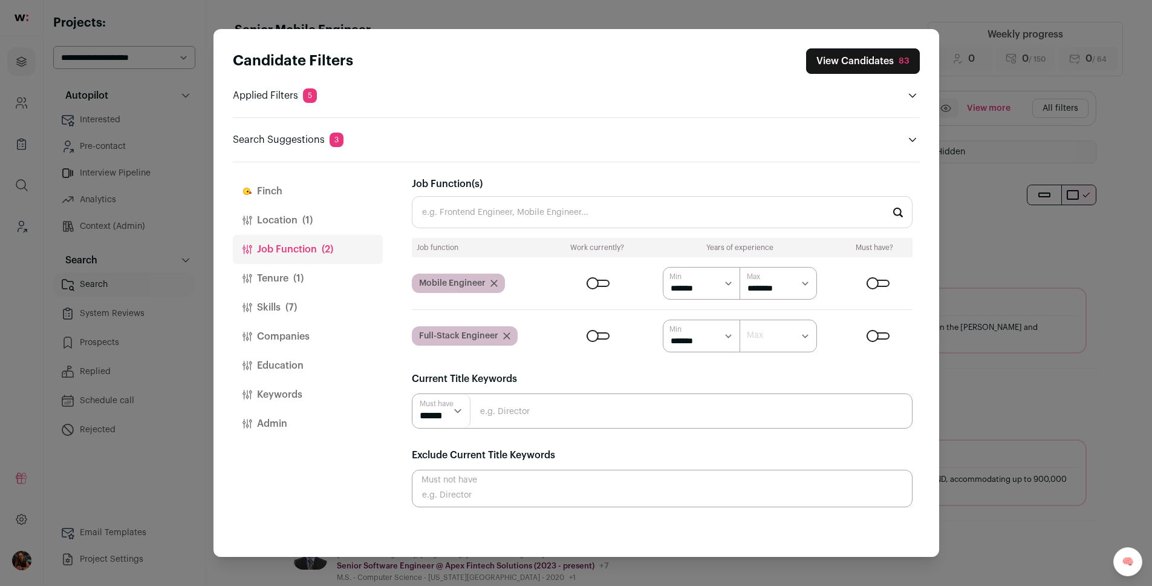
select select "**"
click at [740, 267] on select "******* ******* ******* ******* ******** ******** ******** ******** ******** **…" at bounding box center [778, 283] width 77 height 33
click at [770, 338] on select "******* ******* ******* ******* ******** ******** ******** ******** ******** **…" at bounding box center [778, 335] width 77 height 33
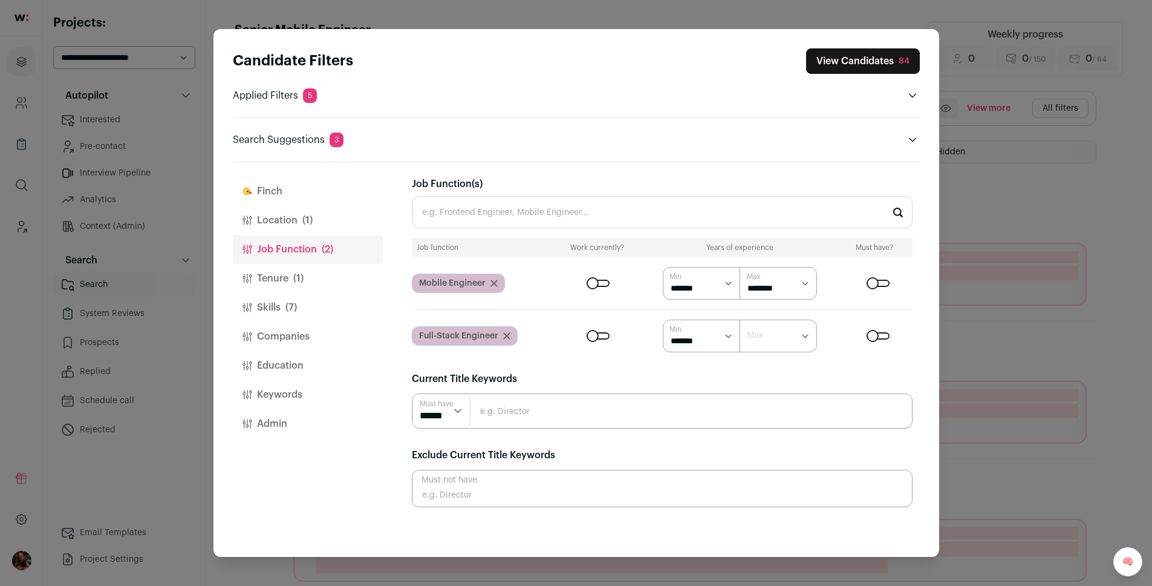
click at [768, 334] on select "******* ******* ******* ******* ******** ******** ******** ******** ******** **…" at bounding box center [778, 335] width 77 height 33
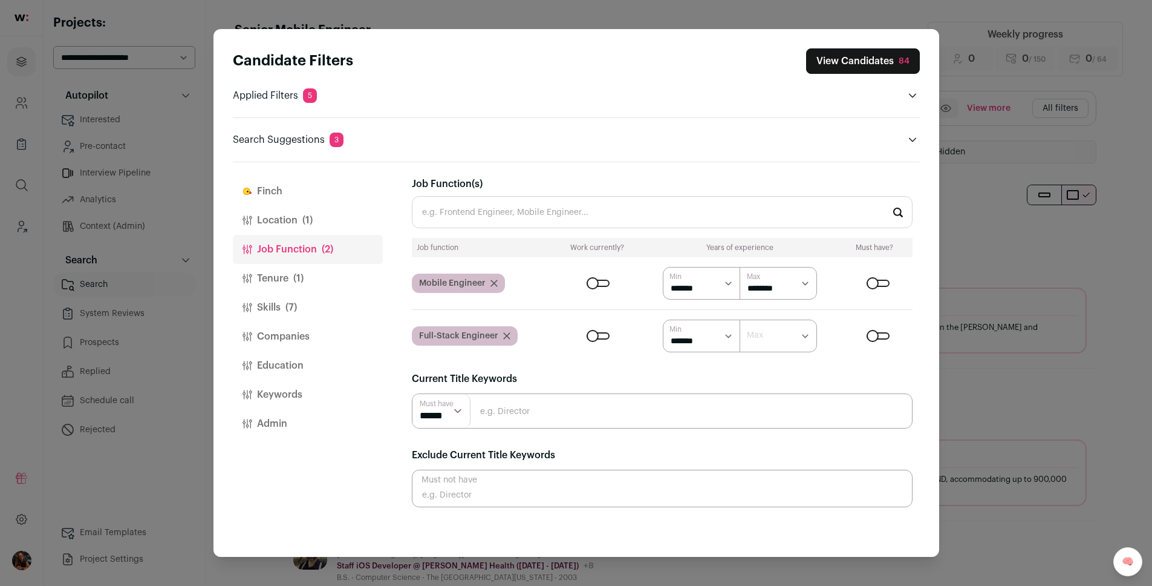
select select "**"
click at [740, 319] on select "******* ******* ******* ******* ******** ******** ******** ******** ******** **…" at bounding box center [778, 335] width 77 height 33
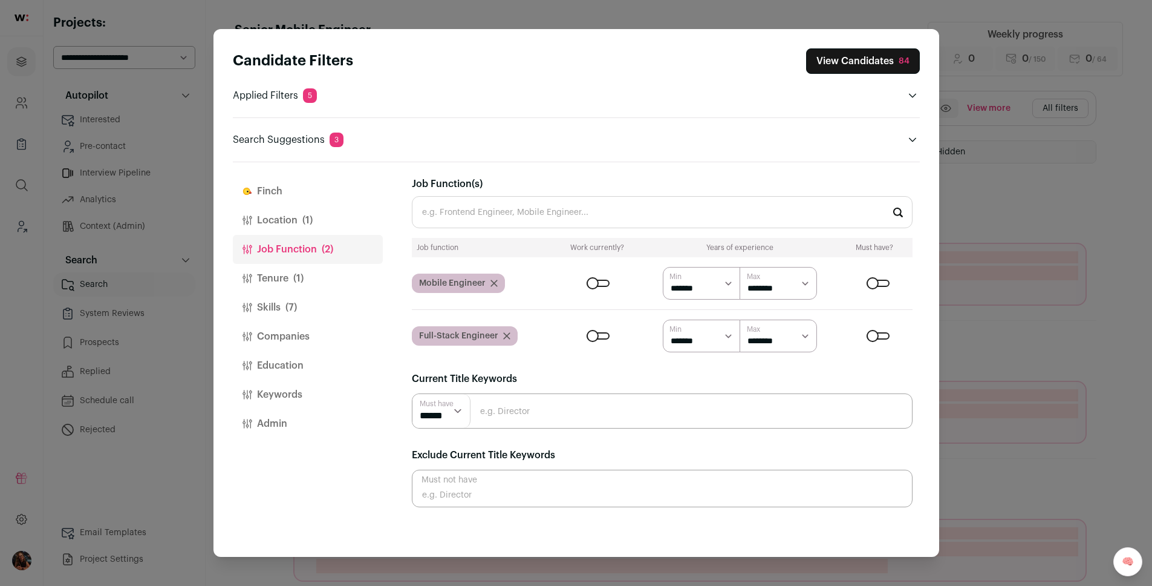
click at [299, 339] on button "Companies" at bounding box center [308, 336] width 150 height 29
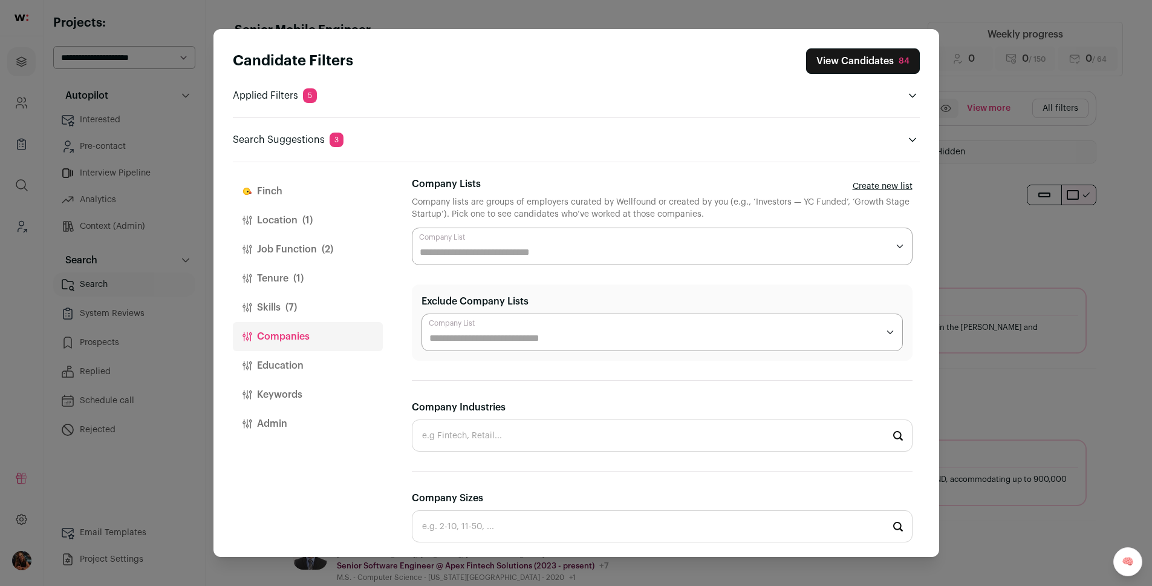
click at [503, 249] on input "Company Lists" at bounding box center [654, 252] width 468 height 15
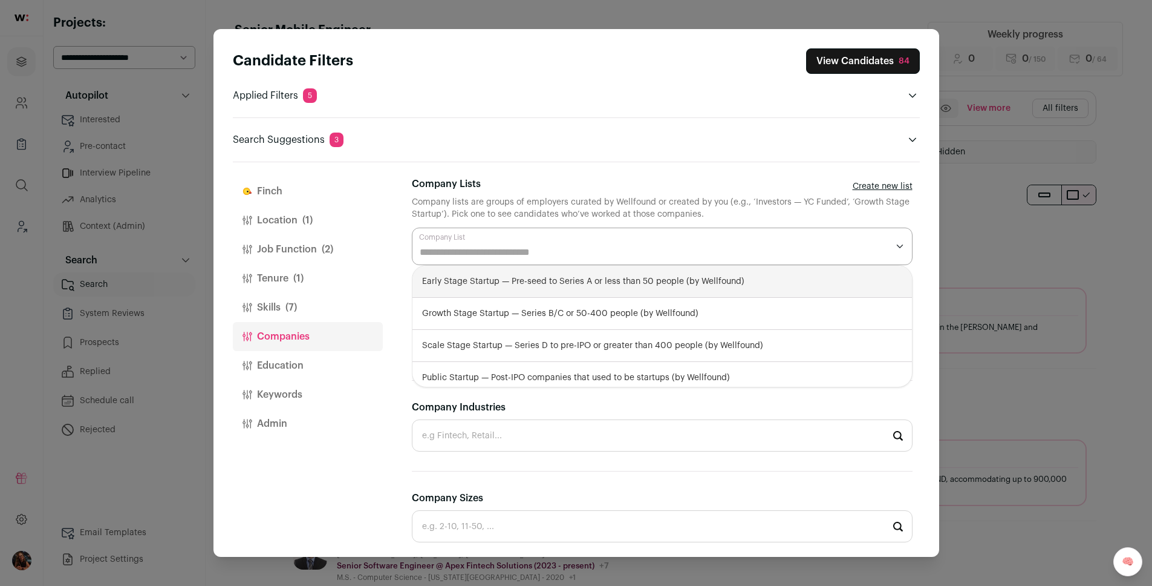
type input "*"
click at [497, 278] on div "Early Stage Startup — Pre-seed to Series A or less than 50 people (by Wellfound)" at bounding box center [663, 282] width 500 height 32
select select "**********"
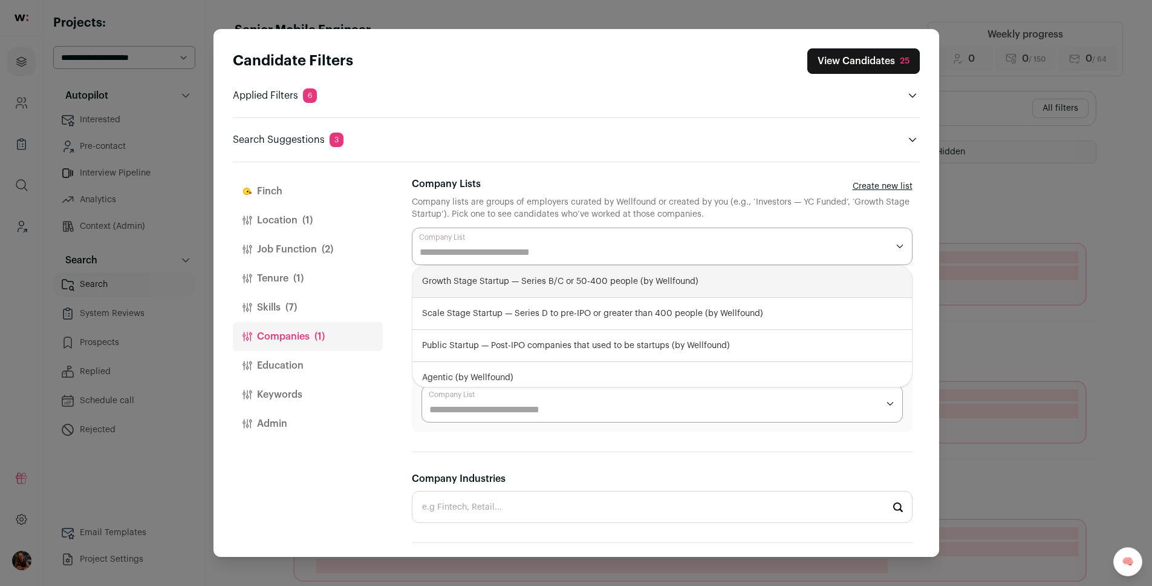
click at [531, 275] on div "Growth Stage Startup — Series B/C or 50-400 people (by Wellfound)" at bounding box center [663, 282] width 500 height 32
select select "**********"
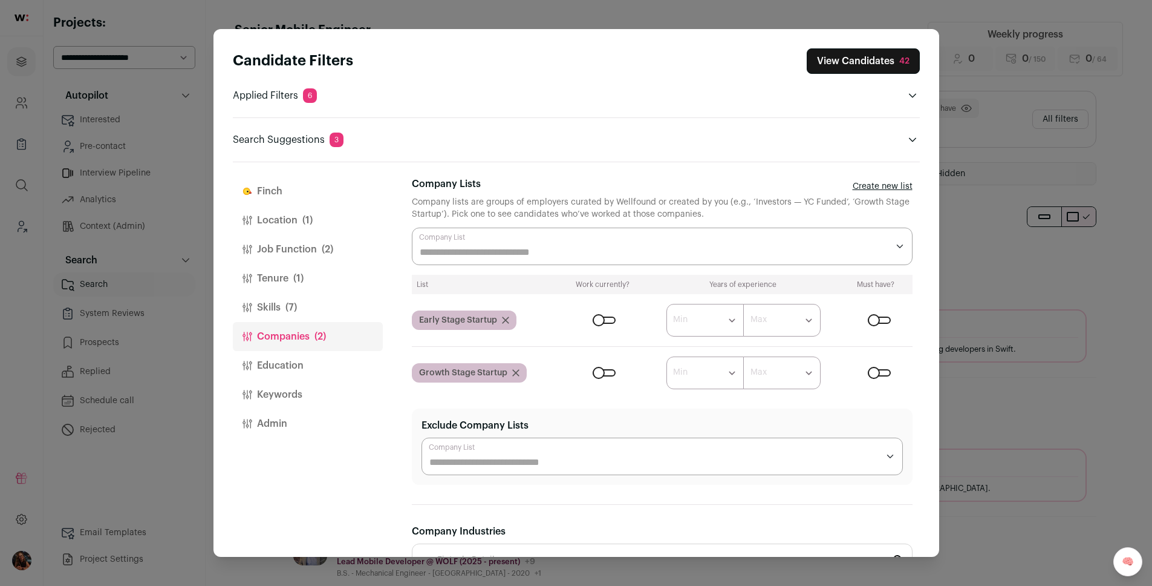
click at [802, 154] on header "Candidate Filters View Candidates 42 Applied Filters 6 Mobile Engineer or Full-…" at bounding box center [576, 95] width 687 height 133
click at [255, 370] on button "Education" at bounding box center [308, 365] width 150 height 29
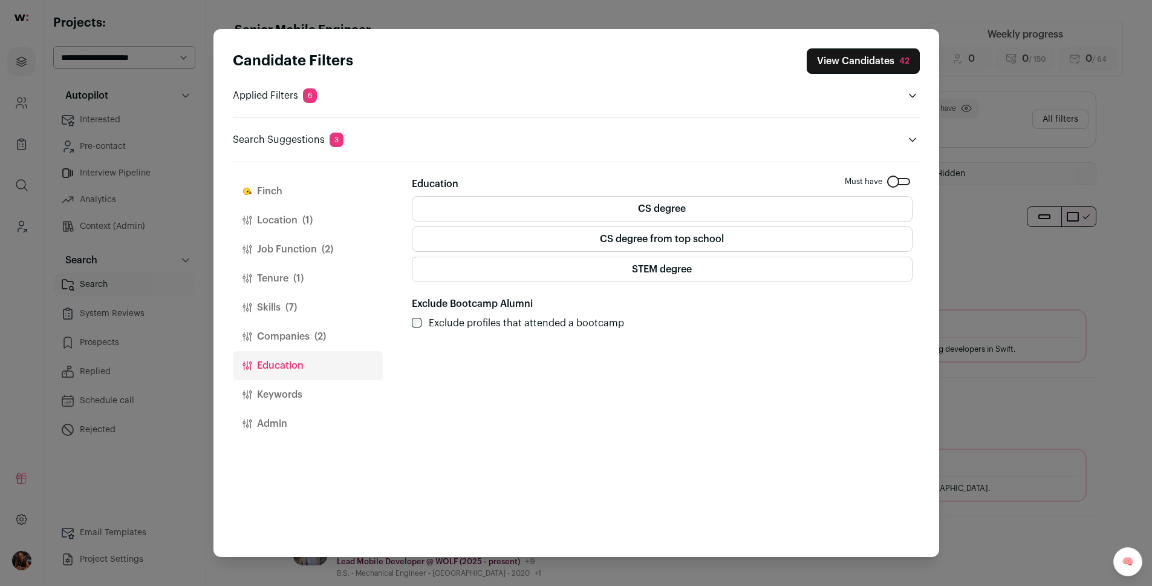
click at [268, 215] on button "Location (1)" at bounding box center [308, 220] width 150 height 29
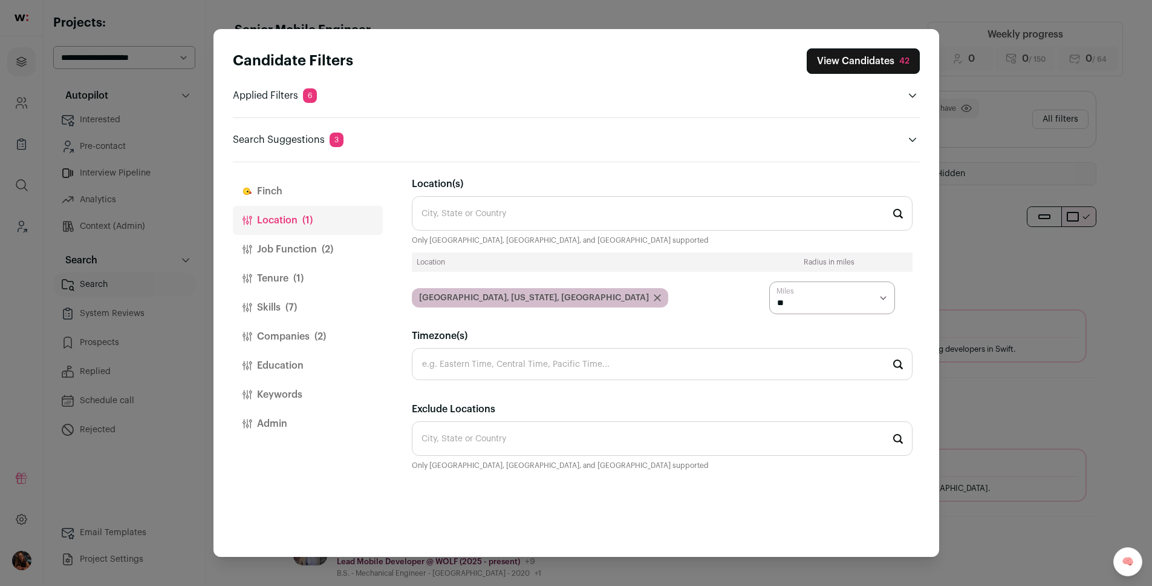
click at [845, 289] on select "* ** ** **" at bounding box center [833, 297] width 126 height 33
select select "****"
click at [770, 281] on select "* ** ** **" at bounding box center [833, 297] width 126 height 33
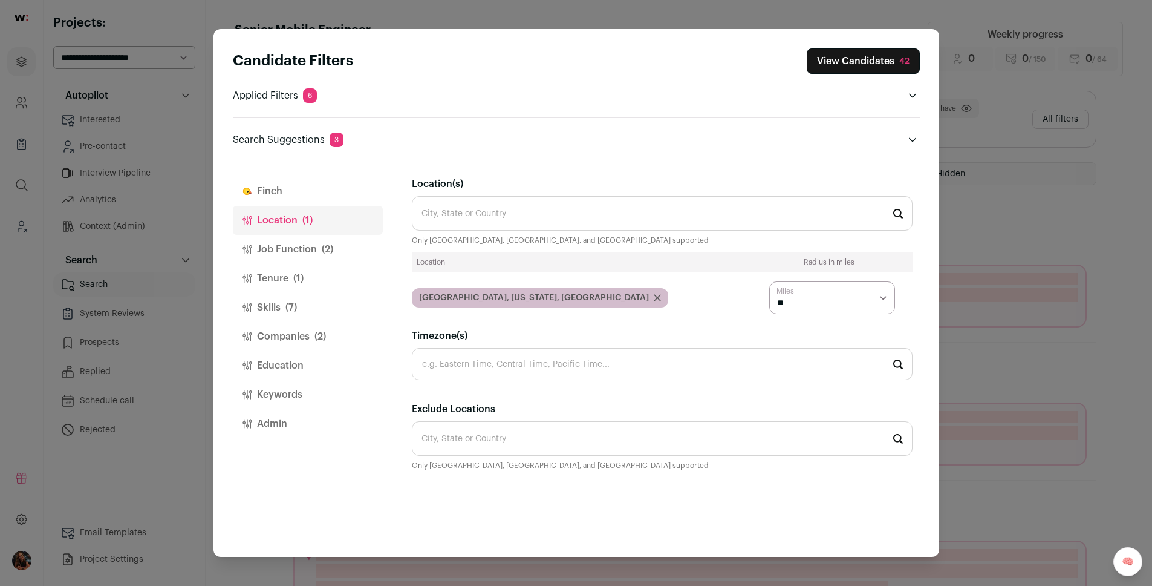
click at [261, 399] on button "Keywords" at bounding box center [308, 394] width 150 height 29
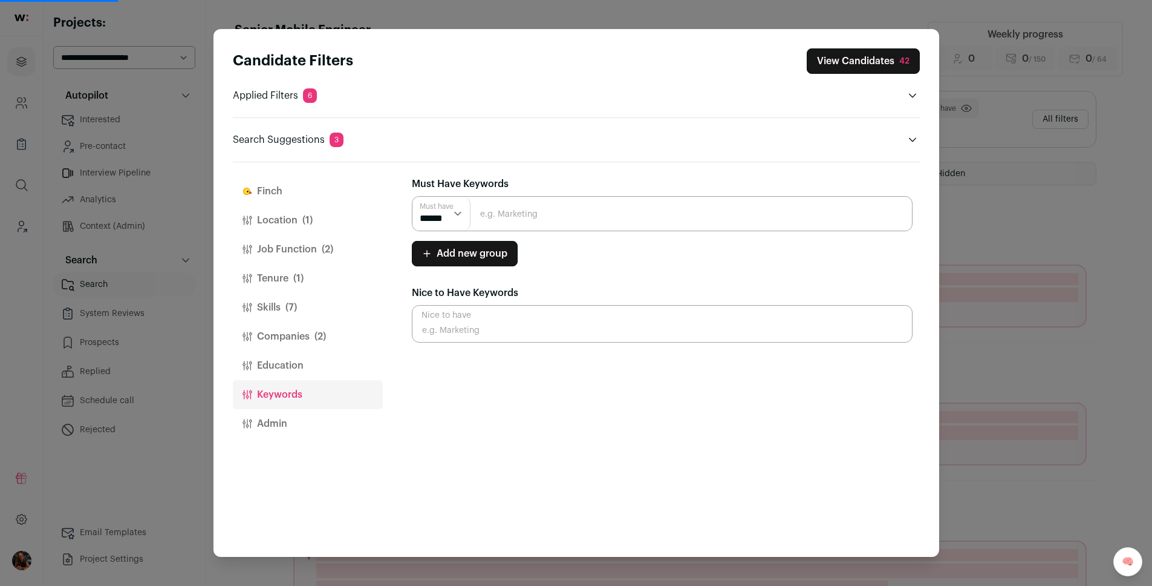
click at [267, 423] on button "Admin" at bounding box center [308, 423] width 150 height 29
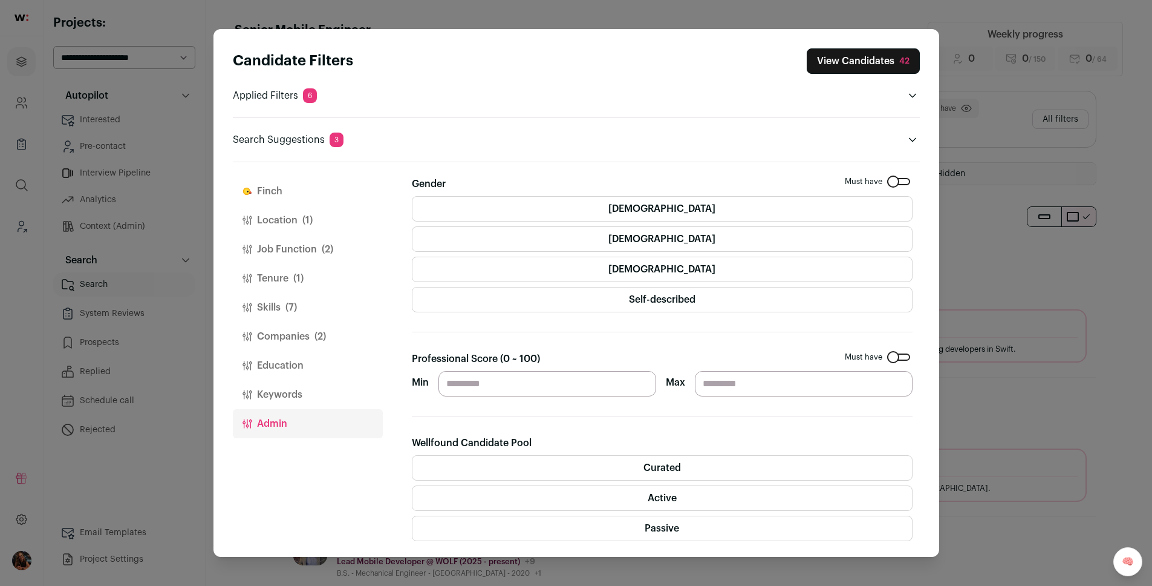
click at [284, 305] on button "Skills (7)" at bounding box center [308, 307] width 150 height 29
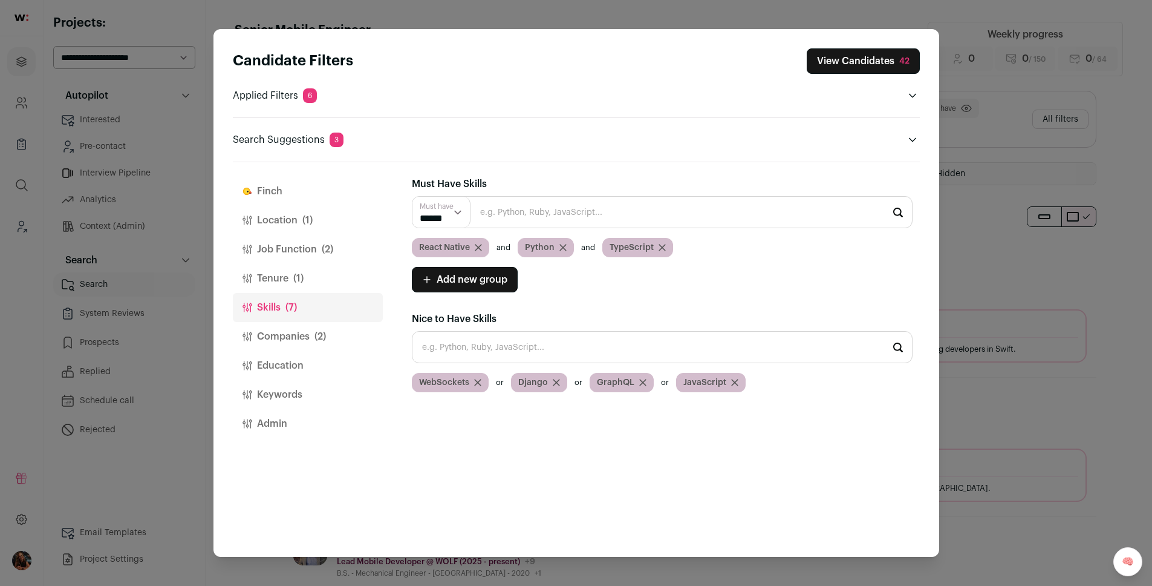
click at [479, 212] on input "Close modal via background" at bounding box center [662, 212] width 501 height 32
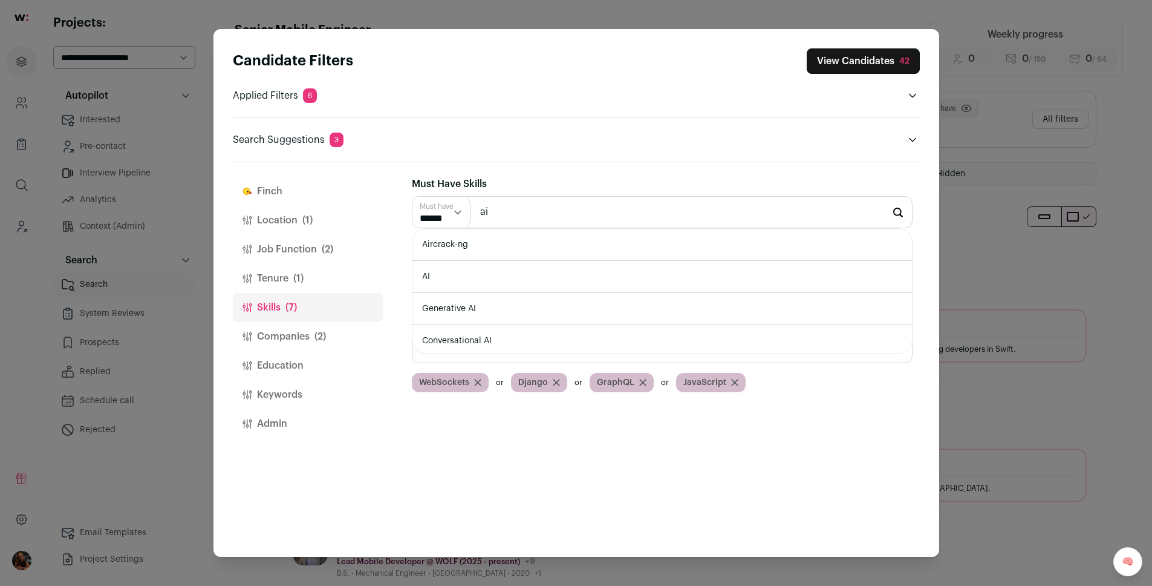
click at [433, 288] on li "AI" at bounding box center [663, 277] width 500 height 32
type input "AI"
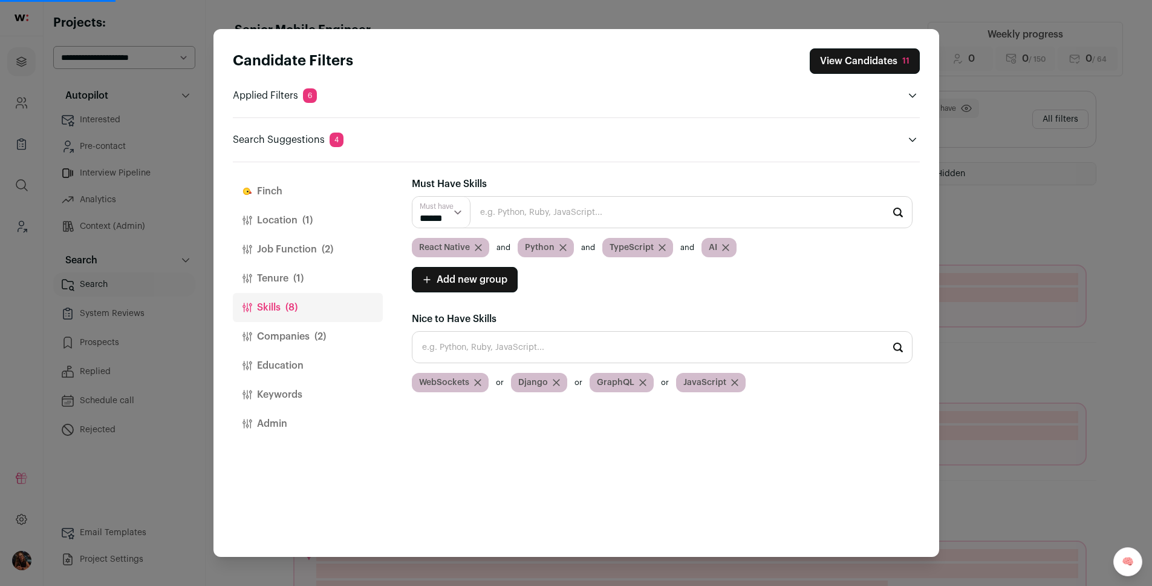
click at [725, 249] on icon "Close modal via background" at bounding box center [725, 247] width 7 height 7
click at [512, 342] on input "Close modal via background" at bounding box center [662, 347] width 501 height 32
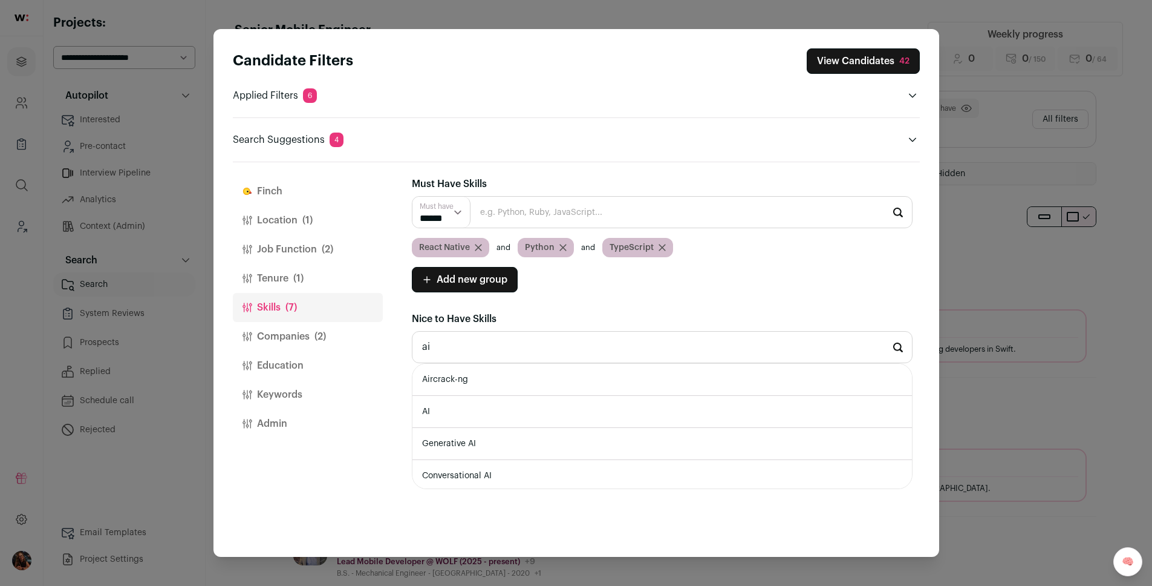
click at [448, 408] on li "AI" at bounding box center [663, 412] width 500 height 32
type input "AI"
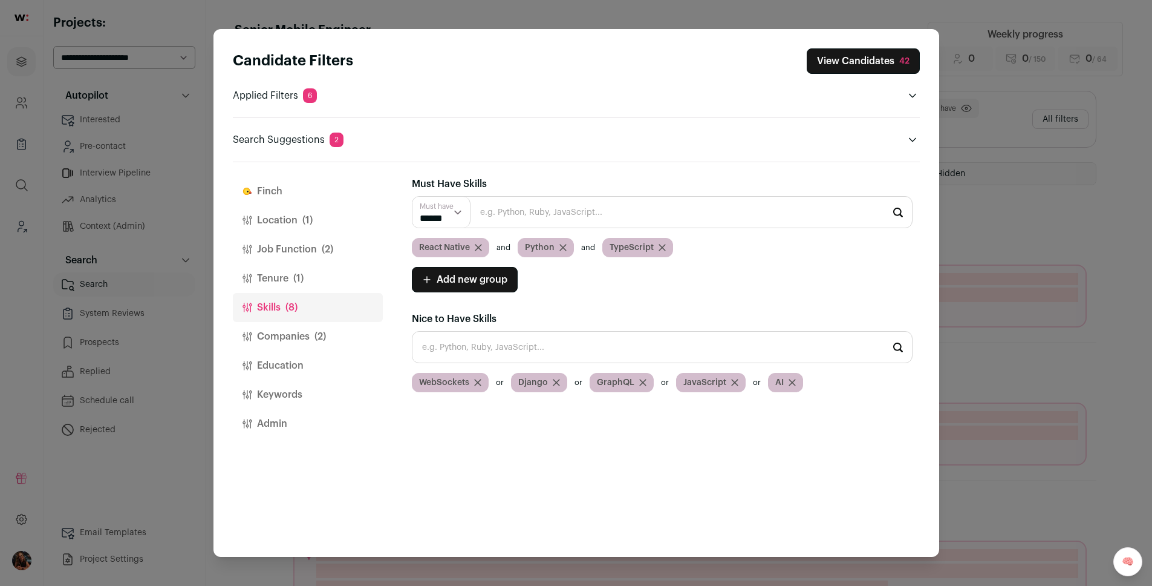
click at [472, 335] on input "Close modal via background" at bounding box center [662, 347] width 501 height 32
click at [468, 347] on input "Close modal via background" at bounding box center [662, 347] width 501 height 32
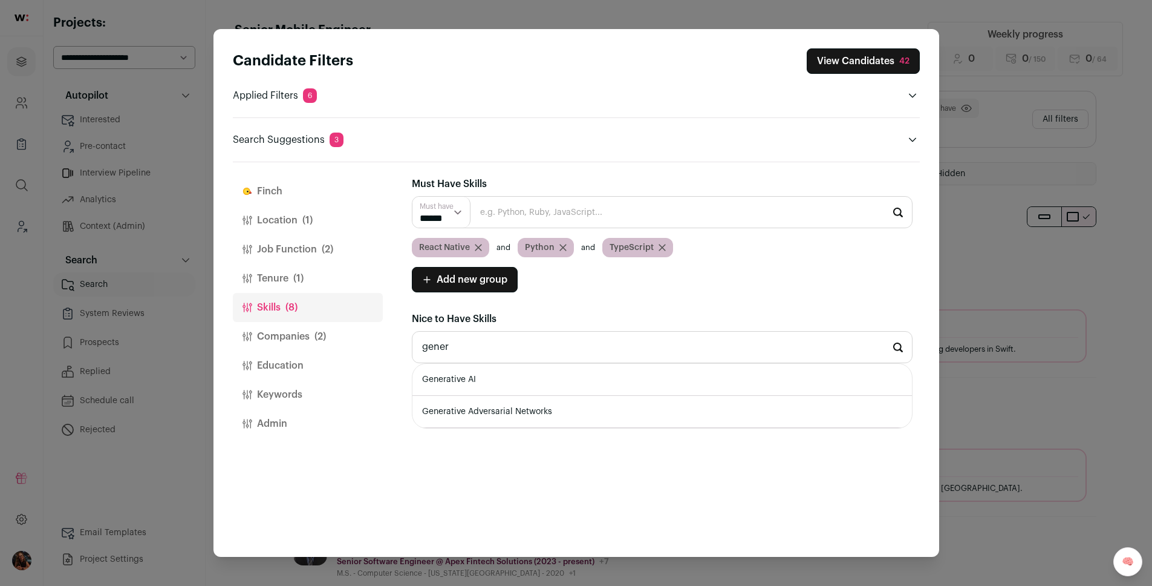
click at [465, 373] on li "Generative AI" at bounding box center [663, 380] width 500 height 32
type input "Generative AI"
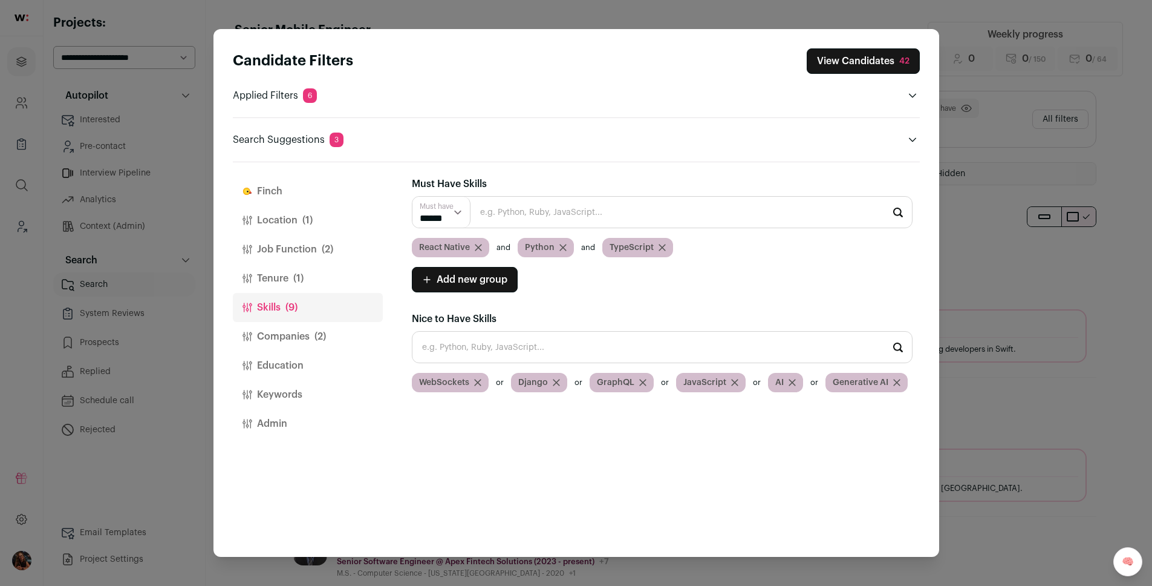
click at [287, 194] on button "Finch" at bounding box center [308, 191] width 150 height 29
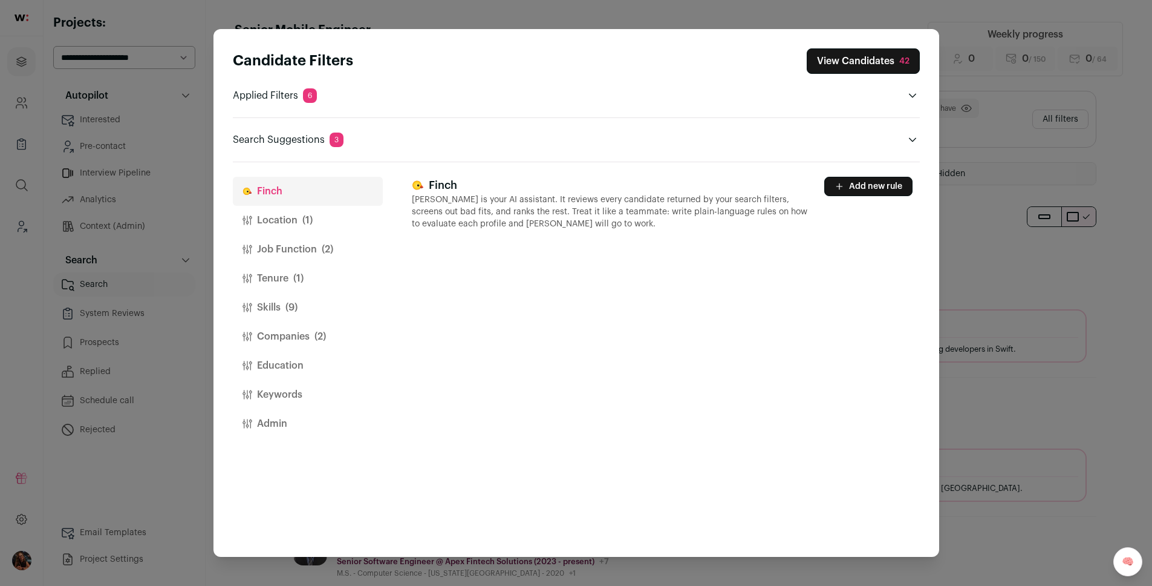
click at [902, 179] on button "Add new rule" at bounding box center [869, 186] width 88 height 19
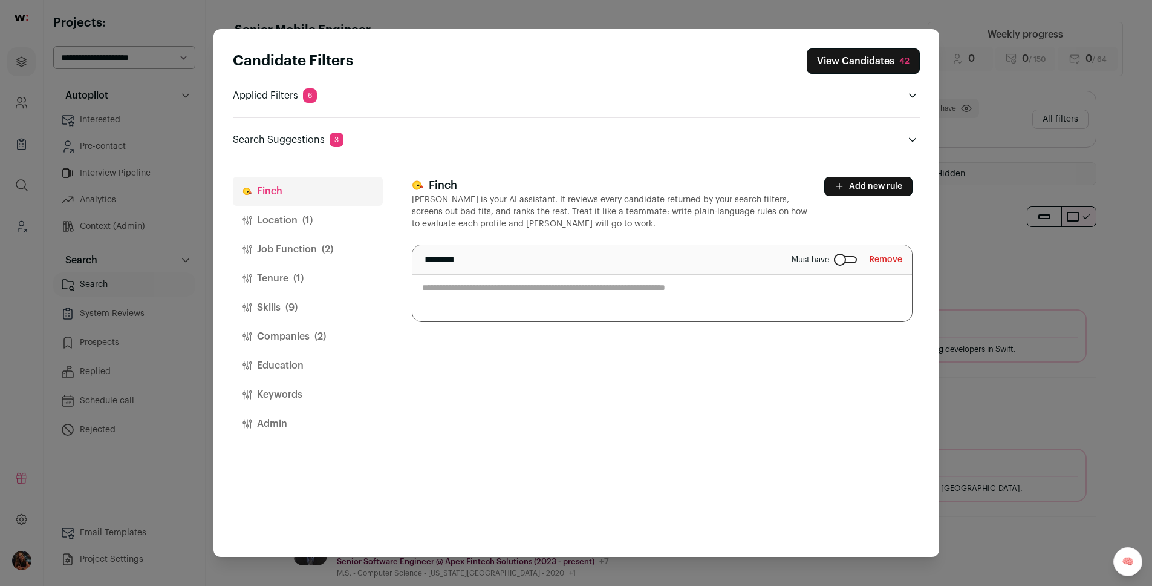
click at [548, 289] on textarea "Close modal via background" at bounding box center [663, 283] width 500 height 76
paste textarea "**********"
type textarea "**********"
click at [779, 391] on div "**********" at bounding box center [666, 359] width 508 height 394
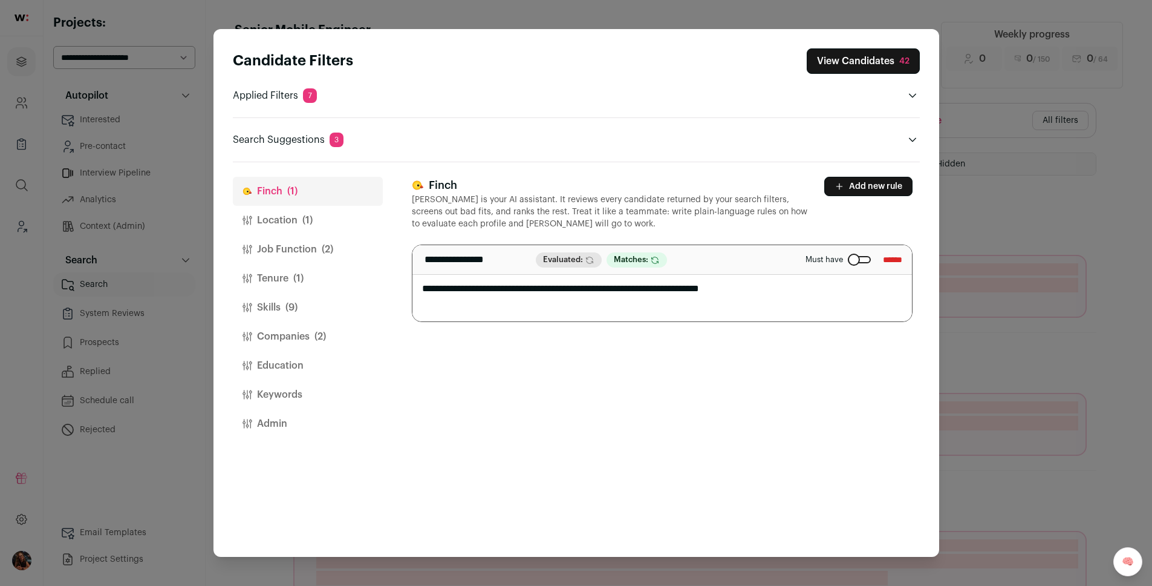
click at [847, 64] on button "View Candidates 42" at bounding box center [863, 60] width 113 height 25
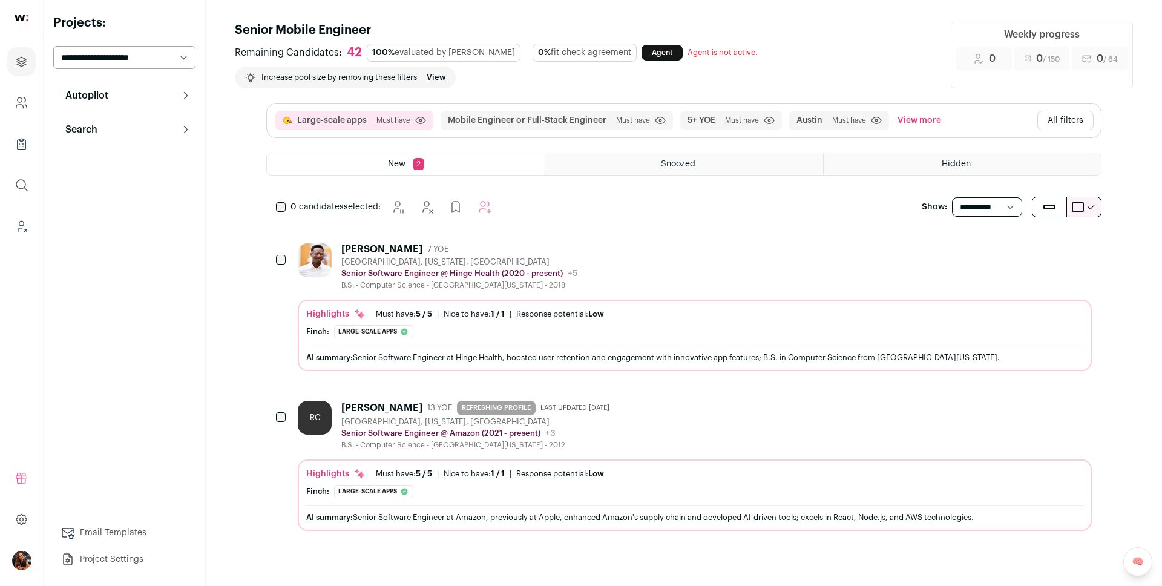
click at [1050, 123] on button "All filters" at bounding box center [1065, 120] width 56 height 19
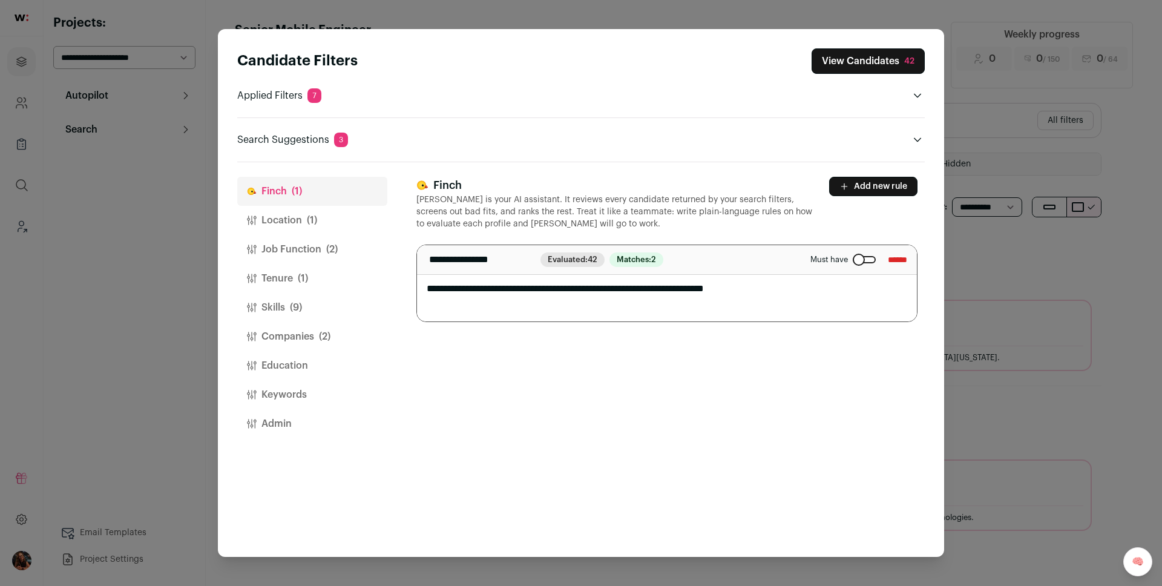
click at [506, 295] on textarea "**********" at bounding box center [667, 283] width 500 height 76
drag, startPoint x: 599, startPoint y: 288, endPoint x: 801, endPoint y: 289, distance: 202.1
click at [801, 289] on textarea "**********" at bounding box center [667, 283] width 500 height 76
click at [800, 290] on textarea "**********" at bounding box center [667, 283] width 500 height 76
drag, startPoint x: 795, startPoint y: 290, endPoint x: 597, endPoint y: 288, distance: 198.4
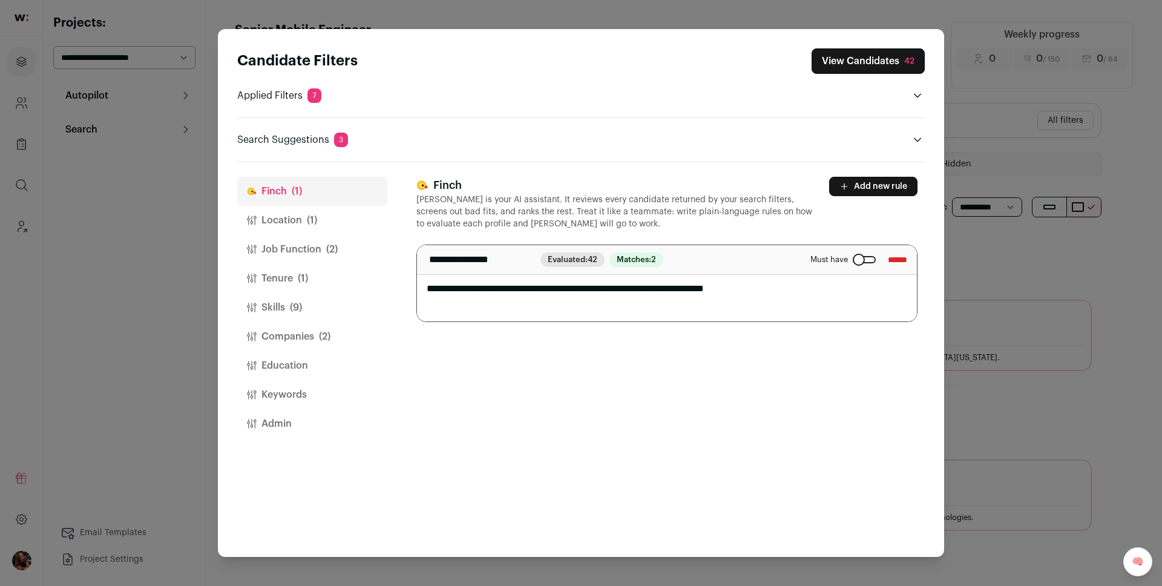
click at [597, 288] on textarea "**********" at bounding box center [667, 283] width 500 height 76
click at [596, 298] on textarea "**********" at bounding box center [667, 283] width 500 height 76
drag, startPoint x: 598, startPoint y: 289, endPoint x: 790, endPoint y: 287, distance: 191.8
click at [790, 287] on textarea "**********" at bounding box center [667, 283] width 500 height 76
type textarea "**********"
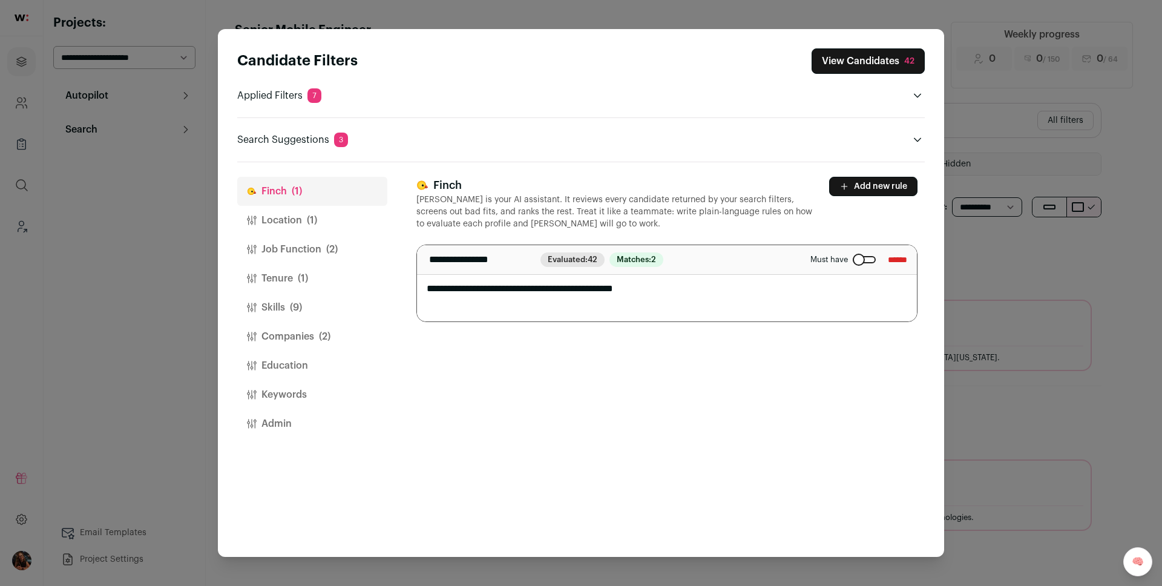
click at [857, 65] on button "View Candidates 42" at bounding box center [867, 60] width 113 height 25
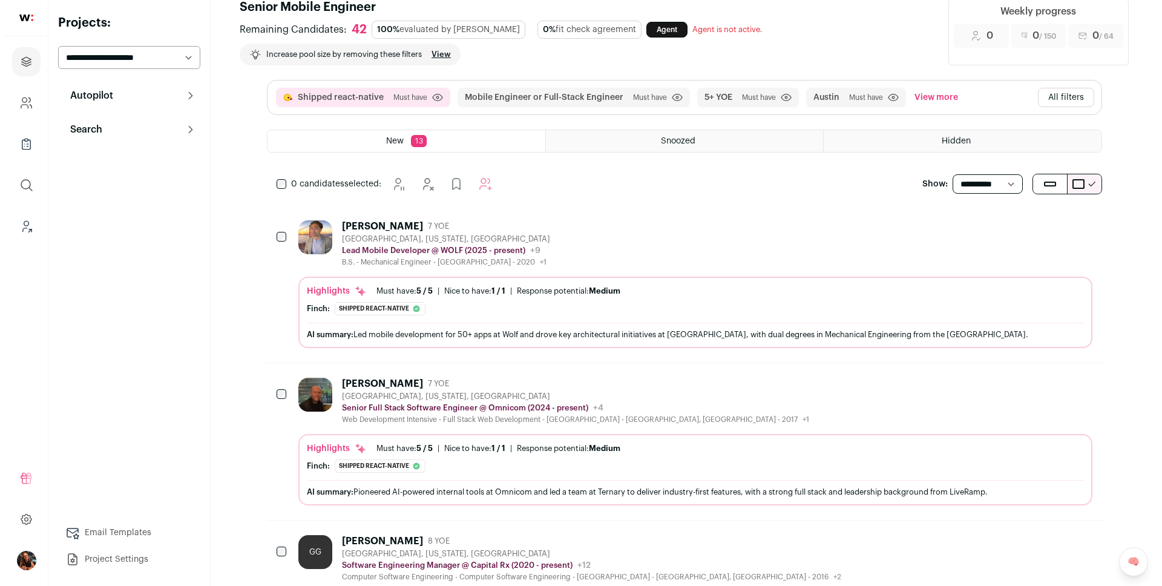
scroll to position [24, 0]
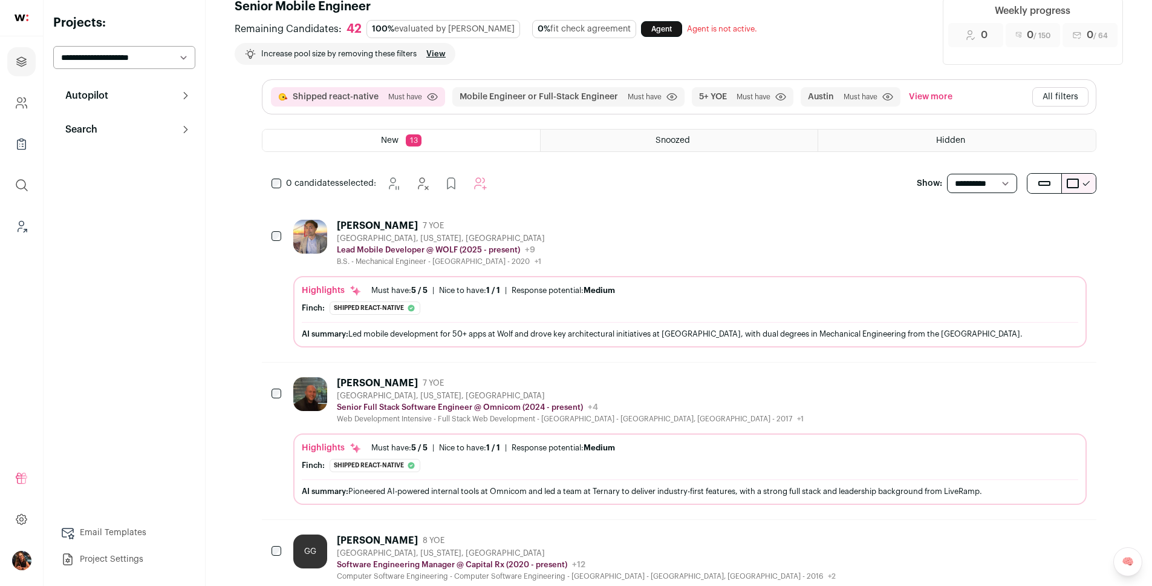
click at [370, 226] on div "[PERSON_NAME]" at bounding box center [377, 226] width 81 height 12
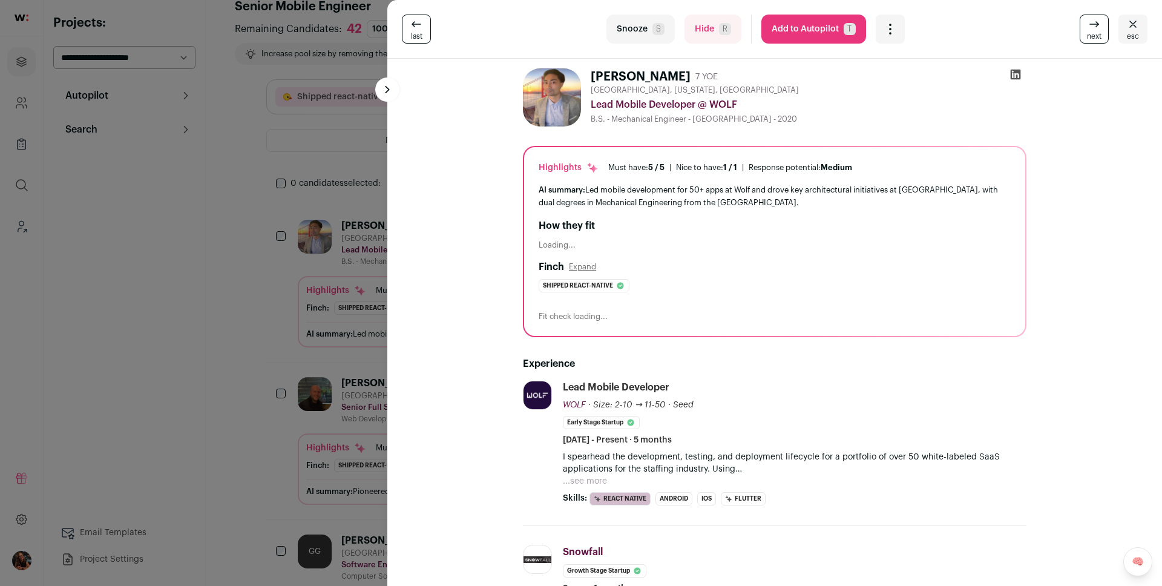
click at [577, 480] on button "...see more" at bounding box center [585, 481] width 44 height 12
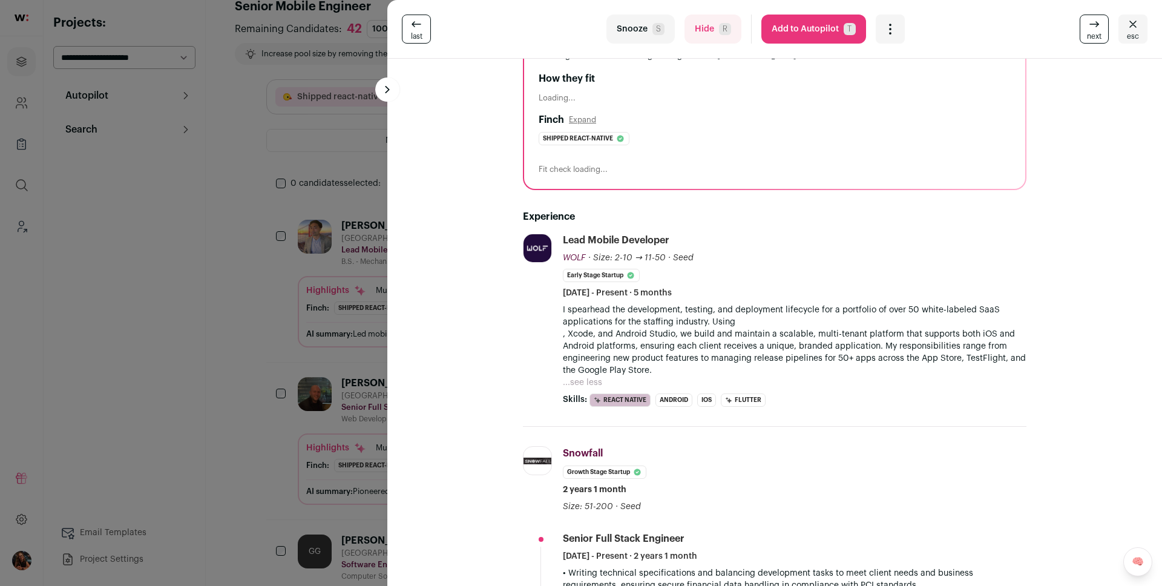
scroll to position [0, 0]
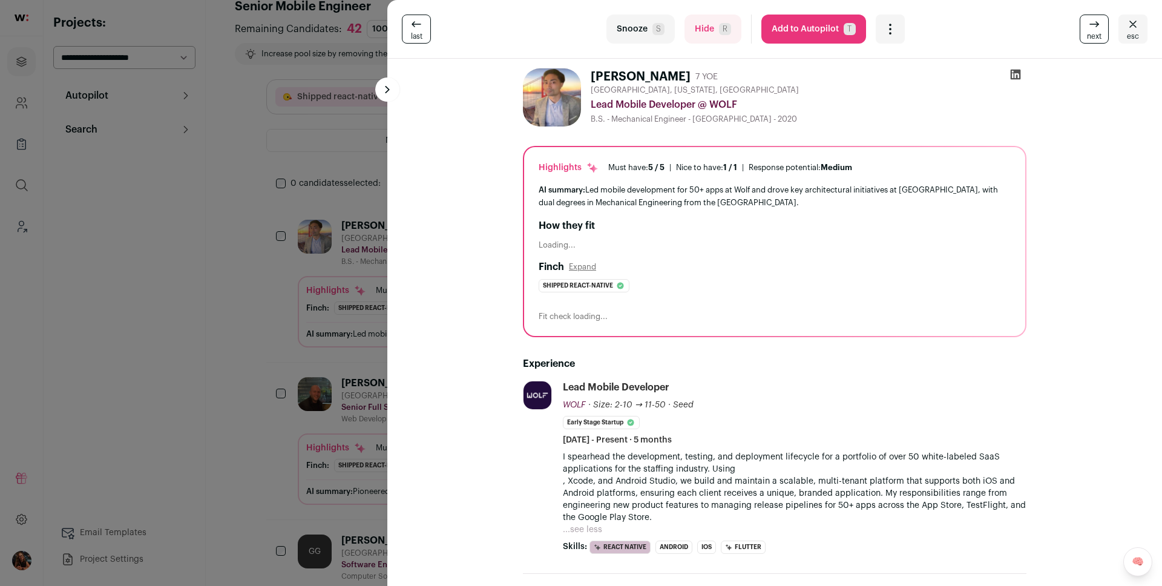
click at [803, 33] on button "Add to Autopilot T" at bounding box center [813, 29] width 105 height 29
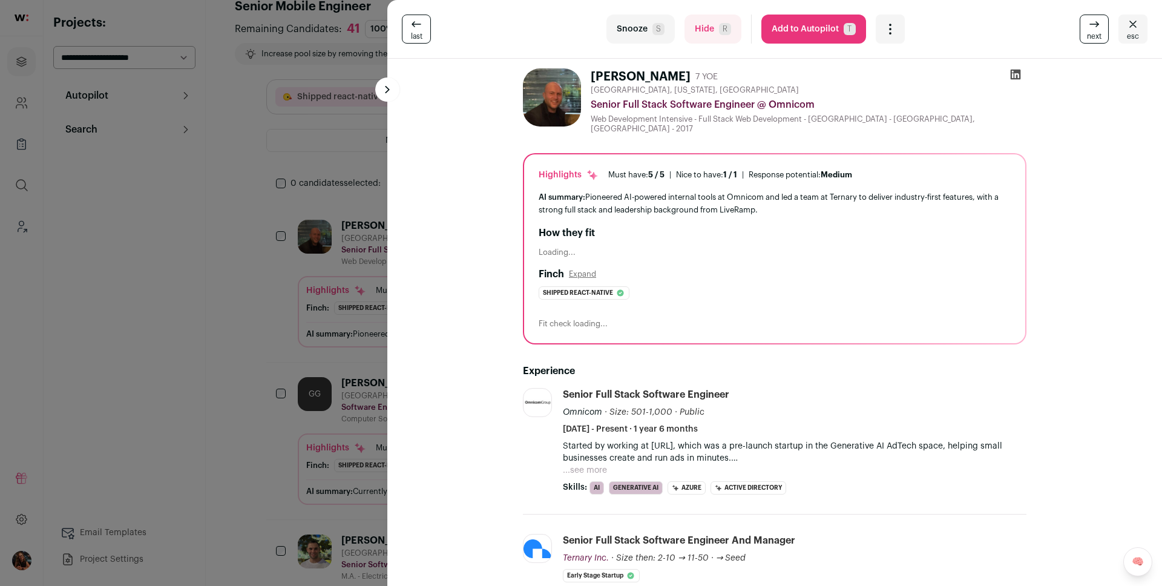
click at [597, 442] on p "Started by working at Lazaza.ai, which was a pre-launch startup in the Generati…" at bounding box center [794, 452] width 463 height 24
click at [583, 464] on button "...see more" at bounding box center [585, 470] width 44 height 12
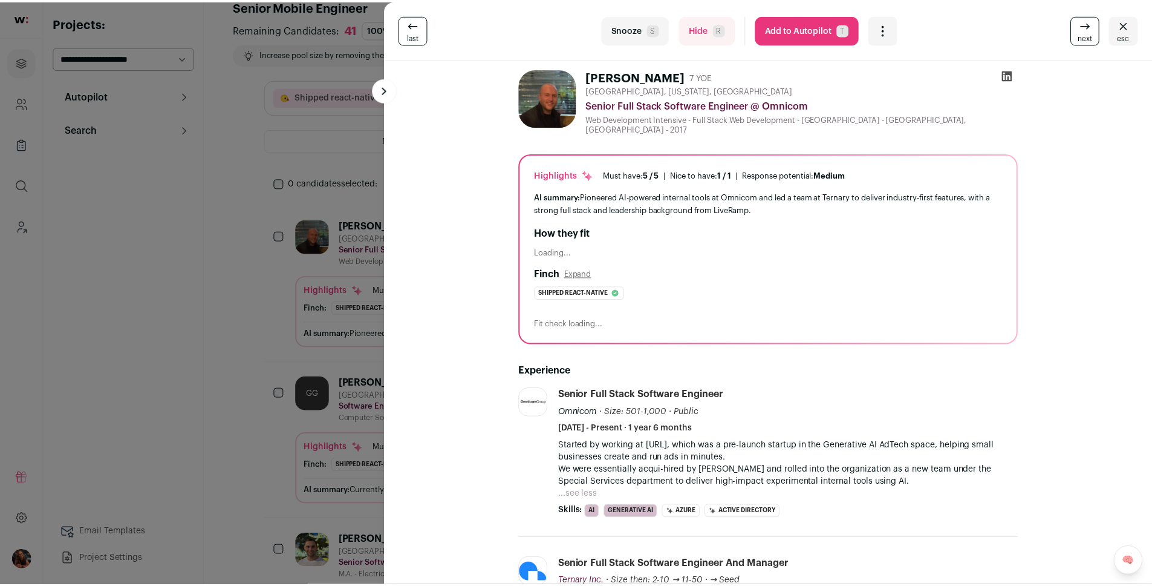
scroll to position [220, 0]
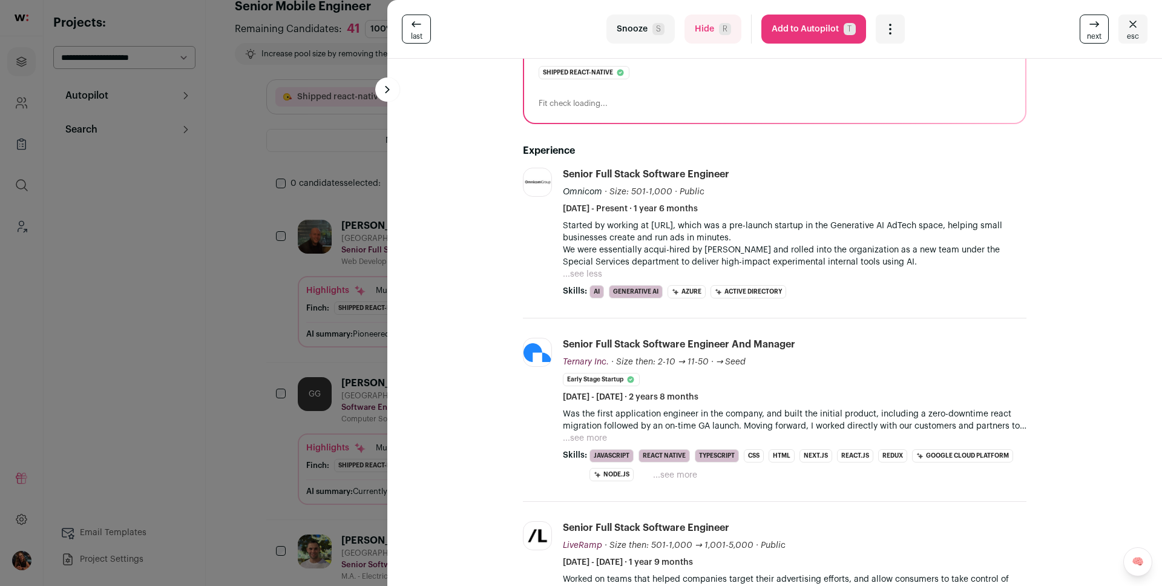
click at [590, 423] on p "Was the first application engineer in the company, and built the initial produc…" at bounding box center [794, 420] width 463 height 24
click at [588, 423] on p "Was the first application engineer in the company, and built the initial produc…" at bounding box center [794, 420] width 463 height 24
click at [588, 432] on button "...see more" at bounding box center [585, 438] width 44 height 12
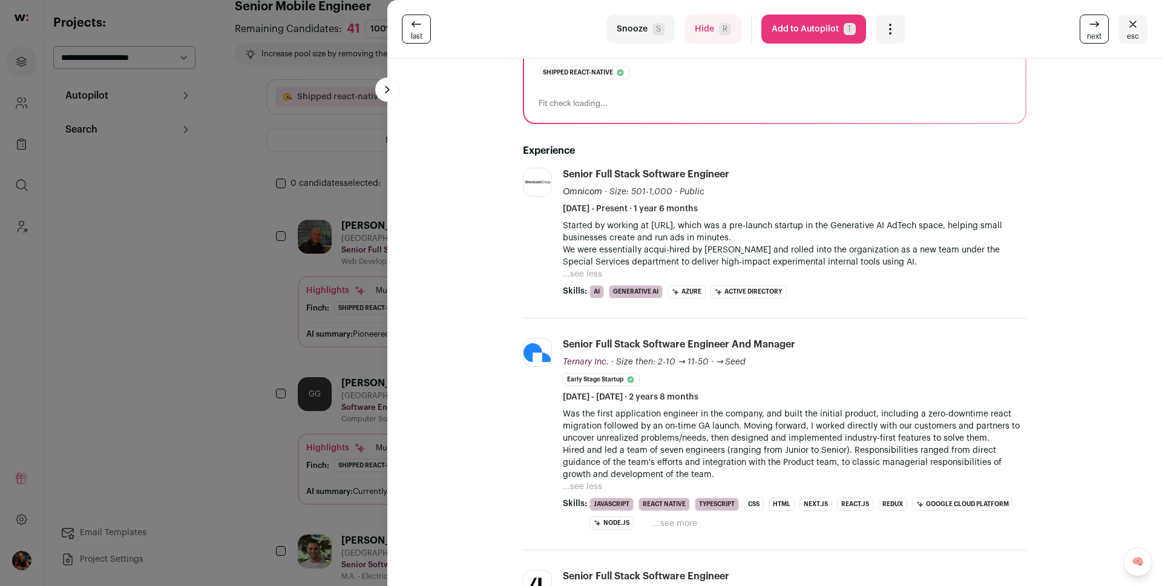
click at [260, 363] on div "last Snooze S Hide R Add to Autopilot T More actions Report a Problem Report th…" at bounding box center [581, 293] width 1162 height 586
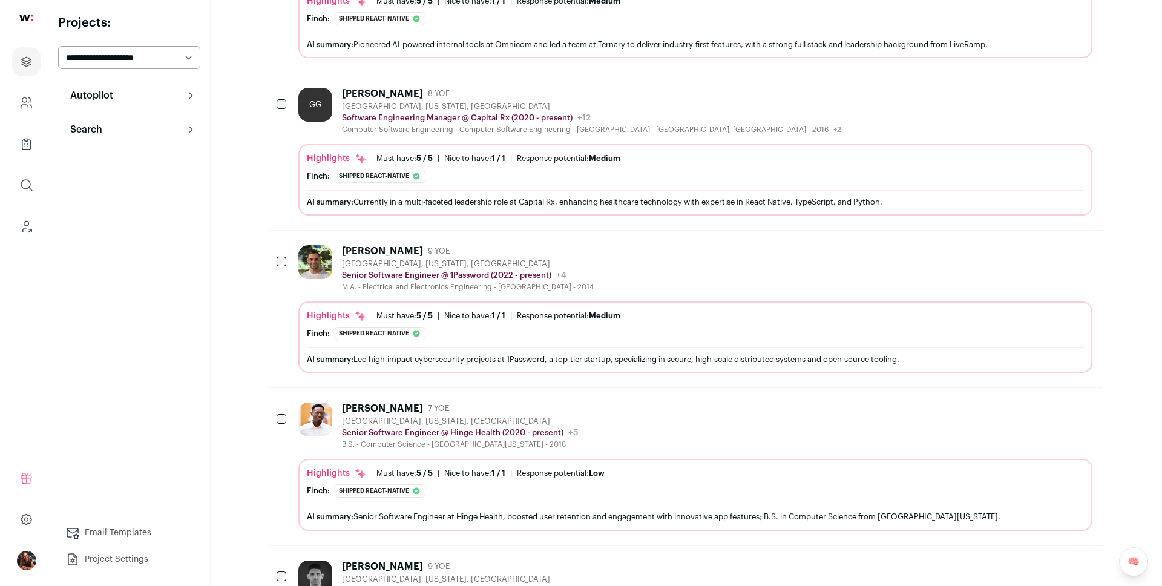
scroll to position [313, 0]
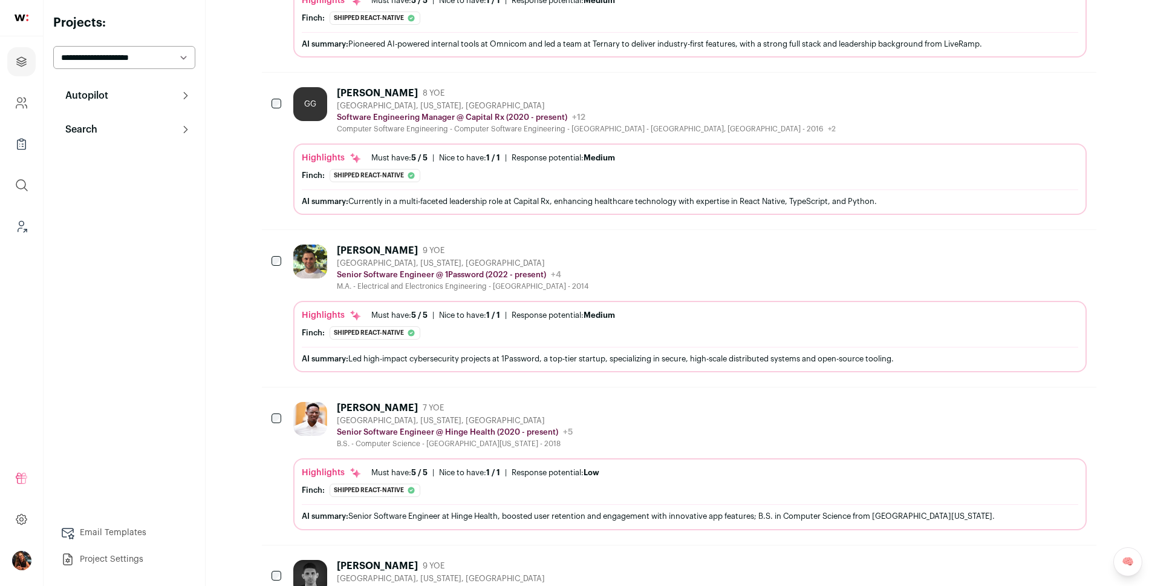
click at [368, 246] on div "[PERSON_NAME]" at bounding box center [377, 250] width 81 height 12
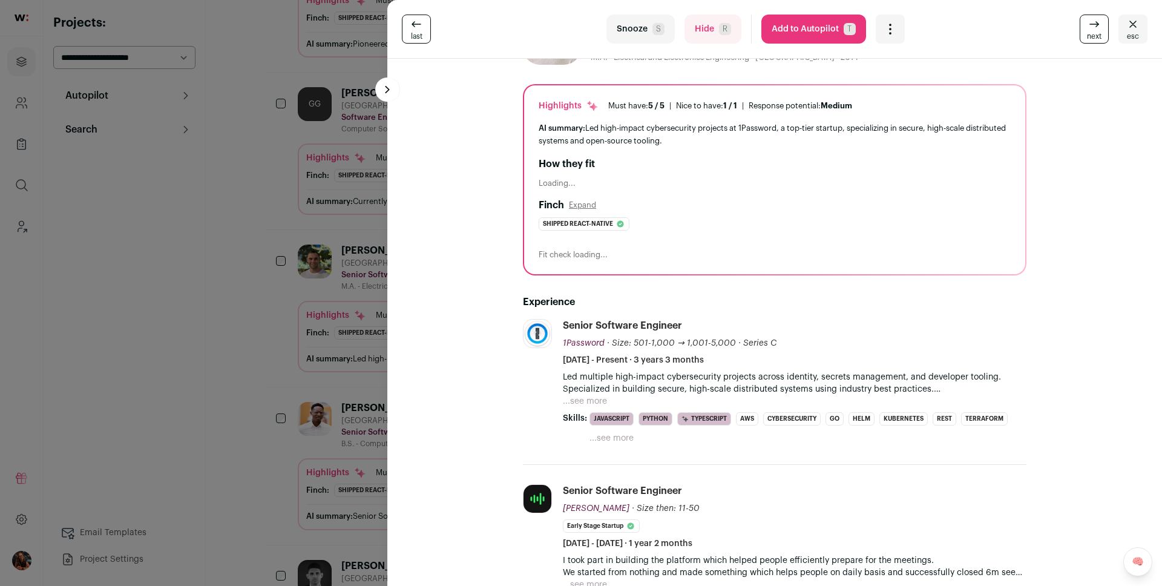
scroll to position [71, 0]
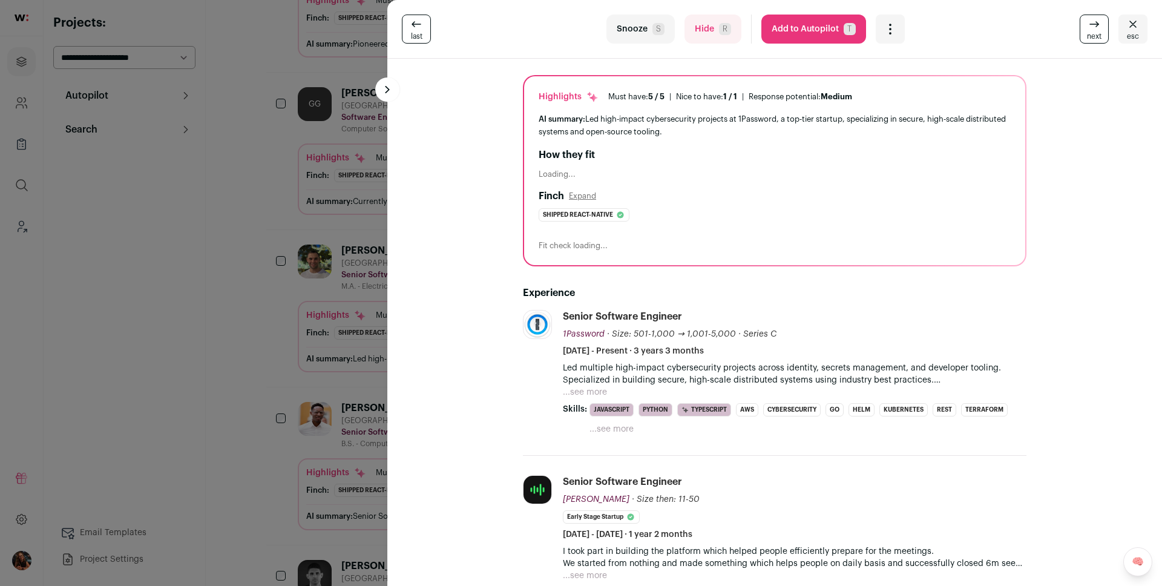
click at [584, 386] on button "...see more" at bounding box center [585, 392] width 44 height 12
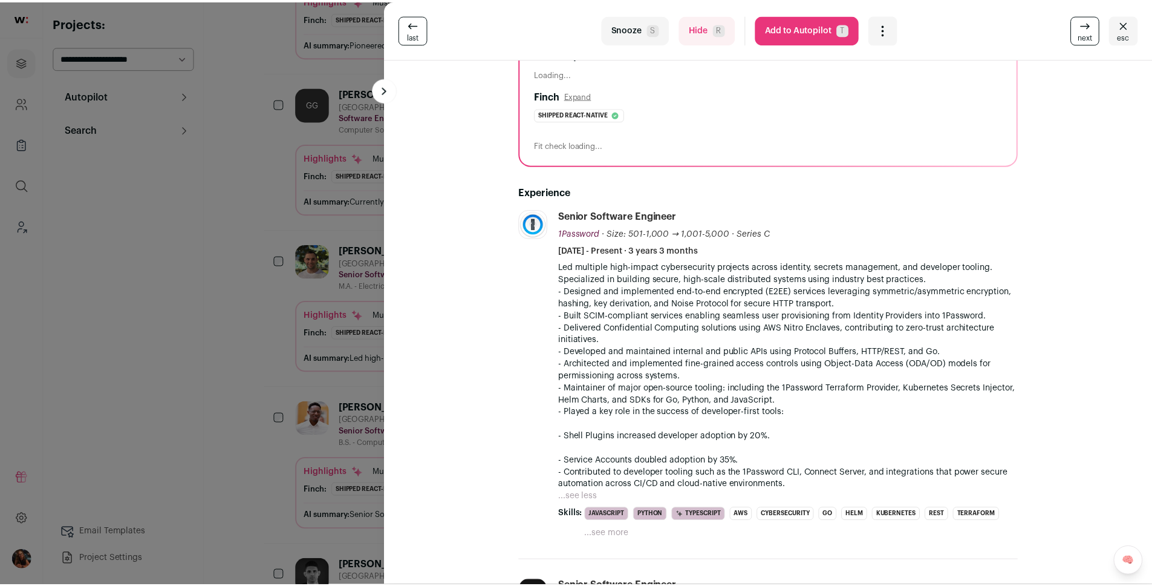
scroll to position [401, 0]
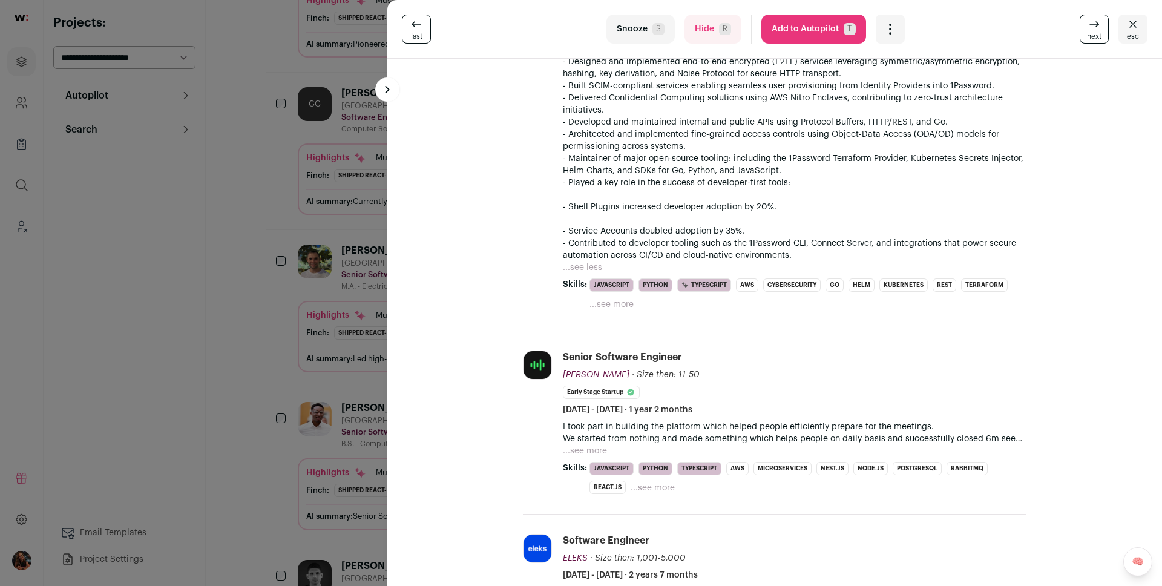
click at [270, 330] on div "last Snooze S Hide R Add to Autopilot T More actions Report a Problem Report th…" at bounding box center [581, 293] width 1162 height 586
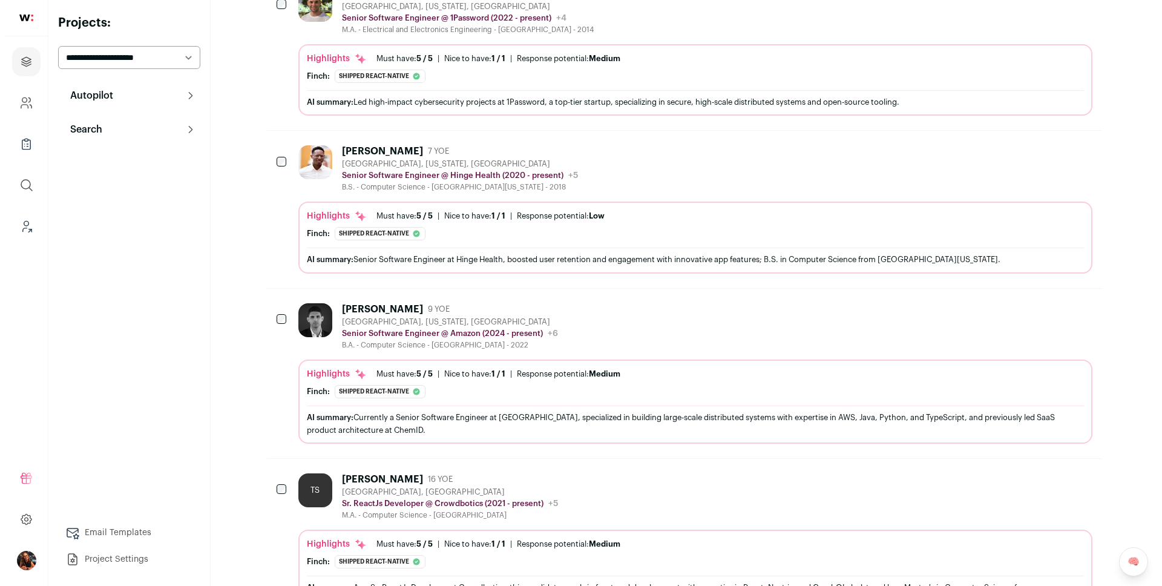
scroll to position [626, 0]
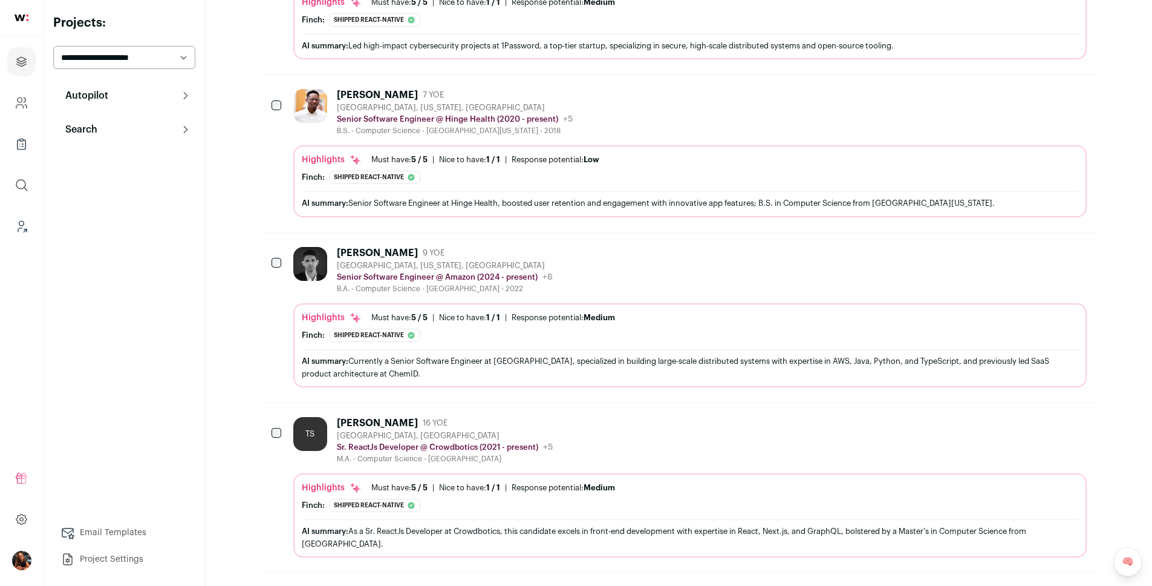
click at [390, 249] on div "Thiago Pereira" at bounding box center [377, 253] width 81 height 12
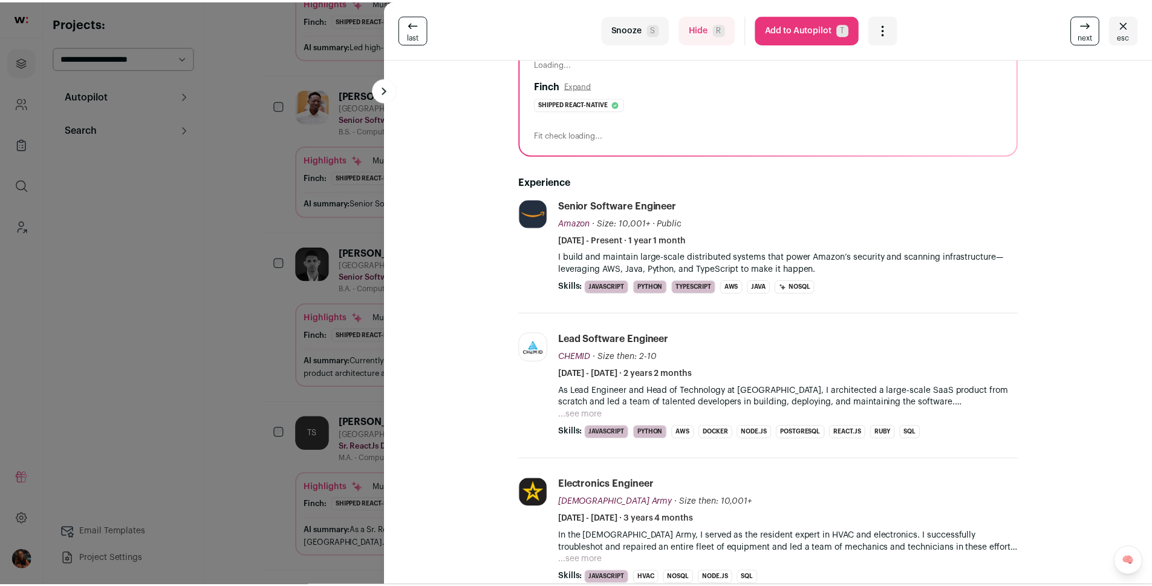
scroll to position [287, 0]
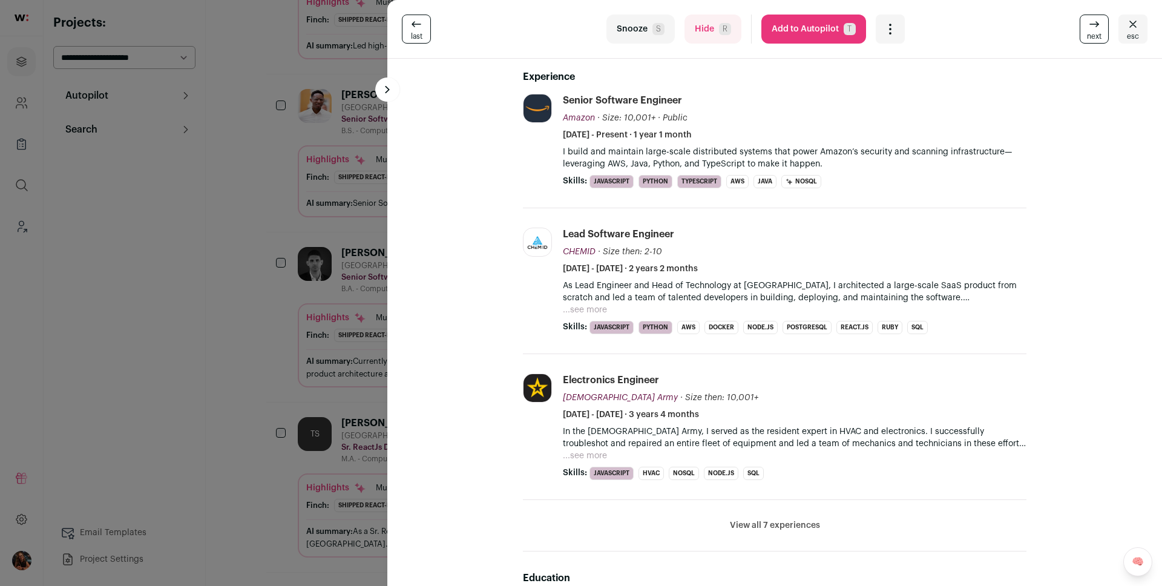
click at [248, 378] on div "last Snooze S Hide R Add to Autopilot T More actions Report a Problem Report th…" at bounding box center [581, 293] width 1162 height 586
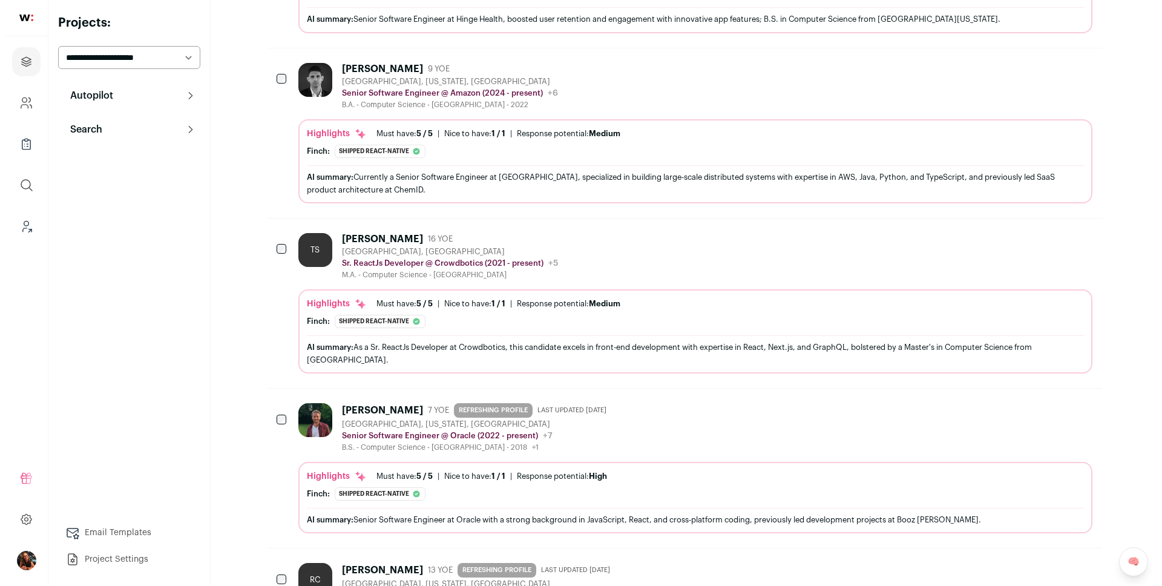
scroll to position [814, 0]
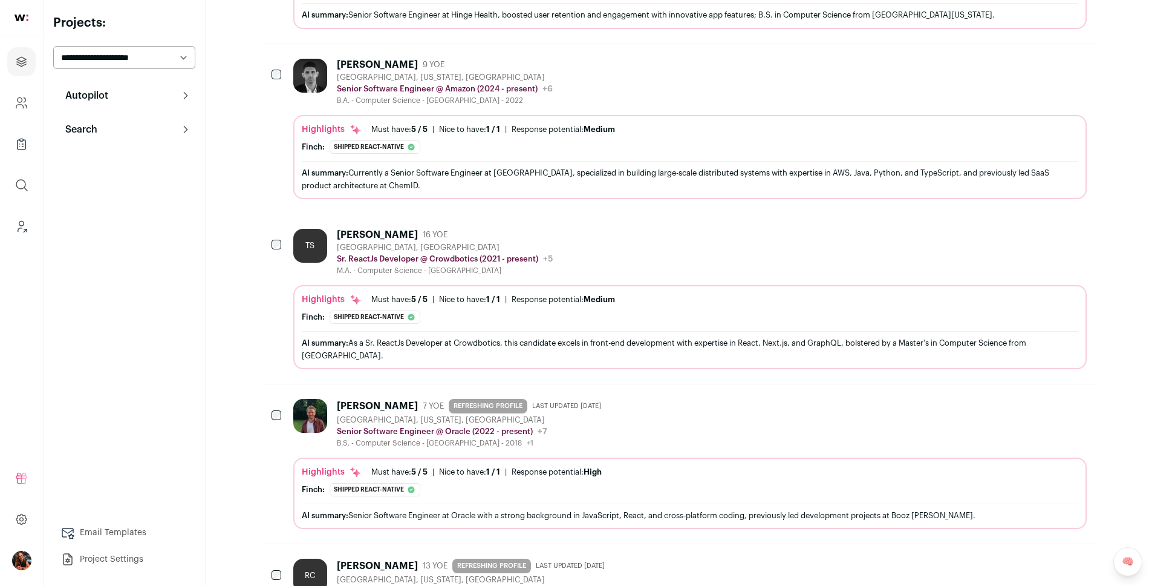
click at [396, 231] on div "Tarun Sharma" at bounding box center [377, 235] width 81 height 12
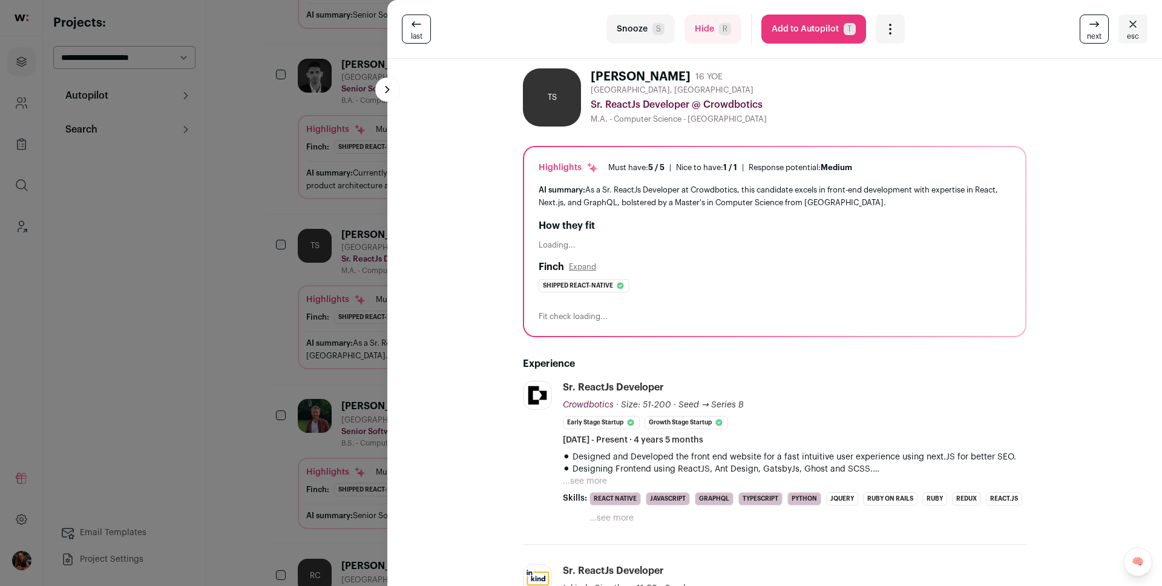
click at [586, 479] on button "...see more" at bounding box center [585, 481] width 44 height 12
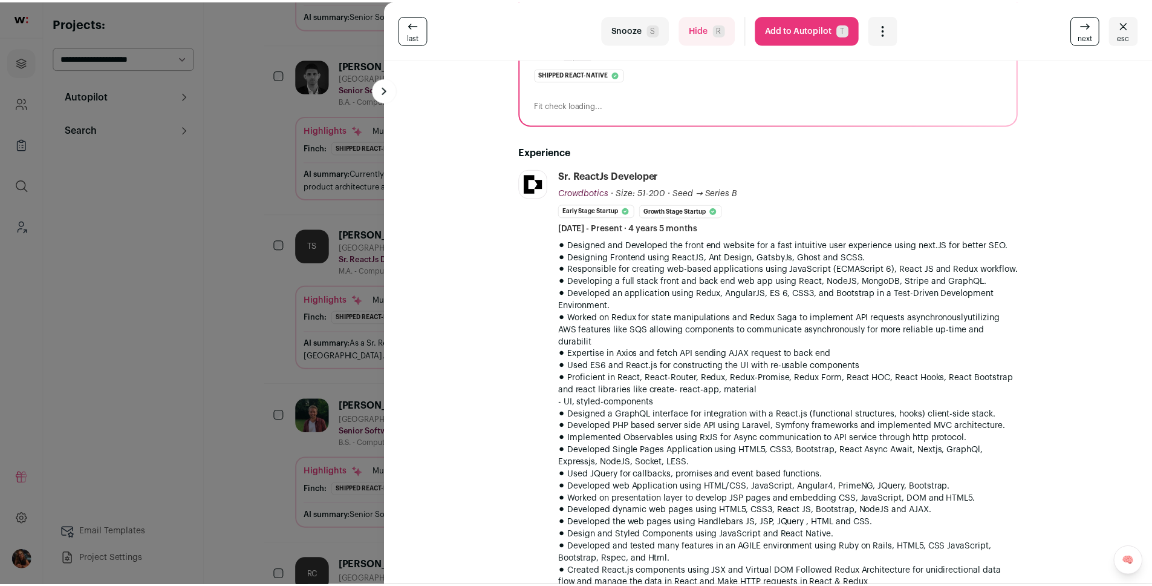
scroll to position [212, 0]
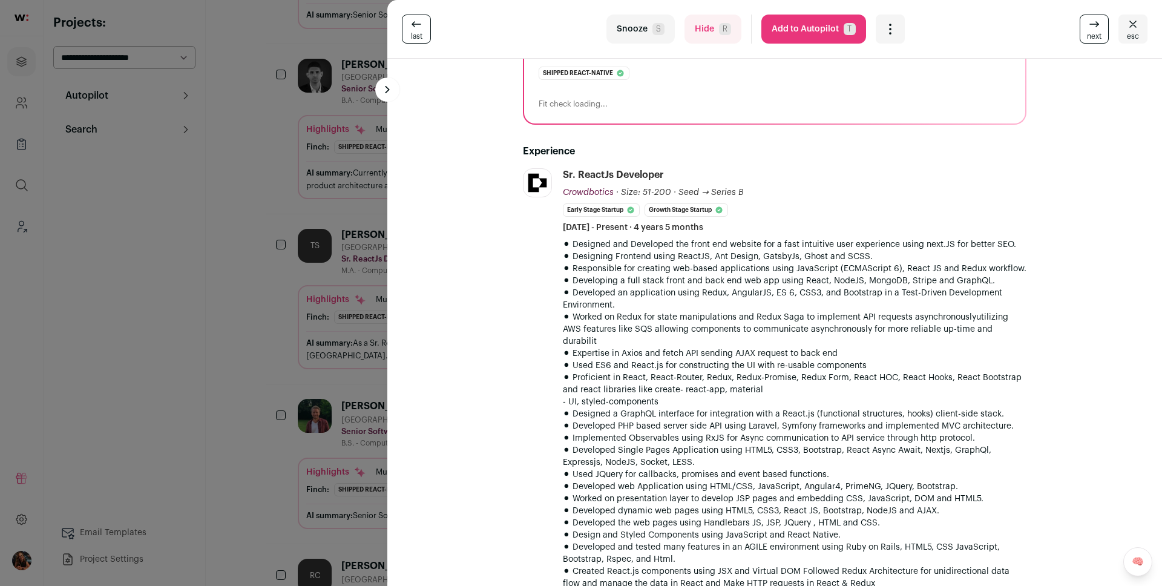
click at [280, 372] on div "last Snooze S Hide R Add to Autopilot T More actions Report a Problem Report th…" at bounding box center [581, 293] width 1162 height 586
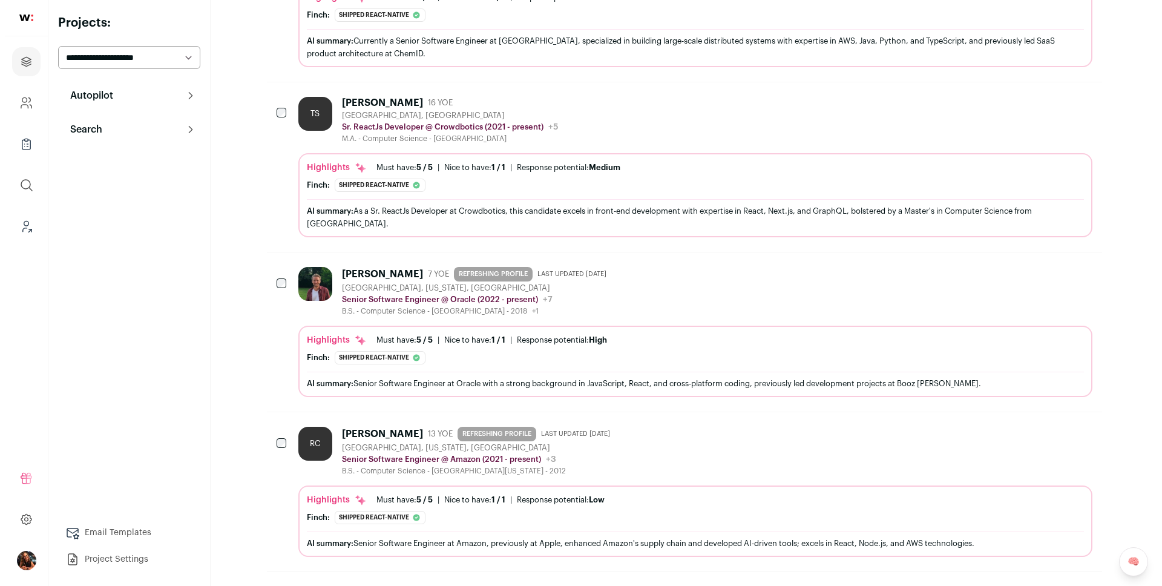
scroll to position [1048, 0]
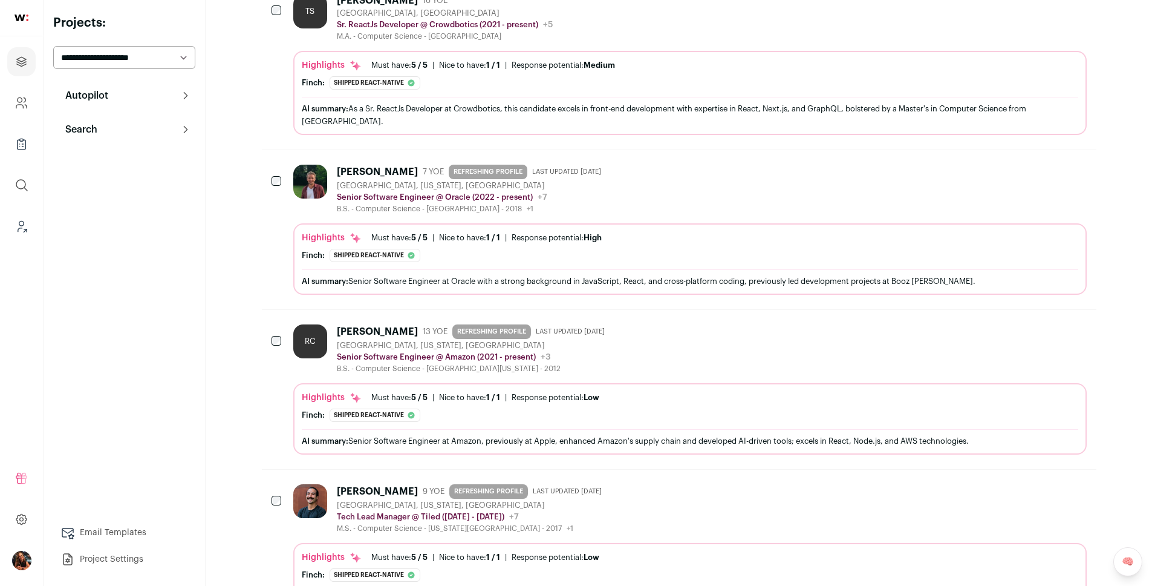
click at [354, 331] on div "Ryan Clay" at bounding box center [377, 331] width 81 height 12
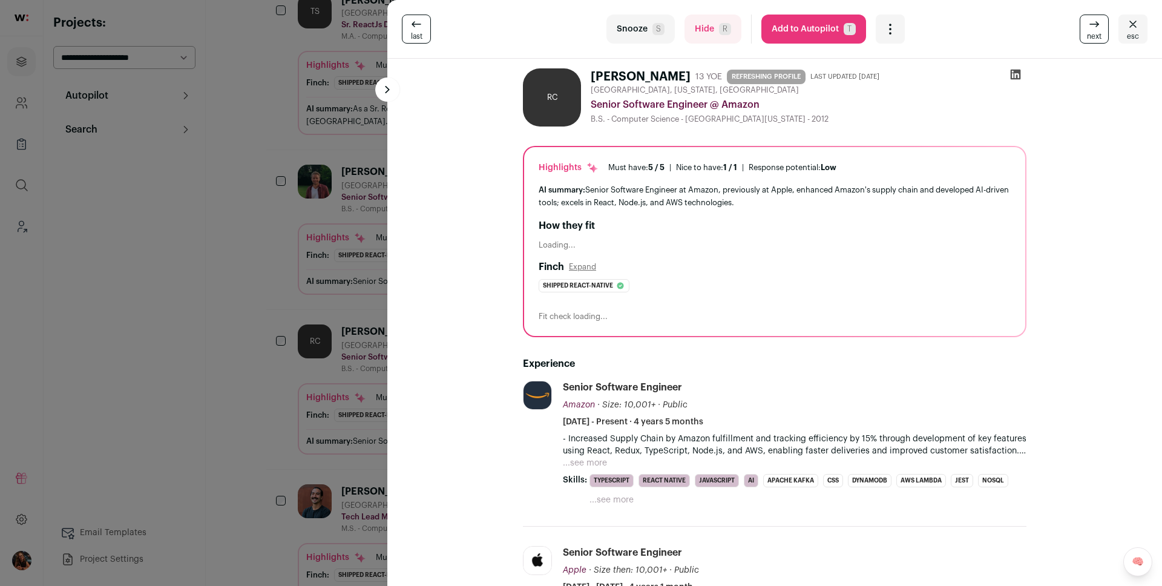
click at [584, 454] on p "- Increased Supply Chain by Amazon fulfillment and tracking efficiency by 15% t…" at bounding box center [794, 445] width 463 height 24
click at [579, 451] on p "- Increased Supply Chain by Amazon fulfillment and tracking efficiency by 15% t…" at bounding box center [794, 445] width 463 height 24
click at [575, 459] on button "...see more" at bounding box center [585, 463] width 44 height 12
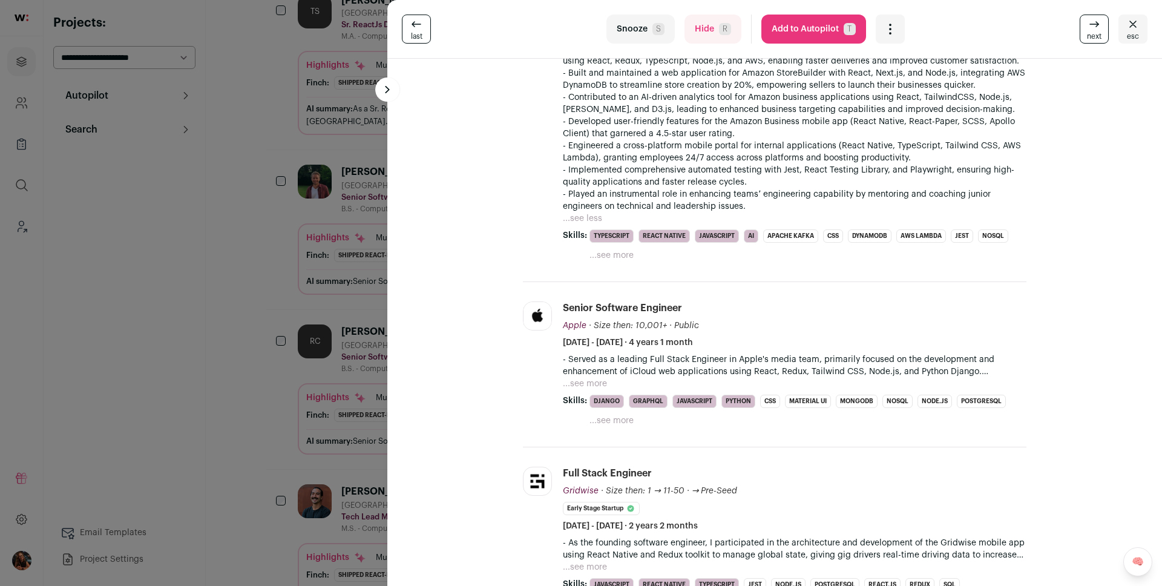
scroll to position [521, 0]
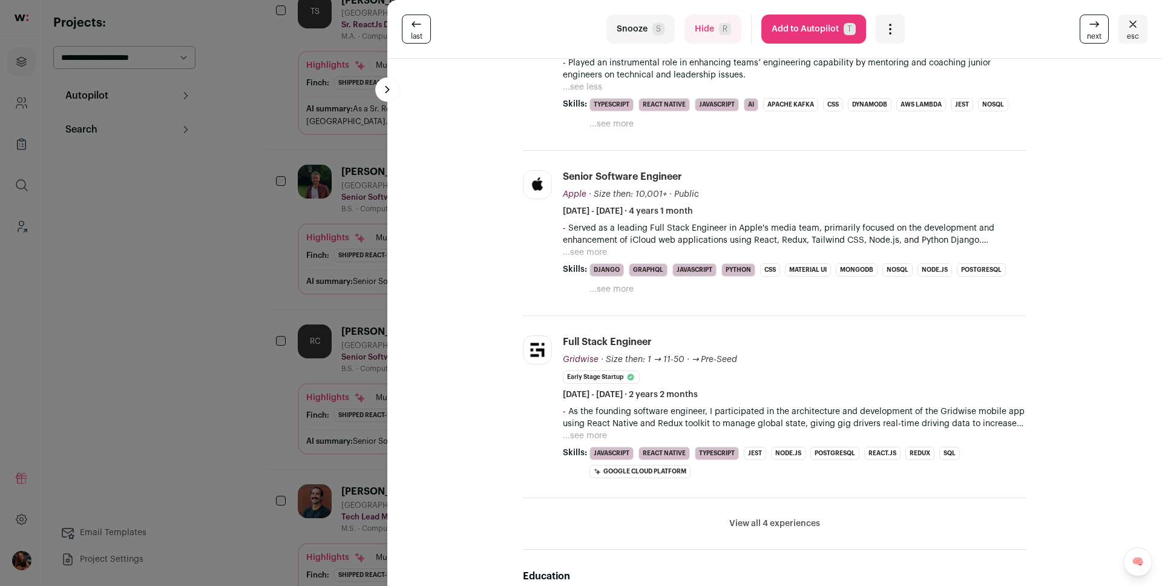
click at [572, 241] on p "- Served as a leading Full Stack Engineer in Apple's media team, primarily focu…" at bounding box center [794, 234] width 463 height 24
click at [571, 244] on p "- Served as a leading Full Stack Engineer in Apple's media team, primarily focu…" at bounding box center [794, 234] width 463 height 24
click at [570, 248] on button "...see more" at bounding box center [585, 252] width 44 height 12
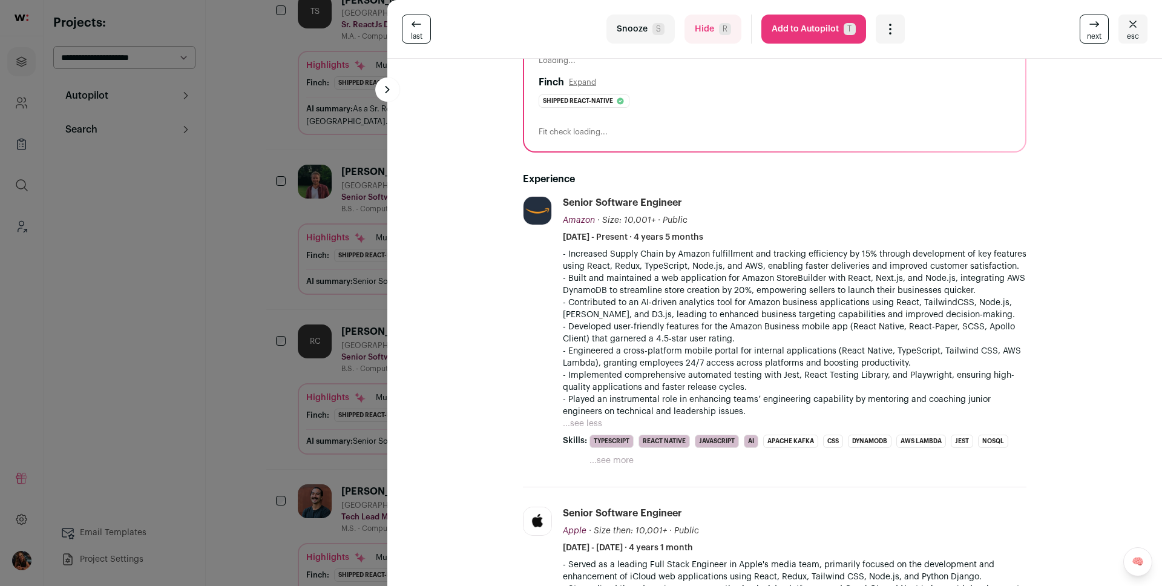
scroll to position [0, 0]
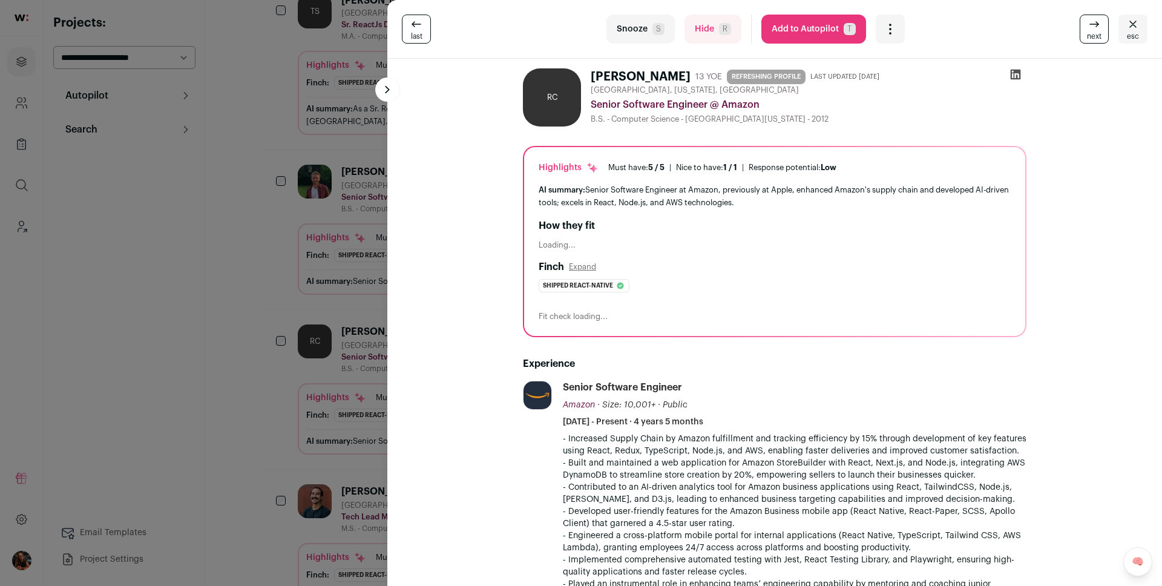
click at [808, 31] on button "Add to Autopilot T" at bounding box center [813, 29] width 105 height 29
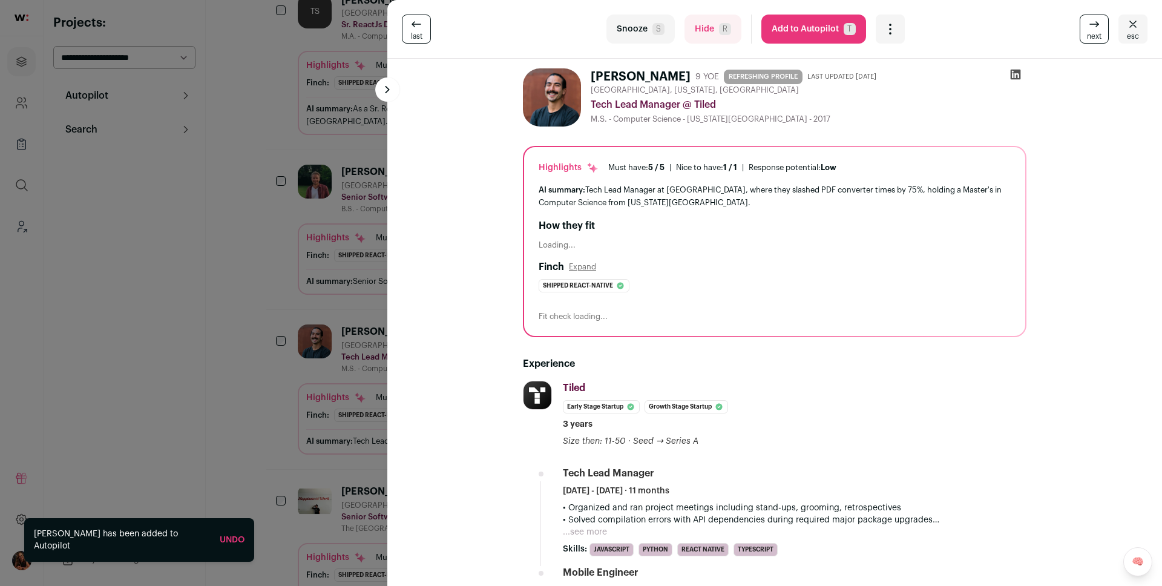
click at [316, 318] on div "last Snooze S Hide R Add to Autopilot T More actions Report a Problem Report th…" at bounding box center [581, 293] width 1162 height 586
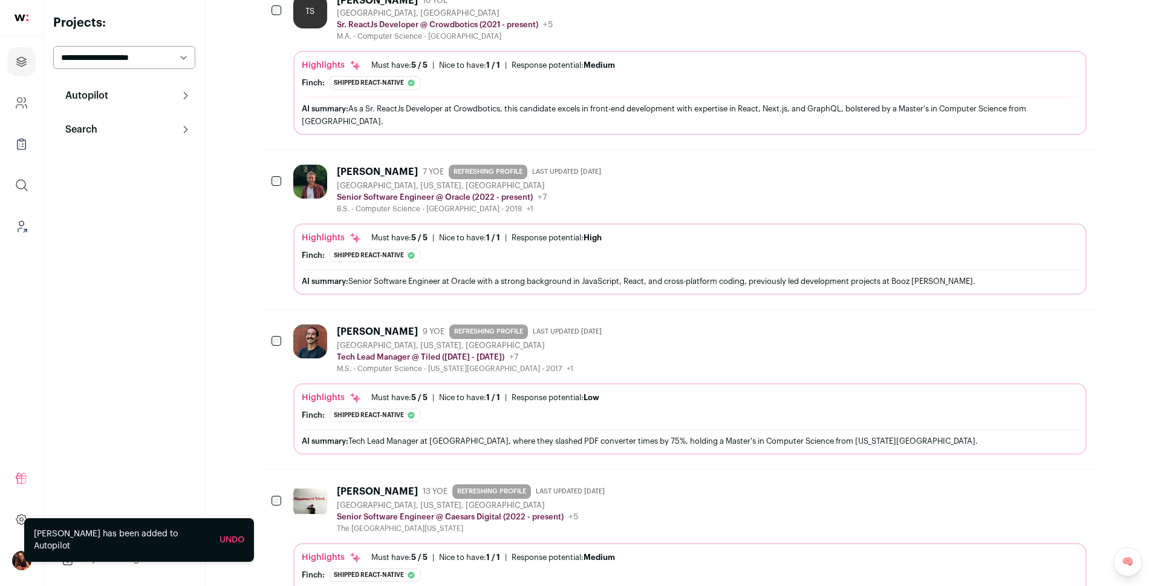
click at [351, 171] on div "Martin Sova" at bounding box center [377, 172] width 81 height 12
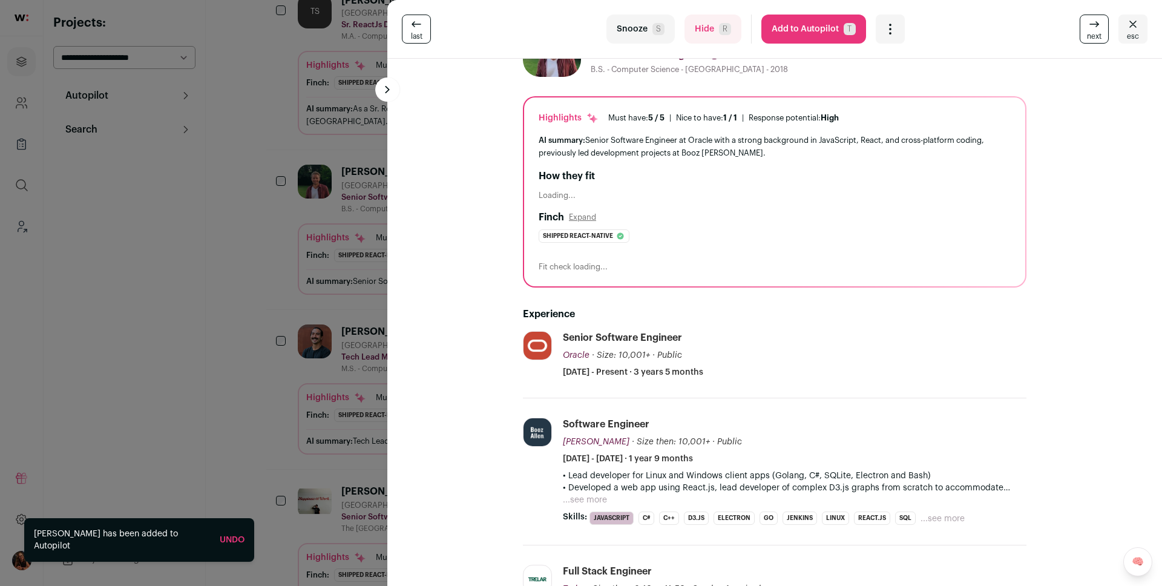
scroll to position [103, 0]
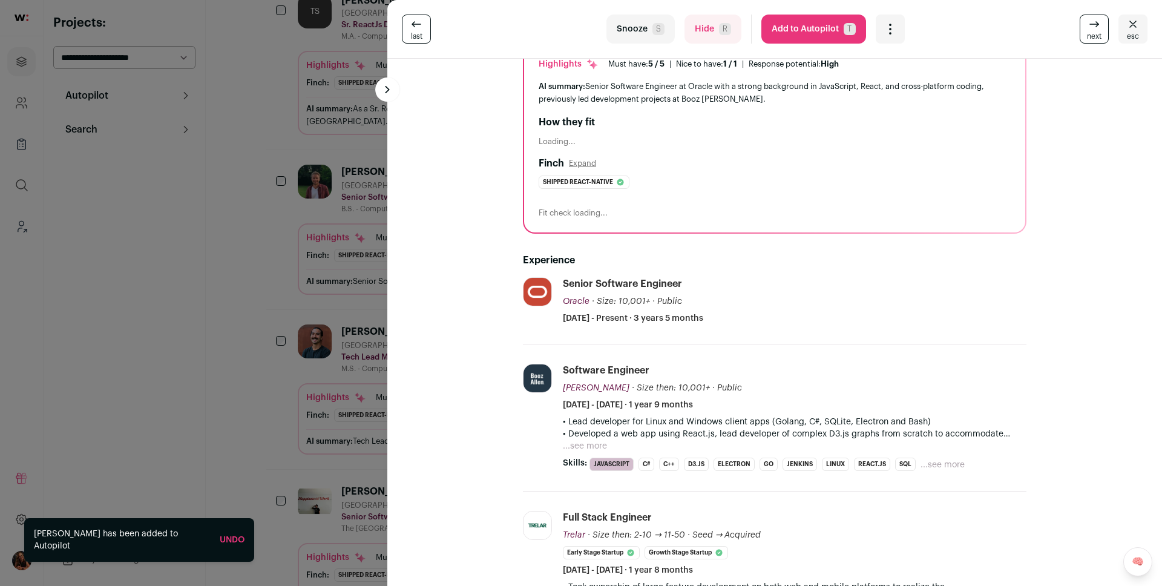
click at [272, 299] on div "last Snooze S Hide R Add to Autopilot T More actions Report a Problem Report th…" at bounding box center [581, 293] width 1162 height 586
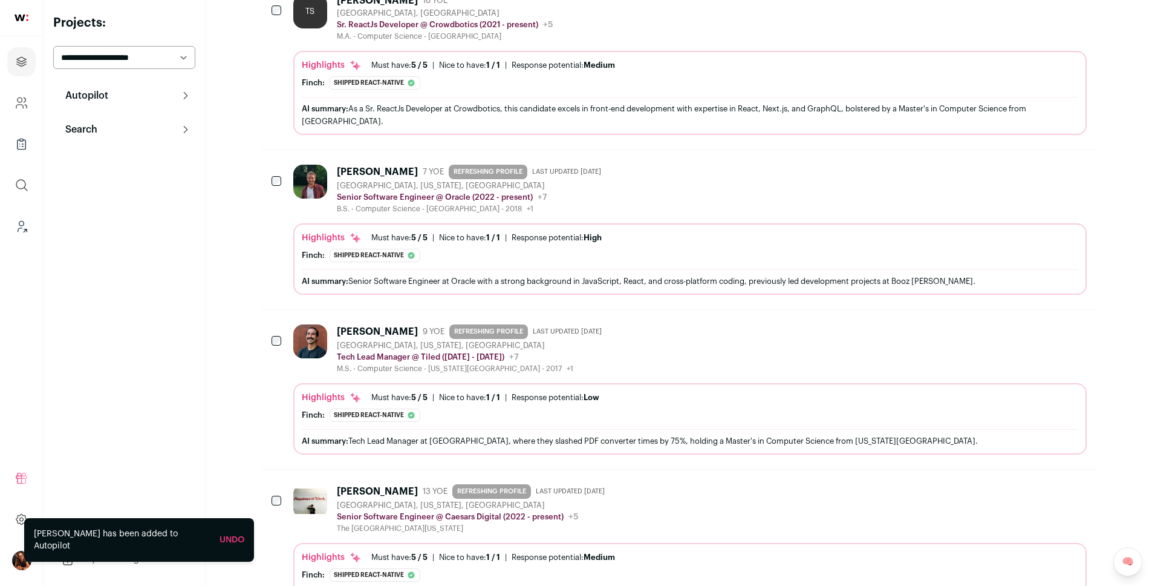
click at [359, 169] on div "Martin Sova" at bounding box center [377, 172] width 81 height 12
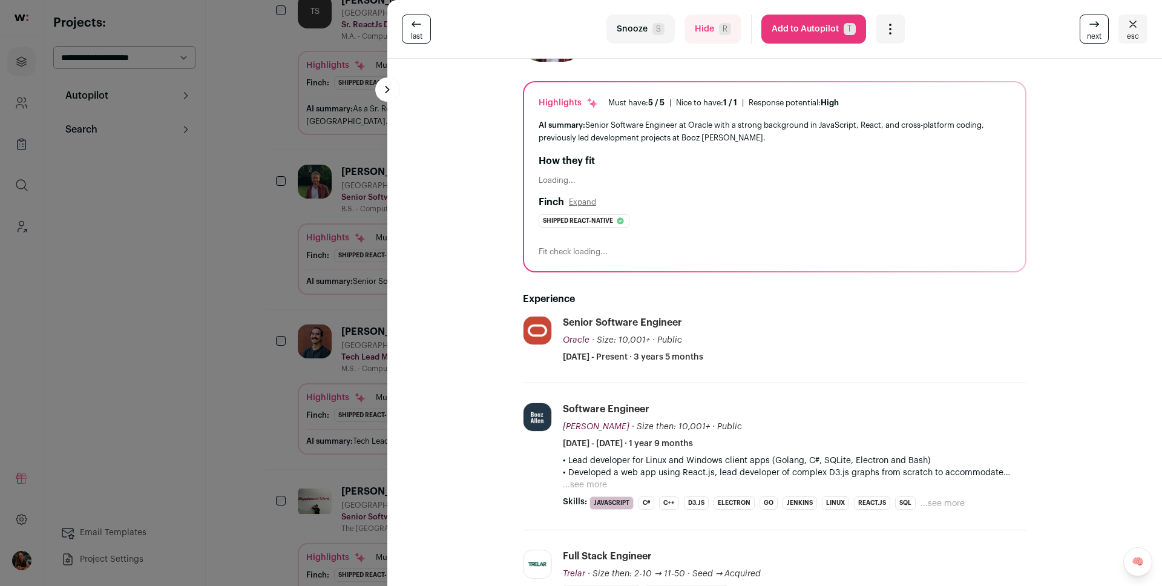
scroll to position [214, 0]
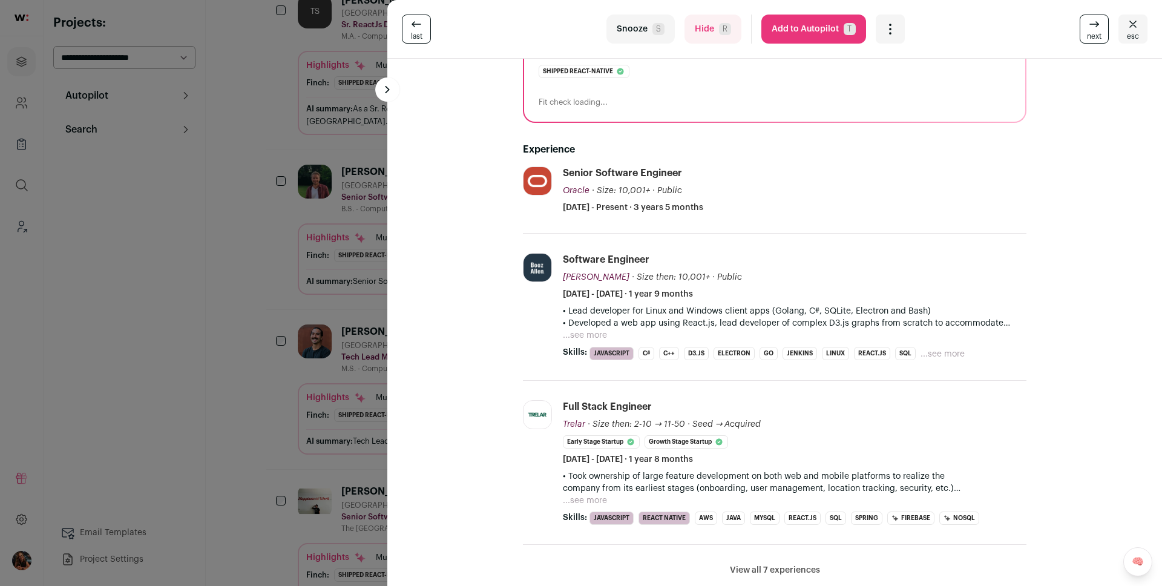
click at [615, 331] on div "• Lead developer for Linux and Windows client apps (Golang, C#, SQLite, Electro…" at bounding box center [794, 323] width 463 height 36
click at [593, 330] on button "...see more" at bounding box center [585, 335] width 44 height 12
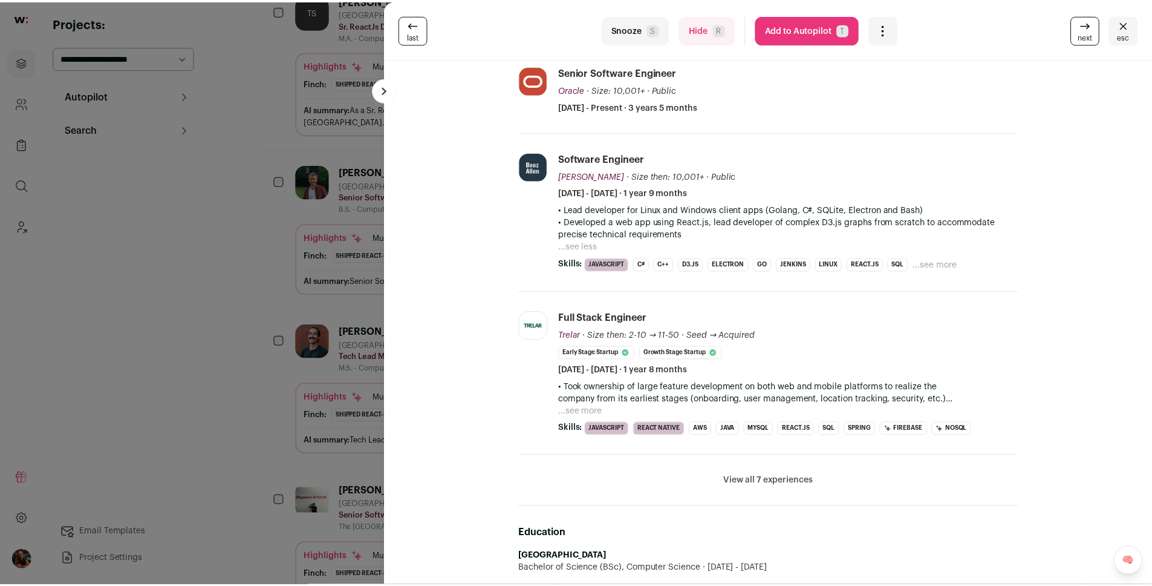
scroll to position [319, 0]
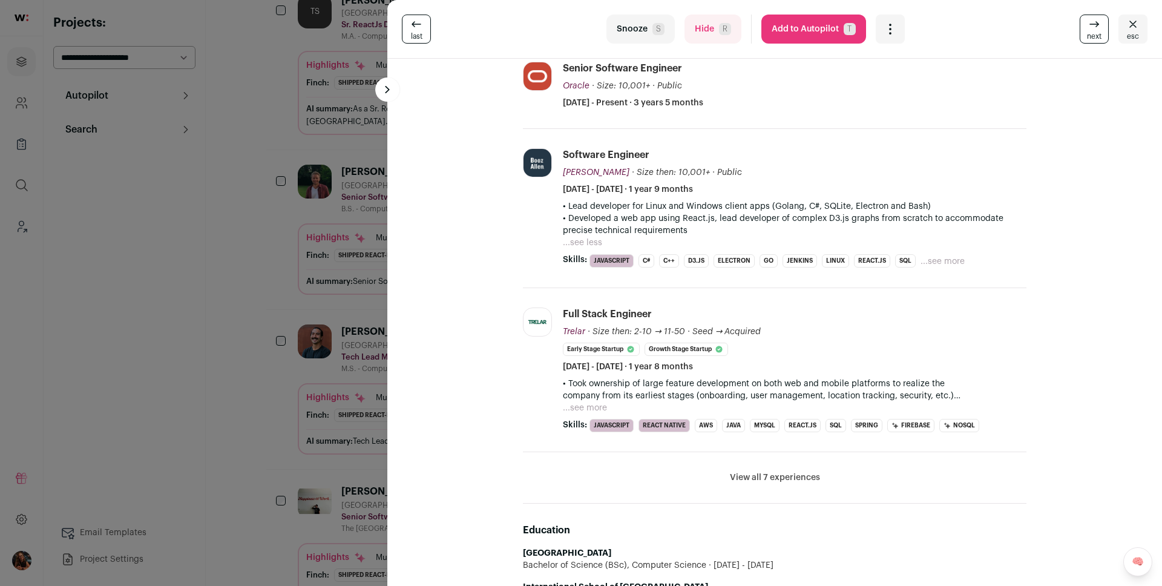
click at [590, 411] on button "...see more" at bounding box center [585, 408] width 44 height 12
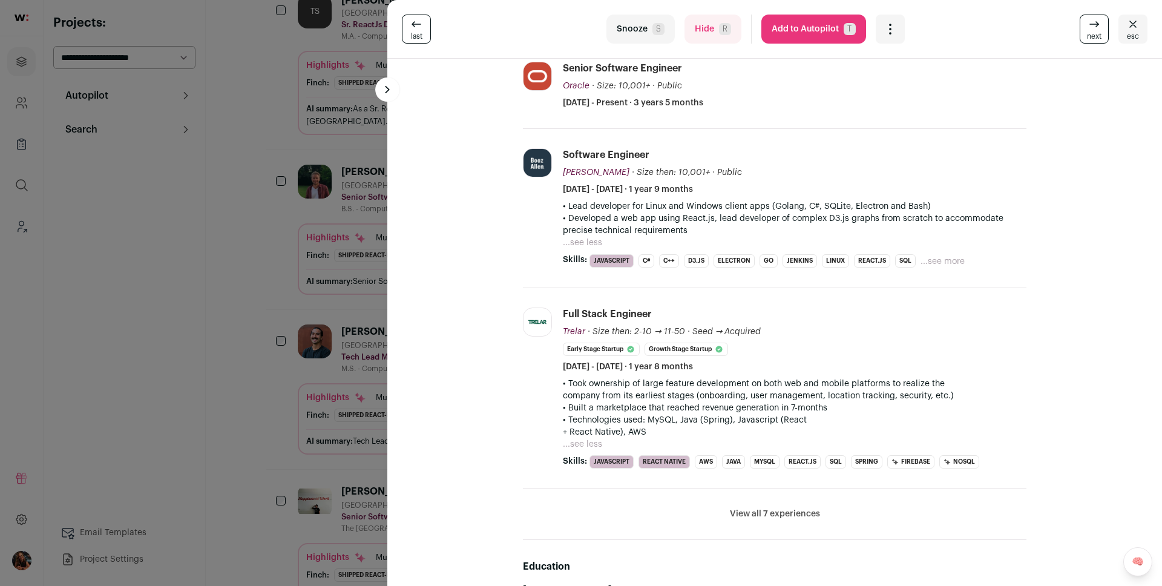
click at [242, 385] on div "last Snooze S Hide R Add to Autopilot T More actions Report a Problem Report th…" at bounding box center [581, 293] width 1162 height 586
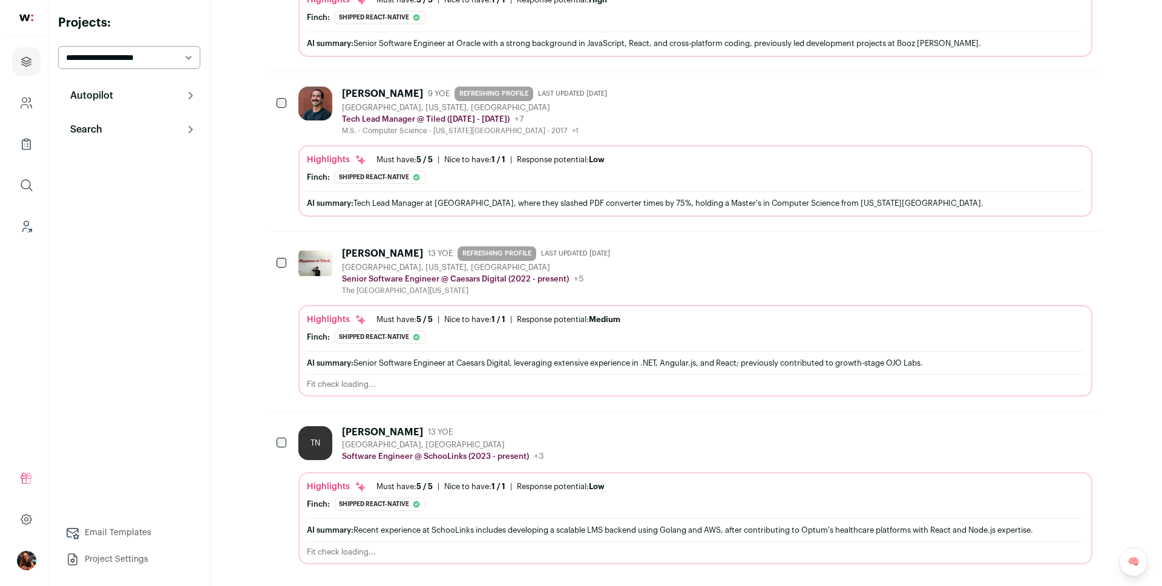
scroll to position [1301, 0]
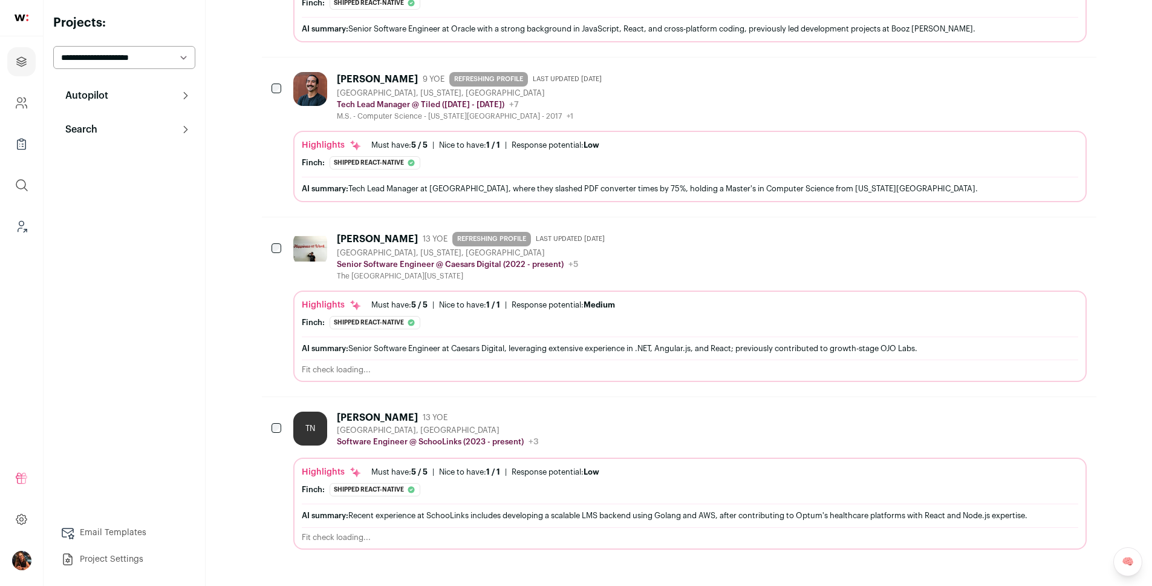
click at [370, 411] on div "Tai Nguyen" at bounding box center [377, 417] width 81 height 12
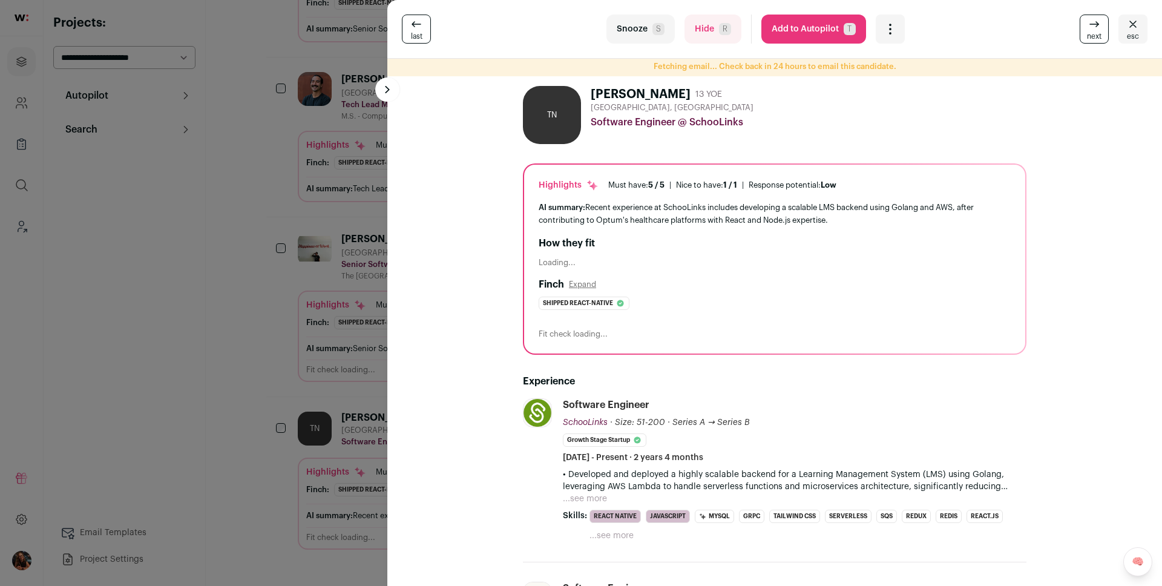
scroll to position [2, 0]
click at [592, 495] on button "...see more" at bounding box center [585, 498] width 44 height 12
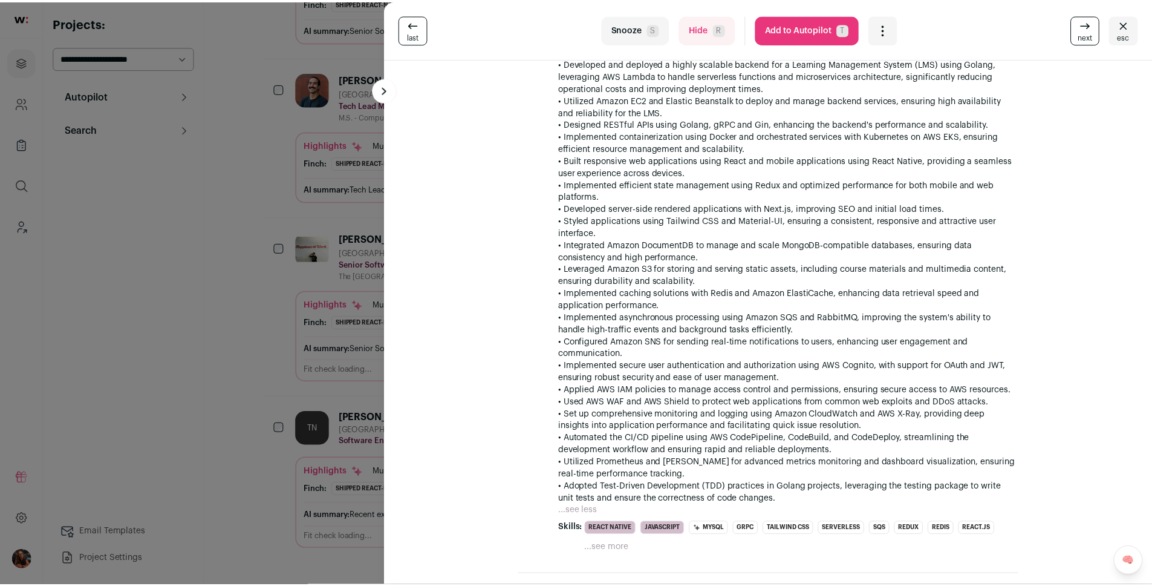
scroll to position [416, 0]
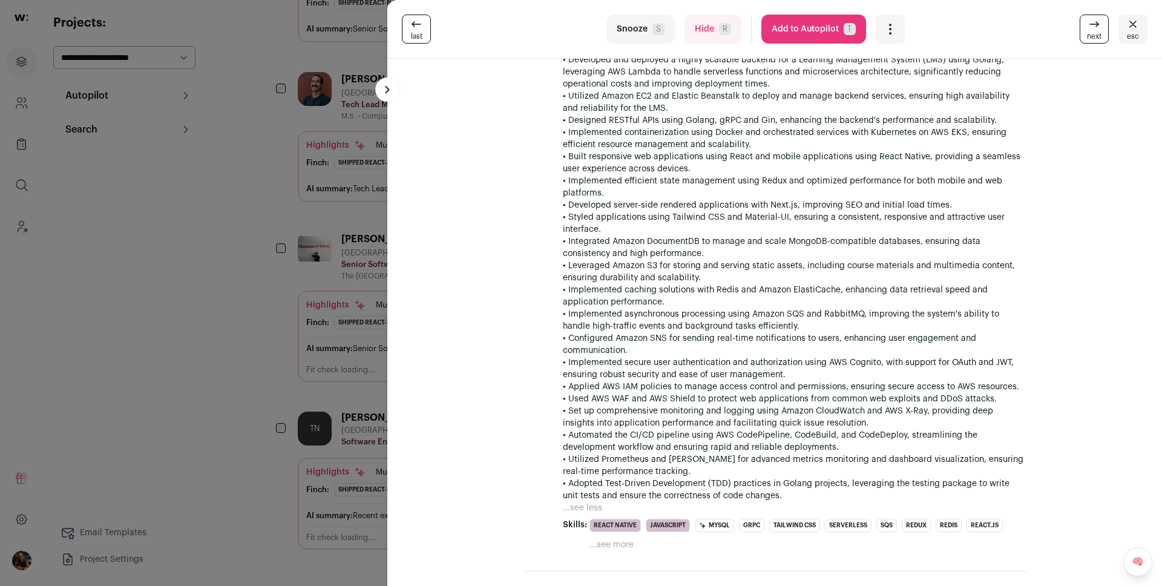
click at [295, 404] on div "last Snooze S Hide R Add to Autopilot T More actions Report a Problem Report th…" at bounding box center [581, 293] width 1162 height 586
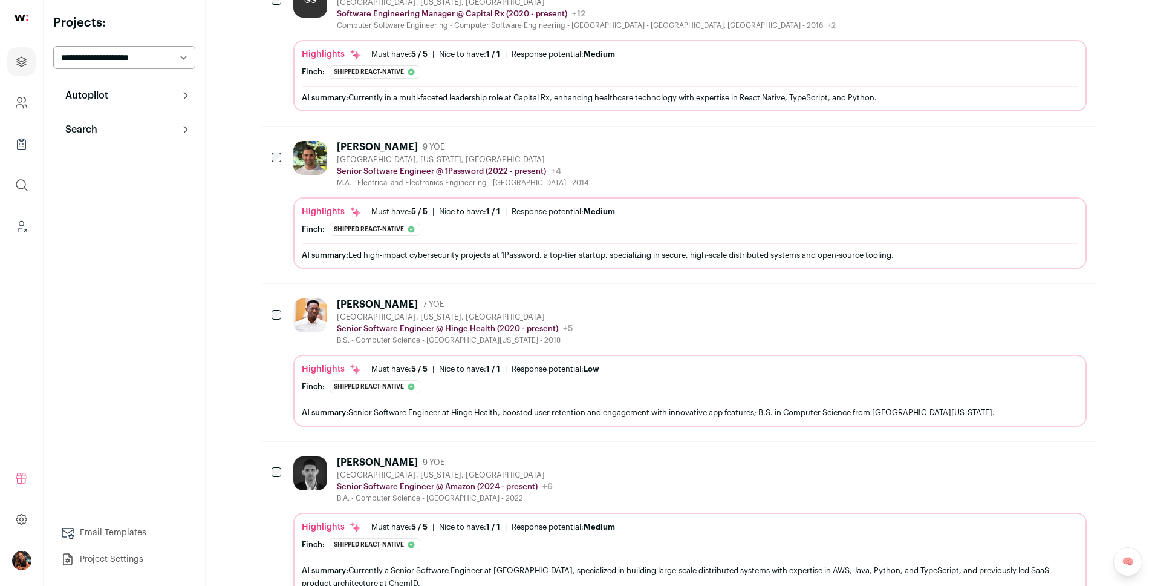
scroll to position [0, 0]
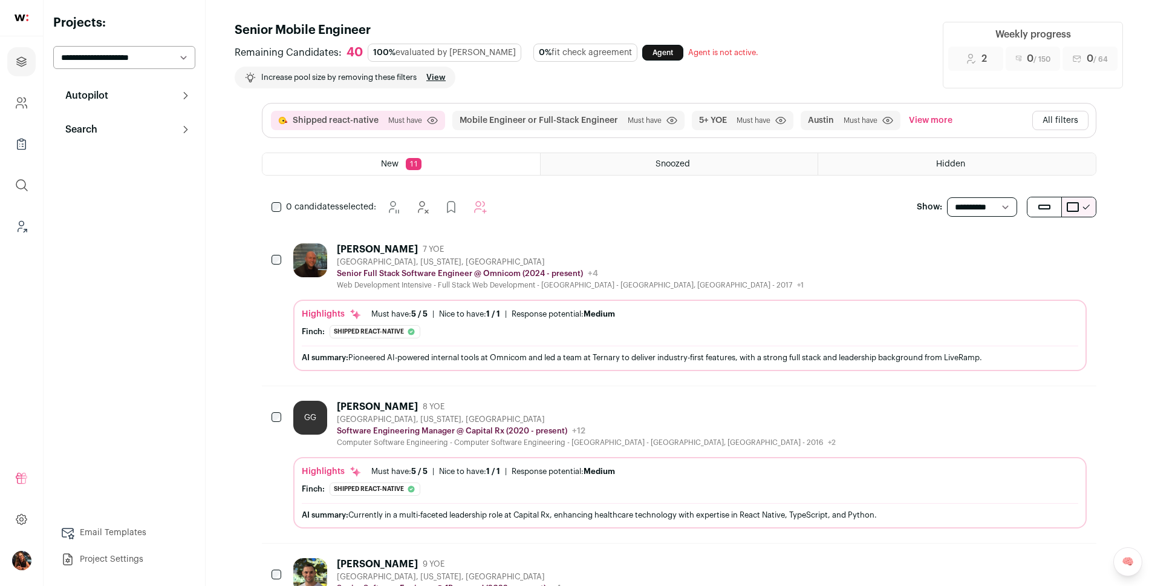
click at [973, 203] on select "**********" at bounding box center [982, 206] width 70 height 19
select select "**"
click at [947, 197] on select "**********" at bounding box center [982, 206] width 70 height 19
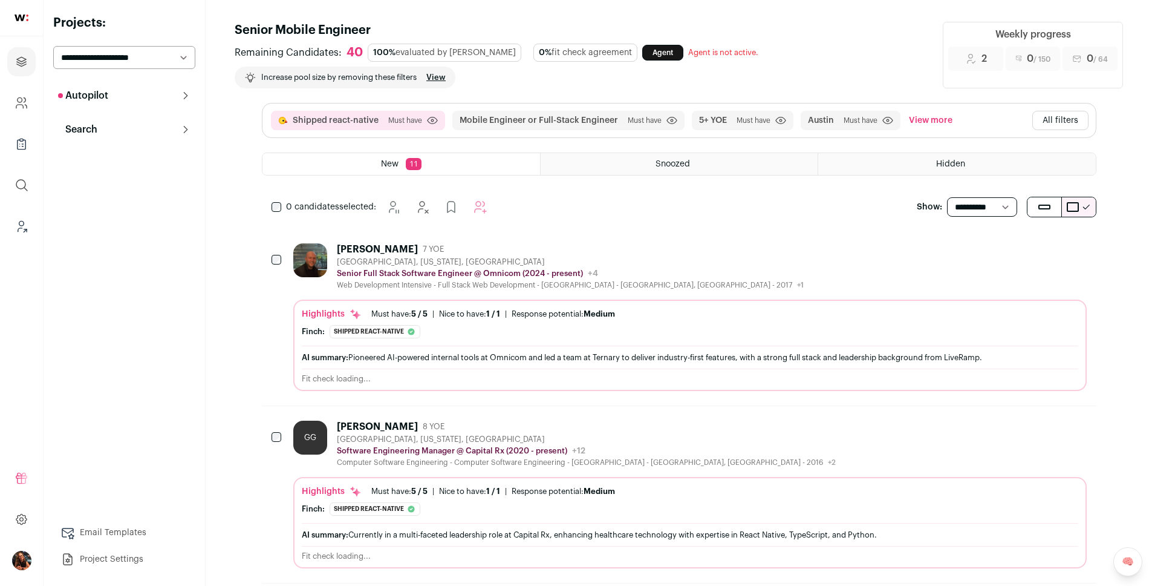
click at [172, 88] on button "Autopilot" at bounding box center [124, 95] width 142 height 24
click at [188, 260] on icon at bounding box center [186, 260] width 10 height 10
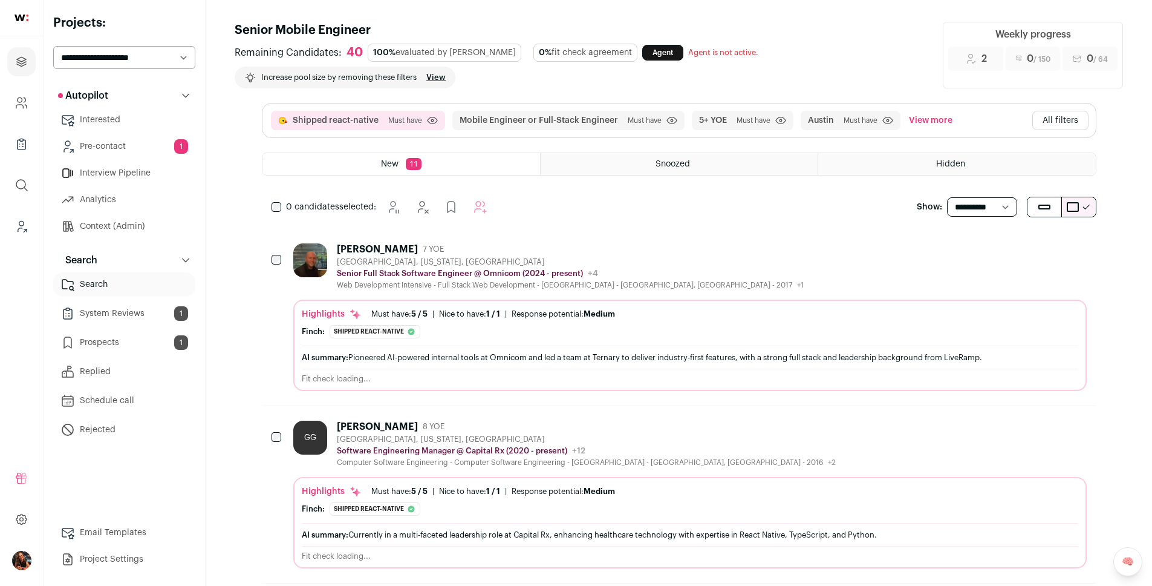
click at [1067, 120] on button "All filters" at bounding box center [1061, 120] width 56 height 19
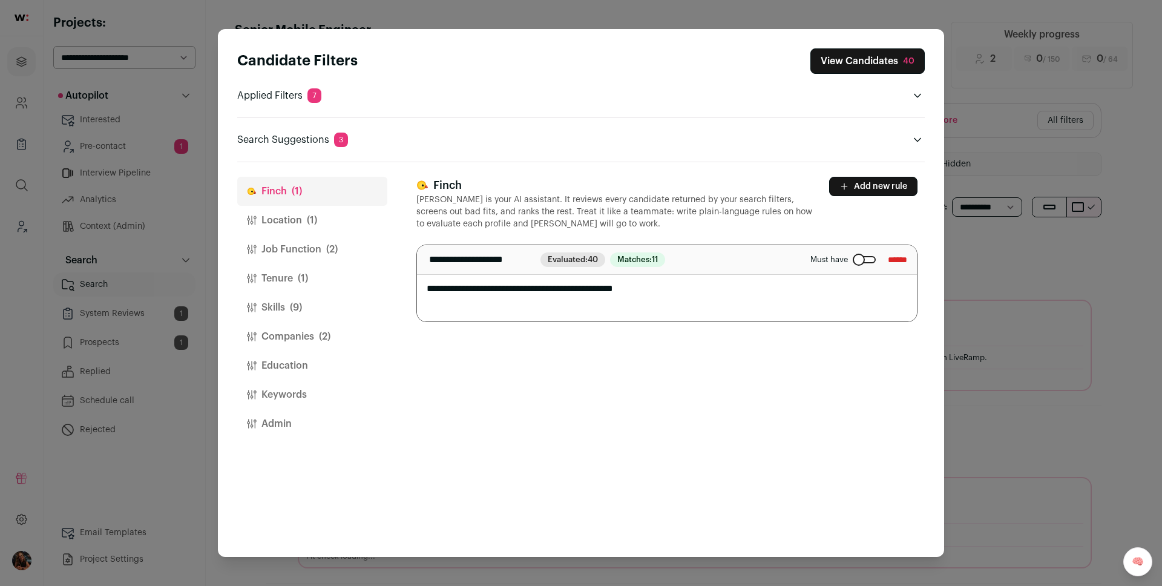
click at [307, 220] on span "(1)" at bounding box center [312, 220] width 10 height 15
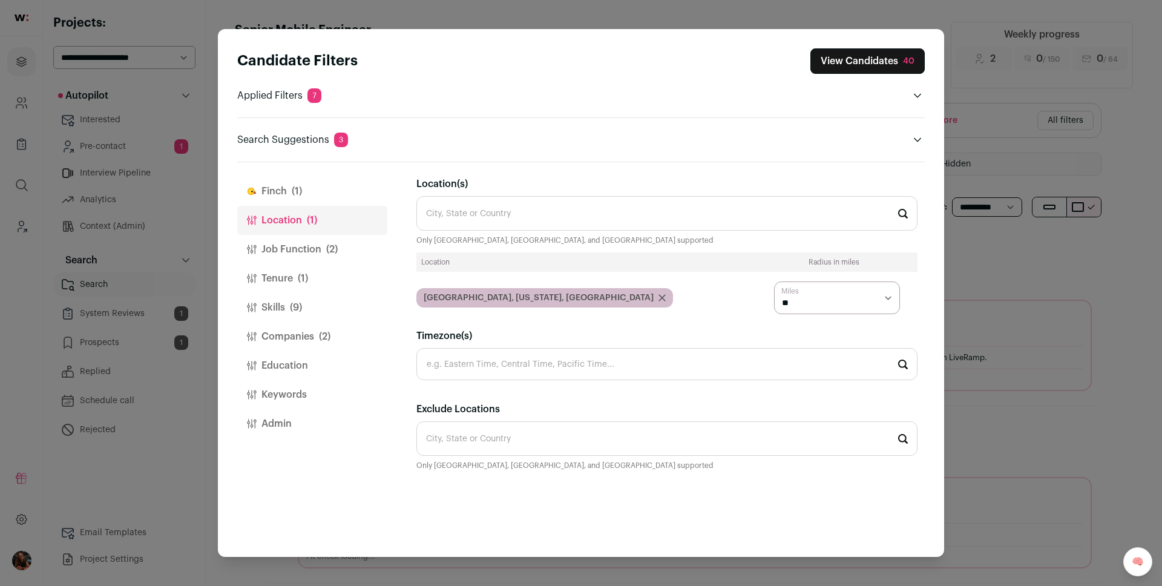
click at [659, 296] on icon "Close modal via background" at bounding box center [662, 298] width 6 height 6
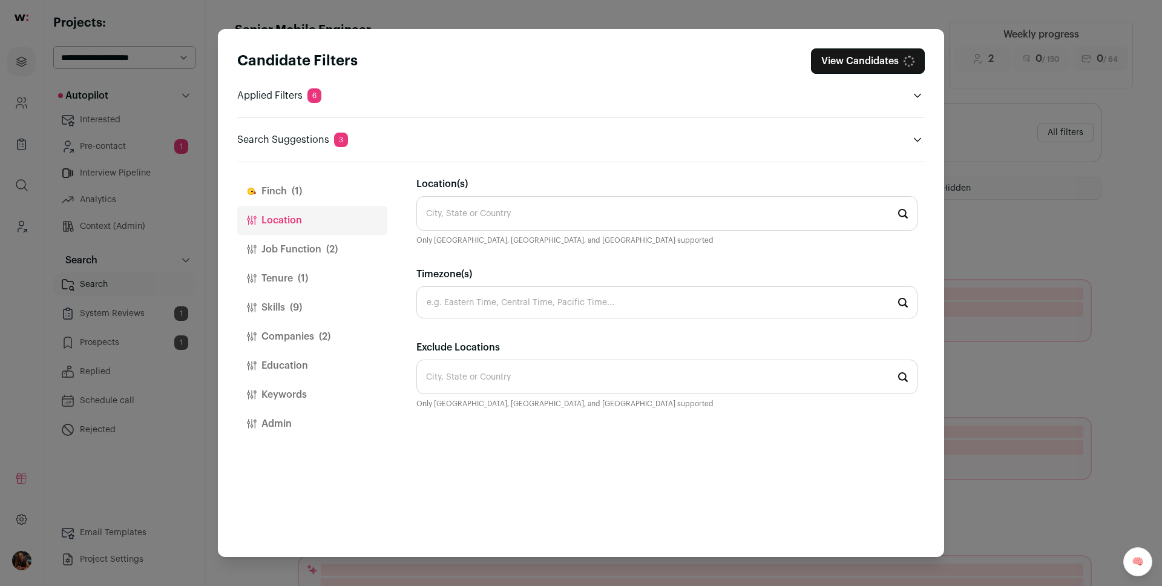
click at [482, 218] on input "Location(s)" at bounding box center [666, 213] width 501 height 34
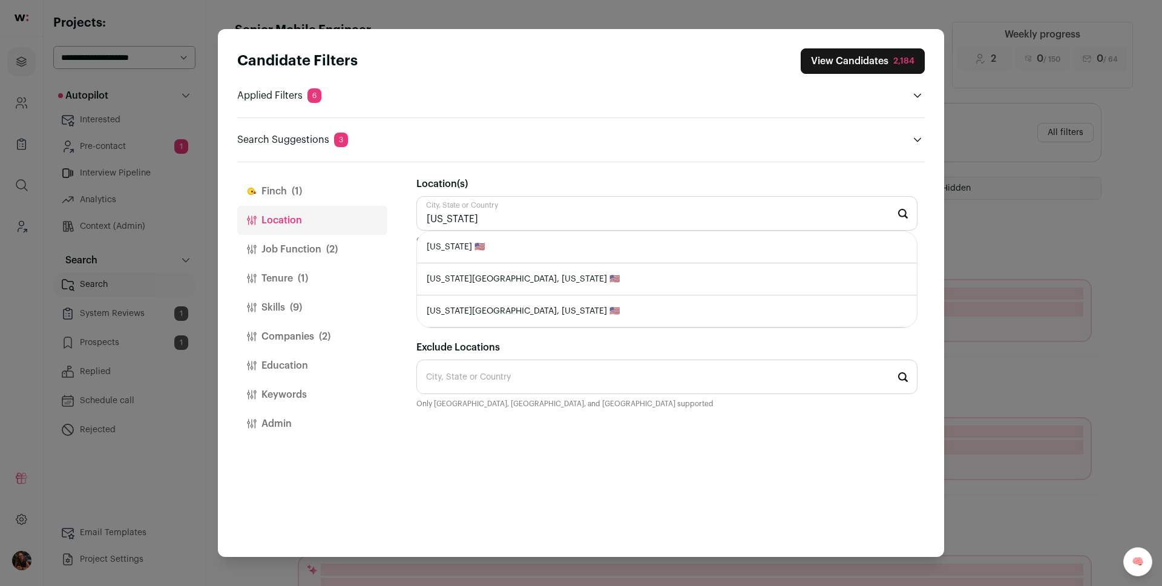
click at [463, 247] on li "Texas 🇺🇸" at bounding box center [667, 247] width 500 height 32
type input "Texas 🇺🇸"
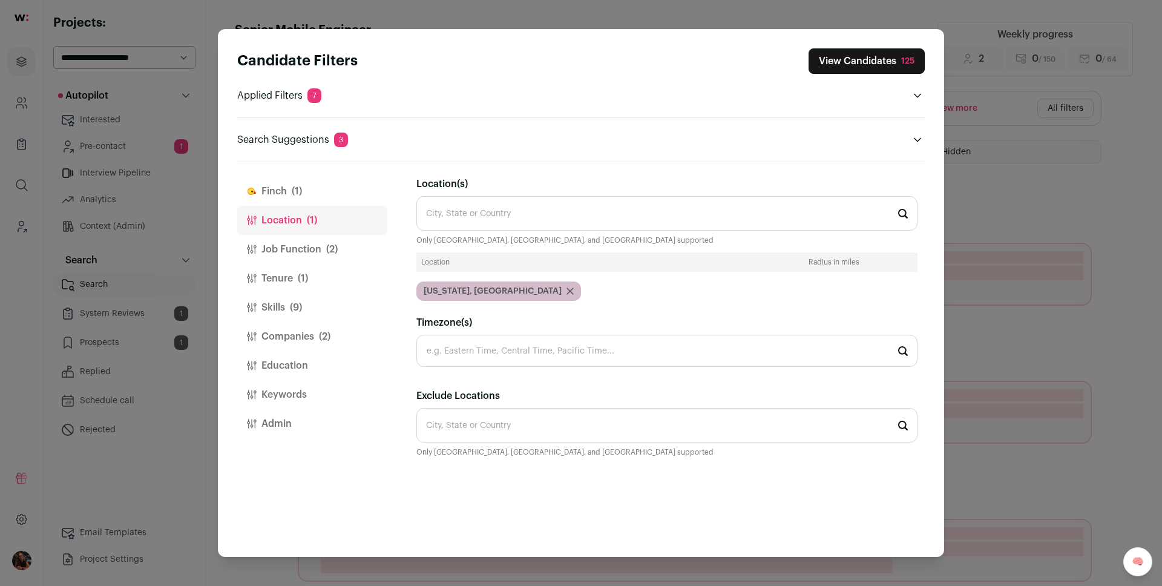
click at [855, 67] on button "View Candidates 125" at bounding box center [866, 60] width 116 height 25
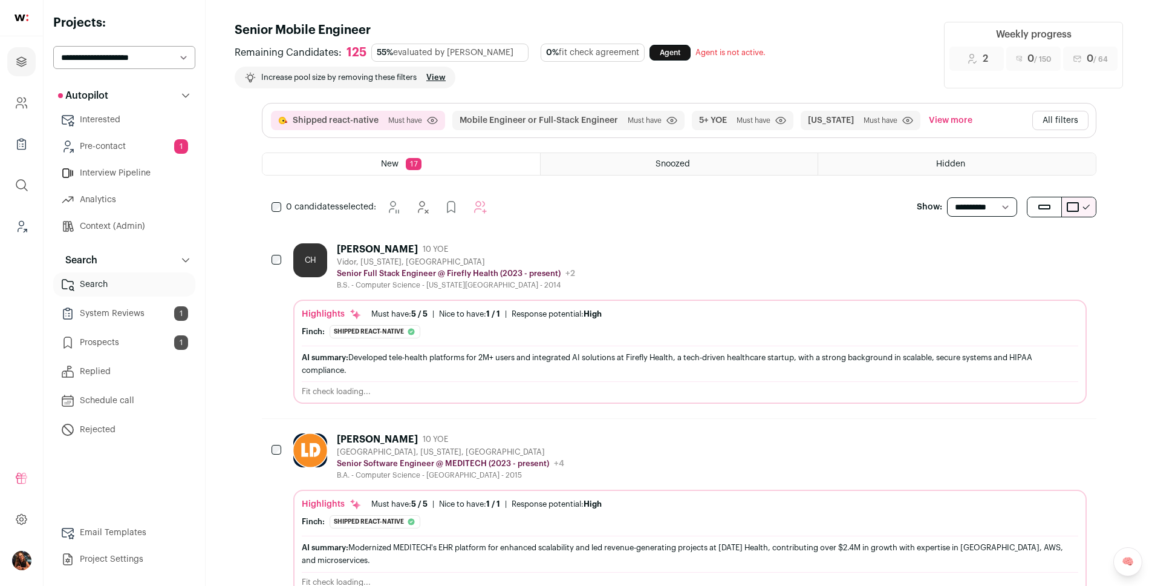
click at [1056, 123] on button "All filters" at bounding box center [1061, 120] width 56 height 19
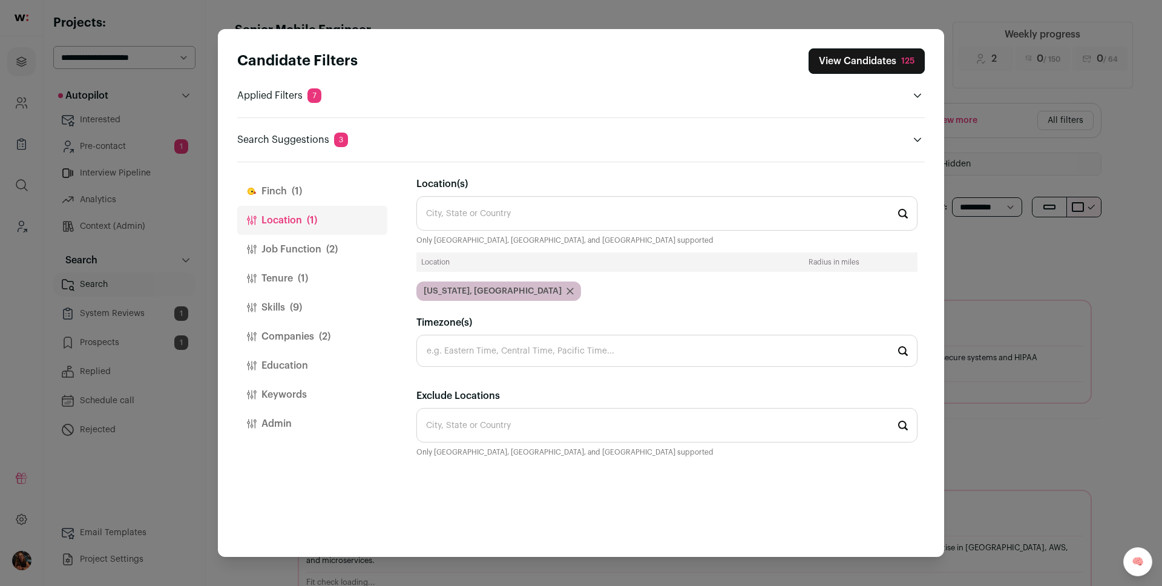
click at [333, 244] on span "(2)" at bounding box center [331, 249] width 11 height 15
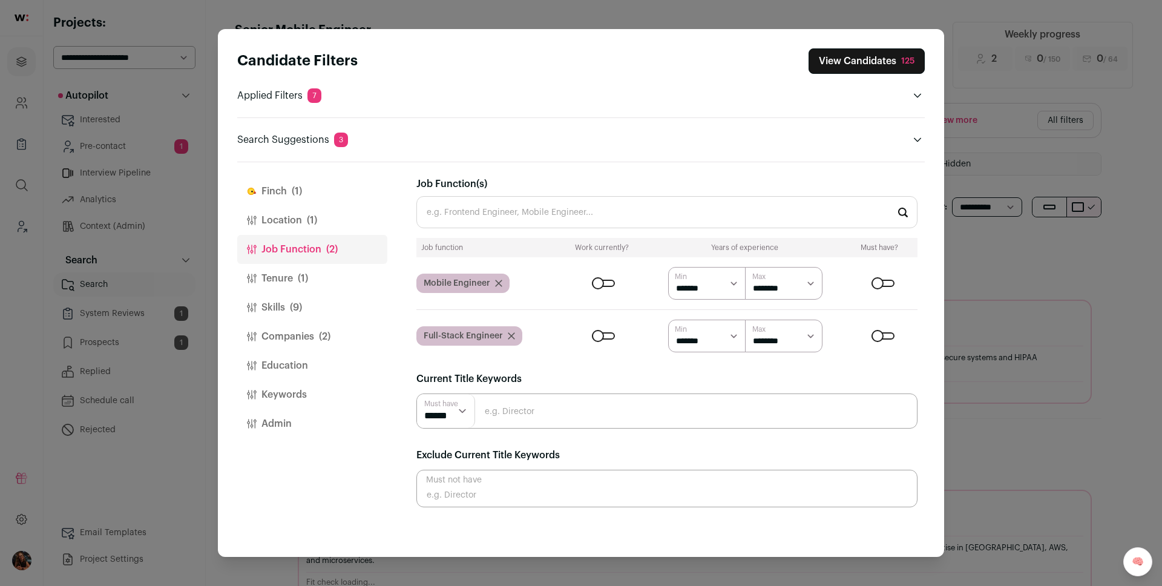
click at [511, 336] on icon "Close modal via background" at bounding box center [511, 335] width 7 height 7
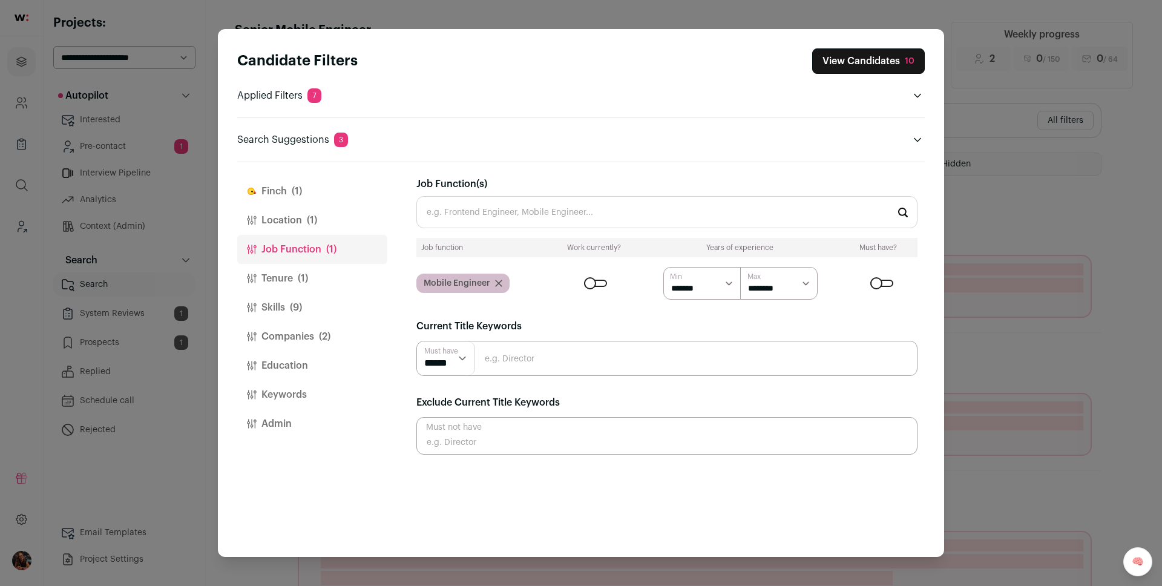
click at [856, 59] on button "View Candidates 10" at bounding box center [868, 60] width 113 height 25
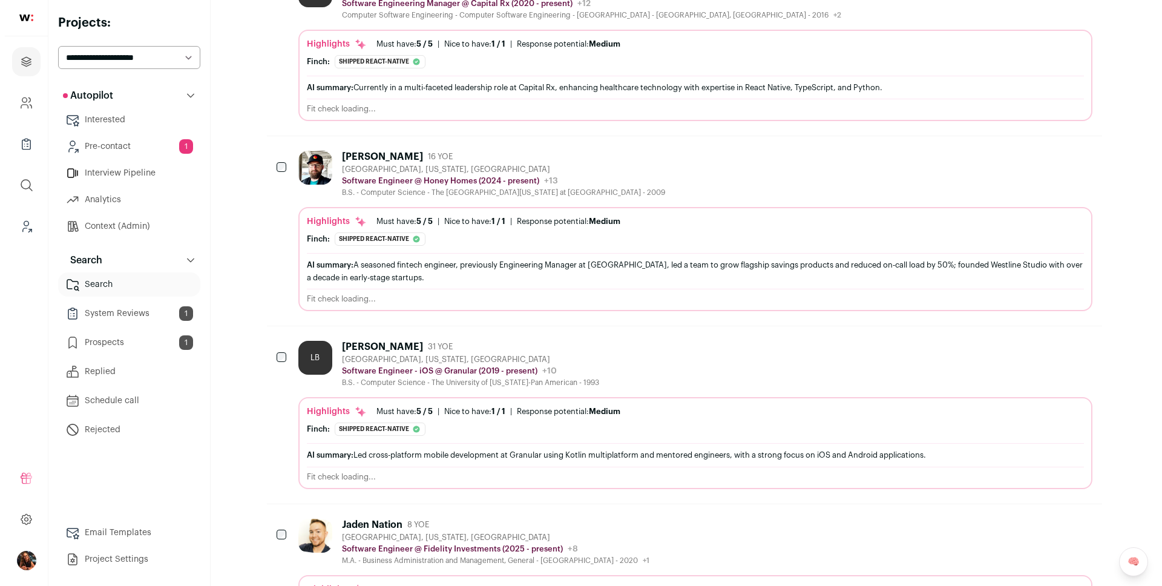
scroll to position [274, 0]
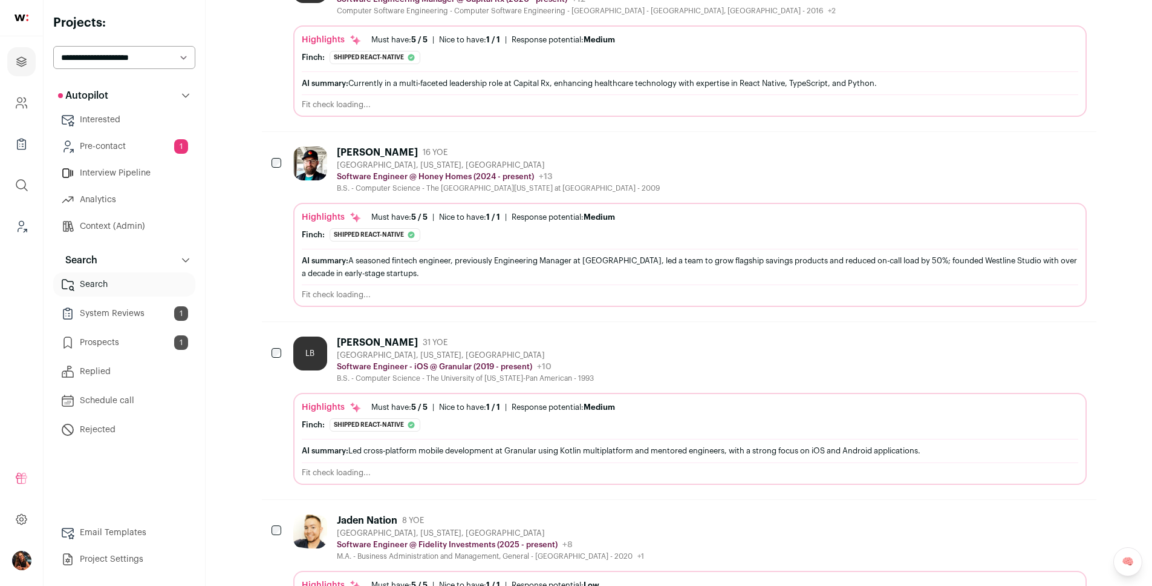
click at [382, 151] on div "Brian Bowden" at bounding box center [377, 152] width 81 height 12
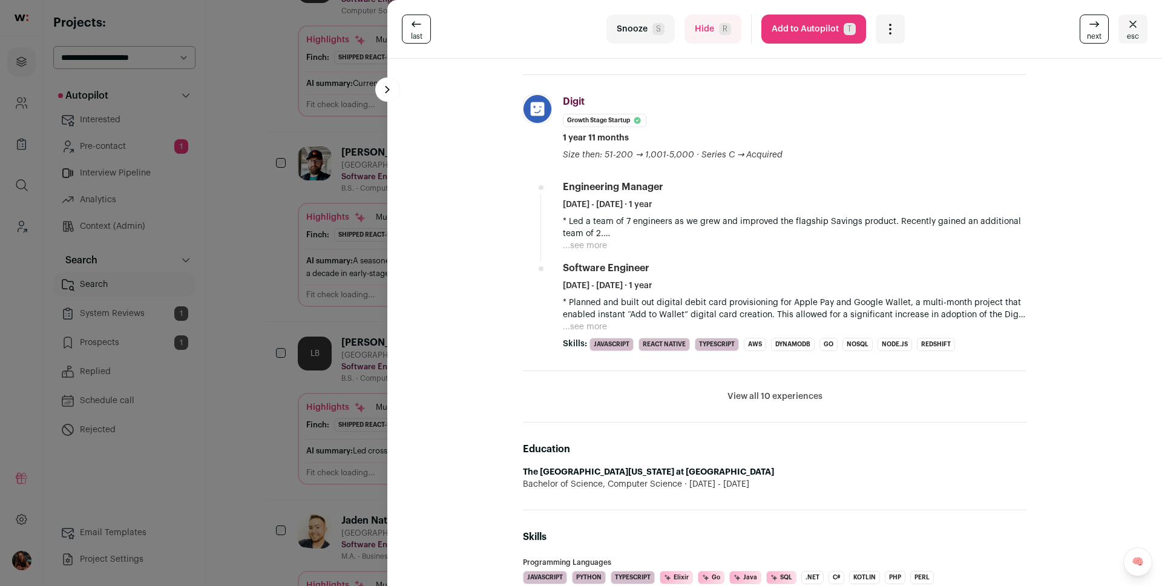
scroll to position [678, 0]
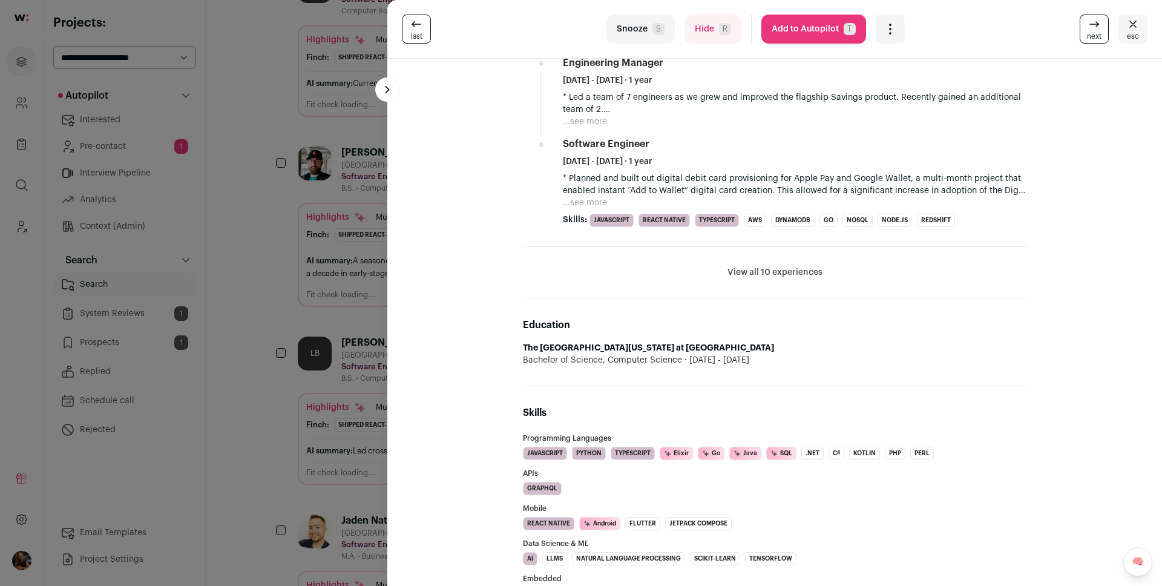
click at [593, 202] on button "...see more" at bounding box center [585, 203] width 44 height 12
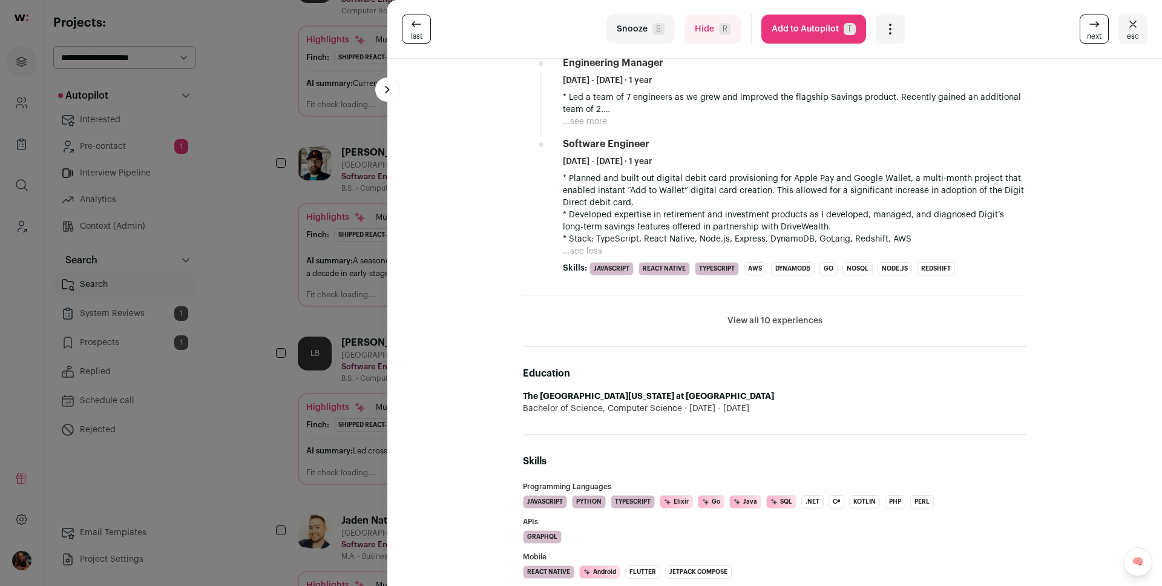
click at [597, 120] on button "...see more" at bounding box center [585, 122] width 44 height 12
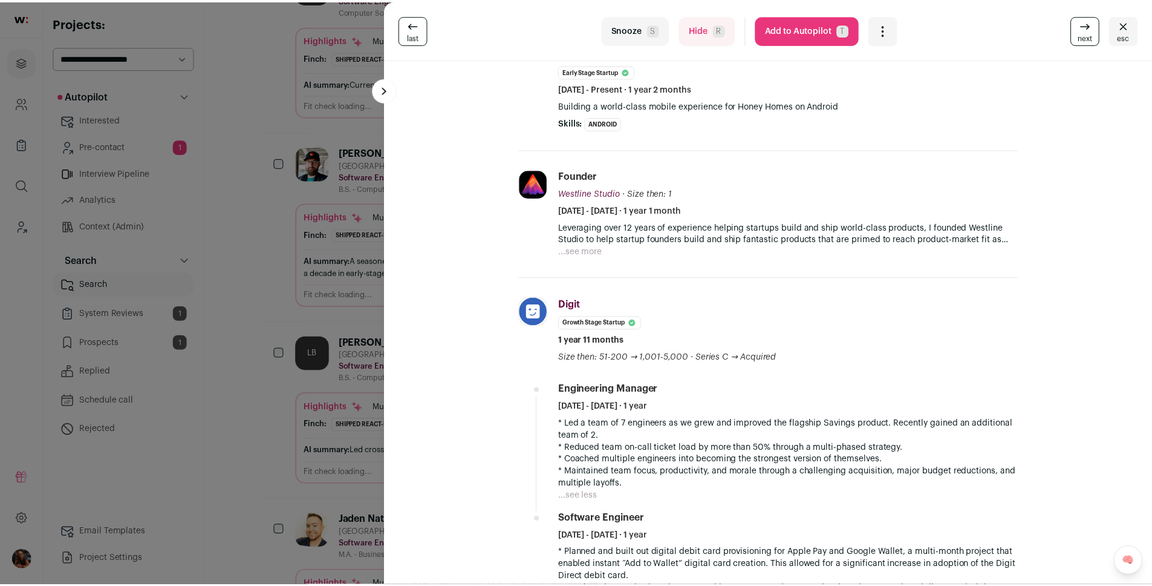
scroll to position [239, 0]
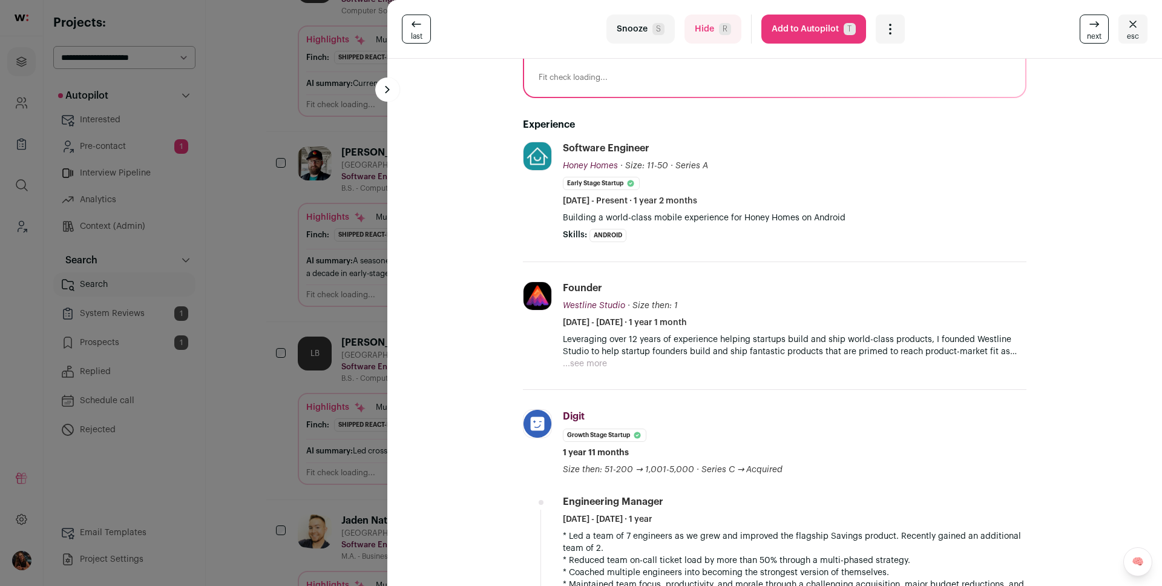
click at [585, 353] on p "Leveraging over 12 years of experience helping startups build and ship world-cl…" at bounding box center [794, 345] width 463 height 24
click at [586, 356] on p "Leveraging over 12 years of experience helping startups build and ship world-cl…" at bounding box center [794, 345] width 463 height 24
click at [593, 355] on p "Leveraging over 12 years of experience helping startups build and ship world-cl…" at bounding box center [794, 345] width 463 height 24
click at [591, 363] on button "...see more" at bounding box center [585, 364] width 44 height 12
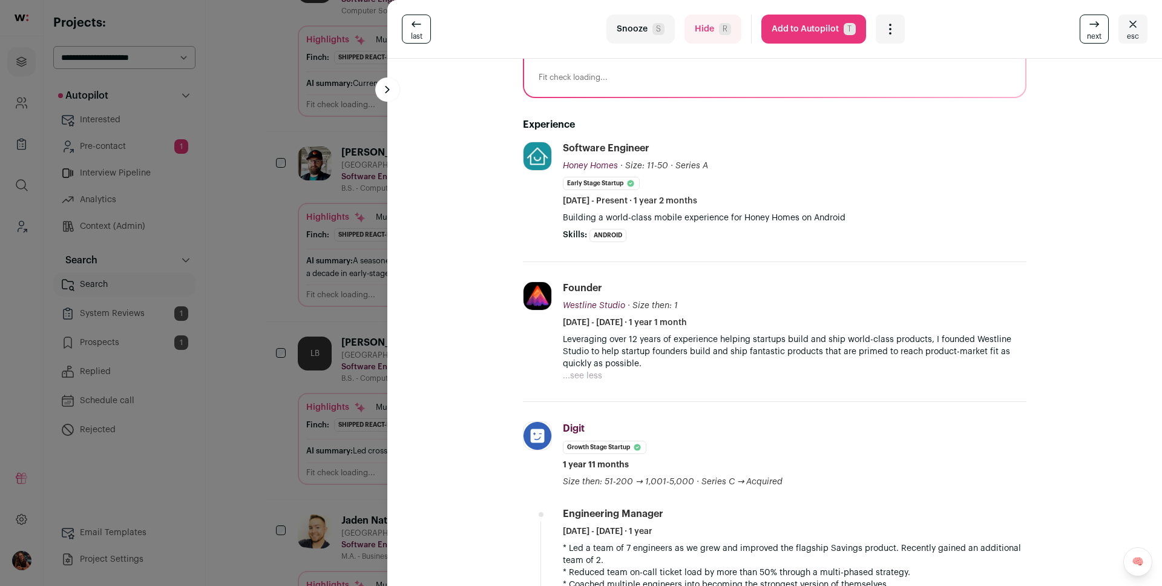
click at [343, 308] on div "last Snooze S Hide R Add to Autopilot T More actions Report a Problem Report th…" at bounding box center [581, 293] width 1162 height 586
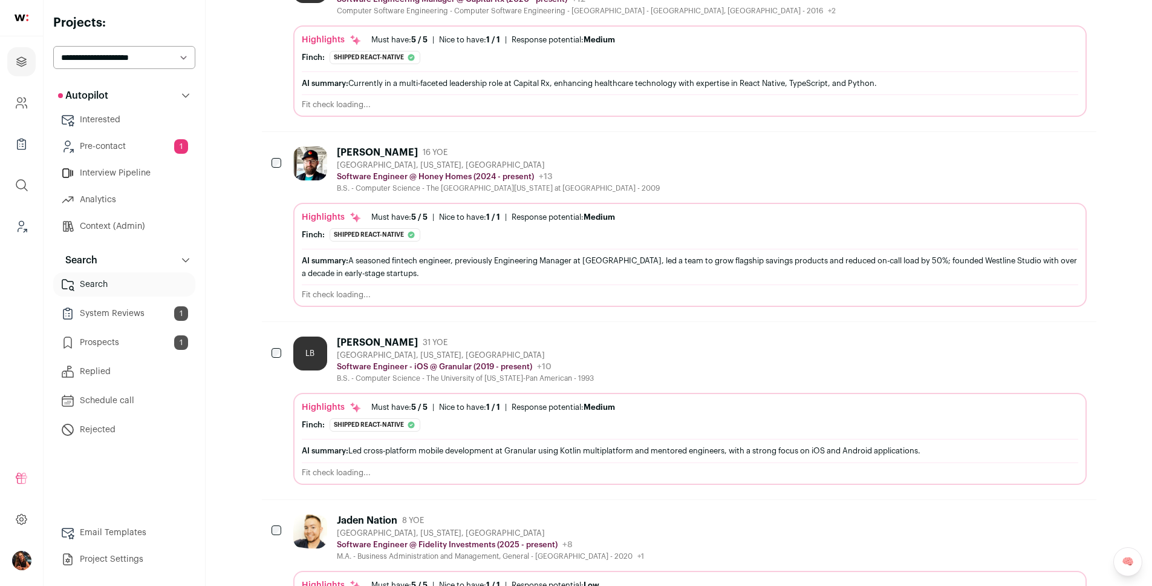
click at [362, 151] on div "Brian Bowden" at bounding box center [377, 152] width 81 height 12
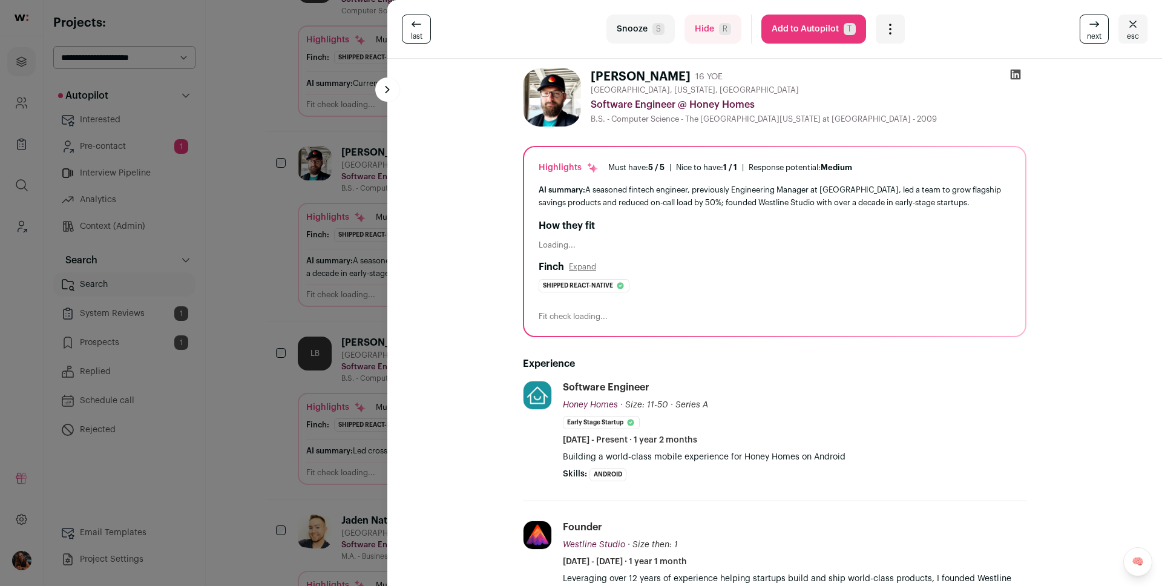
click at [795, 33] on button "Add to Autopilot T" at bounding box center [813, 29] width 105 height 29
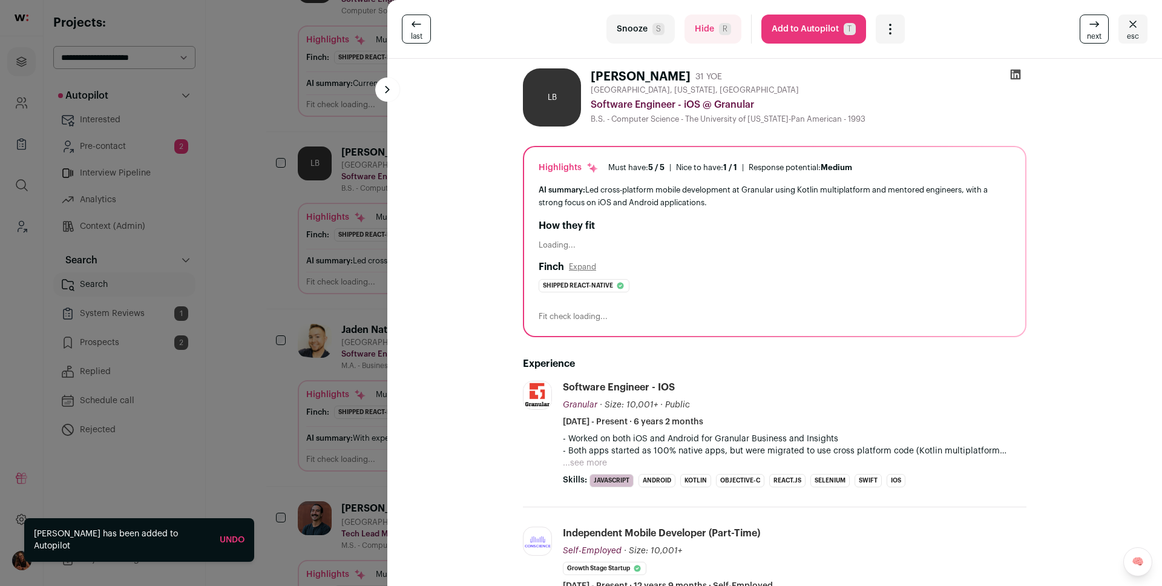
click at [291, 283] on div "last Snooze S Hide R Add to Autopilot T More actions Report a Problem Report th…" at bounding box center [581, 293] width 1162 height 586
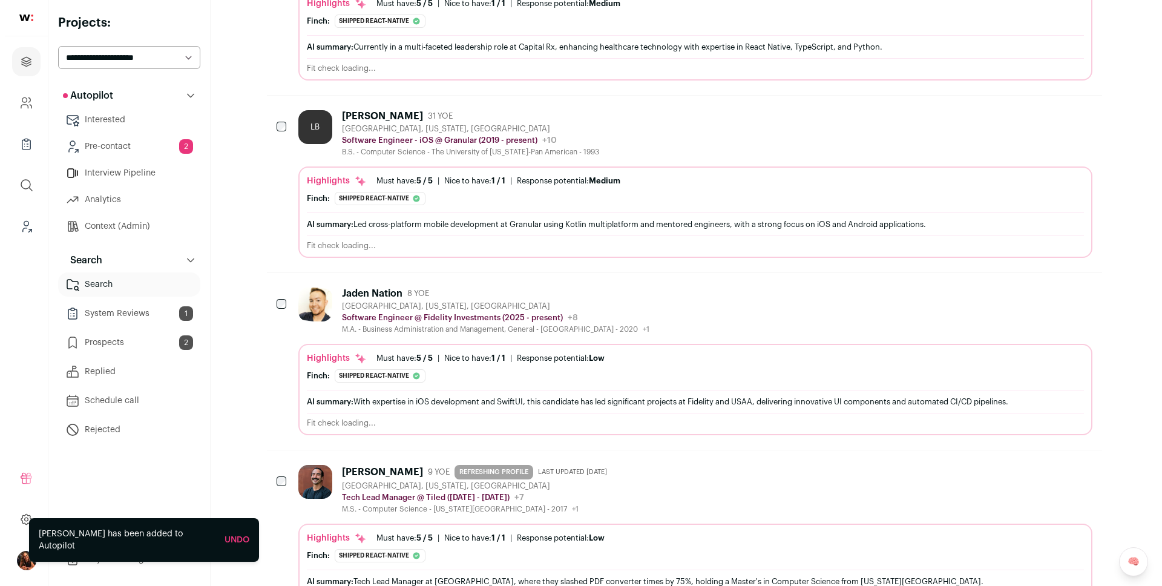
scroll to position [372, 0]
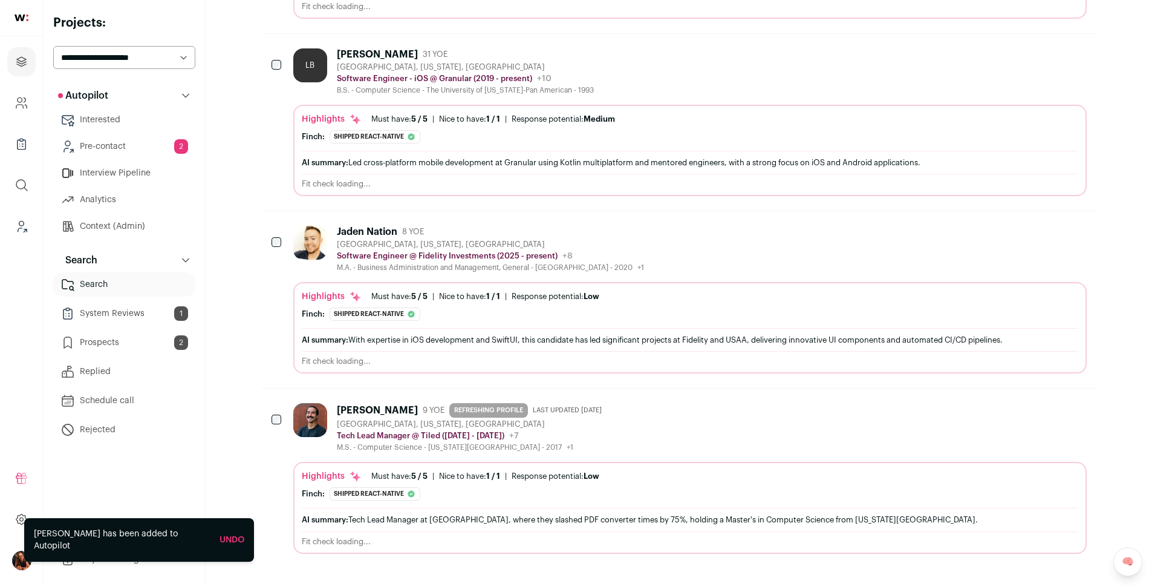
click at [363, 231] on div "Jaden Nation" at bounding box center [367, 232] width 60 height 12
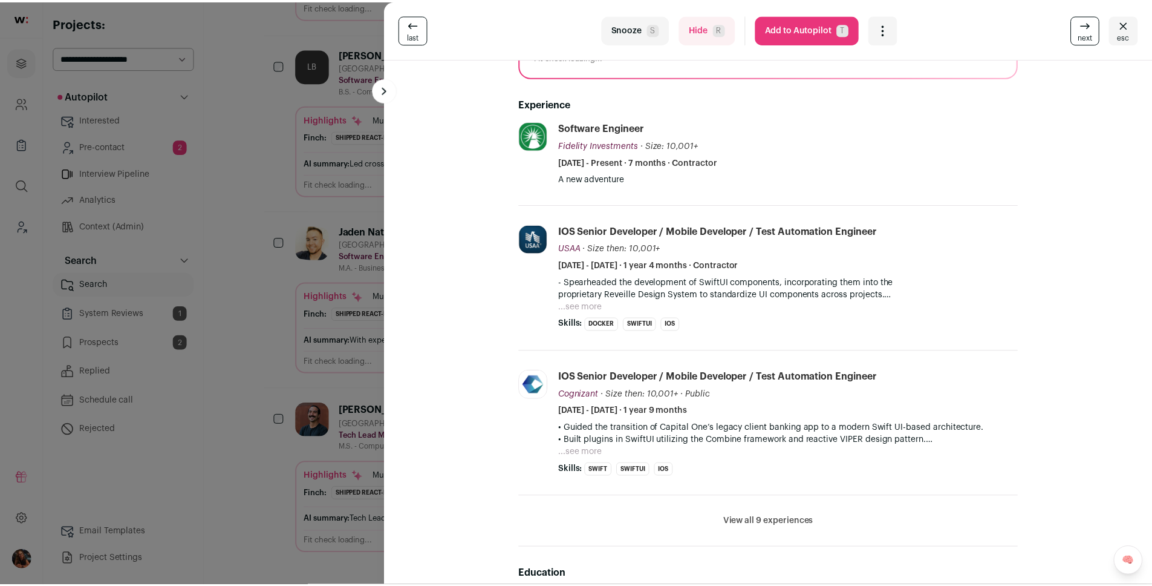
scroll to position [261, 0]
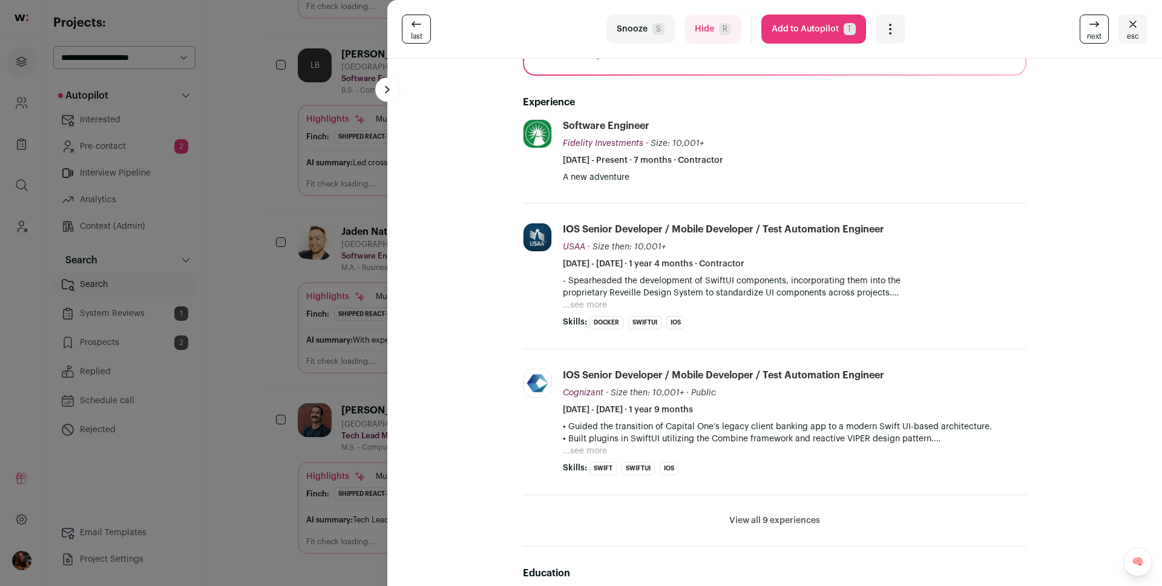
click at [310, 264] on div "last Snooze S Hide R Add to Autopilot T More actions Report a Problem Report th…" at bounding box center [581, 293] width 1162 height 586
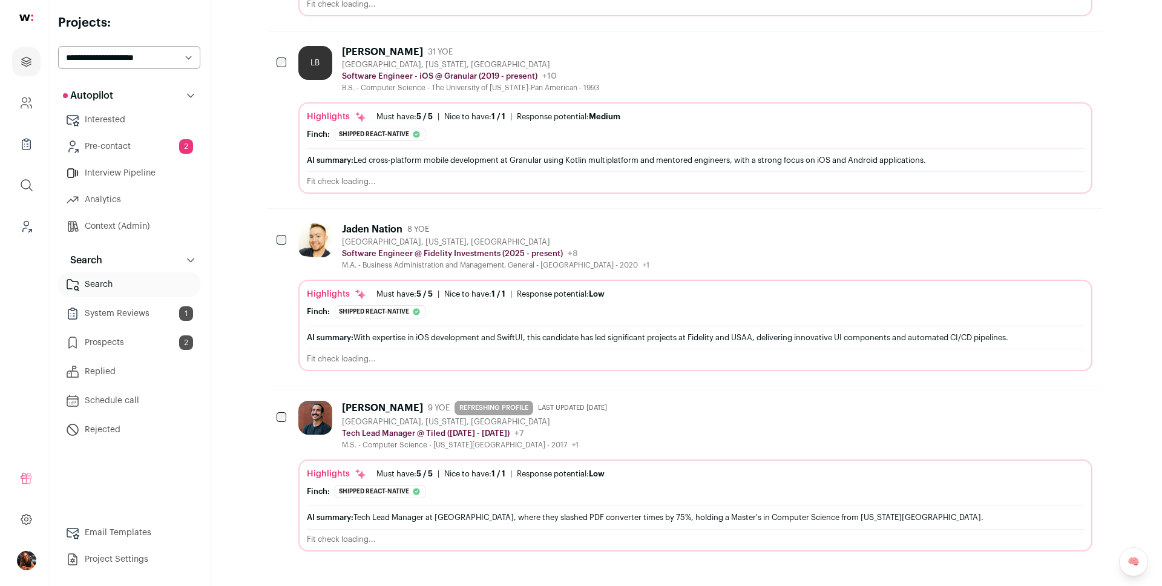
scroll to position [376, 0]
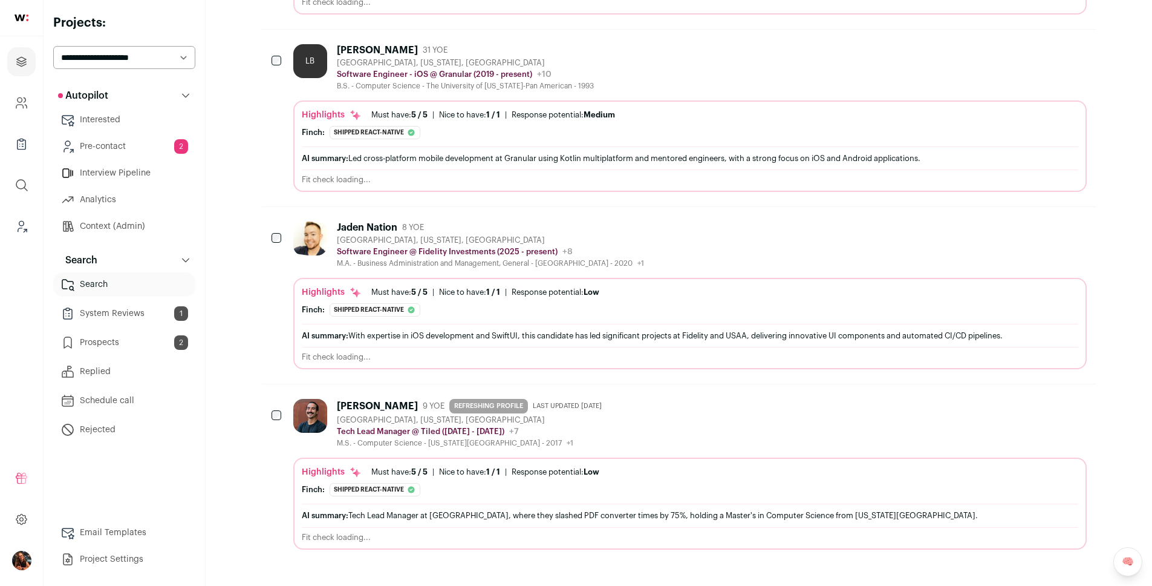
click at [371, 401] on div "Benjamin Magos" at bounding box center [377, 406] width 81 height 12
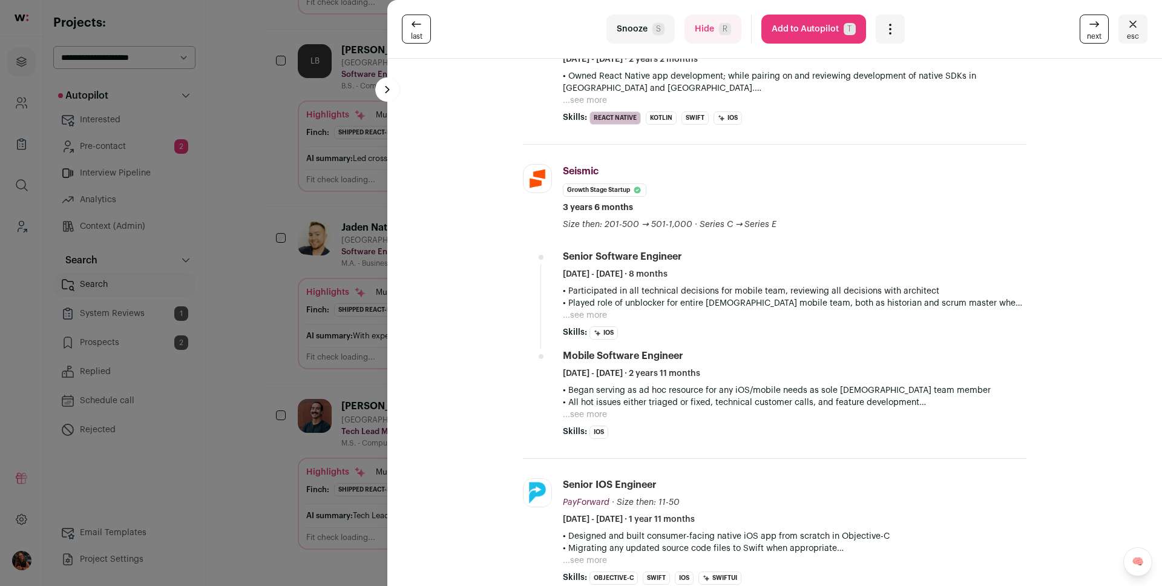
scroll to position [0, 0]
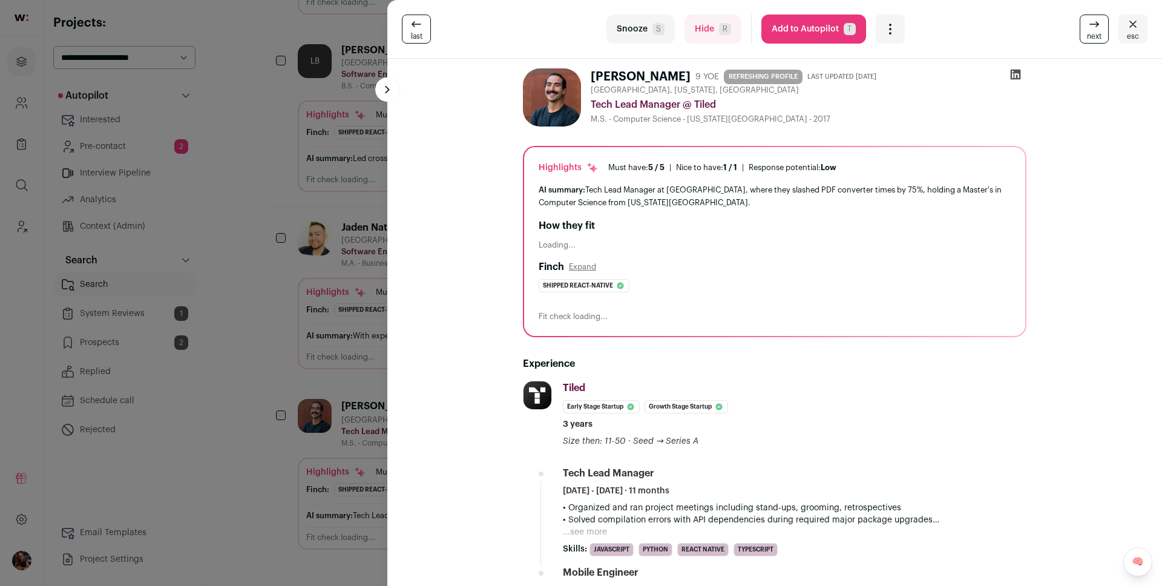
click at [803, 33] on button "Add to Autopilot T" at bounding box center [813, 29] width 105 height 29
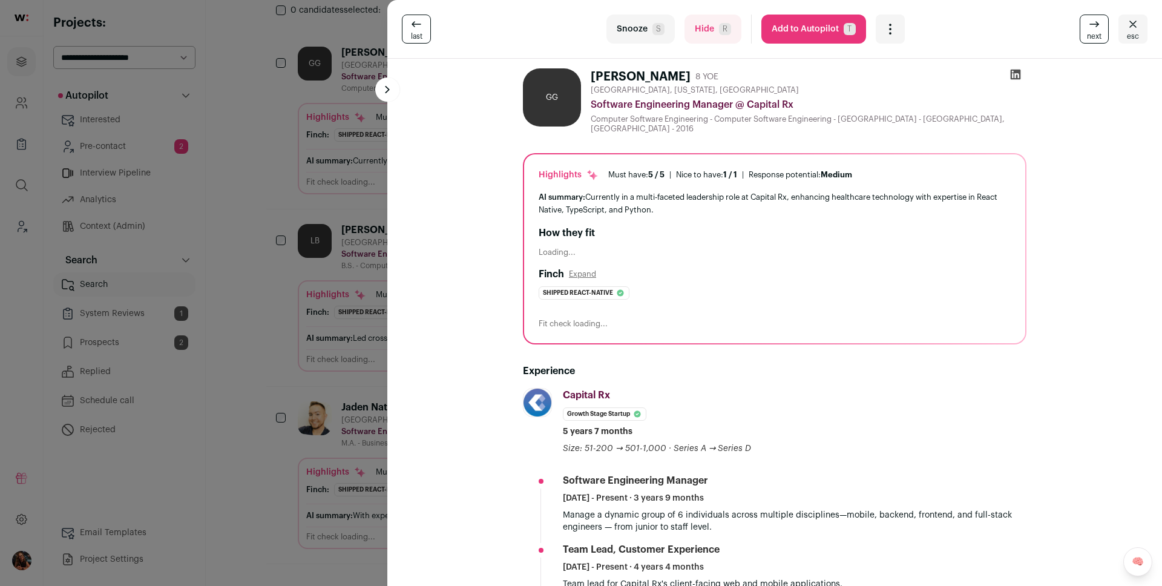
click at [812, 41] on button "Add to Autopilot T" at bounding box center [813, 29] width 105 height 29
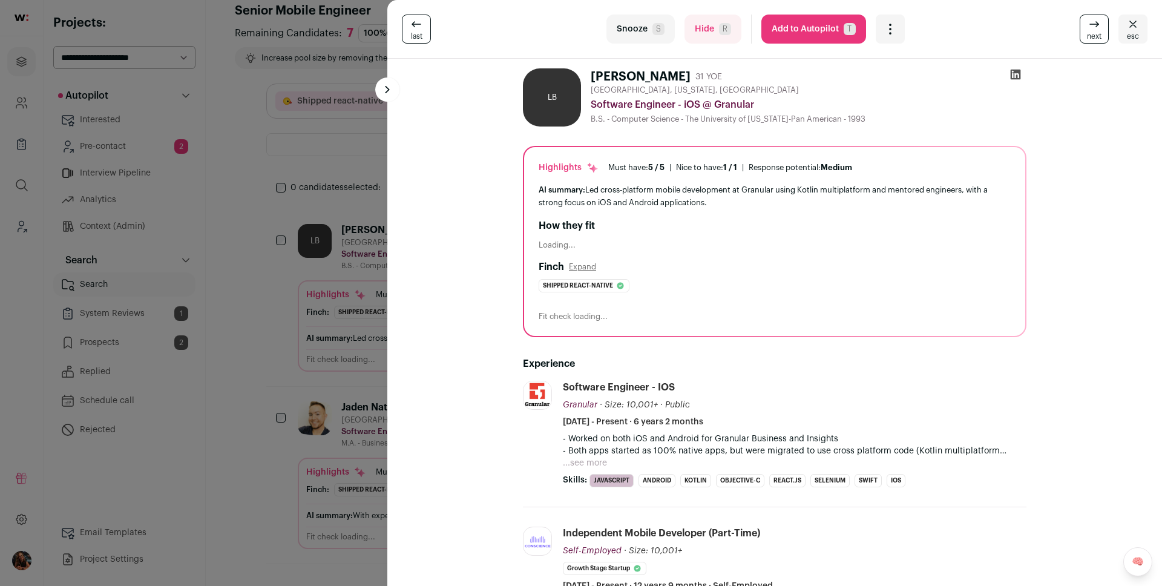
click at [816, 33] on button "Add to Autopilot T" at bounding box center [813, 29] width 105 height 29
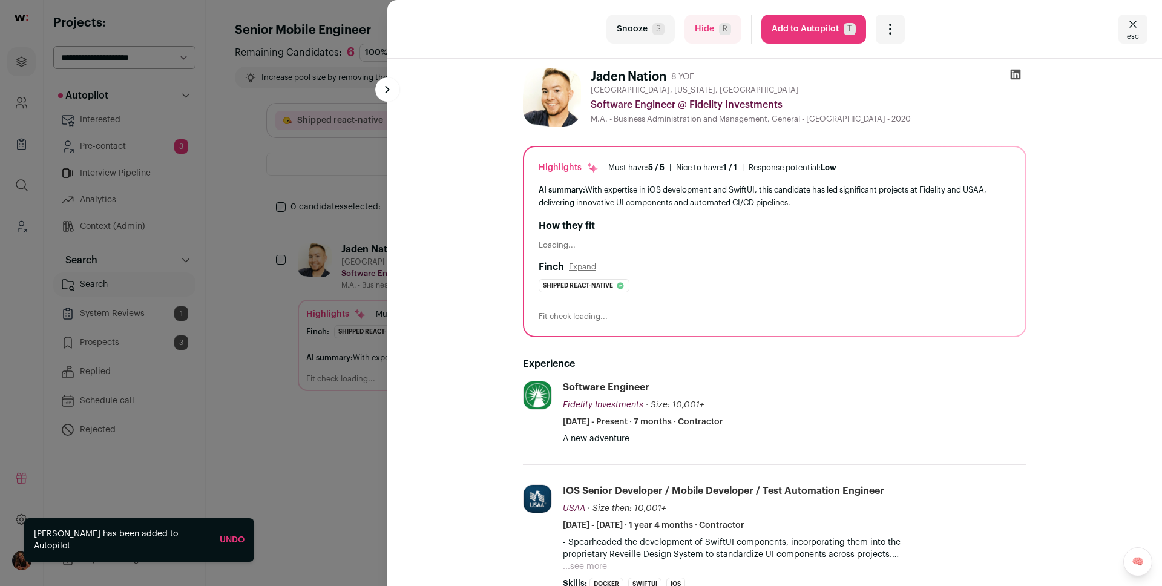
click at [1130, 21] on icon "Close" at bounding box center [1132, 24] width 15 height 15
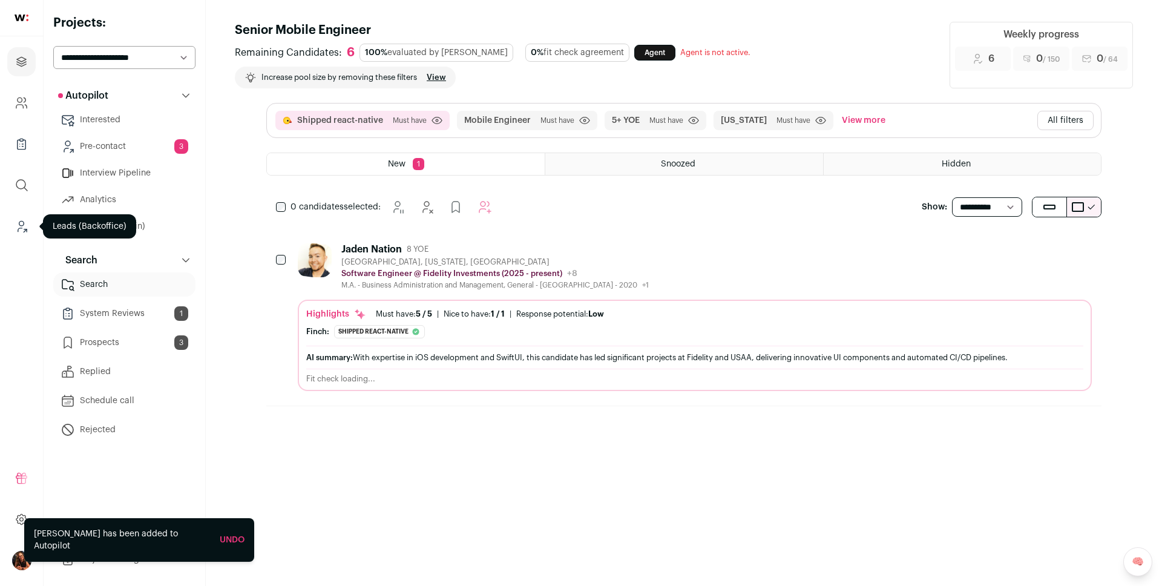
click at [22, 228] on icon "Leads (Backoffice)" at bounding box center [20, 230] width 4 height 4
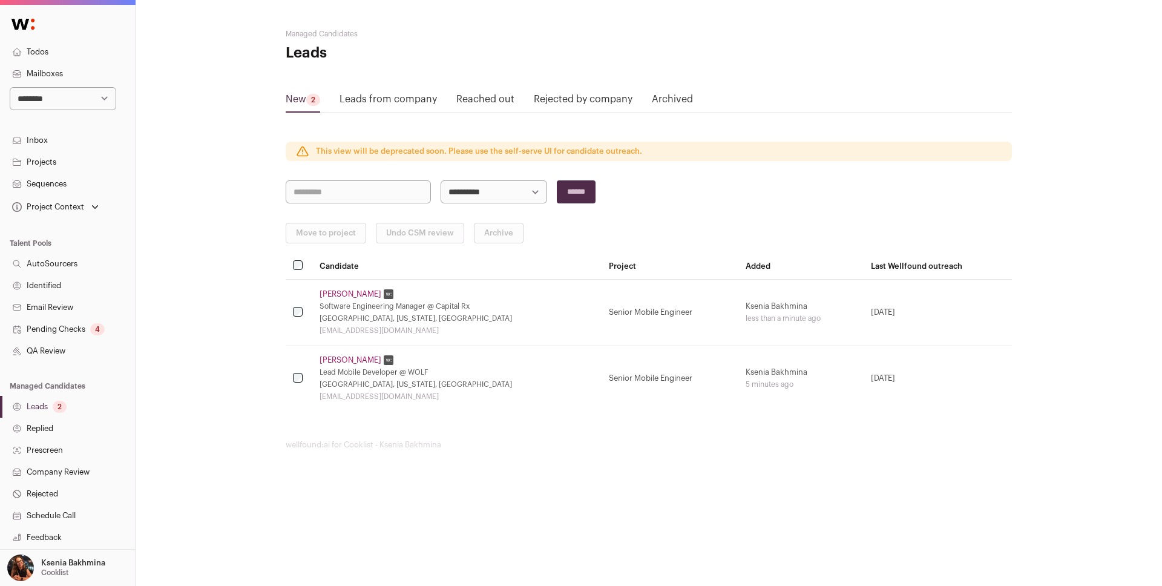
click at [67, 327] on link "Pending Checks 4" at bounding box center [67, 329] width 135 height 22
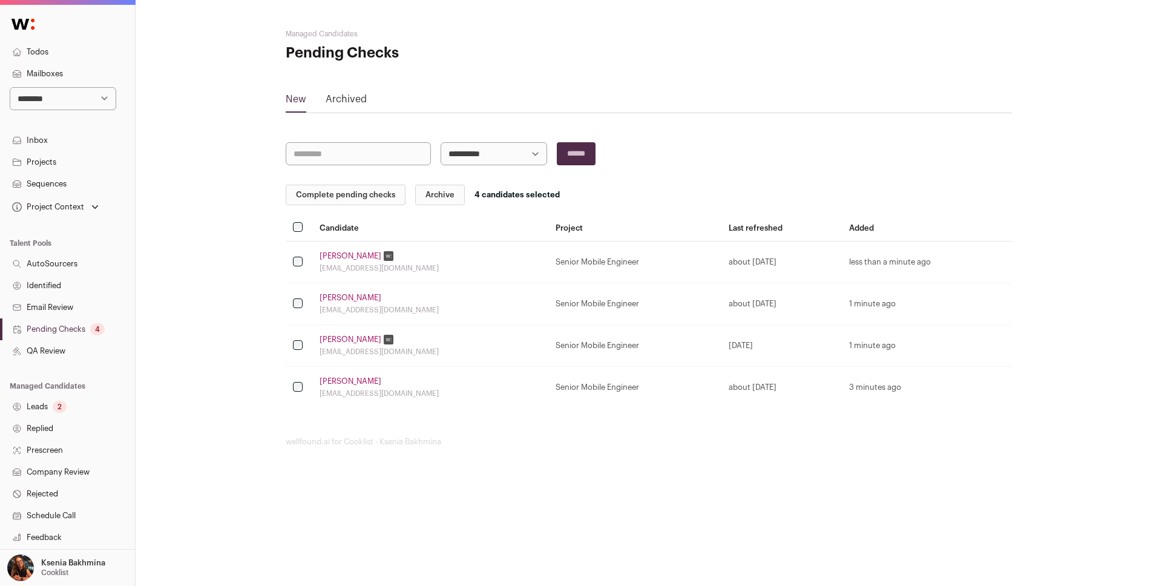
click at [341, 190] on button "Complete pending checks" at bounding box center [346, 195] width 120 height 21
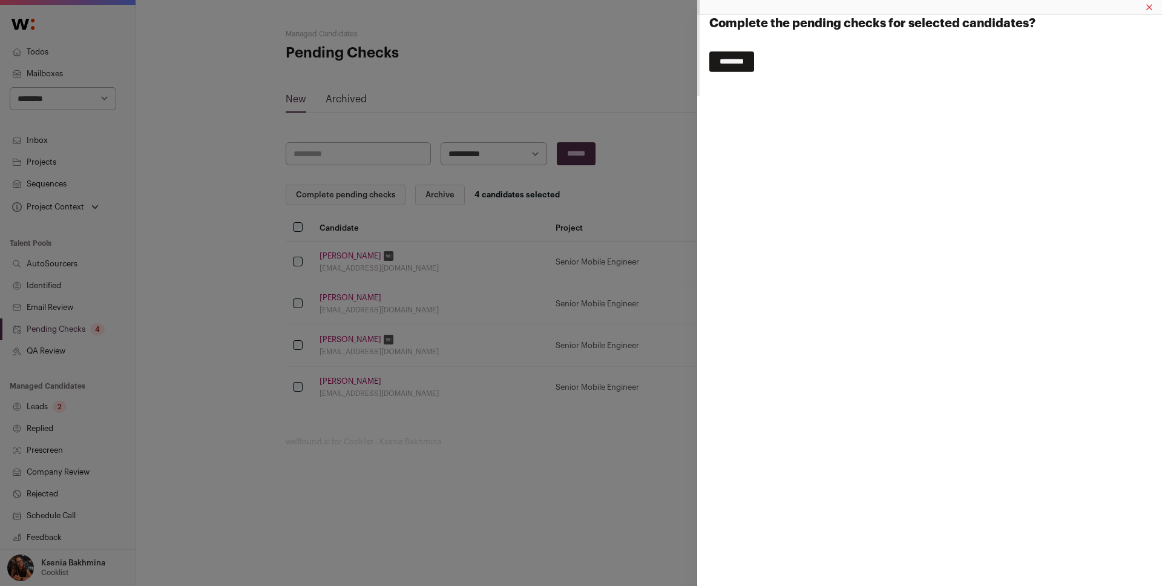
click at [728, 65] on input "********" at bounding box center [731, 61] width 45 height 21
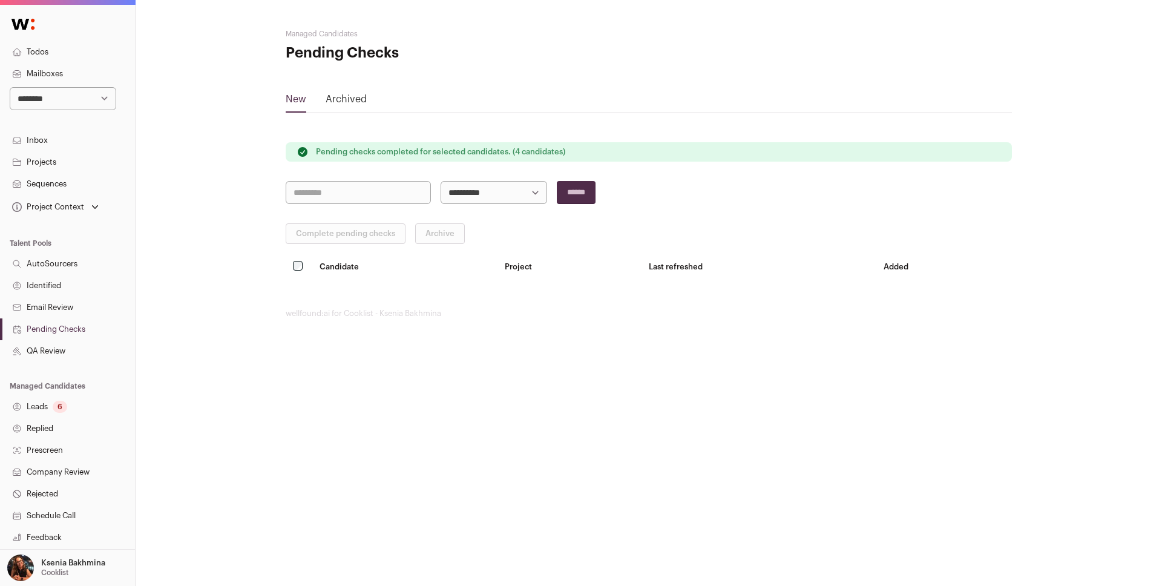
click at [39, 408] on link "Leads 6" at bounding box center [67, 407] width 135 height 22
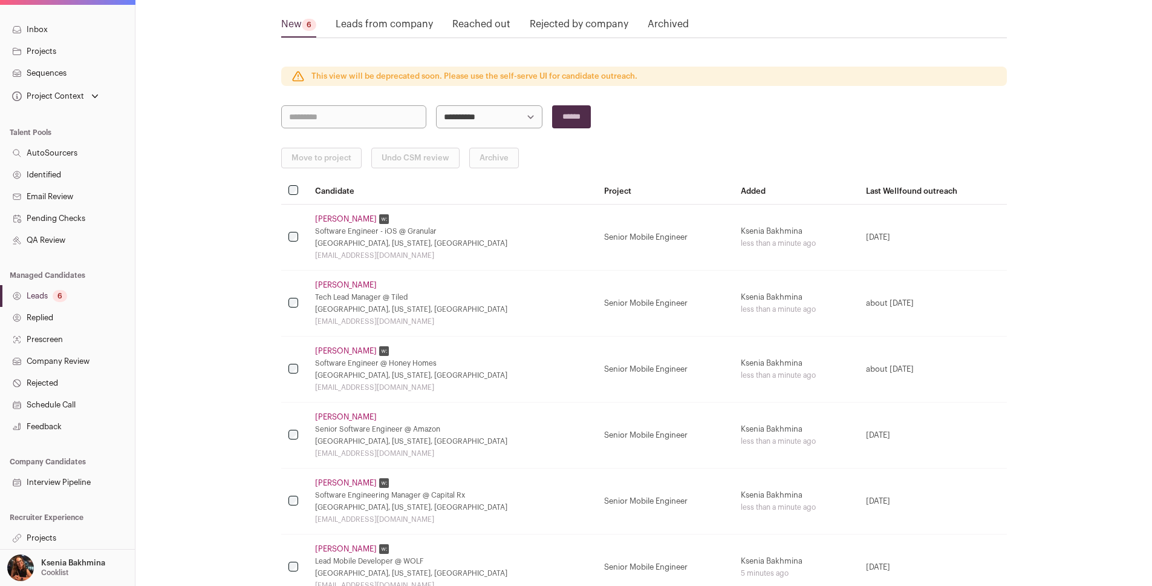
scroll to position [157, 0]
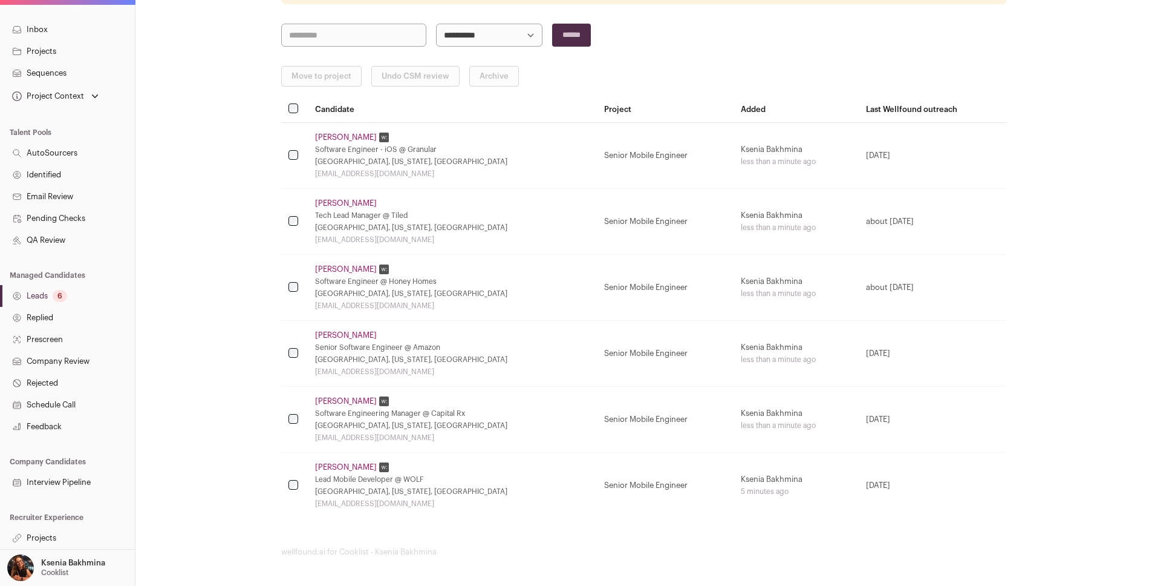
click at [60, 542] on link "Projects" at bounding box center [67, 538] width 135 height 22
click at [37, 547] on link "Projects" at bounding box center [67, 538] width 135 height 22
click at [41, 539] on link "Projects" at bounding box center [67, 538] width 135 height 22
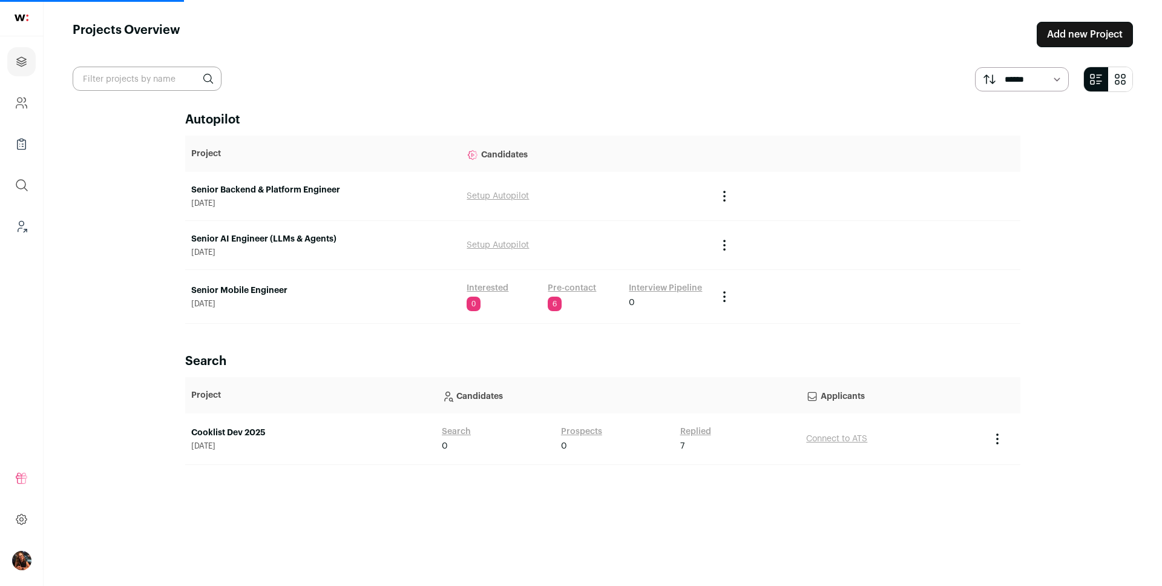
click at [267, 289] on link "Senior Mobile Engineer" at bounding box center [322, 290] width 263 height 12
click at [250, 284] on link "Senior Mobile Engineer" at bounding box center [322, 290] width 263 height 12
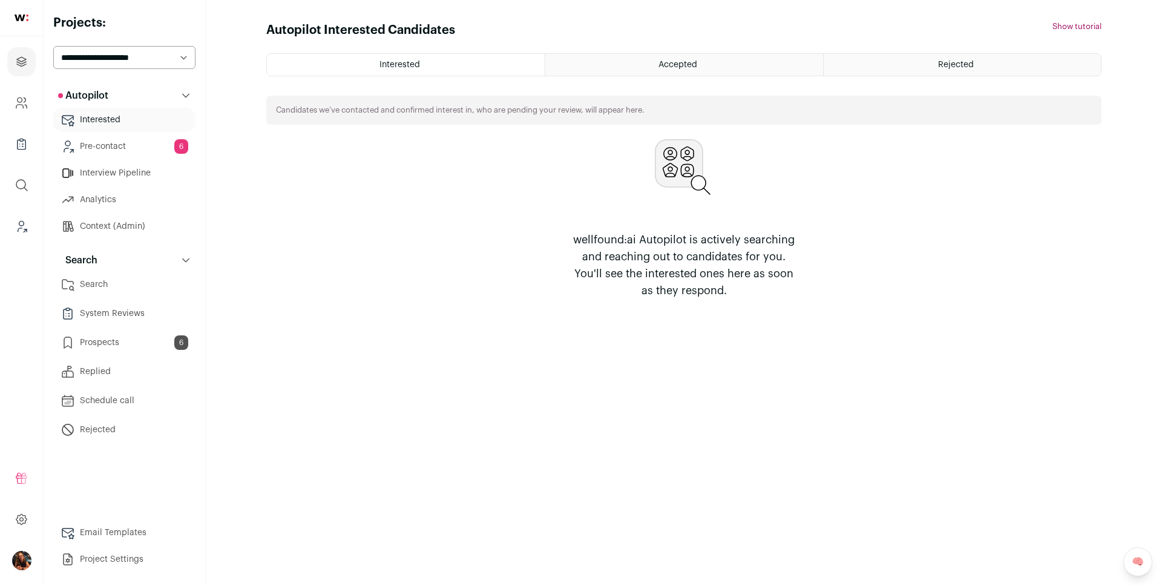
click at [248, 289] on main "Autopilot Interested Candidates Hide tutorial Show tutorial Interested Accepted…" at bounding box center [684, 293] width 956 height 586
click at [120, 281] on html "Projects Company and ATS Settings Company Lists (Experimental) Global Search Le…" at bounding box center [581, 293] width 1162 height 586
click at [103, 288] on link "Search" at bounding box center [124, 284] width 142 height 24
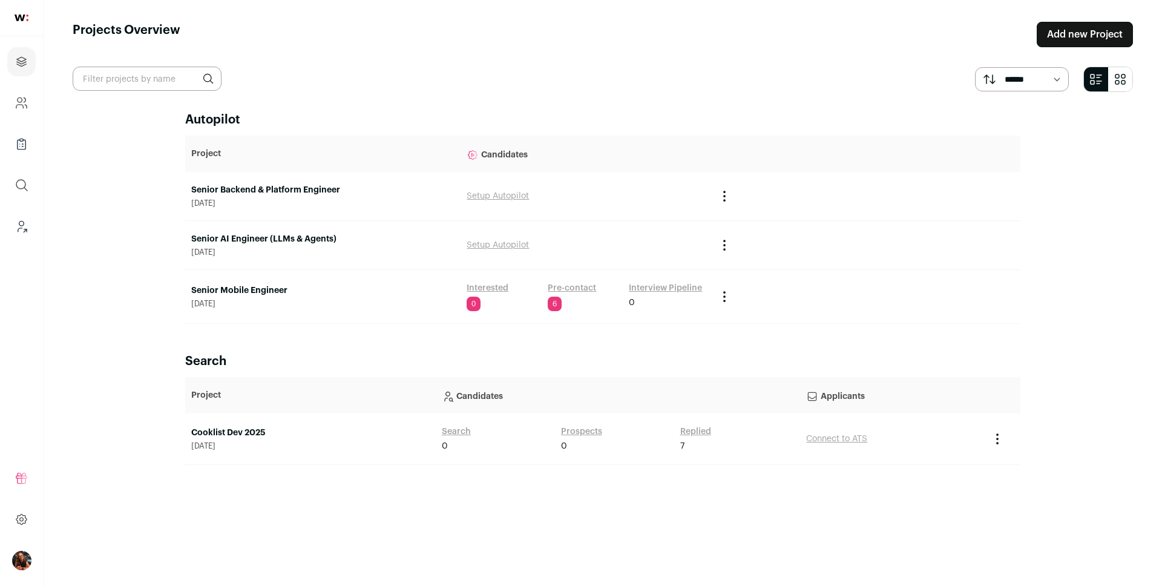
click at [234, 289] on link "Senior Mobile Engineer" at bounding box center [322, 290] width 263 height 12
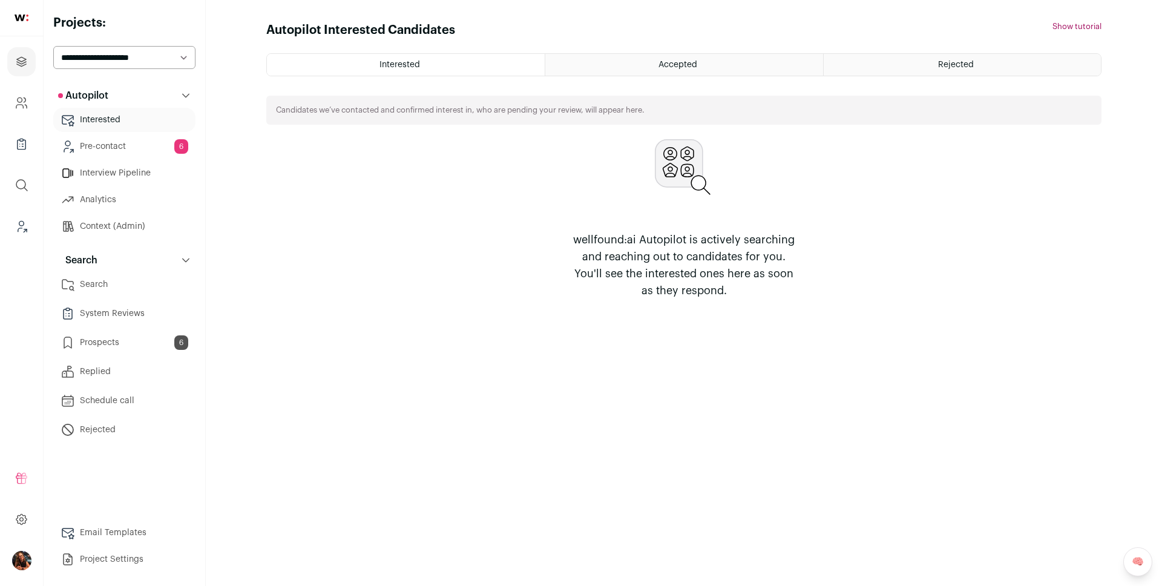
click at [111, 280] on link "Search" at bounding box center [124, 284] width 142 height 24
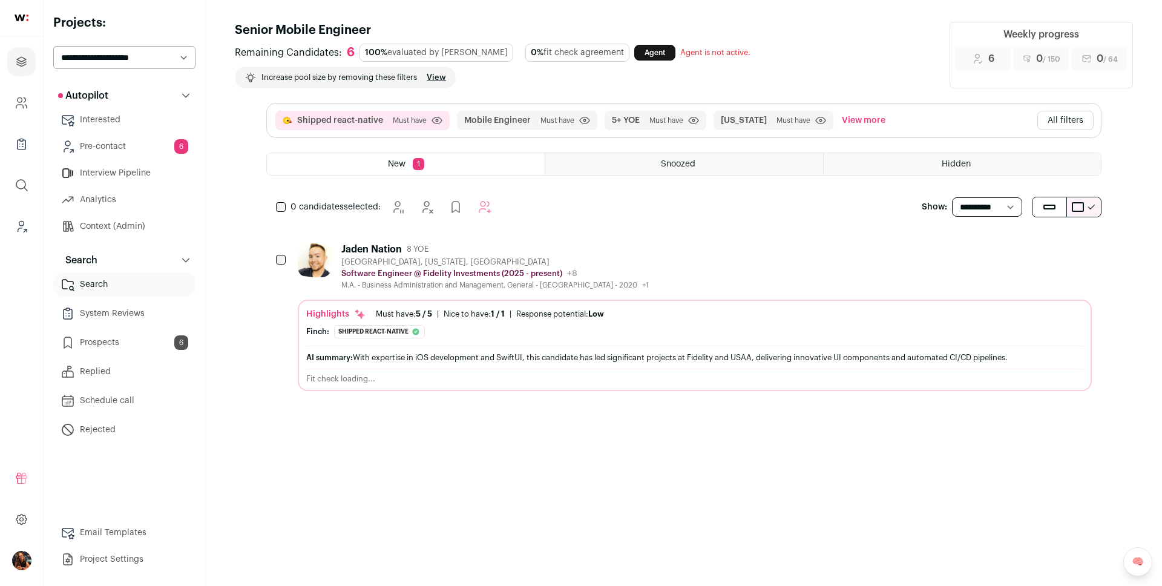
click at [1063, 116] on button "All filters" at bounding box center [1065, 120] width 56 height 19
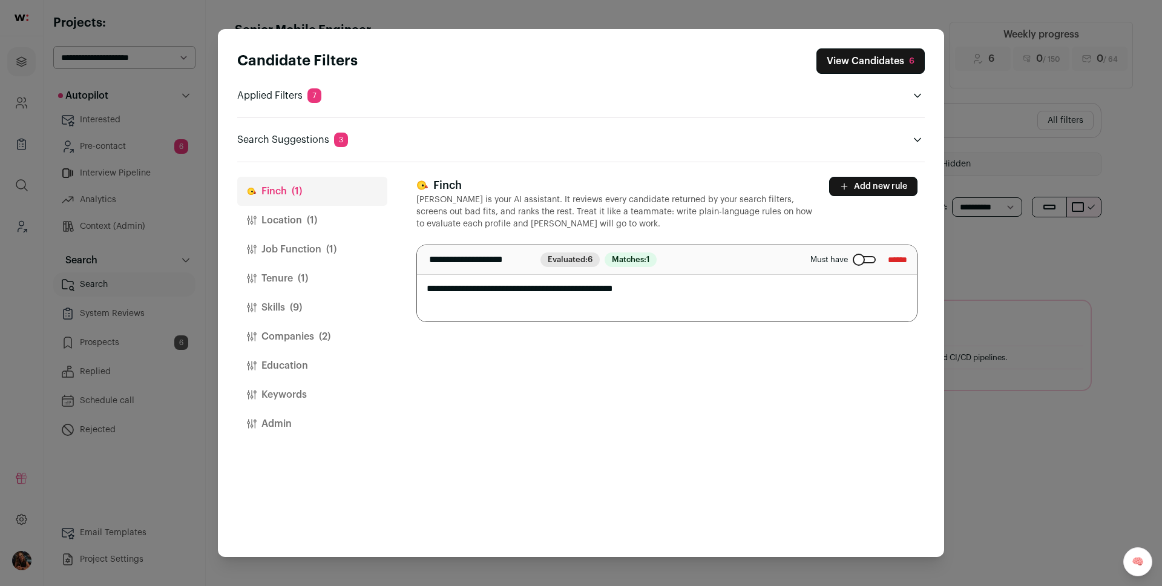
click at [280, 212] on button "Location (1)" at bounding box center [312, 220] width 150 height 29
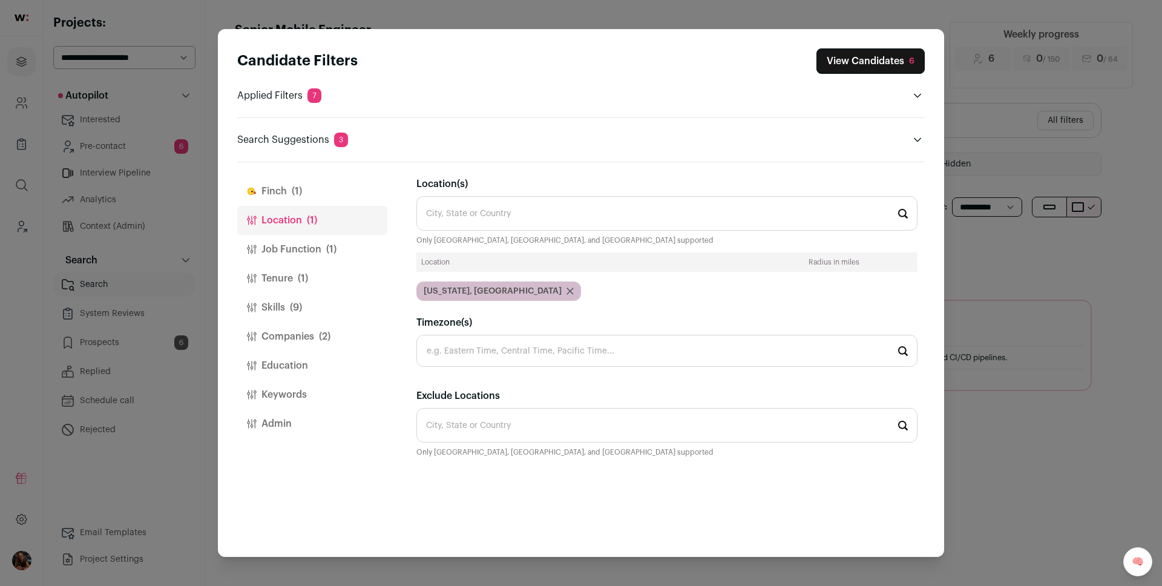
click at [566, 290] on icon "Close modal via background" at bounding box center [569, 290] width 7 height 7
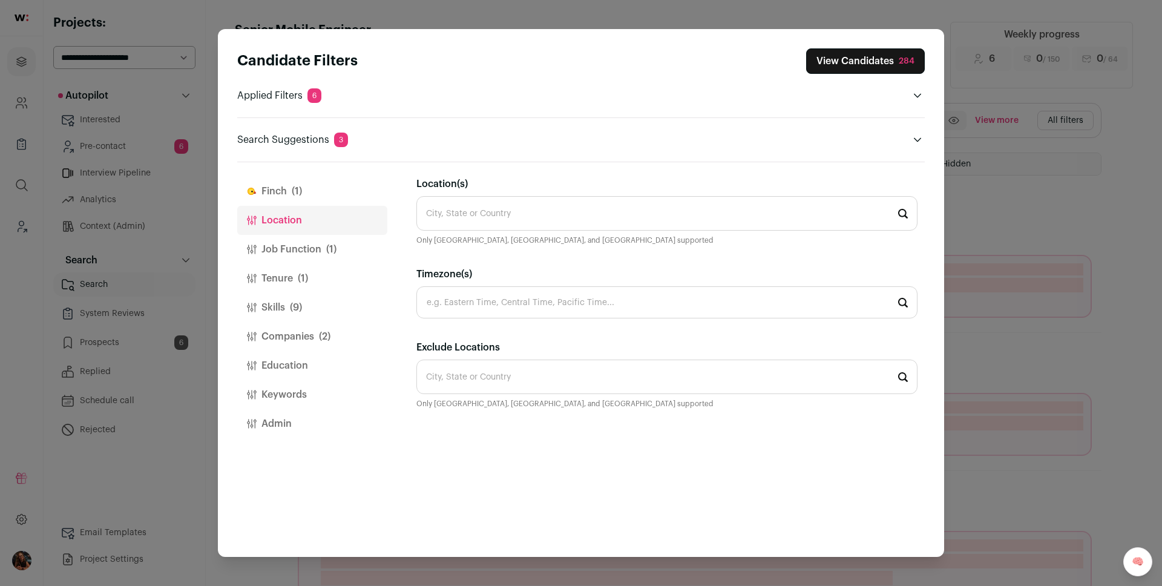
click at [462, 217] on input "Location(s)" at bounding box center [666, 213] width 501 height 34
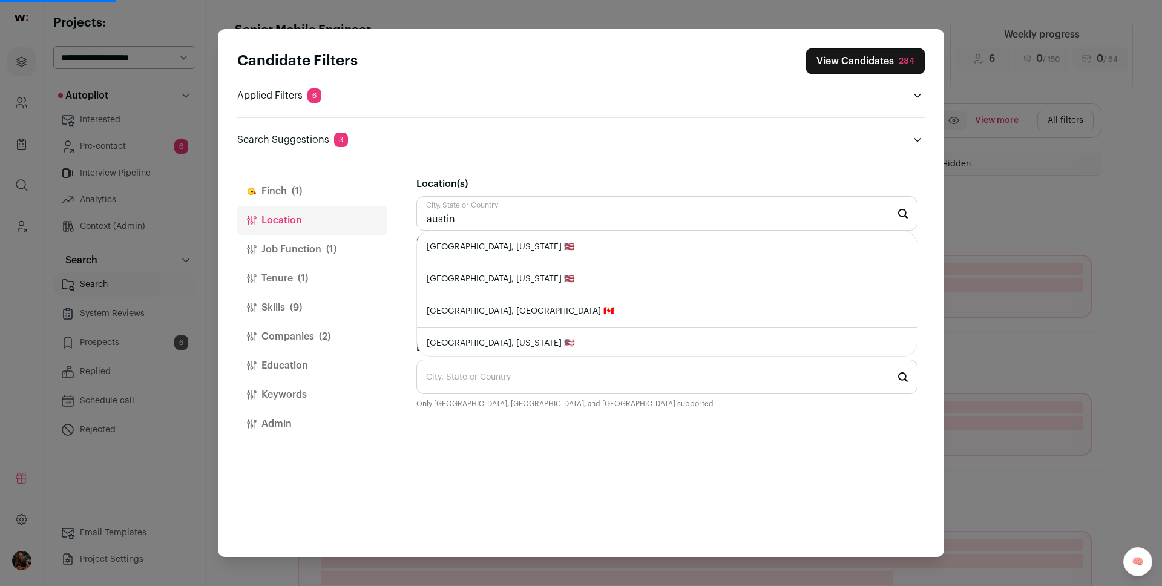
click at [524, 241] on li "Austin, Texas 🇺🇸" at bounding box center [667, 247] width 500 height 32
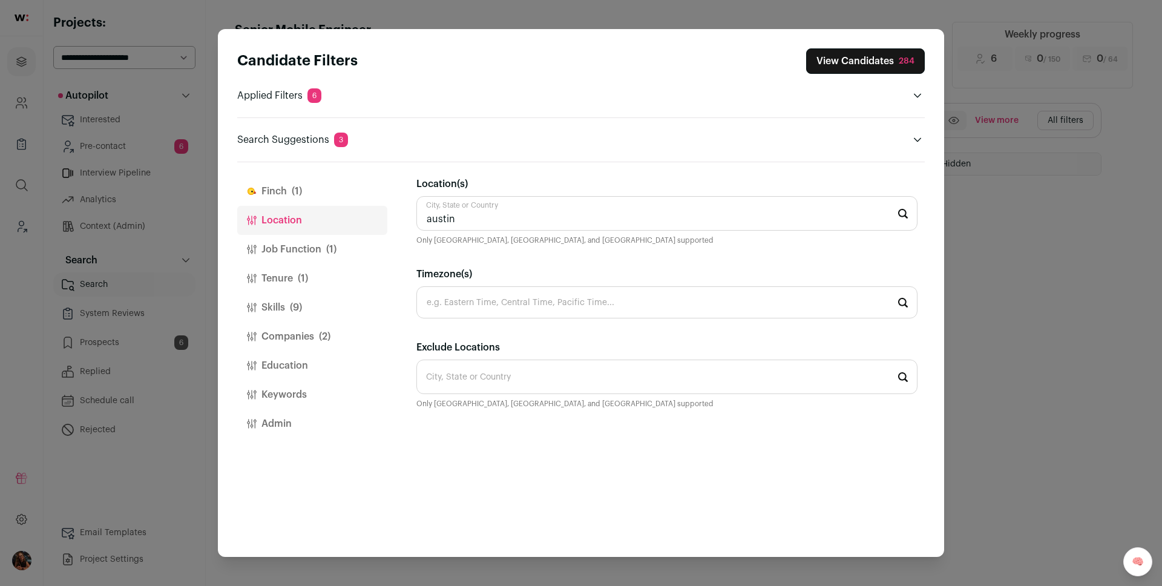
type input "Austin, Texas 🇺🇸"
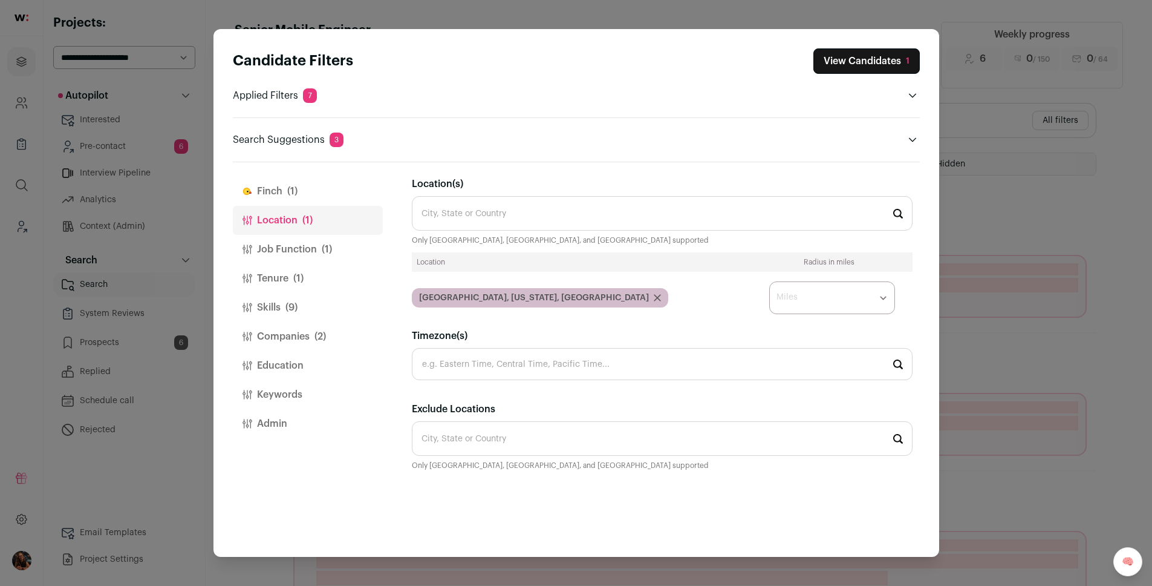
click at [847, 304] on select "* ** ** **" at bounding box center [833, 297] width 126 height 33
select select "****"
click at [770, 281] on select "* ** ** **" at bounding box center [833, 297] width 126 height 33
click at [280, 334] on button "Companies (2)" at bounding box center [308, 336] width 150 height 29
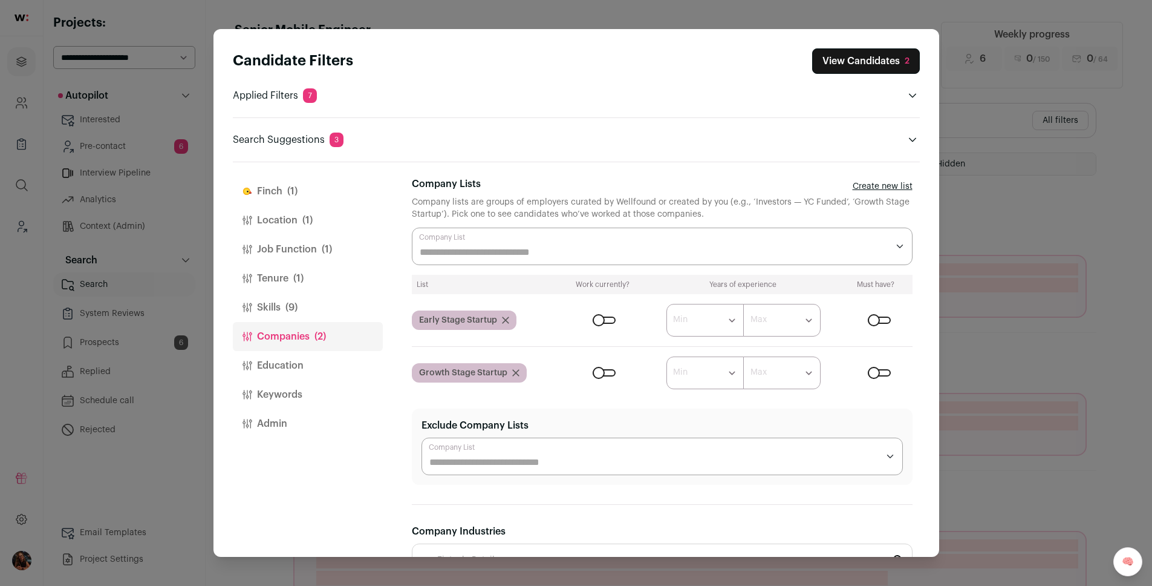
click at [290, 215] on button "Location (1)" at bounding box center [308, 220] width 150 height 29
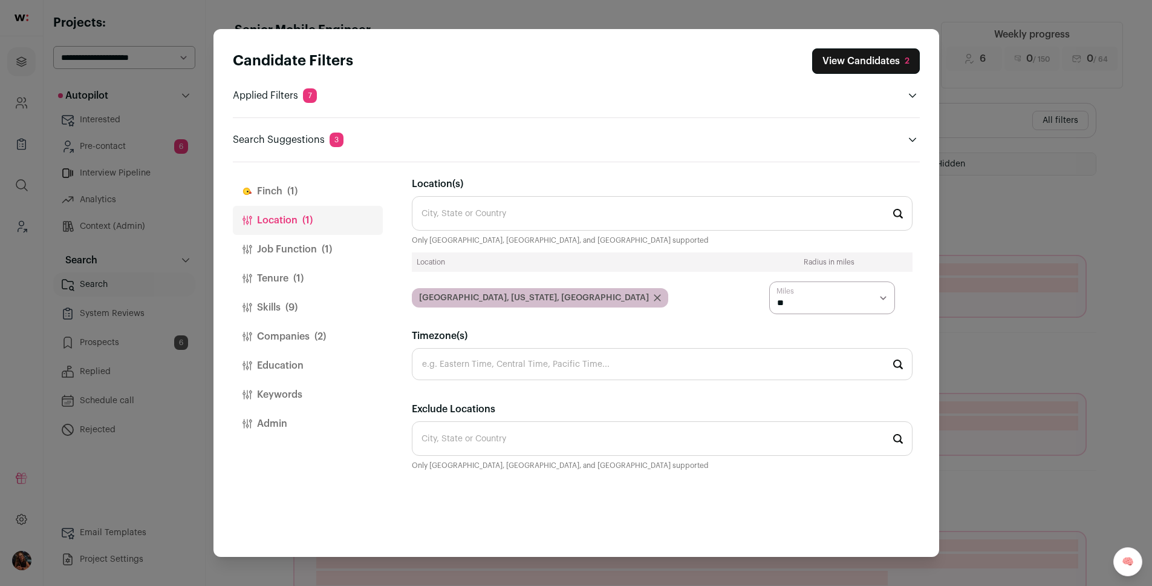
click at [809, 290] on select "* ** ** **" at bounding box center [833, 297] width 126 height 33
select select "****"
click at [770, 281] on select "* ** ** **" at bounding box center [833, 297] width 126 height 33
click at [281, 342] on button "Companies (2)" at bounding box center [308, 336] width 150 height 29
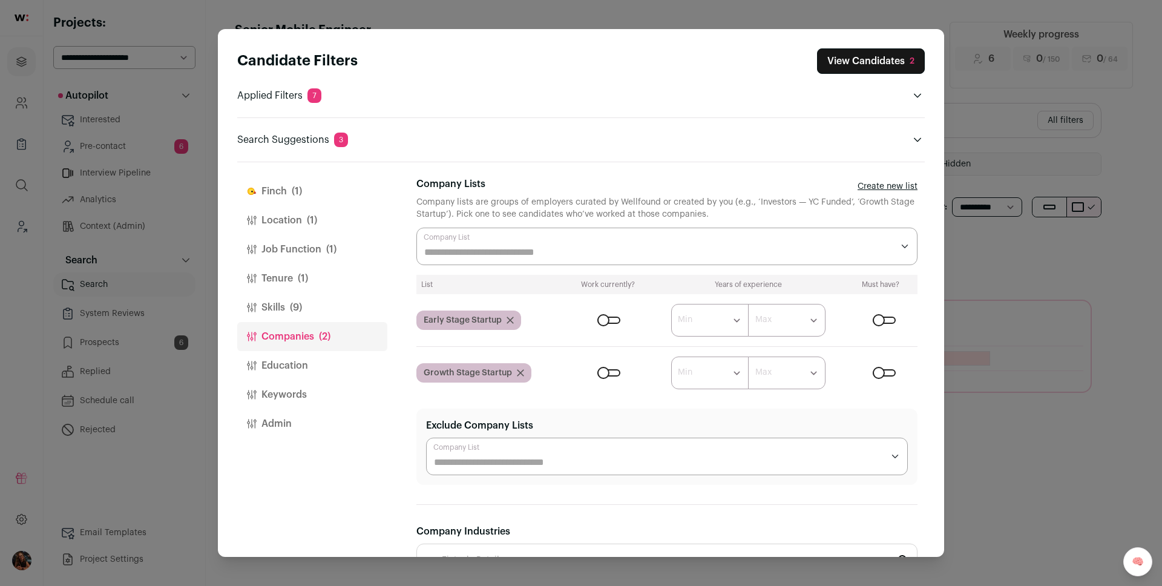
click at [872, 321] on div "Close modal via background" at bounding box center [883, 319] width 23 height 7
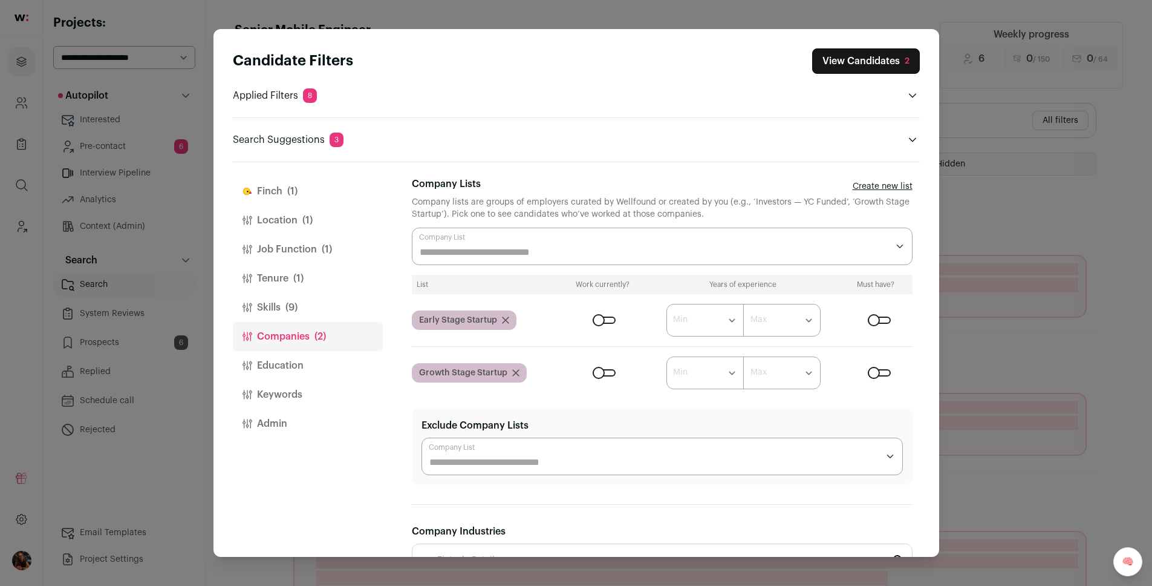
click at [863, 365] on form "****** ******* ******* ******* ******* ******* ******* ******* ******* ********…" at bounding box center [738, 372] width 350 height 33
click at [863, 371] on label "Close modal via background" at bounding box center [877, 372] width 28 height 7
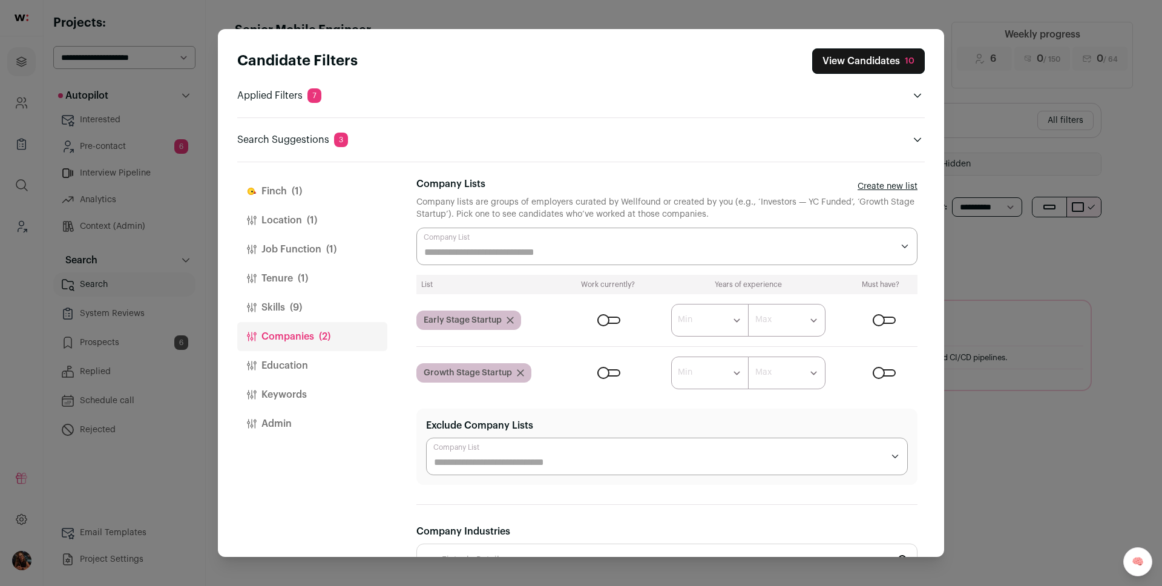
click at [496, 245] on input "Company Lists" at bounding box center [658, 252] width 468 height 15
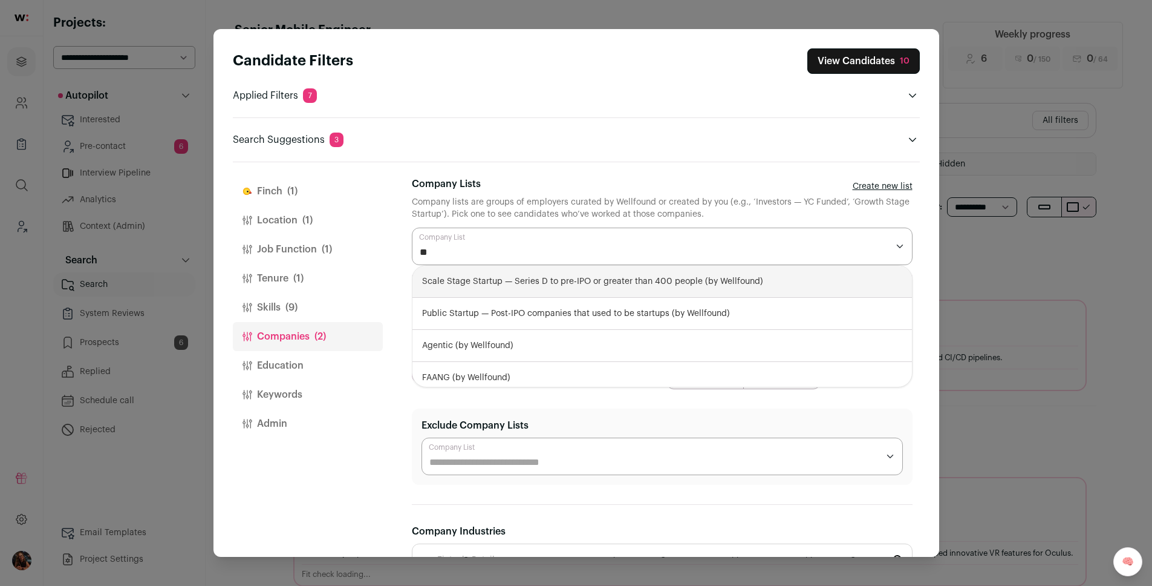
type input "***"
click at [514, 271] on div "Tec hnology Companies — Tech-focused firms (by Wellfound)" at bounding box center [663, 282] width 500 height 32
select select "**********"
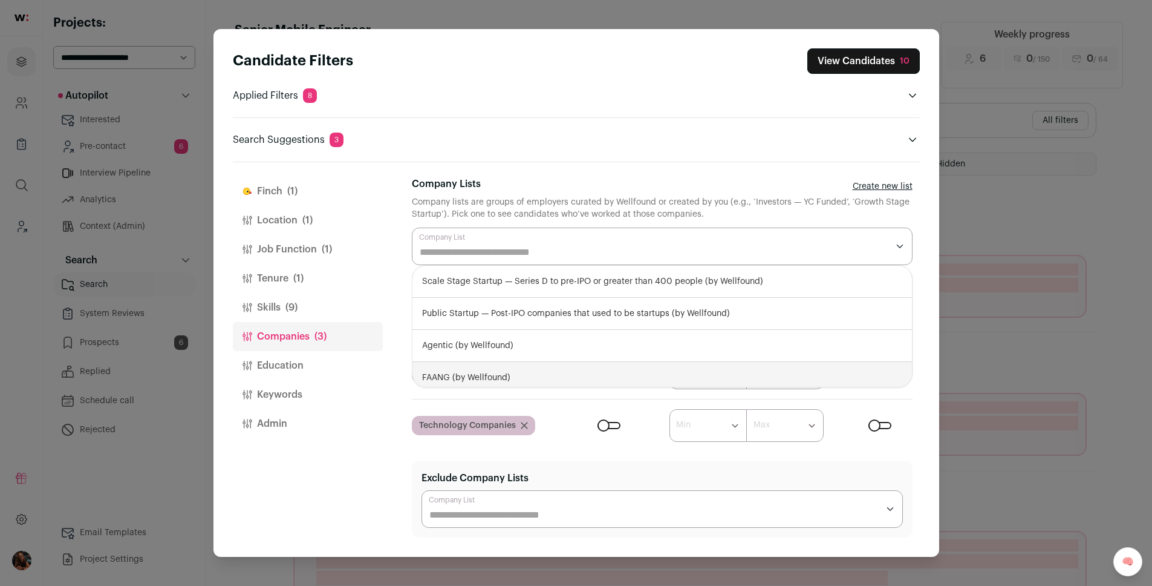
click at [869, 427] on div "Close modal via background" at bounding box center [880, 425] width 23 height 7
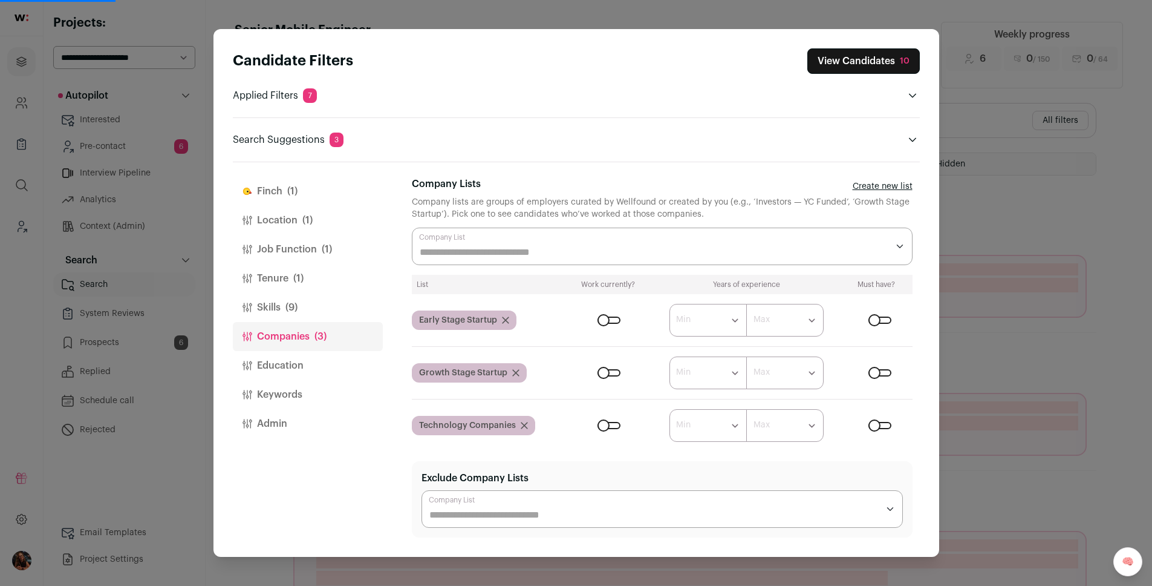
click at [279, 254] on button "Job Function (1)" at bounding box center [308, 249] width 150 height 29
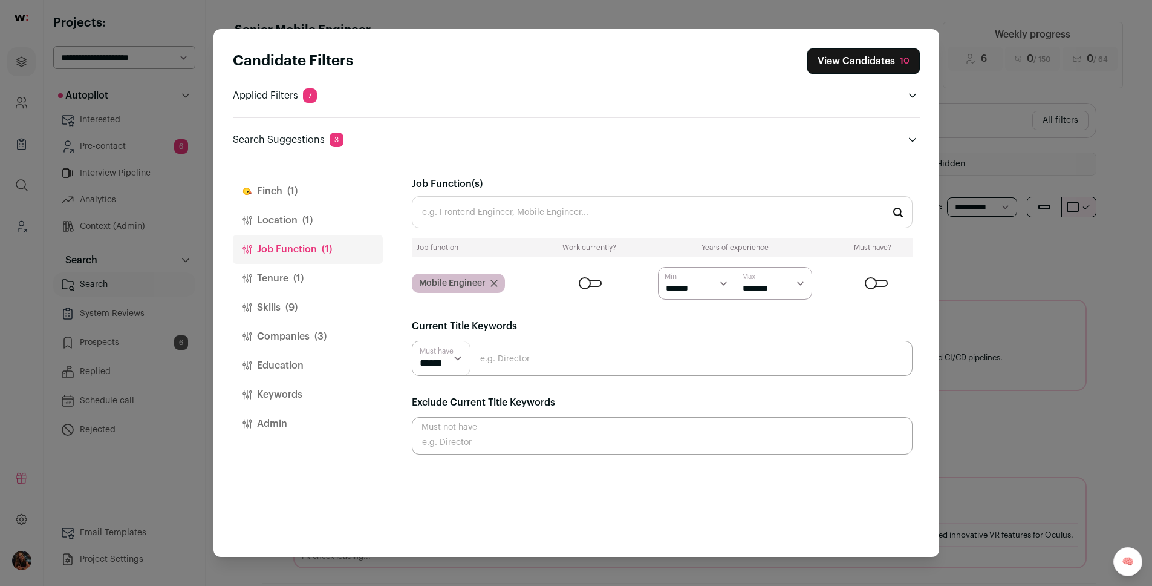
click at [452, 211] on input "Job Function(s)" at bounding box center [662, 212] width 501 height 32
click at [457, 241] on li "Full-Stack Engineer" at bounding box center [663, 245] width 500 height 32
type input "Full-Stack Engineer"
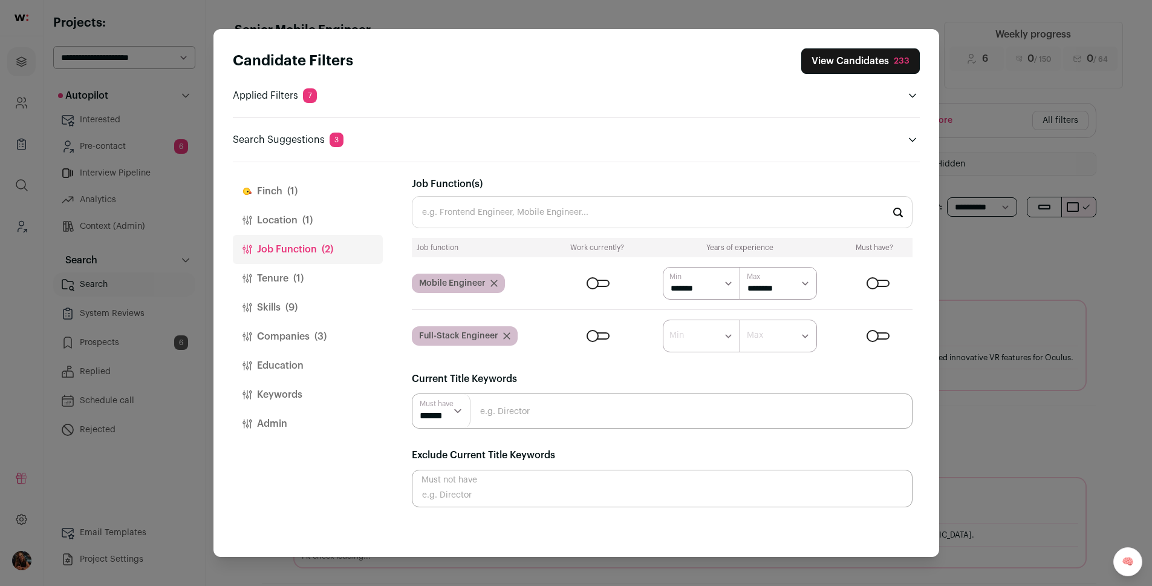
click at [839, 68] on button "View Candidates 233" at bounding box center [861, 60] width 119 height 25
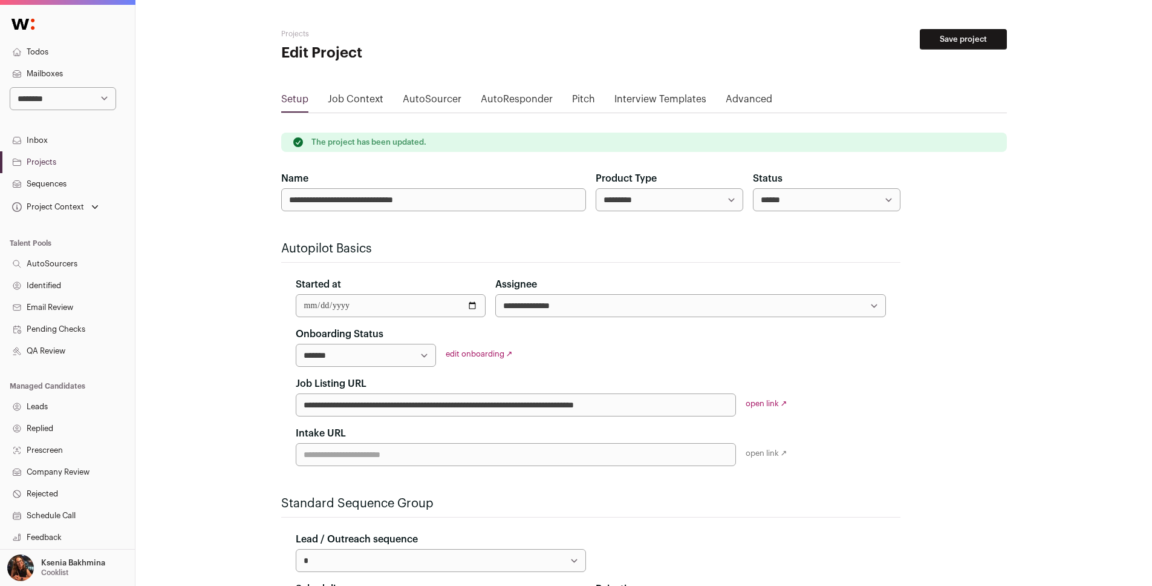
click at [29, 155] on link "Projects" at bounding box center [67, 162] width 135 height 22
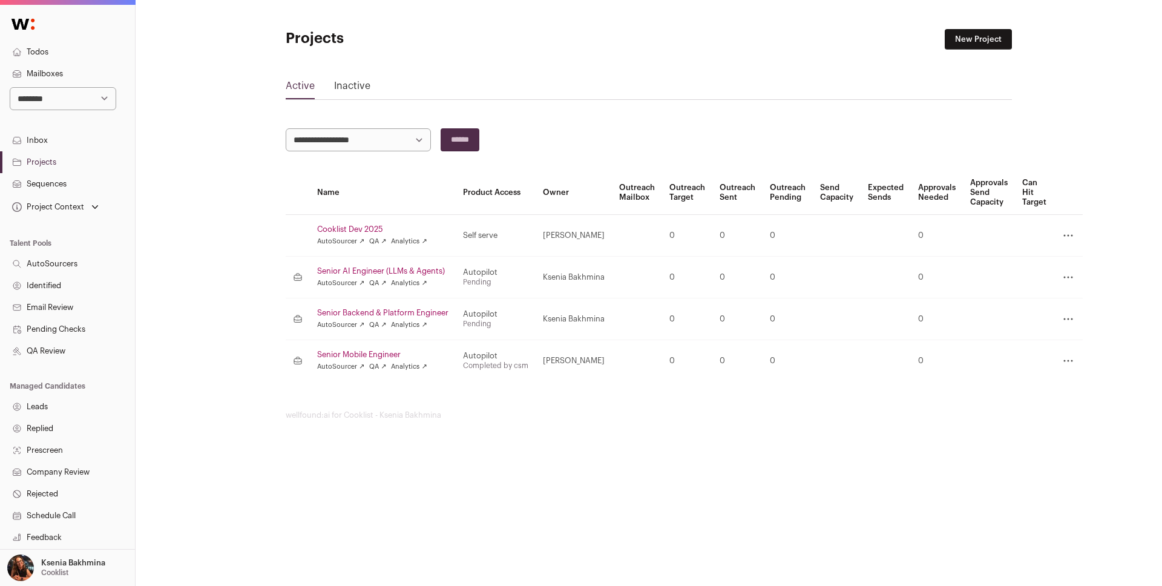
scroll to position [111, 0]
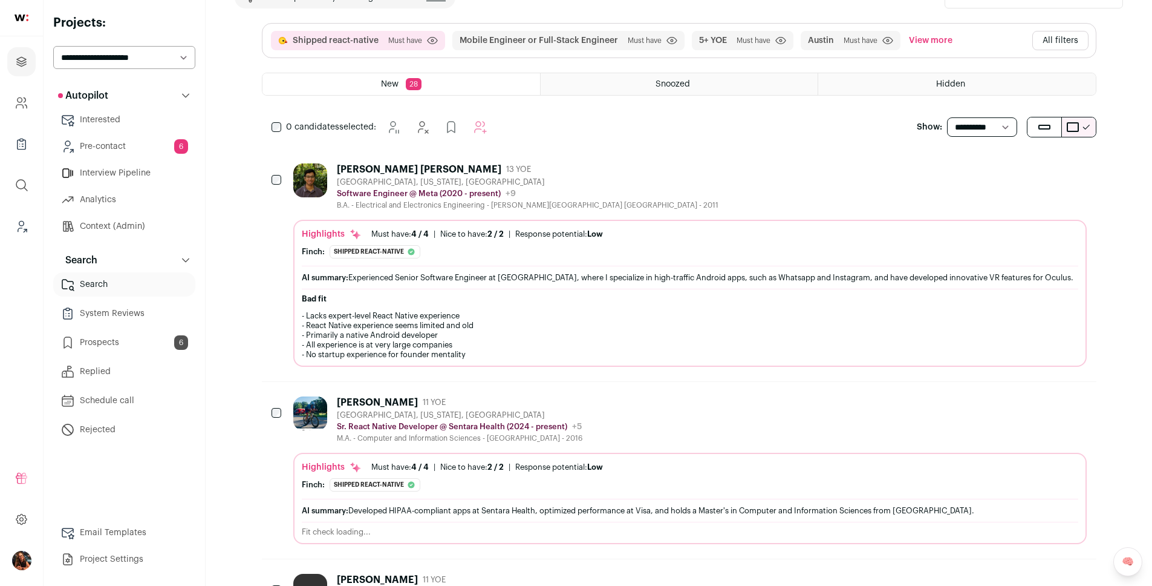
scroll to position [85, 0]
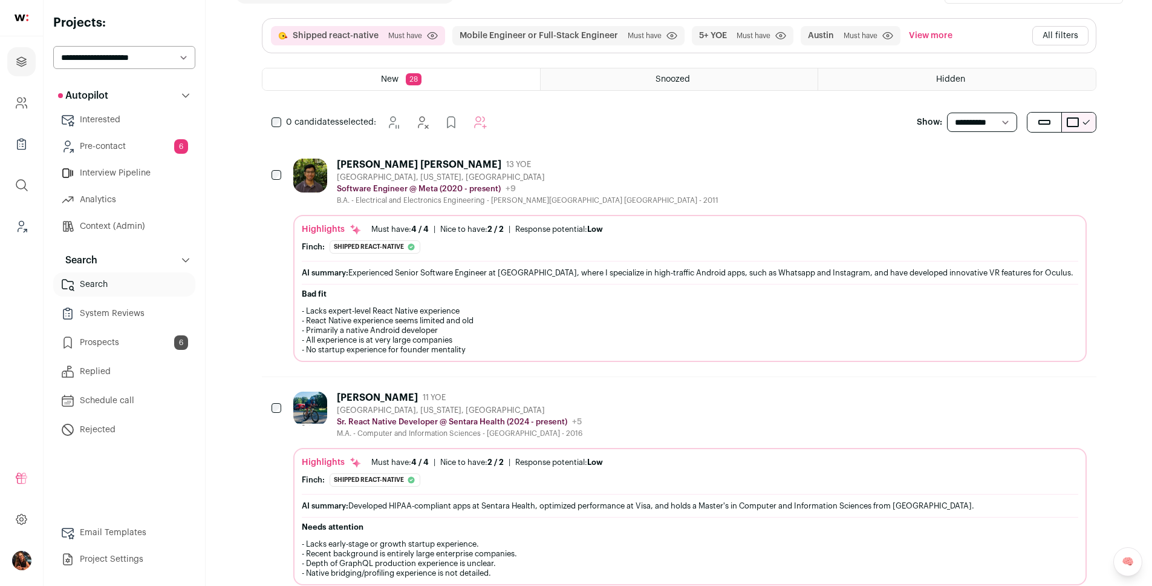
click at [301, 422] on img at bounding box center [310, 408] width 34 height 34
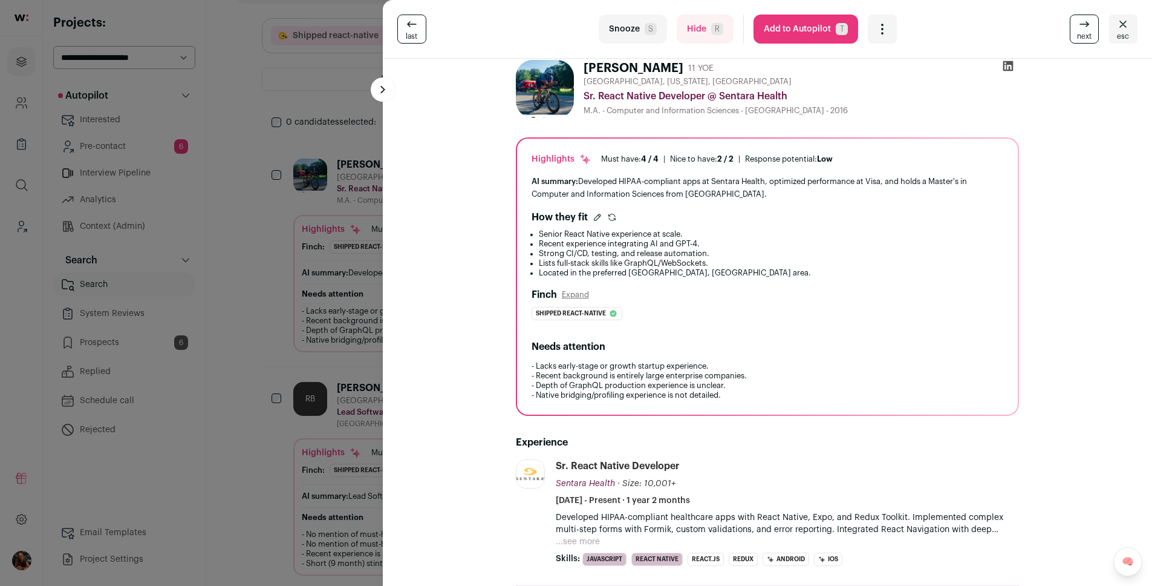
scroll to position [0, 0]
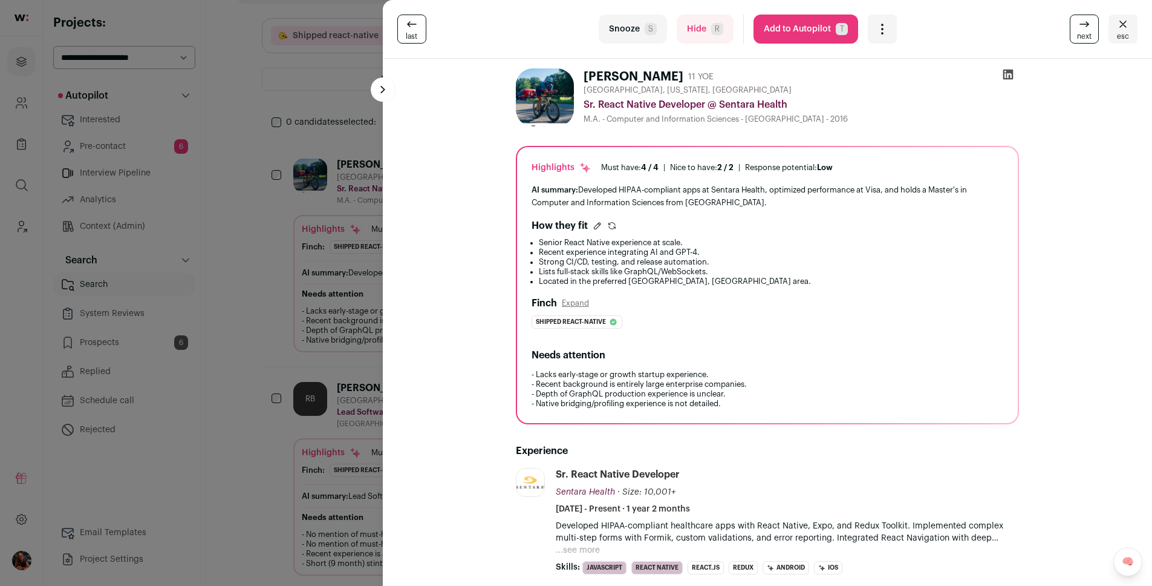
click at [812, 28] on button "Add to Autopilot T" at bounding box center [806, 29] width 105 height 29
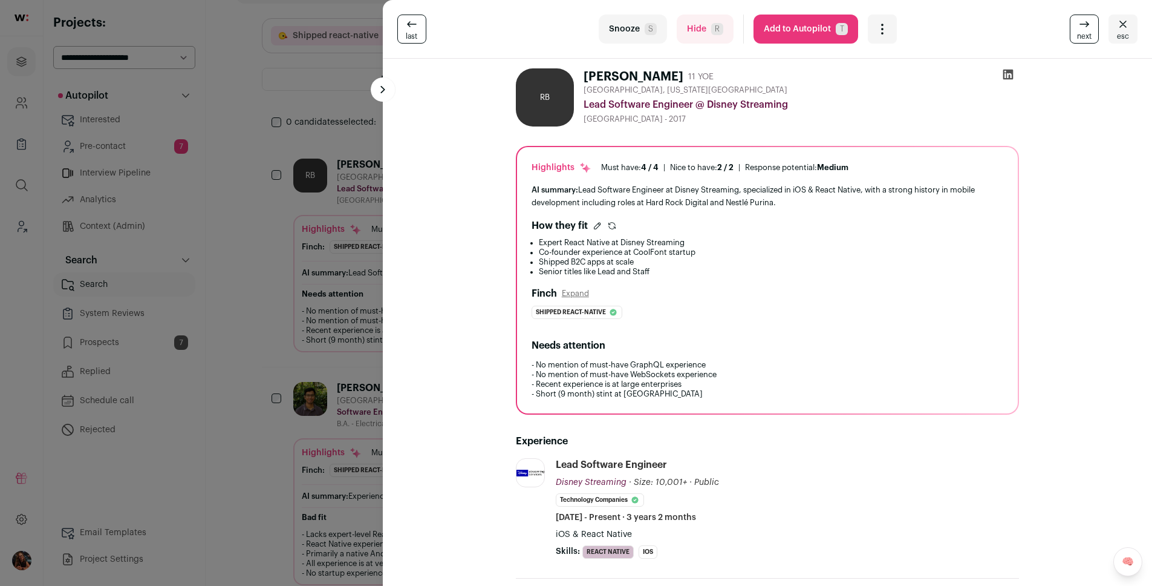
click at [786, 36] on button "Add to Autopilot T" at bounding box center [806, 29] width 105 height 29
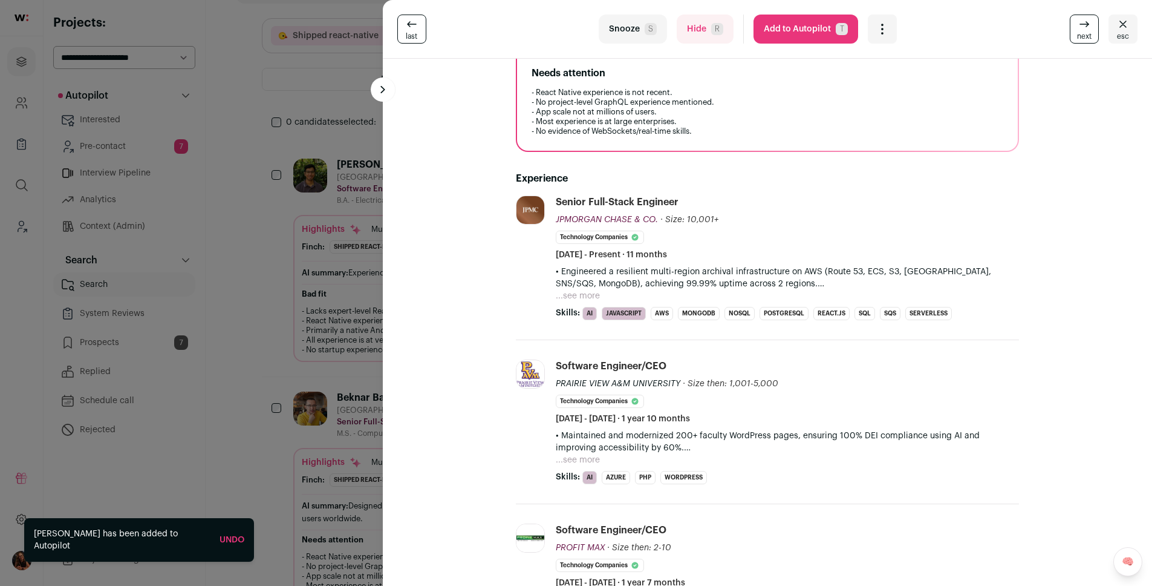
scroll to position [292, 0]
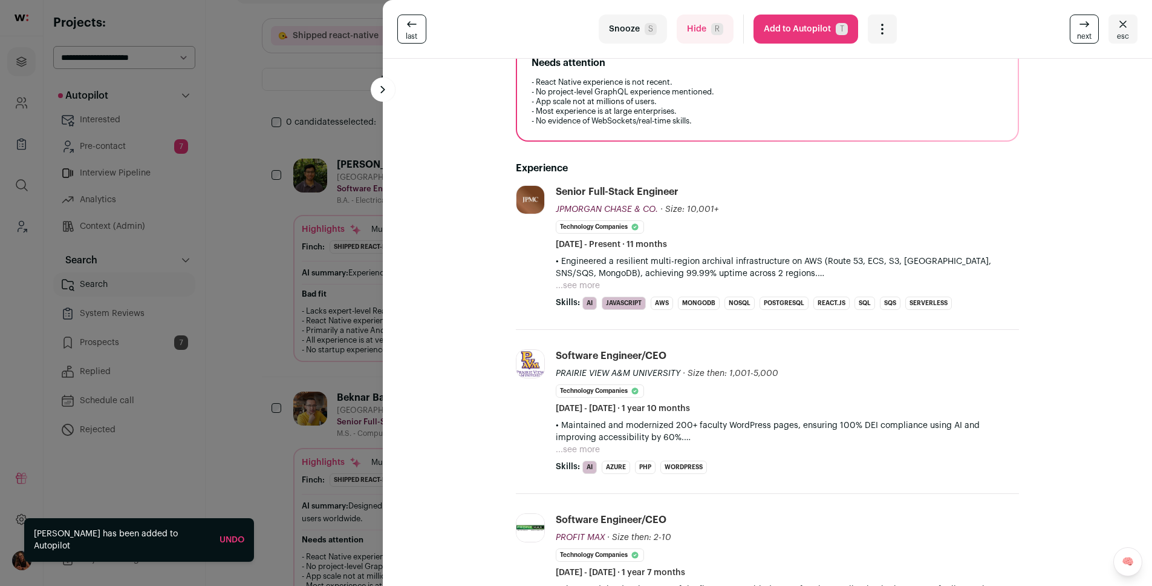
click at [308, 319] on div "last Snooze S Hide R Add to Autopilot T More actions Report a Problem Report th…" at bounding box center [576, 293] width 1152 height 586
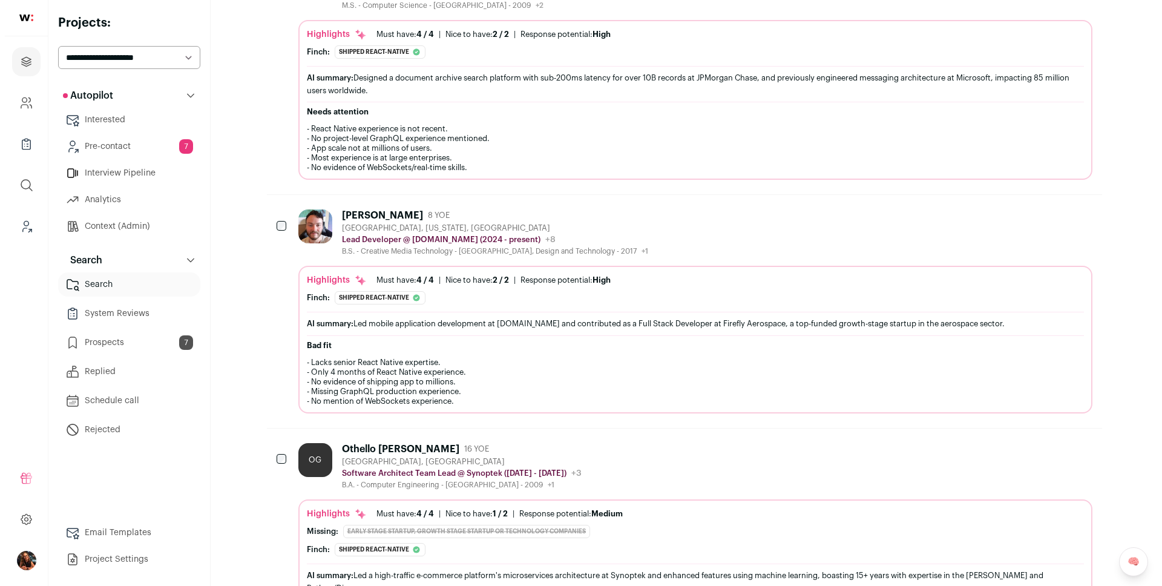
scroll to position [520, 0]
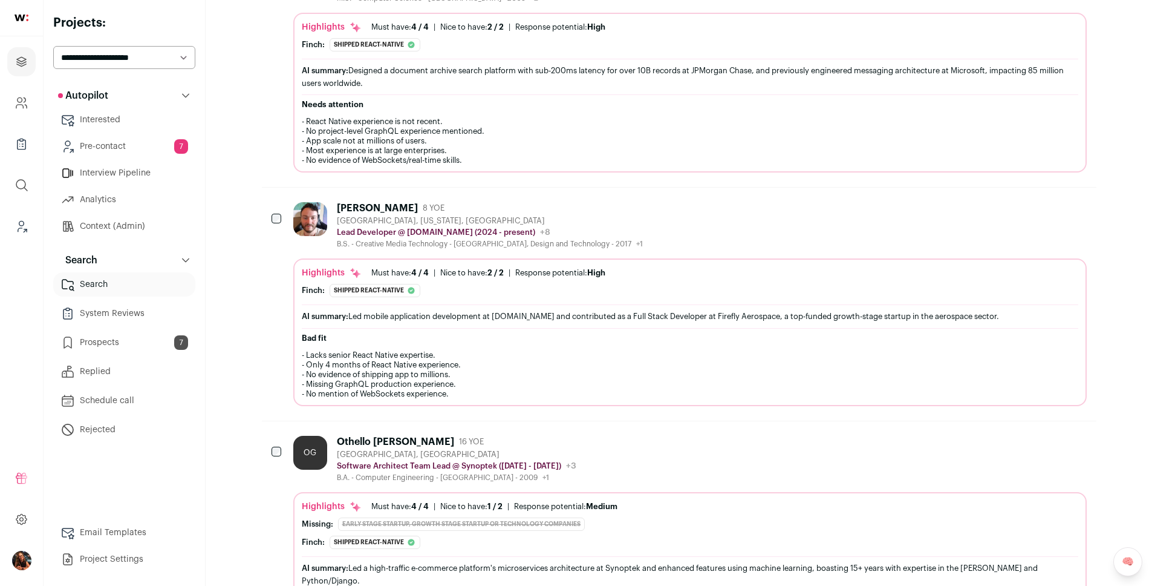
click at [351, 210] on div "[PERSON_NAME]" at bounding box center [377, 208] width 81 height 12
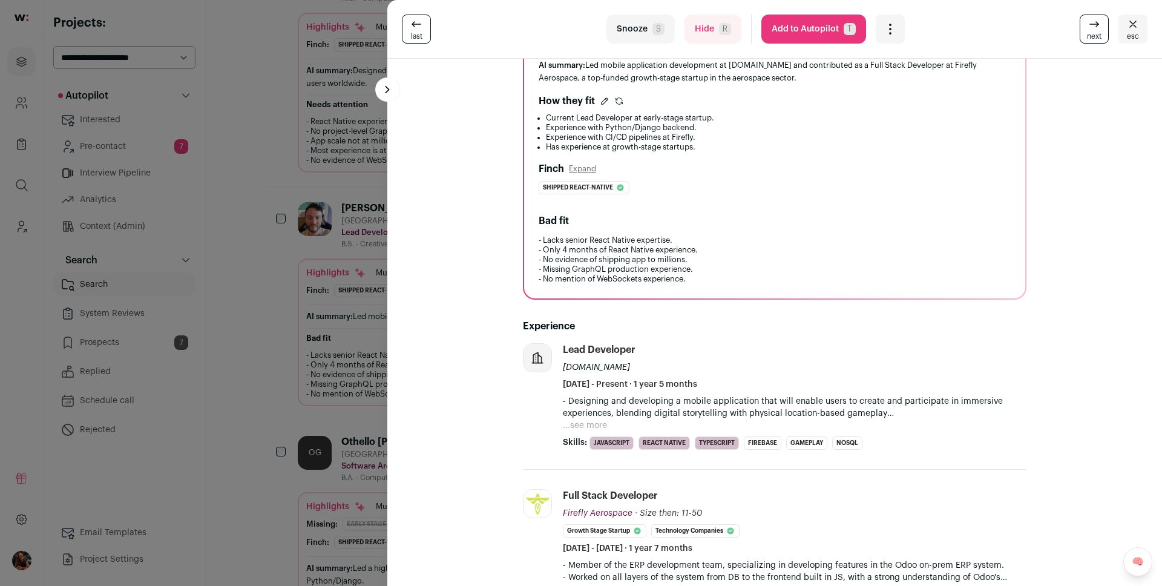
scroll to position [231, 0]
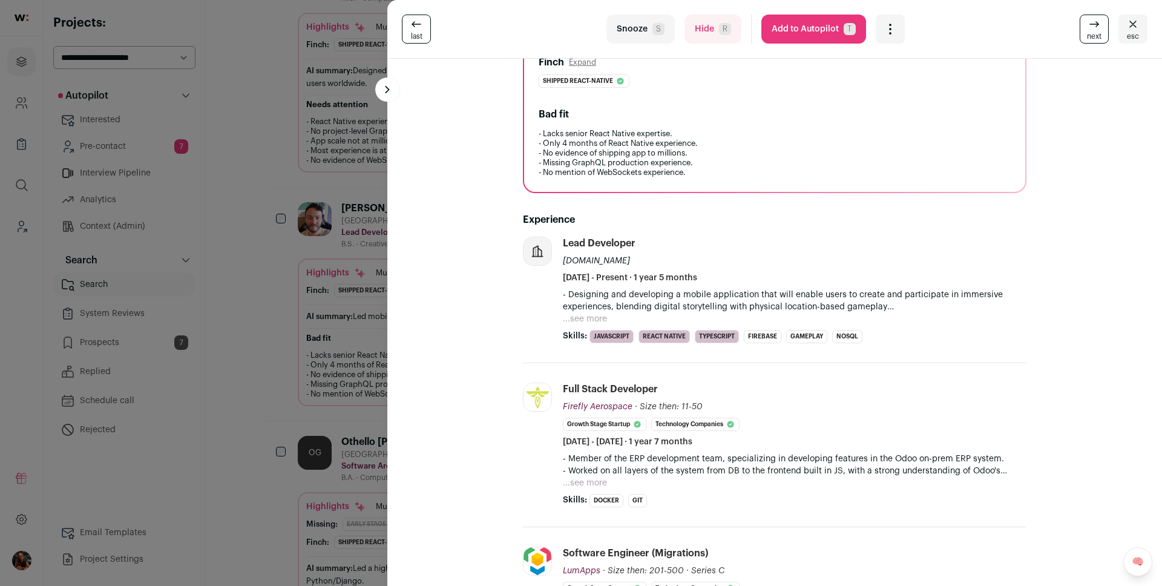
click at [587, 304] on p "- Designing and developing a mobile application that will enable users to creat…" at bounding box center [794, 301] width 463 height 24
click at [583, 307] on p "- Designing and developing a mobile application that will enable users to creat…" at bounding box center [794, 301] width 463 height 24
click at [583, 310] on p "- Designing and developing a mobile application that will enable users to creat…" at bounding box center [794, 301] width 463 height 24
click at [584, 311] on p "- Designing and developing a mobile application that will enable users to creat…" at bounding box center [794, 301] width 463 height 24
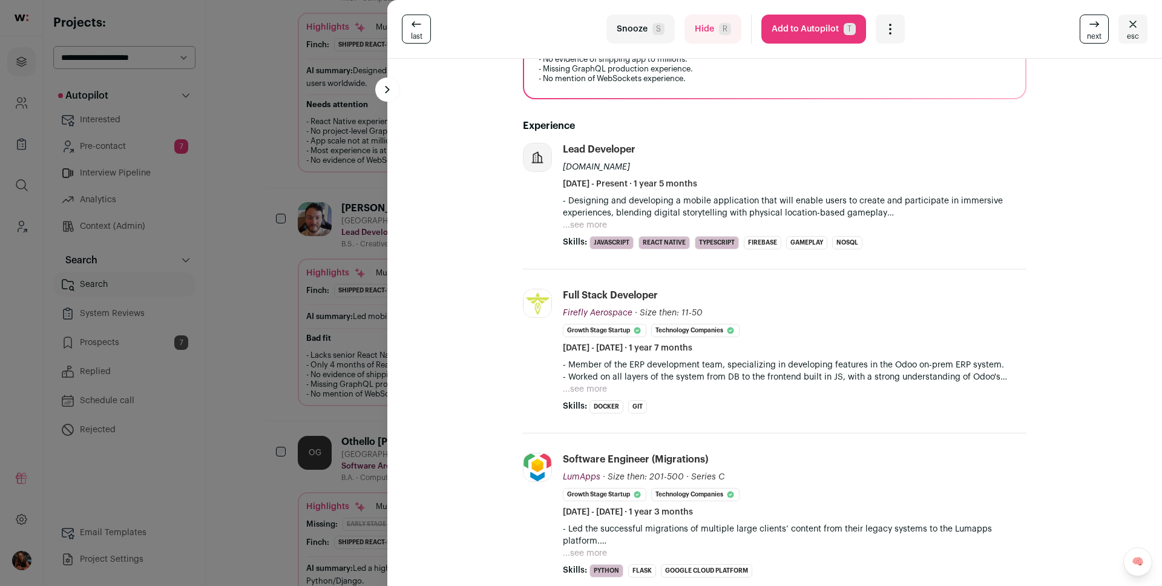
click at [591, 216] on p "- Designing and developing a mobile application that will enable users to creat…" at bounding box center [794, 207] width 463 height 24
click at [587, 222] on button "...see more" at bounding box center [585, 225] width 44 height 12
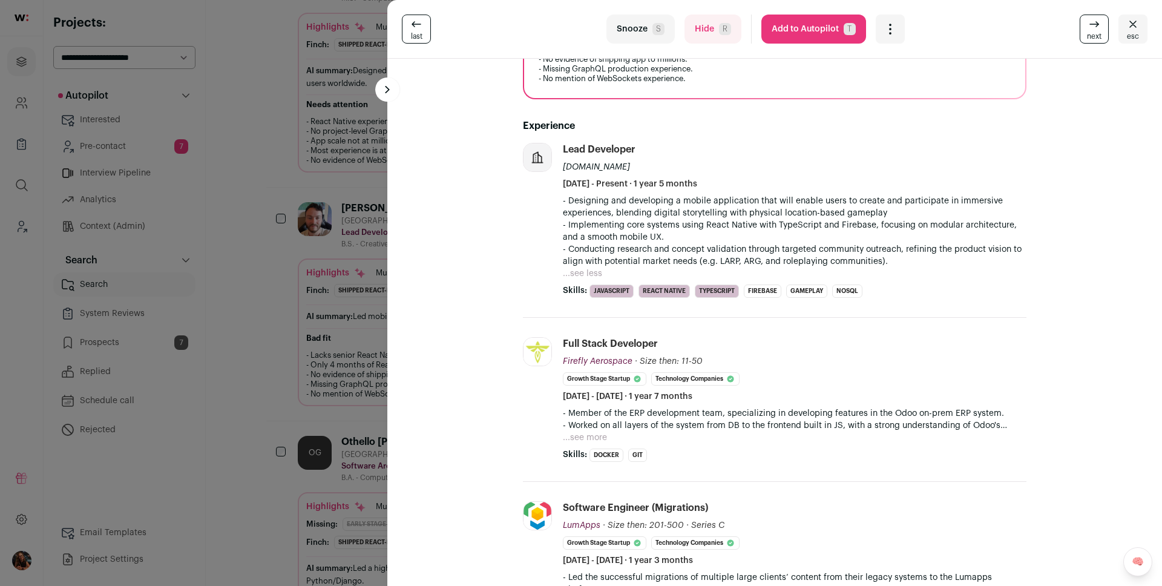
click at [802, 24] on button "Add to Autopilot T" at bounding box center [813, 29] width 105 height 29
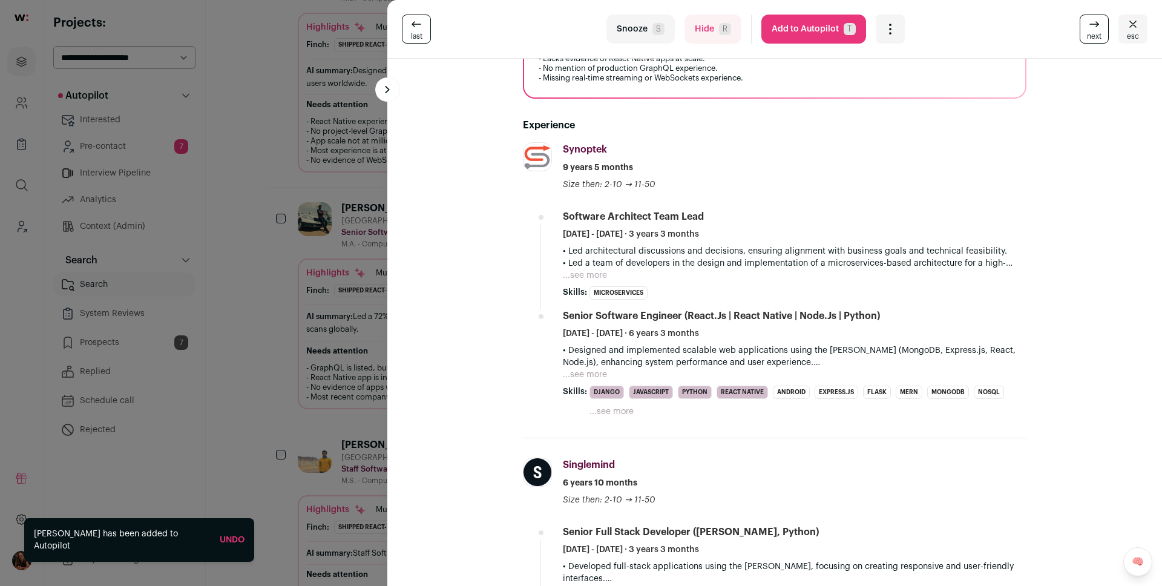
scroll to position [397, 0]
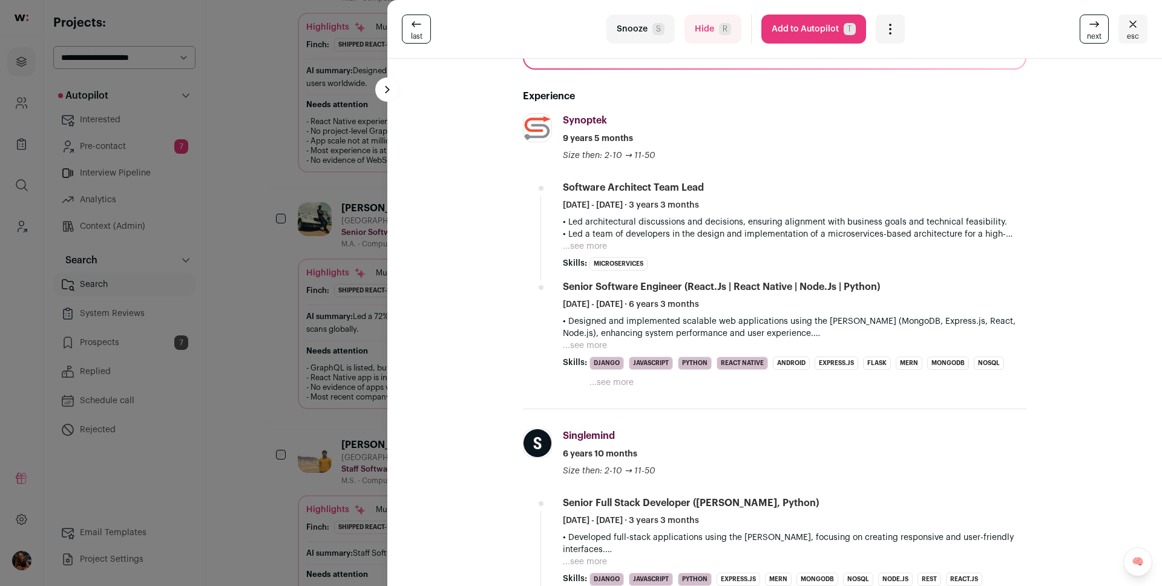
click at [805, 23] on button "Add to Autopilot T" at bounding box center [813, 29] width 105 height 29
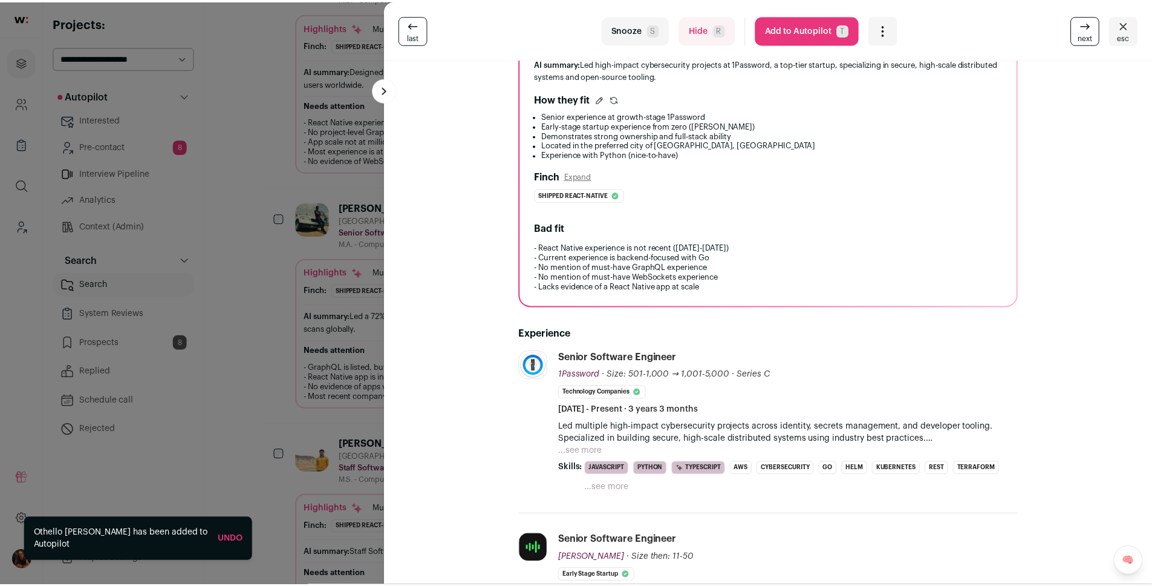
scroll to position [234, 0]
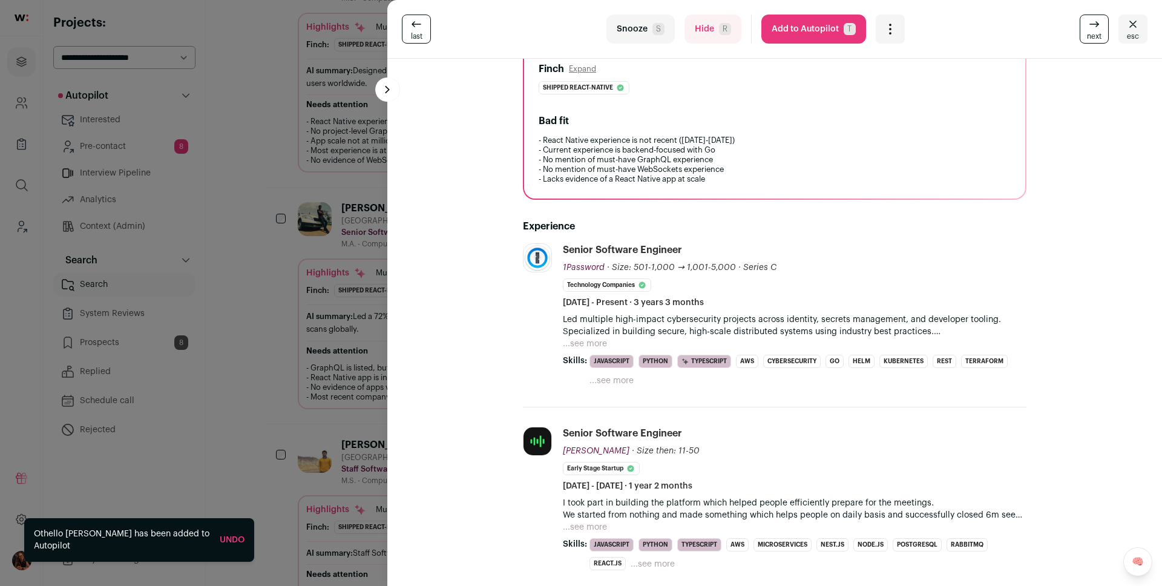
click at [356, 266] on div "last Snooze S Hide R Add to Autopilot T More actions Report a Problem Report th…" at bounding box center [581, 293] width 1162 height 586
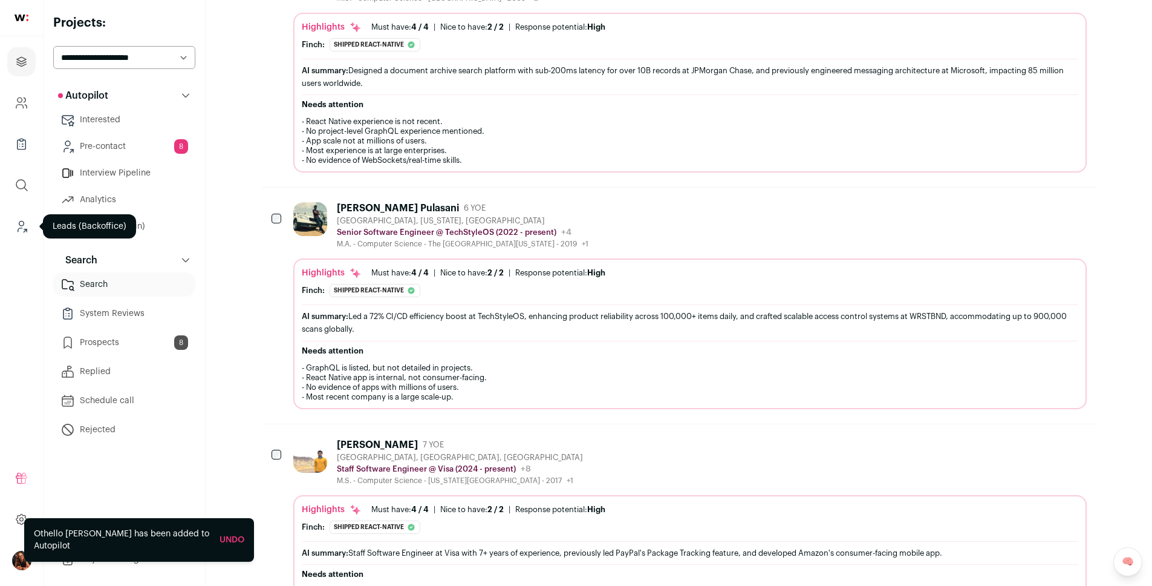
click at [18, 221] on icon "Leads (Backoffice)" at bounding box center [22, 226] width 14 height 15
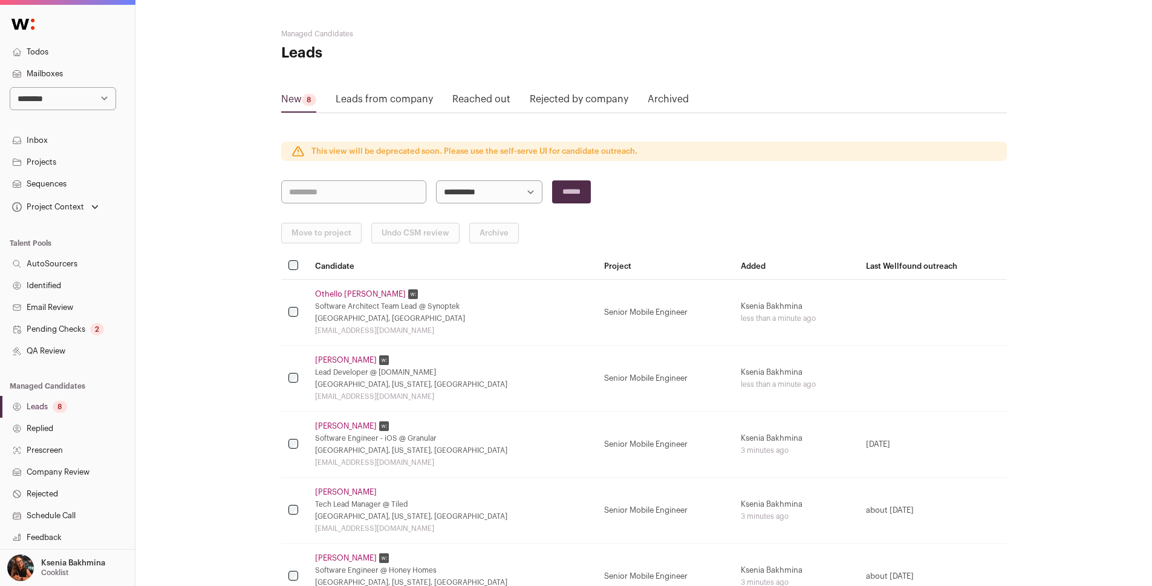
click at [65, 329] on link "Pending Checks 2" at bounding box center [67, 329] width 135 height 22
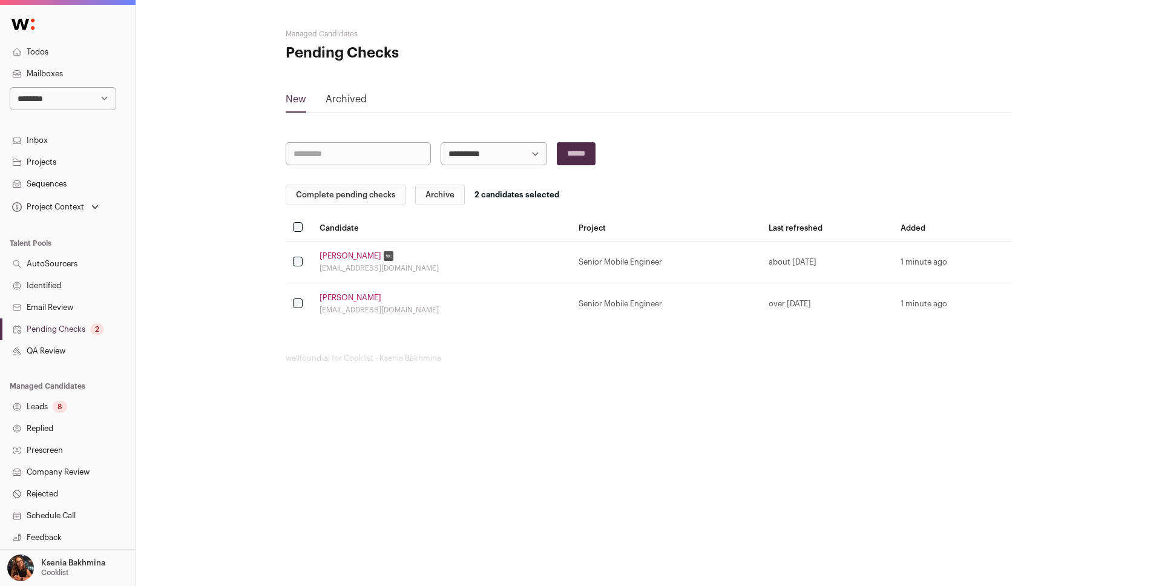
click at [372, 194] on button "Complete pending checks" at bounding box center [346, 195] width 120 height 21
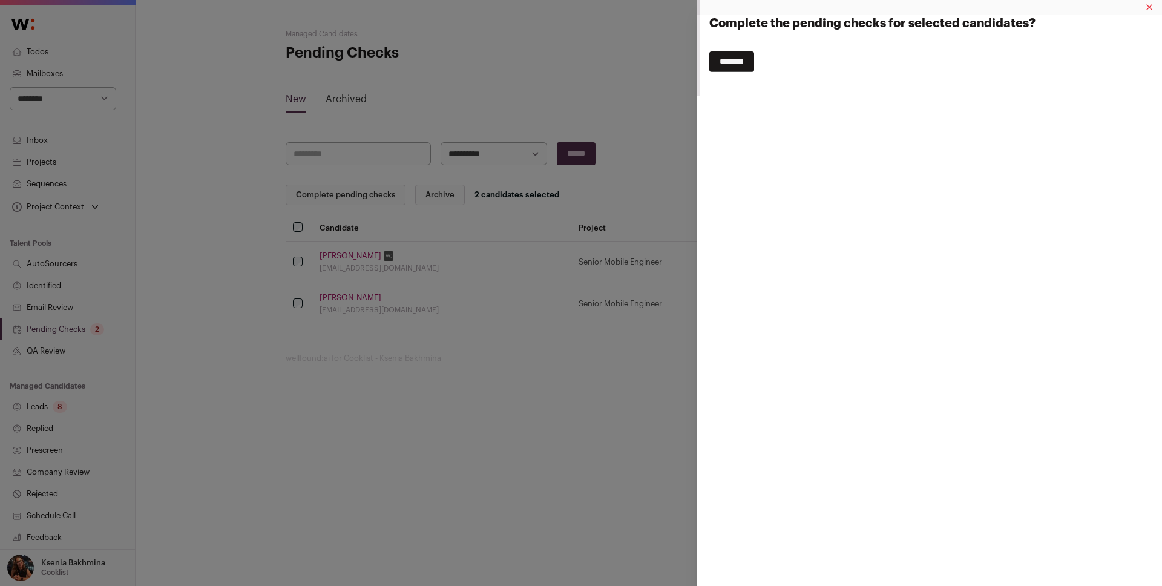
click at [733, 71] on input "********" at bounding box center [731, 61] width 45 height 21
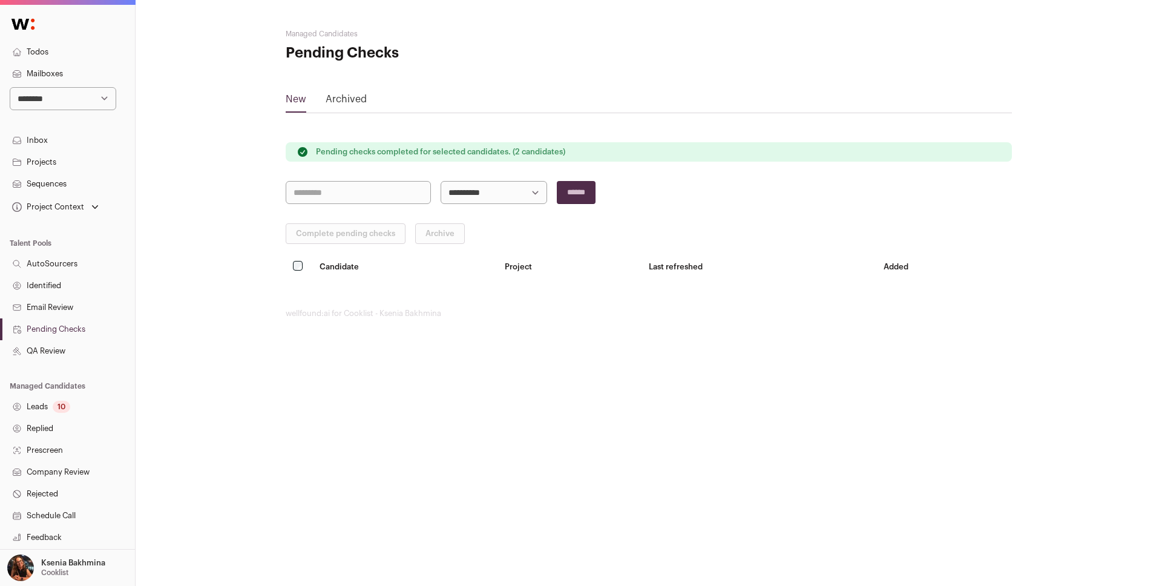
click at [730, 69] on main "**********" at bounding box center [649, 173] width 726 height 347
click at [33, 397] on link "Leads 10" at bounding box center [67, 407] width 135 height 22
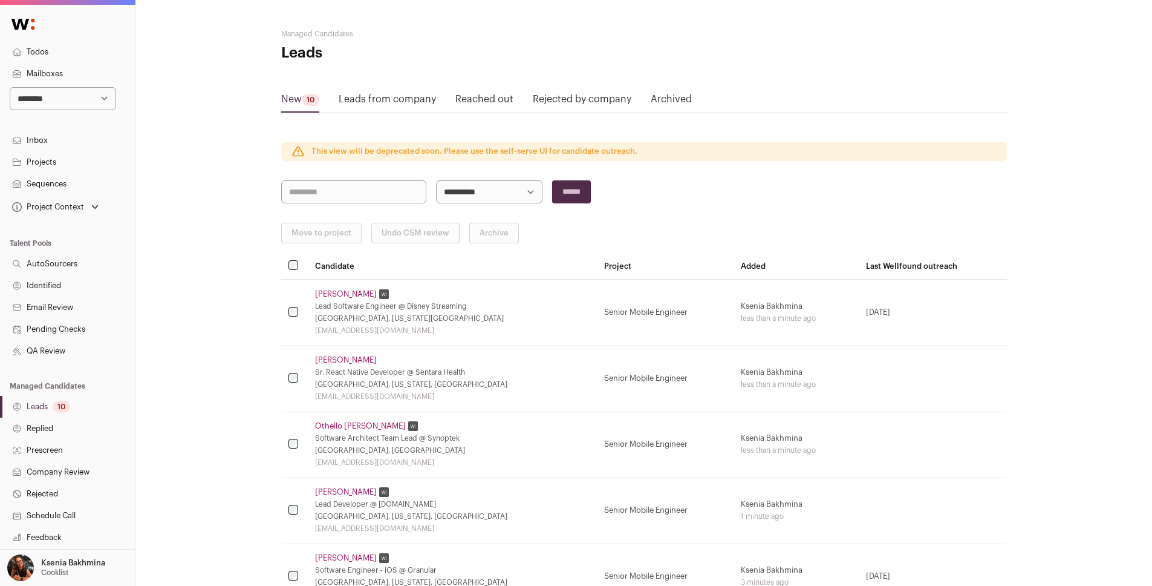
click at [37, 162] on link "Projects" at bounding box center [67, 162] width 135 height 22
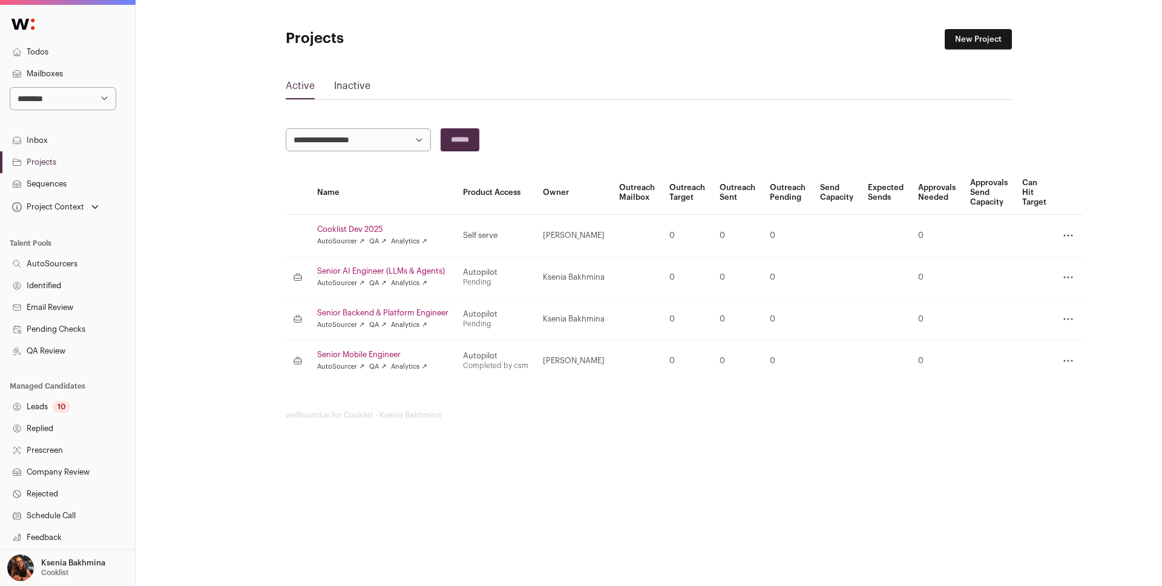
click at [387, 352] on link "Senior Mobile Engineer" at bounding box center [382, 355] width 131 height 10
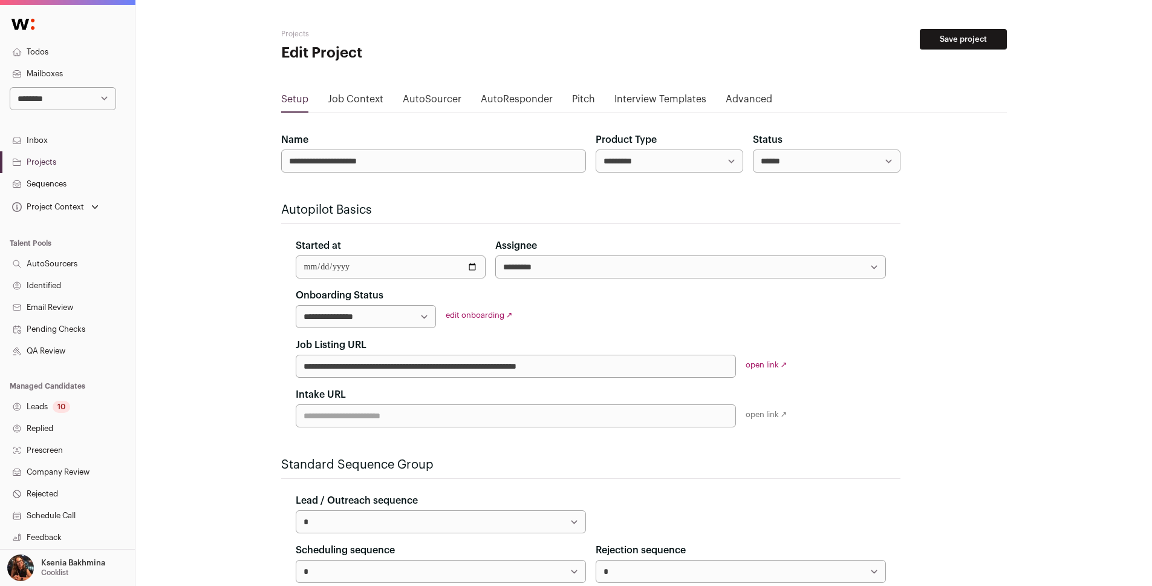
click at [390, 313] on select "**********" at bounding box center [366, 316] width 140 height 23
select select "*******"
click at [296, 305] on select "**********" at bounding box center [366, 316] width 140 height 23
click at [942, 40] on button "Save project" at bounding box center [963, 39] width 87 height 21
